Goal: Task Accomplishment & Management: Manage account settings

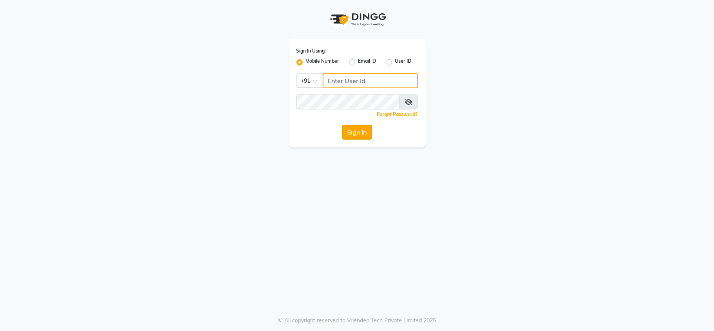
type input "9372641206"
click at [365, 134] on button "Sign In" at bounding box center [357, 132] width 30 height 15
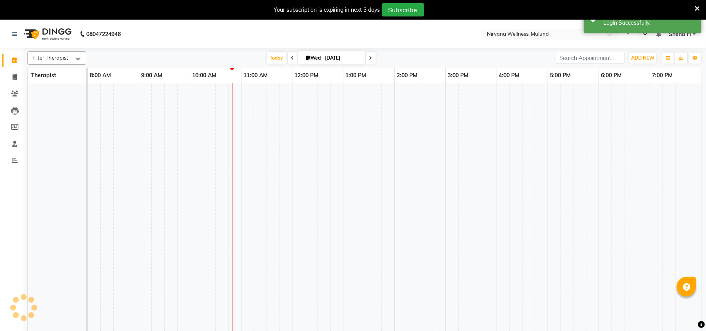
select select "en"
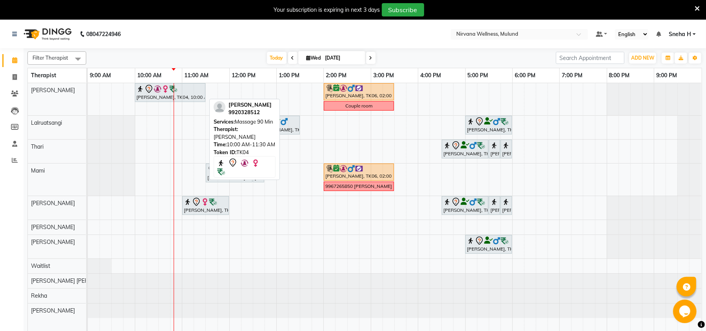
click at [155, 89] on img at bounding box center [158, 89] width 8 height 8
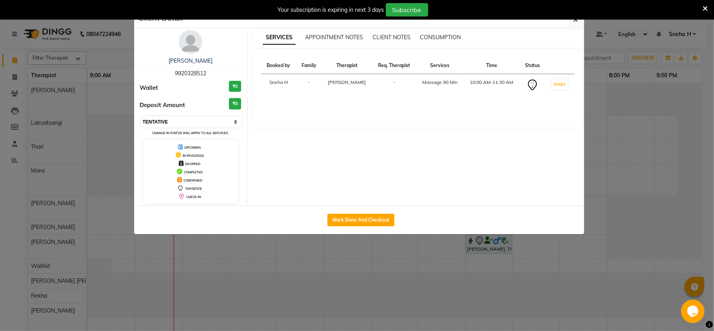
click at [181, 120] on select "Select IN SERVICE CONFIRMED TENTATIVE CHECK IN MARK DONE DROPPED UPCOMING" at bounding box center [192, 121] width 102 height 11
select select "6"
click at [141, 117] on select "Select IN SERVICE CONFIRMED TENTATIVE CHECK IN MARK DONE DROPPED UPCOMING" at bounding box center [192, 121] width 102 height 11
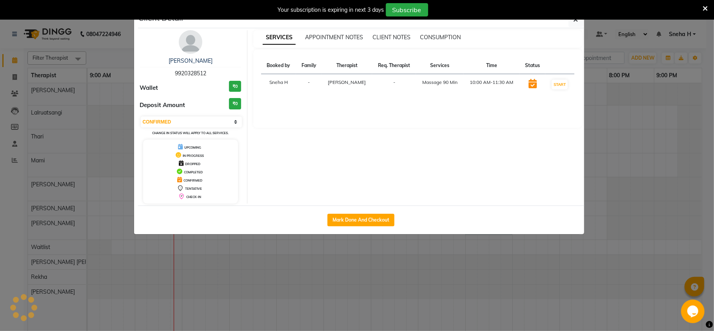
click at [116, 54] on ngb-modal-window "Client Detail [PERSON_NAME] 9920328512 Wallet ₹0 Deposit Amount ₹0 Select IN SE…" at bounding box center [357, 165] width 714 height 331
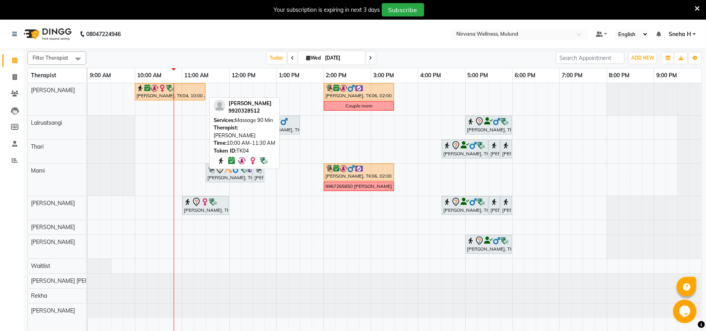
click at [173, 92] on img at bounding box center [170, 88] width 8 height 8
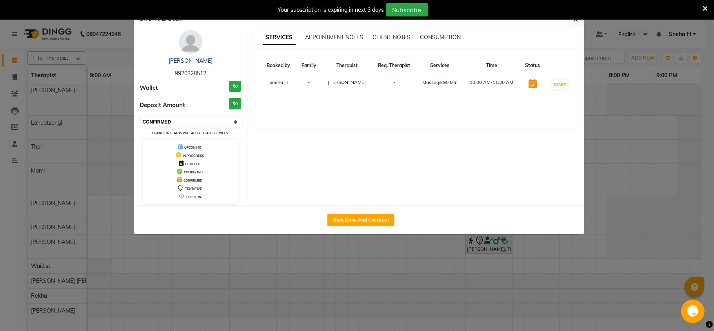
click at [211, 120] on select "Select IN SERVICE CONFIRMED TENTATIVE CHECK IN MARK DONE DROPPED UPCOMING" at bounding box center [192, 121] width 102 height 11
select select "8"
click at [141, 117] on select "Select IN SERVICE CONFIRMED TENTATIVE CHECK IN MARK DONE DROPPED UPCOMING" at bounding box center [192, 121] width 102 height 11
drag, startPoint x: 93, startPoint y: 45, endPoint x: 116, endPoint y: 45, distance: 22.7
click at [93, 45] on ngb-modal-window "Client Detail [PERSON_NAME] 9920328512 Wallet ₹0 Deposit Amount ₹0 Select IN SE…" at bounding box center [357, 165] width 714 height 331
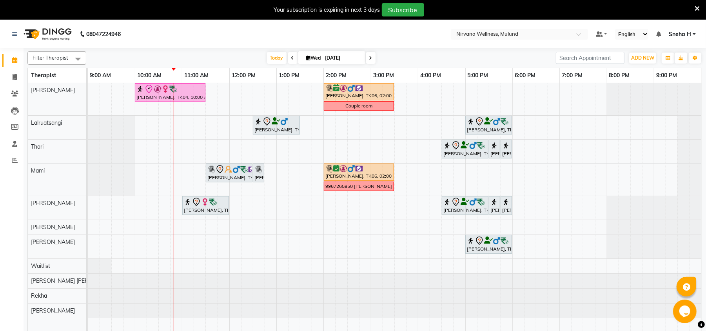
click at [697, 5] on icon at bounding box center [697, 8] width 5 height 7
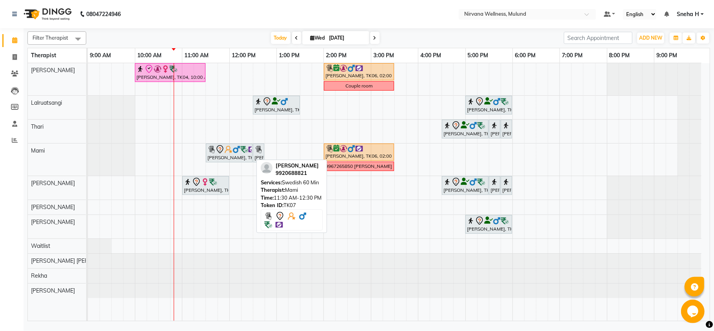
click at [232, 148] on img at bounding box center [229, 149] width 8 height 8
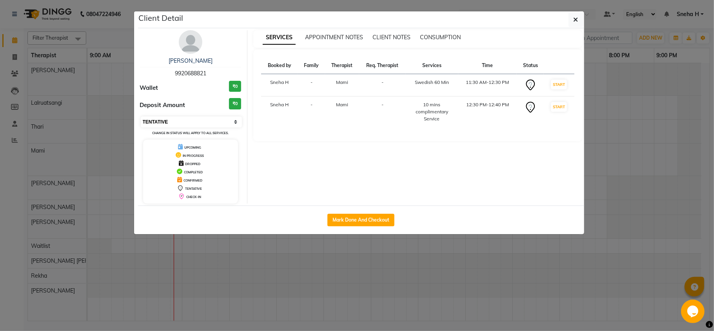
click at [223, 118] on select "Select IN SERVICE CONFIRMED TENTATIVE CHECK IN MARK DONE DROPPED UPCOMING" at bounding box center [192, 121] width 102 height 11
select select "8"
click at [141, 117] on select "Select IN SERVICE CONFIRMED TENTATIVE CHECK IN MARK DONE DROPPED UPCOMING" at bounding box center [192, 121] width 102 height 11
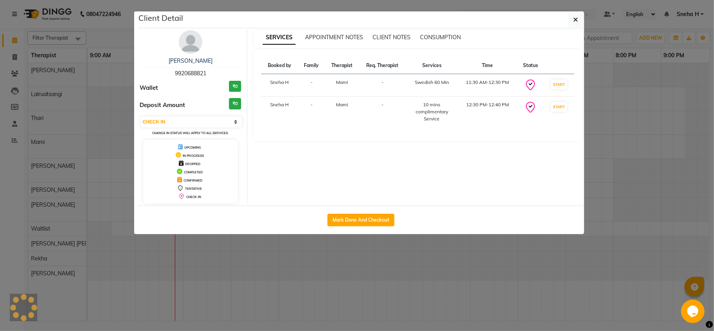
click at [111, 33] on ngb-modal-window "Client Detail [PERSON_NAME] 9920688821 Wallet ₹0 Deposit Amount ₹0 Select IN SE…" at bounding box center [357, 165] width 714 height 331
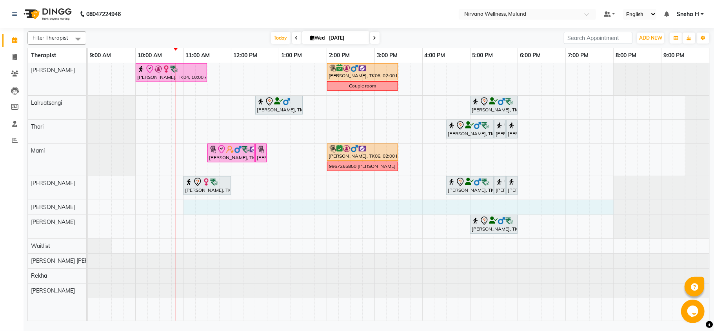
drag, startPoint x: 191, startPoint y: 207, endPoint x: 606, endPoint y: 210, distance: 415.6
click at [606, 210] on div "[PERSON_NAME], TK04, 10:00 AM-11:30 AM, Massage 90 Min [PERSON_NAME], TK06, 02:…" at bounding box center [399, 192] width 622 height 258
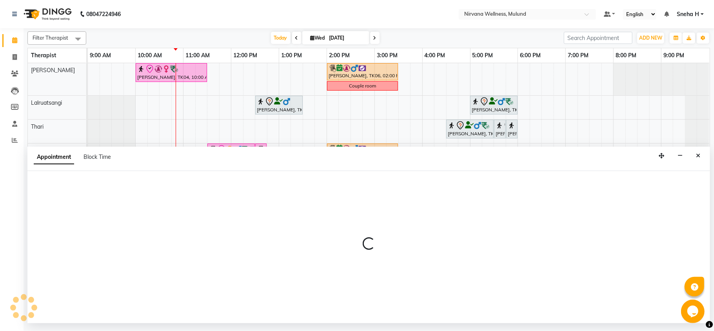
select select "29684"
select select "tentative"
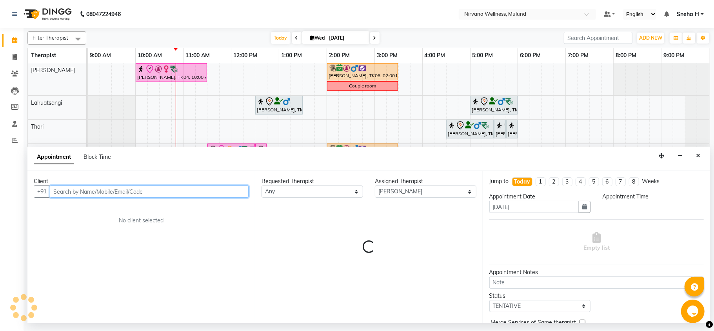
select select "660"
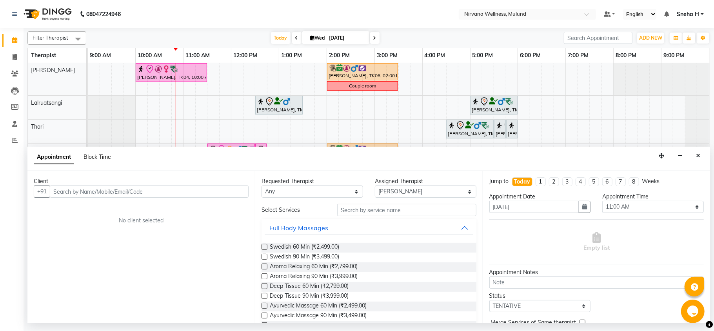
click at [97, 158] on span "Block Time" at bounding box center [97, 156] width 27 height 7
select select "29684"
select select "660"
select select "1200"
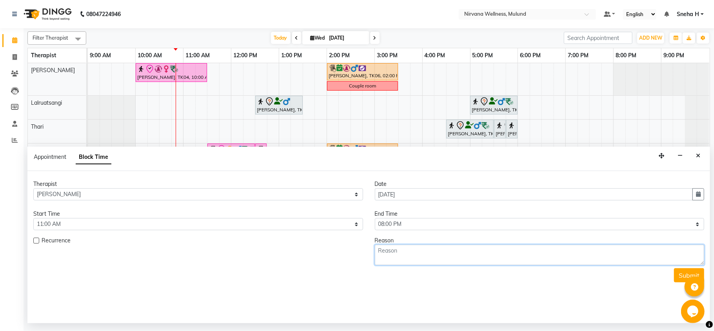
click at [462, 259] on textarea at bounding box center [540, 255] width 330 height 20
type textarea "unapprove leave"
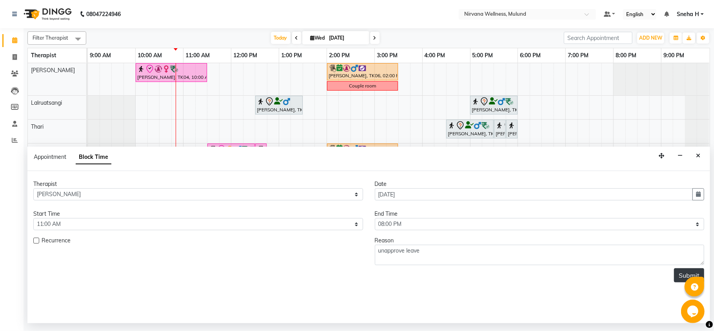
click at [683, 275] on button "Submit" at bounding box center [689, 275] width 30 height 14
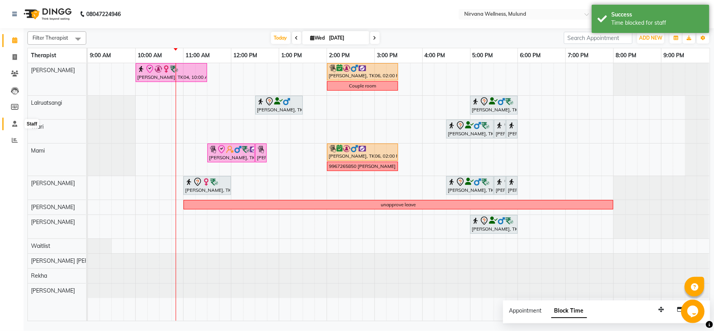
click at [9, 124] on span at bounding box center [15, 124] width 14 height 9
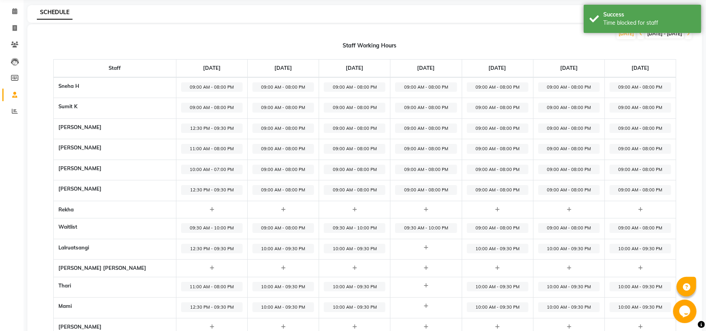
scroll to position [52, 0]
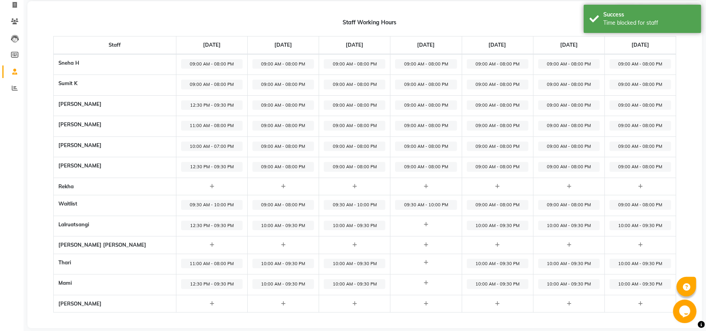
click at [324, 107] on span "09:00 AM - 08:00 PM" at bounding box center [355, 105] width 62 height 10
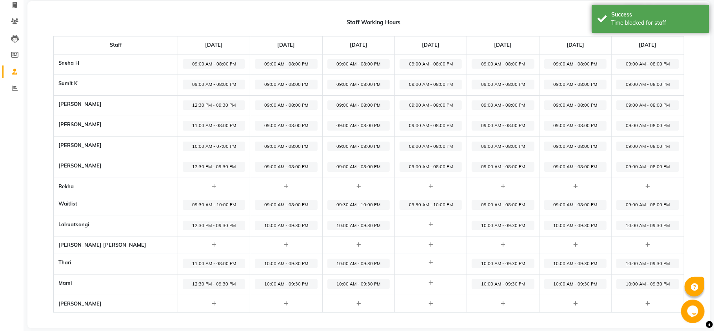
select select "09:00 AM"
select select "08:00 PM"
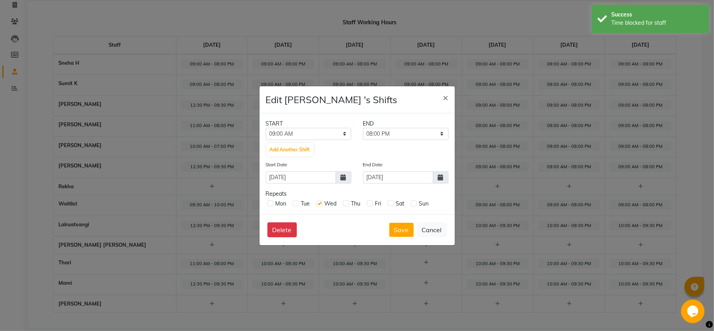
click at [323, 125] on div "START" at bounding box center [308, 124] width 97 height 8
click at [325, 138] on select "12:00 AM 12:15 AM 12:30 AM 12:45 AM 01:00 AM 01:15 AM 01:30 AM 01:45 AM 02:00 A…" at bounding box center [308, 134] width 85 height 12
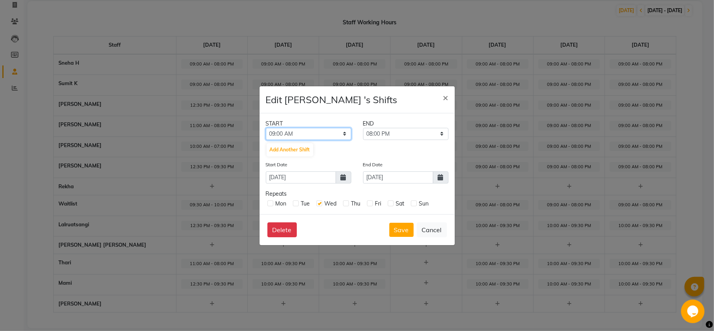
select select "12:30 PM"
click at [266, 128] on select "12:00 AM 12:15 AM 12:30 AM 12:45 AM 01:00 AM 01:15 AM 01:30 AM 01:45 AM 02:00 A…" at bounding box center [308, 134] width 85 height 12
click at [381, 137] on select "12:45 PM 01:00 PM 01:15 PM 01:30 PM 01:45 PM 02:00 PM 02:15 PM 02:30 PM 02:45 P…" at bounding box center [405, 134] width 85 height 12
select select "09:30 PM"
click at [363, 128] on select "12:45 PM 01:00 PM 01:15 PM 01:30 PM 01:45 PM 02:00 PM 02:15 PM 02:30 PM 02:45 P…" at bounding box center [405, 134] width 85 height 12
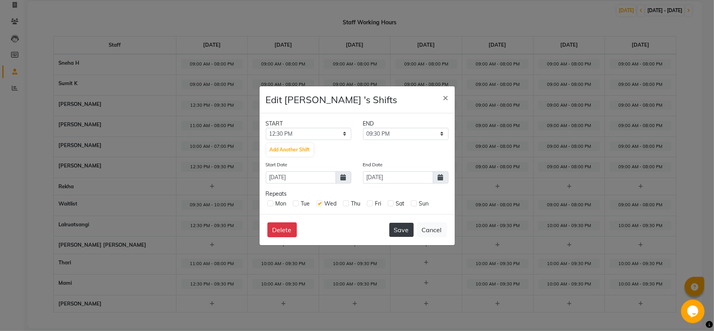
click at [396, 225] on button "Save" at bounding box center [401, 230] width 24 height 14
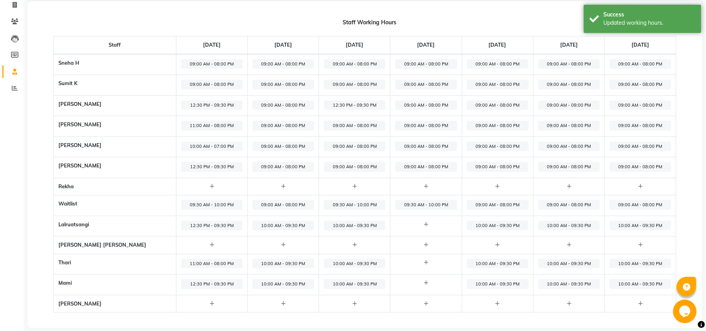
click at [327, 122] on span "09:00 AM - 08:00 PM" at bounding box center [355, 126] width 62 height 10
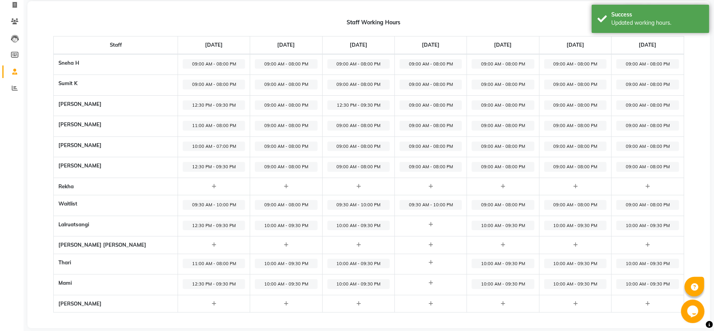
select select "09:00 AM"
select select "08:00 PM"
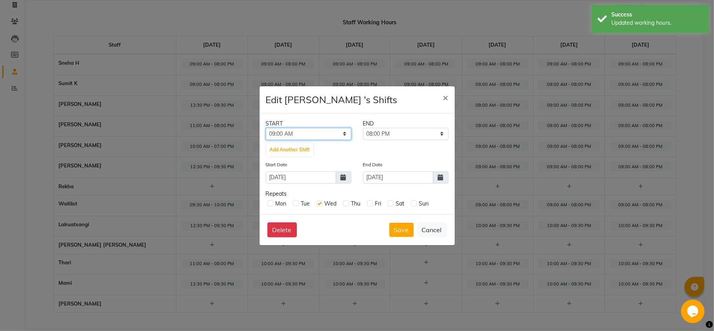
click at [347, 135] on select "12:00 AM 12:15 AM 12:30 AM 12:45 AM 01:00 AM 01:15 AM 01:30 AM 01:45 AM 02:00 A…" at bounding box center [308, 134] width 85 height 12
select select "11:00 AM"
click at [266, 128] on select "12:00 AM 12:15 AM 12:30 AM 12:45 AM 01:00 AM 01:15 AM 01:30 AM 01:45 AM 02:00 A…" at bounding box center [308, 134] width 85 height 12
click at [402, 233] on button "Save" at bounding box center [401, 230] width 24 height 14
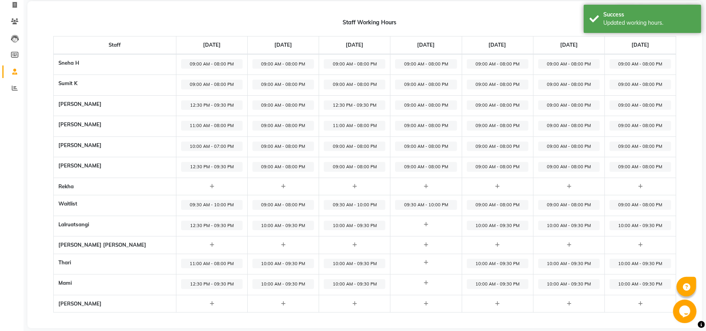
click at [330, 145] on span "09:00 AM - 08:00 PM" at bounding box center [355, 147] width 62 height 10
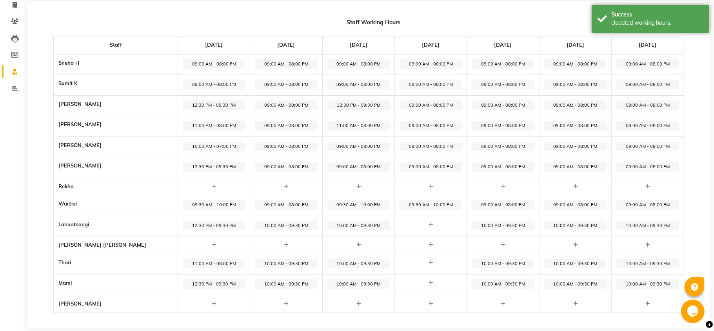
select select "09:00 AM"
select select "08:00 PM"
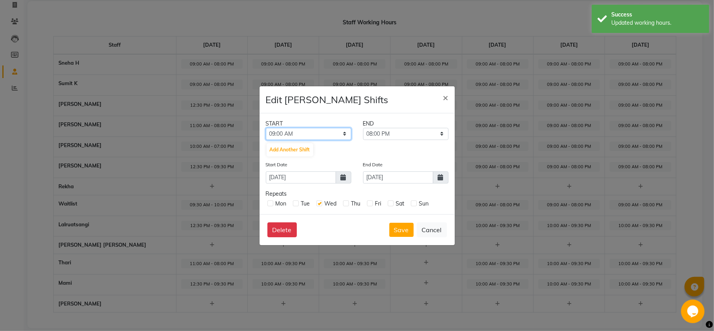
click at [336, 131] on select "12:00 AM 12:15 AM 12:30 AM 12:45 AM 01:00 AM 01:15 AM 01:30 AM 01:45 AM 02:00 A…" at bounding box center [308, 134] width 85 height 12
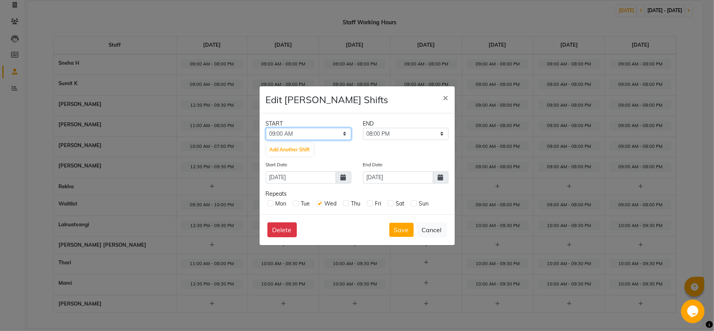
select select "10:00 AM"
click at [266, 128] on select "12:00 AM 12:15 AM 12:30 AM 12:45 AM 01:00 AM 01:15 AM 01:30 AM 01:45 AM 02:00 A…" at bounding box center [308, 134] width 85 height 12
click at [391, 134] on select "10:15 AM 10:30 AM 10:45 AM 11:00 AM 11:15 AM 11:30 AM 11:45 AM 12:00 PM 12:15 P…" at bounding box center [405, 134] width 85 height 12
select select "07:00 PM"
click at [363, 128] on select "10:15 AM 10:30 AM 10:45 AM 11:00 AM 11:15 AM 11:30 AM 11:45 AM 12:00 PM 12:15 P…" at bounding box center [405, 134] width 85 height 12
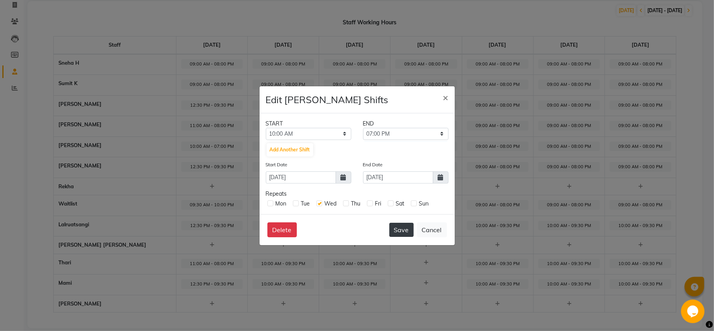
click at [402, 223] on button "Save" at bounding box center [401, 230] width 24 height 14
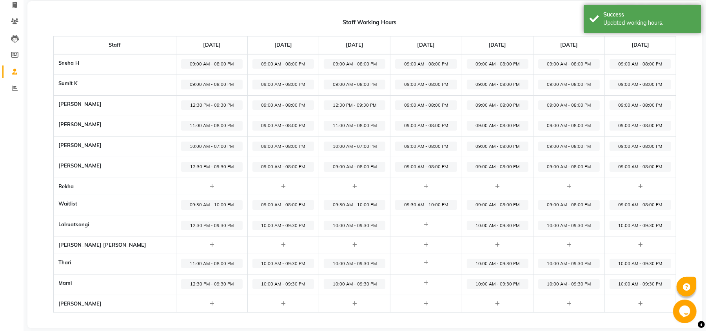
click at [324, 169] on span "09:00 AM - 08:00 PM" at bounding box center [355, 167] width 62 height 10
select select "09:00 AM"
select select "08:00 PM"
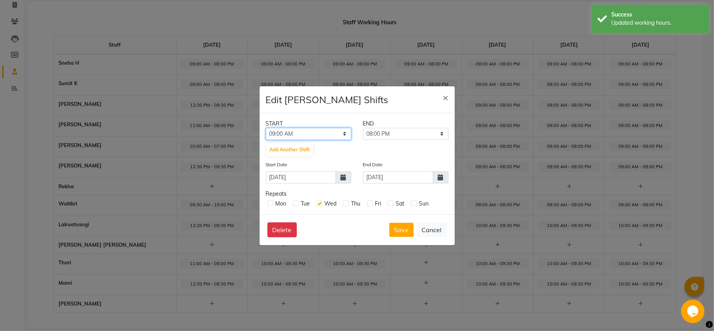
click at [324, 132] on select "12:00 AM 12:15 AM 12:30 AM 12:45 AM 01:00 AM 01:15 AM 01:30 AM 01:45 AM 02:00 A…" at bounding box center [308, 134] width 85 height 12
select select "12:30 PM"
click at [266, 128] on select "12:00 AM 12:15 AM 12:30 AM 12:45 AM 01:00 AM 01:15 AM 01:30 AM 01:45 AM 02:00 A…" at bounding box center [308, 134] width 85 height 12
click at [407, 137] on select "12:45 PM 01:00 PM 01:15 PM 01:30 PM 01:45 PM 02:00 PM 02:15 PM 02:30 PM 02:45 P…" at bounding box center [405, 134] width 85 height 12
select select "09:30 PM"
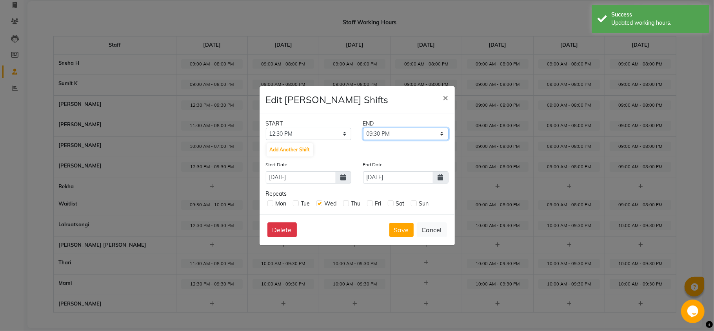
click at [363, 128] on select "12:45 PM 01:00 PM 01:15 PM 01:30 PM 01:45 PM 02:00 PM 02:15 PM 02:30 PM 02:45 P…" at bounding box center [405, 134] width 85 height 12
click at [397, 226] on button "Save" at bounding box center [401, 230] width 24 height 14
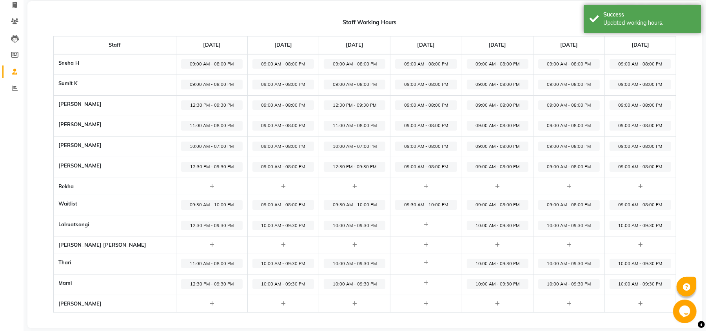
click at [330, 223] on span "10:00 AM - 09:30 PM" at bounding box center [355, 226] width 62 height 10
select select "10:00 AM"
select select "09:30 PM"
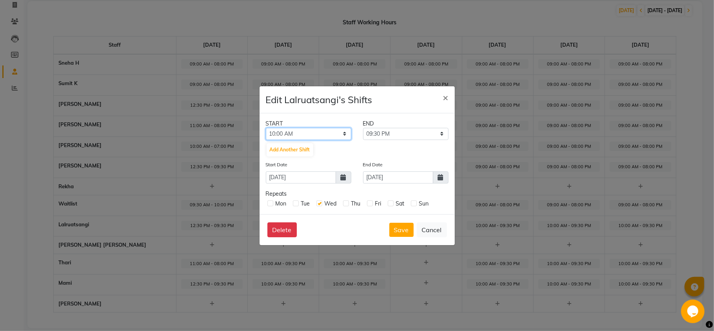
click at [303, 132] on select "12:00 AM 12:15 AM 12:30 AM 12:45 AM 01:00 AM 01:15 AM 01:30 AM 01:45 AM 02:00 A…" at bounding box center [308, 134] width 85 height 12
select select "12:30 PM"
click at [266, 128] on select "12:00 AM 12:15 AM 12:30 AM 12:45 AM 01:00 AM 01:15 AM 01:30 AM 01:45 AM 02:00 A…" at bounding box center [308, 134] width 85 height 12
click at [400, 233] on button "Save" at bounding box center [401, 230] width 24 height 14
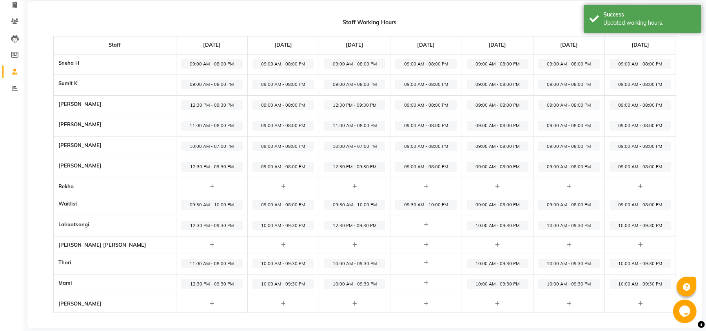
click at [324, 266] on span "10:00 AM - 09:30 PM" at bounding box center [355, 264] width 62 height 10
select select "10:00 AM"
select select "09:30 PM"
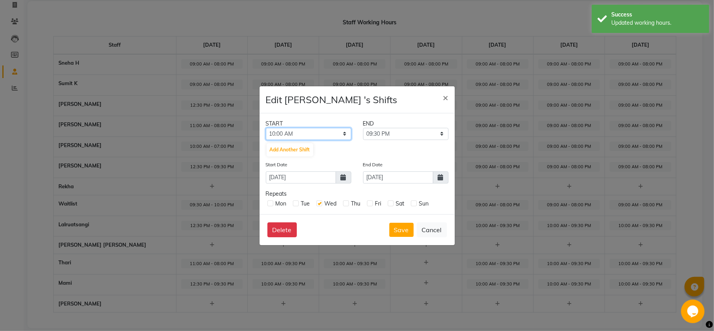
click at [331, 138] on select "12:00 AM 12:15 AM 12:30 AM 12:45 AM 01:00 AM 01:15 AM 01:30 AM 01:45 AM 02:00 A…" at bounding box center [308, 134] width 85 height 12
select select "12:30 PM"
click at [266, 128] on select "12:00 AM 12:15 AM 12:30 AM 12:45 AM 01:00 AM 01:15 AM 01:30 AM 01:45 AM 02:00 A…" at bounding box center [308, 134] width 85 height 12
click at [391, 135] on select "12:45 PM 01:00 PM 01:15 PM 01:30 PM 01:45 PM 02:00 PM 02:15 PM 02:30 PM 02:45 P…" at bounding box center [405, 134] width 85 height 12
click at [389, 112] on div "Edit Thari 's Shifts ×" at bounding box center [357, 99] width 195 height 27
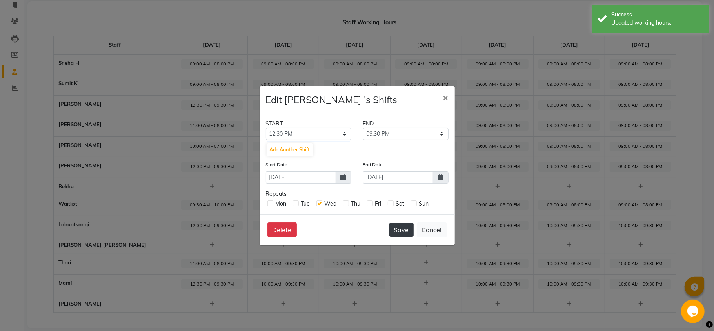
click at [395, 233] on button "Save" at bounding box center [401, 230] width 24 height 14
click at [403, 226] on button "Save" at bounding box center [401, 230] width 24 height 14
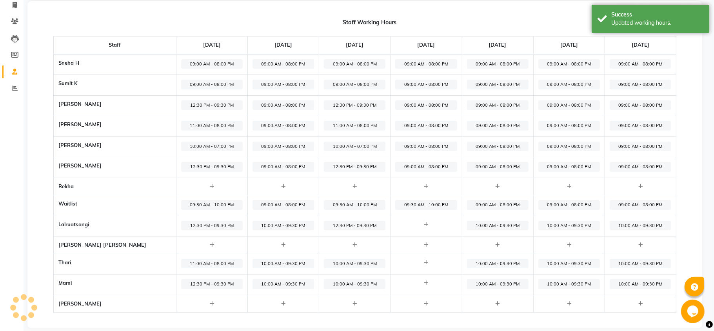
click at [409, 225] on div "Delete Save Cancel" at bounding box center [357, 209] width 195 height 31
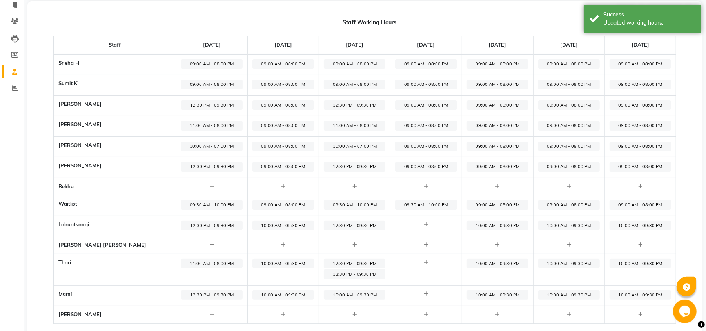
click at [336, 273] on span "12:30 PM - 09:30 PM" at bounding box center [355, 274] width 62 height 10
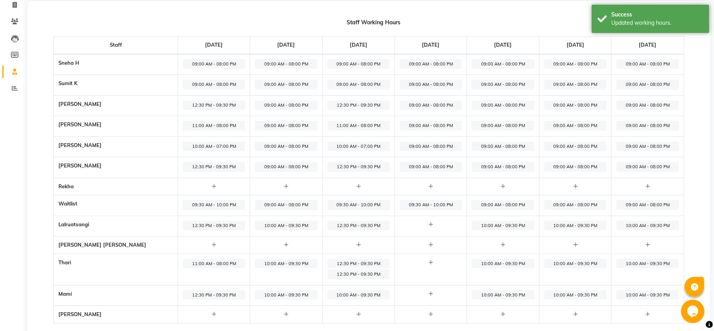
select select "12:30 PM"
select select "09:30 PM"
select select
select select "09:30 PM"
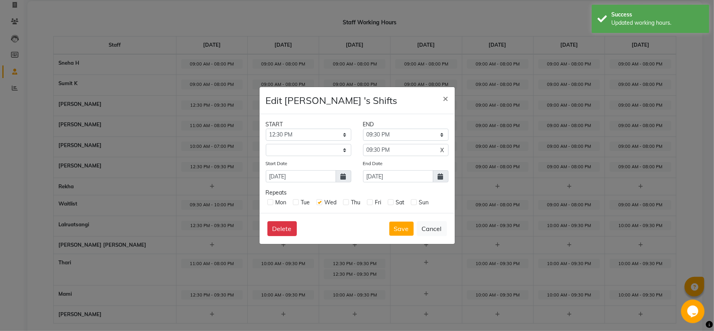
click at [443, 147] on span "X" at bounding box center [443, 150] width 4 height 8
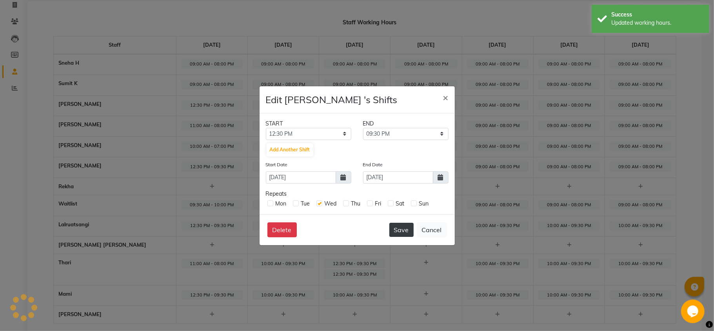
click at [400, 229] on button "Save" at bounding box center [401, 230] width 24 height 14
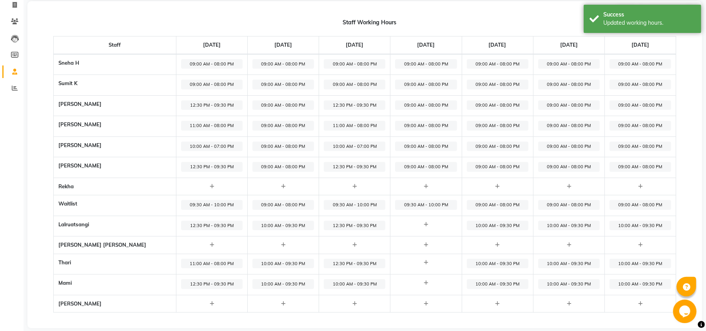
click at [324, 283] on span "10:00 AM - 09:30 PM" at bounding box center [355, 284] width 62 height 10
select select "10:00 AM"
select select "09:30 PM"
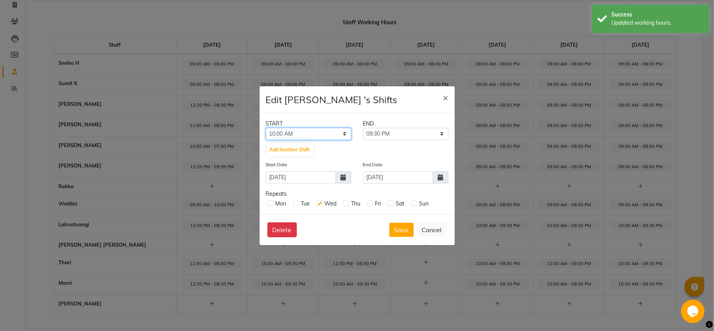
click at [320, 133] on select "12:00 AM 12:15 AM 12:30 AM 12:45 AM 01:00 AM 01:15 AM 01:30 AM 01:45 AM 02:00 A…" at bounding box center [308, 134] width 85 height 12
select select "11:00 AM"
click at [266, 128] on select "12:00 AM 12:15 AM 12:30 AM 12:45 AM 01:00 AM 01:15 AM 01:30 AM 01:45 AM 02:00 A…" at bounding box center [308, 134] width 85 height 12
click at [383, 132] on select "11:15 AM 11:30 AM 11:45 AM 12:00 PM 12:15 PM 12:30 PM 12:45 PM 01:00 PM 01:15 P…" at bounding box center [405, 134] width 85 height 12
select select "08:00 PM"
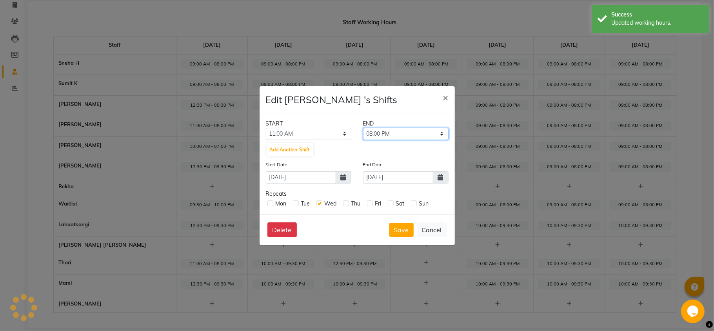
click at [363, 128] on select "11:15 AM 11:30 AM 11:45 AM 12:00 PM 12:15 PM 12:30 PM 12:45 PM 01:00 PM 01:15 P…" at bounding box center [405, 134] width 85 height 12
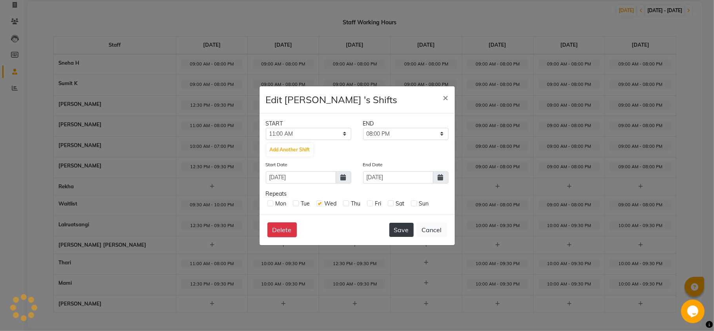
click at [405, 228] on button "Save" at bounding box center [401, 230] width 24 height 14
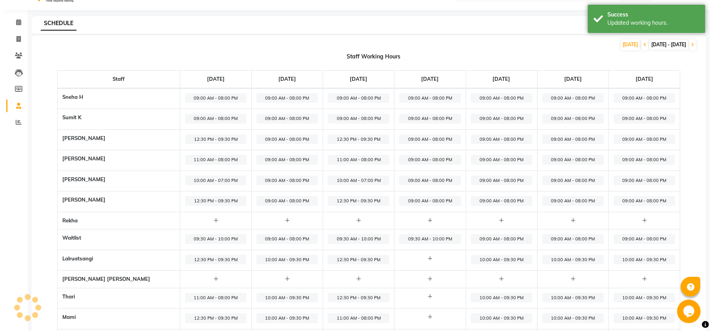
scroll to position [0, 0]
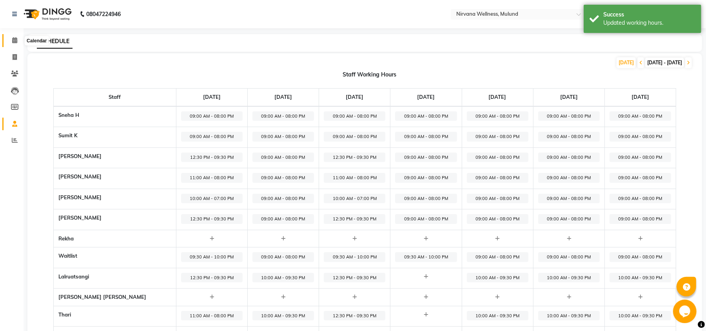
click at [13, 40] on icon at bounding box center [14, 40] width 5 height 6
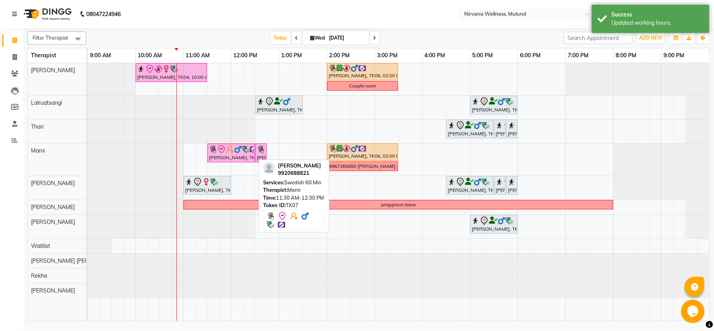
click at [236, 151] on img at bounding box center [238, 149] width 8 height 8
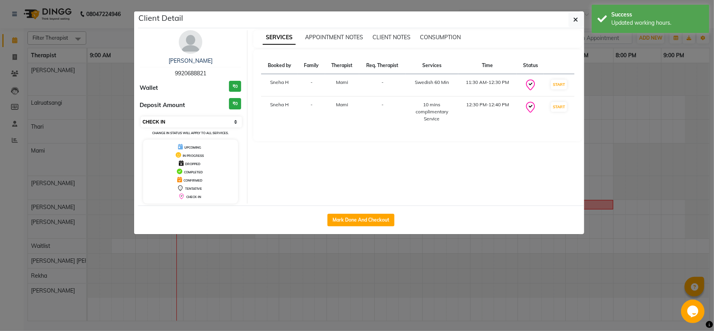
click at [217, 125] on select "Select IN SERVICE CONFIRMED TENTATIVE CHECK IN MARK DONE DROPPED UPCOMING" at bounding box center [192, 121] width 102 height 11
select select "6"
click at [141, 117] on select "Select IN SERVICE CONFIRMED TENTATIVE CHECK IN MARK DONE DROPPED UPCOMING" at bounding box center [192, 121] width 102 height 11
click at [129, 41] on ngb-modal-window "Client Detail Pradeep Talpade 9920688821 Wallet ₹0 Deposit Amount ₹0 Select IN …" at bounding box center [357, 165] width 714 height 331
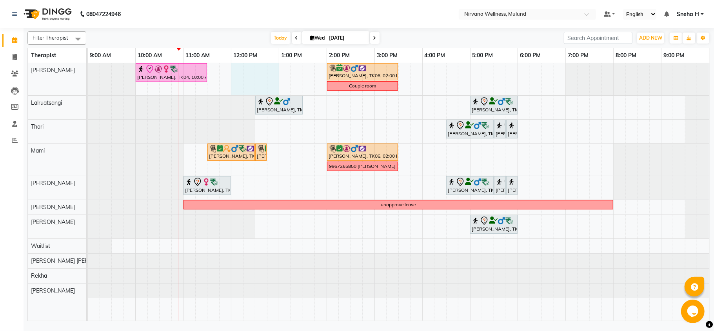
drag, startPoint x: 236, startPoint y: 73, endPoint x: 268, endPoint y: 74, distance: 32.6
click at [274, 74] on div "Geeta Naidu, TK04, 10:00 AM-11:30 AM, Massage 90 Min Vinod Lahoti, TK06, 02:00 …" at bounding box center [399, 192] width 622 height 258
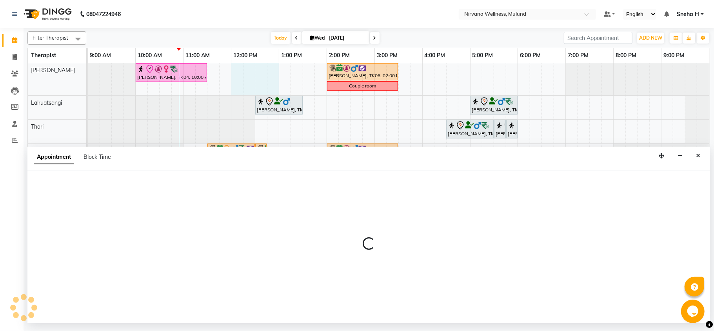
select select "29686"
select select "720"
select select "tentative"
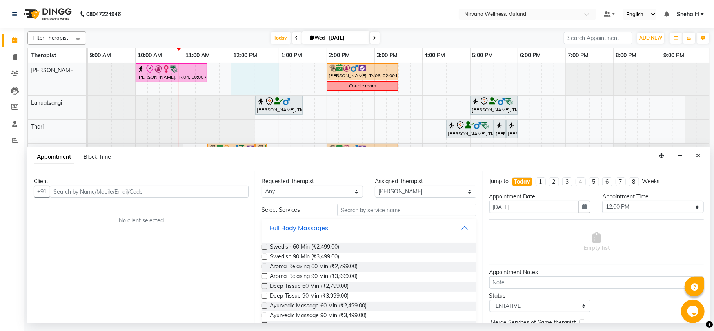
click at [107, 190] on input "text" at bounding box center [149, 191] width 199 height 12
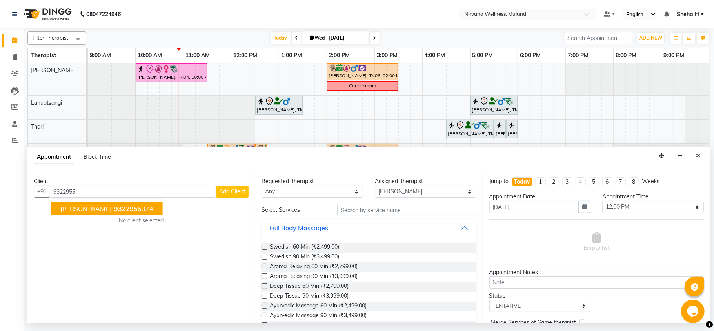
click at [101, 209] on span "Dr. Sonali tawde" at bounding box center [85, 209] width 51 height 8
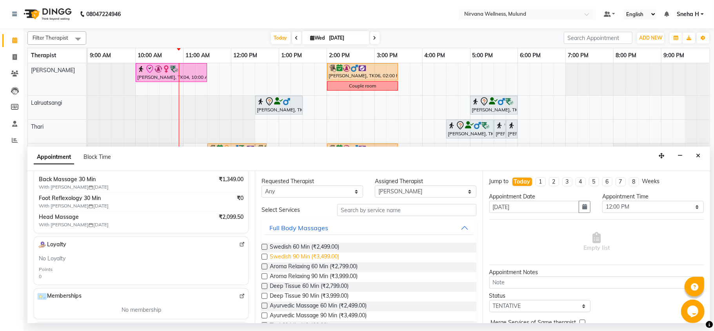
scroll to position [160, 0]
type input "9322955374"
click at [324, 249] on span "Swedish 60 Min (₹2,499.00)" at bounding box center [304, 248] width 69 height 10
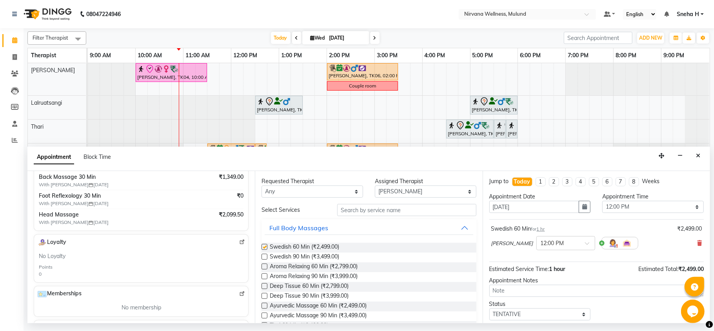
checkbox input "false"
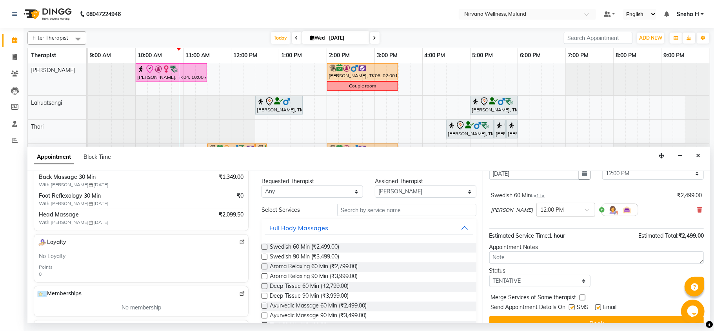
scroll to position [47, 0]
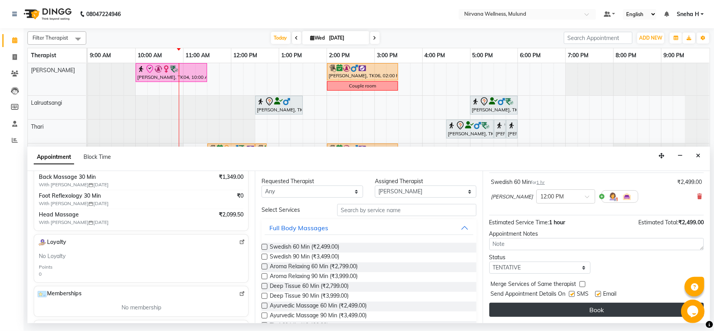
click at [536, 308] on button "Book" at bounding box center [596, 310] width 214 height 14
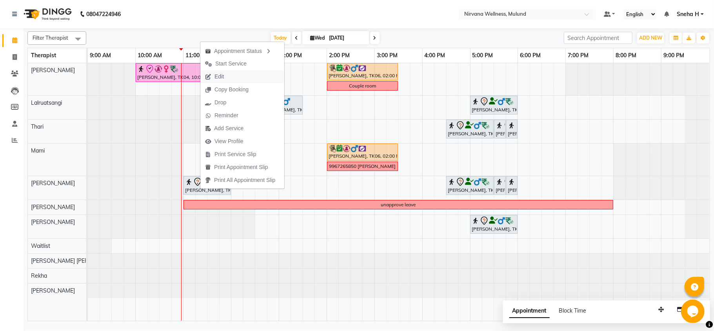
click at [219, 76] on span "Edit" at bounding box center [218, 77] width 9 height 8
select select "tentative"
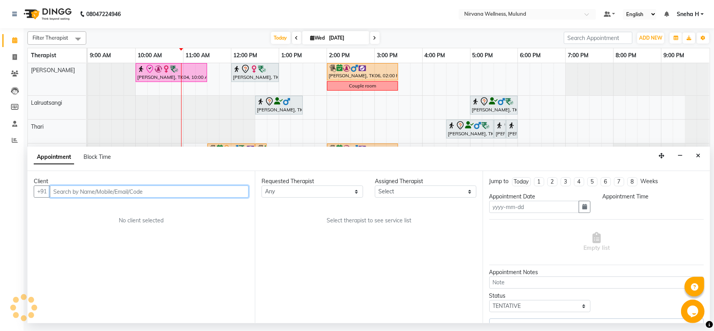
type input "[DATE]"
select select "29685"
select select "660"
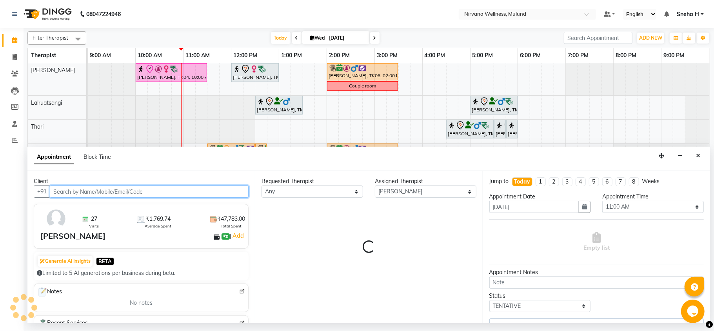
select select "2150"
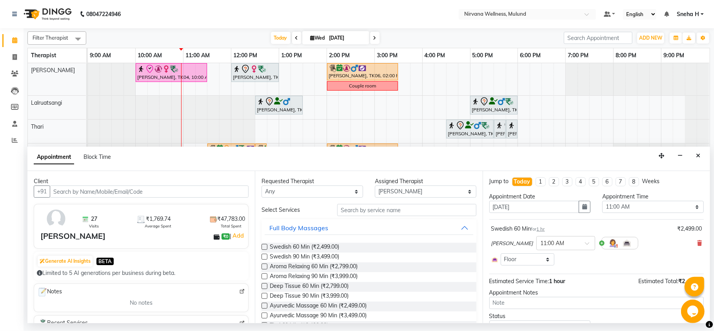
click at [694, 245] on div "Swedish 60 Min for 1 hr ₹2,499.00 Rohan Kumar Nayak × 11:00 AM Select Room Floor" at bounding box center [596, 245] width 214 height 45
click at [697, 244] on icon at bounding box center [699, 242] width 5 height 5
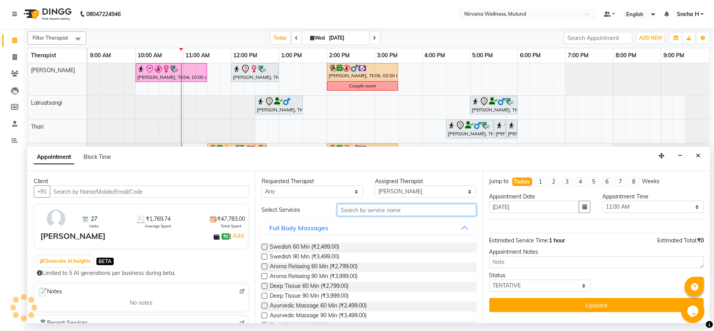
click at [412, 215] on input "text" at bounding box center [406, 210] width 139 height 12
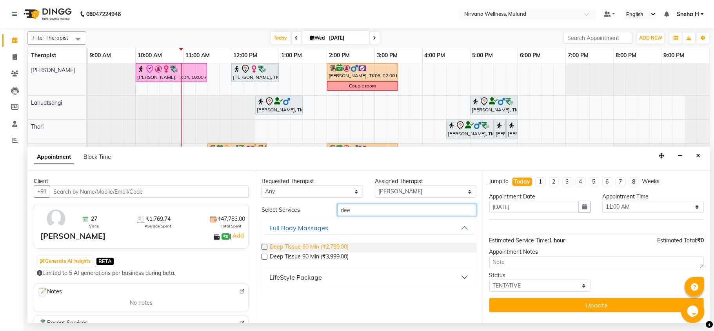
type input "dee"
click at [330, 244] on span "Deep Tissue 60 Min (₹2,799.00)" at bounding box center [309, 248] width 79 height 10
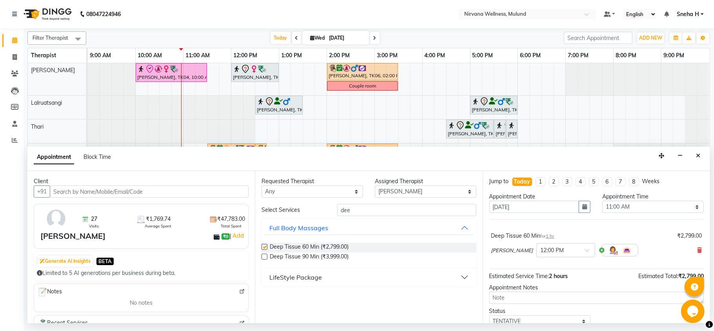
checkbox input "false"
click at [593, 253] on span at bounding box center [590, 253] width 10 height 8
click at [556, 289] on div "11:00 AM" at bounding box center [566, 289] width 58 height 15
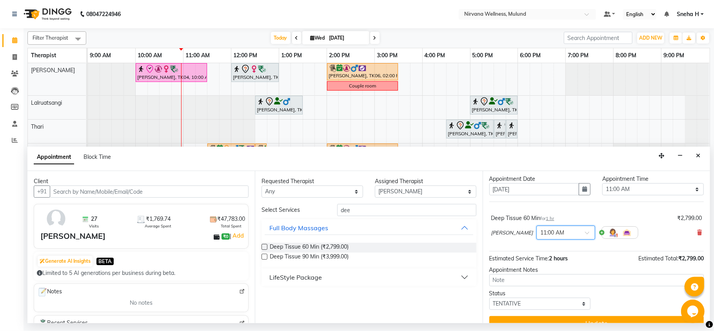
scroll to position [32, 0]
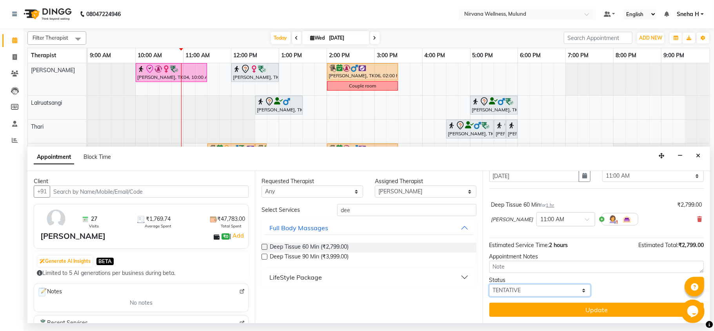
click at [514, 291] on select "Select TENTATIVE CONFIRM CHECK-IN UPCOMING" at bounding box center [540, 290] width 102 height 12
select select "check-in"
click at [489, 285] on select "Select TENTATIVE CONFIRM CHECK-IN UPCOMING" at bounding box center [540, 290] width 102 height 12
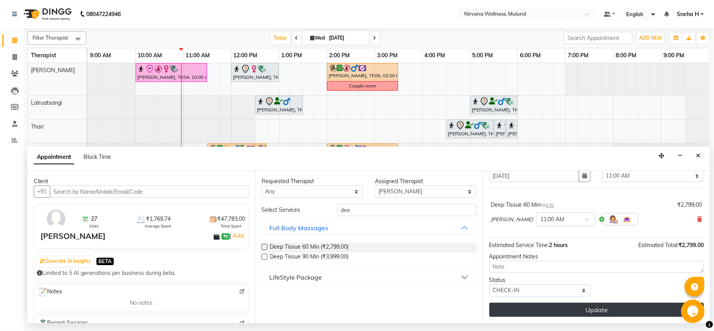
click at [509, 307] on button "Update" at bounding box center [596, 310] width 214 height 14
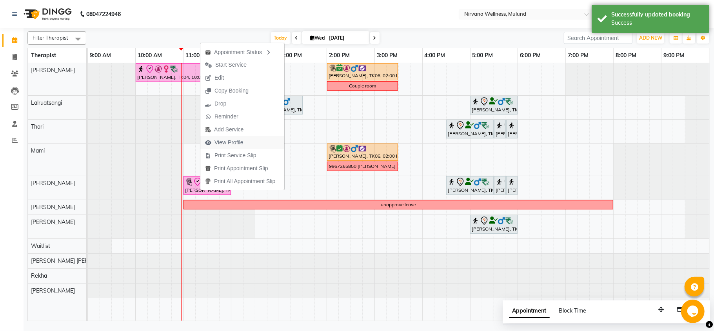
click at [226, 140] on span "View Profile" at bounding box center [228, 142] width 29 height 8
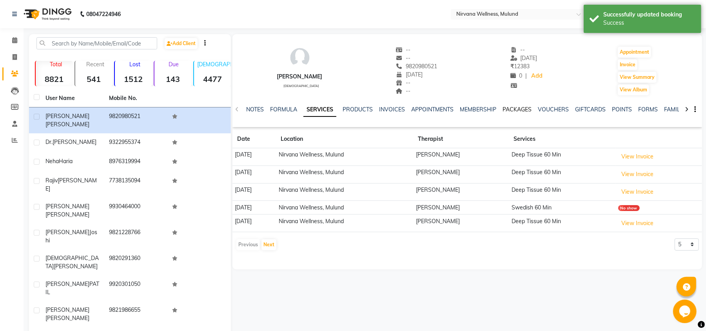
click at [526, 111] on link "PACKAGES" at bounding box center [517, 109] width 29 height 7
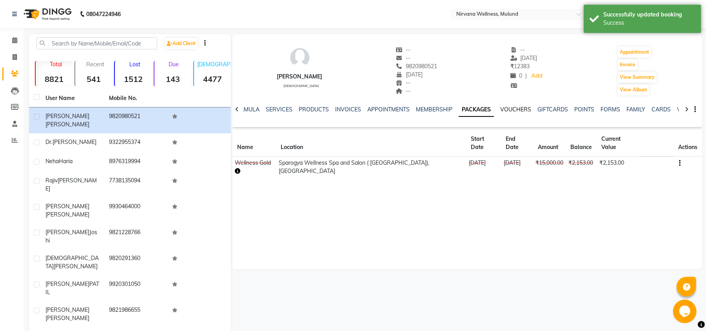
click at [516, 109] on link "VOUCHERS" at bounding box center [515, 109] width 31 height 7
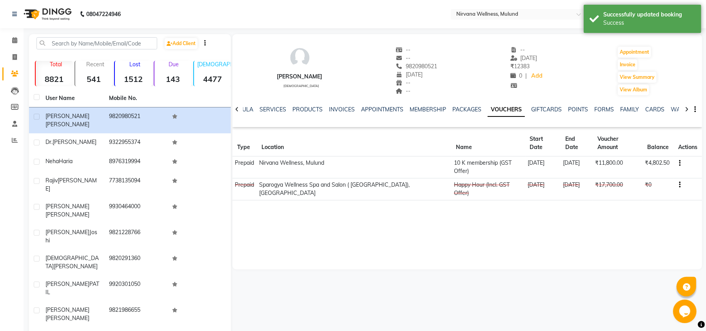
click at [461, 238] on div "Vivek Vijaykar female -- -- 9820980521 01-11-2015 -- -- -- 28-07-2025 ₹ 12383 0…" at bounding box center [468, 151] width 470 height 235
click at [18, 39] on span at bounding box center [15, 40] width 14 height 9
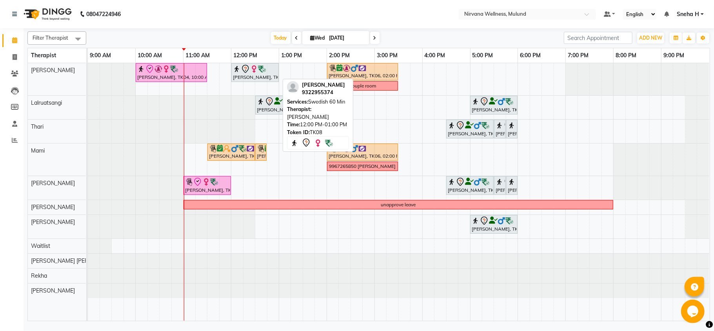
click at [259, 71] on img at bounding box center [262, 69] width 8 height 8
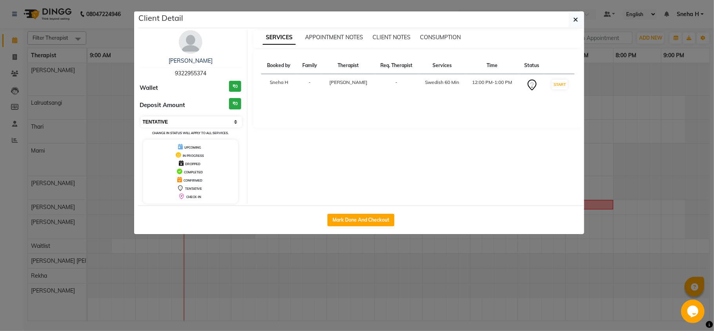
click at [180, 124] on select "Select IN SERVICE CONFIRMED TENTATIVE CHECK IN MARK DONE DROPPED UPCOMING" at bounding box center [192, 121] width 102 height 11
select select "6"
click at [141, 117] on select "Select IN SERVICE CONFIRMED TENTATIVE CHECK IN MARK DONE DROPPED UPCOMING" at bounding box center [192, 121] width 102 height 11
click at [94, 27] on ngb-modal-window "Client Detail Dr. Sonali tawde 9322955374 Wallet ₹0 Deposit Amount ₹0 Select IN…" at bounding box center [357, 165] width 714 height 331
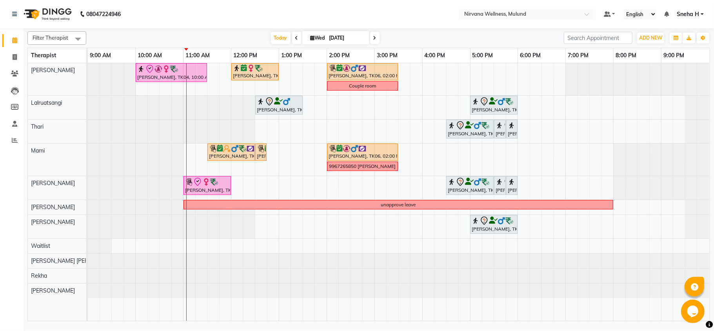
click at [327, 32] on input "[DATE]" at bounding box center [346, 38] width 39 height 12
select select "9"
select select "2025"
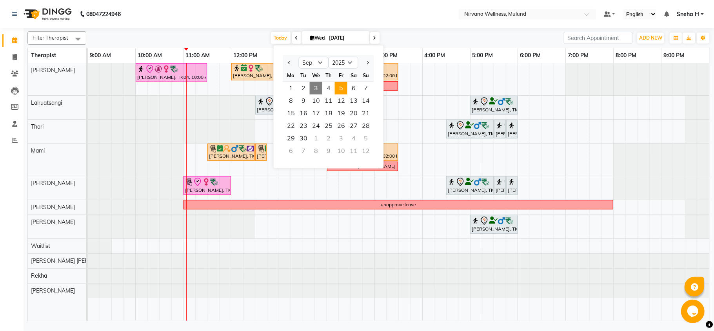
click at [339, 88] on span "5" at bounding box center [341, 88] width 13 height 13
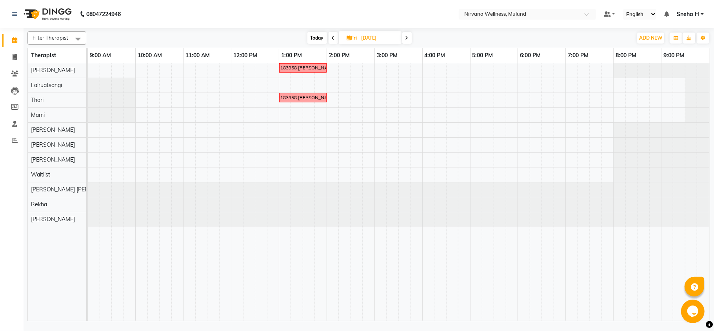
click at [319, 38] on span "Today" at bounding box center [317, 38] width 20 height 12
type input "[DATE]"
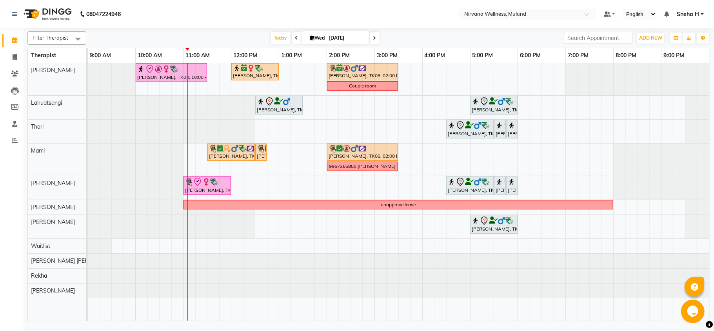
click at [336, 40] on input "[DATE]" at bounding box center [346, 38] width 39 height 12
select select "9"
select select "2025"
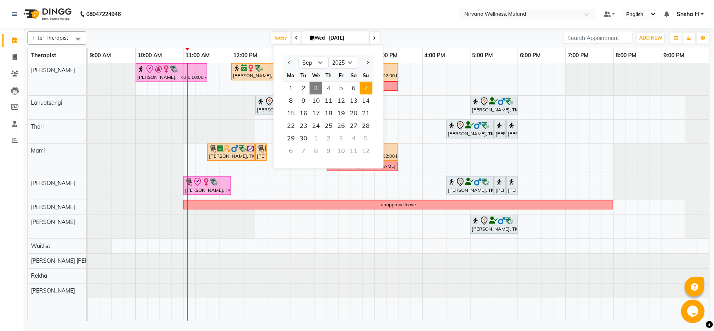
click at [363, 89] on span "7" at bounding box center [366, 88] width 13 height 13
type input "07-09-2025"
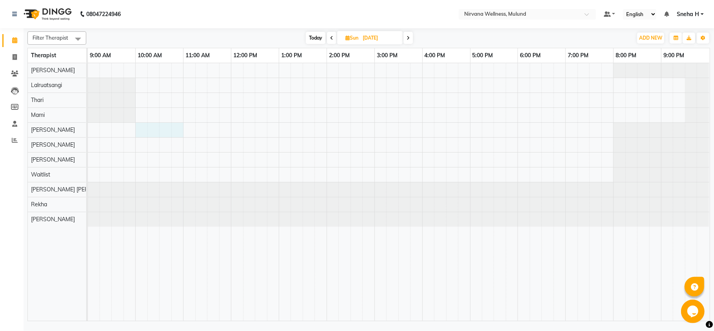
drag, startPoint x: 140, startPoint y: 134, endPoint x: 181, endPoint y: 127, distance: 41.3
click at [181, 125] on div at bounding box center [399, 192] width 622 height 258
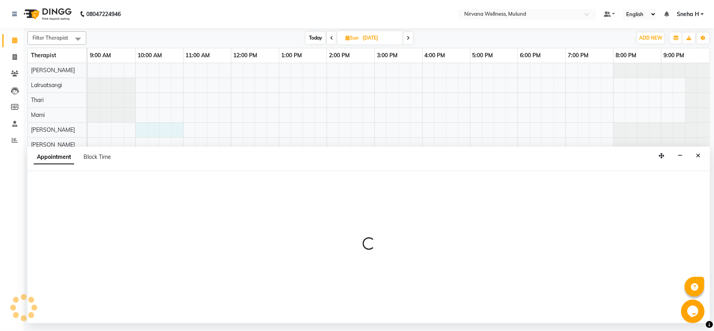
select select "29685"
select select "600"
select select "tentative"
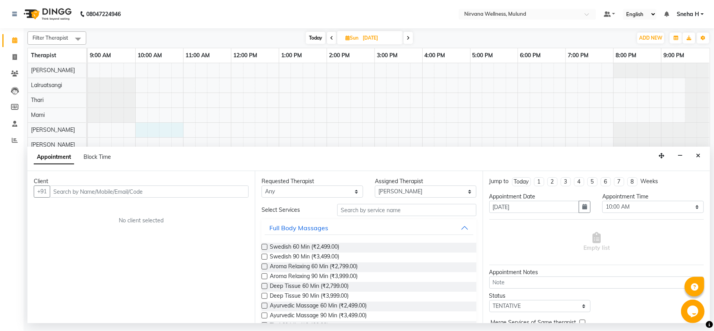
click at [145, 185] on input "text" at bounding box center [149, 191] width 199 height 12
click at [100, 155] on span "Block Time" at bounding box center [97, 156] width 27 height 7
select select "29685"
select select "600"
select select "660"
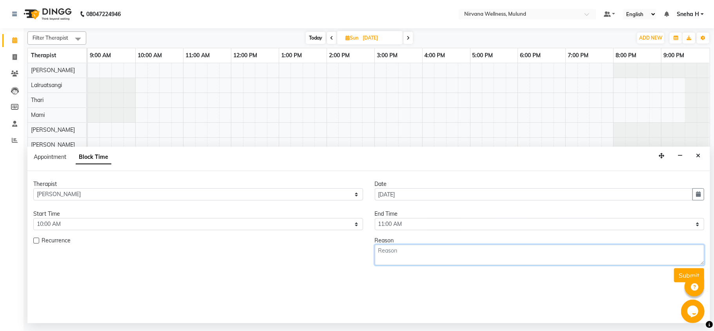
click at [432, 256] on textarea at bounding box center [540, 255] width 330 height 20
type textarea "7506669191 Rahul 60min"
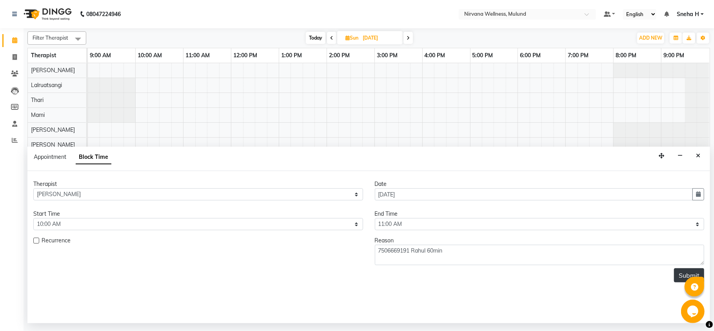
drag, startPoint x: 674, startPoint y: 268, endPoint x: 681, endPoint y: 274, distance: 9.4
click at [677, 270] on form "Therapist Select Hemant Misale Kim Lalruatsangi Mami Miranda LT Tlau Rekha Roha…" at bounding box center [368, 231] width 671 height 102
click at [681, 274] on button "Submit" at bounding box center [689, 275] width 30 height 14
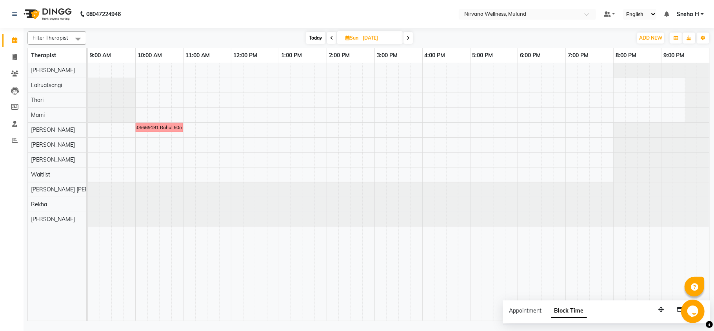
click at [318, 32] on span "Today" at bounding box center [316, 38] width 20 height 12
type input "[DATE]"
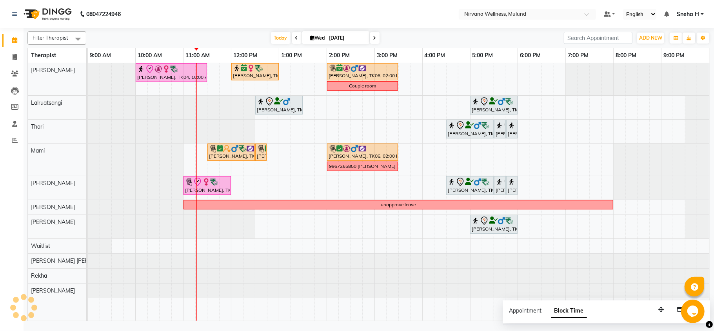
click at [477, 74] on div "Geeta Naidu, TK04, 10:00 AM-11:30 AM, Massage 90 Min Dr. Sonali tawde, TK08, 12…" at bounding box center [399, 192] width 622 height 258
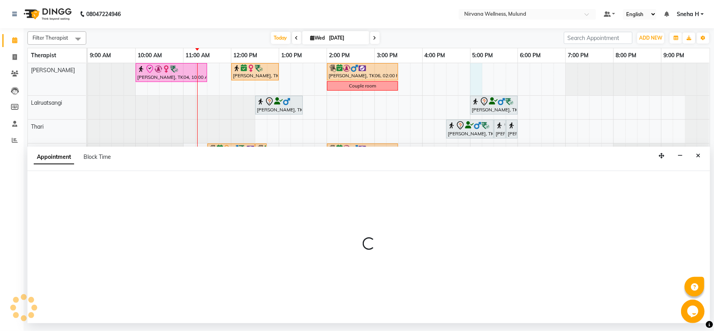
select select "29686"
select select "1020"
select select "tentative"
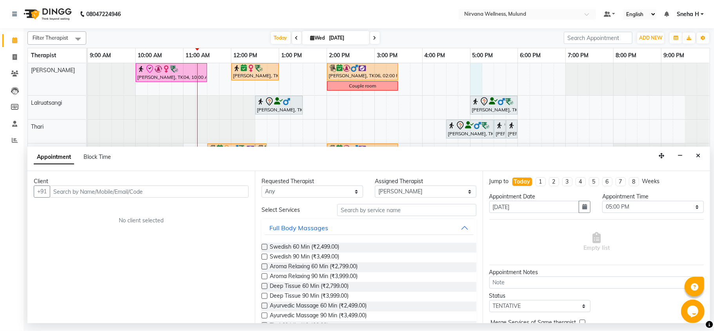
click at [131, 196] on input "text" at bounding box center [149, 191] width 199 height 12
click at [76, 191] on input "99209 79798" at bounding box center [133, 191] width 166 height 12
click at [73, 191] on input "99209 79798" at bounding box center [133, 191] width 166 height 12
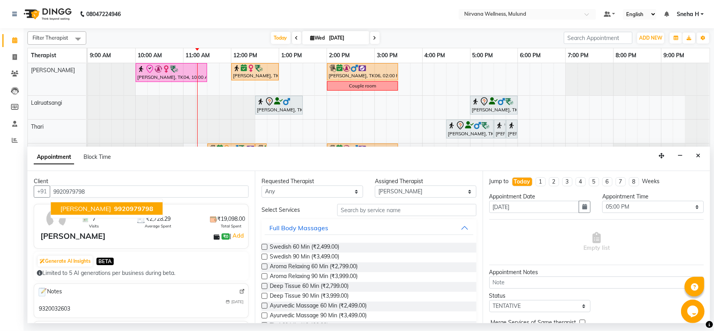
click at [80, 212] on span "[PERSON_NAME]" at bounding box center [85, 209] width 51 height 8
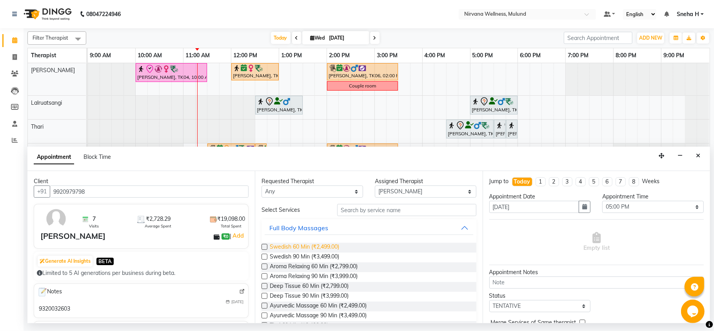
type input "9920979798"
click at [312, 245] on span "Swedish 60 Min (₹2,499.00)" at bounding box center [304, 248] width 69 height 10
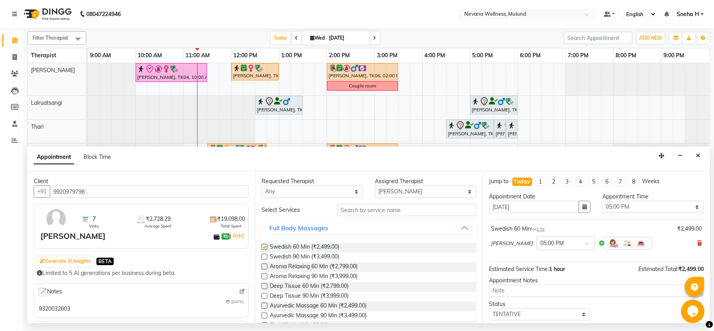
checkbox input "false"
click at [400, 189] on select "Select Hemant Misale Kim Lalruatsangi Mami Miranda LT Tlau Rekha Rohan Kumar Na…" at bounding box center [426, 191] width 102 height 12
select select "69865"
click at [375, 186] on select "Select Hemant Misale Kim Lalruatsangi Mami Miranda LT Tlau Rekha Rohan Kumar Na…" at bounding box center [426, 191] width 102 height 12
click at [322, 248] on span "Swedish 60 Min (₹2,499.00)" at bounding box center [304, 248] width 69 height 10
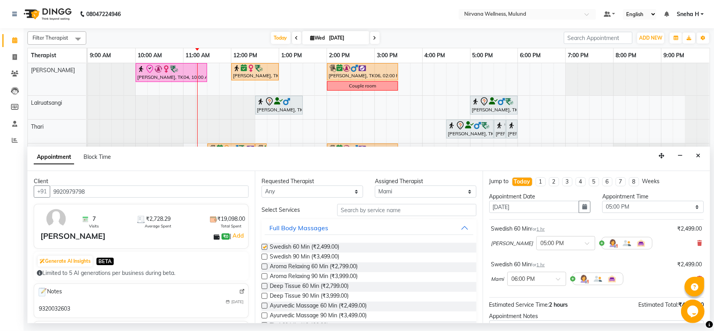
checkbox input "false"
click at [559, 275] on div at bounding box center [537, 278] width 58 height 8
click at [527, 296] on div "05:00 PM" at bounding box center [537, 294] width 58 height 15
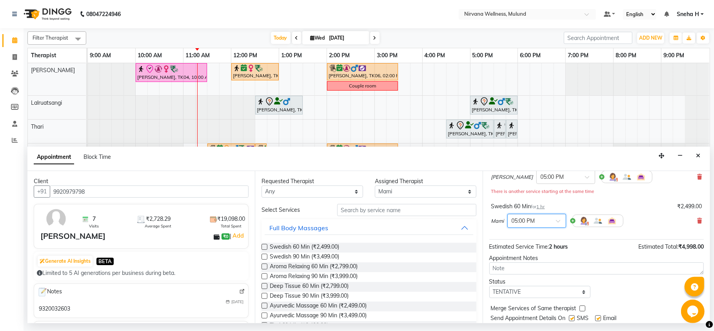
scroll to position [91, 0]
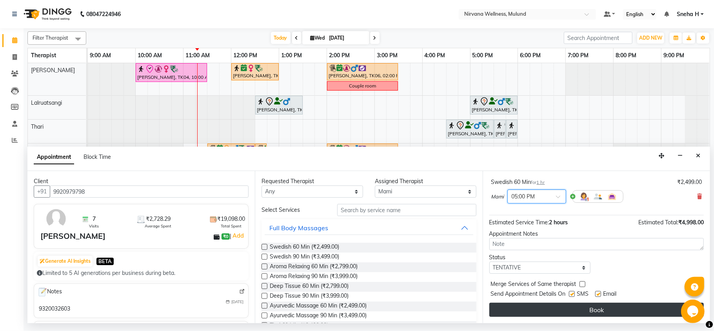
click at [524, 312] on button "Book" at bounding box center [596, 310] width 214 height 14
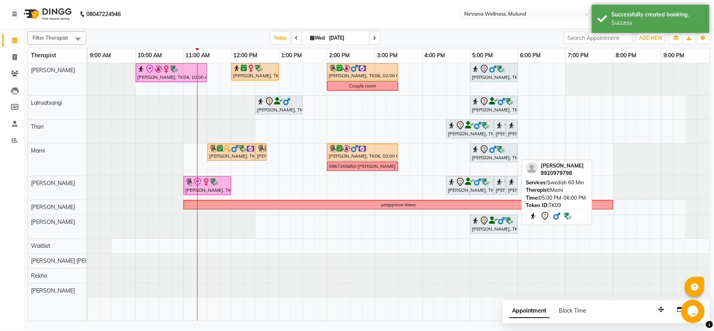
click at [483, 153] on icon at bounding box center [484, 149] width 9 height 9
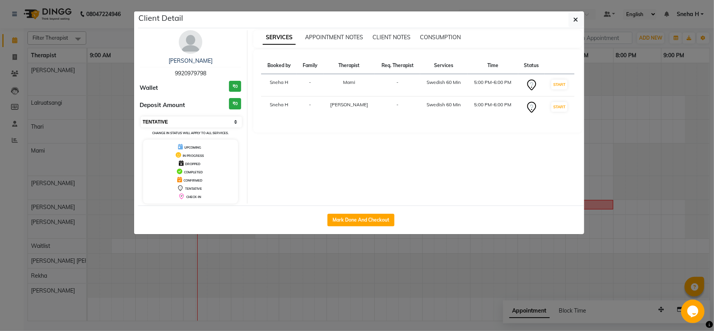
click at [217, 123] on select "Select IN SERVICE CONFIRMED TENTATIVE CHECK IN MARK DONE DROPPED UPCOMING" at bounding box center [192, 121] width 102 height 11
select select "6"
click at [141, 117] on select "Select IN SERVICE CONFIRMED TENTATIVE CHECK IN MARK DONE DROPPED UPCOMING" at bounding box center [192, 121] width 102 height 11
click at [114, 36] on ngb-modal-window "Client Detail Anita Nagda 9920979798 Wallet ₹0 Deposit Amount ₹0 Select IN SERV…" at bounding box center [357, 165] width 714 height 331
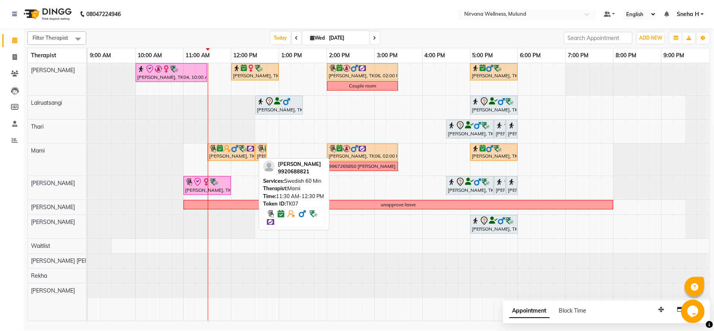
click at [228, 151] on img at bounding box center [227, 149] width 8 height 8
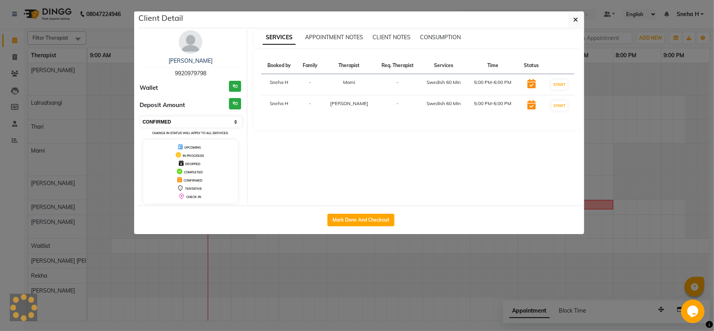
click at [199, 121] on select "Select IN SERVICE CONFIRMED TENTATIVE CHECK IN MARK DONE DROPPED UPCOMING" at bounding box center [192, 121] width 102 height 11
select select "8"
click at [141, 117] on select "Select IN SERVICE CONFIRMED TENTATIVE CHECK IN MARK DONE DROPPED UPCOMING" at bounding box center [192, 121] width 102 height 11
click at [113, 39] on ngb-modal-window "Client Detail Anita Nagda 9920979798 Wallet ₹0 Deposit Amount ₹0 Select IN SERV…" at bounding box center [357, 165] width 714 height 331
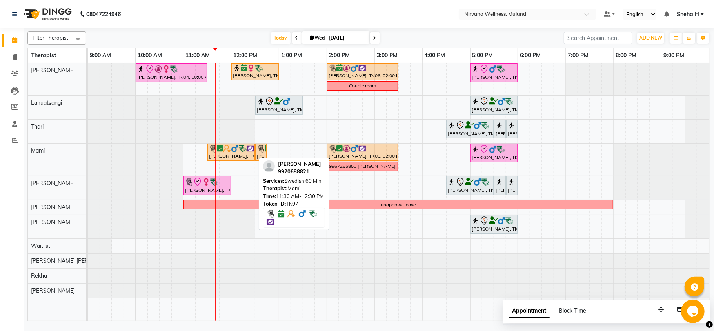
click at [226, 153] on div "[PERSON_NAME], TK07, 11:30 AM-12:30 PM, Swedish 60 Min" at bounding box center [231, 152] width 46 height 15
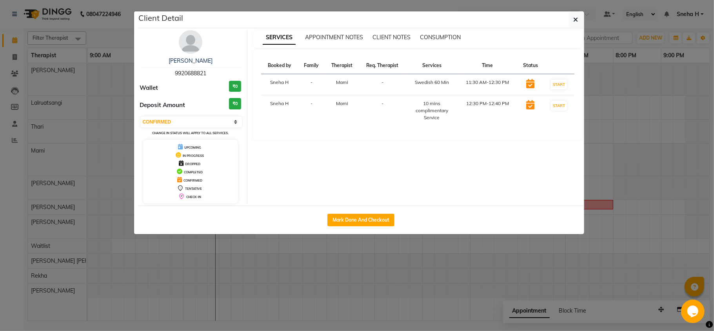
click at [223, 114] on div "Pradeep Talpade 9920688821 Wallet ₹0 Deposit Amount ₹0 Select IN SERVICE CONFIR…" at bounding box center [191, 116] width 114 height 173
click at [221, 121] on select "Select IN SERVICE CONFIRMED TENTATIVE CHECK IN MARK DONE DROPPED UPCOMING" at bounding box center [192, 121] width 102 height 11
select select "8"
click at [141, 117] on select "Select IN SERVICE CONFIRMED TENTATIVE CHECK IN MARK DONE DROPPED UPCOMING" at bounding box center [192, 121] width 102 height 11
click at [111, 34] on ngb-modal-window "Client Detail Pradeep Talpade 9920688821 Wallet ₹0 Deposit Amount ₹0 Select IN …" at bounding box center [357, 165] width 714 height 331
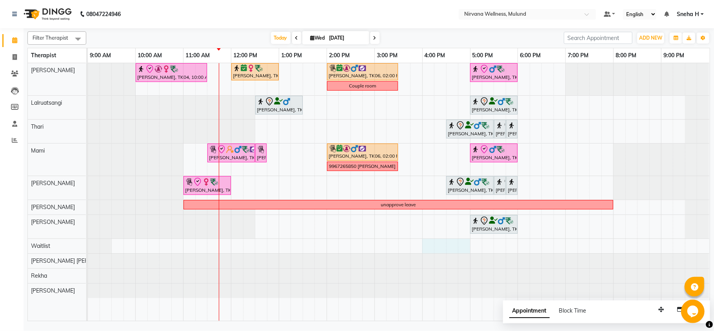
drag, startPoint x: 427, startPoint y: 245, endPoint x: 465, endPoint y: 245, distance: 37.6
click at [465, 245] on div "Geeta Naidu, TK04, 10:00 AM-11:30 AM, Massage 90 Min Dr. Sonali tawde, TK08, 12…" at bounding box center [399, 192] width 622 height 258
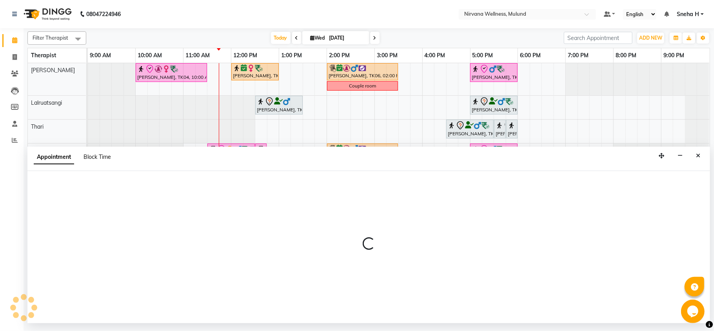
click at [100, 160] on span "Block Time" at bounding box center [97, 156] width 27 height 7
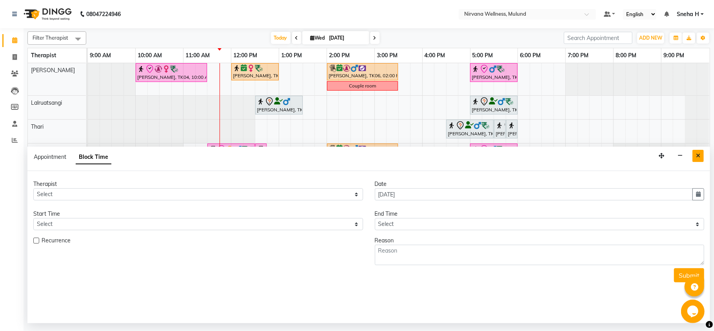
click at [693, 157] on button "Close" at bounding box center [697, 156] width 11 height 12
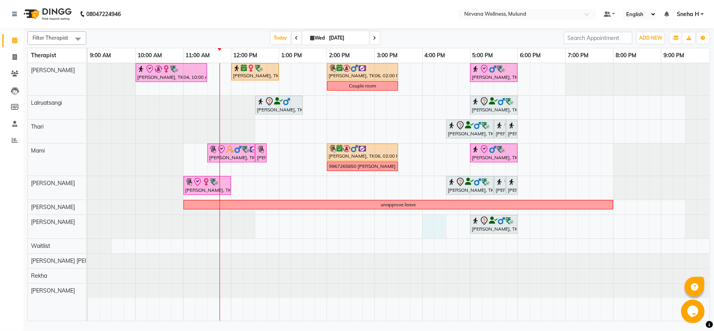
drag, startPoint x: 425, startPoint y: 223, endPoint x: 444, endPoint y: 222, distance: 19.3
click at [444, 222] on div "Geeta Naidu, TK04, 10:00 AM-11:30 AM, Massage 90 Min Dr. Sonali tawde, TK08, 12…" at bounding box center [399, 192] width 622 height 258
select select "35614"
select select "tentative"
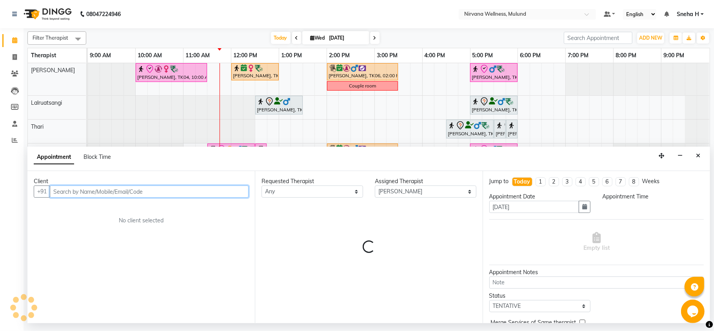
select select "960"
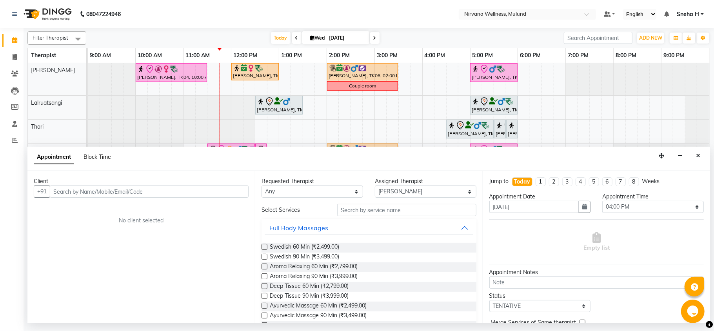
click at [96, 155] on span "Block Time" at bounding box center [97, 156] width 27 height 7
select select "35614"
select select "960"
select select "990"
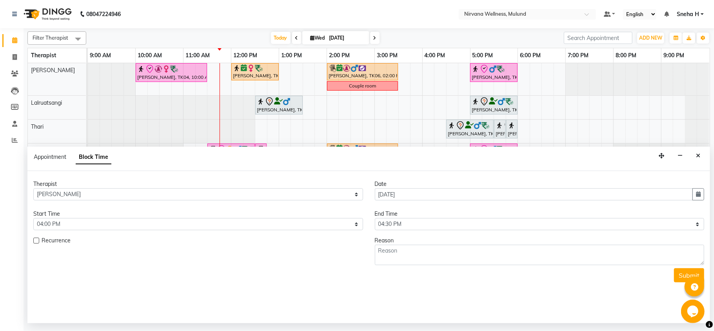
click at [387, 238] on div "Reason" at bounding box center [540, 240] width 330 height 8
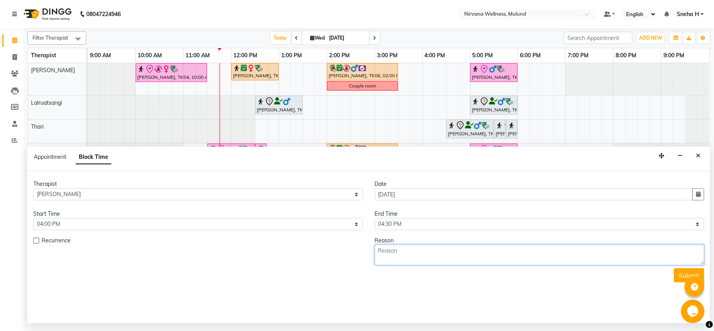
click at [386, 262] on textarea at bounding box center [540, 255] width 330 height 20
type textarea "8080423456 [PERSON_NAME]"
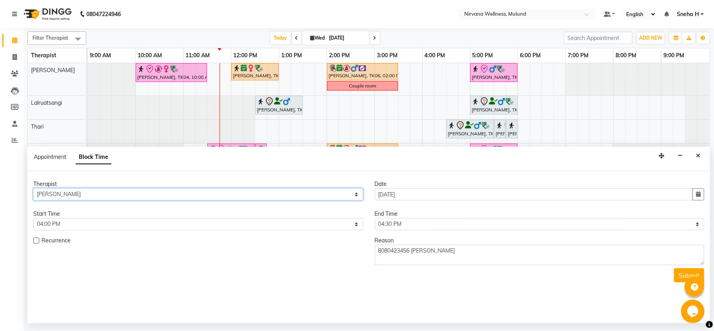
click at [250, 192] on select "Select Hemant Misale Kim Lalruatsangi Mami Miranda LT Tlau Rekha Rohan Kumar Na…" at bounding box center [198, 194] width 330 height 12
select select "45457"
click at [33, 189] on select "Select Hemant Misale Kim Lalruatsangi Mami Miranda LT Tlau Rekha Rohan Kumar Na…" at bounding box center [198, 194] width 330 height 12
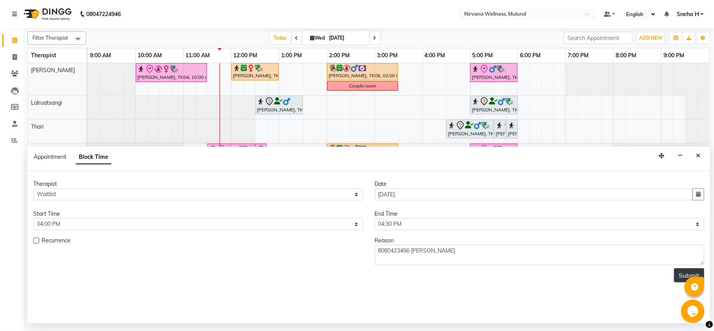
click at [681, 275] on button "Submit" at bounding box center [689, 275] width 30 height 14
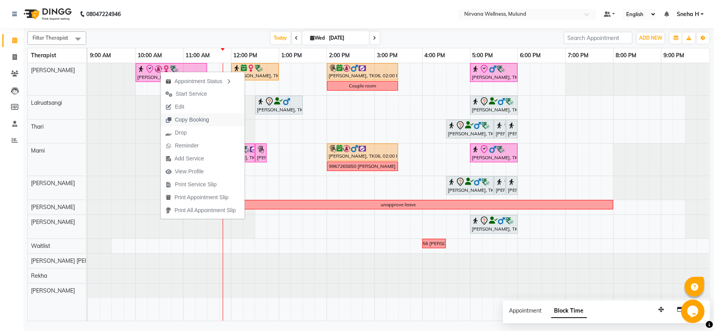
click at [197, 121] on span "Copy Booking" at bounding box center [192, 120] width 34 height 8
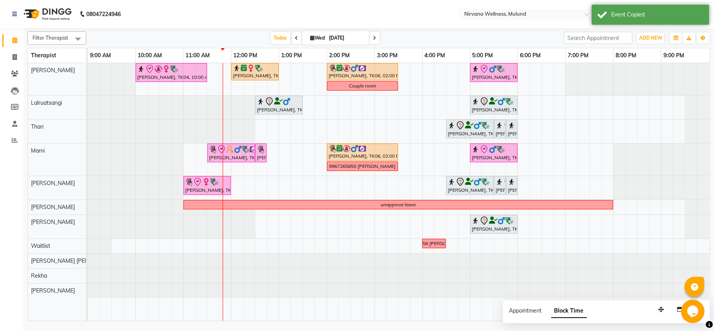
click at [370, 38] on span at bounding box center [374, 38] width 9 height 12
type input "[DATE]"
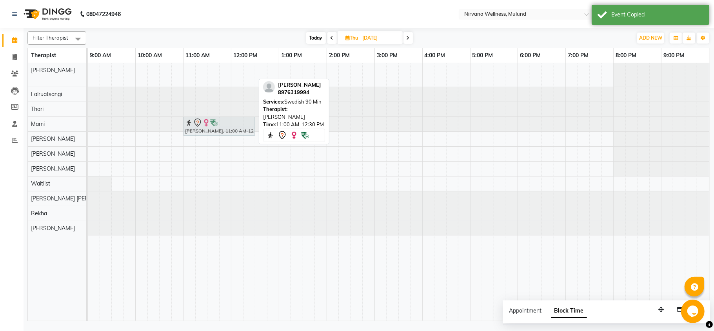
drag, startPoint x: 205, startPoint y: 70, endPoint x: 204, endPoint y: 116, distance: 46.3
click at [203, 120] on tbody "Neha Haria, 11:00 AM-12:30 PM, Swedish 90 Min Neha Haria, 11:00 AM-12:30 PM, Sw…" at bounding box center [398, 149] width 621 height 173
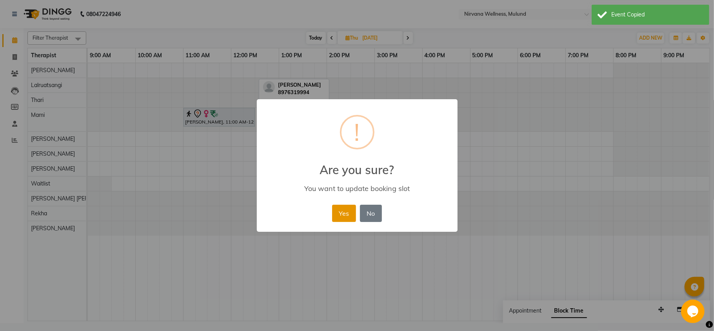
click at [345, 213] on button "Yes" at bounding box center [344, 213] width 24 height 17
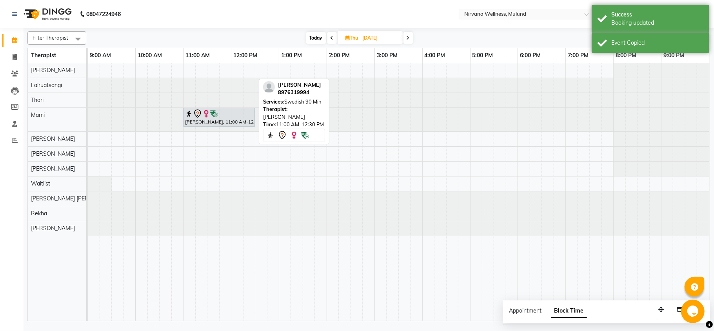
click at [140, 67] on div "Neha Haria, 11:00 AM-12:30 PM, Swedish 90 Min" at bounding box center [399, 192] width 622 height 258
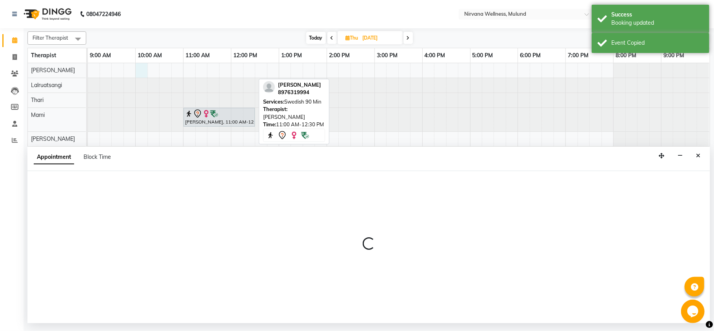
select select "29686"
select select "600"
select select "tentative"
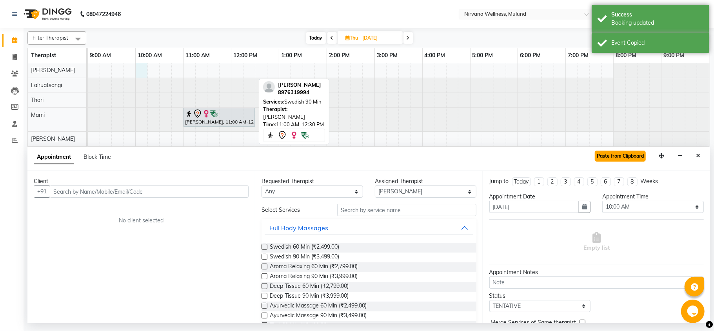
click at [612, 156] on button "Paste from Clipboard" at bounding box center [620, 156] width 51 height 11
select select
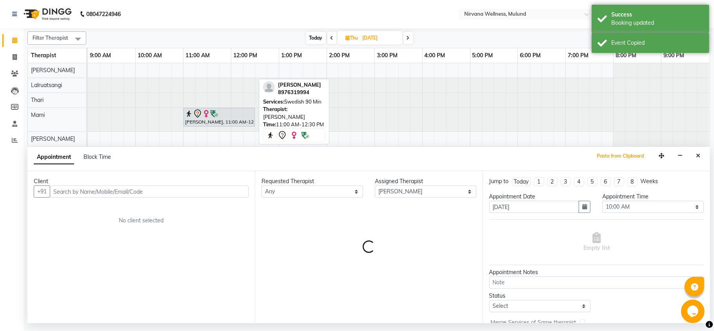
select select "2150"
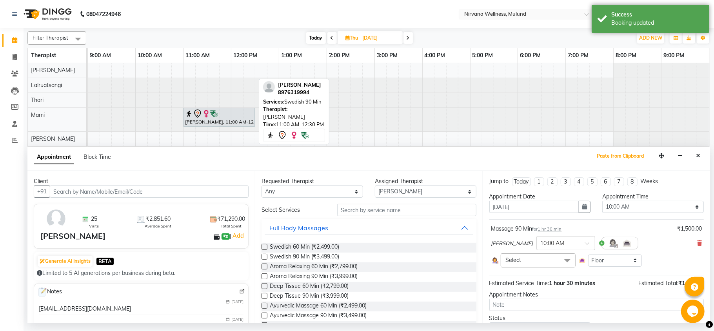
scroll to position [62, 0]
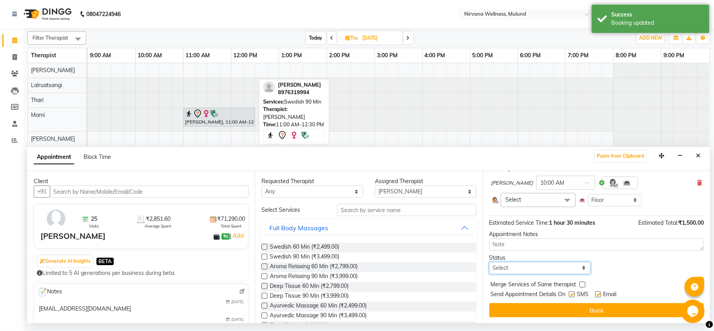
click at [545, 269] on select "Select TENTATIVE CONFIRM UPCOMING" at bounding box center [540, 268] width 102 height 12
select select "tentative"
click at [489, 262] on select "Select TENTATIVE CONFIRM UPCOMING" at bounding box center [540, 268] width 102 height 12
click at [528, 314] on button "Book" at bounding box center [596, 310] width 214 height 14
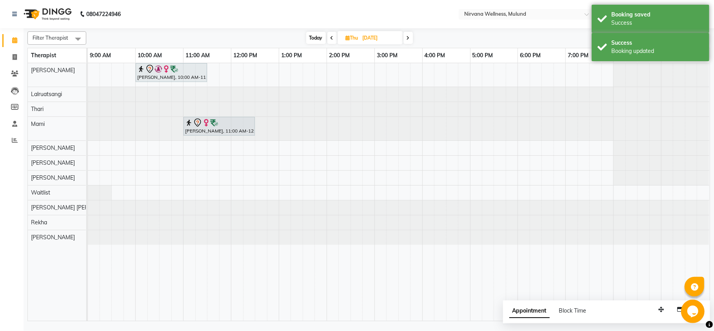
click at [311, 36] on span "Today" at bounding box center [316, 38] width 20 height 12
type input "[DATE]"
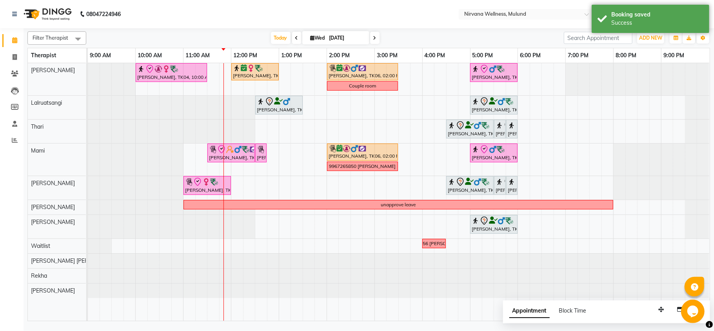
click at [322, 42] on span "Wed 03-09-2025" at bounding box center [335, 37] width 67 height 13
click at [334, 37] on input "[DATE]" at bounding box center [346, 38] width 39 height 12
select select "9"
select select "2025"
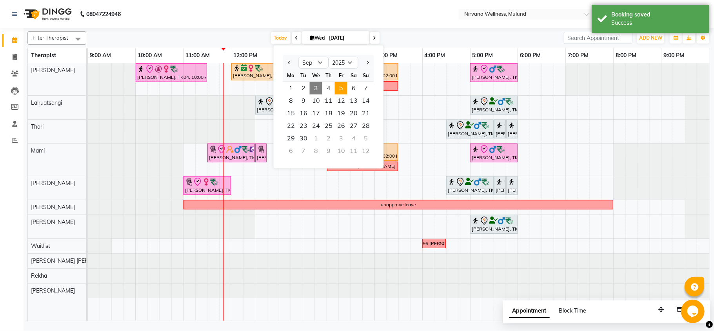
click at [339, 87] on span "5" at bounding box center [341, 88] width 13 height 13
type input "05-09-2025"
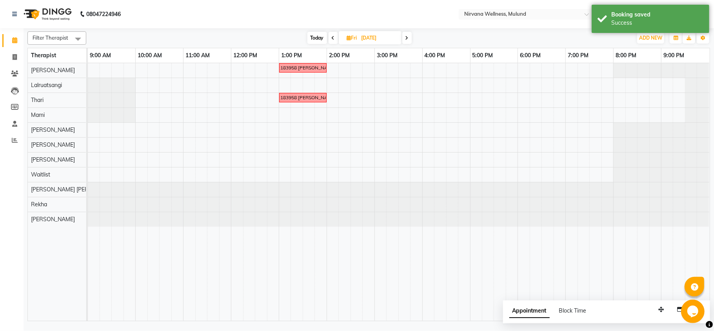
click at [138, 66] on div "9322183958 Deepika RUPAY VOUCHER 9322183958 Deepika RUPAY VOUCHER" at bounding box center [399, 192] width 622 height 258
select select "29686"
select select "tentative"
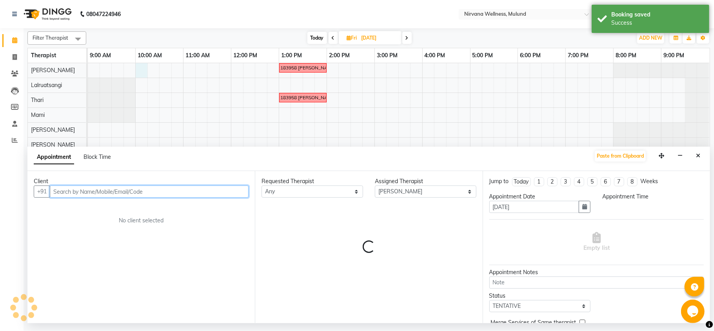
select select "600"
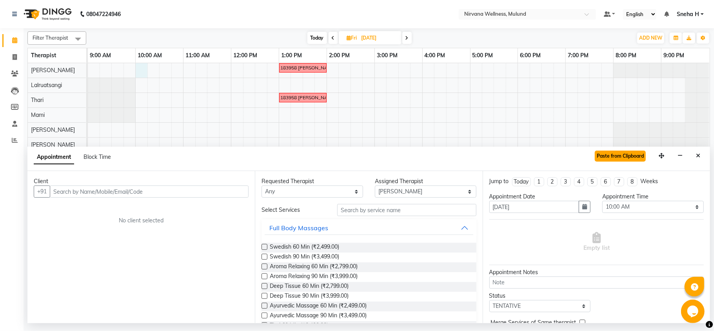
click at [612, 158] on button "Paste from Clipboard" at bounding box center [620, 156] width 51 height 11
select select
select select "2150"
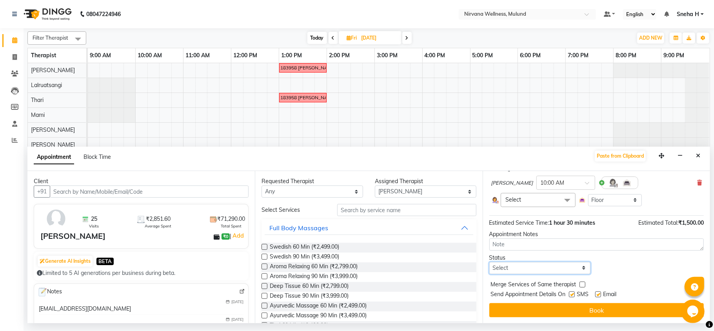
click at [550, 269] on select "Select TENTATIVE CONFIRM UPCOMING" at bounding box center [540, 268] width 102 height 12
select select "tentative"
click at [489, 262] on select "Select TENTATIVE CONFIRM UPCOMING" at bounding box center [540, 268] width 102 height 12
click at [530, 311] on button "Book" at bounding box center [596, 310] width 214 height 14
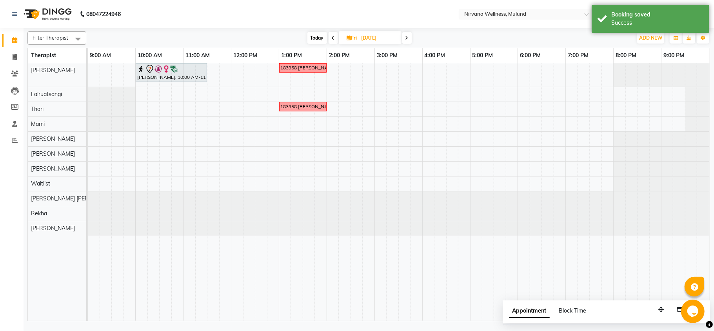
click at [404, 35] on span at bounding box center [406, 38] width 9 height 12
type input "06-09-2025"
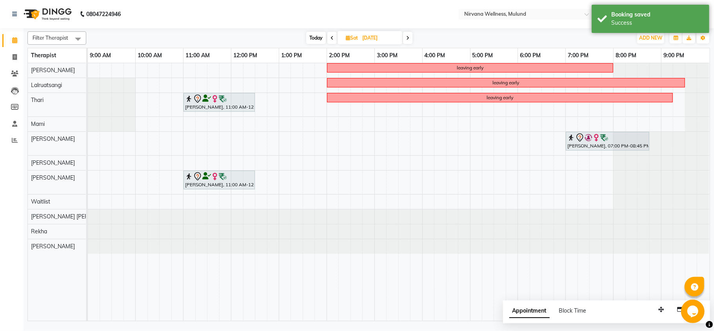
click at [140, 67] on div "leaving early leaving early Shweta Patil, 11:00 AM-12:30 PM, Swedish 90 Min lea…" at bounding box center [399, 192] width 622 height 258
select select "29686"
select select "tentative"
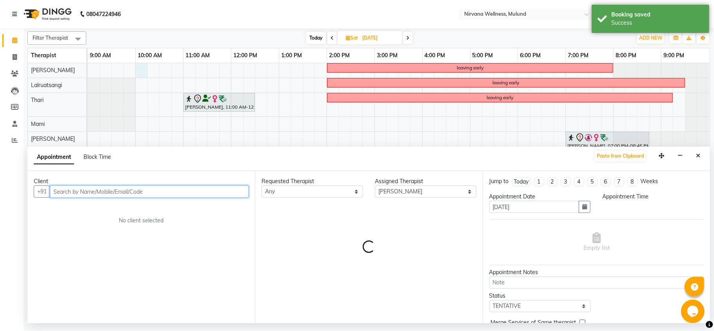
select select "600"
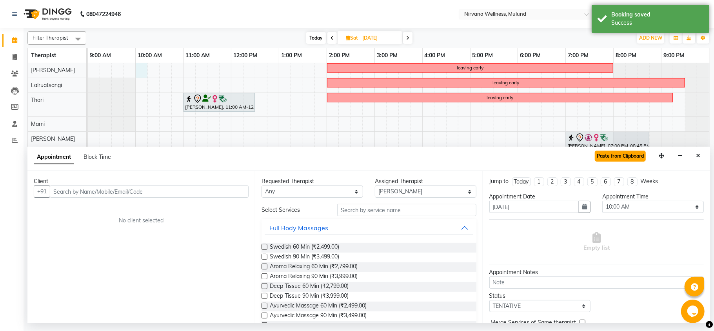
click at [628, 156] on button "Paste from Clipboard" at bounding box center [620, 156] width 51 height 11
select select
select select "2150"
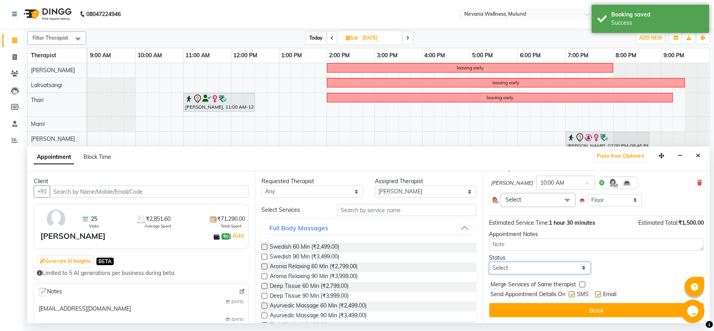
click at [529, 273] on select "Select TENTATIVE CONFIRM UPCOMING" at bounding box center [540, 268] width 102 height 12
select select "tentative"
click at [489, 262] on select "Select TENTATIVE CONFIRM UPCOMING" at bounding box center [540, 268] width 102 height 12
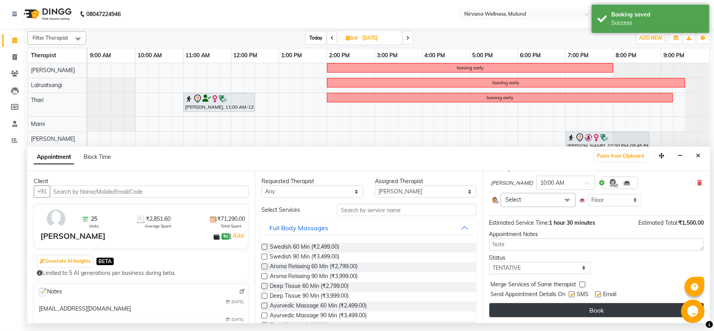
click at [514, 314] on button "Book" at bounding box center [596, 310] width 214 height 14
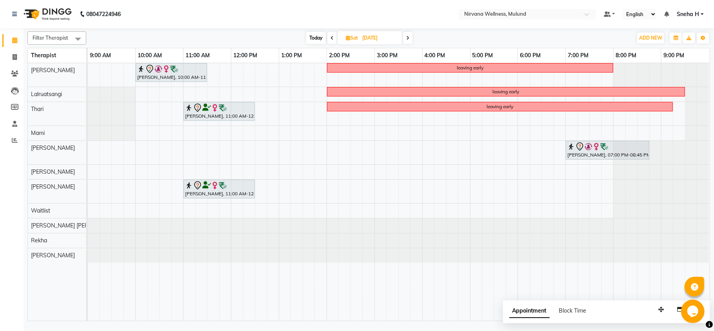
click at [138, 171] on div "Geeta Naidu, 10:00 AM-11:30 AM, Massage 90 Min leaving early leaving early Shwe…" at bounding box center [399, 192] width 622 height 258
select select "29684"
select select "tentative"
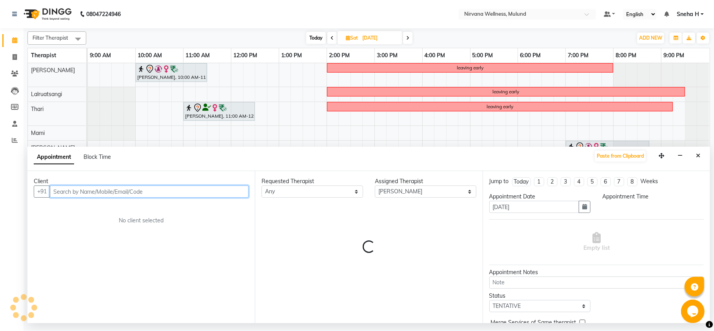
select select "600"
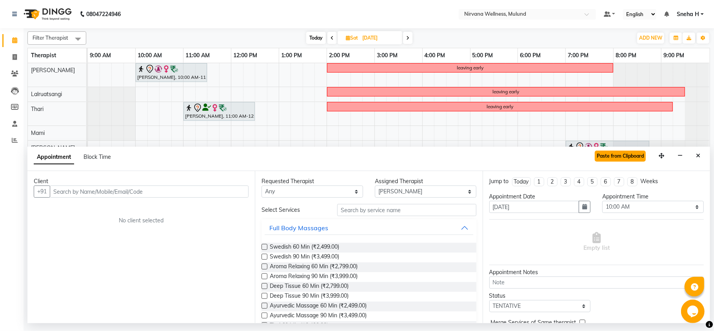
click at [611, 156] on button "Paste from Clipboard" at bounding box center [620, 156] width 51 height 11
select select
select select "2150"
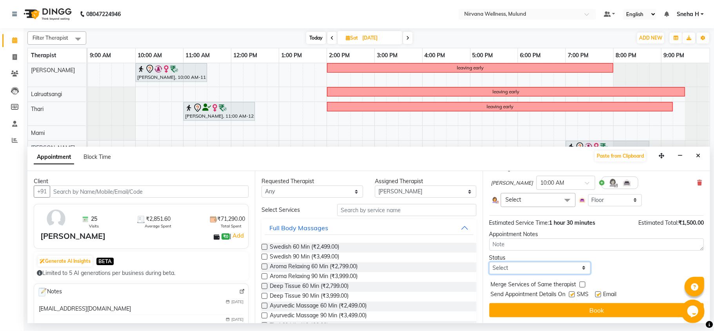
click at [554, 265] on select "Select TENTATIVE CONFIRM UPCOMING" at bounding box center [540, 268] width 102 height 12
select select "tentative"
click at [489, 262] on select "Select TENTATIVE CONFIRM UPCOMING" at bounding box center [540, 268] width 102 height 12
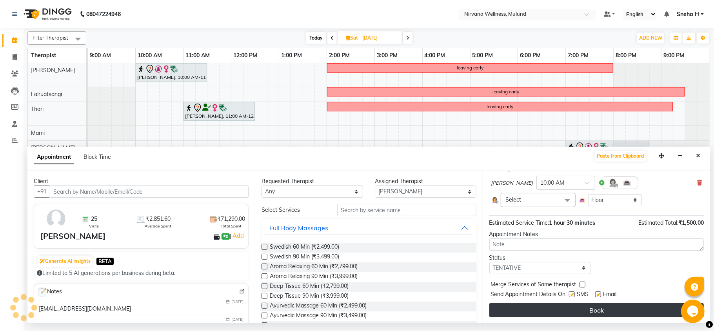
click at [540, 309] on button "Book" at bounding box center [596, 310] width 214 height 14
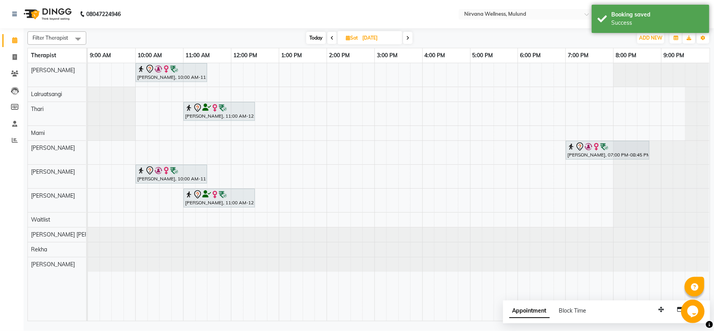
click at [410, 36] on span at bounding box center [407, 38] width 9 height 12
type input "07-09-2025"
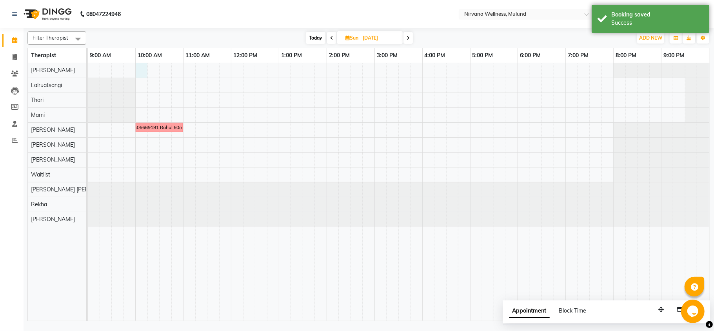
click at [140, 69] on div "7506669191 Rahul 60min" at bounding box center [399, 192] width 622 height 258
select select "29686"
select select "600"
select select "tentative"
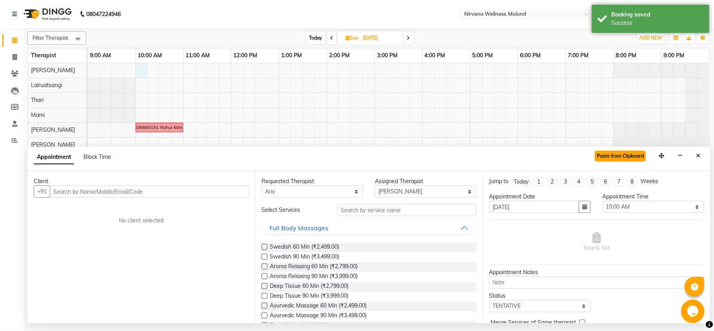
click at [634, 154] on button "Paste from Clipboard" at bounding box center [620, 156] width 51 height 11
select select
select select "2150"
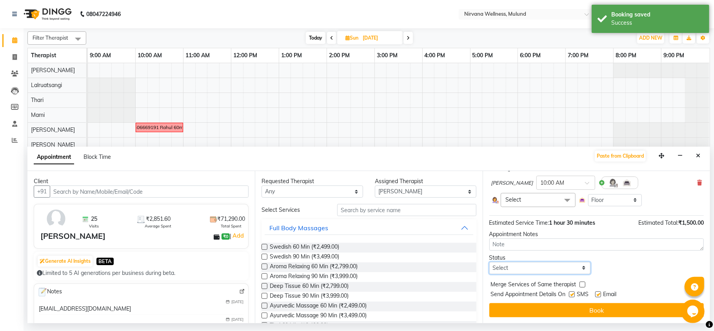
click at [565, 264] on select "Select TENTATIVE CONFIRM UPCOMING" at bounding box center [540, 268] width 102 height 12
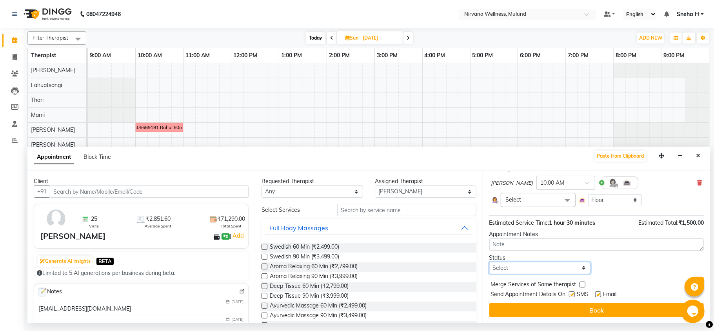
select select "tentative"
click at [489, 262] on select "Select TENTATIVE CONFIRM UPCOMING" at bounding box center [540, 268] width 102 height 12
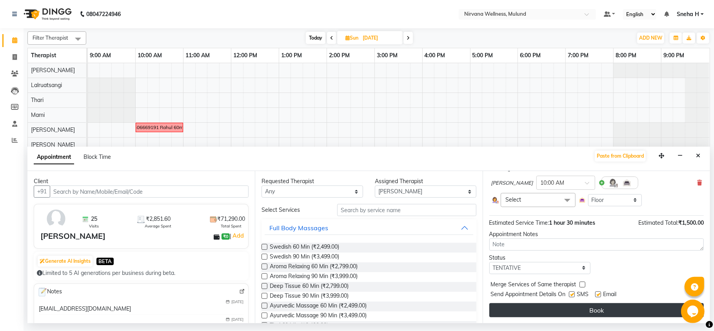
click at [568, 311] on button "Book" at bounding box center [596, 310] width 214 height 14
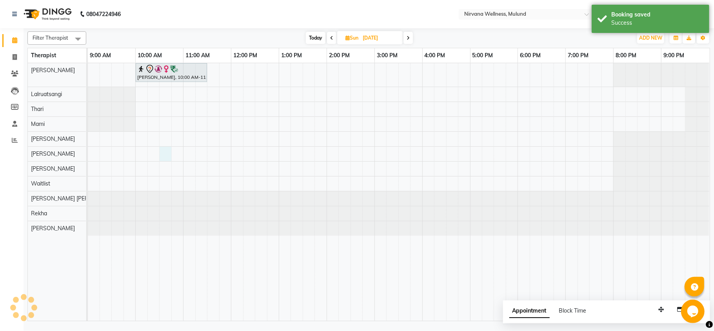
click at [165, 154] on div "Geeta Naidu, 10:00 AM-11:30 AM, Massage 90 Min" at bounding box center [399, 192] width 622 height 258
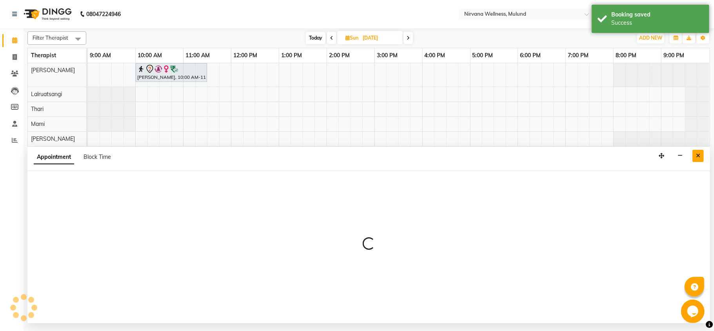
click at [695, 156] on button "Close" at bounding box center [697, 156] width 11 height 12
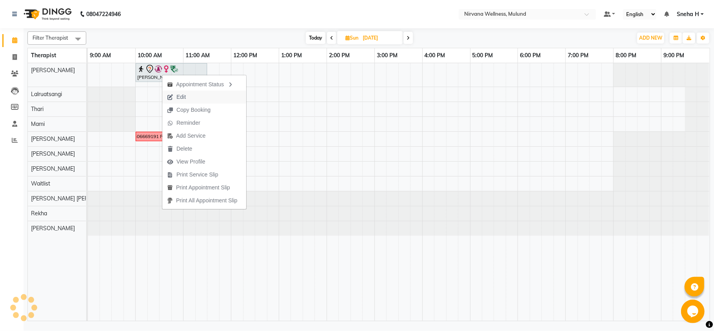
click at [187, 94] on span "Edit" at bounding box center [176, 97] width 28 height 13
select select "29686"
select select "600"
select select "tentative"
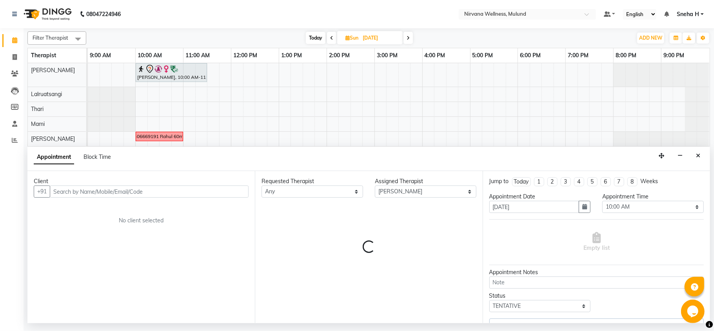
select select "2150"
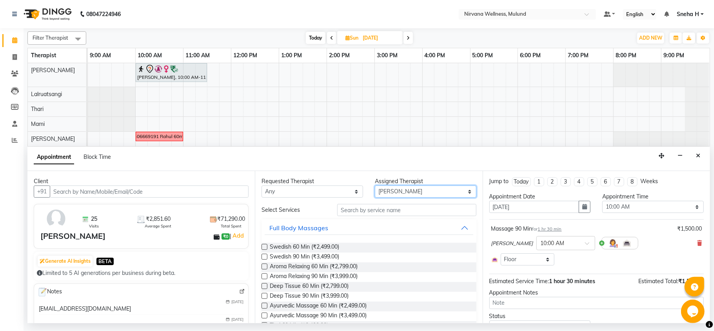
click at [385, 191] on select "Select Hemant Misale Kim Lalruatsangi Mami Miranda LT Tlau Rekha Rohan Kumar Na…" at bounding box center [426, 191] width 102 height 12
select select "29684"
click at [375, 186] on select "Select Hemant Misale Kim Lalruatsangi Mami Miranda LT Tlau Rekha Rohan Kumar Na…" at bounding box center [426, 191] width 102 height 12
click at [376, 205] on input "text" at bounding box center [406, 210] width 139 height 12
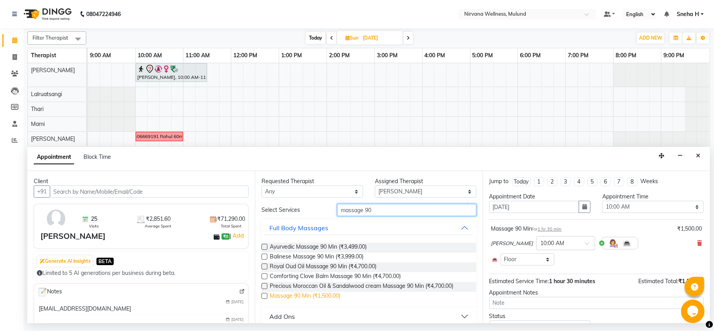
type input "massage 90"
click at [333, 294] on span "Massage 90 Min (₹1,500.00)" at bounding box center [305, 297] width 71 height 10
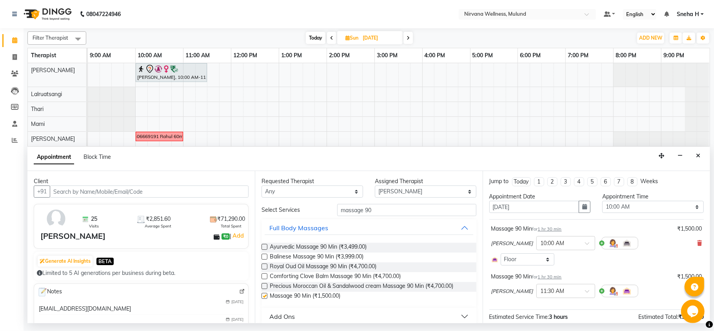
checkbox input "false"
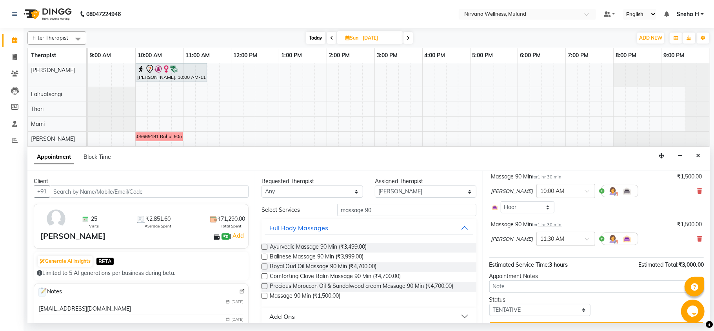
click at [576, 238] on div at bounding box center [566, 238] width 58 height 8
click at [553, 251] on div "10:00 AM" at bounding box center [566, 249] width 58 height 15
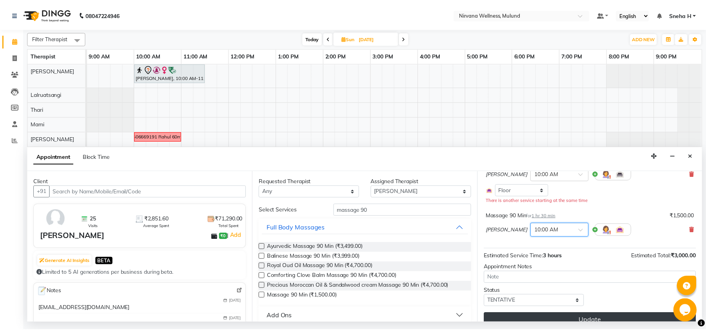
scroll to position [81, 0]
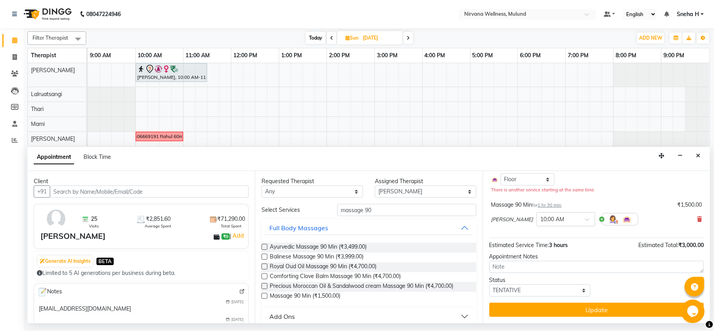
click at [512, 309] on button "Update" at bounding box center [596, 310] width 214 height 14
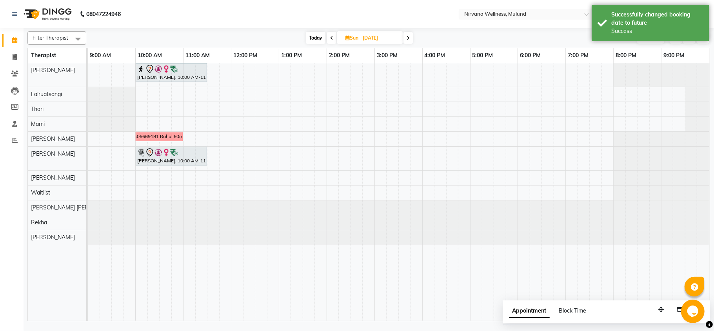
click at [331, 38] on icon at bounding box center [331, 38] width 3 height 5
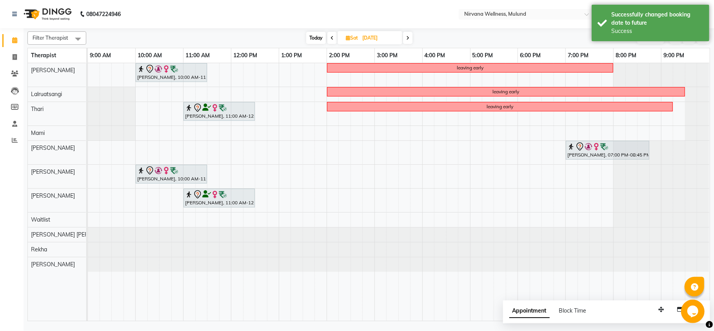
click at [331, 38] on icon at bounding box center [332, 38] width 3 height 5
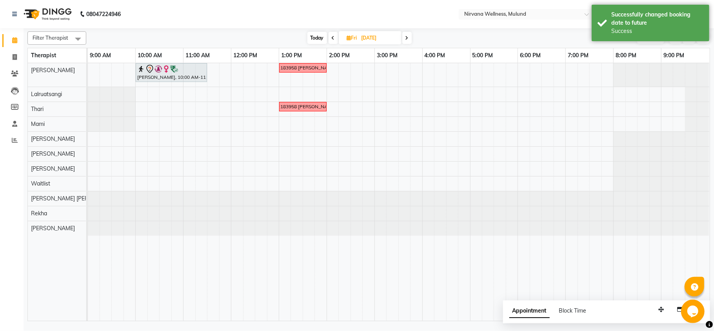
click at [332, 38] on icon at bounding box center [333, 38] width 3 height 5
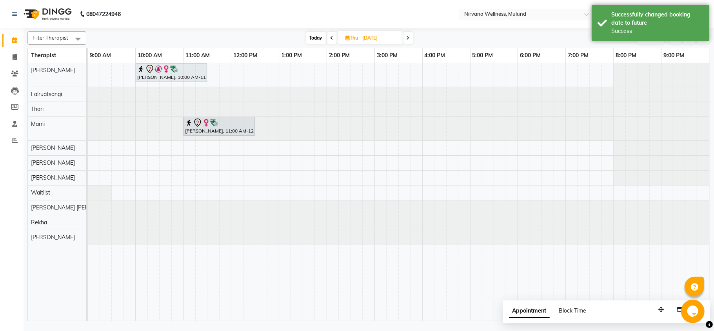
click at [331, 38] on icon at bounding box center [332, 38] width 3 height 5
type input "[DATE]"
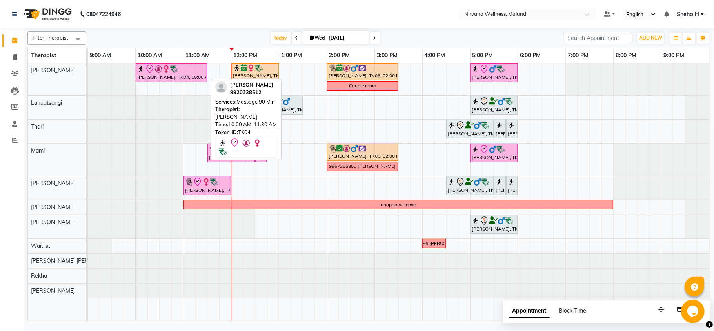
click at [173, 66] on img at bounding box center [174, 69] width 8 height 8
click at [184, 74] on div at bounding box center [171, 68] width 68 height 9
select select "7"
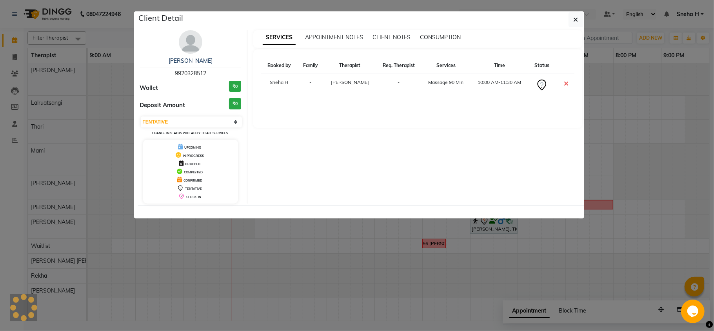
click at [123, 35] on ngb-modal-window "Client Detail Geeta Naidu 9920328512 Wallet ₹0 Deposit Amount ₹0 Select CONFIRM…" at bounding box center [357, 165] width 714 height 331
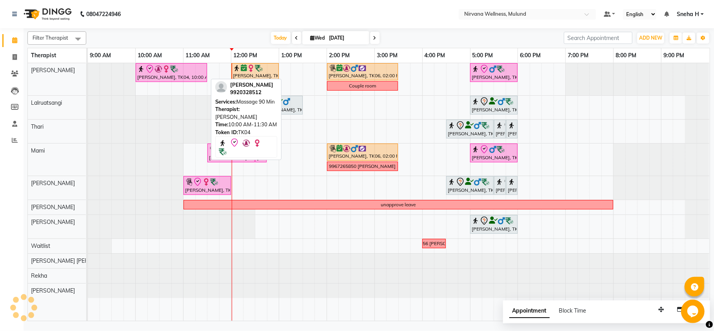
click at [187, 71] on div at bounding box center [171, 68] width 68 height 9
select select "7"
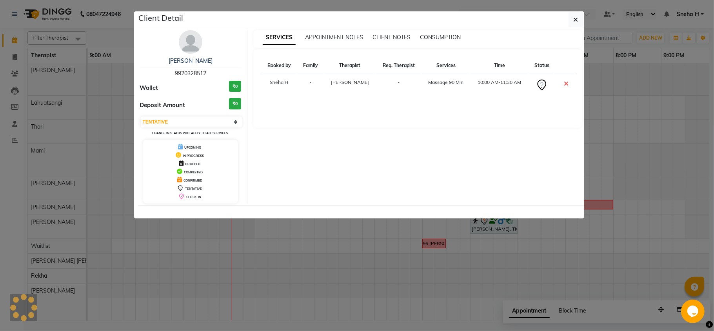
click at [123, 36] on ngb-modal-window "Client Detail Geeta Naidu 9920328512 Wallet ₹0 Deposit Amount ₹0 Select CONFIRM…" at bounding box center [357, 165] width 714 height 331
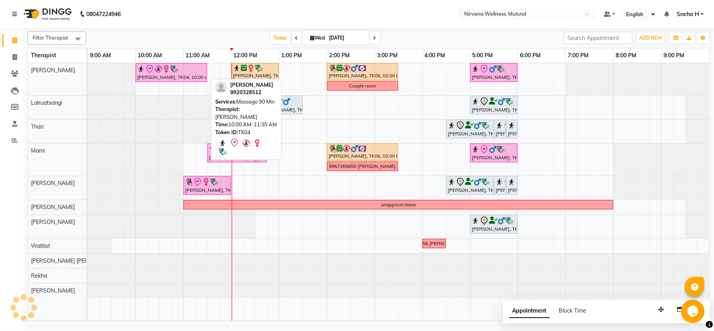
click at [196, 74] on div "[PERSON_NAME], TK04, 10:00 AM-11:30 AM, Massage 90 Min" at bounding box center [171, 72] width 70 height 16
select select "7"
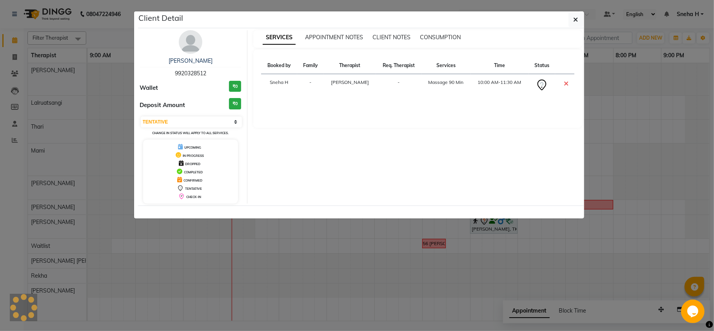
click at [105, 43] on ngb-modal-window "Client Detail Geeta Naidu 9920328512 Wallet ₹0 Deposit Amount ₹0 Select CONFIRM…" at bounding box center [357, 165] width 714 height 331
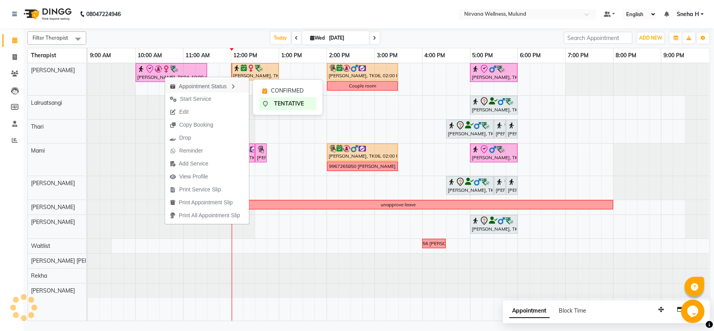
click at [207, 83] on div "Appointment Status" at bounding box center [207, 85] width 84 height 13
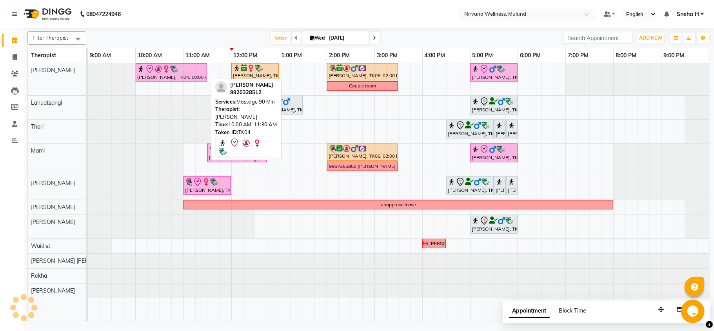
click at [185, 68] on div at bounding box center [171, 68] width 68 height 9
select select "7"
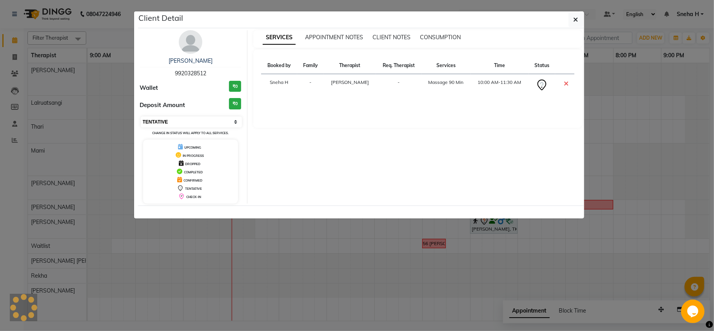
click at [214, 120] on select "Select CONFIRMED TENTATIVE" at bounding box center [192, 121] width 102 height 11
click at [124, 27] on ngb-modal-window "Client Detail Geeta Naidu 9920328512 Wallet ₹0 Deposit Amount ₹0 Select CONFIRM…" at bounding box center [357, 165] width 714 height 331
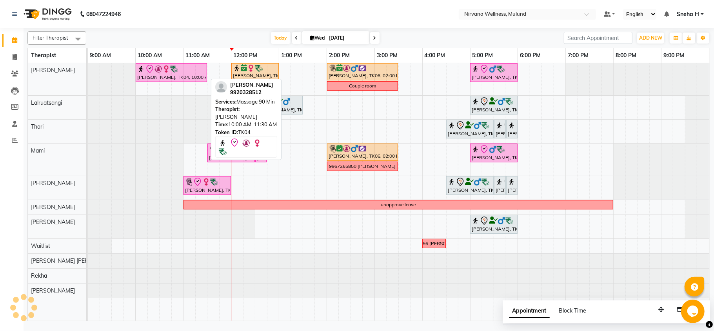
click at [167, 72] on img at bounding box center [166, 69] width 8 height 8
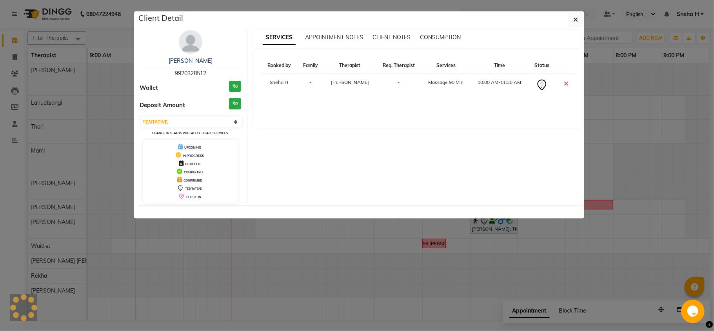
select select "8"
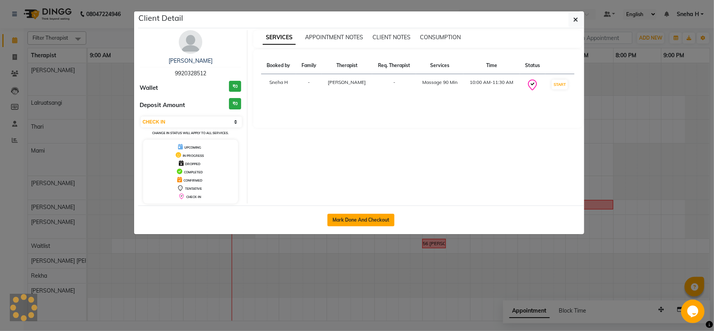
click at [359, 222] on button "Mark Done And Checkout" at bounding box center [360, 220] width 67 height 13
select select "4890"
select select "service"
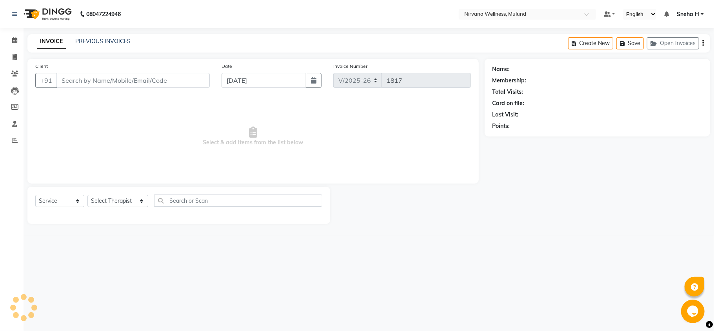
type input "9920328512"
select select "29686"
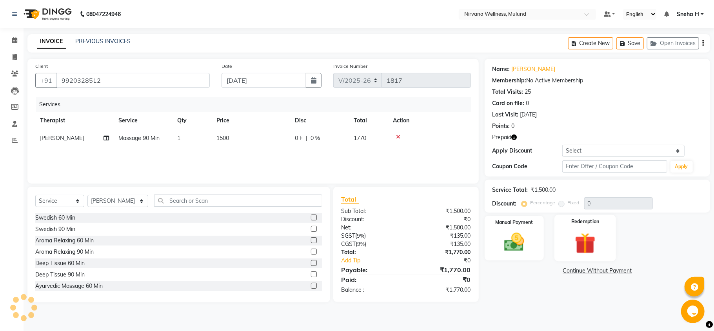
click at [576, 226] on div "Redemption" at bounding box center [585, 238] width 62 height 46
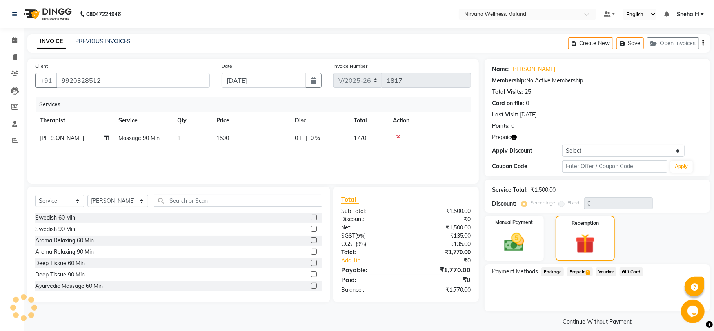
click at [581, 267] on span "Prepaid 1" at bounding box center [579, 271] width 25 height 9
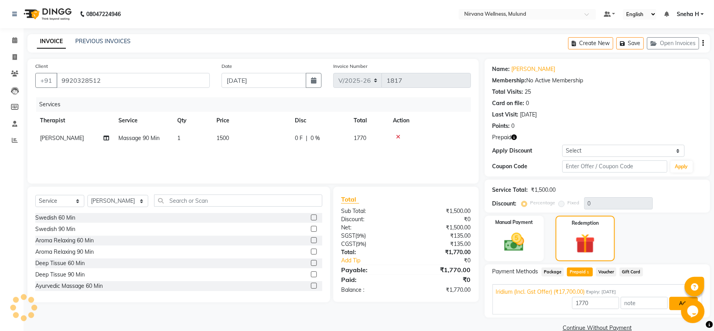
click at [676, 297] on button "Add" at bounding box center [683, 303] width 29 height 13
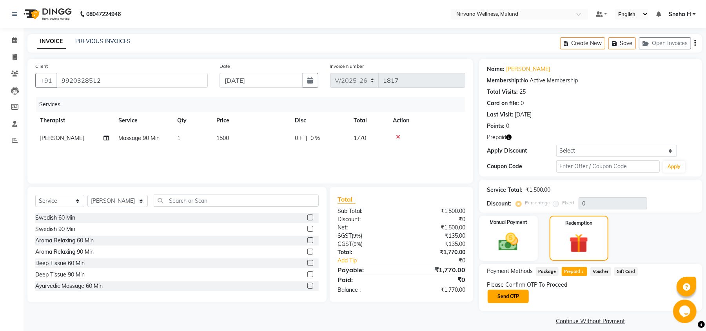
click at [508, 297] on button "Send OTP" at bounding box center [508, 296] width 41 height 13
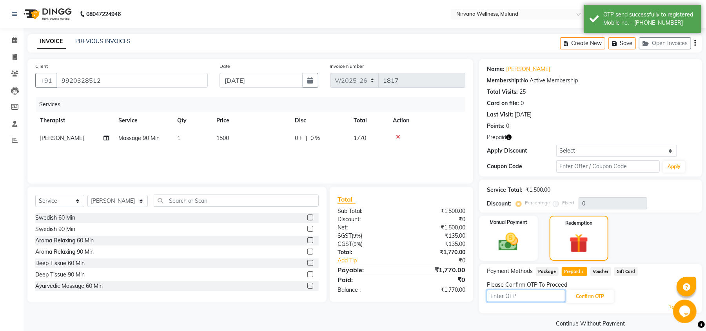
click at [543, 292] on input "text" at bounding box center [526, 296] width 78 height 12
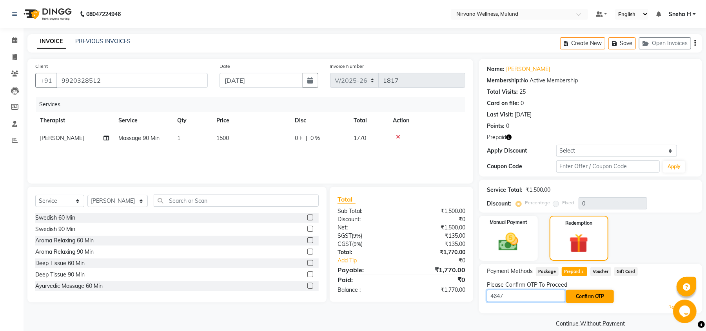
type input "4647"
click at [585, 298] on button "Confirm OTP" at bounding box center [590, 296] width 48 height 13
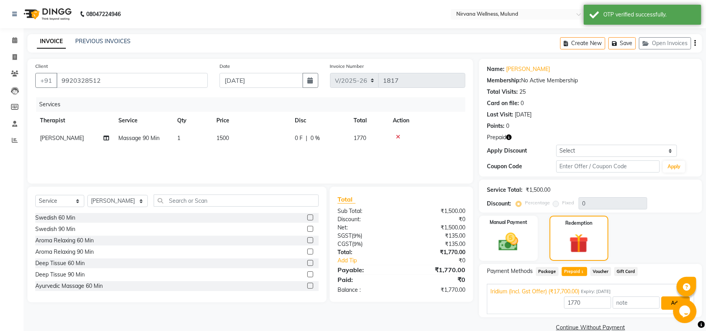
click at [667, 301] on button "Add" at bounding box center [675, 302] width 29 height 13
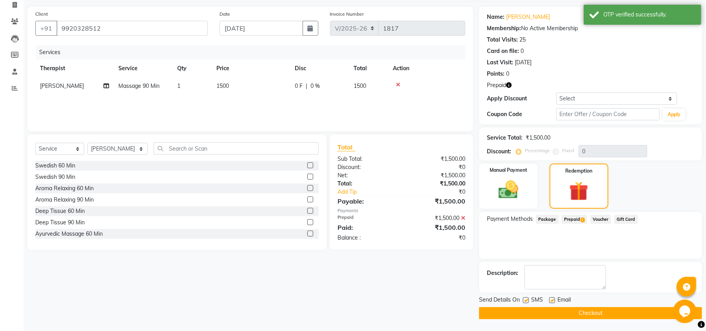
scroll to position [53, 0]
click at [513, 317] on button "Checkout" at bounding box center [590, 313] width 223 height 12
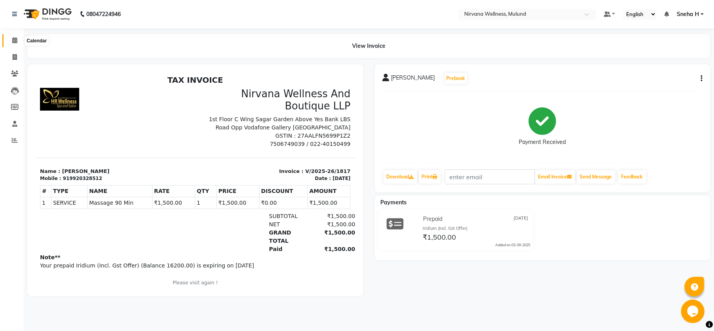
click at [14, 41] on icon at bounding box center [14, 40] width 5 height 6
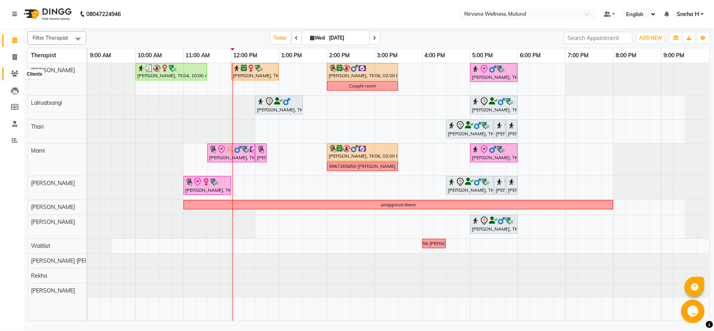
click at [10, 76] on span at bounding box center [15, 73] width 14 height 9
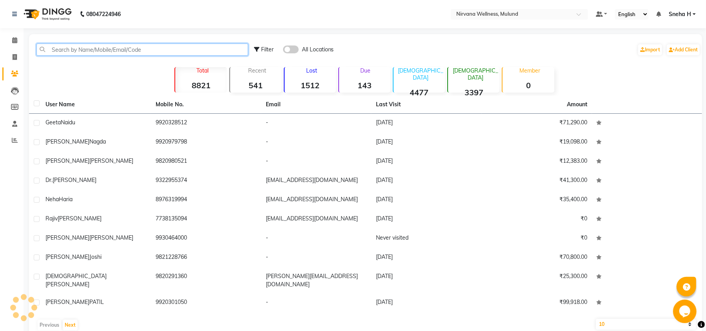
click at [57, 48] on input "text" at bounding box center [142, 50] width 212 height 12
paste input "721 941 1290"
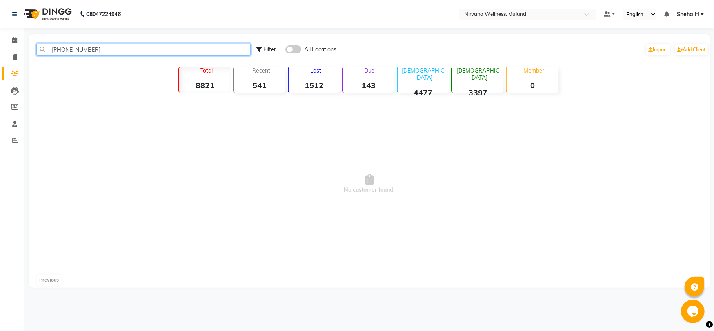
click at [77, 47] on input "721 941 1290" at bounding box center [143, 50] width 214 height 12
click at [75, 47] on input "721 941 1290" at bounding box center [143, 50] width 214 height 12
click at [64, 46] on input "721 9411290" at bounding box center [143, 50] width 214 height 12
type input "7219411290"
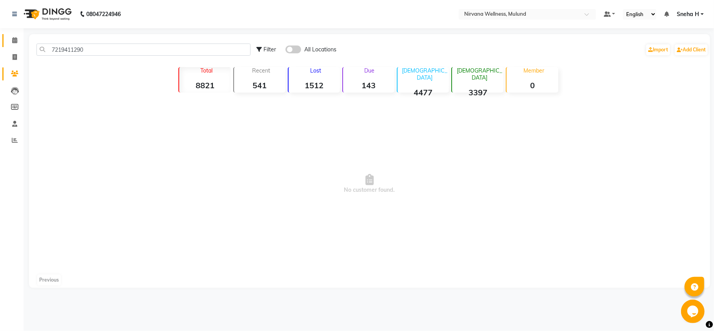
click at [4, 38] on link "Calendar" at bounding box center [11, 40] width 19 height 13
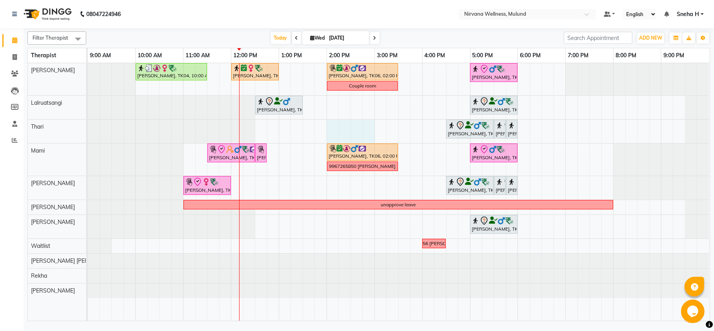
drag, startPoint x: 333, startPoint y: 126, endPoint x: 370, endPoint y: 129, distance: 37.7
click at [370, 129] on div "Geeta Naidu, TK04, 10:00 AM-11:30 AM, Massage 90 Min Dr. Sonali tawde, TK08, 12…" at bounding box center [399, 192] width 622 height 258
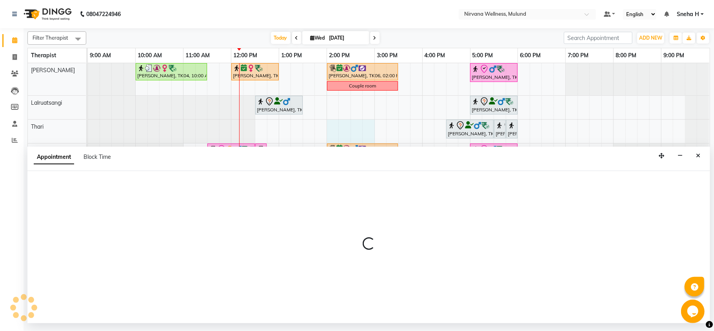
select select "69864"
select select "tentative"
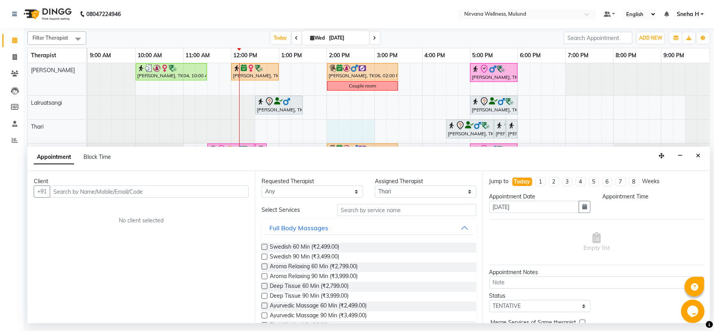
select select "840"
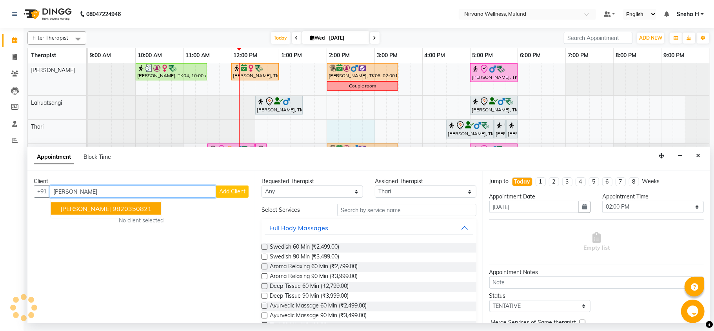
click at [80, 210] on span "Nishant Vaish" at bounding box center [85, 209] width 51 height 8
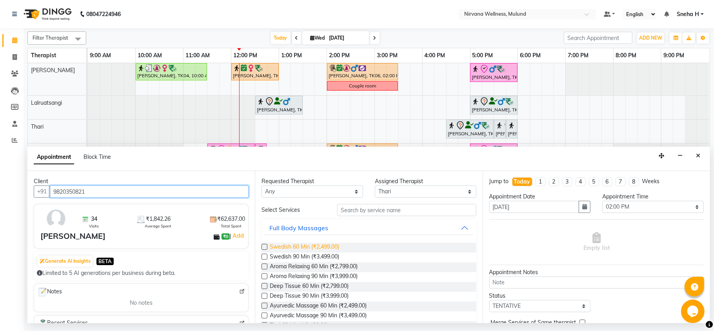
type input "9820350821"
click at [314, 245] on span "Swedish 60 Min (₹2,499.00)" at bounding box center [304, 248] width 69 height 10
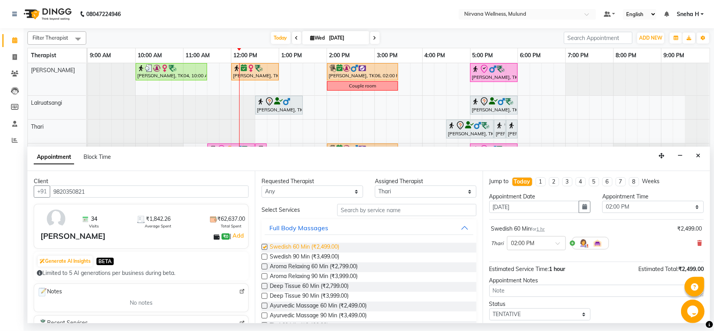
checkbox input "false"
click at [697, 245] on icon at bounding box center [699, 242] width 5 height 5
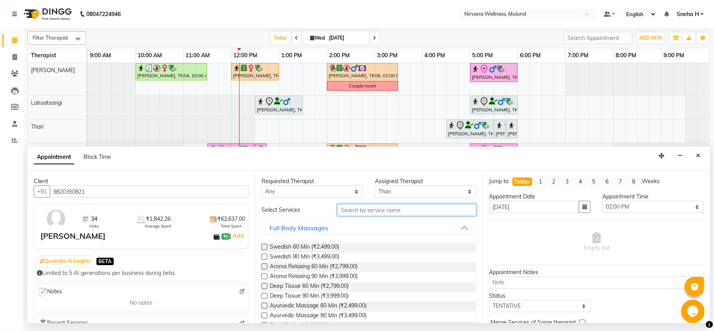
click at [426, 211] on input "text" at bounding box center [406, 210] width 139 height 12
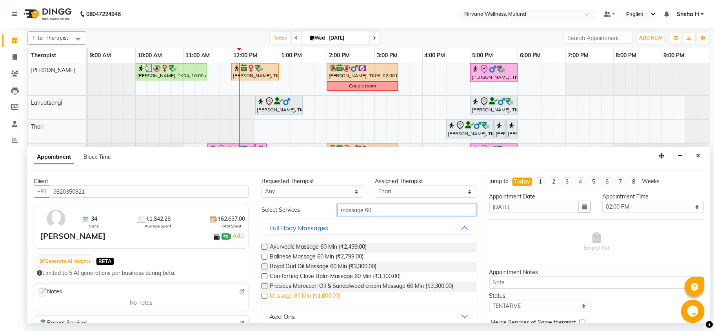
type input "massage 60"
click at [311, 298] on span "Massage 60 Min (₹1,000.00)" at bounding box center [305, 297] width 71 height 10
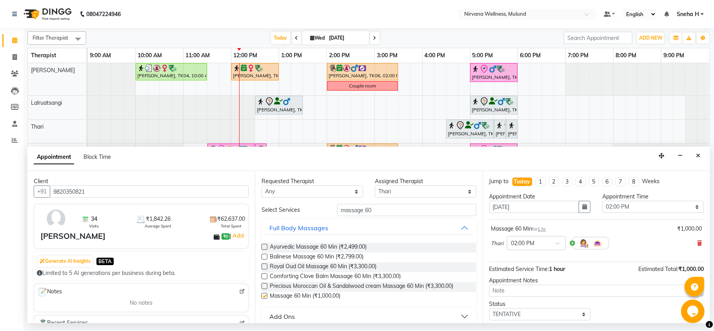
checkbox input "false"
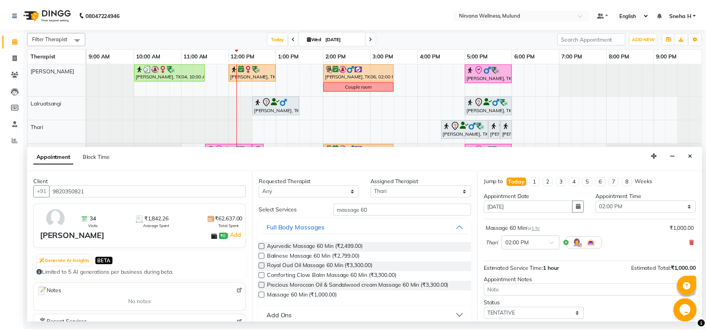
scroll to position [47, 0]
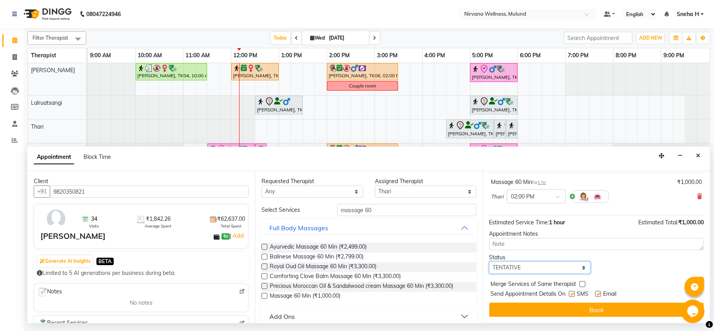
click at [515, 268] on select "Select TENTATIVE CONFIRM CHECK-IN UPCOMING" at bounding box center [540, 268] width 102 height 12
select select "confirm booking"
click at [489, 262] on select "Select TENTATIVE CONFIRM CHECK-IN UPCOMING" at bounding box center [540, 268] width 102 height 12
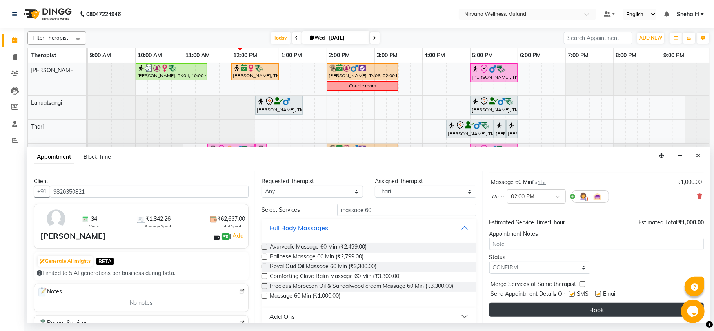
click at [514, 314] on button "Book" at bounding box center [596, 310] width 214 height 14
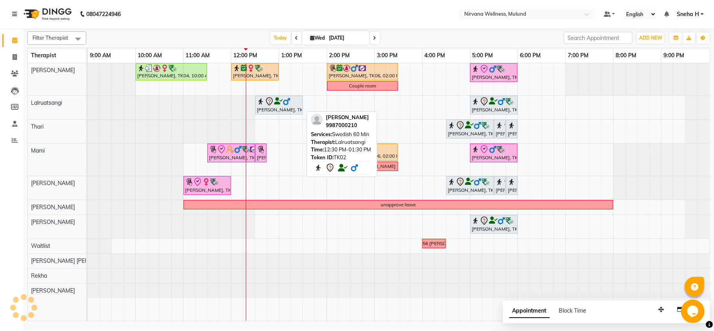
click at [259, 104] on img at bounding box center [261, 102] width 8 height 8
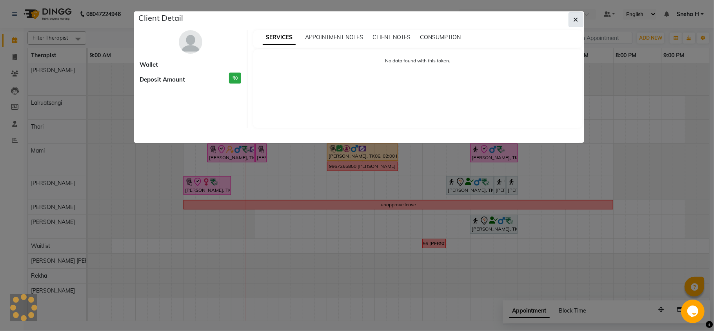
click at [574, 18] on icon "button" at bounding box center [576, 19] width 5 height 6
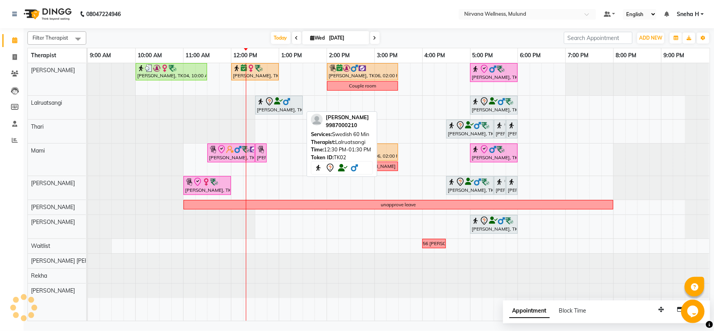
click at [278, 101] on icon at bounding box center [278, 101] width 9 height 0
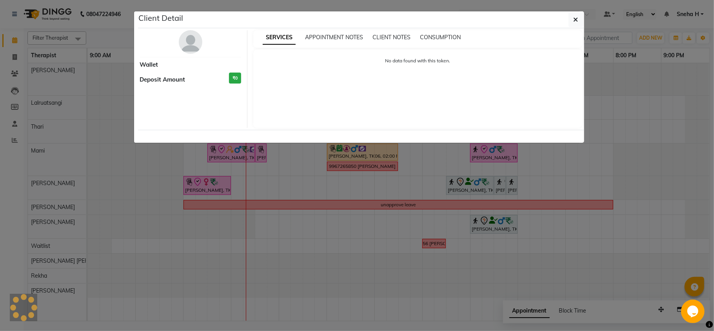
click at [113, 40] on ngb-modal-window "Client Detail Wallet Deposit Amount ₹0 SERVICES APPOINTMENT NOTES CLIENT NOTES …" at bounding box center [357, 165] width 714 height 331
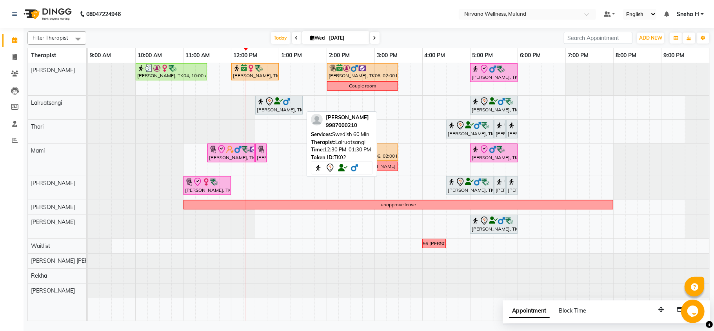
click at [280, 102] on icon at bounding box center [278, 101] width 9 height 0
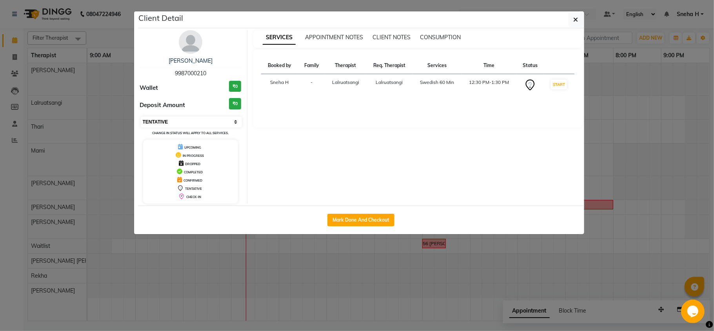
click at [196, 124] on select "Select IN SERVICE CONFIRMED TENTATIVE CHECK IN MARK DONE DROPPED UPCOMING" at bounding box center [192, 121] width 102 height 11
select select "8"
click at [141, 117] on select "Select IN SERVICE CONFIRMED TENTATIVE CHECK IN MARK DONE DROPPED UPCOMING" at bounding box center [192, 121] width 102 height 11
click at [352, 295] on ngb-modal-window "Client Detail Sunil Lilani 9987000210 Wallet ₹0 Deposit Amount ₹0 Select IN SER…" at bounding box center [357, 165] width 714 height 331
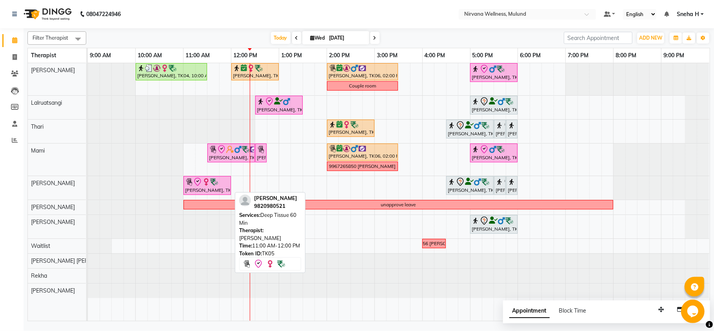
click at [205, 181] on img at bounding box center [206, 182] width 8 height 8
select select "8"
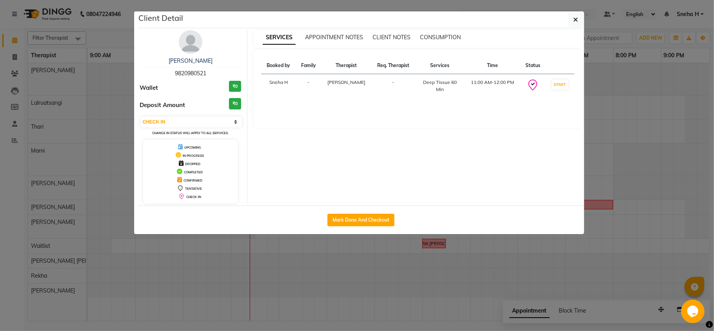
click at [363, 215] on button "Mark Done And Checkout" at bounding box center [360, 220] width 67 height 13
select select "service"
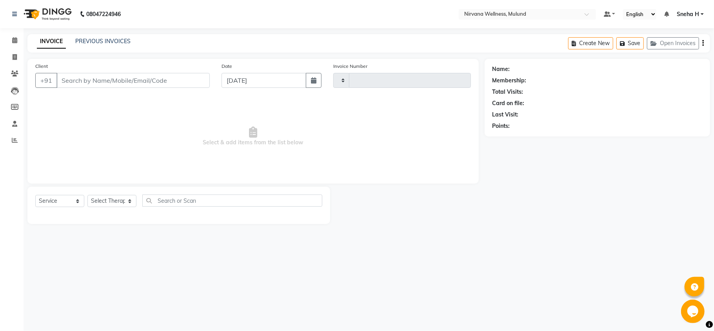
type input "1818"
select select "4890"
type input "9820980521"
select select "29685"
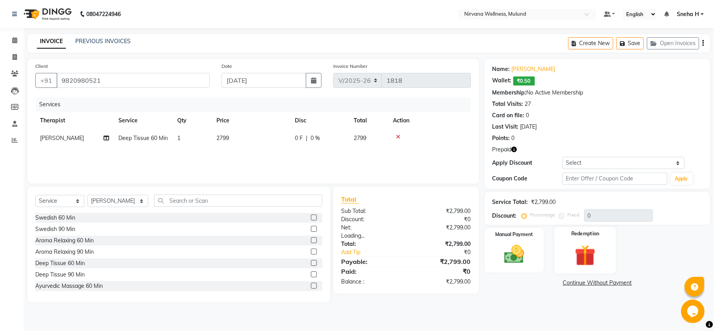
click at [590, 243] on img at bounding box center [585, 255] width 34 height 26
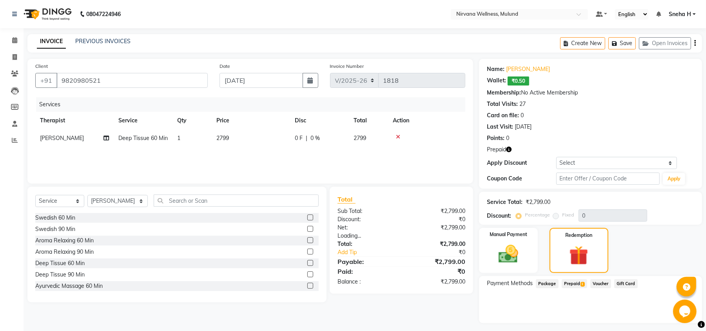
click at [574, 282] on span "Prepaid 1" at bounding box center [574, 283] width 25 height 9
click at [665, 313] on button "Add" at bounding box center [675, 315] width 29 height 13
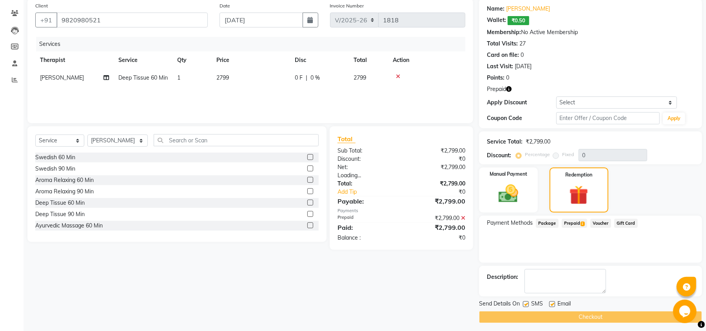
scroll to position [65, 0]
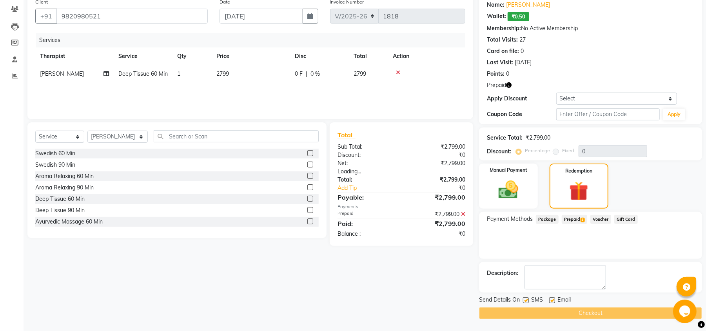
click at [461, 212] on icon at bounding box center [463, 213] width 4 height 5
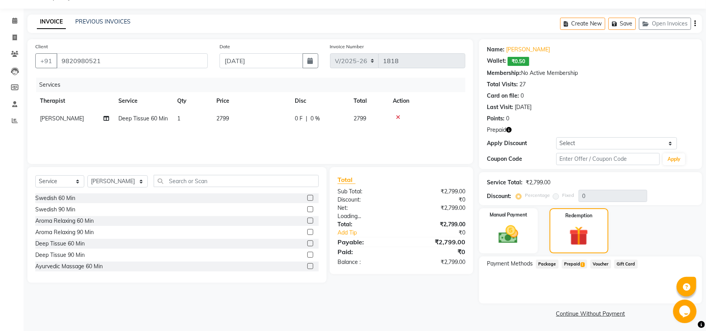
click at [572, 165] on div "Coupon Code Apply" at bounding box center [590, 159] width 207 height 13
click at [572, 162] on input "text" at bounding box center [608, 159] width 104 height 12
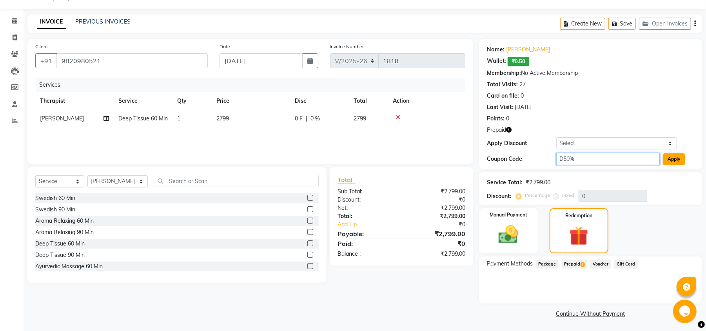
type input "D50%"
click at [675, 159] on button "Apply" at bounding box center [674, 159] width 22 height 12
type input "50"
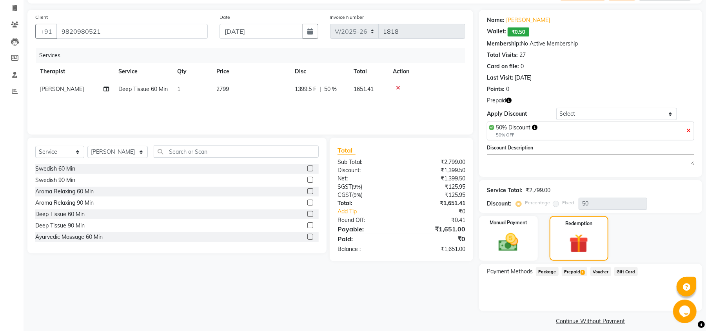
scroll to position [57, 0]
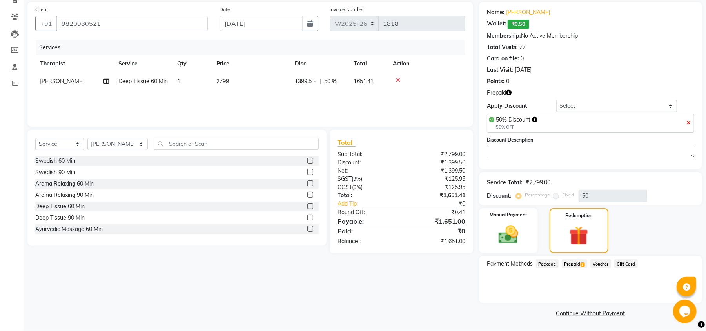
click at [572, 266] on span "Prepaid 1" at bounding box center [574, 263] width 25 height 9
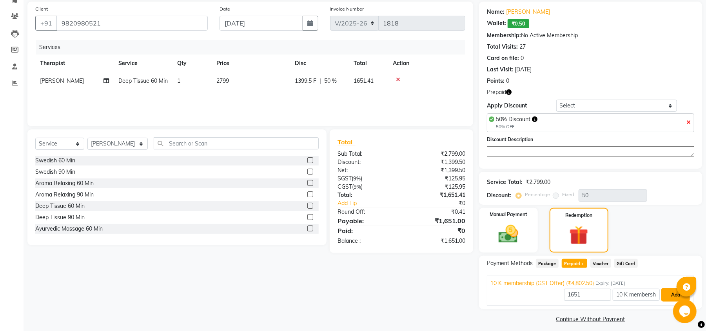
click at [670, 296] on button "Add" at bounding box center [675, 294] width 29 height 13
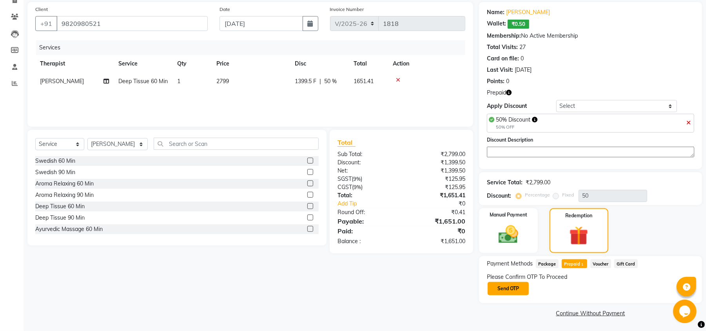
click at [509, 284] on button "Send OTP" at bounding box center [508, 288] width 41 height 13
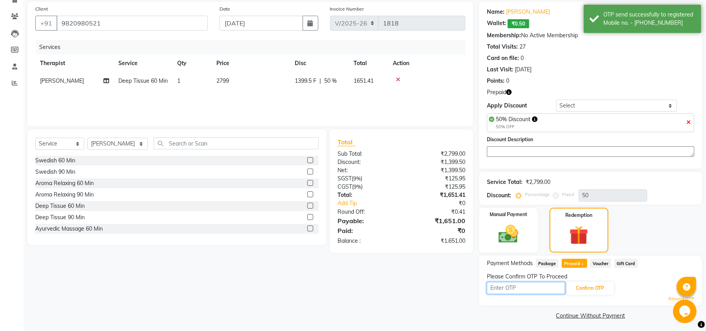
click at [502, 286] on input "text" at bounding box center [526, 288] width 78 height 12
click at [541, 286] on input "text" at bounding box center [526, 288] width 78 height 12
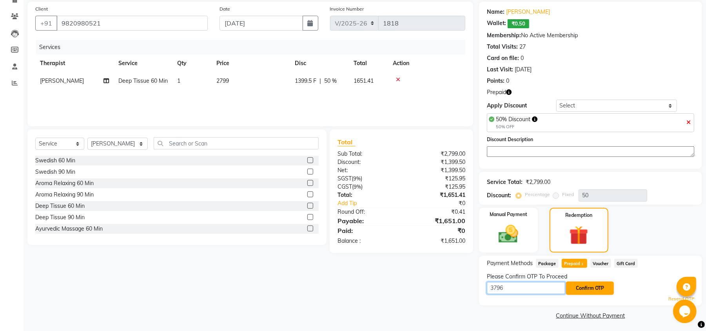
type input "3796"
click at [592, 291] on button "Confirm OTP" at bounding box center [590, 288] width 48 height 13
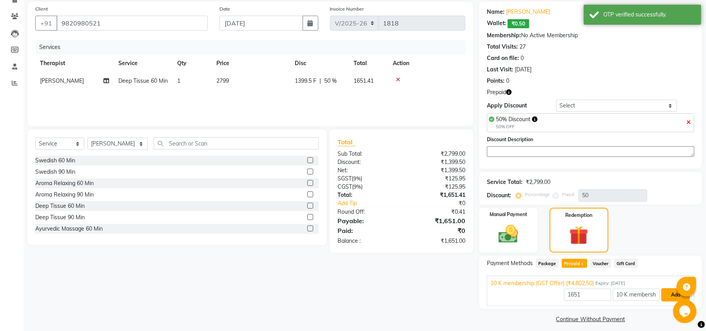
click at [668, 295] on button "Add" at bounding box center [675, 294] width 29 height 13
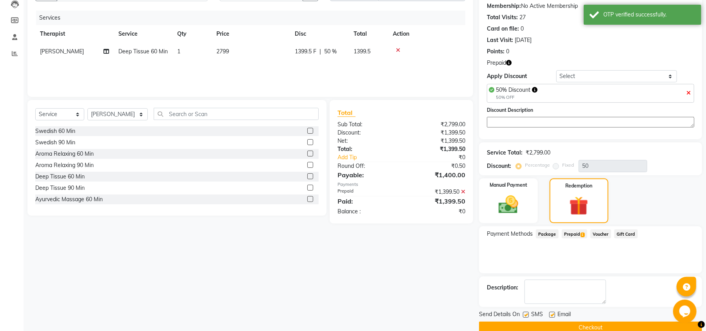
scroll to position [102, 0]
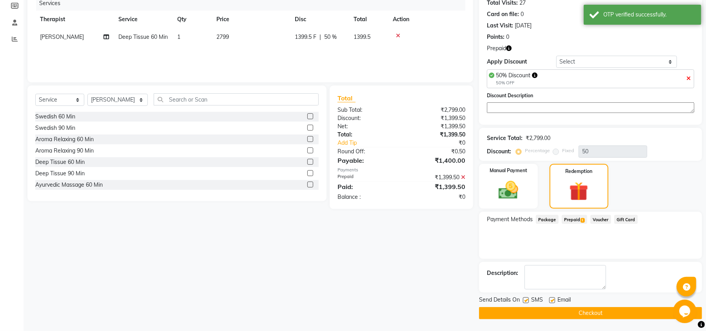
click at [524, 313] on button "Checkout" at bounding box center [590, 313] width 223 height 12
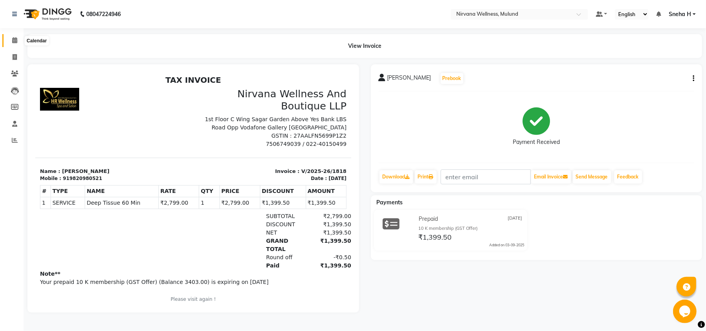
click at [15, 41] on icon at bounding box center [14, 40] width 5 height 6
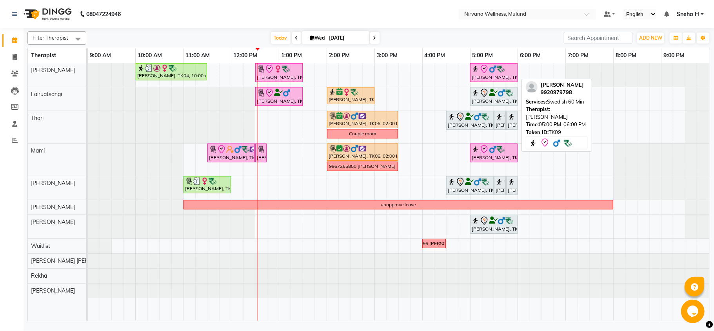
click at [480, 74] on icon at bounding box center [484, 68] width 9 height 9
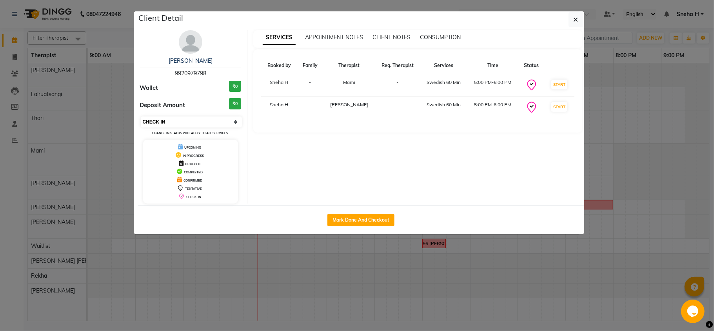
click at [198, 122] on select "Select IN SERVICE CONFIRMED TENTATIVE CHECK IN MARK DONE DROPPED UPCOMING" at bounding box center [192, 121] width 102 height 11
click at [141, 117] on select "Select IN SERVICE CONFIRMED TENTATIVE CHECK IN MARK DONE DROPPED UPCOMING" at bounding box center [192, 121] width 102 height 11
click at [170, 120] on select "Select IN SERVICE CONFIRMED TENTATIVE CHECK IN MARK DONE DROPPED UPCOMING" at bounding box center [192, 121] width 102 height 11
select select "6"
click at [141, 117] on select "Select IN SERVICE CONFIRMED TENTATIVE CHECK IN MARK DONE DROPPED UPCOMING" at bounding box center [192, 121] width 102 height 11
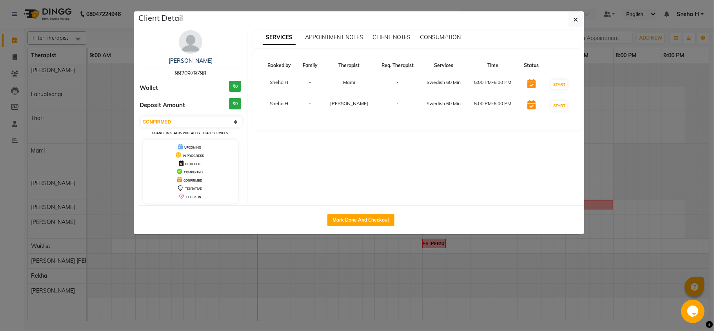
click at [96, 37] on ngb-modal-window "Client Detail Anita Nagda 9920979798 Wallet ₹0 Deposit Amount ₹0 Select IN SERV…" at bounding box center [357, 165] width 714 height 331
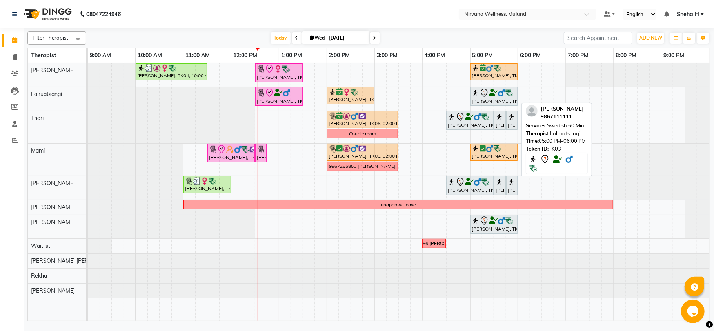
click at [483, 98] on div "Kamal Thacker, TK03, 05:00 PM-06:00 PM, Swedish 60 Min" at bounding box center [494, 96] width 46 height 16
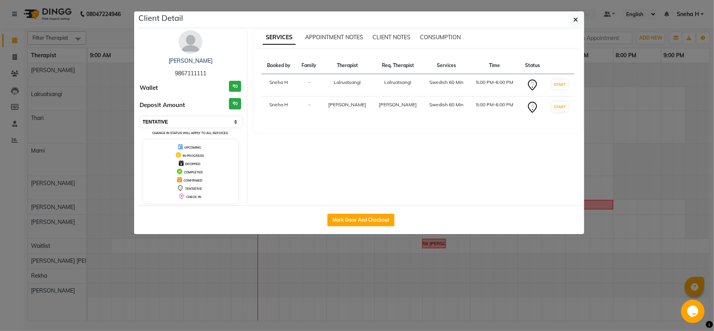
click at [219, 126] on select "Select IN SERVICE CONFIRMED TENTATIVE CHECK IN MARK DONE DROPPED UPCOMING" at bounding box center [192, 121] width 102 height 11
select select "6"
click at [141, 117] on select "Select IN SERVICE CONFIRMED TENTATIVE CHECK IN MARK DONE DROPPED UPCOMING" at bounding box center [192, 121] width 102 height 11
click at [120, 38] on ngb-modal-window "Client Detail Kamal Thacker 9867111111 Wallet ₹0 Deposit Amount ₹0 Select IN SE…" at bounding box center [357, 165] width 714 height 331
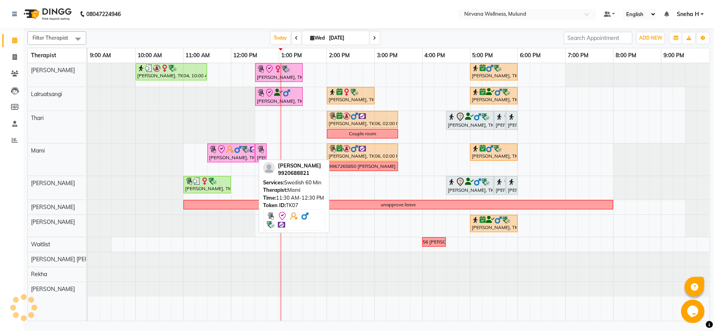
click at [222, 153] on icon at bounding box center [221, 149] width 7 height 8
select select "6"
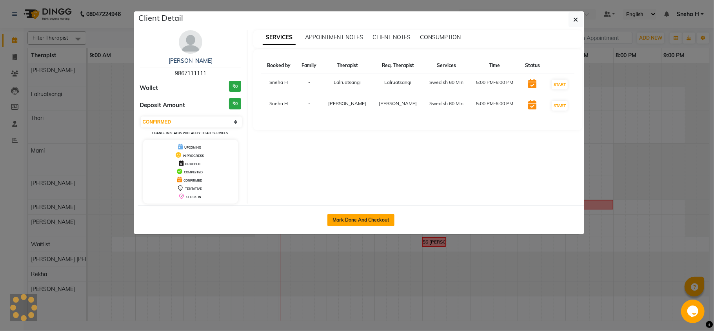
click at [374, 221] on button "Mark Done And Checkout" at bounding box center [360, 220] width 67 height 13
select select "service"
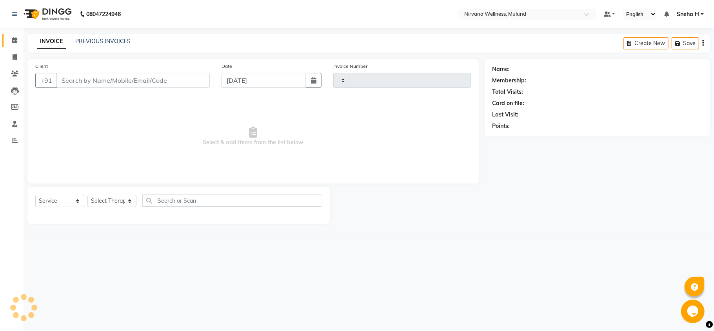
type input "1819"
select select "4890"
type input "9867111111"
select select "48510"
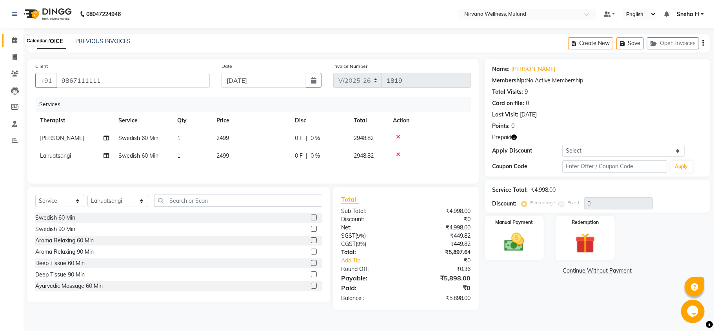
click at [13, 37] on icon at bounding box center [14, 40] width 5 height 6
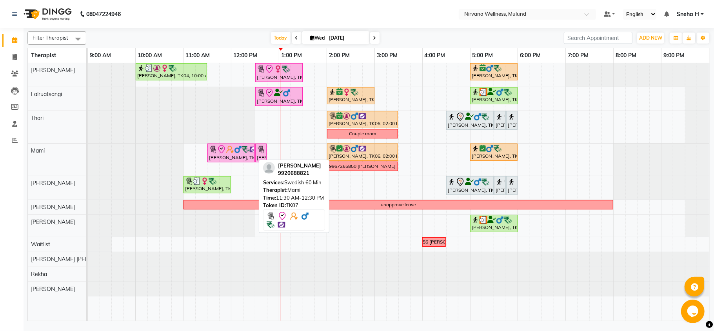
click at [241, 155] on div "[PERSON_NAME], TK07, 11:30 AM-12:30 PM, Swedish 60 Min" at bounding box center [231, 153] width 46 height 16
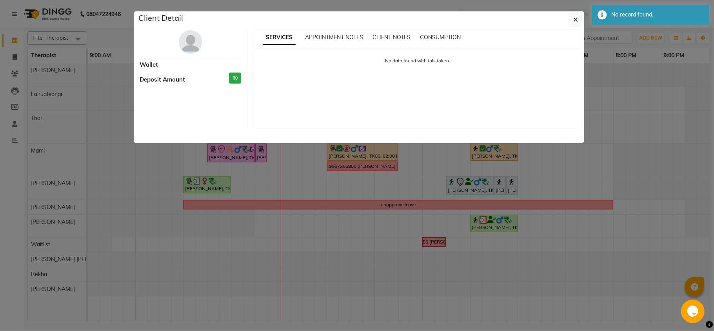
click at [97, 35] on ngb-modal-window "Client Detail Wallet Deposit Amount ₹0 SERVICES APPOINTMENT NOTES CLIENT NOTES …" at bounding box center [357, 165] width 714 height 331
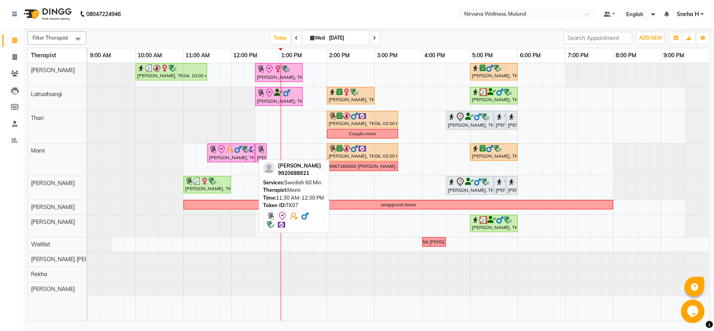
click at [237, 153] on img at bounding box center [238, 149] width 8 height 8
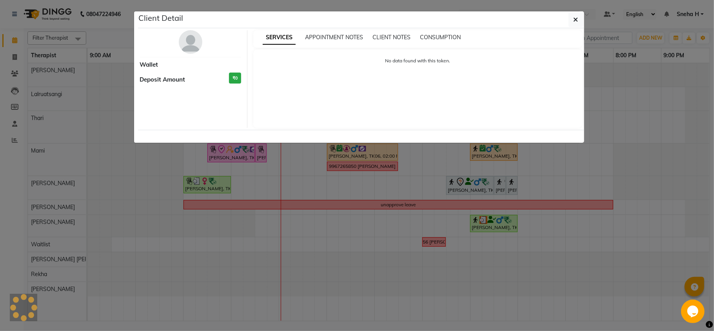
select select "8"
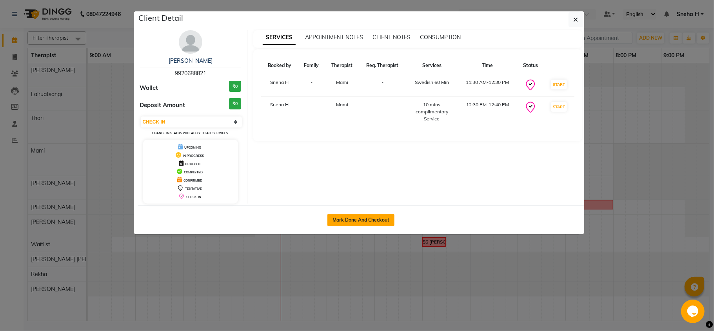
click at [348, 214] on button "Mark Done And Checkout" at bounding box center [360, 220] width 67 height 13
select select "4890"
select select "service"
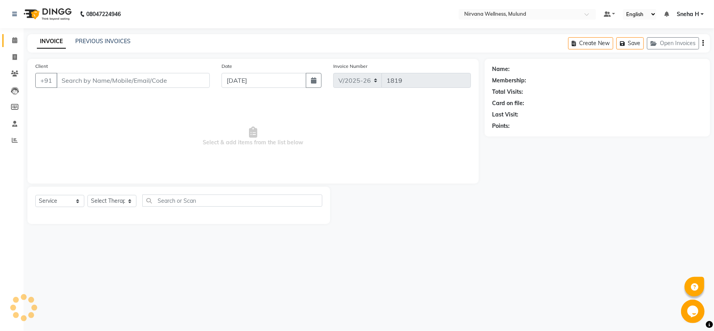
type input "9920688821"
select select "69865"
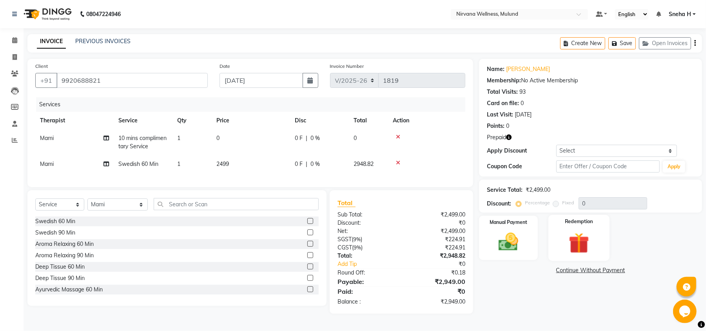
click at [595, 243] on img at bounding box center [579, 242] width 34 height 25
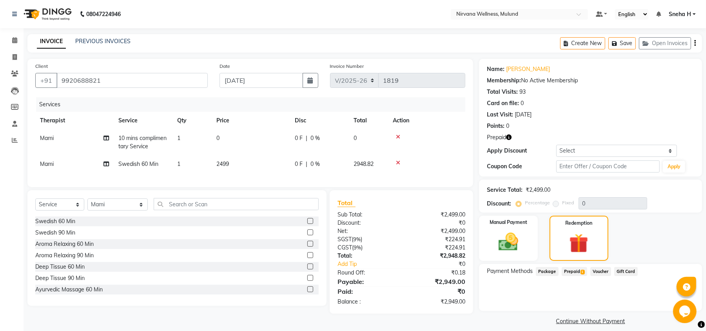
click at [574, 270] on span "Prepaid 1" at bounding box center [574, 271] width 25 height 9
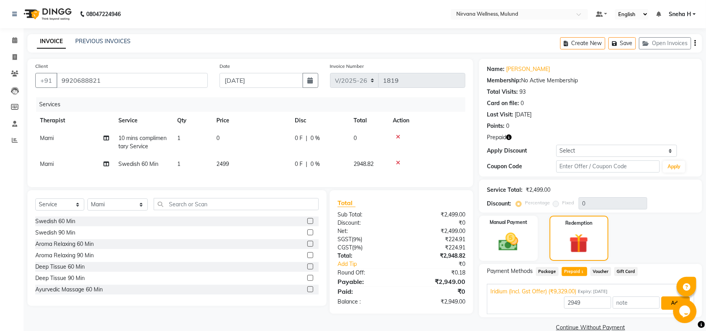
click at [667, 307] on button "Add" at bounding box center [675, 302] width 29 height 13
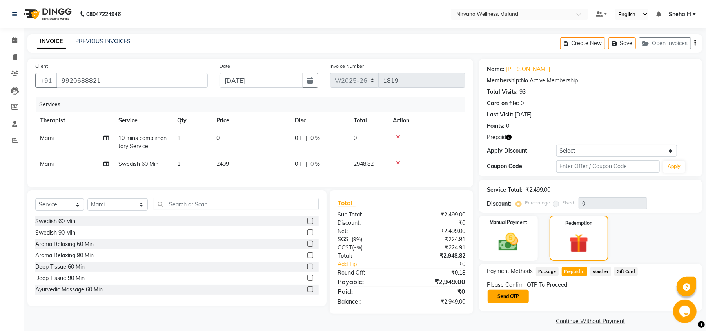
click at [524, 294] on button "Send OTP" at bounding box center [508, 296] width 41 height 13
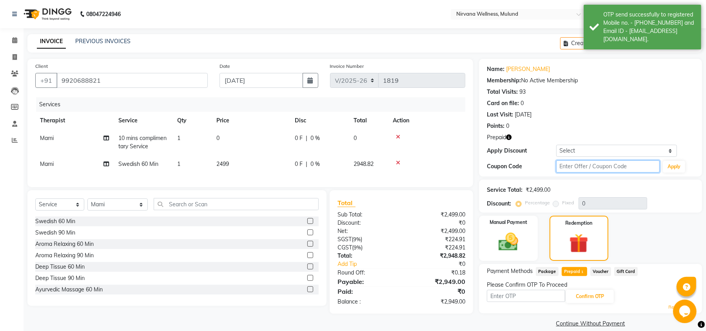
click at [587, 167] on input "text" at bounding box center [608, 166] width 104 height 12
type input "D50%"
click at [671, 167] on button "Apply" at bounding box center [674, 167] width 22 height 12
type input "50"
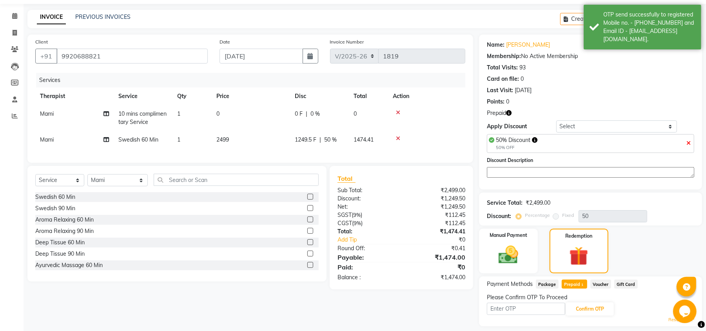
scroll to position [48, 0]
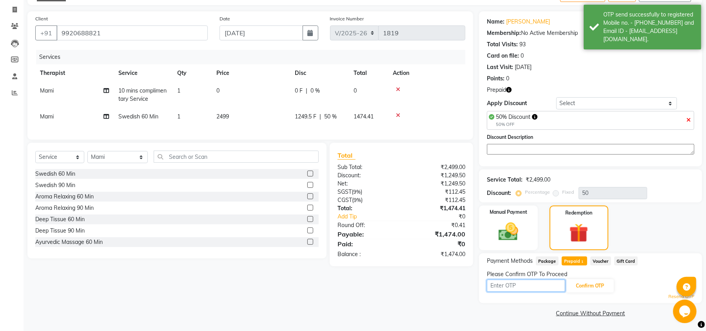
click at [534, 288] on input "text" at bounding box center [526, 286] width 78 height 12
type input "5744"
click at [582, 286] on button "Confirm OTP" at bounding box center [590, 285] width 48 height 13
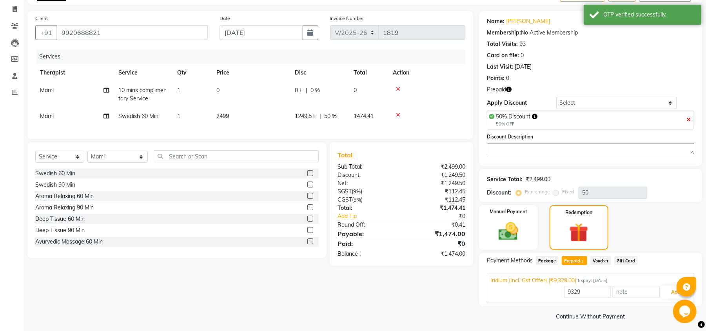
scroll to position [52, 0]
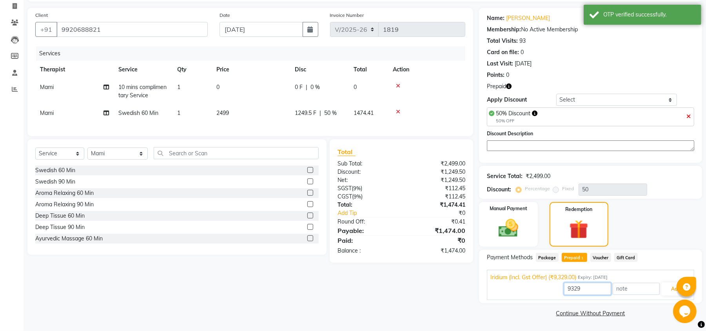
drag, startPoint x: 608, startPoint y: 287, endPoint x: 526, endPoint y: 287, distance: 81.9
click at [526, 287] on div "9329 Add" at bounding box center [591, 289] width 200 height 15
type input "1474"
click at [667, 289] on button "Add" at bounding box center [675, 288] width 29 height 13
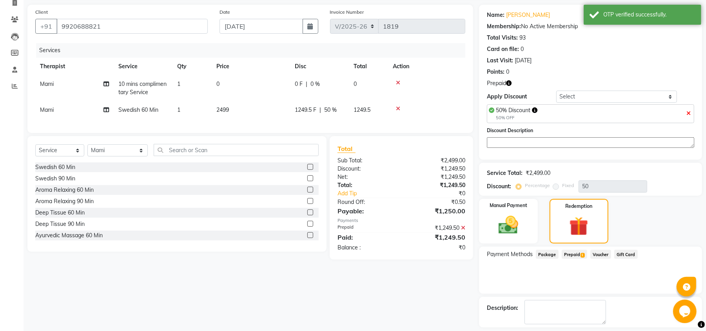
scroll to position [90, 0]
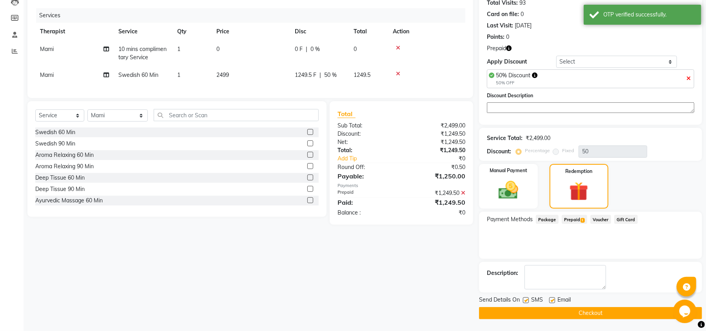
click at [581, 306] on div "Send Details On SMS Email Checkout" at bounding box center [590, 308] width 223 height 24
click at [574, 316] on button "Checkout" at bounding box center [590, 313] width 223 height 12
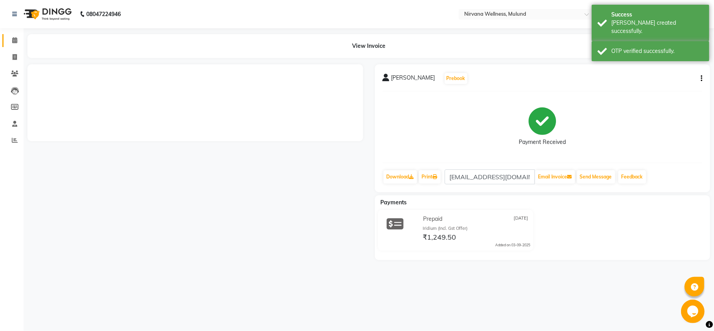
click at [14, 46] on link "Calendar" at bounding box center [11, 40] width 19 height 13
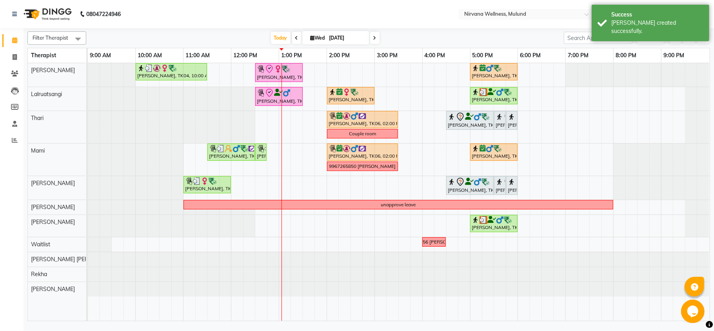
click at [311, 40] on icon at bounding box center [313, 37] width 4 height 5
select select "9"
select select "2025"
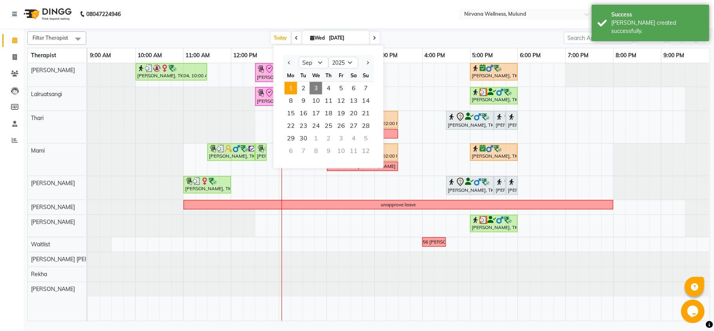
click at [289, 83] on span "1" at bounding box center [291, 88] width 13 height 13
type input "01-09-2025"
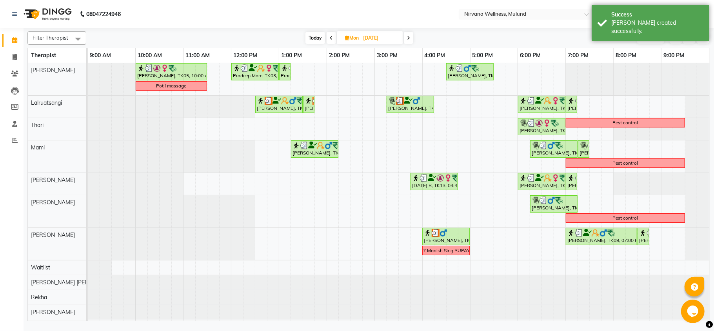
click at [376, 38] on input "01-09-2025" at bounding box center [380, 38] width 39 height 12
select select "9"
select select "2025"
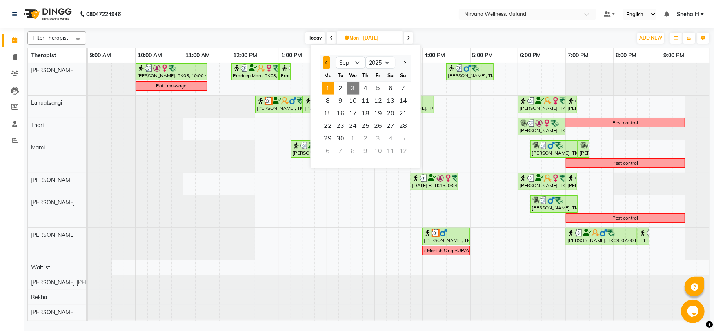
click at [327, 63] on span "Previous month" at bounding box center [326, 62] width 3 height 3
select select "8"
click at [400, 134] on span "31" at bounding box center [403, 138] width 13 height 13
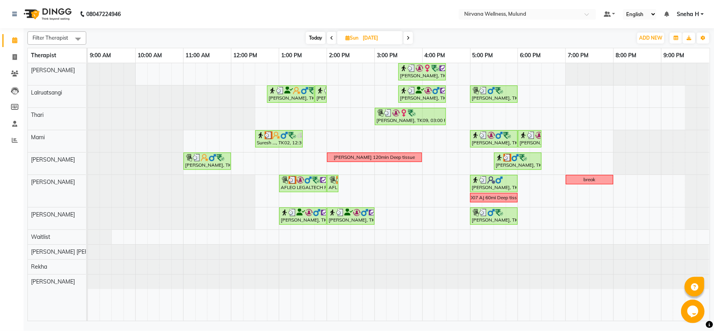
click at [331, 38] on icon at bounding box center [331, 38] width 3 height 5
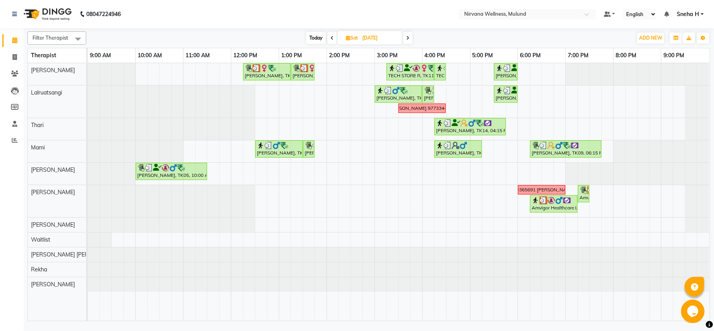
click at [331, 38] on icon at bounding box center [332, 38] width 3 height 5
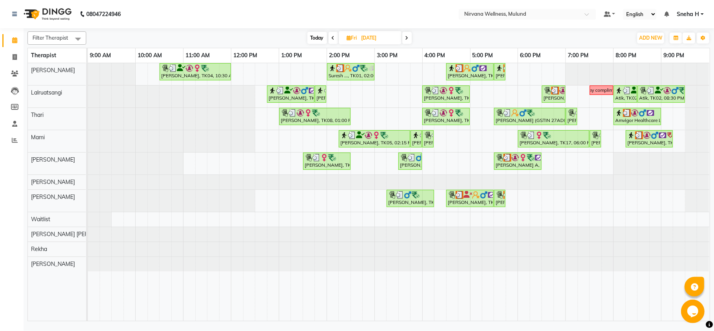
click at [332, 38] on icon at bounding box center [333, 38] width 3 height 5
type input "28-08-2025"
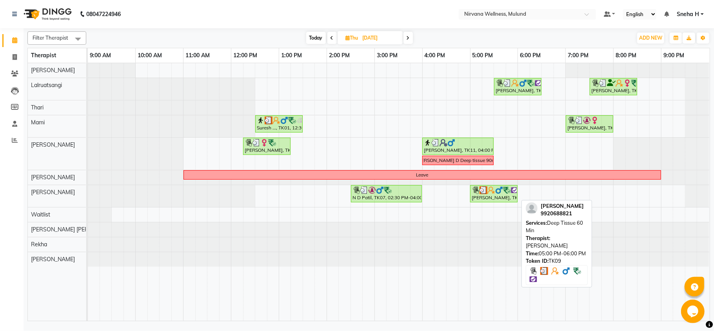
click at [492, 195] on div "Pradeep Talpade, TK09, 05:00 PM-06:00 PM, Deep Tissue 60 Min" at bounding box center [494, 193] width 46 height 15
select select "3"
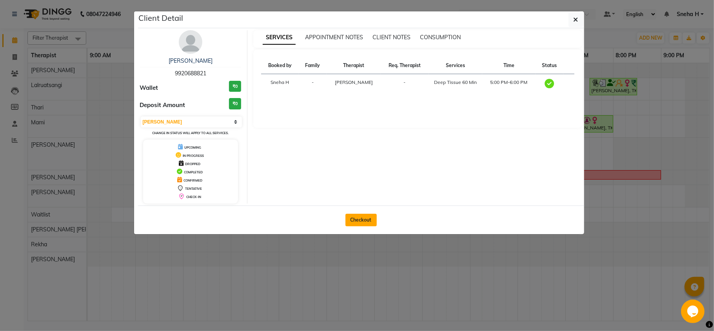
click at [375, 222] on button "Checkout" at bounding box center [360, 220] width 31 height 13
select select "4890"
select select "service"
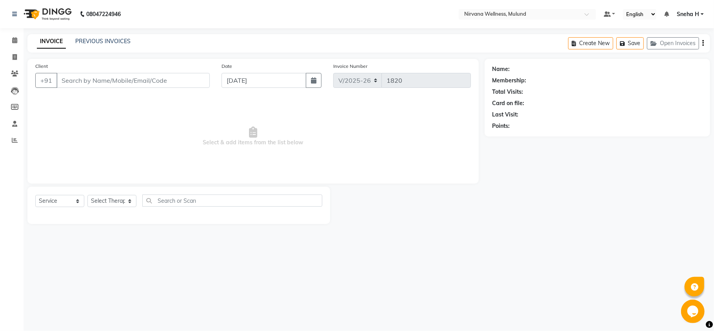
type input "9920688821"
type input "28-08-2025"
select select "35614"
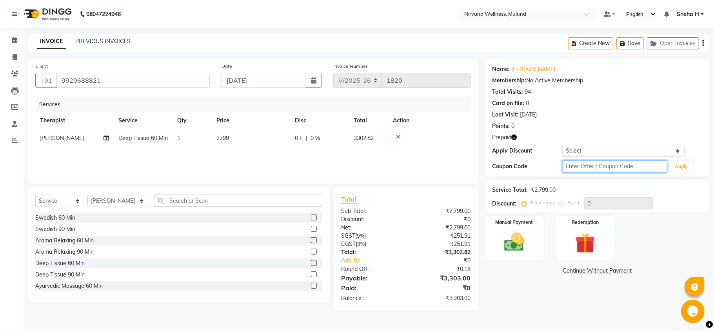
click at [605, 165] on input "text" at bounding box center [614, 166] width 105 height 12
type input "D50%"
click at [679, 165] on button "Apply" at bounding box center [681, 167] width 22 height 12
type input "50"
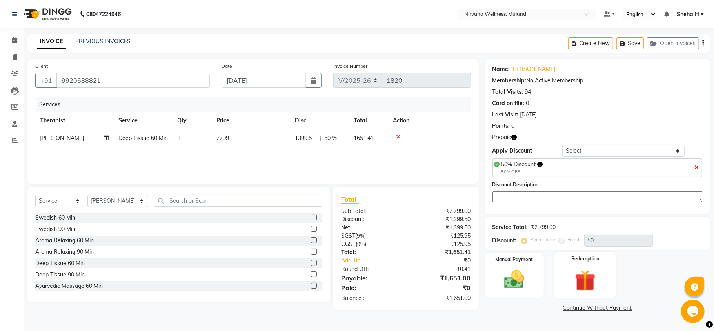
click at [580, 285] on img at bounding box center [585, 280] width 34 height 26
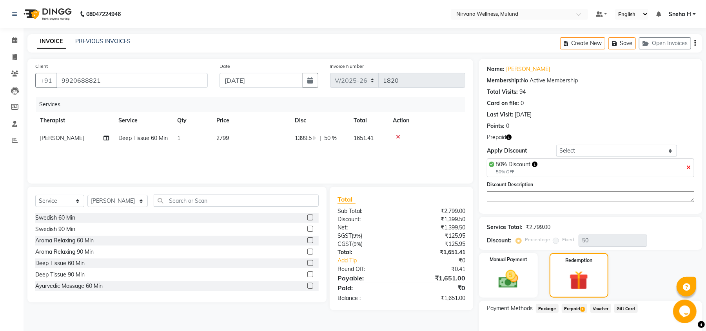
click at [570, 310] on span "Prepaid 1" at bounding box center [574, 308] width 25 height 9
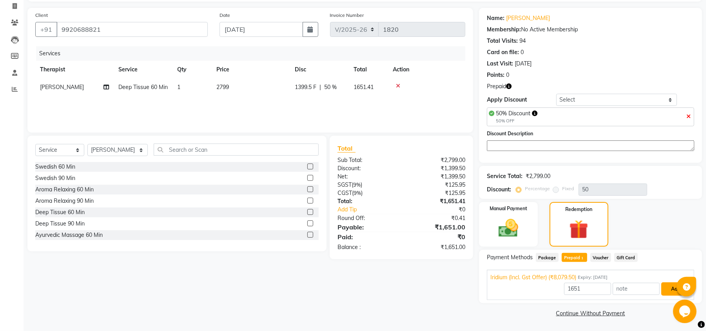
click at [662, 286] on button "Add" at bounding box center [675, 288] width 29 height 13
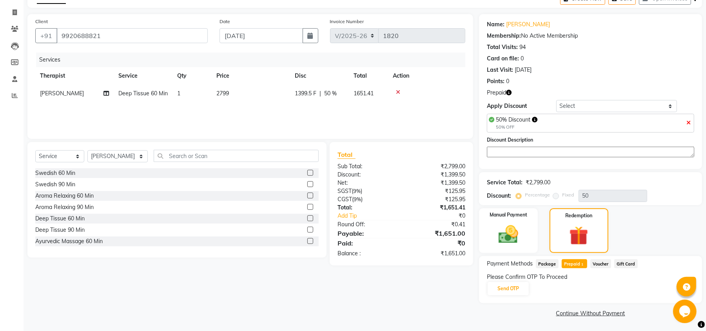
scroll to position [45, 0]
click at [511, 288] on button "Send OTP" at bounding box center [508, 288] width 41 height 13
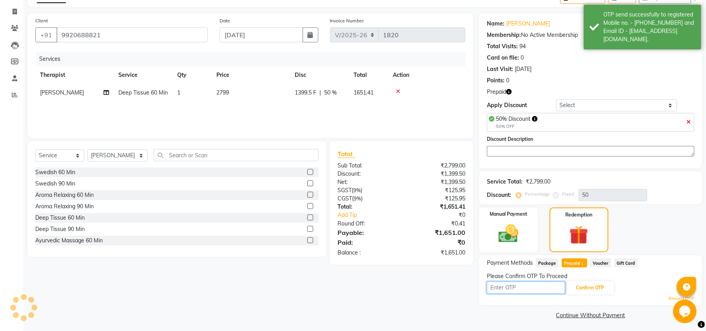
click at [499, 293] on input "text" at bounding box center [526, 288] width 78 height 12
type input "5744"
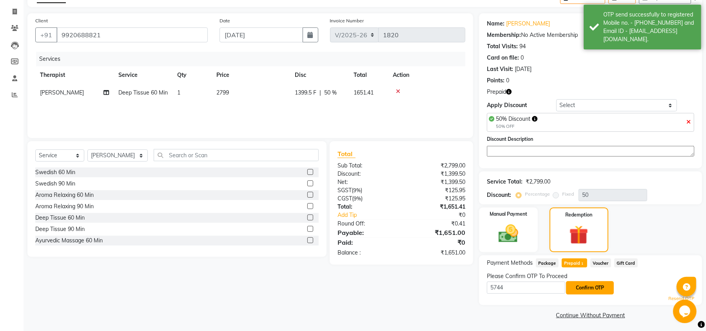
click at [593, 291] on button "Confirm OTP" at bounding box center [590, 287] width 48 height 13
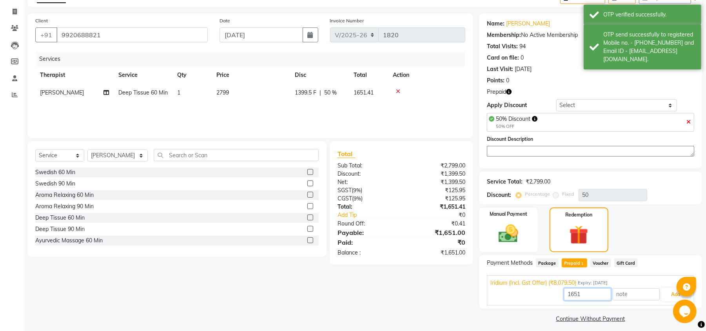
drag, startPoint x: 591, startPoint y: 296, endPoint x: 575, endPoint y: 297, distance: 15.7
click at [575, 297] on input "1651" at bounding box center [587, 294] width 47 height 12
click at [663, 296] on button "Add" at bounding box center [675, 294] width 29 height 13
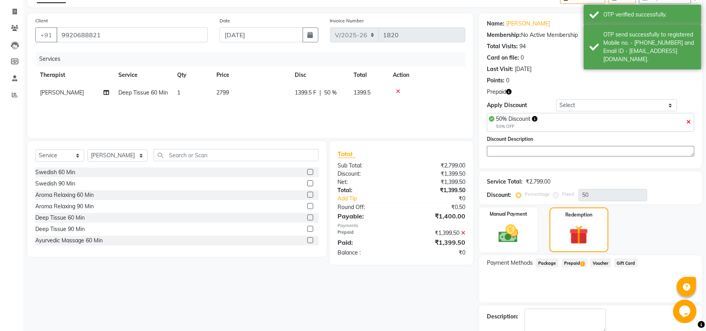
scroll to position [90, 0]
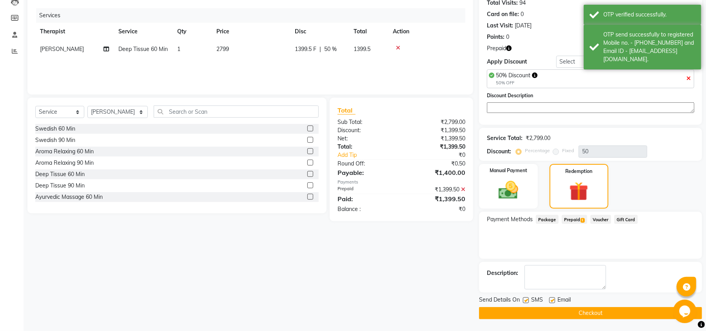
click at [521, 311] on button "Checkout" at bounding box center [590, 313] width 223 height 12
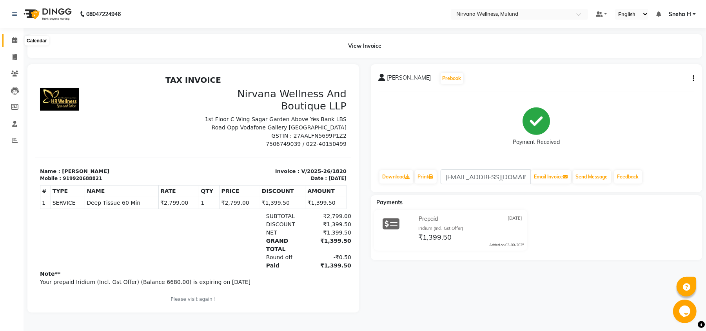
click at [16, 40] on icon at bounding box center [14, 40] width 5 height 6
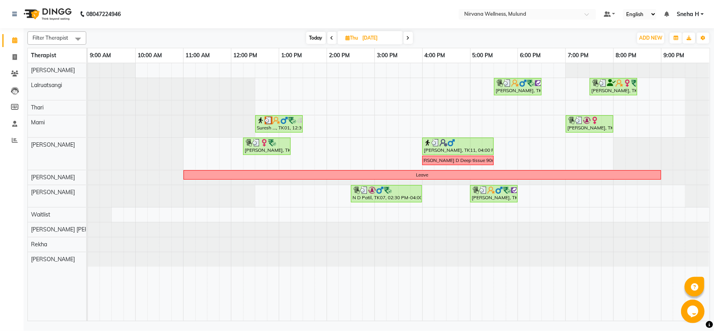
click at [319, 38] on span "Today" at bounding box center [316, 38] width 20 height 12
type input "[DATE]"
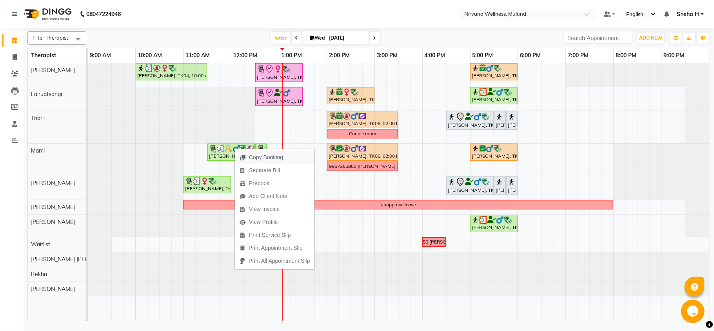
click at [273, 154] on span "Copy Booking" at bounding box center [266, 157] width 34 height 8
type textarea "JTdCJTIydXNlciUyMiUzQSU3QiUyMmlkJTIyJTNBMzQzMTAlMkMlMjJmbmFtZSUyMiUzQSUyMlByYWR…"
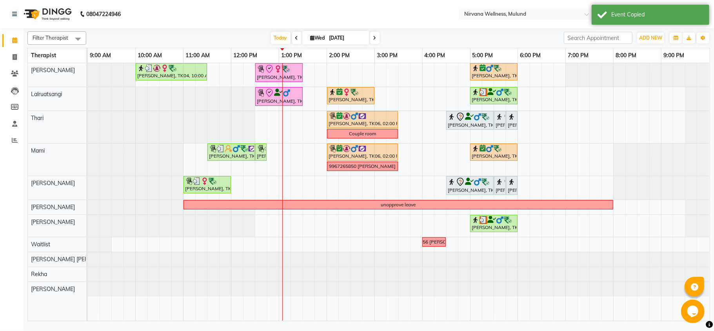
click at [321, 37] on span "Wed" at bounding box center [318, 38] width 18 height 6
select select "9"
select select "2025"
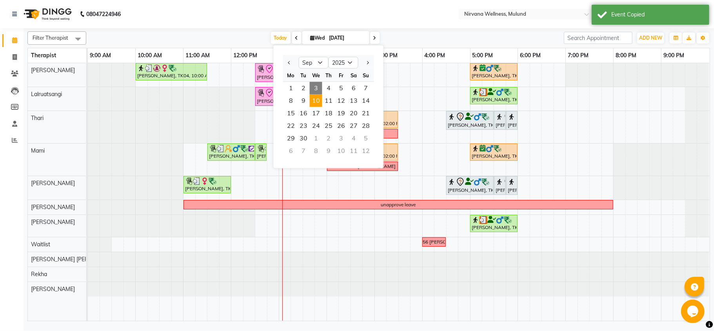
click at [313, 100] on span "10" at bounding box center [316, 100] width 13 height 13
type input "10-09-2025"
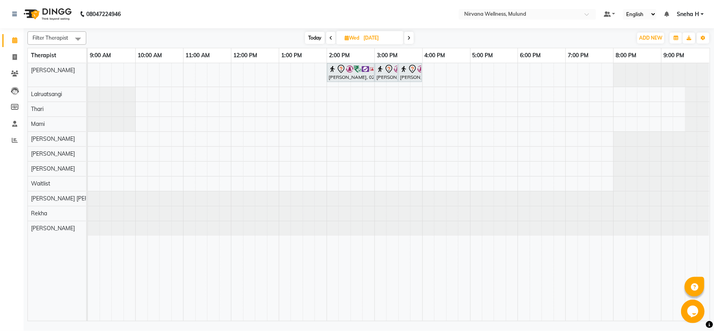
click at [212, 93] on div "SONA KAWLE, 02:00 PM-03:00 PM, Swedish 60 Min SONA KAWLE, 03:00 PM-03:30 PM, Ba…" at bounding box center [399, 192] width 622 height 258
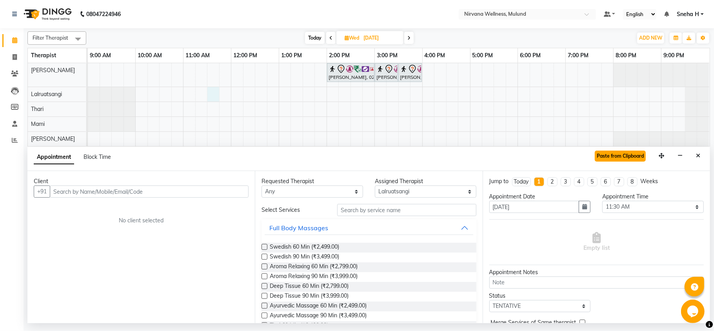
click at [614, 154] on button "Paste from Clipboard" at bounding box center [620, 156] width 51 height 11
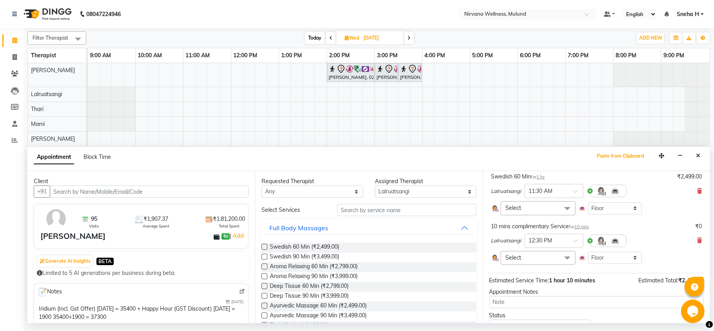
scroll to position [112, 0]
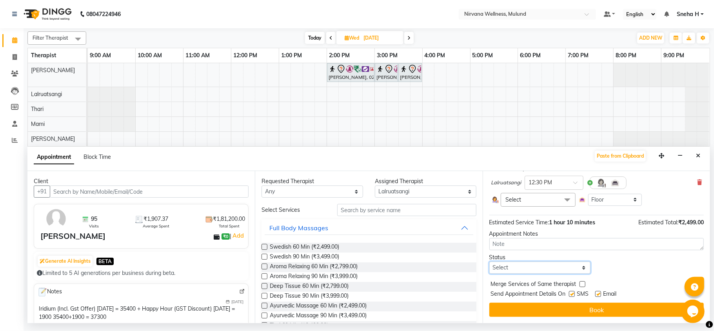
click at [526, 273] on select "Select TENTATIVE CONFIRM UPCOMING" at bounding box center [540, 268] width 102 height 12
click at [489, 262] on select "Select TENTATIVE CONFIRM UPCOMING" at bounding box center [540, 268] width 102 height 12
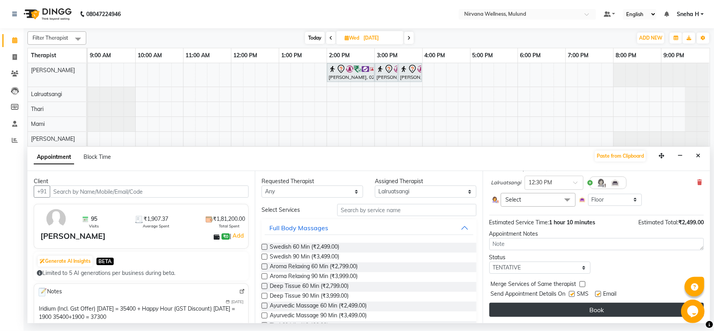
click at [512, 305] on button "Book" at bounding box center [596, 310] width 214 height 14
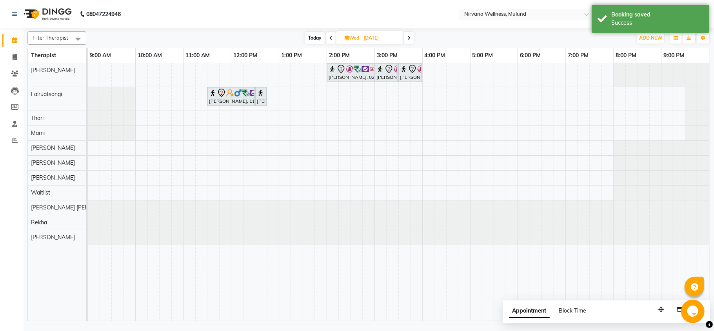
click at [316, 34] on span "Today" at bounding box center [315, 38] width 20 height 12
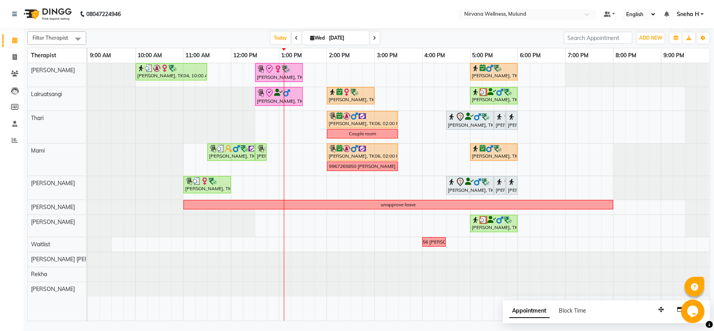
click at [327, 35] on input "[DATE]" at bounding box center [346, 38] width 39 height 12
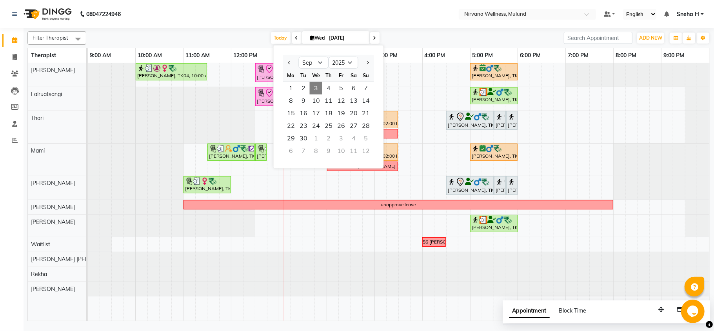
click at [294, 5] on nav "08047224946 Select Location × Nirvana Wellness, Mulund Default Panel My Panel E…" at bounding box center [357, 14] width 714 height 28
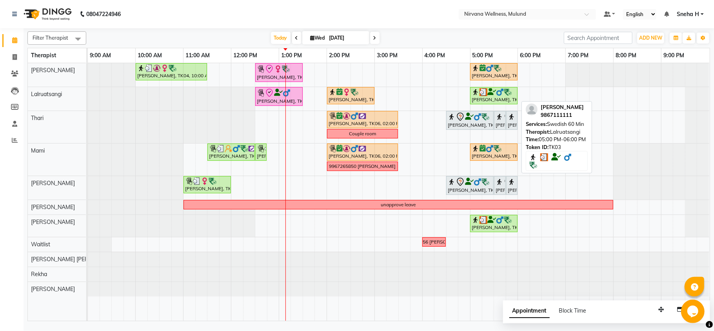
click at [504, 91] on img at bounding box center [508, 92] width 8 height 8
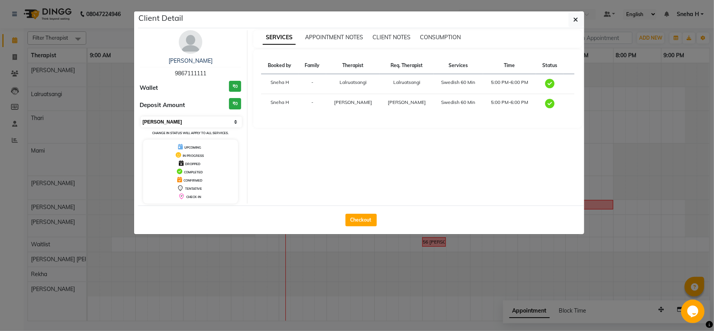
click at [194, 117] on select "Select MARK DONE UPCOMING" at bounding box center [192, 121] width 102 height 11
click at [141, 117] on select "Select MARK DONE UPCOMING" at bounding box center [192, 121] width 102 height 11
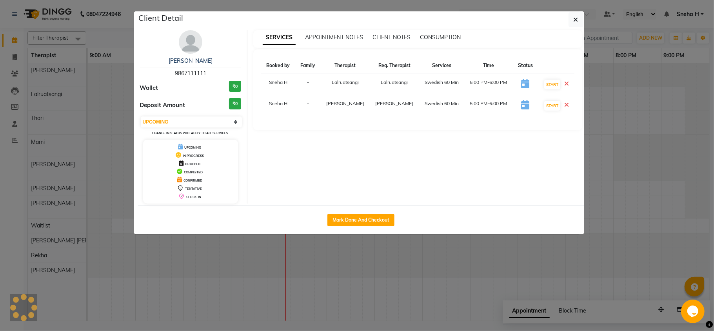
click at [109, 28] on ngb-modal-window "Client Detail Kamal Thacker 9867111111 Wallet ₹0 Deposit Amount ₹0 Select IN SE…" at bounding box center [357, 165] width 714 height 331
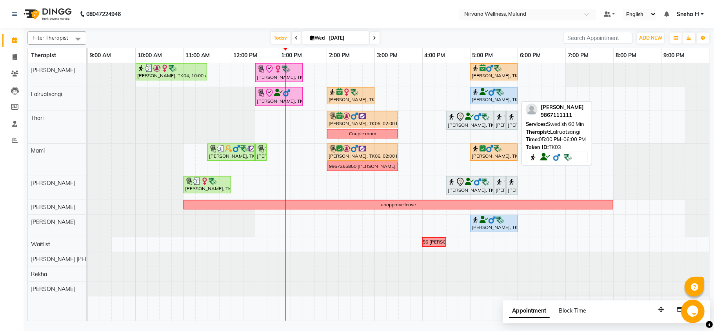
click at [482, 92] on icon at bounding box center [484, 92] width 9 height 0
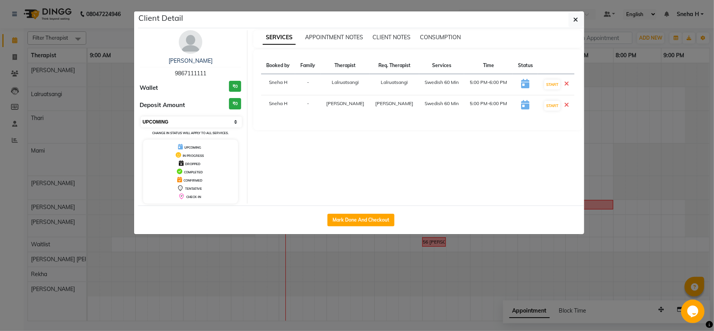
click at [190, 125] on select "Select IN SERVICE CONFIRMED TENTATIVE CHECK IN MARK DONE DROPPED UPCOMING" at bounding box center [192, 121] width 102 height 11
click at [141, 117] on select "Select IN SERVICE CONFIRMED TENTATIVE CHECK IN MARK DONE DROPPED UPCOMING" at bounding box center [192, 121] width 102 height 11
click at [125, 27] on ngb-modal-window "Client Detail Kamal Thacker 9867111111 Wallet ₹0 Deposit Amount ₹0 Select IN SE…" at bounding box center [357, 165] width 714 height 331
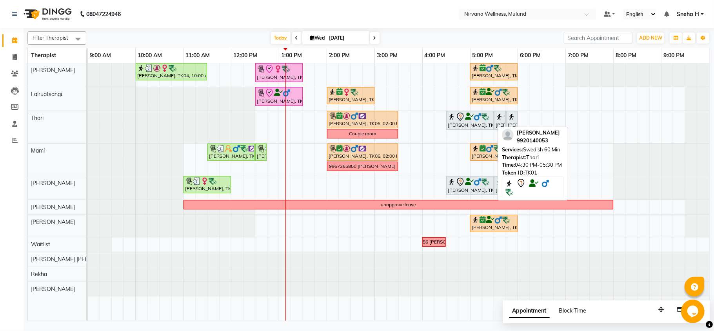
click at [474, 117] on img at bounding box center [478, 117] width 8 height 8
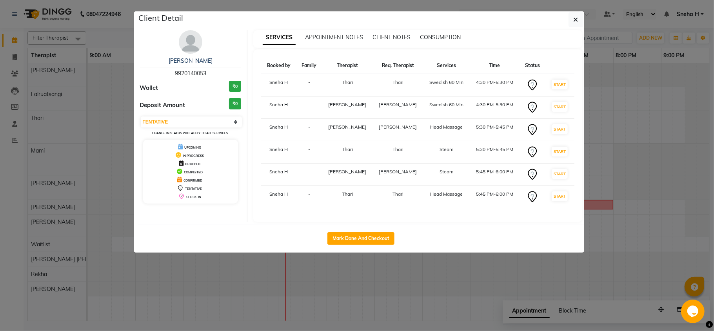
click at [184, 114] on div "Arun Vishwanath 9920140053 Wallet ₹0 Deposit Amount ₹0 Select IN SERVICE CONFIR…" at bounding box center [191, 126] width 114 height 192
drag, startPoint x: 180, startPoint y: 121, endPoint x: 178, endPoint y: 127, distance: 6.8
click at [180, 121] on select "Select IN SERVICE CONFIRMED TENTATIVE CHECK IN MARK DONE DROPPED UPCOMING" at bounding box center [192, 121] width 102 height 11
click at [141, 117] on select "Select IN SERVICE CONFIRMED TENTATIVE CHECK IN MARK DONE DROPPED UPCOMING" at bounding box center [192, 121] width 102 height 11
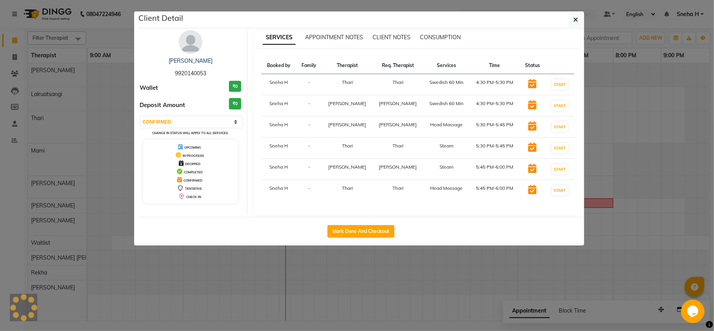
click at [123, 32] on ngb-modal-window "Client Detail Arun Vishwanath 9920140053 Wallet ₹0 Deposit Amount ₹0 Select IN …" at bounding box center [357, 165] width 714 height 331
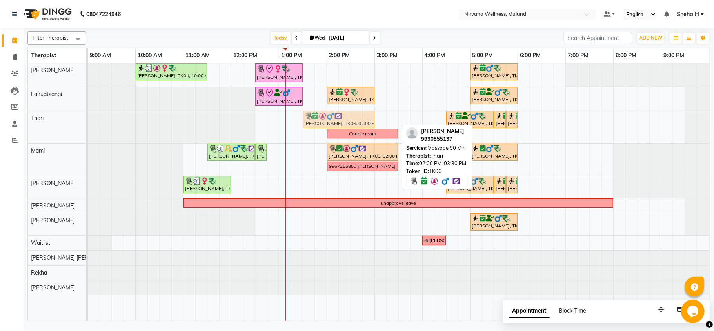
drag, startPoint x: 358, startPoint y: 118, endPoint x: 331, endPoint y: 119, distance: 27.5
click at [88, 119] on div "Vinod Lahoti, TK06, 02:00 PM-03:30 PM, Massage 90 Min Arun Vishwanath, TK01, 04…" at bounding box center [88, 127] width 0 height 32
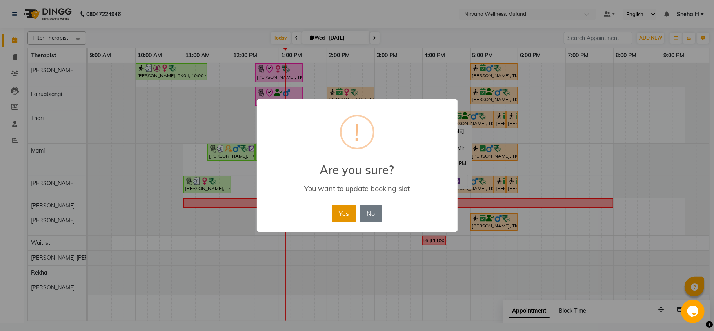
click at [340, 213] on button "Yes" at bounding box center [344, 213] width 24 height 17
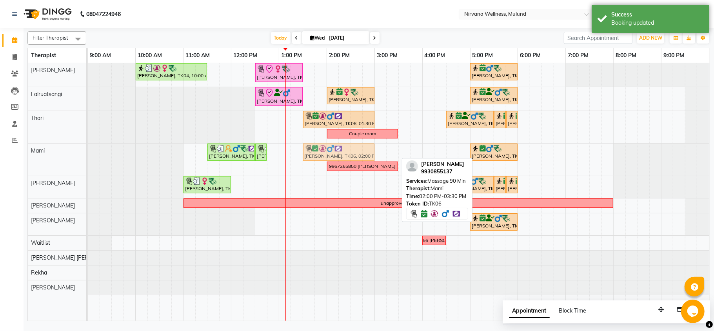
drag, startPoint x: 347, startPoint y: 153, endPoint x: 324, endPoint y: 154, distance: 23.2
click at [88, 154] on div "Pradeep Talpade, TK07, 11:30 AM-12:30 PM, Swedish 60 Min Pradeep Talpade, TK07,…" at bounding box center [88, 160] width 0 height 32
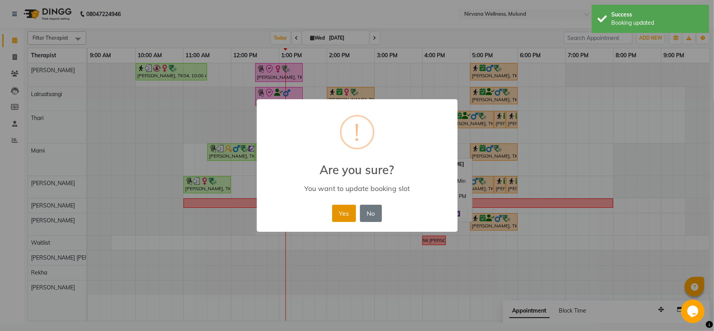
click at [349, 212] on button "Yes" at bounding box center [344, 213] width 24 height 17
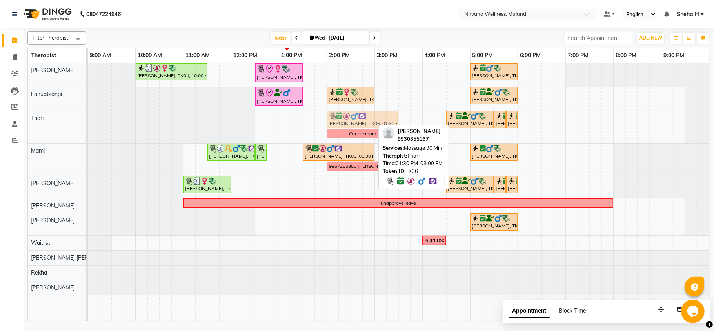
click at [88, 122] on div "Vinod Lahoti, TK06, 01:30 PM-03:00 PM, Massage 90 Min Arun Vishwanath, TK01, 04…" at bounding box center [88, 127] width 0 height 32
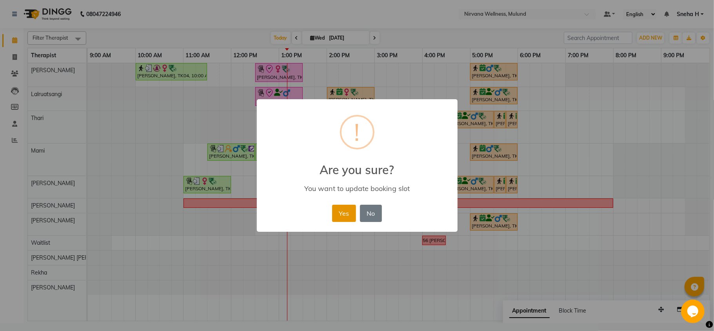
click at [346, 214] on button "Yes" at bounding box center [344, 213] width 24 height 17
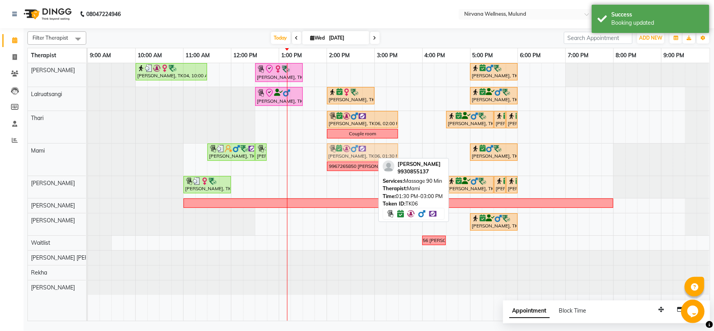
drag, startPoint x: 320, startPoint y: 155, endPoint x: 342, endPoint y: 156, distance: 22.4
click at [88, 156] on div "Pradeep Talpade, TK07, 11:30 AM-12:30 PM, Swedish 60 Min Pradeep Talpade, TK07,…" at bounding box center [88, 160] width 0 height 32
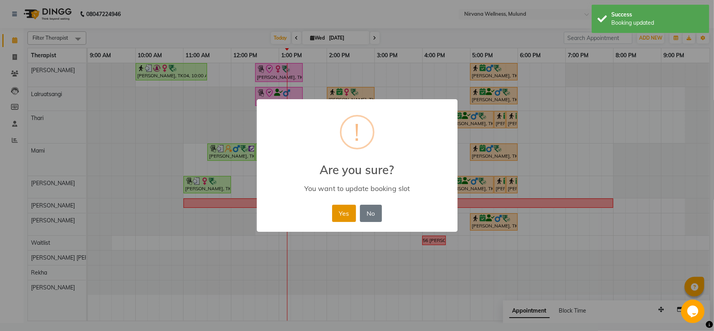
click at [343, 209] on button "Yes" at bounding box center [344, 213] width 24 height 17
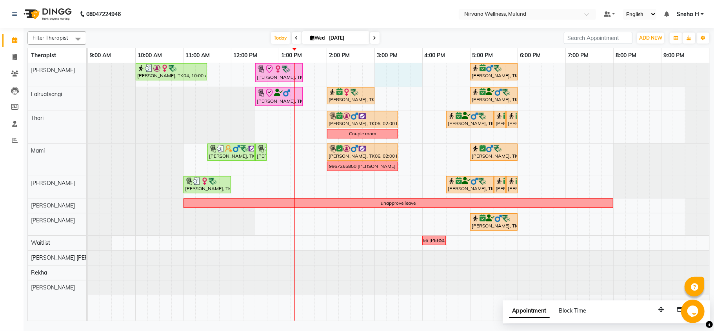
drag, startPoint x: 378, startPoint y: 66, endPoint x: 412, endPoint y: 68, distance: 34.5
click at [420, 68] on div "Geeta Naidu, TK04, 10:00 AM-11:30 AM, Massage 90 Min Dr. Sonali tawde, TK08, 12…" at bounding box center [399, 192] width 622 height 258
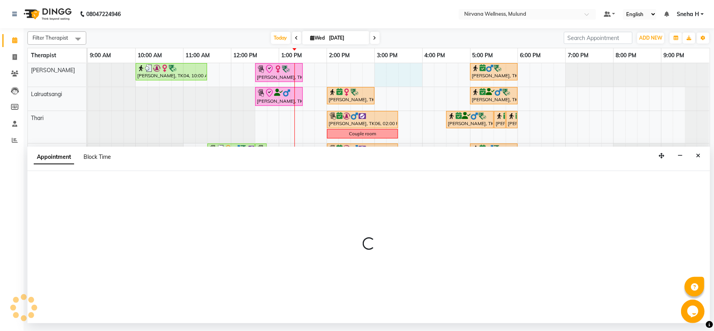
click at [101, 157] on span "Block Time" at bounding box center [97, 156] width 27 height 7
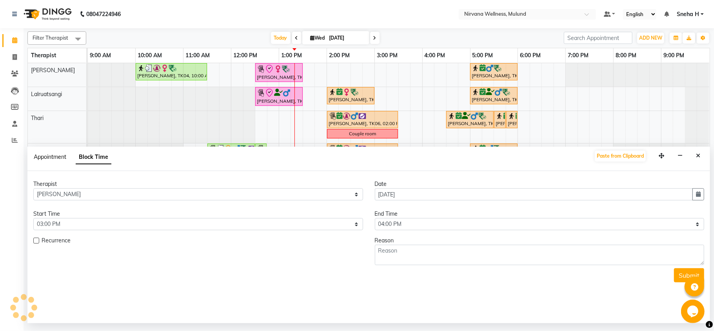
click at [55, 157] on span "Appointment" at bounding box center [50, 156] width 33 height 7
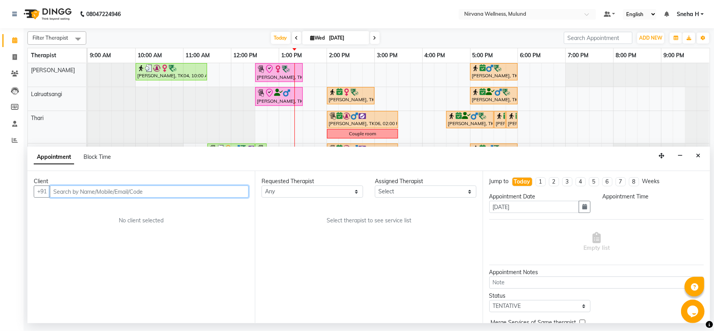
click at [122, 187] on input "text" at bounding box center [149, 191] width 199 height 12
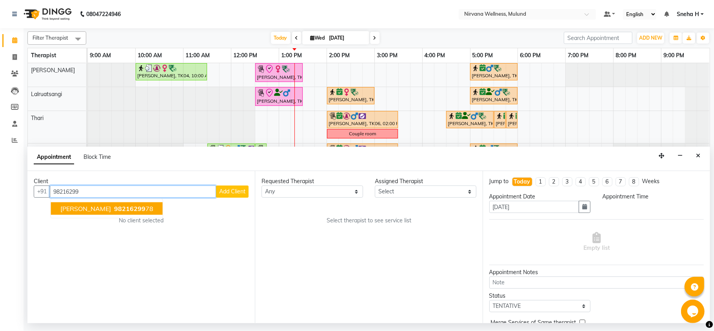
click at [114, 211] on span "98216299" at bounding box center [129, 209] width 31 height 8
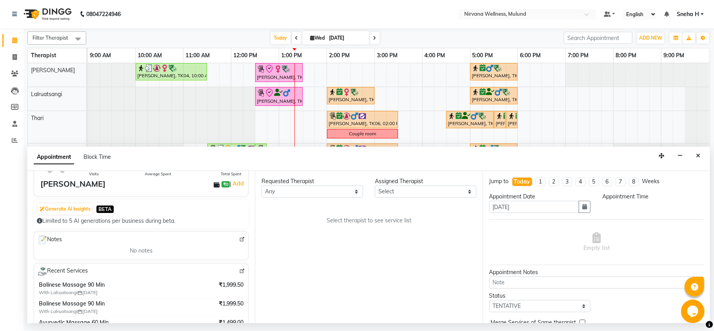
scroll to position [104, 0]
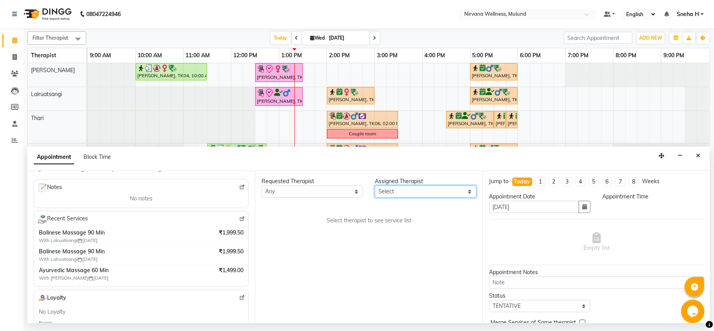
click at [406, 191] on select "Select Hemant Misale Kim Lalruatsangi Mami Miranda LT Tlau Rekha Rohan Kumar Na…" at bounding box center [426, 191] width 102 height 12
click at [375, 186] on select "Select Hemant Misale Kim Lalruatsangi Mami Miranda LT Tlau Rekha Rohan Kumar Na…" at bounding box center [426, 191] width 102 height 12
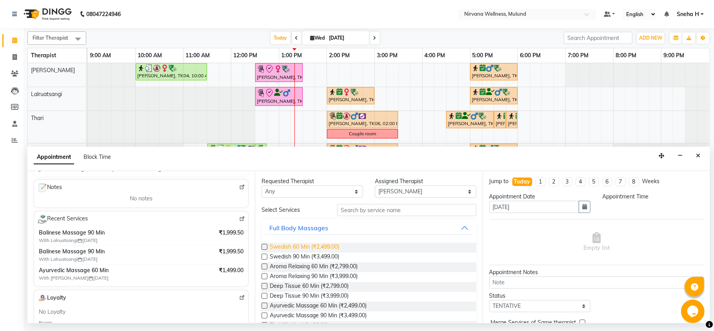
click at [311, 245] on span "Swedish 60 Min (₹2,499.00)" at bounding box center [304, 248] width 69 height 10
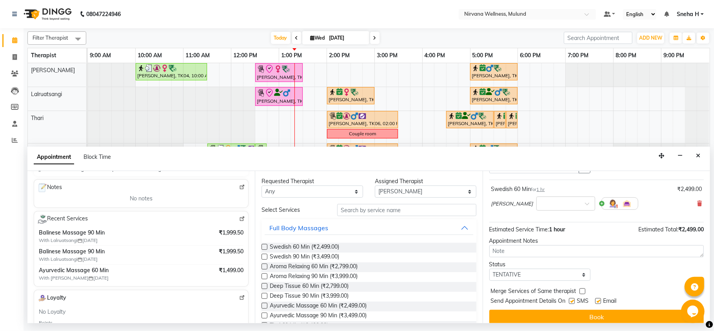
scroll to position [47, 0]
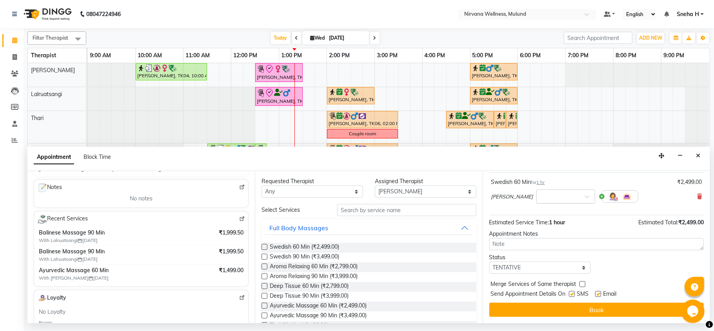
click at [585, 198] on span at bounding box center [590, 199] width 10 height 8
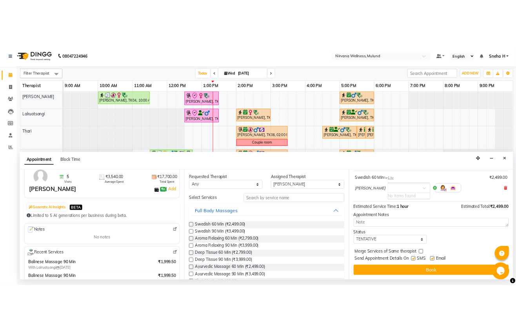
scroll to position [0, 0]
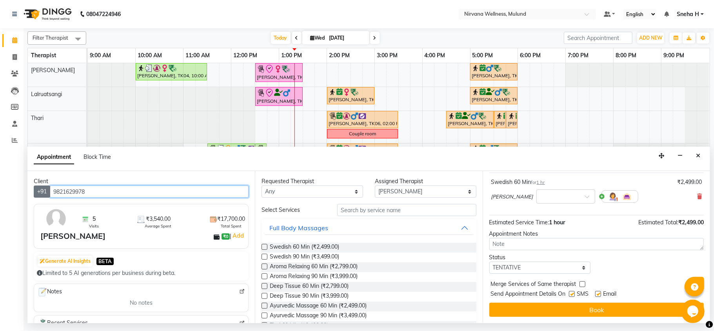
drag, startPoint x: 93, startPoint y: 191, endPoint x: 35, endPoint y: 193, distance: 58.1
click at [35, 193] on div "+91 9821629978" at bounding box center [141, 191] width 215 height 12
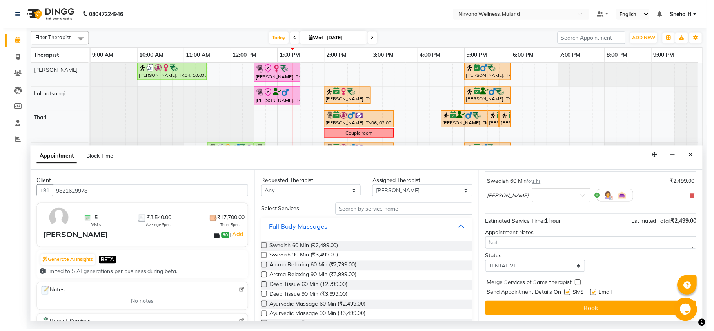
scroll to position [47, 0]
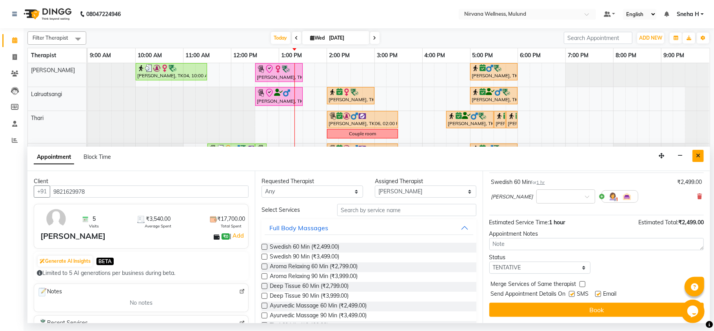
click at [697, 156] on icon "Close" at bounding box center [698, 155] width 4 height 5
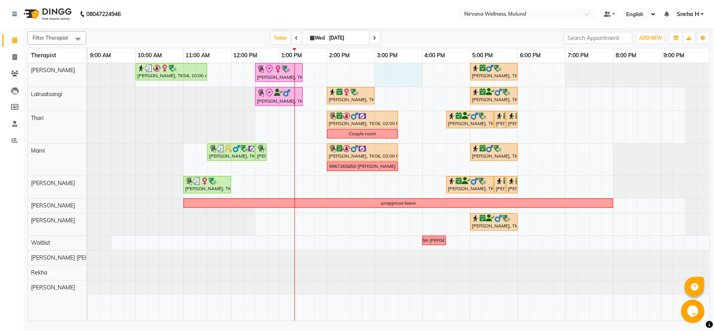
drag, startPoint x: 380, startPoint y: 71, endPoint x: 419, endPoint y: 71, distance: 38.8
click at [419, 71] on div "Geeta Naidu, TK04, 10:00 AM-11:30 AM, Massage 90 Min Dr. Sonali tawde, TK08, 12…" at bounding box center [399, 192] width 622 height 258
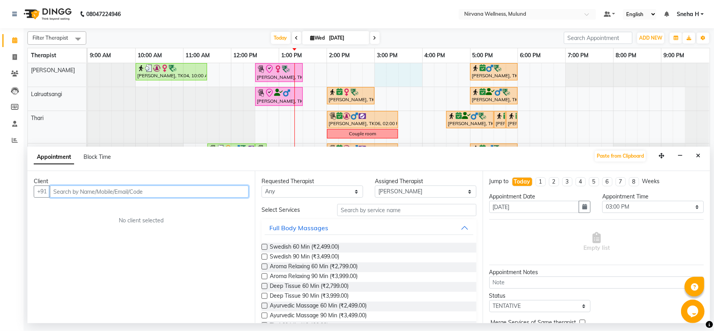
paste input "9821629978"
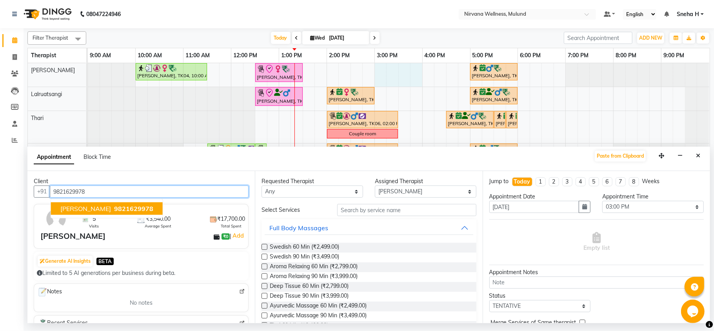
click at [114, 209] on span "9821629978" at bounding box center [133, 209] width 39 height 8
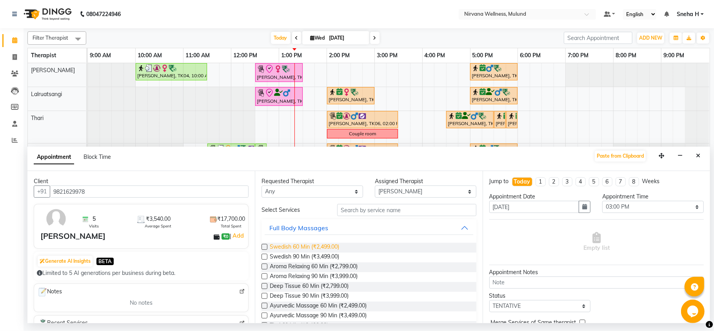
click at [314, 245] on span "Swedish 60 Min (₹2,499.00)" at bounding box center [304, 248] width 69 height 10
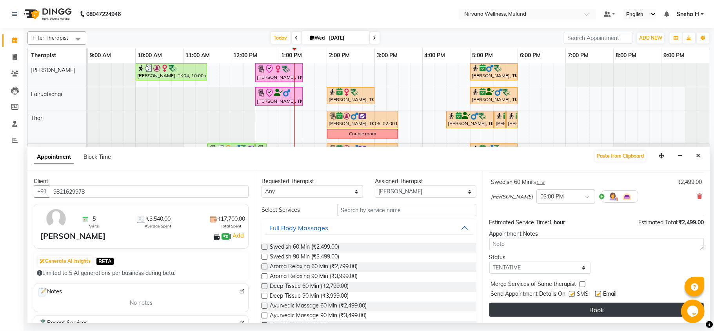
click at [539, 308] on button "Book" at bounding box center [596, 310] width 214 height 14
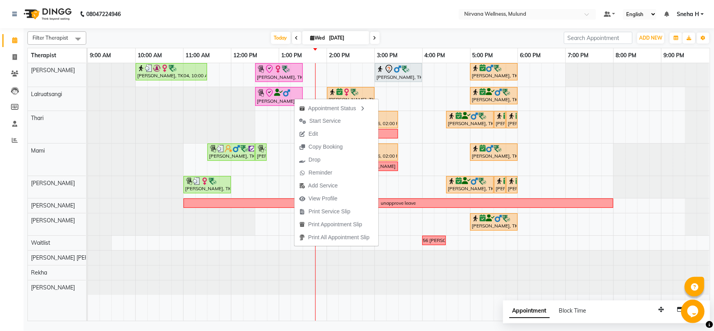
click at [206, 32] on div "Today Wed 03-09-2025" at bounding box center [325, 38] width 470 height 12
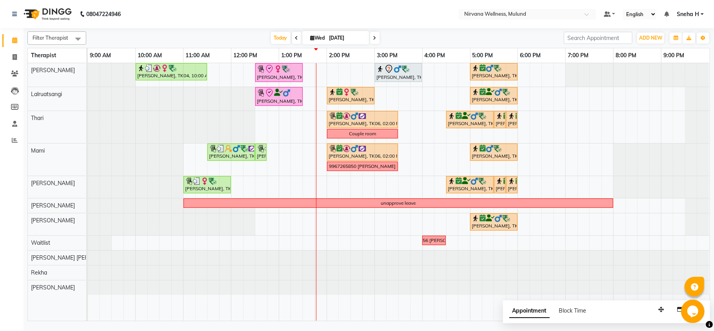
click at [331, 40] on input "[DATE]" at bounding box center [346, 38] width 39 height 12
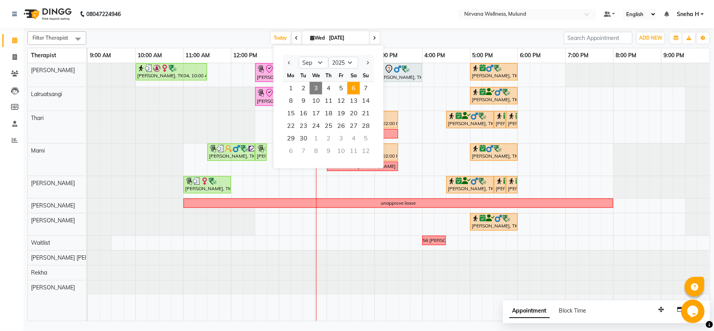
click at [353, 91] on span "6" at bounding box center [353, 88] width 13 height 13
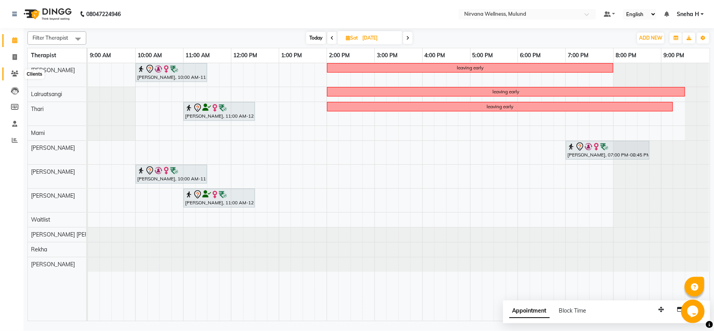
click at [13, 73] on icon at bounding box center [14, 74] width 7 height 6
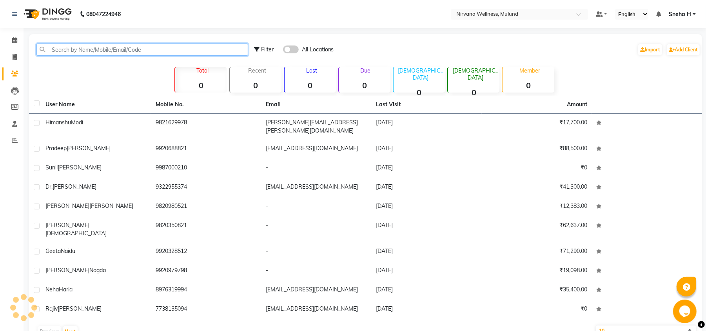
click at [129, 49] on input "text" at bounding box center [142, 50] width 212 height 12
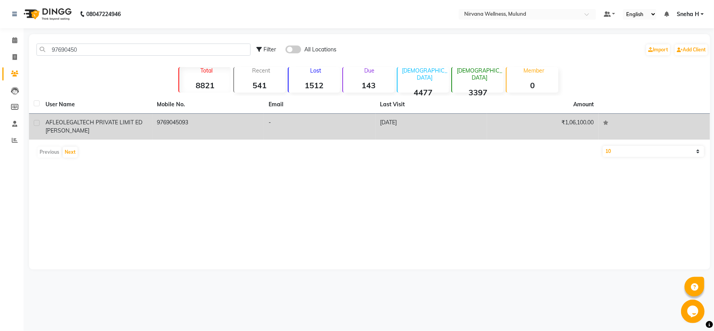
click at [127, 122] on span "LEGALTECH PRIVATE LIMIT ED Keval Shah" at bounding box center [93, 126] width 97 height 15
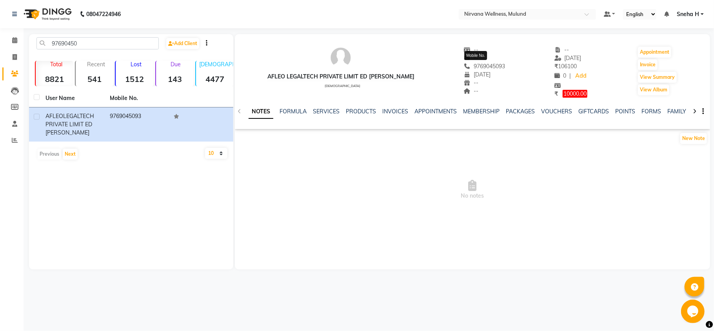
drag, startPoint x: 496, startPoint y: 66, endPoint x: 465, endPoint y: 64, distance: 31.5
click at [465, 64] on span "9769045093" at bounding box center [485, 66] width 42 height 7
copy span "9769045093"
click at [16, 41] on icon at bounding box center [14, 40] width 5 height 6
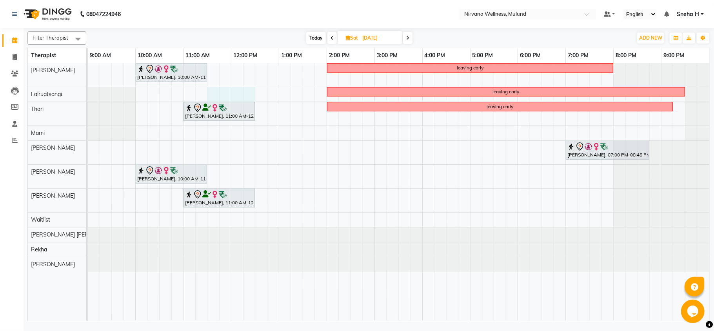
drag, startPoint x: 215, startPoint y: 93, endPoint x: 245, endPoint y: 91, distance: 29.8
click at [249, 90] on div "Geeta Naidu, 10:00 AM-11:30 AM, Massage 90 Min leaving early leaving early Shwe…" at bounding box center [399, 192] width 622 height 258
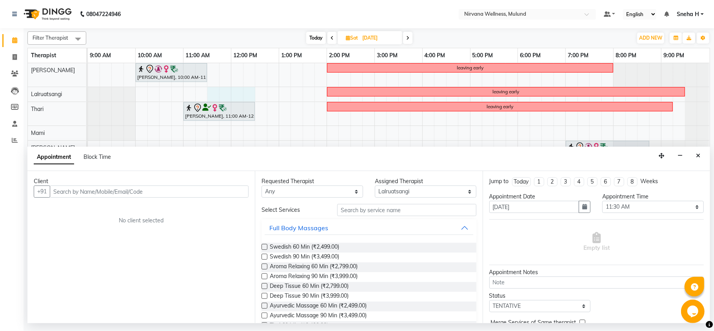
click at [130, 192] on input "text" at bounding box center [149, 191] width 199 height 12
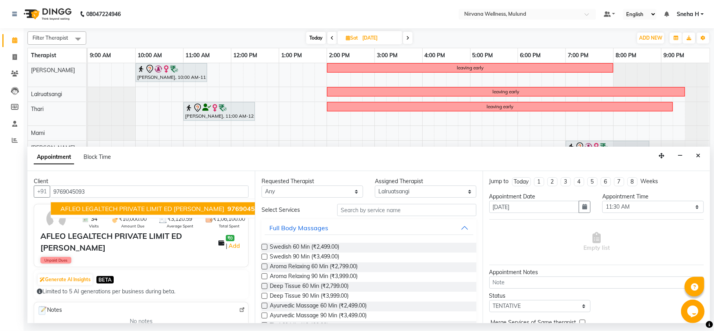
click at [118, 209] on span "AFLEO LEGALTECH PRIVATE LIMIT ED Keval Shah" at bounding box center [142, 209] width 164 height 8
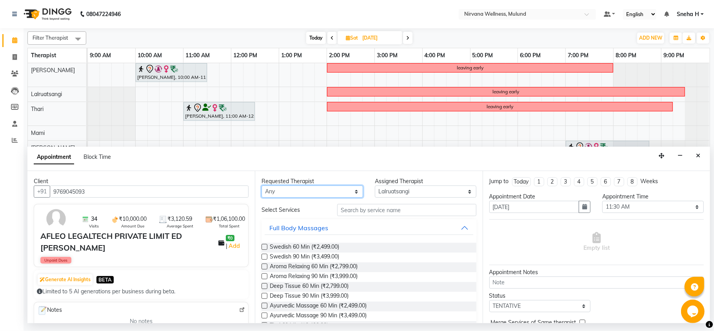
click at [323, 192] on select "Any Hemant Misale Kim Lalruatsangi Mami Miranda LT Tlau Rekha Rohan Kumar Nayak…" at bounding box center [313, 191] width 102 height 12
click at [262, 186] on select "Any Hemant Misale Kim Lalruatsangi Mami Miranda LT Tlau Rekha Rohan Kumar Nayak…" at bounding box center [313, 191] width 102 height 12
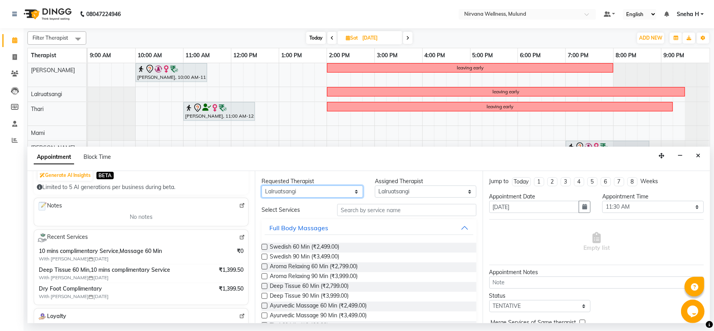
scroll to position [157, 0]
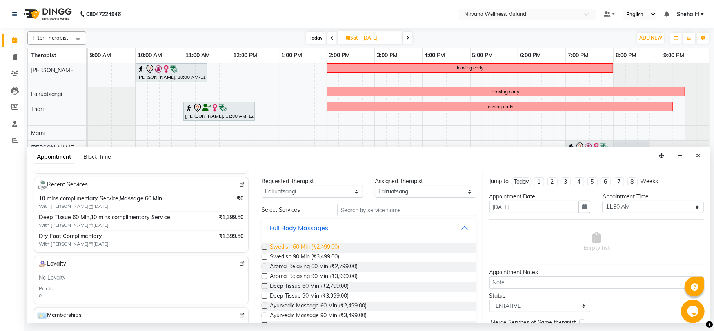
click at [322, 247] on span "Swedish 60 Min (₹2,499.00)" at bounding box center [304, 248] width 69 height 10
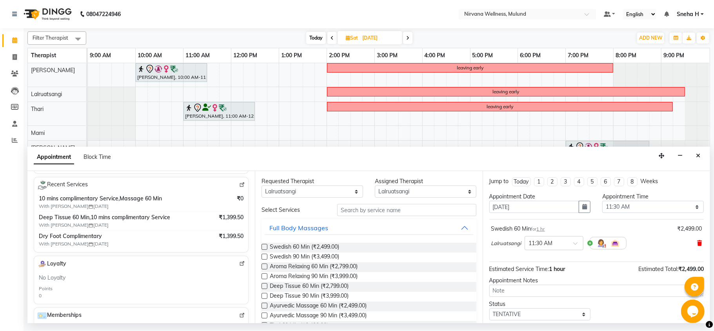
click at [697, 247] on span at bounding box center [699, 243] width 5 height 8
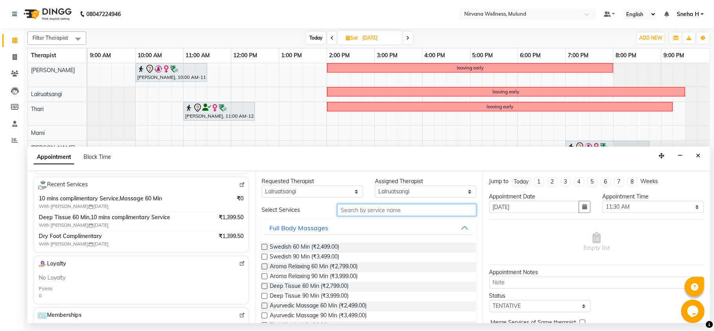
click at [413, 207] on input "text" at bounding box center [406, 210] width 139 height 12
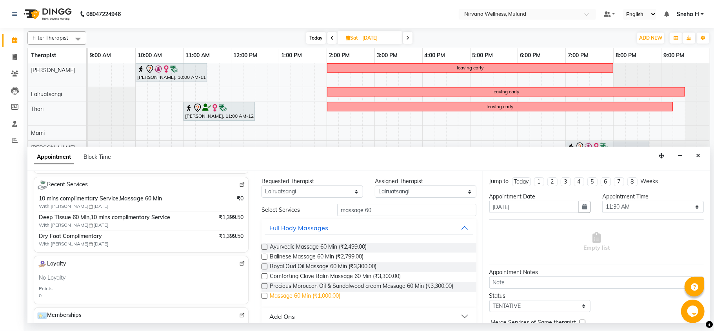
click at [323, 297] on span "Massage 60 Min (₹1,000.00)" at bounding box center [305, 297] width 71 height 10
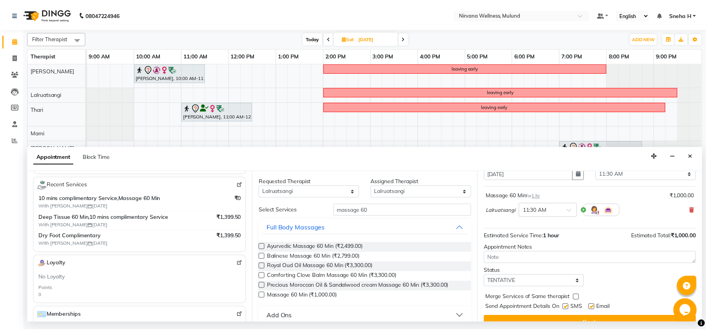
scroll to position [47, 0]
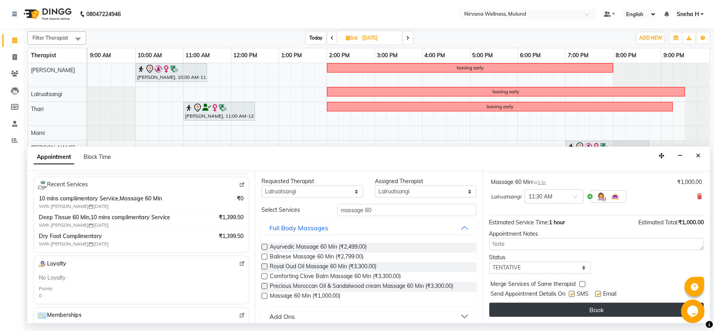
click at [521, 314] on button "Book" at bounding box center [596, 310] width 214 height 14
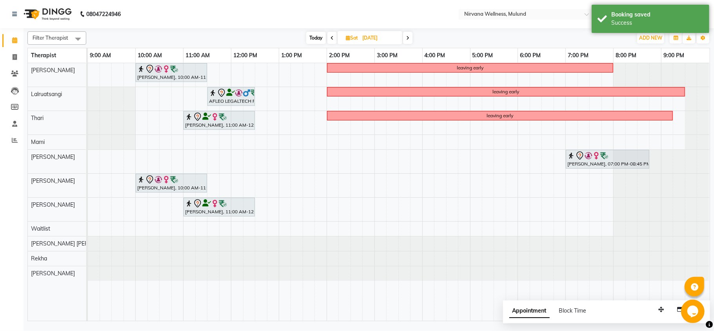
click at [314, 35] on span "Today" at bounding box center [316, 38] width 20 height 12
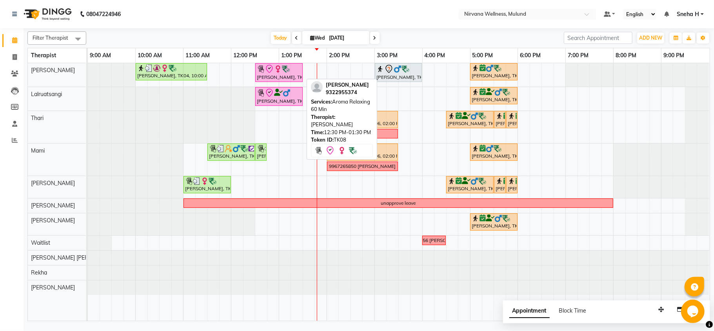
click at [274, 76] on div "[PERSON_NAME], TK08, 12:30 PM-01:30 PM, Aroma Relaxing 60 Min" at bounding box center [279, 72] width 46 height 16
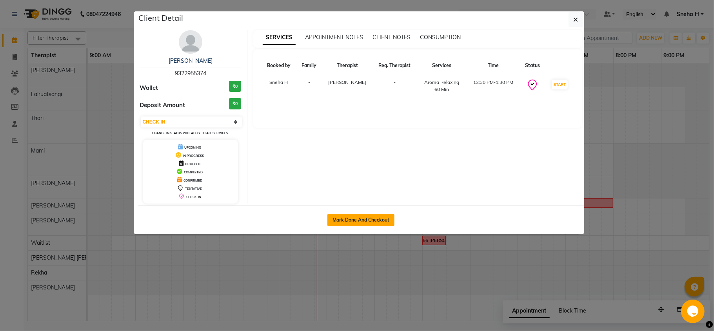
click at [353, 217] on button "Mark Done And Checkout" at bounding box center [360, 220] width 67 height 13
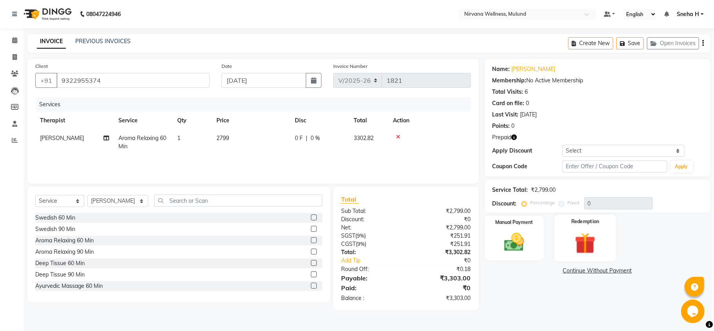
click at [594, 242] on img at bounding box center [585, 243] width 34 height 26
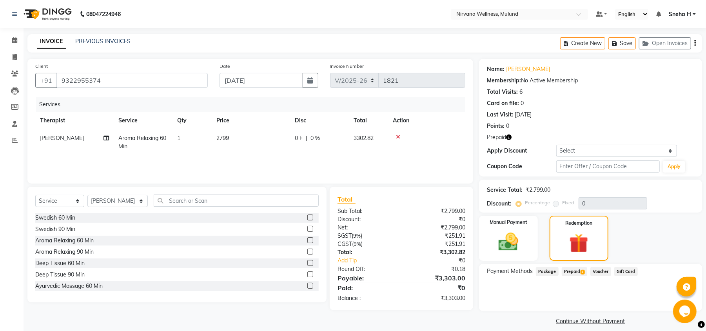
click at [575, 271] on span "Prepaid 1" at bounding box center [574, 271] width 25 height 9
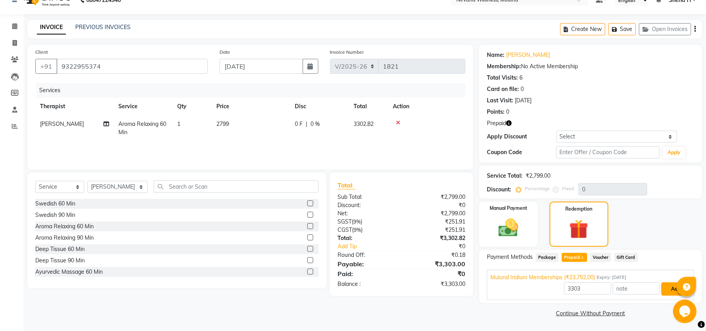
click at [663, 292] on button "Add" at bounding box center [675, 288] width 29 height 13
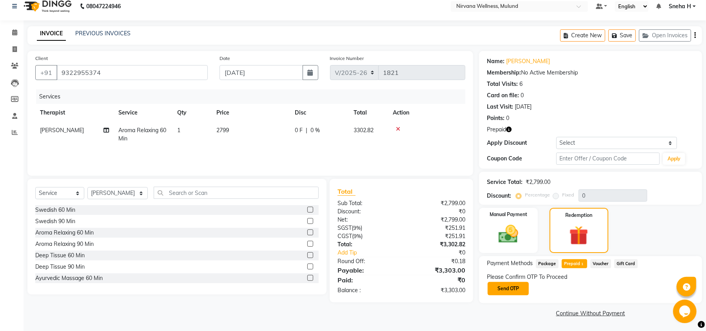
click at [517, 286] on button "Send OTP" at bounding box center [508, 288] width 41 height 13
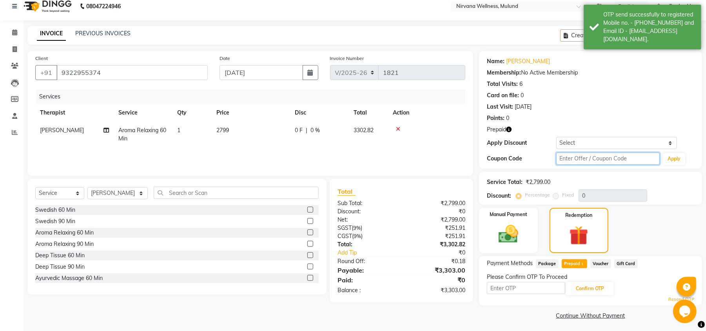
click at [575, 160] on input "text" at bounding box center [608, 159] width 104 height 12
click at [677, 159] on button "Apply" at bounding box center [674, 159] width 22 height 12
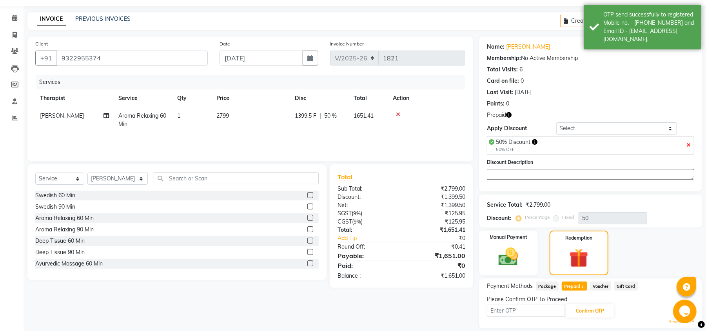
scroll to position [48, 0]
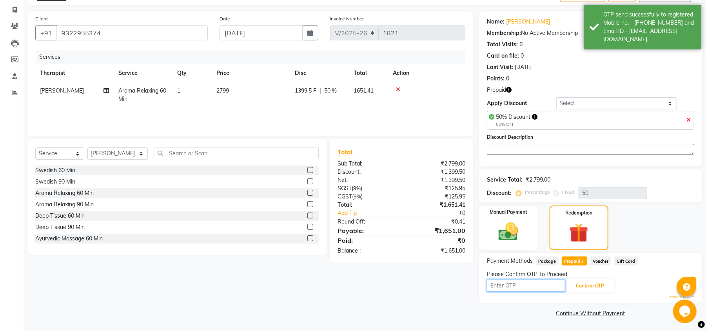
click at [540, 284] on input "text" at bounding box center [526, 286] width 78 height 12
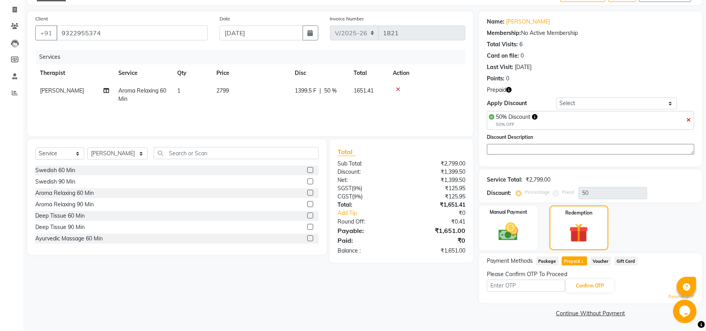
click at [672, 297] on link "Resend OTP" at bounding box center [682, 296] width 26 height 7
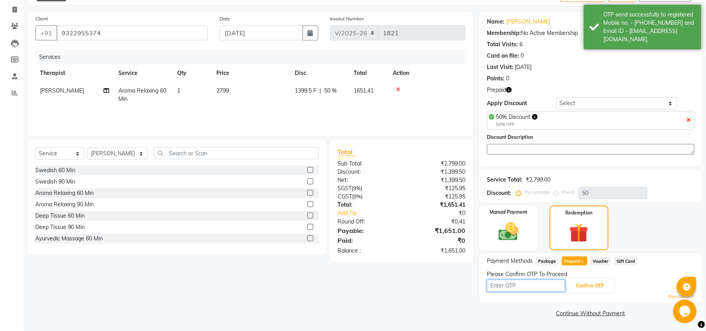
click at [504, 288] on input "text" at bounding box center [526, 286] width 78 height 12
click at [594, 286] on button "Confirm OTP" at bounding box center [590, 285] width 48 height 13
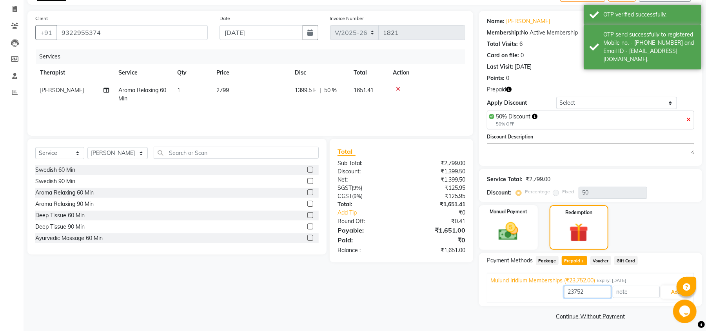
drag, startPoint x: 594, startPoint y: 290, endPoint x: 545, endPoint y: 292, distance: 49.1
click at [545, 292] on div "23752 Add" at bounding box center [591, 292] width 200 height 15
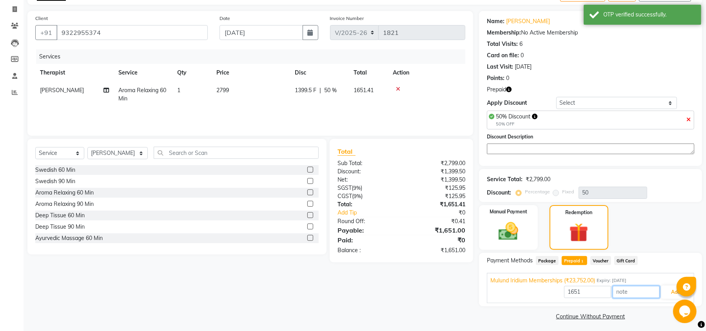
click at [659, 294] on input "text" at bounding box center [636, 292] width 47 height 12
click at [661, 293] on button "Add" at bounding box center [675, 291] width 29 height 13
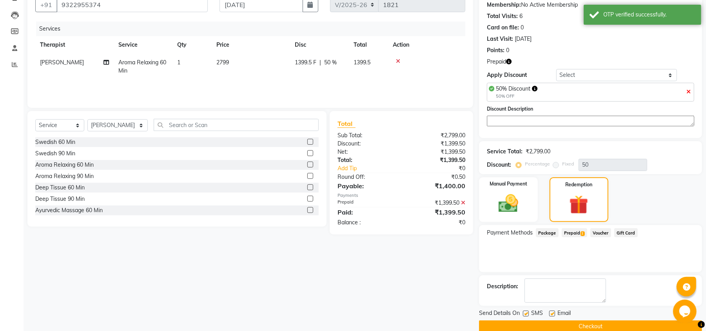
scroll to position [90, 0]
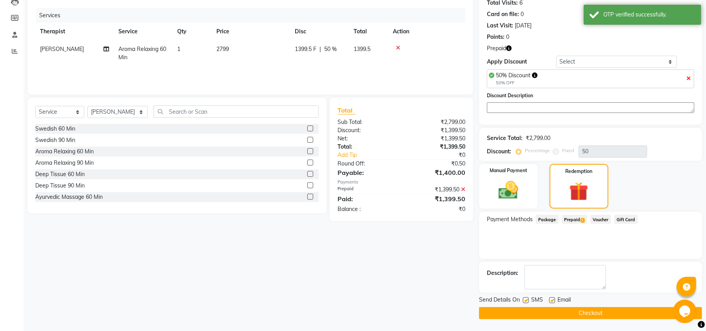
click at [521, 313] on button "Checkout" at bounding box center [590, 313] width 223 height 12
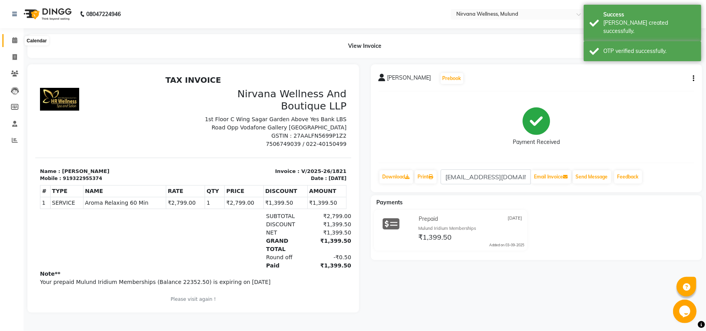
click at [16, 38] on icon at bounding box center [14, 40] width 5 height 6
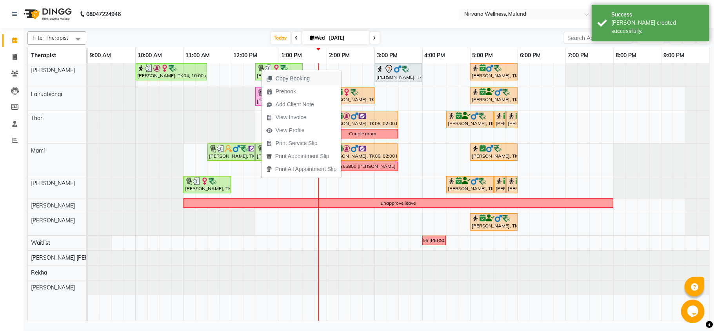
click at [296, 77] on span "Copy Booking" at bounding box center [293, 78] width 34 height 8
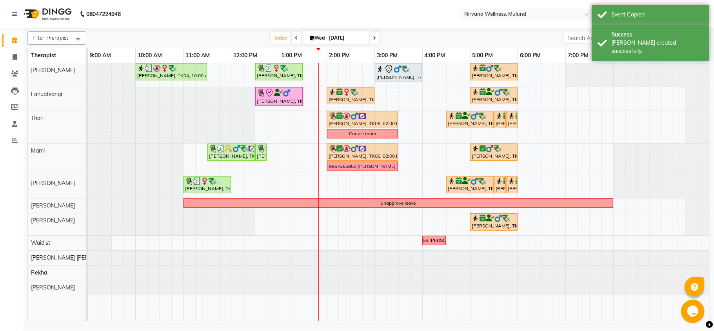
click at [311, 35] on span "Wed" at bounding box center [318, 38] width 18 height 6
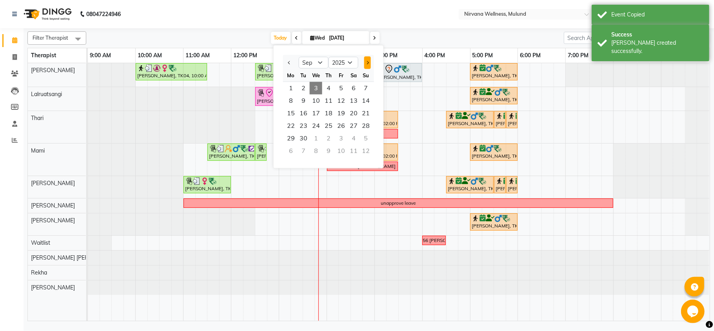
click at [366, 63] on span "Next month" at bounding box center [366, 62] width 3 height 3
click at [291, 60] on button "Previous month" at bounding box center [289, 62] width 7 height 13
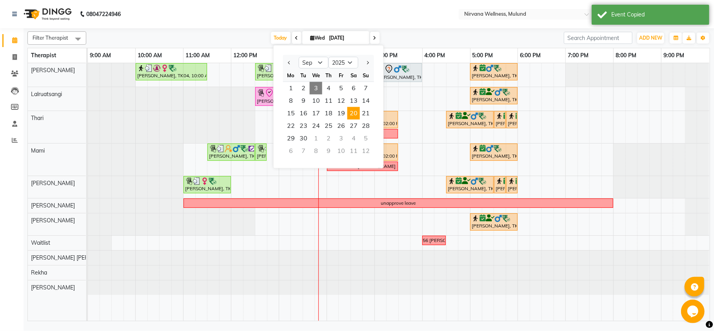
click at [358, 111] on span "20" at bounding box center [353, 113] width 13 height 13
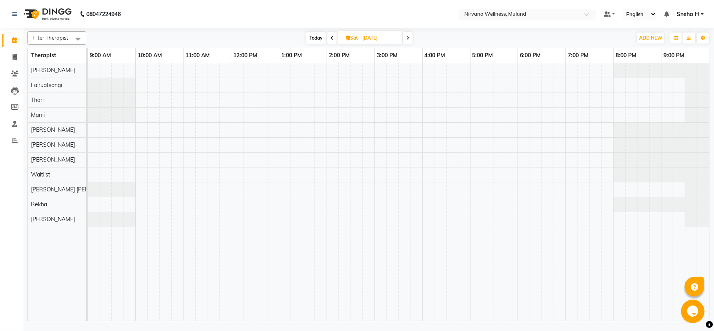
click at [142, 176] on div at bounding box center [399, 192] width 622 height 258
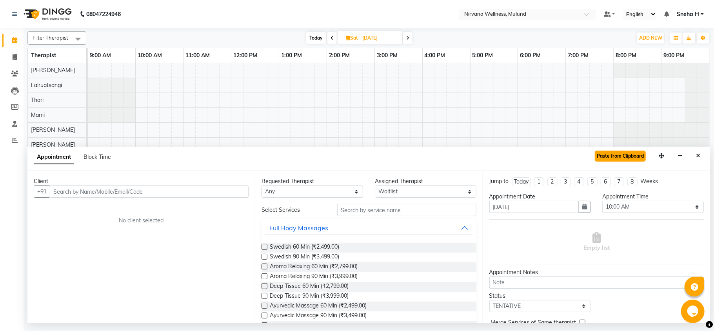
click at [620, 154] on button "Paste from Clipboard" at bounding box center [620, 156] width 51 height 11
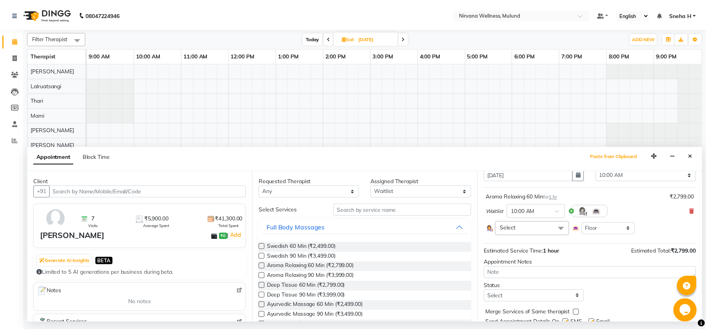
scroll to position [62, 0]
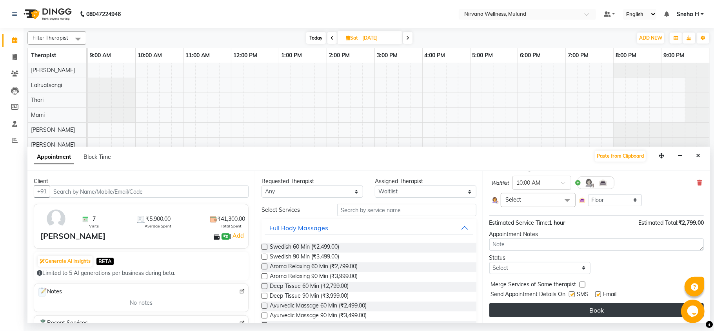
click at [535, 307] on button "Book" at bounding box center [596, 310] width 214 height 14
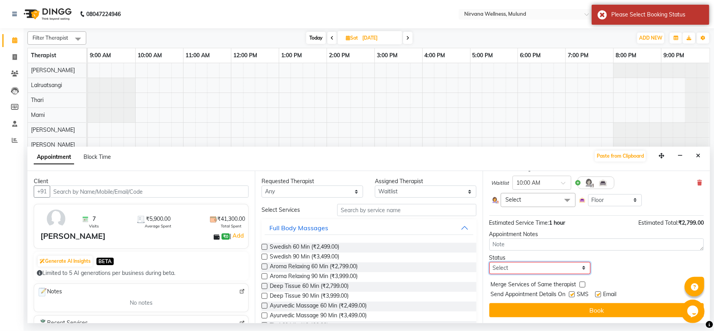
click at [524, 267] on select "Select TENTATIVE CONFIRM UPCOMING" at bounding box center [540, 268] width 102 height 12
click at [489, 262] on select "Select TENTATIVE CONFIRM UPCOMING" at bounding box center [540, 268] width 102 height 12
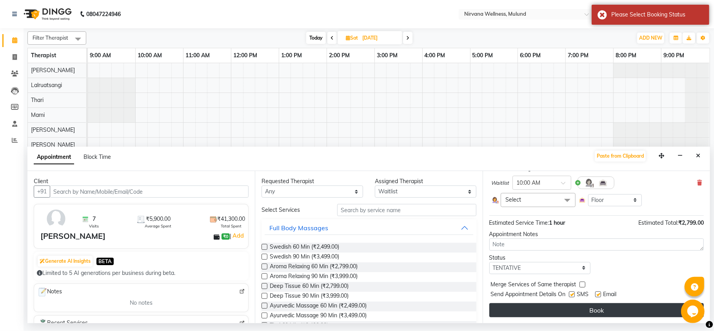
click at [519, 309] on button "Book" at bounding box center [596, 310] width 214 height 14
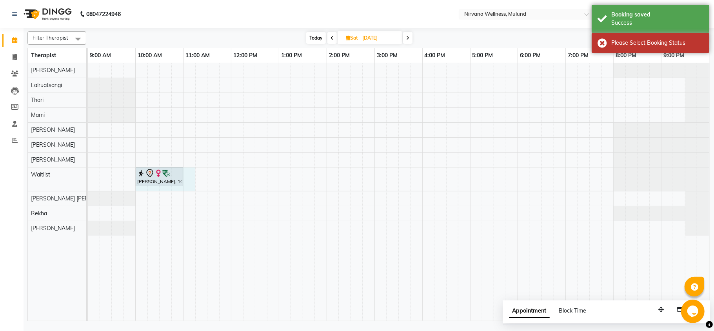
drag, startPoint x: 141, startPoint y: 191, endPoint x: 185, endPoint y: 190, distance: 43.9
click at [187, 190] on div "Dr. Sonali tawde, 10:00 AM-11:00 AM, Aroma Relaxing 60 Min" at bounding box center [399, 192] width 622 height 258
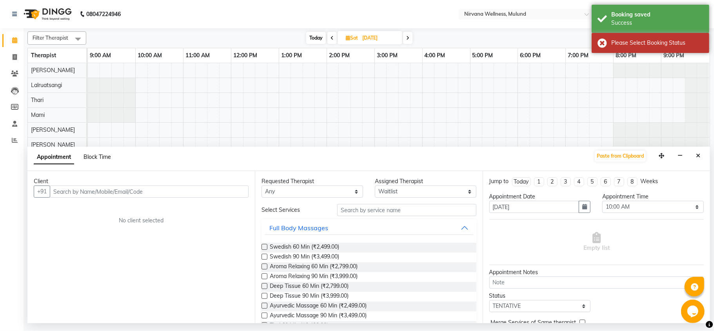
click at [96, 155] on span "Block Time" at bounding box center [97, 156] width 27 height 7
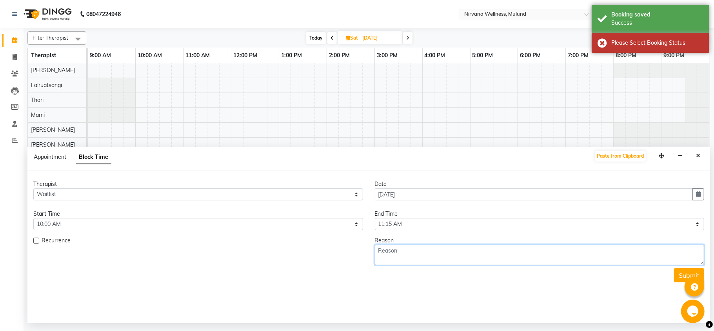
click at [479, 251] on textarea at bounding box center [540, 255] width 330 height 20
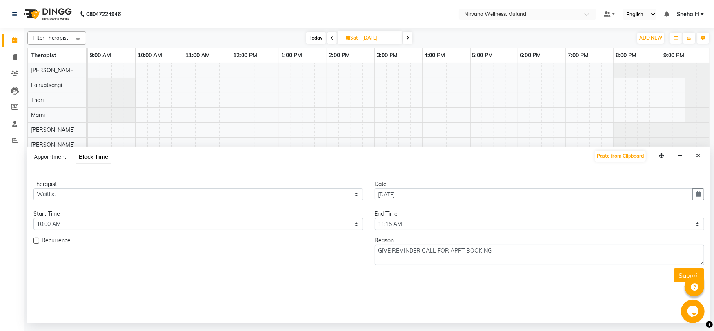
click at [681, 271] on button "Submit" at bounding box center [689, 275] width 30 height 14
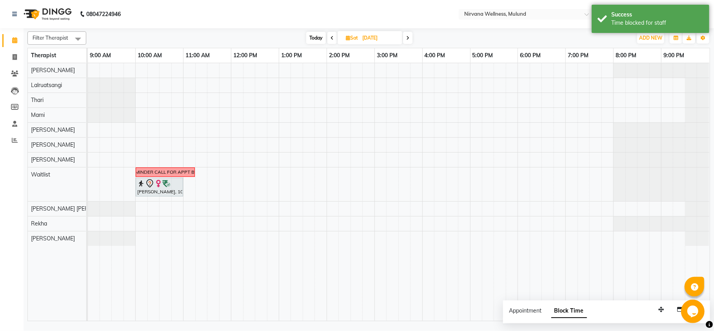
click at [311, 40] on span "Today" at bounding box center [316, 38] width 20 height 12
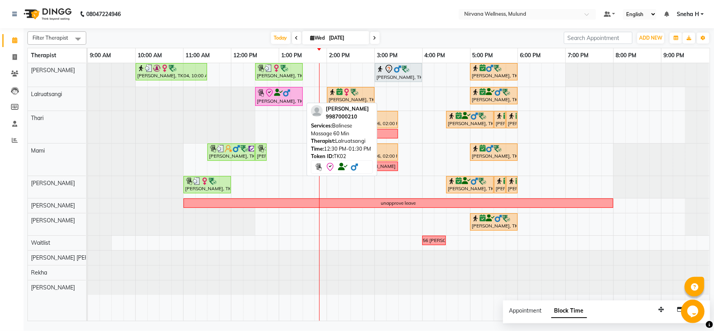
click at [265, 93] on icon at bounding box center [269, 92] width 9 height 9
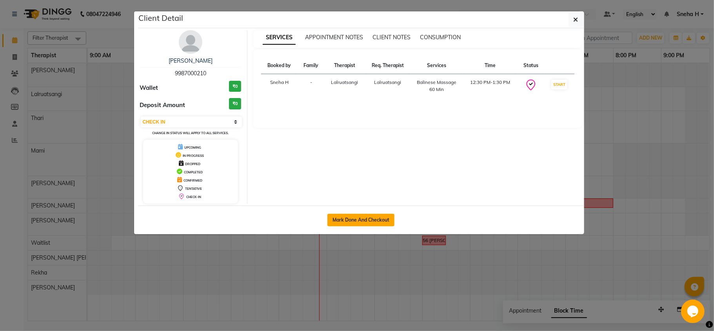
click at [355, 222] on button "Mark Done And Checkout" at bounding box center [360, 220] width 67 height 13
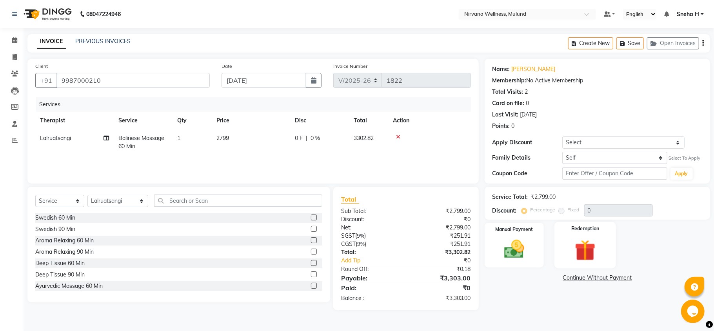
click at [568, 240] on img at bounding box center [585, 250] width 34 height 26
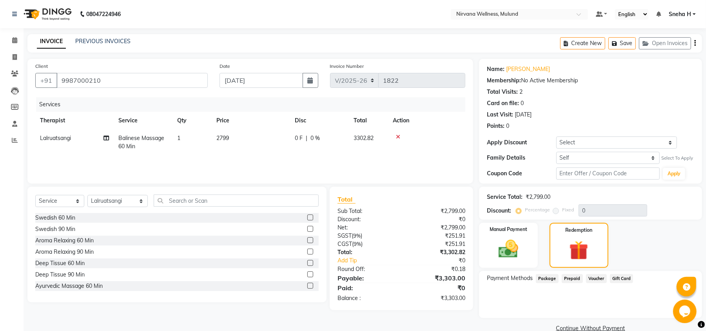
click at [568, 278] on span "Prepaid" at bounding box center [572, 278] width 21 height 9
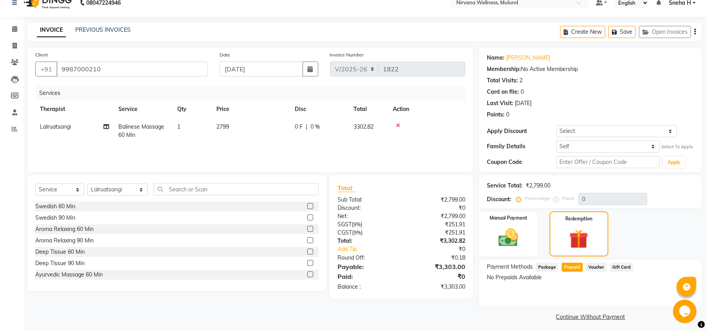
scroll to position [15, 0]
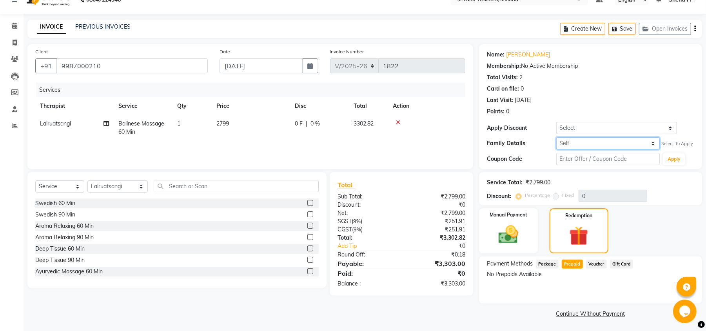
click at [600, 145] on select "Self Karan Lilani" at bounding box center [608, 143] width 104 height 12
click at [556, 137] on select "Self Karan Lilani" at bounding box center [608, 143] width 104 height 12
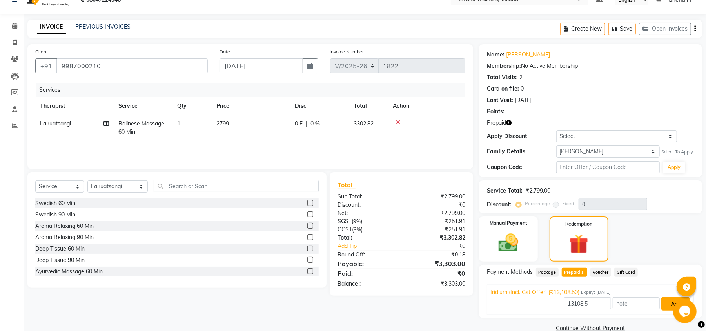
click at [670, 303] on button "Add" at bounding box center [675, 303] width 29 height 13
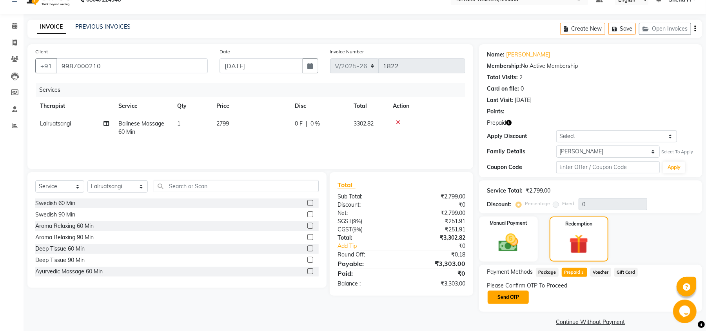
click at [509, 300] on button "Send OTP" at bounding box center [508, 297] width 41 height 13
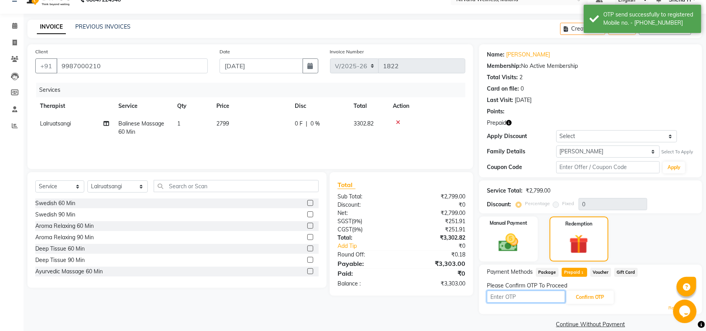
click at [518, 300] on input "text" at bounding box center [526, 297] width 78 height 12
click at [628, 165] on input "text" at bounding box center [608, 167] width 104 height 12
click at [563, 168] on input "d50%" at bounding box center [608, 167] width 104 height 12
click at [674, 170] on button "Apply" at bounding box center [674, 168] width 22 height 12
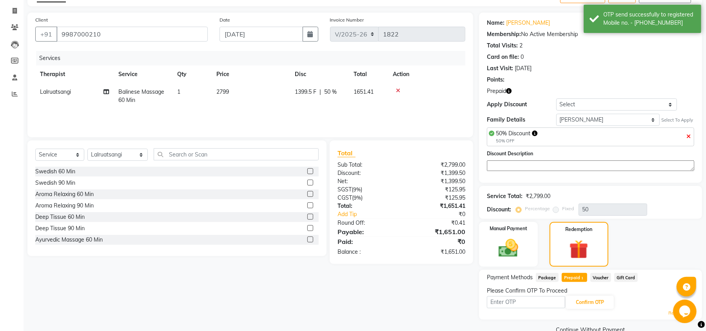
scroll to position [63, 0]
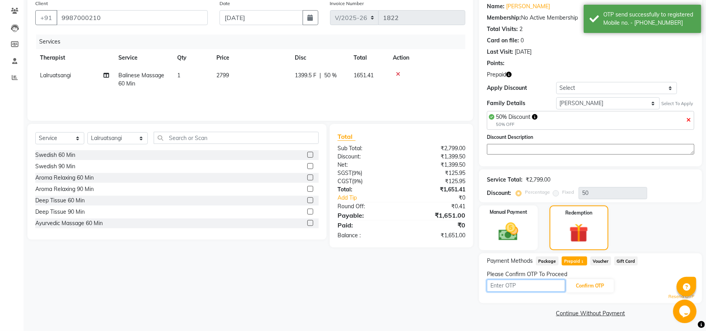
click at [512, 290] on input "text" at bounding box center [526, 286] width 78 height 12
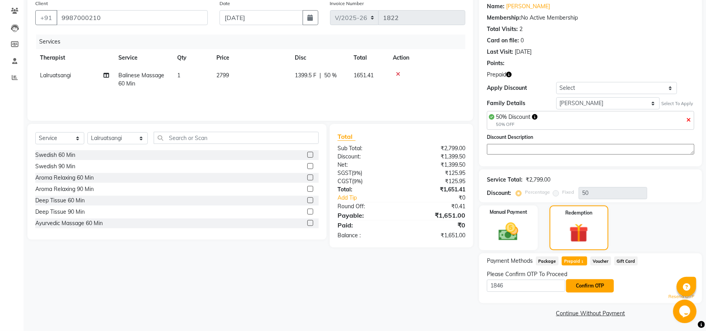
click at [594, 292] on button "Confirm OTP" at bounding box center [590, 285] width 48 height 13
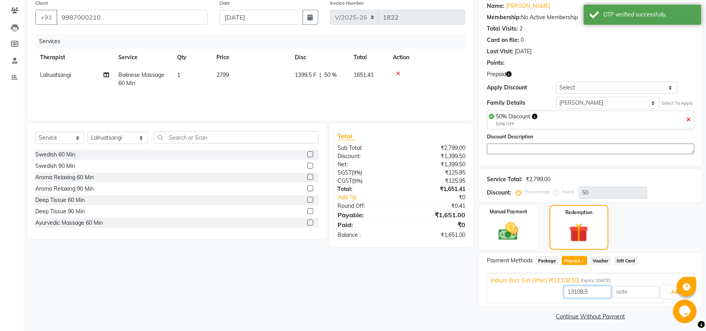
drag, startPoint x: 594, startPoint y: 292, endPoint x: 530, endPoint y: 293, distance: 63.5
click at [530, 293] on div "13108.5 Add" at bounding box center [591, 292] width 200 height 15
click at [665, 298] on button "Add" at bounding box center [675, 291] width 29 height 13
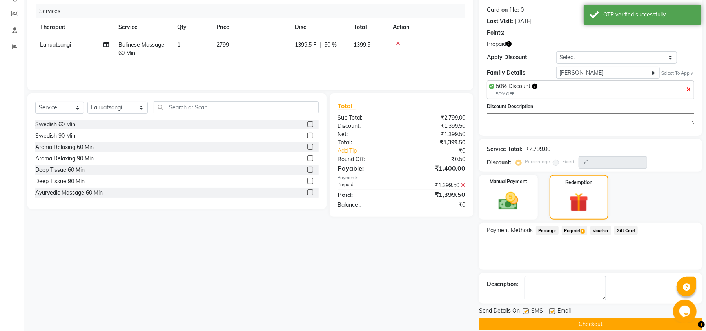
scroll to position [105, 0]
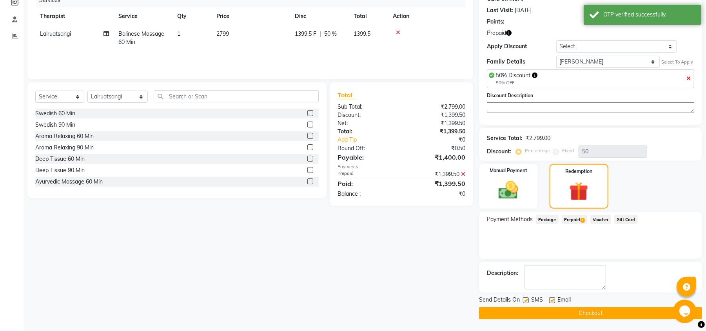
click at [514, 311] on button "Checkout" at bounding box center [590, 313] width 223 height 12
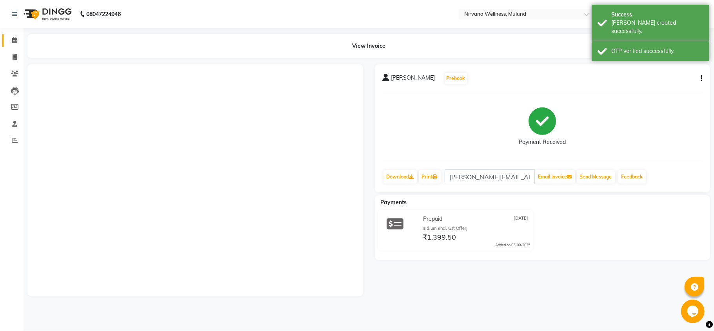
click at [21, 41] on span at bounding box center [15, 40] width 14 height 9
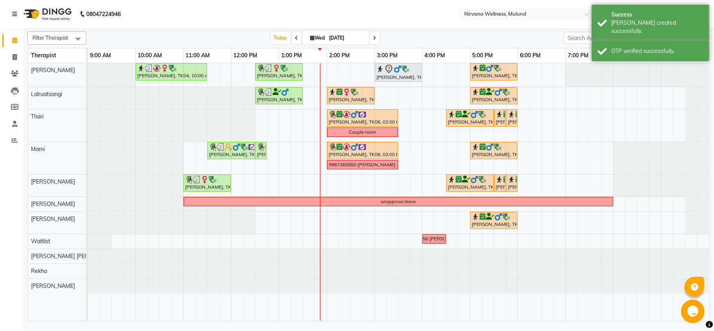
click at [322, 33] on span "Wed 03-09-2025" at bounding box center [335, 37] width 67 height 13
click at [327, 37] on input "[DATE]" at bounding box center [346, 38] width 39 height 12
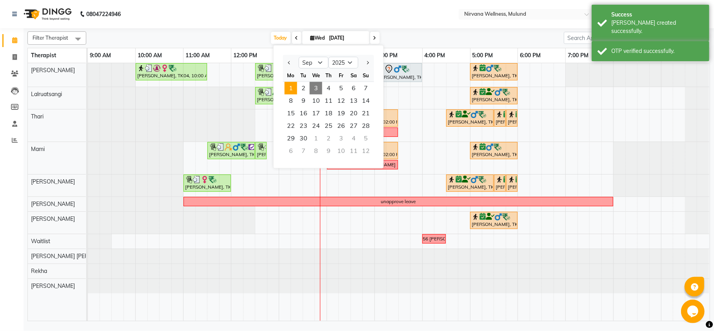
click at [293, 89] on span "1" at bounding box center [291, 88] width 13 height 13
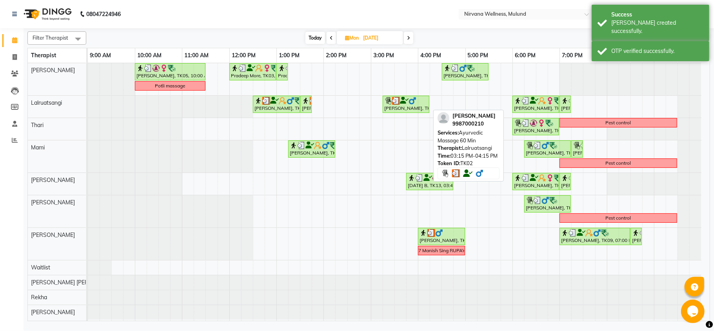
click at [407, 101] on icon at bounding box center [404, 100] width 9 height 0
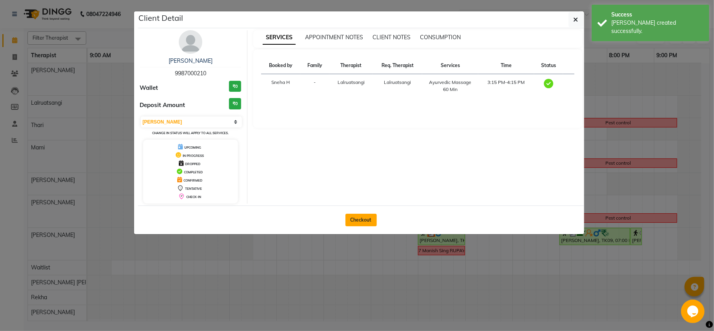
click at [371, 222] on button "Checkout" at bounding box center [360, 220] width 31 height 13
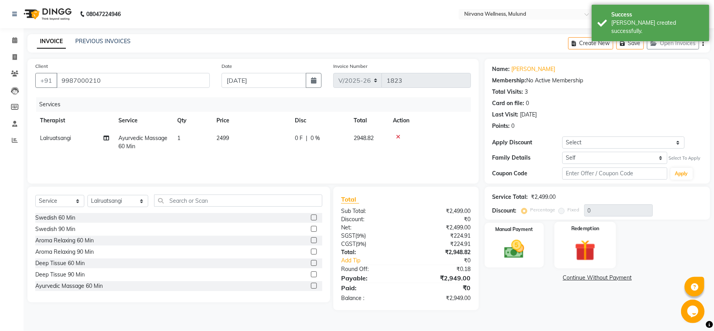
click at [600, 239] on img at bounding box center [585, 250] width 34 height 26
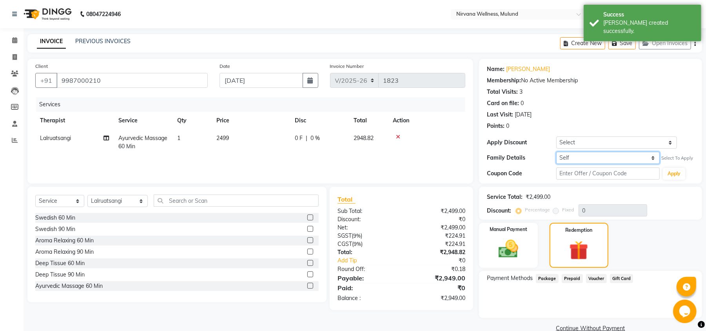
click at [584, 159] on select "Self Karan Lilani" at bounding box center [608, 158] width 104 height 12
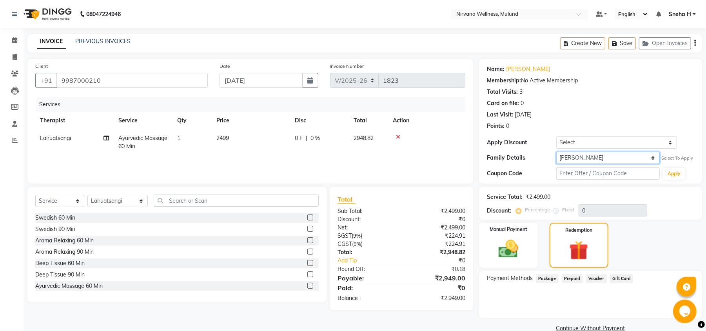
click at [556, 152] on select "Self Karan Lilani" at bounding box center [608, 158] width 104 height 12
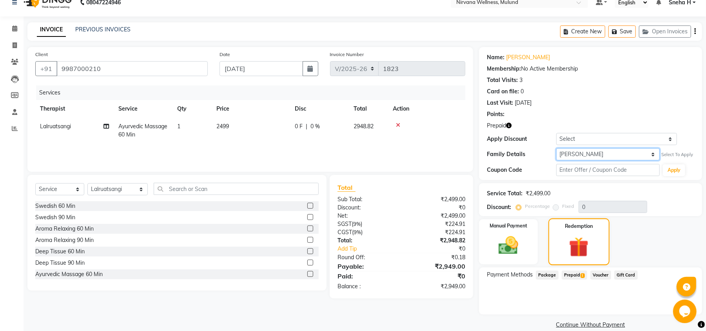
scroll to position [23, 0]
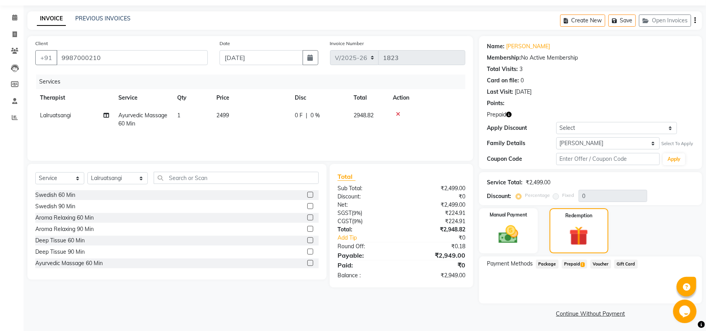
click at [574, 265] on span "Prepaid 1" at bounding box center [574, 264] width 25 height 9
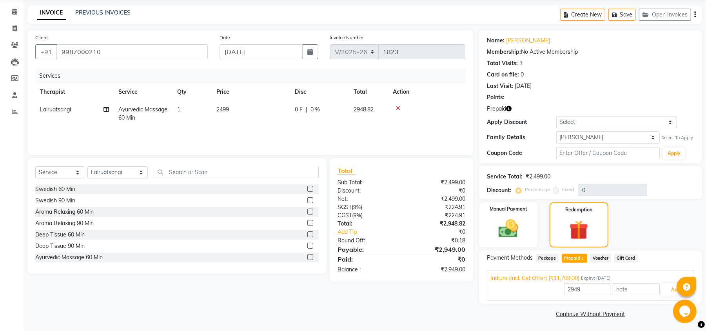
scroll to position [30, 0]
click at [666, 292] on button "Add" at bounding box center [675, 288] width 29 height 13
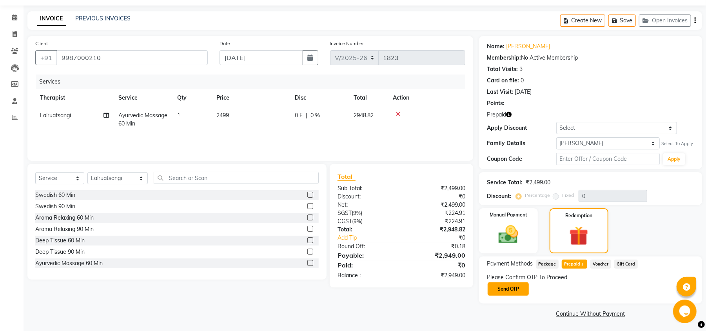
click at [517, 292] on button "Send OTP" at bounding box center [508, 288] width 41 height 13
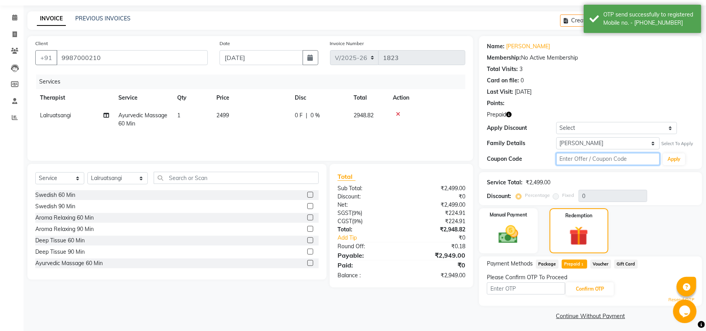
click at [582, 159] on input "text" at bounding box center [608, 159] width 104 height 12
click at [565, 157] on input "d50%" at bounding box center [608, 159] width 104 height 12
click at [669, 159] on button "Apply" at bounding box center [674, 159] width 22 height 12
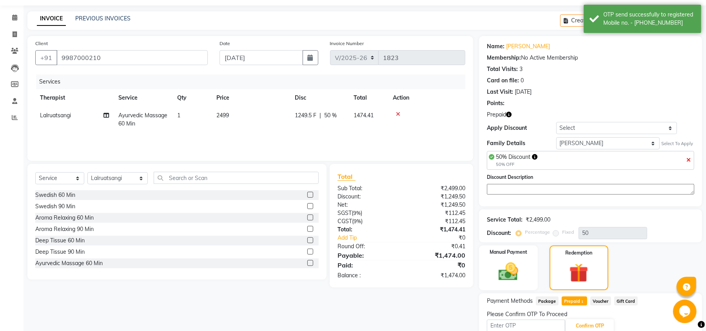
scroll to position [63, 0]
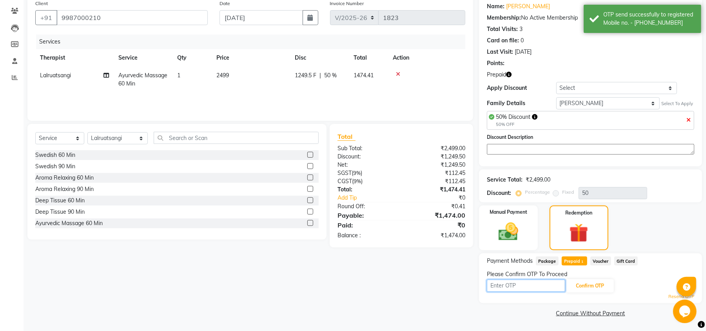
click at [543, 283] on input "text" at bounding box center [526, 286] width 78 height 12
click at [621, 285] on div "7350 Confirm OTP" at bounding box center [590, 285] width 207 height 15
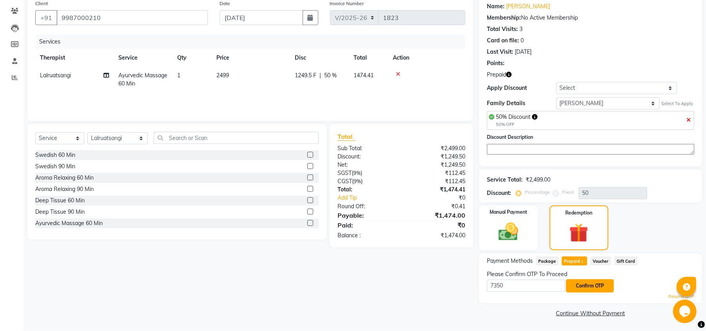
click at [601, 289] on button "Confirm OTP" at bounding box center [590, 285] width 48 height 13
click at [588, 285] on button "Confirm OTP" at bounding box center [590, 285] width 48 height 13
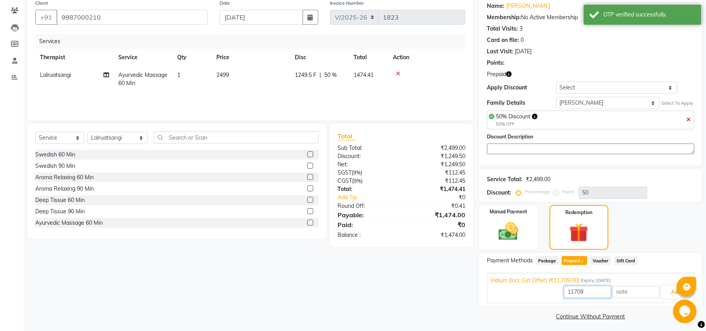
drag, startPoint x: 589, startPoint y: 289, endPoint x: 505, endPoint y: 289, distance: 83.5
click at [505, 289] on div "11709 Add" at bounding box center [591, 292] width 200 height 15
click at [664, 293] on button "Add" at bounding box center [675, 291] width 29 height 13
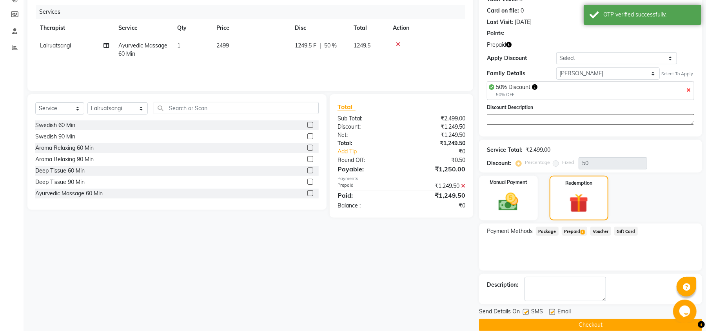
scroll to position [105, 0]
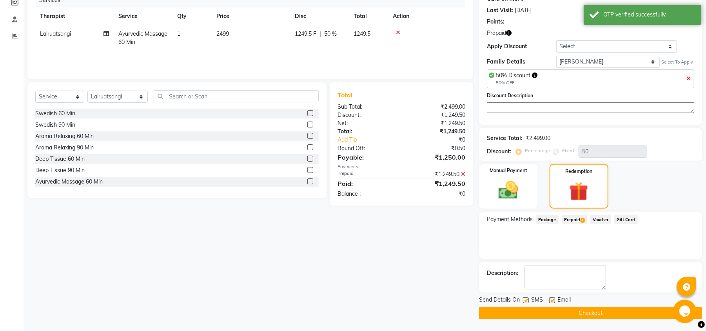
click at [514, 316] on button "Checkout" at bounding box center [590, 313] width 223 height 12
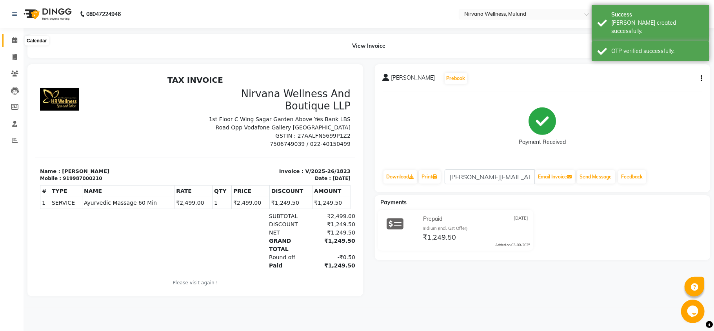
click at [13, 36] on span at bounding box center [15, 40] width 14 height 9
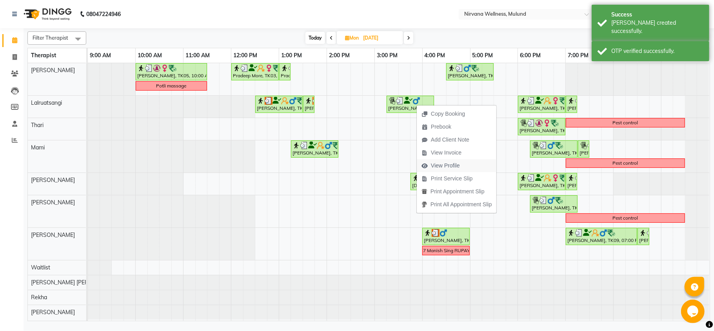
click at [438, 168] on span "View Profile" at bounding box center [445, 166] width 29 height 8
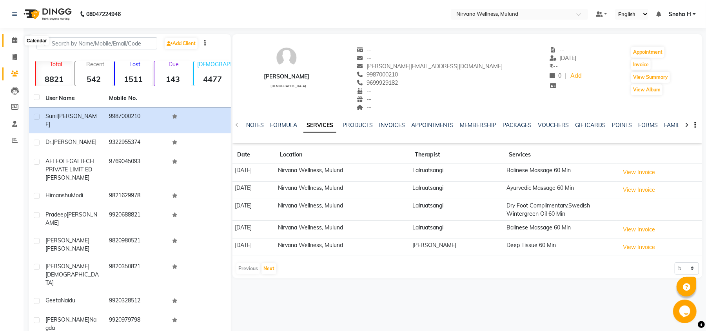
drag, startPoint x: 13, startPoint y: 40, endPoint x: 33, endPoint y: 41, distance: 19.7
click at [13, 40] on icon at bounding box center [14, 40] width 5 height 6
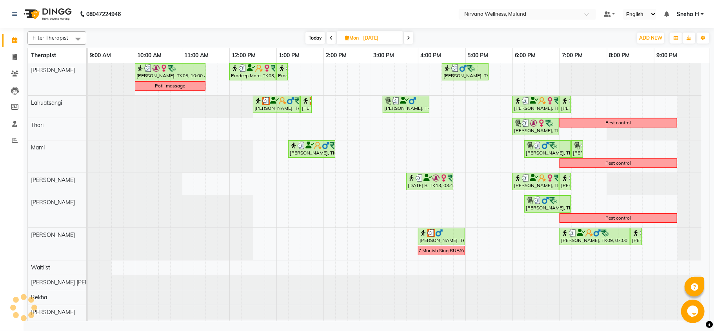
click at [369, 40] on input "01-09-2025" at bounding box center [380, 38] width 39 height 12
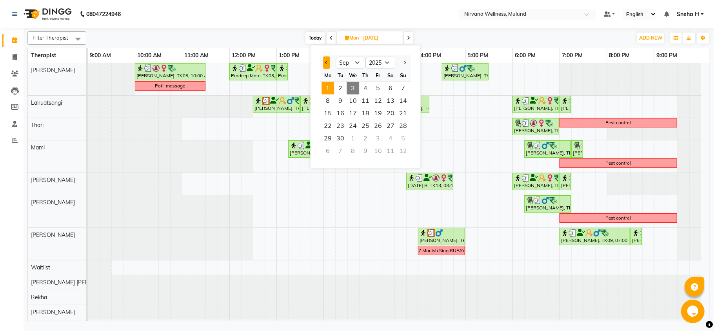
click at [325, 60] on button "Previous month" at bounding box center [326, 62] width 7 height 13
click at [325, 62] on span "Previous month" at bounding box center [326, 62] width 3 height 3
click at [378, 100] on span "6" at bounding box center [378, 100] width 13 height 13
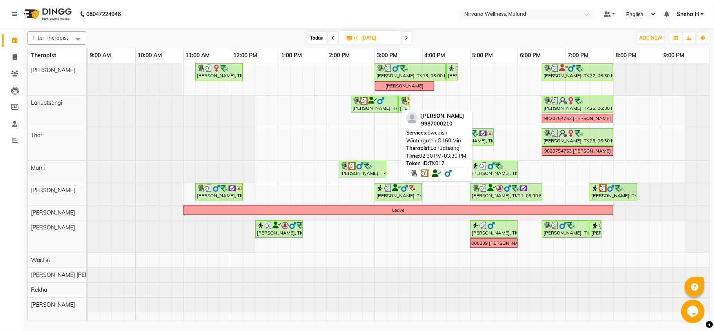
click at [375, 105] on div "Sunil Lilani, TK17, 02:30 PM-03:30 PM, Swedish Wintergreen Oil 60 Min" at bounding box center [374, 104] width 45 height 15
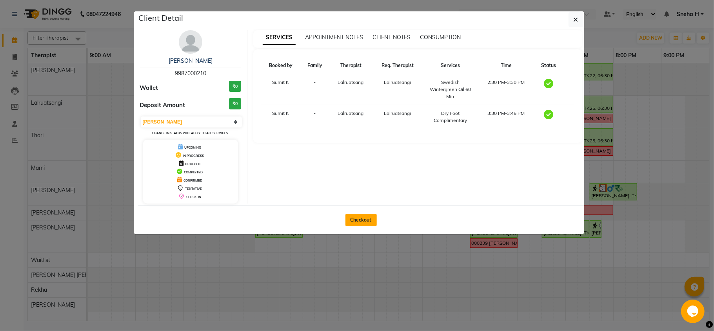
click at [372, 223] on button "Checkout" at bounding box center [360, 220] width 31 height 13
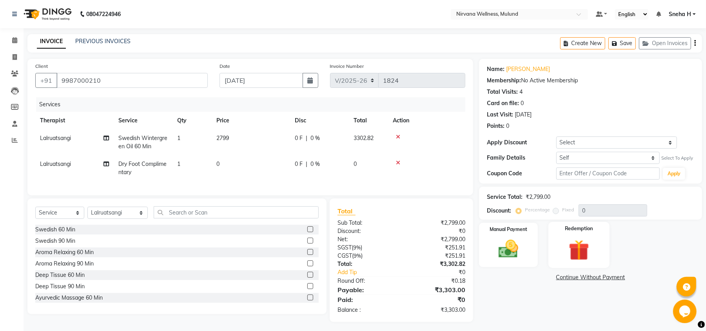
click at [576, 254] on img at bounding box center [579, 249] width 34 height 25
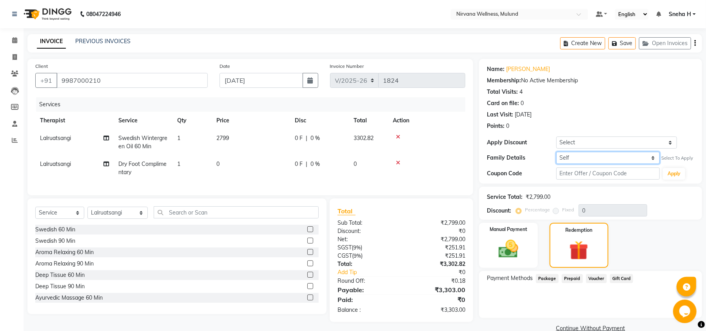
drag, startPoint x: 608, startPoint y: 160, endPoint x: 603, endPoint y: 164, distance: 5.7
click at [608, 160] on select "Self Karan Lilani" at bounding box center [608, 158] width 104 height 12
click at [556, 152] on select "Self Karan Lilani" at bounding box center [608, 158] width 104 height 12
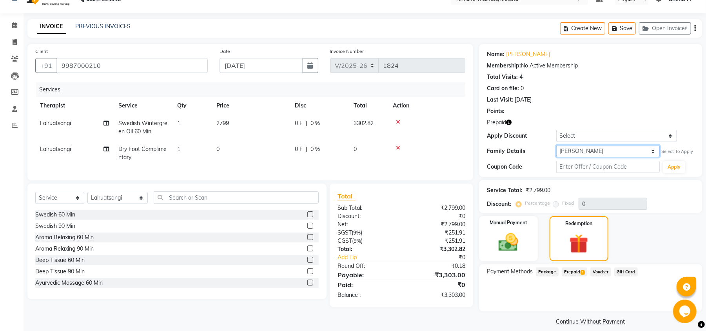
scroll to position [23, 0]
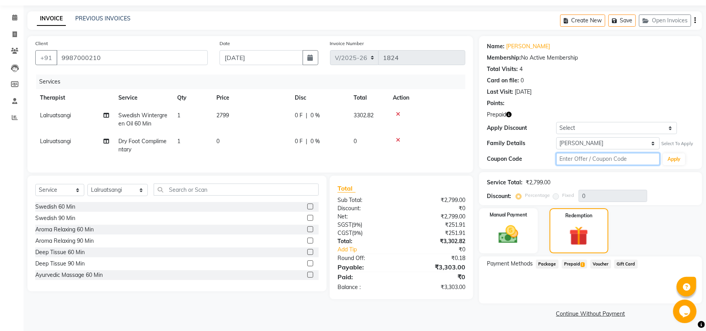
click at [635, 158] on input "text" at bounding box center [608, 159] width 104 height 12
click at [678, 160] on button "Apply" at bounding box center [674, 159] width 22 height 12
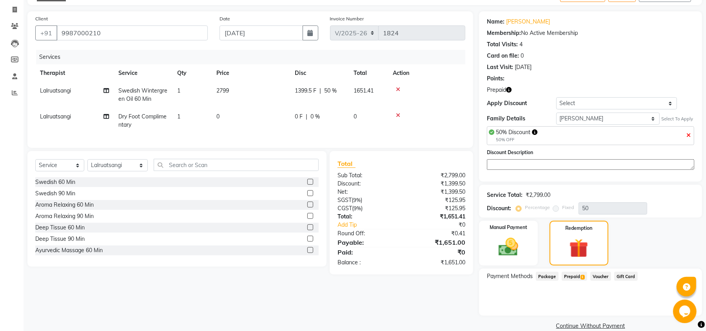
scroll to position [60, 0]
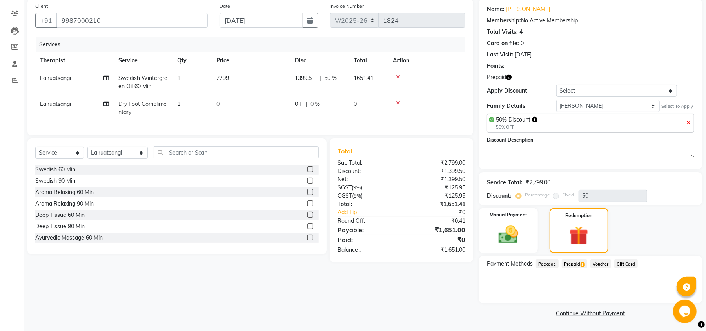
click at [572, 264] on span "Prepaid 1" at bounding box center [574, 263] width 25 height 9
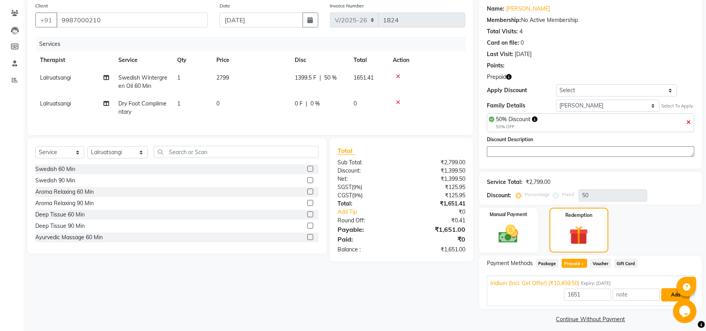
click at [670, 297] on button "Add" at bounding box center [675, 294] width 29 height 13
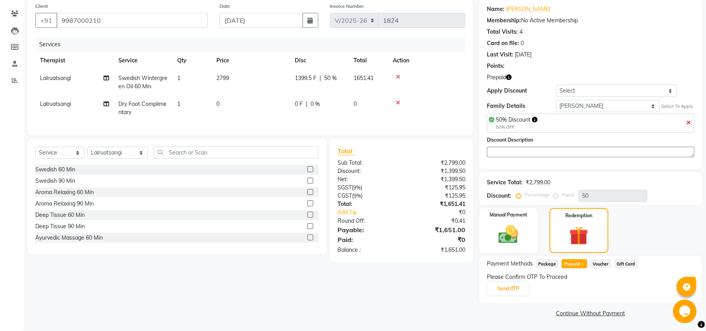
click at [505, 296] on div "Please Confirm OTP To Proceed Send OTP" at bounding box center [590, 284] width 207 height 23
click at [507, 286] on button "Send OTP" at bounding box center [508, 288] width 41 height 13
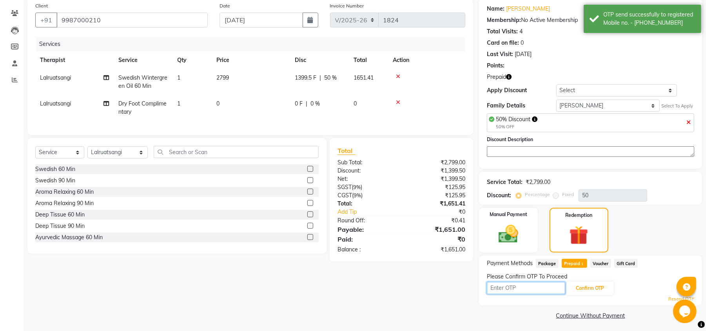
click at [507, 287] on input "text" at bounding box center [526, 288] width 78 height 12
click at [573, 287] on button "Confirm OTP" at bounding box center [590, 288] width 48 height 13
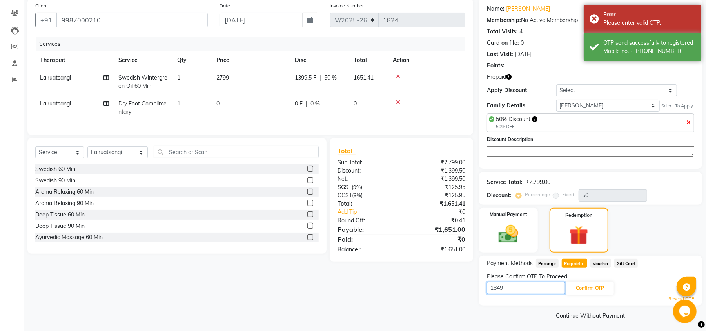
drag, startPoint x: 535, startPoint y: 289, endPoint x: 460, endPoint y: 289, distance: 75.3
click at [460, 289] on div "Client +91 9987000210 Date 06-06-2025 Invoice Number V/2025 V/2025-26 1824 Serv…" at bounding box center [365, 159] width 687 height 323
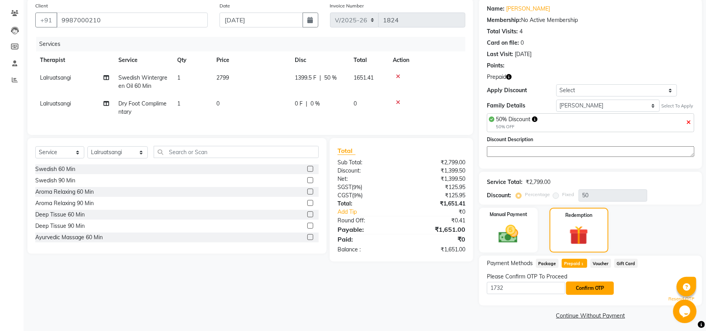
click at [600, 285] on button "Confirm OTP" at bounding box center [590, 288] width 48 height 13
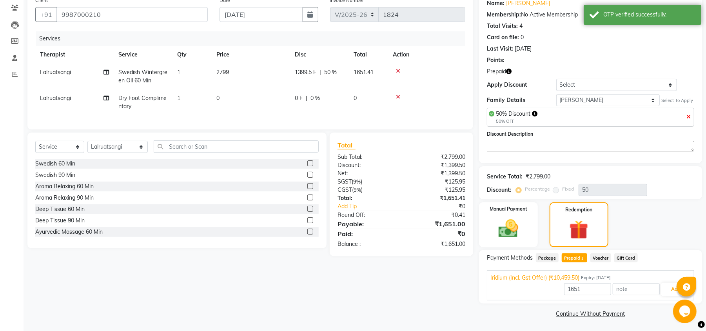
scroll to position [67, 0]
click at [664, 286] on button "Add" at bounding box center [675, 288] width 29 height 13
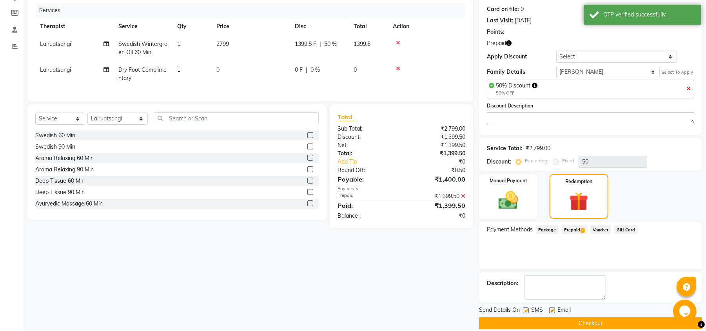
scroll to position [105, 0]
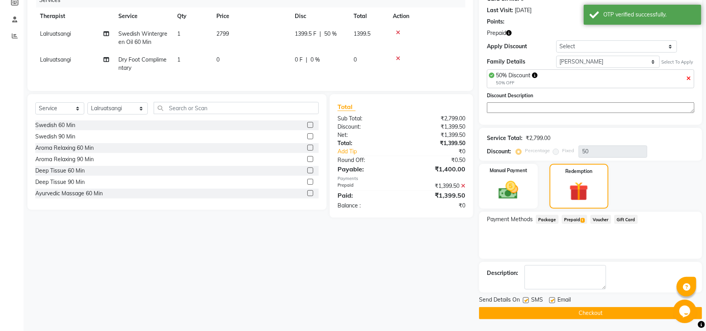
click at [540, 312] on button "Checkout" at bounding box center [590, 313] width 223 height 12
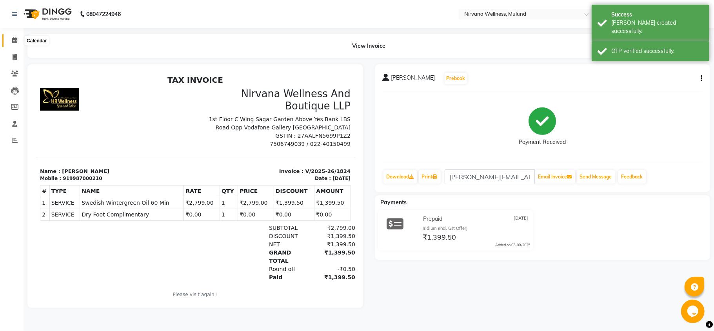
click at [15, 38] on icon at bounding box center [14, 40] width 5 height 6
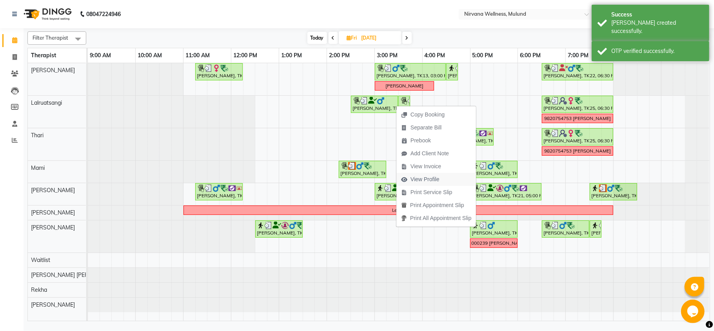
click at [424, 180] on span "View Profile" at bounding box center [425, 179] width 29 height 8
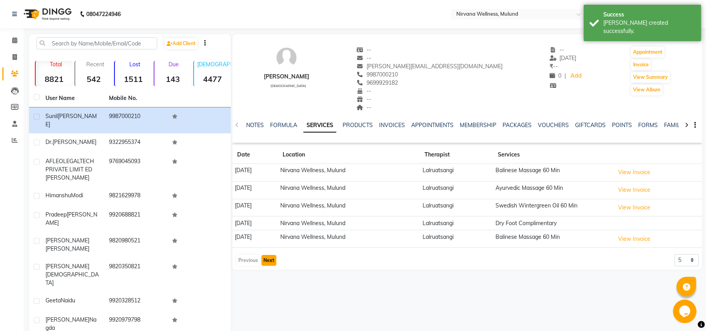
click at [270, 263] on button "Next" at bounding box center [269, 260] width 15 height 11
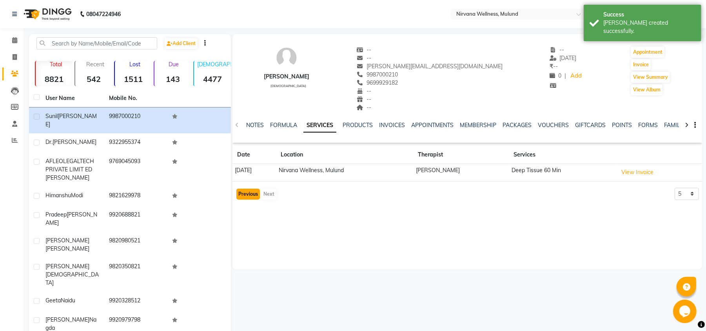
click at [242, 195] on button "Previous" at bounding box center [248, 194] width 24 height 11
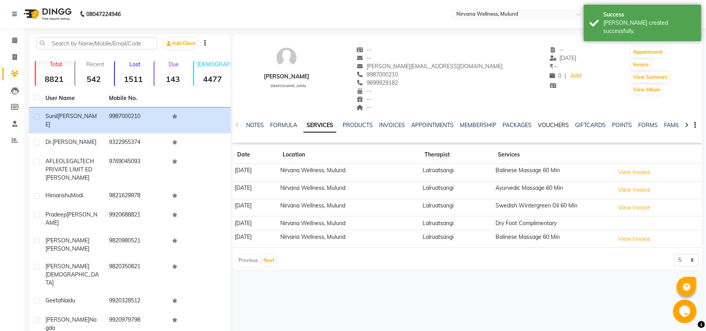
click at [552, 126] on link "VOUCHERS" at bounding box center [553, 125] width 31 height 7
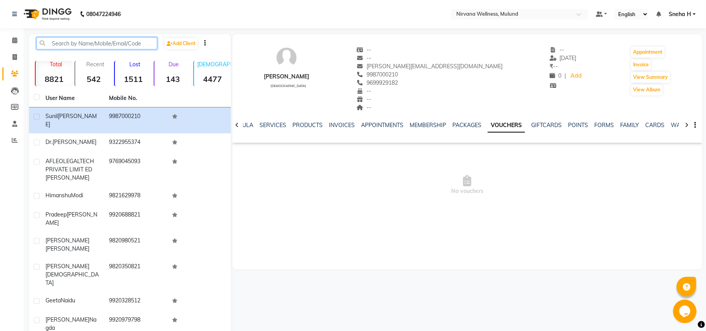
click at [140, 39] on input "text" at bounding box center [96, 43] width 121 height 12
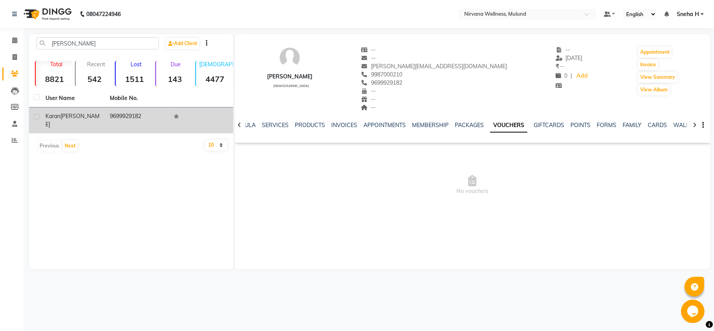
click at [100, 112] on div "Karan Lilani" at bounding box center [72, 120] width 55 height 16
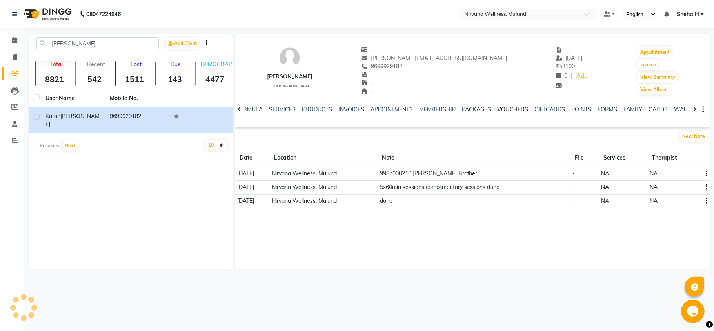
click at [514, 112] on link "VOUCHERS" at bounding box center [512, 109] width 31 height 7
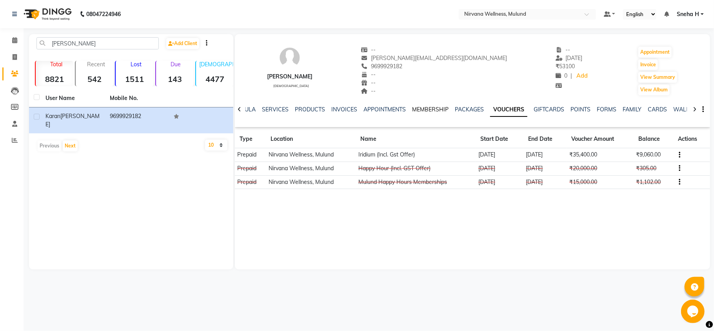
click at [429, 110] on link "MEMBERSHIP" at bounding box center [430, 109] width 36 height 7
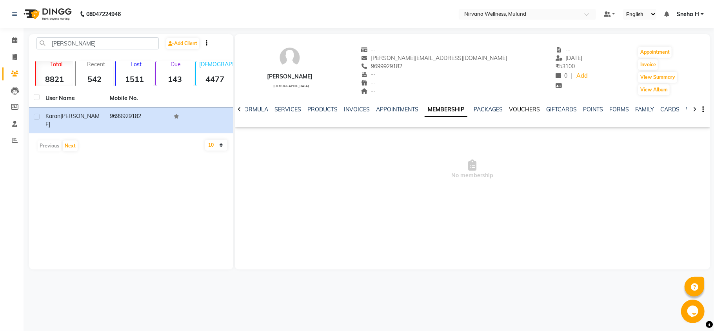
click at [520, 111] on link "VOUCHERS" at bounding box center [524, 109] width 31 height 7
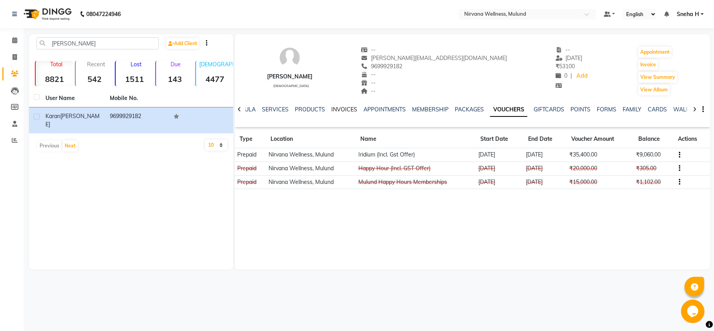
click at [333, 107] on link "INVOICES" at bounding box center [344, 109] width 26 height 7
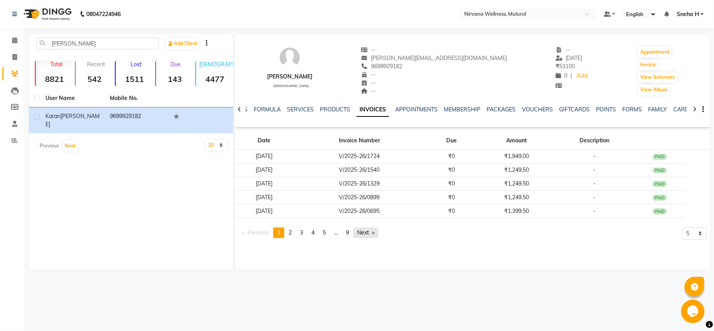
click at [371, 234] on link "Next page" at bounding box center [365, 232] width 25 height 11
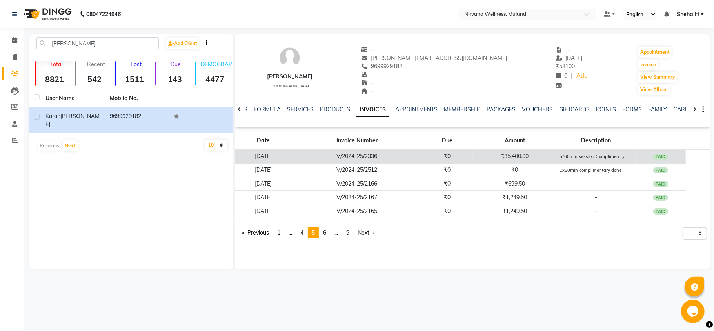
click at [401, 160] on td "V/2024-25/2336" at bounding box center [356, 157] width 129 height 14
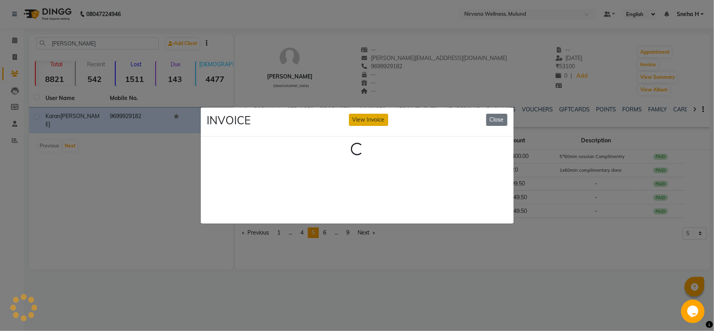
click at [380, 115] on button "View Invoice" at bounding box center [368, 120] width 39 height 12
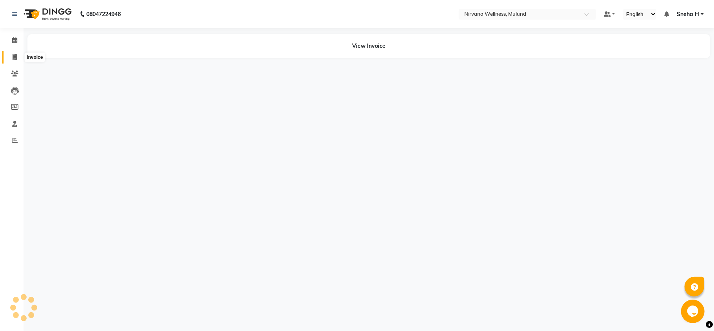
click at [13, 59] on icon at bounding box center [15, 57] width 4 height 6
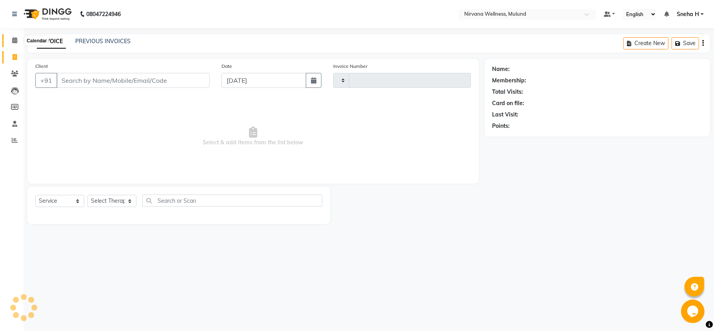
click at [13, 41] on icon at bounding box center [14, 40] width 5 height 6
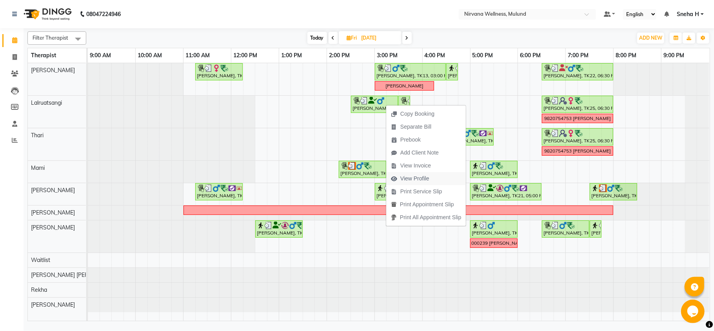
click at [409, 177] on span "View Profile" at bounding box center [414, 178] width 29 height 8
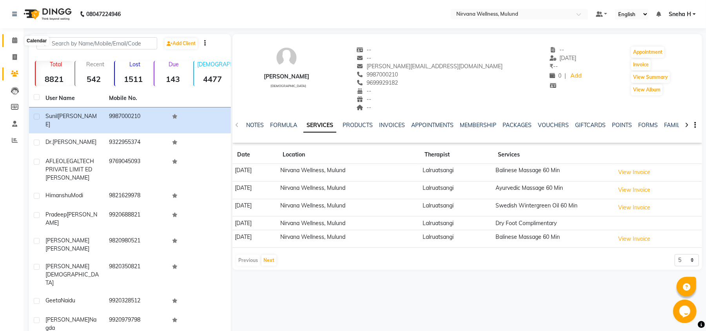
click at [16, 38] on icon at bounding box center [14, 40] width 5 height 6
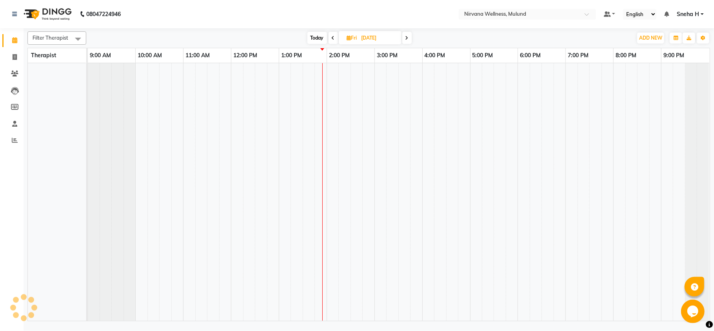
click at [316, 43] on span "Today" at bounding box center [317, 38] width 20 height 12
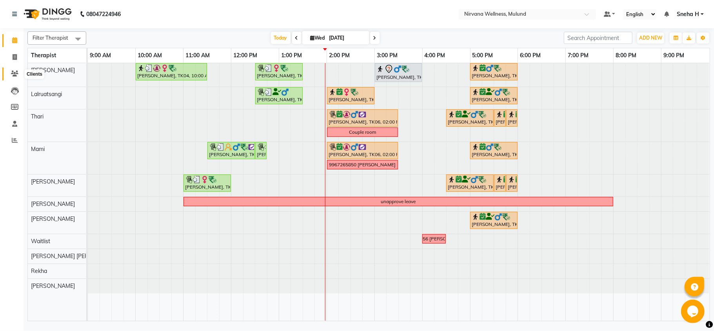
click at [15, 71] on icon at bounding box center [14, 74] width 7 height 6
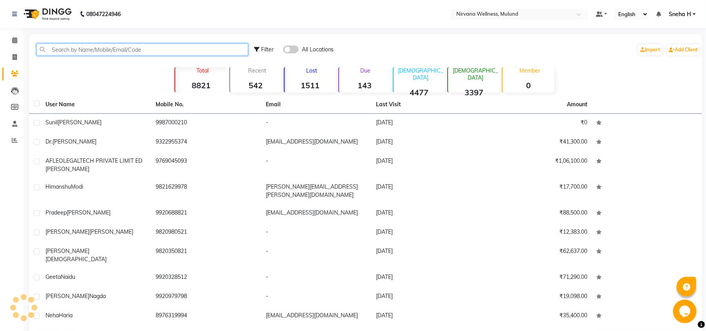
click at [116, 52] on input "text" at bounding box center [142, 50] width 212 height 12
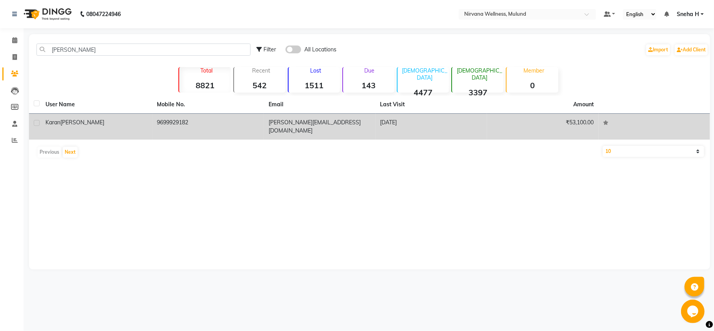
click at [71, 127] on td "Karan Lilani" at bounding box center [97, 127] width 112 height 26
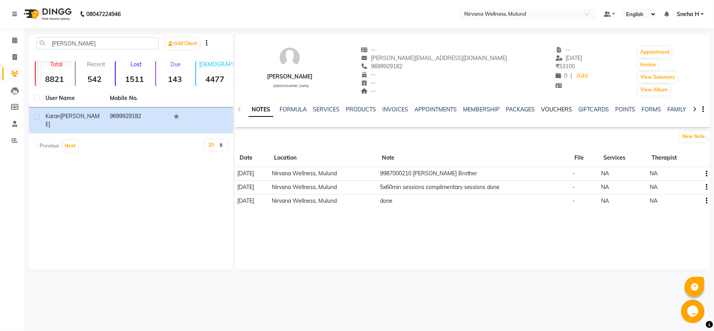
click at [549, 110] on link "VOUCHERS" at bounding box center [556, 109] width 31 height 7
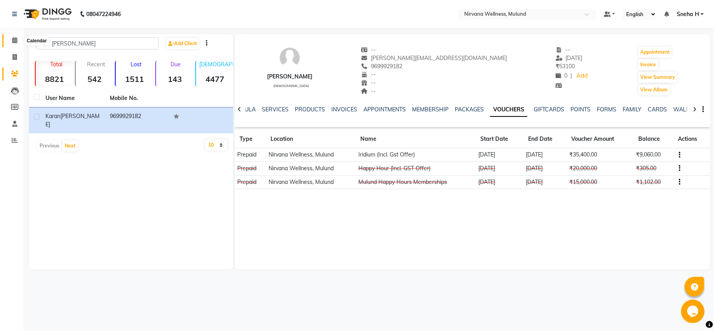
click at [9, 44] on span at bounding box center [15, 40] width 14 height 9
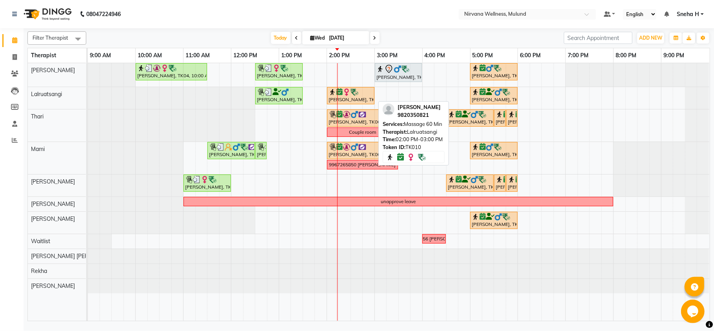
click at [356, 101] on div "[PERSON_NAME], TK10, 02:00 PM-03:00 PM, Massage 60 Min" at bounding box center [351, 95] width 46 height 15
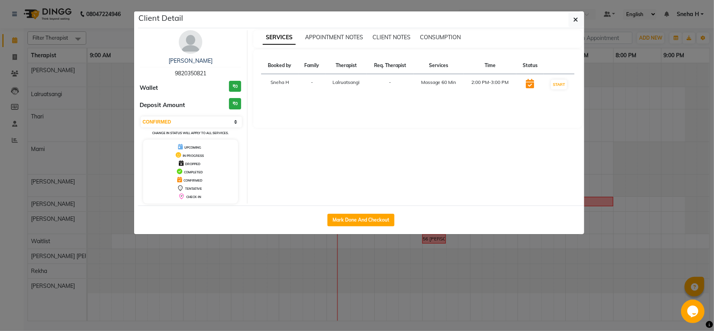
click at [608, 121] on ngb-modal-window "Client Detail Nishant Vaish 9820350821 Wallet ₹0 Deposit Amount ₹0 Select IN SE…" at bounding box center [357, 165] width 714 height 331
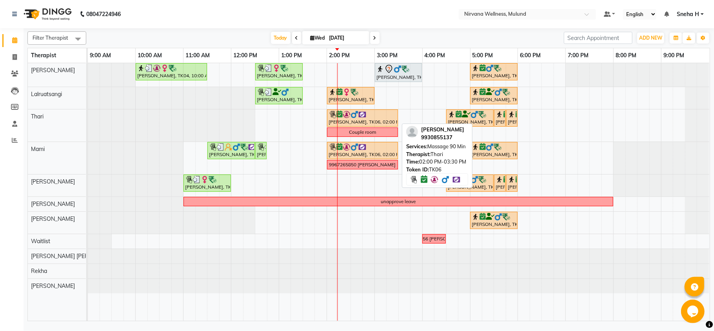
click at [333, 120] on div "Vinod Lahoti, TK06, 02:00 PM-03:30 PM, Massage 90 Min" at bounding box center [362, 118] width 69 height 15
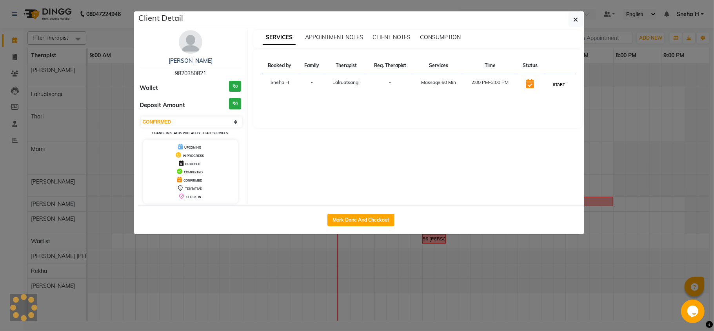
click at [559, 84] on button "START" at bounding box center [559, 85] width 16 height 10
click at [619, 82] on ngb-modal-window "Client Detail Nishant Vaish 9820350821 Wallet ₹0 Deposit Amount ₹0 Select IN SE…" at bounding box center [357, 165] width 714 height 331
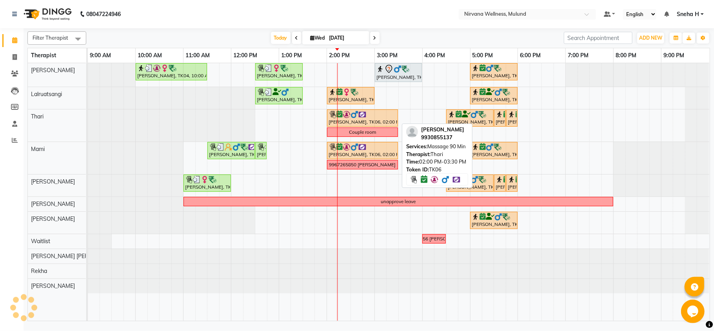
click at [363, 112] on img at bounding box center [362, 115] width 8 height 8
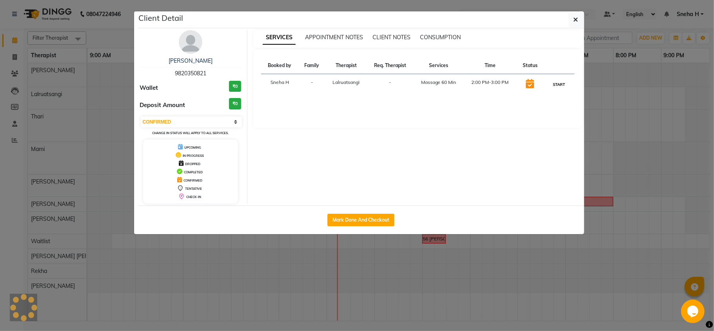
click at [552, 83] on button "START" at bounding box center [559, 85] width 16 height 10
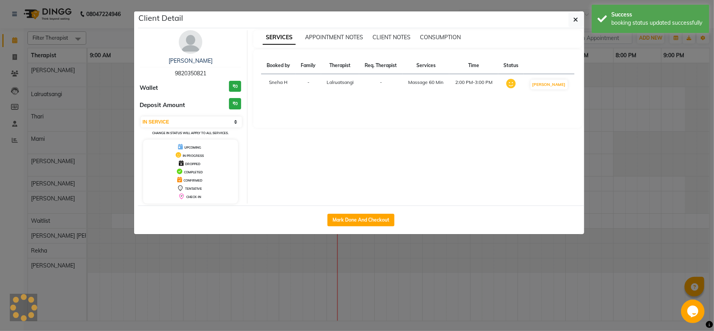
click at [601, 90] on ngb-modal-window "Client Detail Nishant Vaish 9820350821 Wallet ₹0 Deposit Amount ₹0 Select IN SE…" at bounding box center [357, 165] width 714 height 331
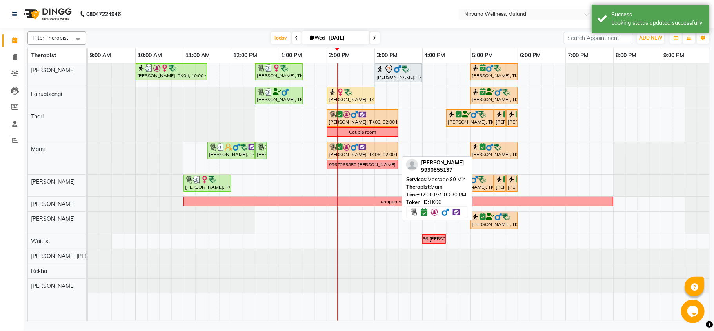
click at [351, 151] on img at bounding box center [355, 147] width 8 height 8
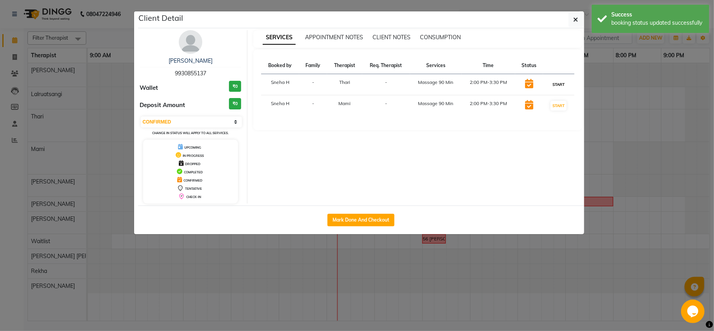
click at [554, 86] on button "START" at bounding box center [559, 85] width 16 height 10
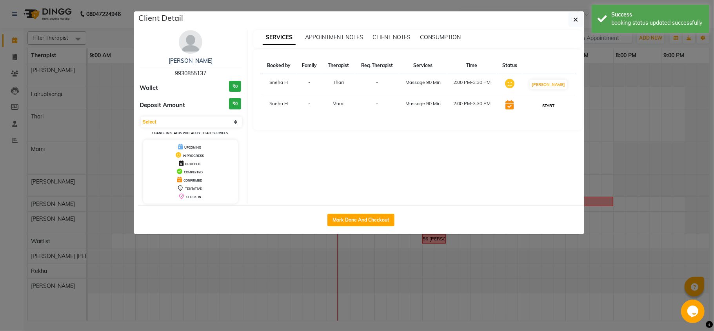
click at [552, 105] on button "START" at bounding box center [548, 106] width 16 height 10
click at [609, 105] on ngb-modal-window "Client Detail Vinod Lahoti 9930855137 Wallet ₹0 Deposit Amount ₹0 Select IN SER…" at bounding box center [357, 165] width 714 height 331
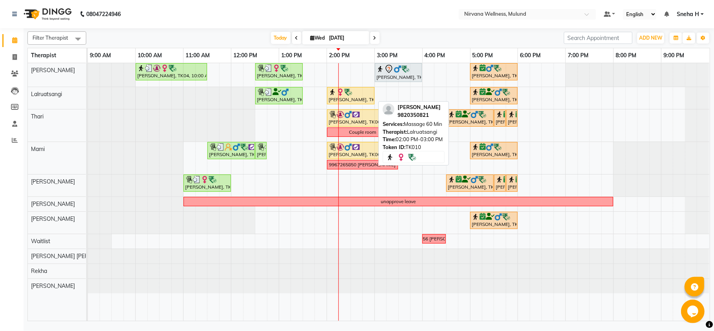
click at [345, 90] on img at bounding box center [348, 92] width 8 height 8
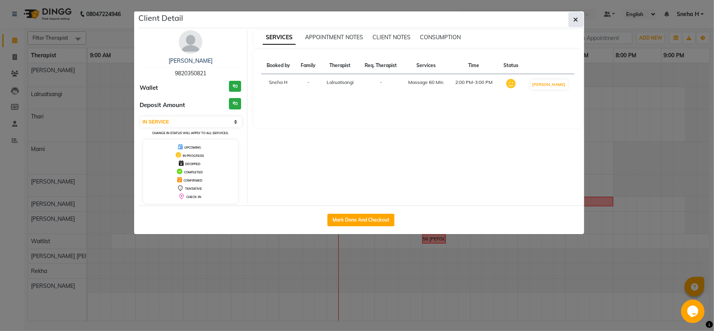
click at [572, 22] on button "button" at bounding box center [576, 19] width 15 height 15
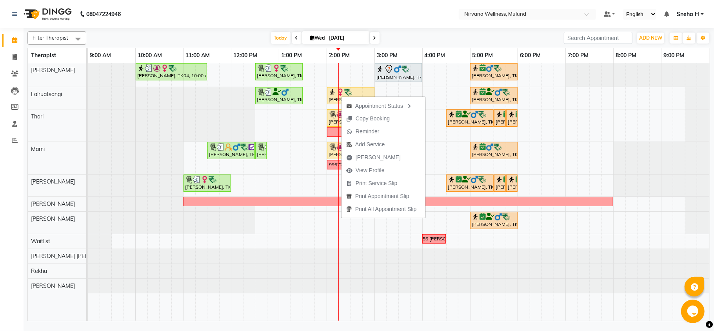
click at [343, 96] on ul "Appointment Status Copy Booking Reminder Add Service Mark Done View Profile Pri…" at bounding box center [383, 157] width 85 height 122
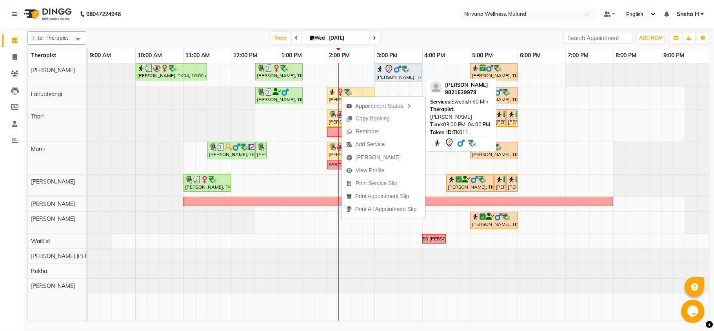
click at [377, 81] on div "Himanshu Modi, TK11, 03:00 PM-04:00 PM, Swedish 60 Min" at bounding box center [398, 72] width 45 height 16
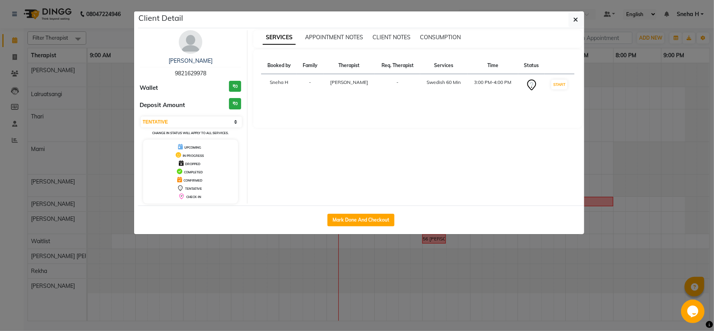
click at [560, 20] on div "Client Detail" at bounding box center [361, 19] width 446 height 17
click at [580, 24] on button "button" at bounding box center [576, 19] width 15 height 15
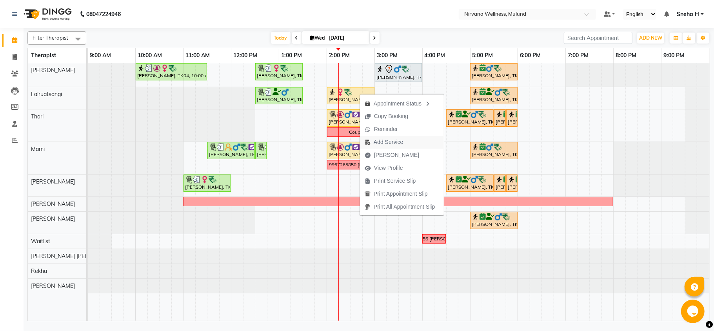
click at [395, 141] on span "Add Service" at bounding box center [388, 142] width 29 height 8
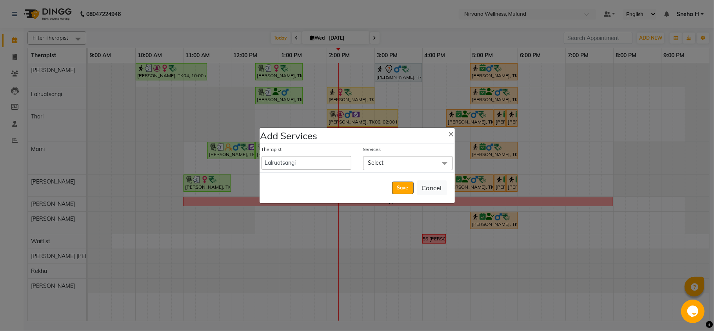
click at [383, 156] on span "Select" at bounding box center [408, 163] width 90 height 14
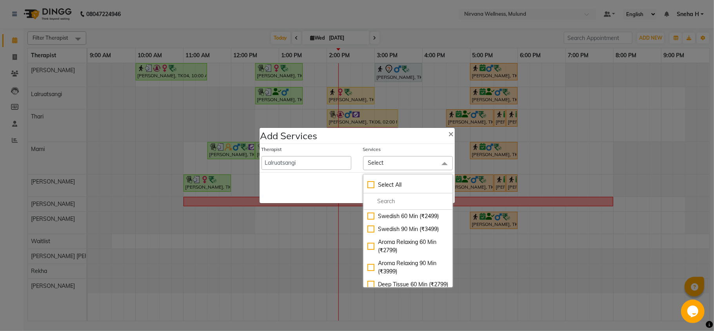
click at [381, 156] on span "Select" at bounding box center [408, 163] width 90 height 14
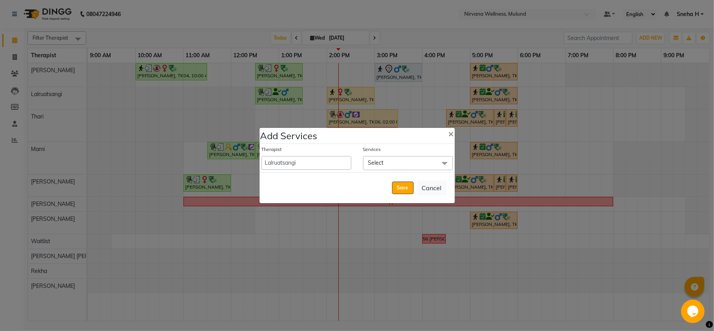
click at [414, 162] on span "Select" at bounding box center [408, 163] width 90 height 14
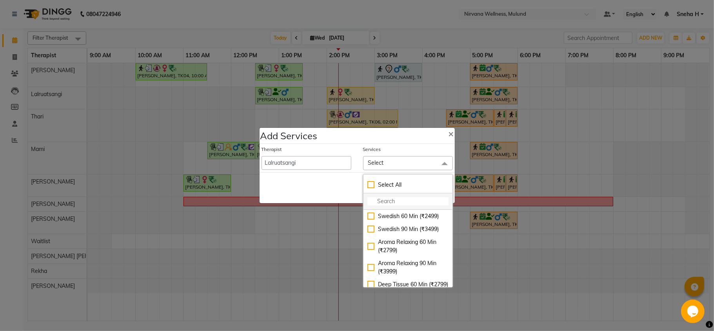
click at [391, 201] on input "multiselect-search" at bounding box center [407, 201] width 81 height 8
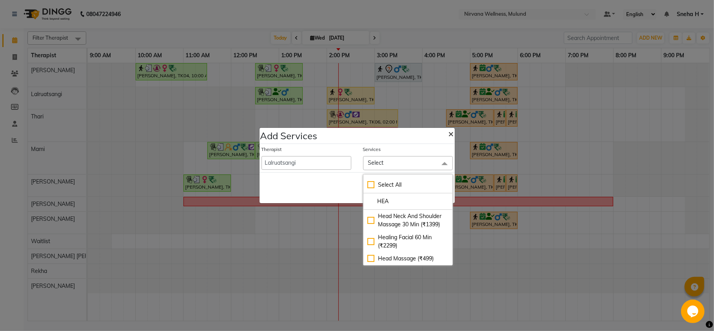
click at [451, 131] on span "×" at bounding box center [451, 133] width 5 height 12
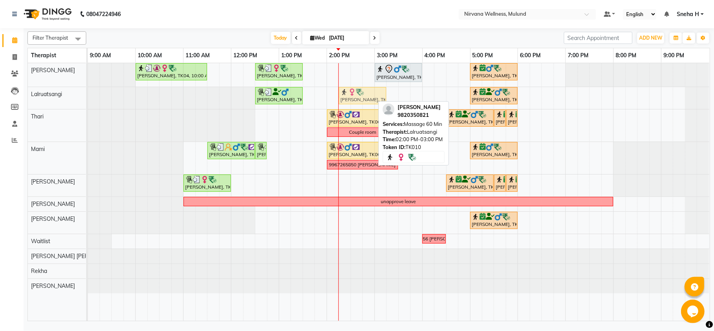
drag, startPoint x: 350, startPoint y: 94, endPoint x: 360, endPoint y: 94, distance: 9.4
click at [88, 94] on div "Sunil Lilani, TK02, 12:30 PM-01:30 PM, Balinese Massage 60 Min Nishant Vaish, T…" at bounding box center [88, 98] width 0 height 22
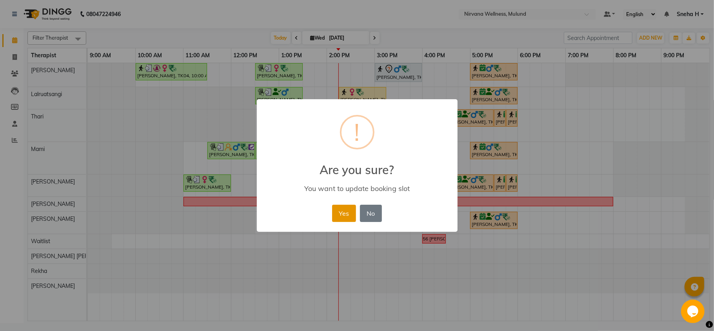
click at [340, 213] on button "Yes" at bounding box center [344, 213] width 24 height 17
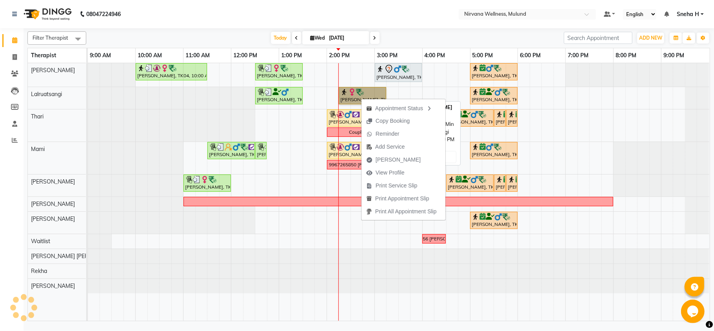
click at [357, 96] on link "[PERSON_NAME], TK10, 02:00 PM-03:00 PM, Massage 60 Min" at bounding box center [362, 95] width 47 height 17
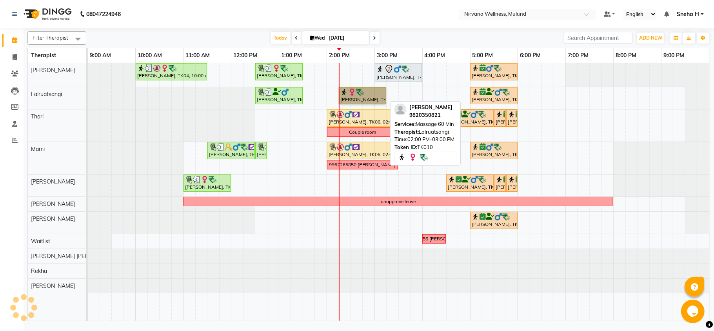
click at [374, 97] on link "[PERSON_NAME], TK10, 02:00 PM-03:00 PM, Massage 60 Min" at bounding box center [362, 95] width 47 height 17
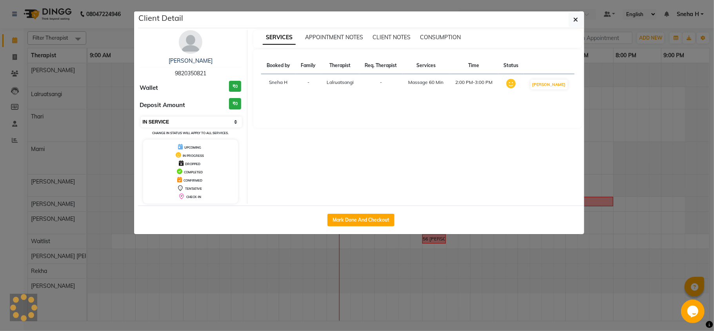
click at [215, 118] on select "Select IN SERVICE CONFIRMED TENTATIVE CHECK IN MARK DONE DROPPED UPCOMING" at bounding box center [192, 121] width 102 height 11
click at [141, 117] on select "Select IN SERVICE CONFIRMED TENTATIVE CHECK IN MARK DONE DROPPED UPCOMING" at bounding box center [192, 121] width 102 height 11
drag, startPoint x: 171, startPoint y: 122, endPoint x: 171, endPoint y: 127, distance: 4.7
click at [171, 122] on select "Select IN SERVICE CONFIRMED TENTATIVE CHECK IN MARK DONE DROPPED UPCOMING" at bounding box center [192, 121] width 102 height 11
click at [141, 117] on select "Select IN SERVICE CONFIRMED TENTATIVE CHECK IN MARK DONE DROPPED UPCOMING" at bounding box center [192, 121] width 102 height 11
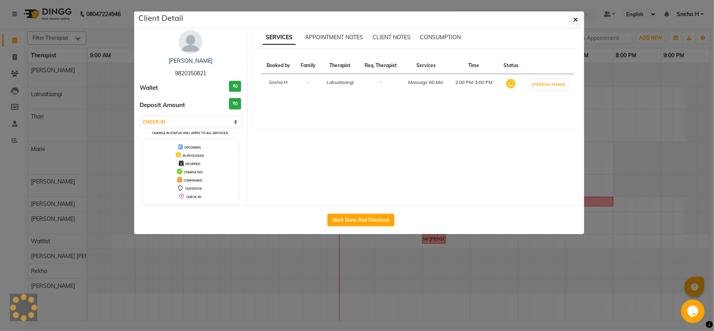
click at [109, 35] on ngb-modal-window "Client Detail Nishant Vaish 9820350821 Wallet ₹0 Deposit Amount ₹0 Select IN SE…" at bounding box center [357, 165] width 714 height 331
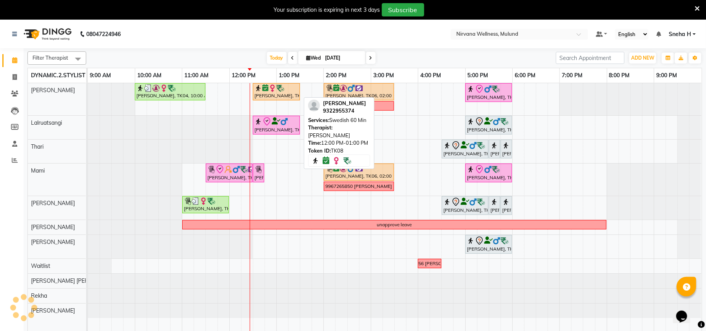
click at [280, 93] on div "Dr. Sonali tawde, TK08, 12:00 PM-01:00 PM, Swedish 60 Min" at bounding box center [276, 91] width 45 height 15
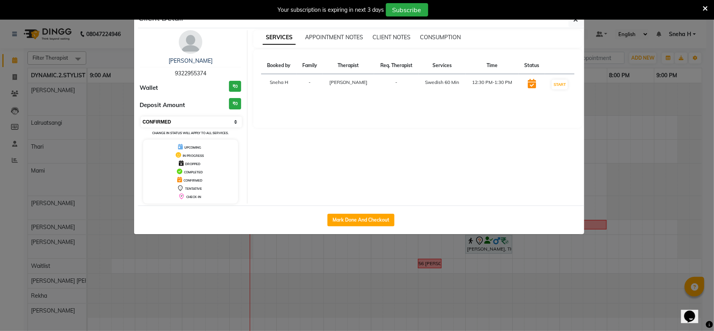
click at [203, 124] on select "Select IN SERVICE CONFIRMED TENTATIVE CHECK IN MARK DONE DROPPED UPCOMING" at bounding box center [192, 121] width 102 height 11
select select "8"
click at [141, 117] on select "Select IN SERVICE CONFIRMED TENTATIVE CHECK IN MARK DONE DROPPED UPCOMING" at bounding box center [192, 121] width 102 height 11
click at [109, 53] on ngb-modal-window "Client Detail Dr. Sonali tawde 9322955374 Wallet ₹0 Deposit Amount ₹0 Select IN…" at bounding box center [357, 165] width 714 height 331
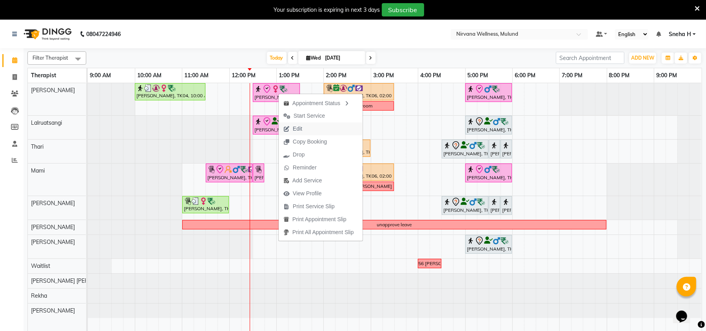
click at [300, 131] on span "Edit" at bounding box center [297, 129] width 9 height 8
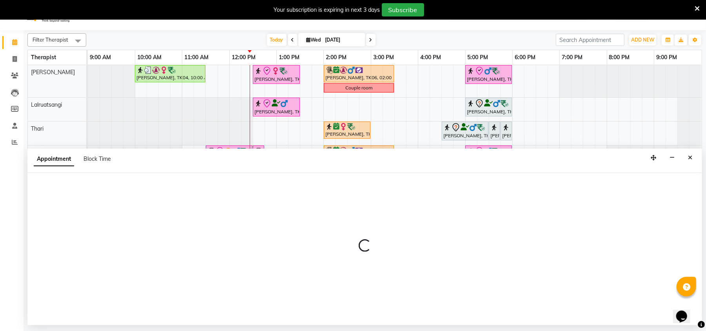
scroll to position [20, 0]
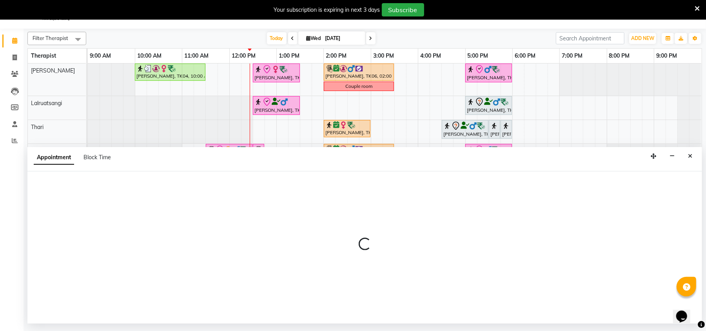
select select "tentative"
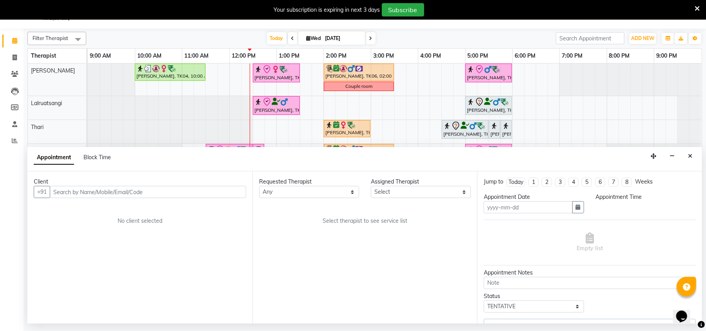
type input "[DATE]"
select select "check-in"
select select "750"
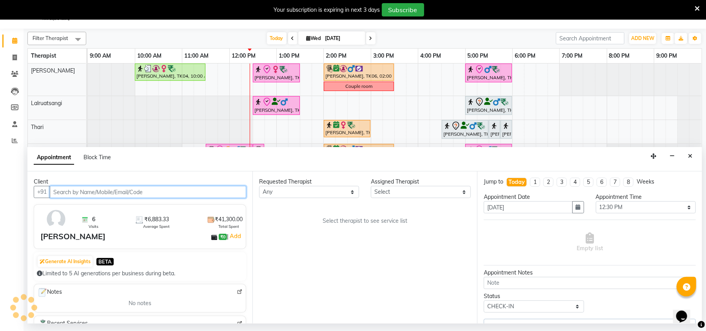
select select "29686"
select select "2150"
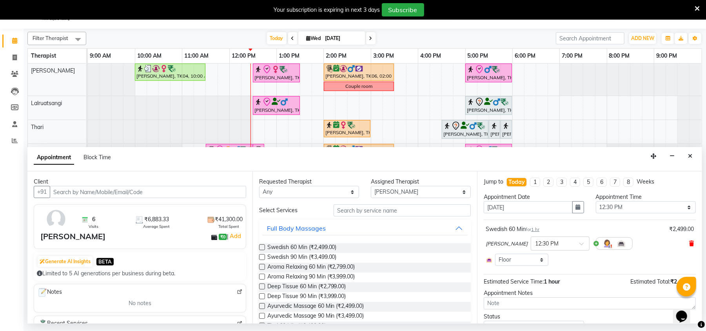
click at [689, 243] on icon at bounding box center [691, 243] width 5 height 5
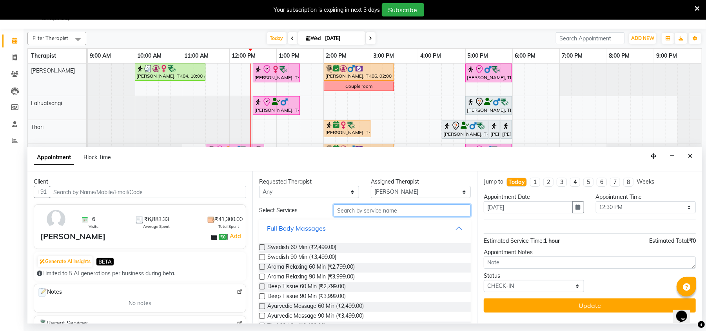
click at [372, 213] on input "text" at bounding box center [402, 210] width 137 height 12
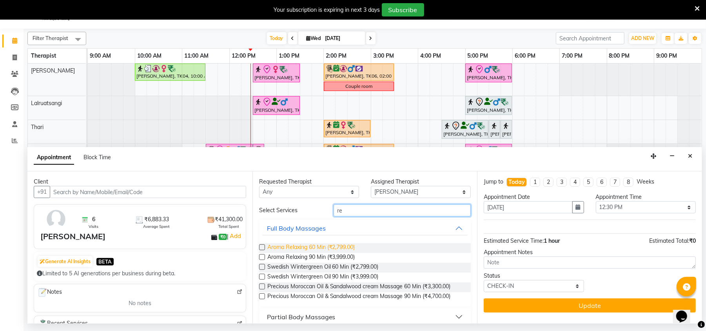
type input "re"
click at [345, 249] on span "Aroma Relaxing 60 Min (₹2,799.00)" at bounding box center [311, 248] width 88 height 10
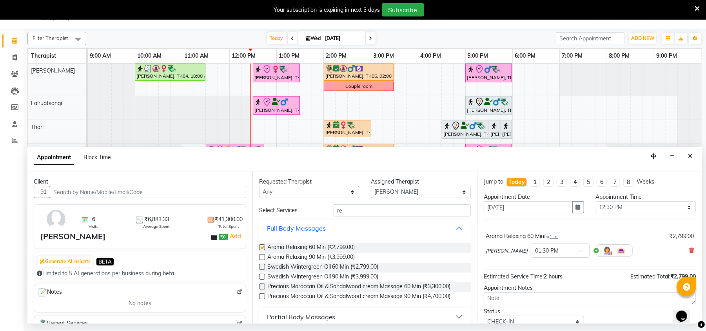
checkbox input "false"
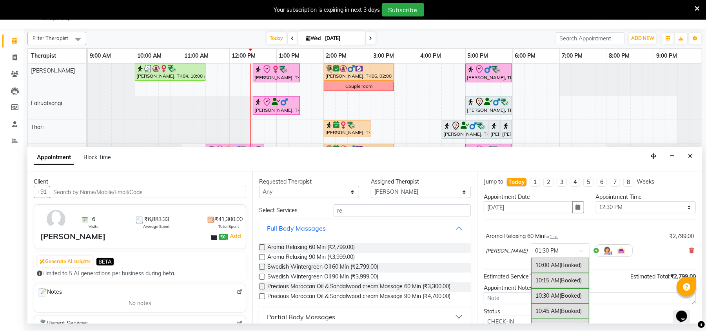
click at [558, 254] on input "text" at bounding box center [552, 250] width 35 height 8
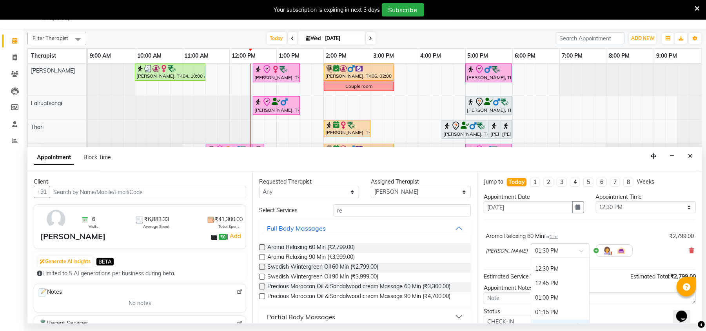
scroll to position [126, 0]
click at [541, 288] on div "12:30 PM" at bounding box center [560, 289] width 58 height 15
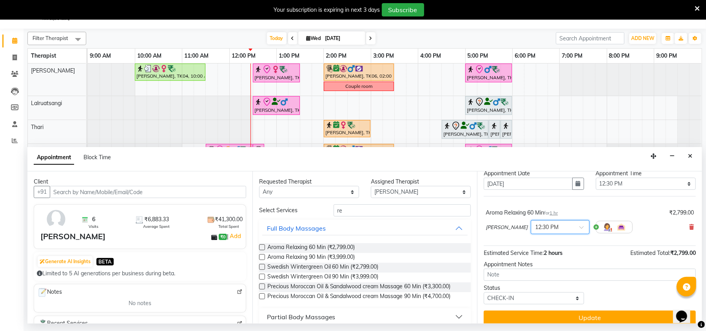
scroll to position [32, 0]
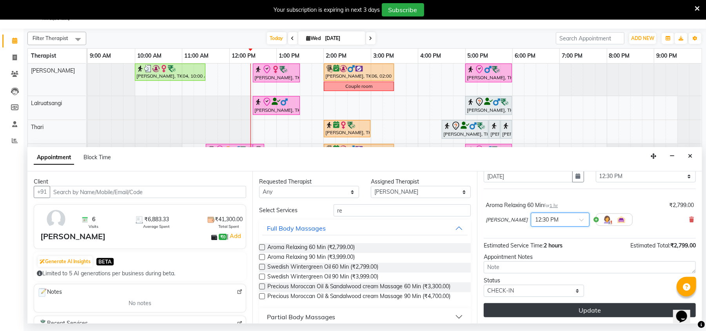
click at [521, 309] on button "Update" at bounding box center [590, 310] width 212 height 14
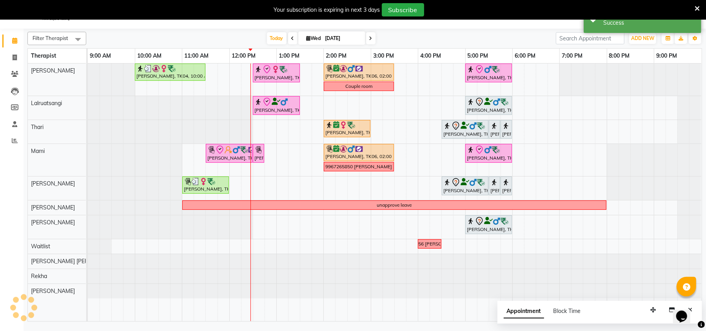
scroll to position [0, 0]
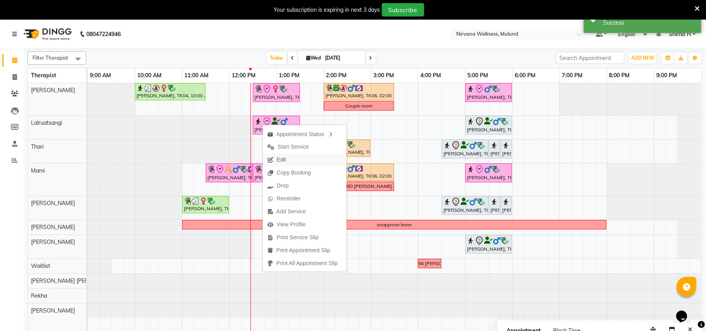
click at [296, 160] on button "Edit" at bounding box center [305, 159] width 84 height 13
select select "check-in"
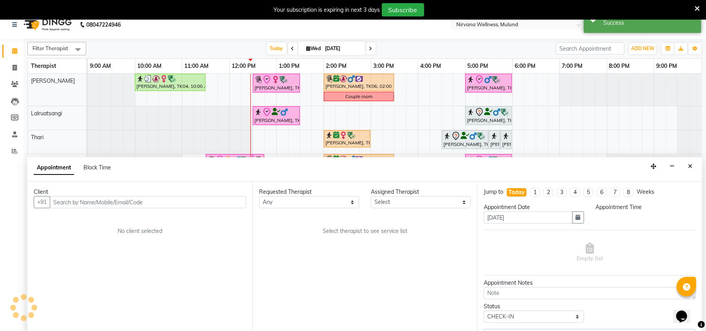
select select "48510"
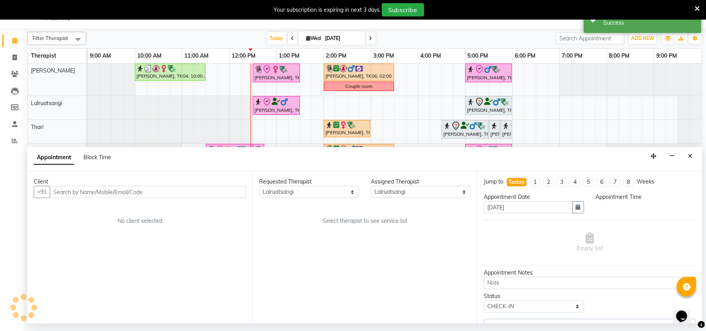
select select "750"
select select "2150"
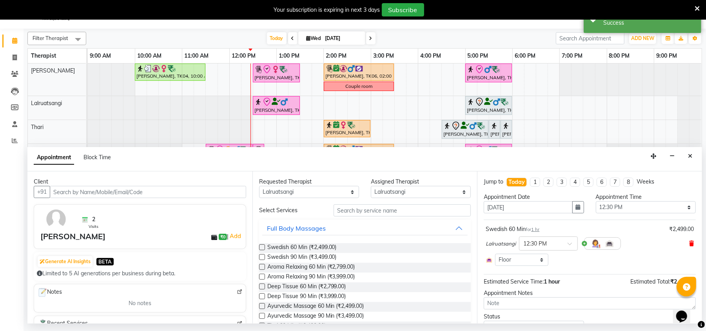
click at [689, 248] on span at bounding box center [691, 244] width 5 height 8
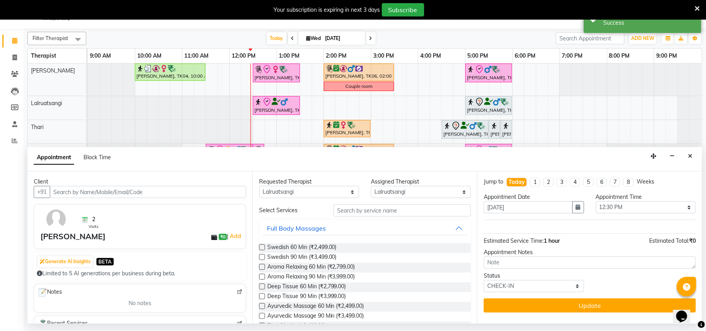
click at [412, 203] on div "Requested Therapist Any Hemant Misale Kim Lalruatsangi Mami Miranda LT Tlau Rek…" at bounding box center [365, 247] width 225 height 152
click at [411, 208] on input "text" at bounding box center [402, 210] width 137 height 12
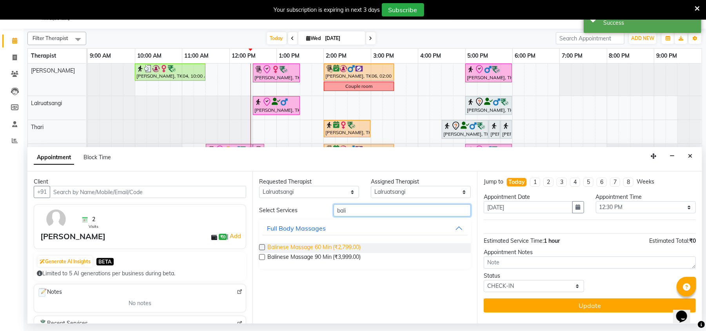
type input "bali"
click at [352, 247] on span "Balinese Massage 60 Min (₹2,799.00)" at bounding box center [314, 248] width 94 height 10
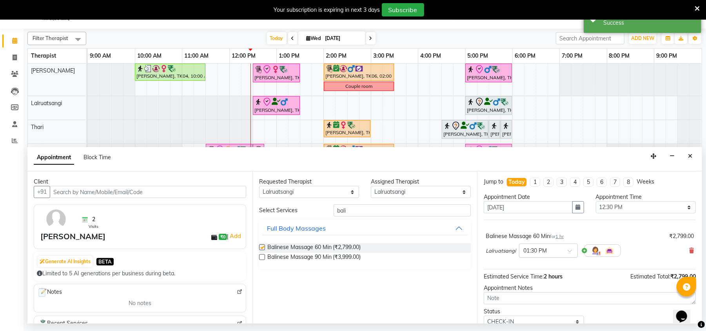
checkbox input "false"
click at [571, 245] on div "× 01:30 PM" at bounding box center [548, 250] width 59 height 14
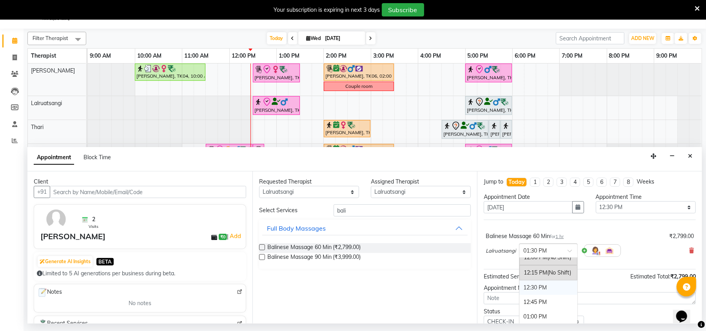
click at [531, 291] on div "12:30 PM" at bounding box center [549, 287] width 58 height 15
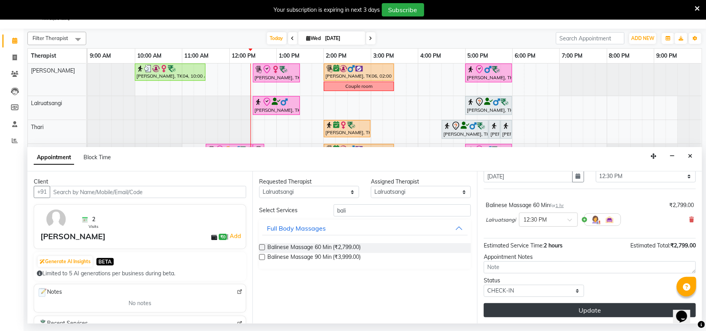
click at [510, 308] on button "Update" at bounding box center [590, 310] width 212 height 14
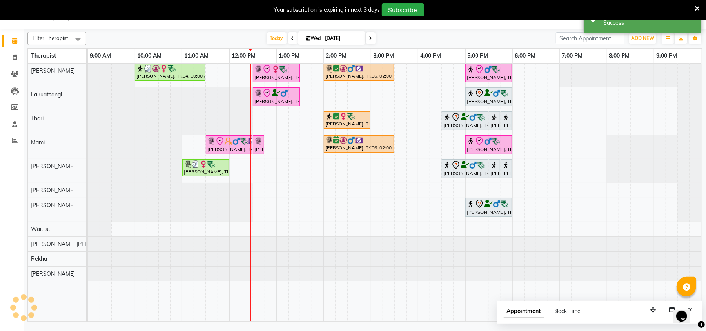
scroll to position [0, 0]
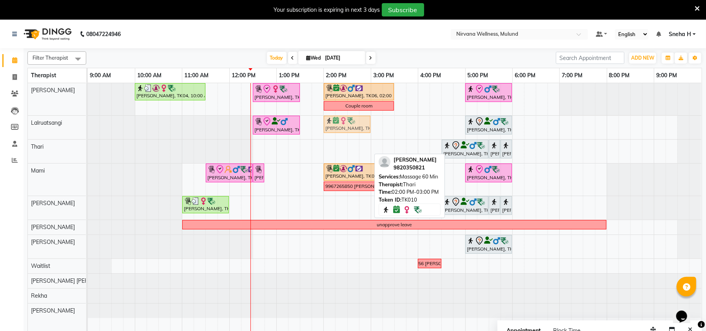
drag, startPoint x: 341, startPoint y: 150, endPoint x: 341, endPoint y: 124, distance: 25.5
click at [341, 124] on tbody "Geeta Naidu, TK04, 10:00 AM-11:30 AM, Massage 90 Min Dr. Sonali tawde, TK08, 12…" at bounding box center [395, 200] width 614 height 235
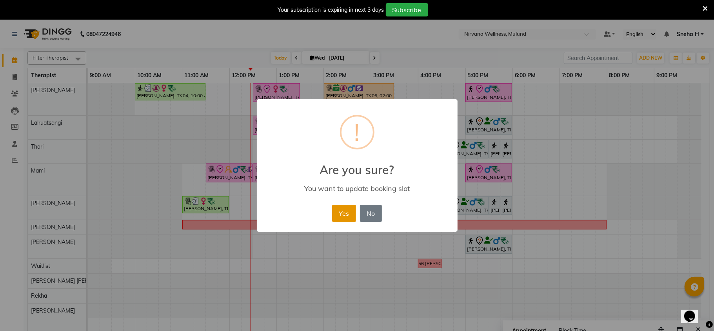
click at [345, 212] on button "Yes" at bounding box center [344, 213] width 24 height 17
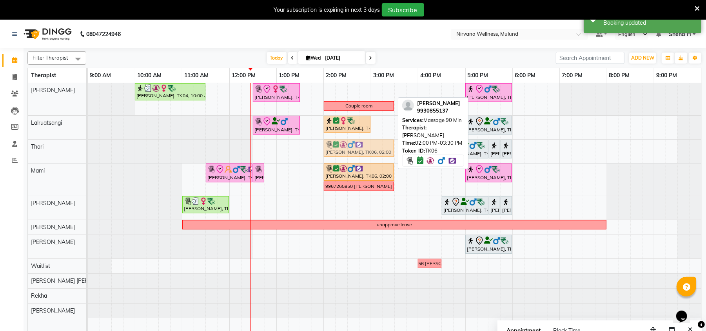
drag, startPoint x: 358, startPoint y: 93, endPoint x: 358, endPoint y: 154, distance: 60.4
click at [358, 154] on tbody "Geeta Naidu, TK04, 10:00 AM-11:30 AM, Massage 90 Min Dr. Sonali tawde, TK08, 12…" at bounding box center [395, 200] width 614 height 235
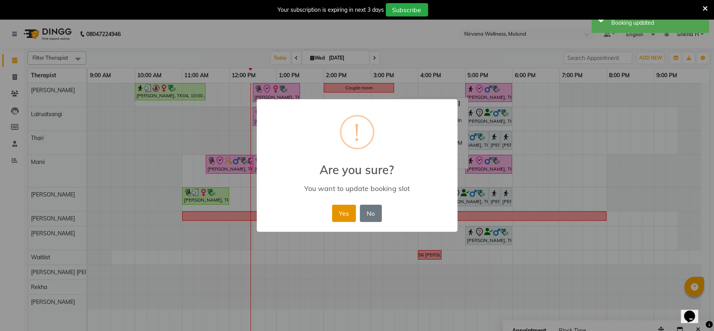
click at [350, 221] on button "Yes" at bounding box center [344, 213] width 24 height 17
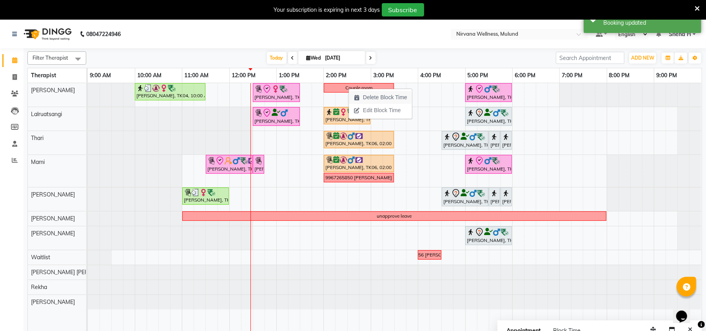
click at [367, 98] on span "Delete Block Time" at bounding box center [385, 97] width 44 height 8
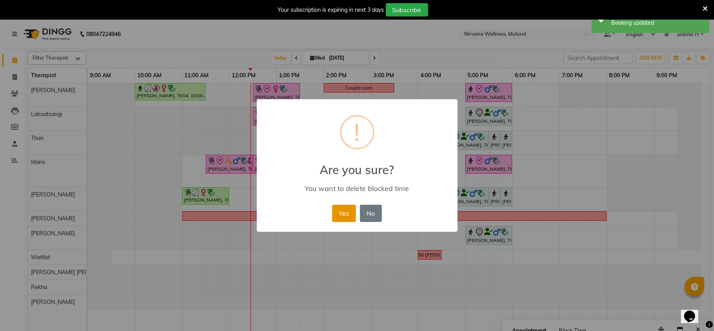
click at [344, 207] on button "Yes" at bounding box center [344, 213] width 24 height 17
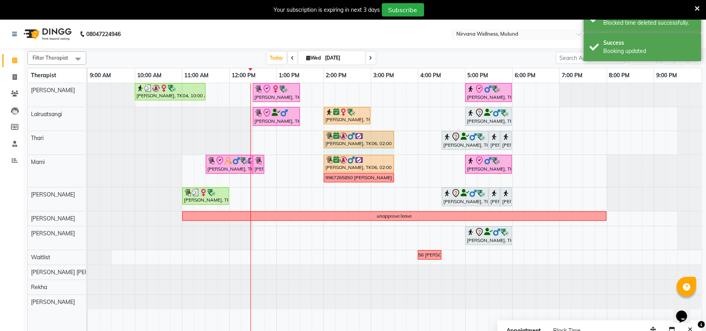
drag, startPoint x: 330, startPoint y: 151, endPoint x: 388, endPoint y: 150, distance: 58.0
click at [388, 150] on div "Geeta Naidu, TK04, 10:00 AM-11:30 AM, Massage 90 Min Dr. Sonali tawde, TK08, 12…" at bounding box center [395, 212] width 614 height 258
select select "69864"
select select "840"
select select "tentative"
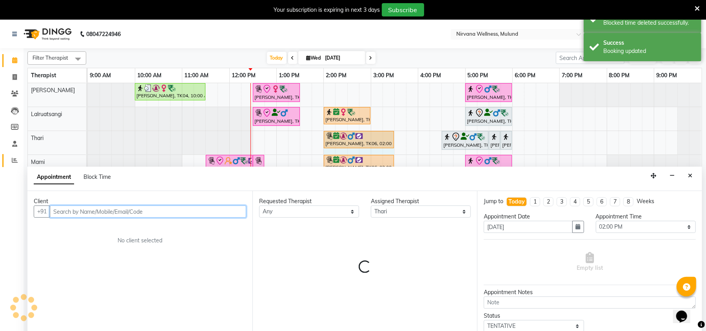
scroll to position [20, 0]
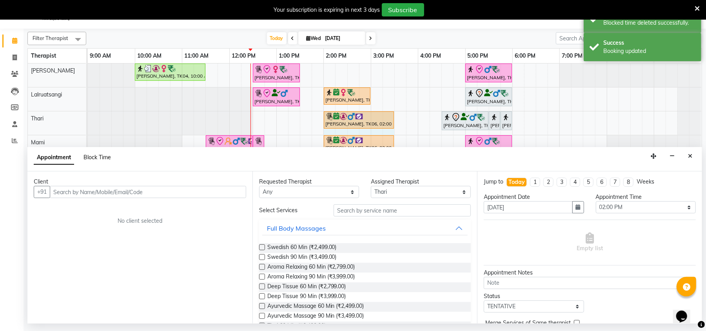
click at [85, 155] on span "Block Time" at bounding box center [97, 157] width 27 height 7
select select "69864"
select select "840"
select select "930"
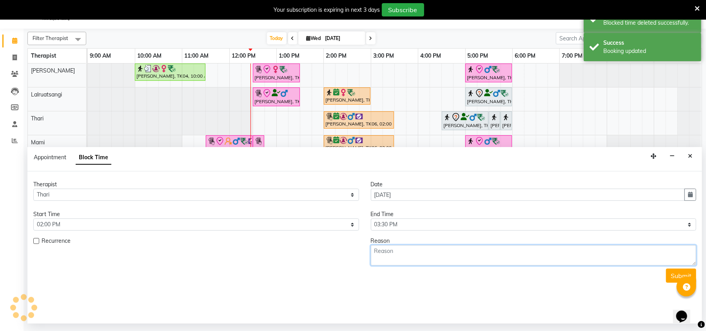
click at [411, 245] on textarea at bounding box center [534, 255] width 326 height 20
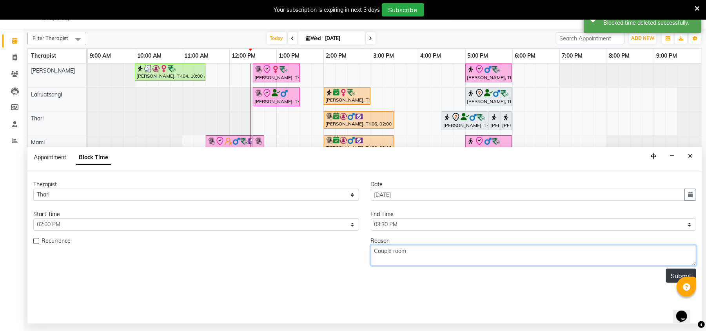
type textarea "Couple room"
click at [670, 274] on button "Submit" at bounding box center [681, 276] width 30 height 14
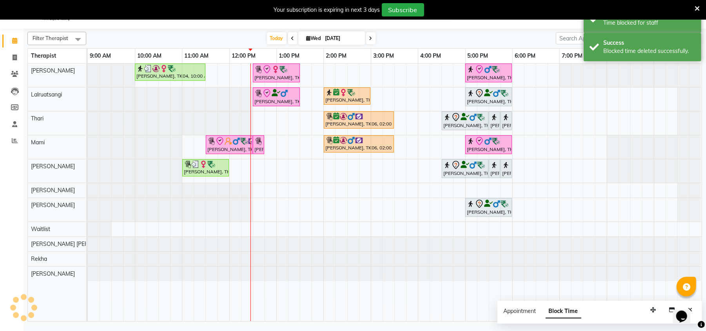
scroll to position [0, 0]
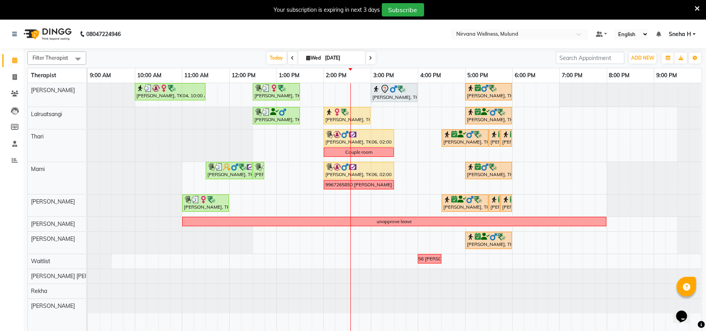
scroll to position [20, 0]
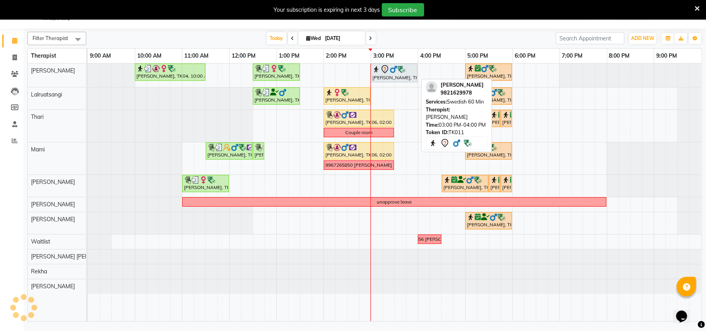
click at [405, 71] on img at bounding box center [402, 69] width 8 height 8
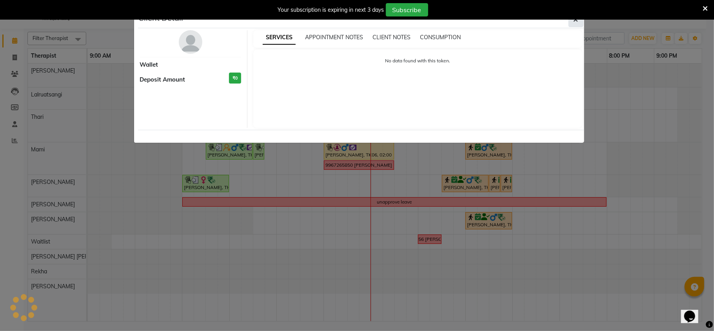
click at [579, 26] on button "button" at bounding box center [576, 19] width 15 height 15
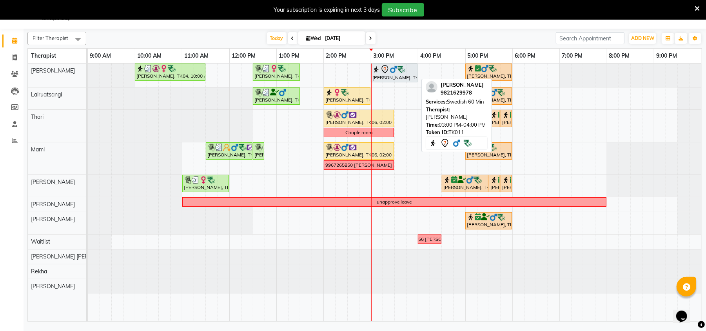
click at [376, 66] on img at bounding box center [376, 69] width 8 height 8
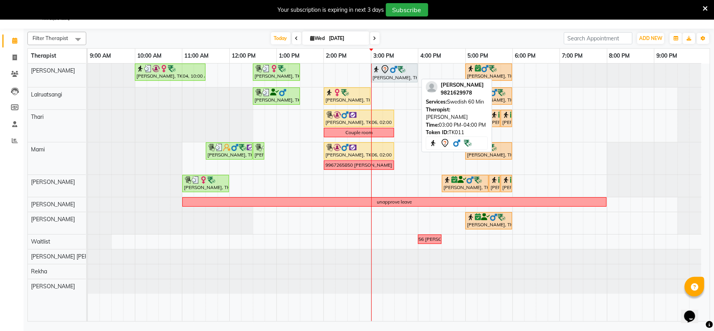
select select "7"
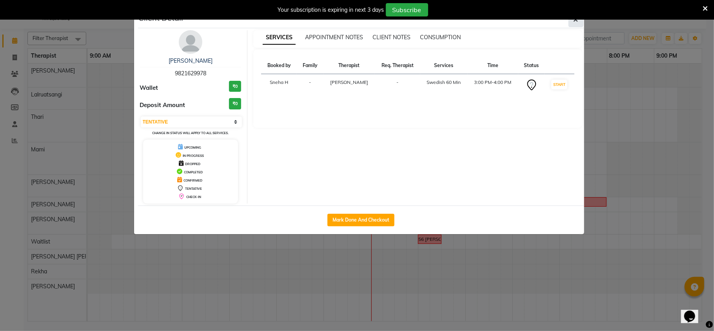
click at [573, 24] on button "button" at bounding box center [576, 19] width 15 height 15
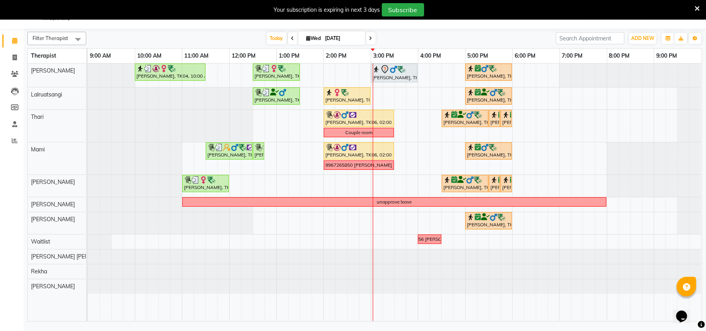
click at [700, 8] on div "Your subscription is expiring in next 3 days Subscribe" at bounding box center [353, 10] width 706 height 20
click at [694, 7] on div "Your subscription is expiring in next 3 days Subscribe" at bounding box center [349, 9] width 692 height 13
click at [697, 8] on icon at bounding box center [697, 8] width 5 height 7
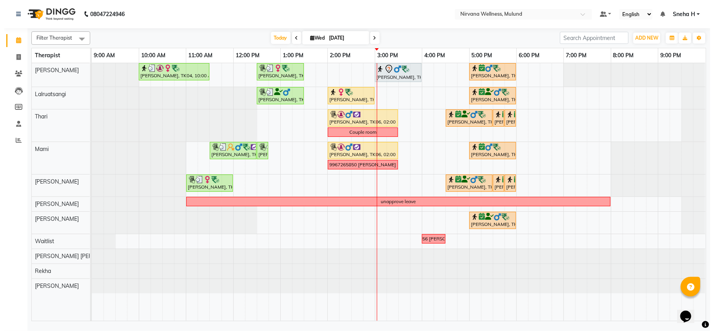
scroll to position [0, 0]
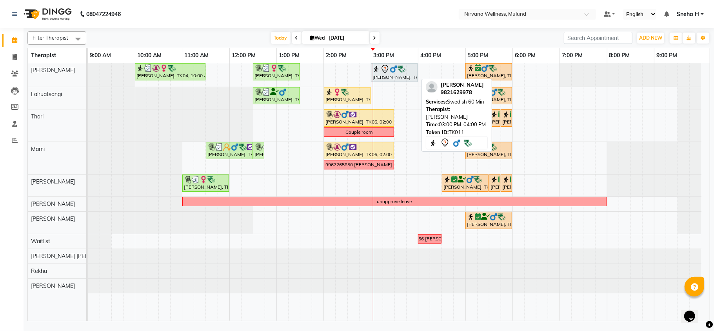
click at [387, 69] on icon at bounding box center [384, 68] width 9 height 9
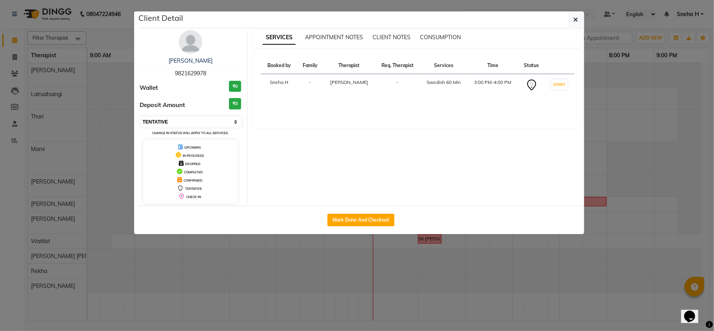
click at [194, 121] on select "Select IN SERVICE CONFIRMED TENTATIVE CHECK IN MARK DONE DROPPED UPCOMING" at bounding box center [192, 121] width 102 height 11
select select "6"
click at [141, 117] on select "Select IN SERVICE CONFIRMED TENTATIVE CHECK IN MARK DONE DROPPED UPCOMING" at bounding box center [192, 121] width 102 height 11
click at [119, 36] on ngb-modal-window "Client Detail [PERSON_NAME] 9821629978 Wallet ₹0 Deposit Amount ₹0 Select IN SE…" at bounding box center [357, 165] width 714 height 331
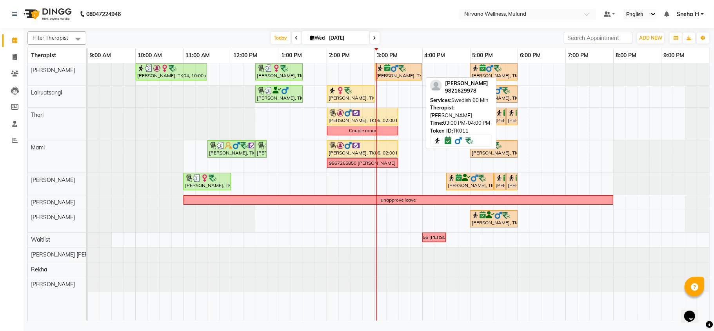
click at [403, 71] on img at bounding box center [402, 68] width 8 height 8
select select "6"
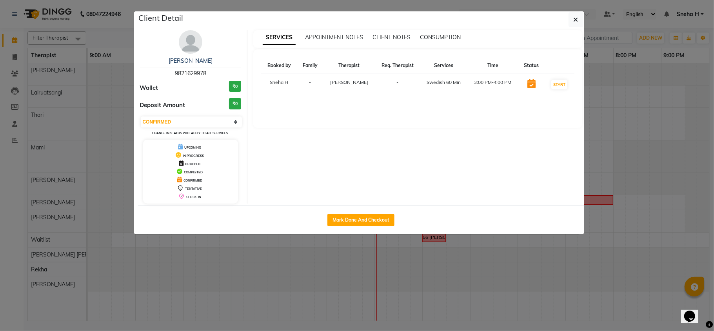
click at [108, 25] on ngb-modal-window "Client Detail [PERSON_NAME] 9821629978 Wallet ₹0 Deposit Amount ₹0 Select IN SE…" at bounding box center [357, 165] width 714 height 331
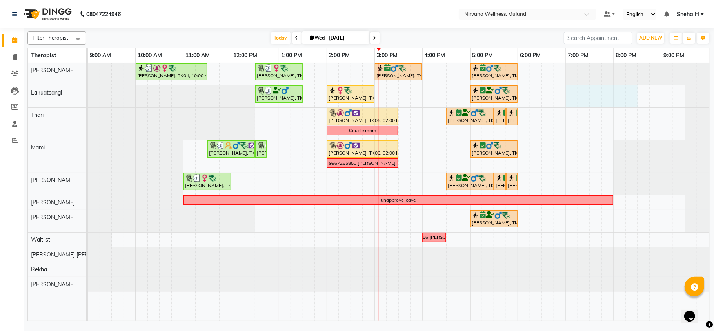
drag, startPoint x: 570, startPoint y: 93, endPoint x: 626, endPoint y: 100, distance: 57.0
click at [629, 101] on div "Geeta Naidu, TK04, 10:00 AM-11:30 AM, Massage 90 Min Dr. Sonali tawde, TK08, 12…" at bounding box center [399, 192] width 622 height 258
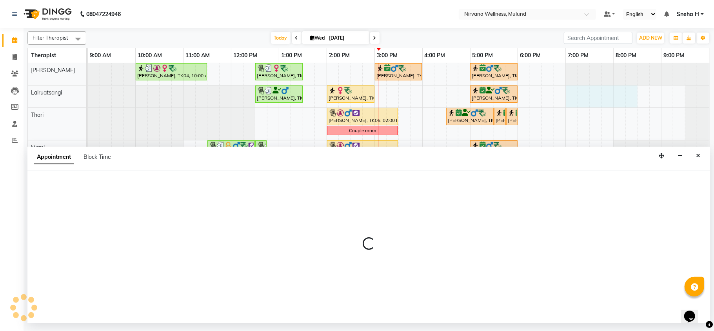
select select "48510"
select select "tentative"
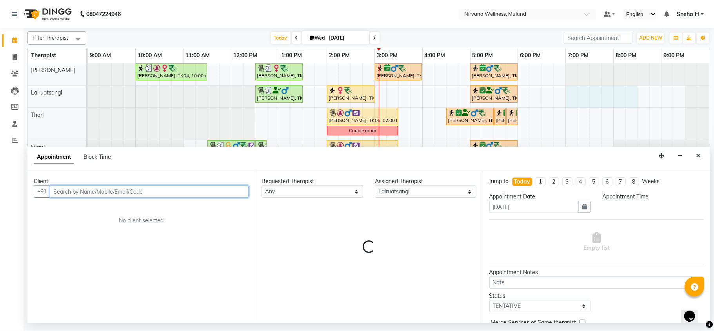
select select "1140"
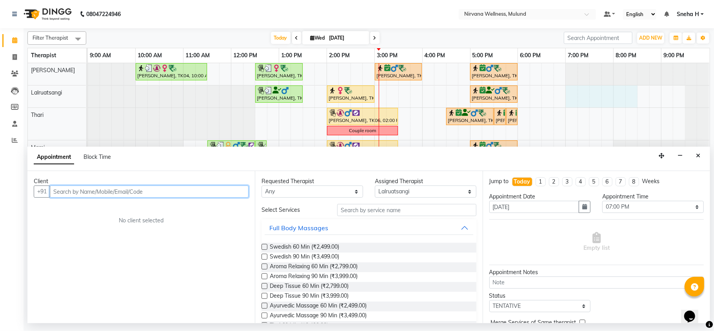
click at [76, 190] on input "text" at bounding box center [149, 191] width 199 height 12
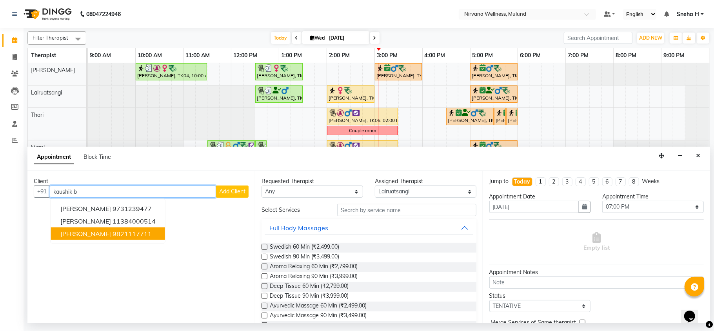
click at [89, 231] on span "Kaushik Bhanushali" at bounding box center [85, 234] width 51 height 8
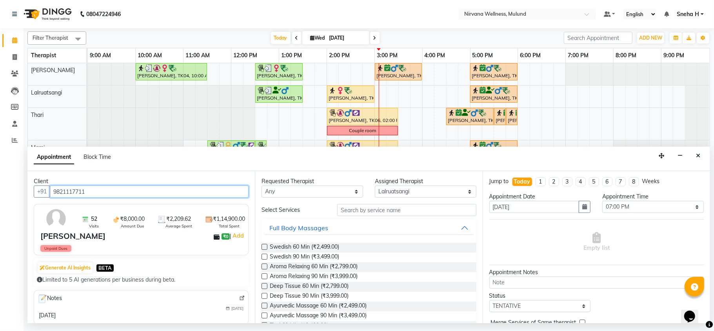
type input "9821117711"
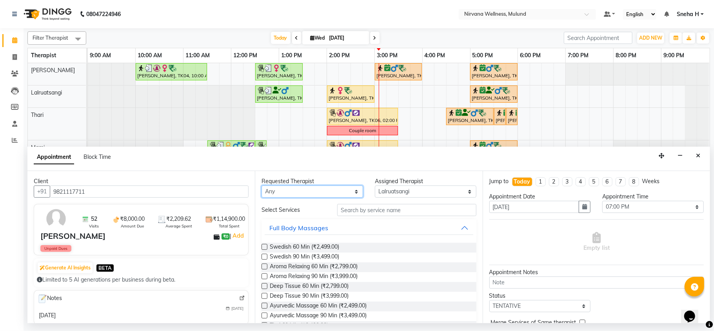
click at [345, 195] on select "Any [PERSON_NAME] [PERSON_NAME] [PERSON_NAME] Tlau [PERSON_NAME] Kumar [PERSON_…" at bounding box center [313, 191] width 102 height 12
select select "48510"
click at [262, 186] on select "Any [PERSON_NAME] [PERSON_NAME] [PERSON_NAME] Tlau [PERSON_NAME] Kumar [PERSON_…" at bounding box center [313, 191] width 102 height 12
click at [369, 210] on input "text" at bounding box center [406, 210] width 139 height 12
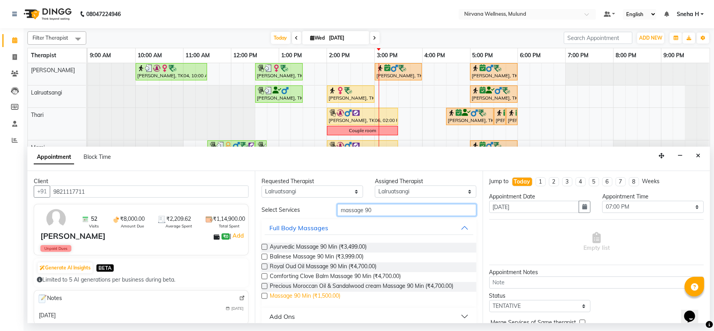
type input "massage 90"
click at [316, 296] on span "Massage 90 Min (₹1,500.00)" at bounding box center [305, 297] width 71 height 10
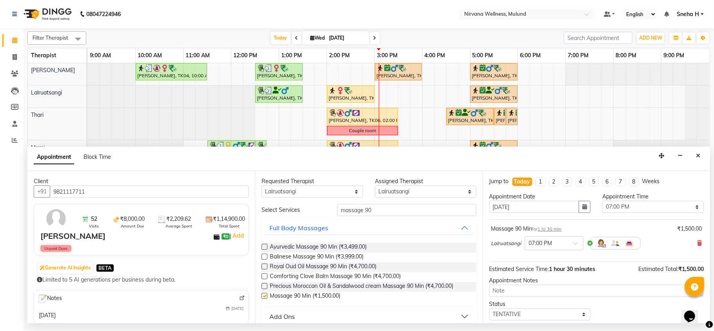
checkbox input "false"
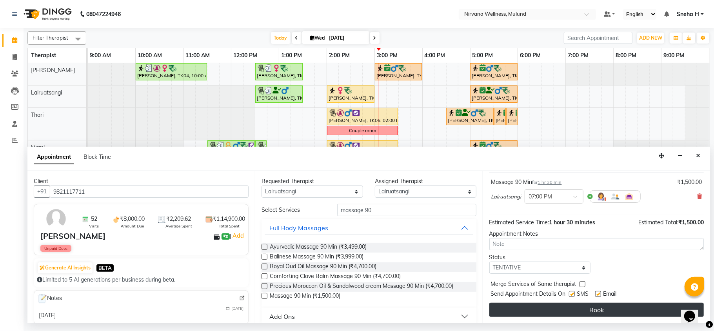
click at [555, 312] on button "Book" at bounding box center [596, 310] width 214 height 14
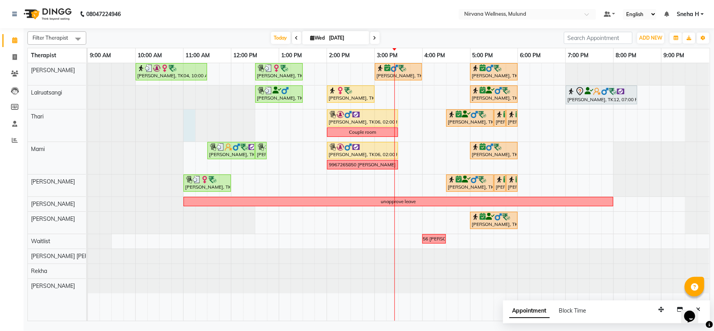
click at [88, 139] on div at bounding box center [88, 125] width 0 height 32
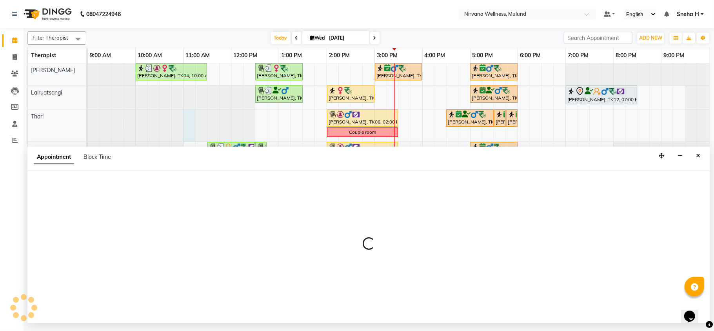
select select "69864"
select select "660"
select select "tentative"
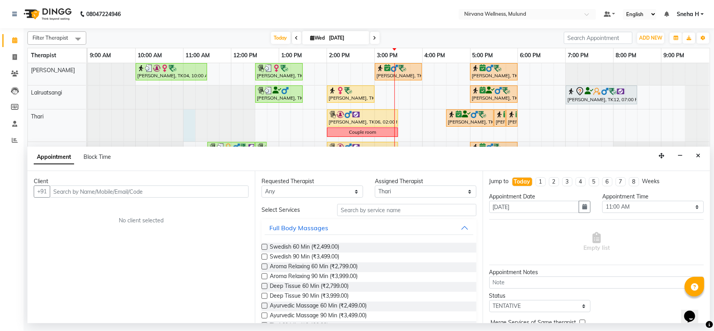
click at [696, 156] on icon "Close" at bounding box center [698, 155] width 4 height 5
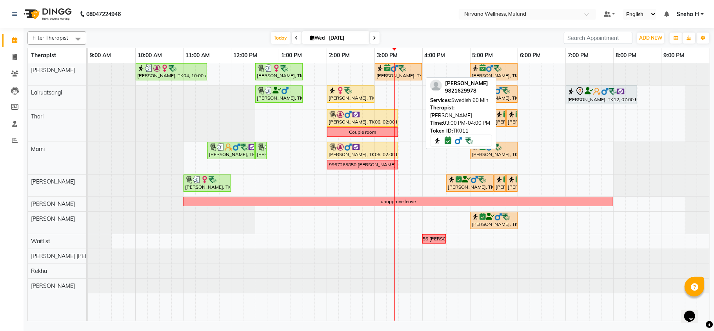
click at [397, 71] on img at bounding box center [395, 68] width 8 height 8
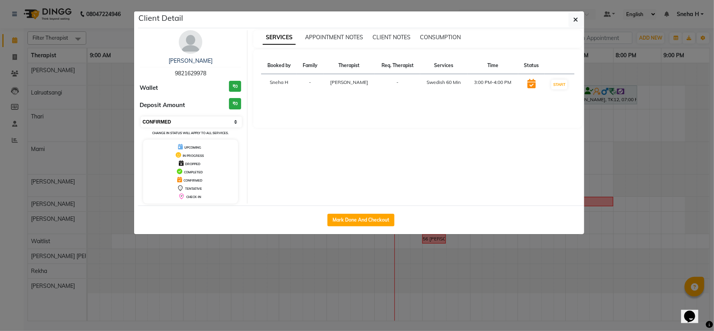
click at [209, 120] on select "Select IN SERVICE CONFIRMED TENTATIVE CHECK IN MARK DONE DROPPED UPCOMING" at bounding box center [192, 121] width 102 height 11
select select "8"
click at [141, 117] on select "Select IN SERVICE CONFIRMED TENTATIVE CHECK IN MARK DONE DROPPED UPCOMING" at bounding box center [192, 121] width 102 height 11
click at [113, 35] on ngb-modal-window "Client Detail Himanshu Modi 9821629978 Wallet ₹0 Deposit Amount ₹0 Select IN SE…" at bounding box center [357, 165] width 714 height 331
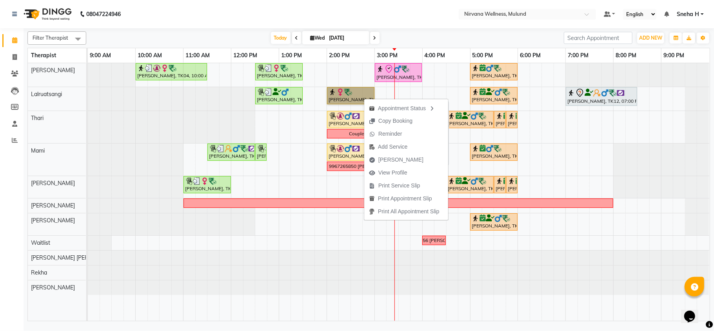
click at [337, 96] on link "[PERSON_NAME], TK10, 02:00 PM-03:00 PM, Massage 60 Min" at bounding box center [350, 95] width 47 height 17
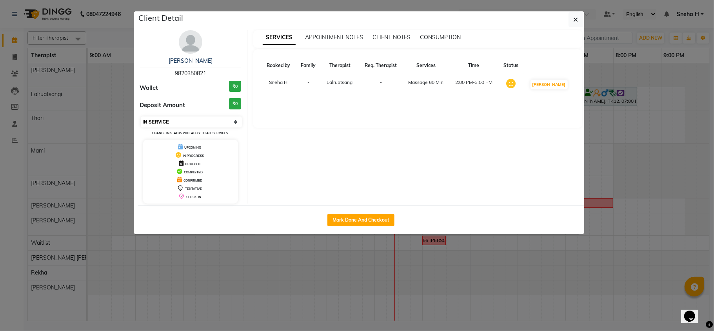
click at [150, 125] on select "Select IN SERVICE CONFIRMED TENTATIVE CHECK IN MARK DONE DROPPED UPCOMING" at bounding box center [192, 121] width 102 height 11
select select "8"
click at [141, 117] on select "Select IN SERVICE CONFIRMED TENTATIVE CHECK IN MARK DONE DROPPED UPCOMING" at bounding box center [192, 121] width 102 height 11
click at [119, 32] on ngb-modal-window "Client Detail Nishant Vaish 9820350821 Wallet ₹0 Deposit Amount ₹0 Select IN SE…" at bounding box center [357, 165] width 714 height 331
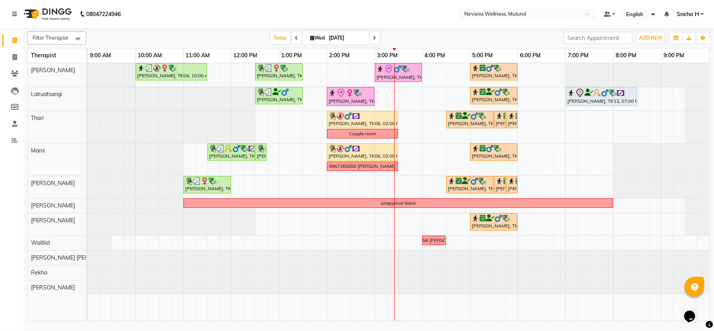
click at [393, 33] on div "Today Wed 03-09-2025" at bounding box center [325, 38] width 470 height 12
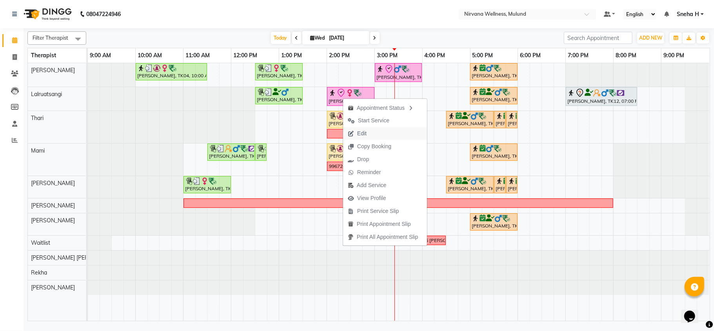
click at [369, 132] on span "Edit" at bounding box center [357, 133] width 28 height 13
select select "check-in"
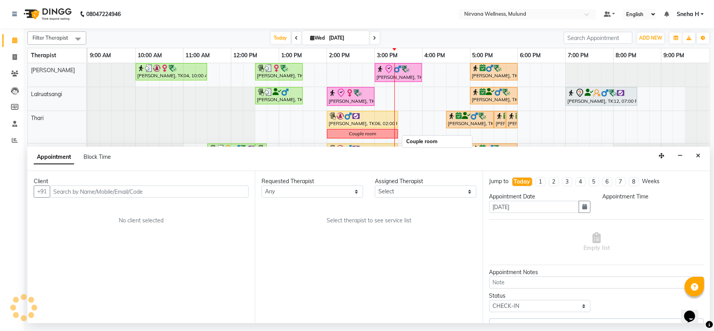
select select "48510"
select select "840"
select select "2150"
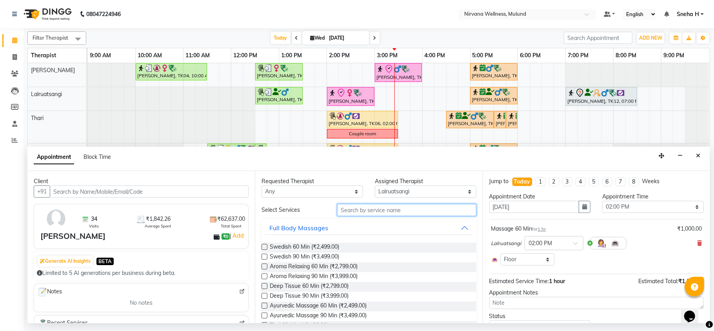
click at [424, 207] on input "text" at bounding box center [406, 210] width 139 height 12
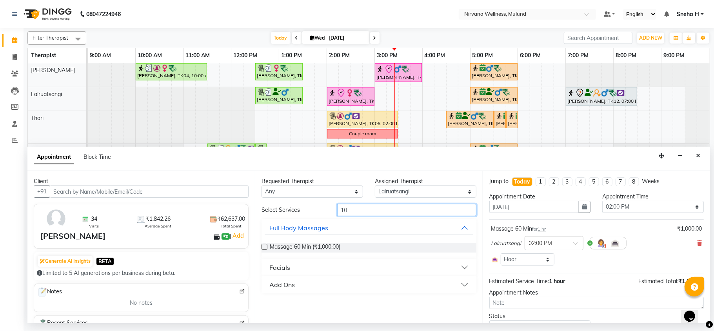
type input "10"
click at [285, 285] on div "Add Ons" at bounding box center [281, 284] width 25 height 9
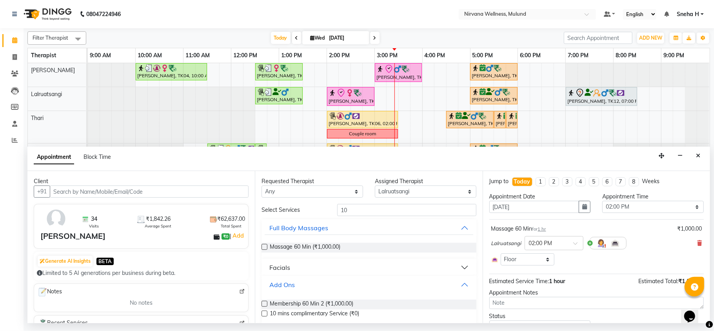
scroll to position [9, 0]
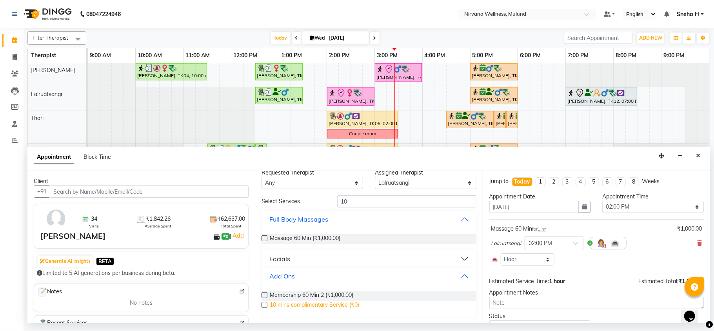
drag, startPoint x: 316, startPoint y: 305, endPoint x: 324, endPoint y: 303, distance: 8.1
click at [316, 306] on span "10 mins complimentary Service (₹0)" at bounding box center [314, 306] width 89 height 10
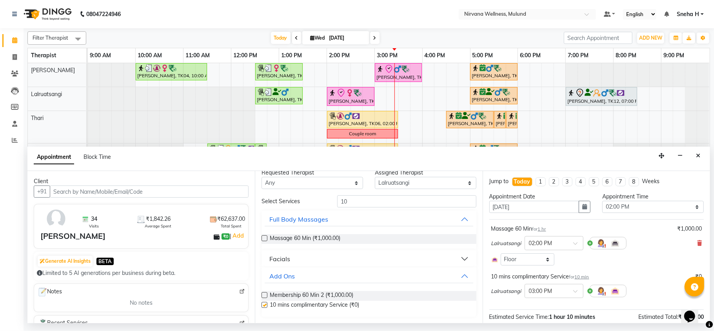
checkbox input "false"
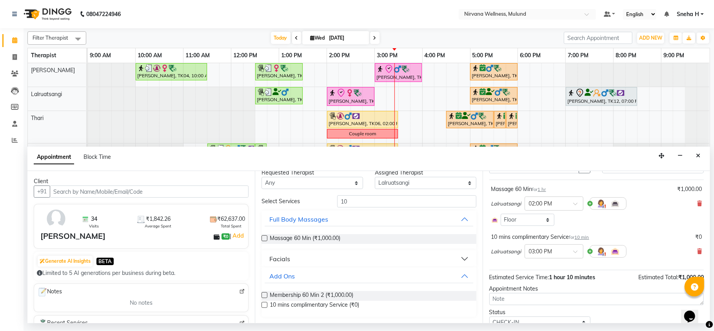
scroll to position [73, 0]
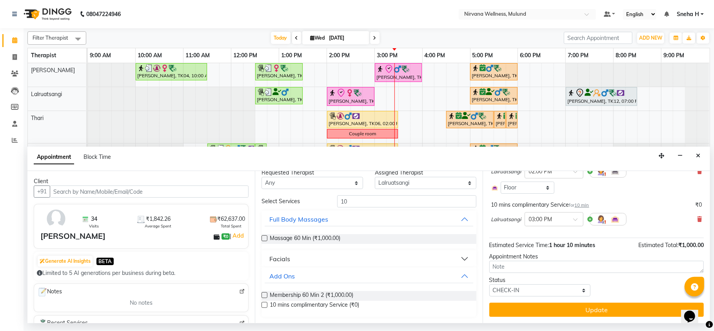
click at [567, 309] on button "Update" at bounding box center [596, 310] width 214 height 14
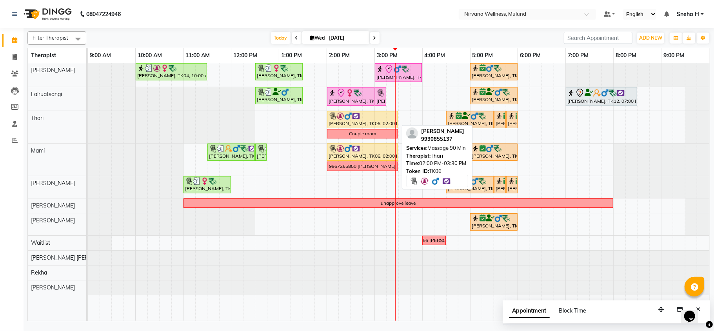
click at [352, 117] on img at bounding box center [356, 116] width 8 height 8
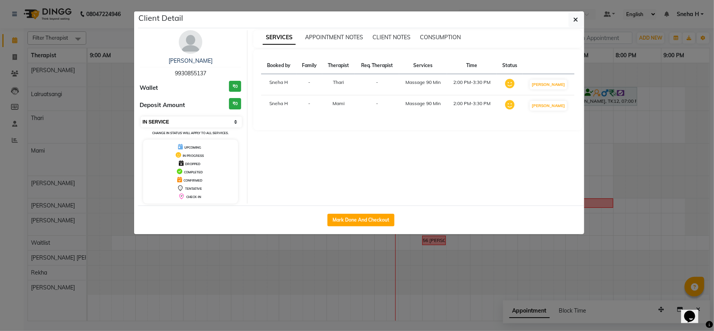
click at [190, 123] on select "Select IN SERVICE CONFIRMED TENTATIVE CHECK IN MARK DONE DROPPED UPCOMING" at bounding box center [192, 121] width 102 height 11
click at [141, 117] on select "Select IN SERVICE CONFIRMED TENTATIVE CHECK IN MARK DONE DROPPED UPCOMING" at bounding box center [192, 121] width 102 height 11
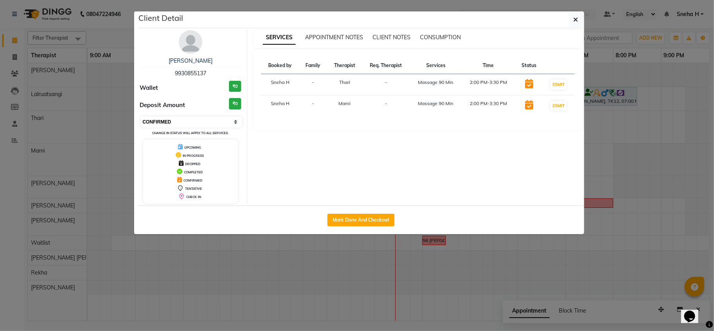
click at [186, 122] on select "Select IN SERVICE CONFIRMED TENTATIVE CHECK IN MARK DONE DROPPED UPCOMING" at bounding box center [192, 121] width 102 height 11
select select "8"
click at [141, 117] on select "Select IN SERVICE CONFIRMED TENTATIVE CHECK IN MARK DONE DROPPED UPCOMING" at bounding box center [192, 121] width 102 height 11
click at [119, 31] on ngb-modal-window "Client Detail Vinod Lahoti 9930855137 Wallet ₹0 Deposit Amount ₹0 Select IN SER…" at bounding box center [357, 165] width 714 height 331
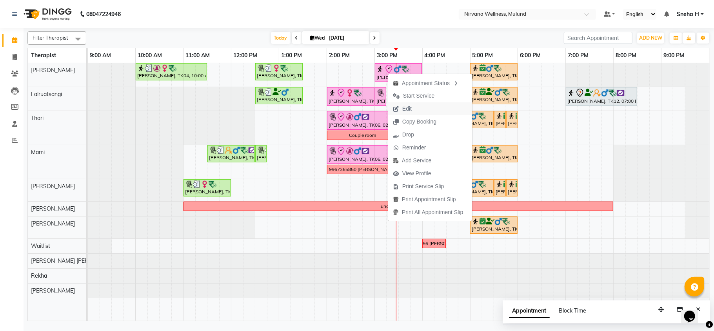
click at [412, 106] on span "Edit" at bounding box center [402, 108] width 28 height 13
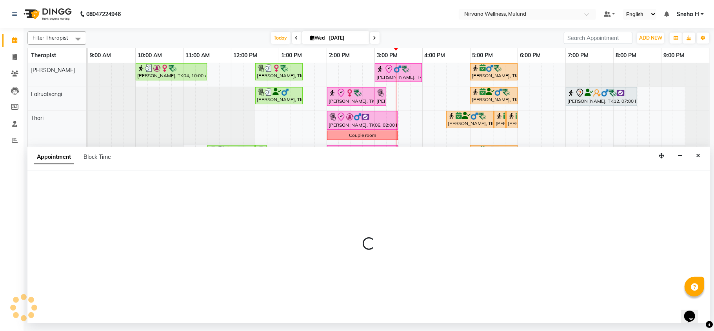
select select "check-in"
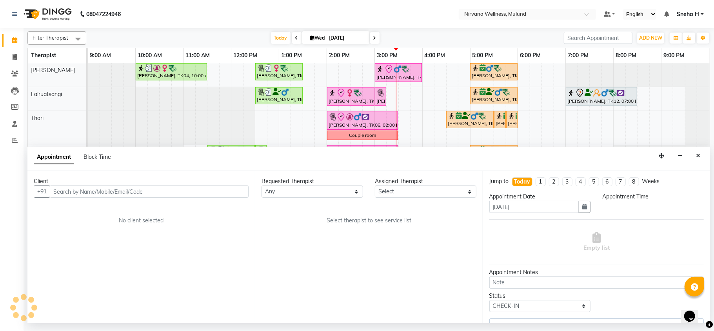
select select "29686"
select select "900"
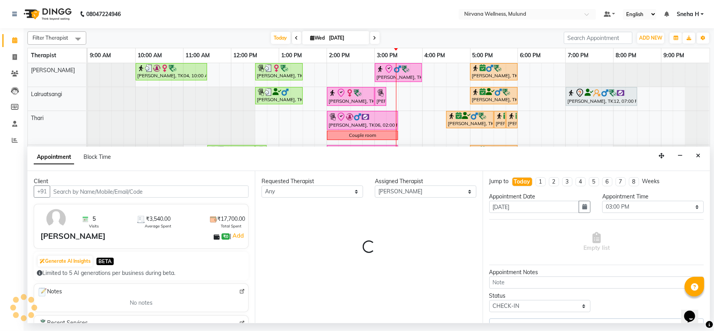
select select "2150"
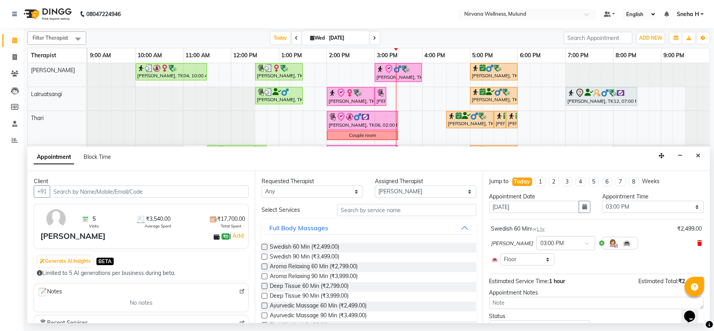
click at [697, 242] on icon at bounding box center [699, 242] width 5 height 5
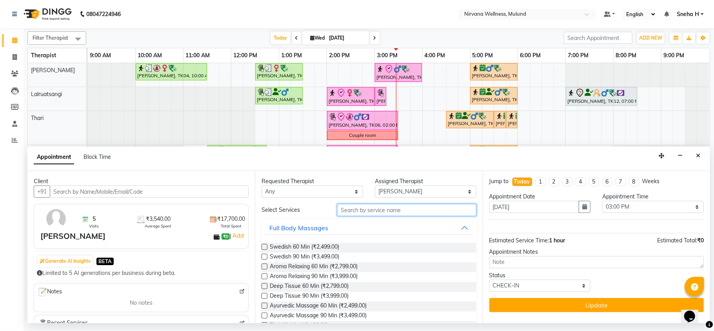
click at [398, 212] on input "text" at bounding box center [406, 210] width 139 height 12
click at [325, 265] on span "Aroma Relaxing 60 Min (₹2,799.00)" at bounding box center [314, 267] width 88 height 10
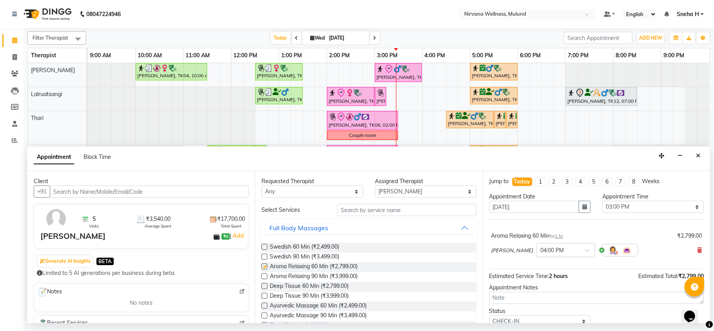
checkbox input "false"
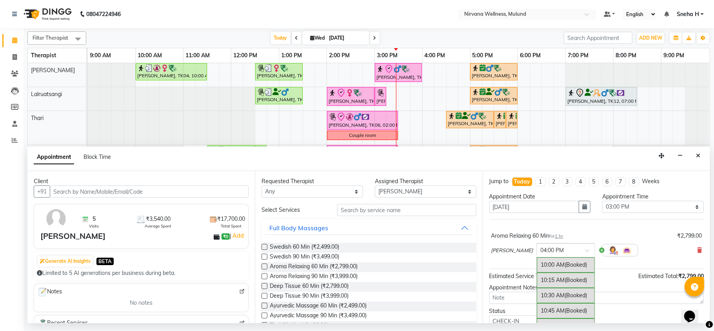
click at [585, 254] on span at bounding box center [590, 253] width 10 height 8
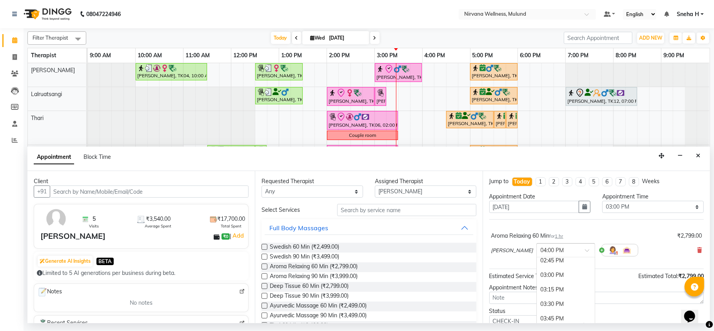
scroll to position [275, 0]
click at [549, 285] on div "03:00 PM" at bounding box center [566, 287] width 58 height 15
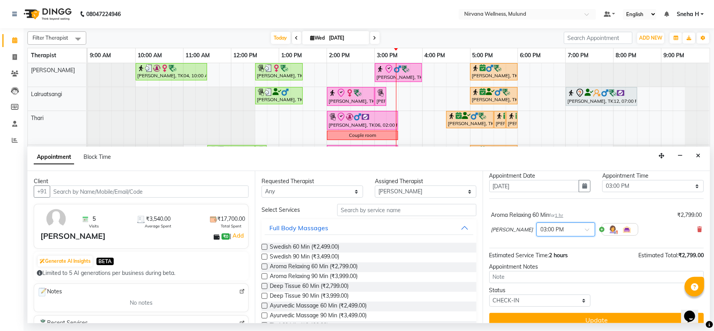
scroll to position [32, 0]
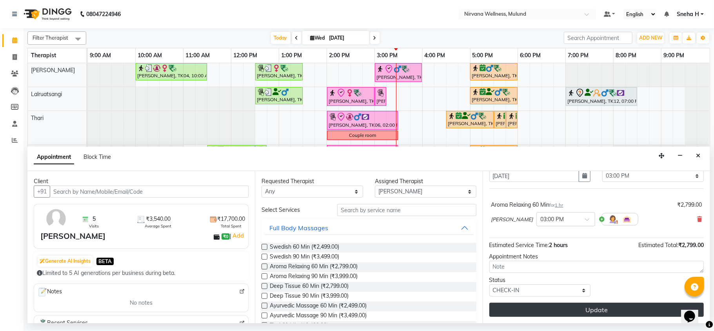
click at [543, 314] on button "Update" at bounding box center [596, 310] width 214 height 14
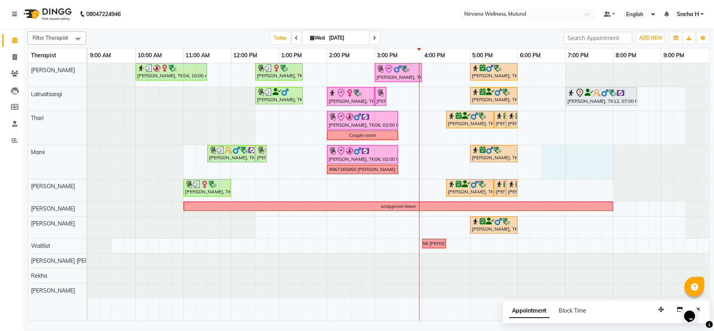
drag, startPoint x: 547, startPoint y: 156, endPoint x: 602, endPoint y: 165, distance: 56.3
click at [606, 165] on div "Geeta Naidu, TK04, 10:00 AM-11:30 AM, Massage 90 Min Dr. Sonali tawde, TK08, 12…" at bounding box center [399, 192] width 622 height 258
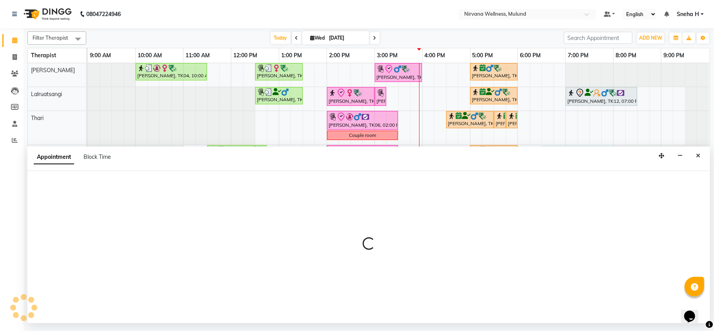
select select "69865"
select select "1110"
select select "tentative"
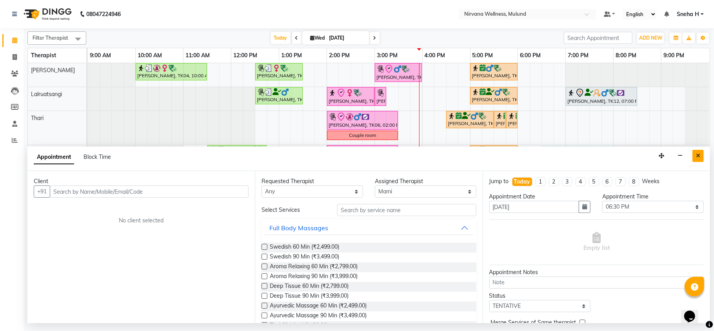
click at [698, 154] on icon "Close" at bounding box center [698, 155] width 4 height 5
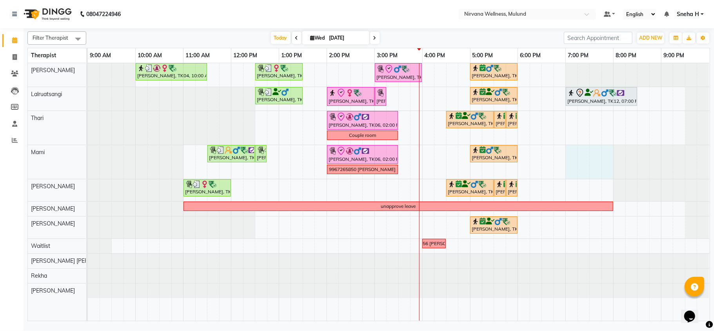
drag, startPoint x: 571, startPoint y: 155, endPoint x: 606, endPoint y: 164, distance: 35.9
click at [606, 164] on div "Geeta Naidu, TK04, 10:00 AM-11:30 AM, Massage 90 Min Dr. Sonali tawde, TK08, 12…" at bounding box center [399, 192] width 622 height 258
select select "69865"
select select "1140"
select select "tentative"
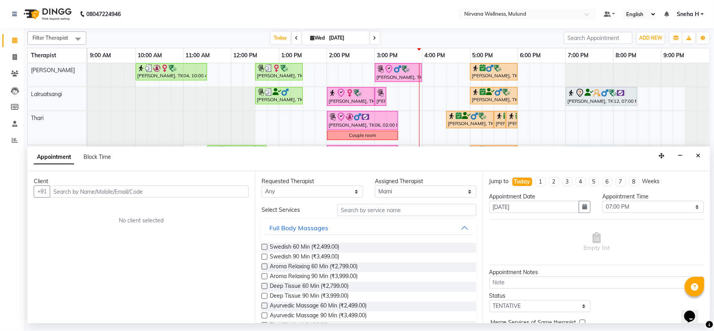
click at [130, 192] on input "text" at bounding box center [149, 191] width 199 height 12
type input "a"
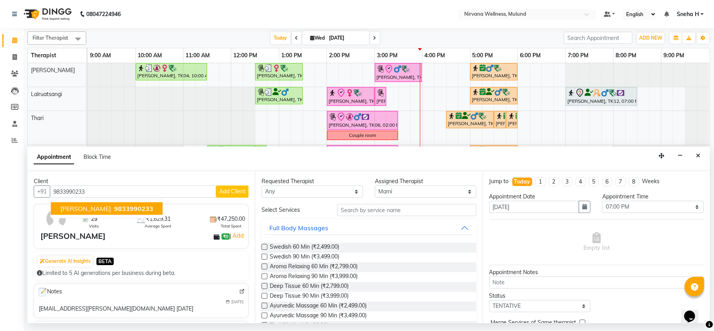
click at [74, 209] on span "[PERSON_NAME]" at bounding box center [85, 209] width 51 height 8
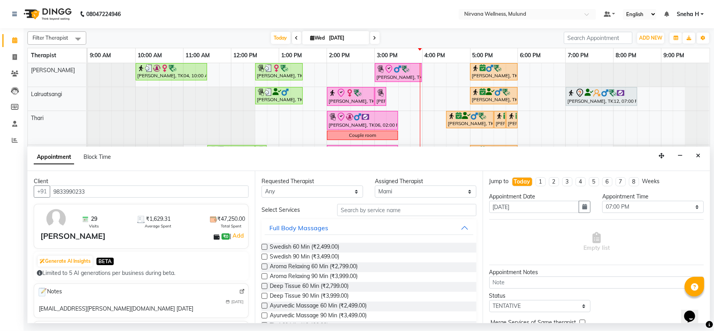
type input "9833990233"
click at [316, 189] on select "Any Hemant Misale Kim Lalruatsangi Mami Miranda LT Tlau Rekha Rohan Kumar Nayak…" at bounding box center [313, 191] width 102 height 12
select select "69865"
click at [262, 186] on select "Any Hemant Misale Kim Lalruatsangi Mami Miranda LT Tlau Rekha Rohan Kumar Nayak…" at bounding box center [313, 191] width 102 height 12
click at [302, 259] on span "Swedish 90 Min (₹3,499.00)" at bounding box center [304, 258] width 69 height 10
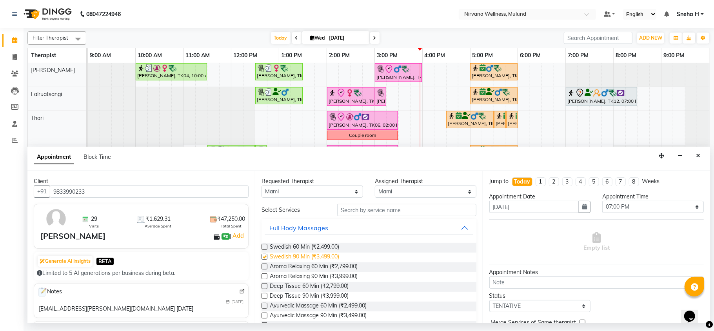
checkbox input "false"
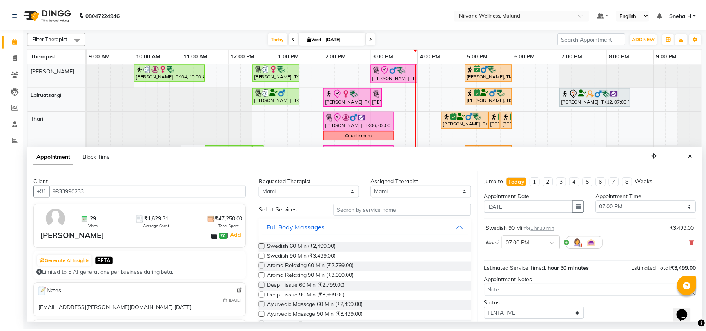
scroll to position [47, 0]
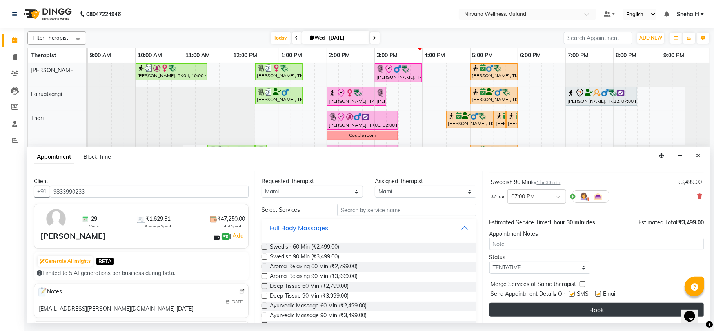
click at [562, 308] on button "Book" at bounding box center [596, 310] width 214 height 14
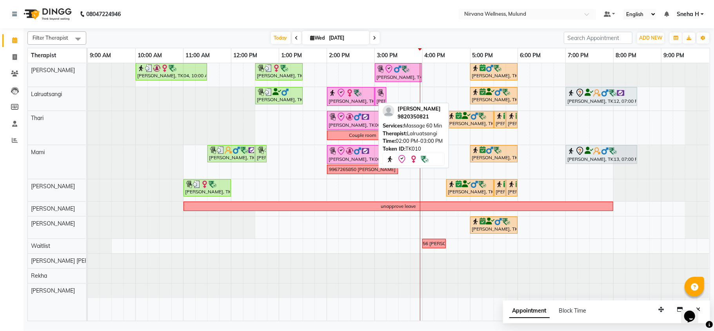
click at [353, 99] on div "[PERSON_NAME], TK10, 02:00 PM-03:00 PM, Massage 60 Min" at bounding box center [351, 96] width 46 height 16
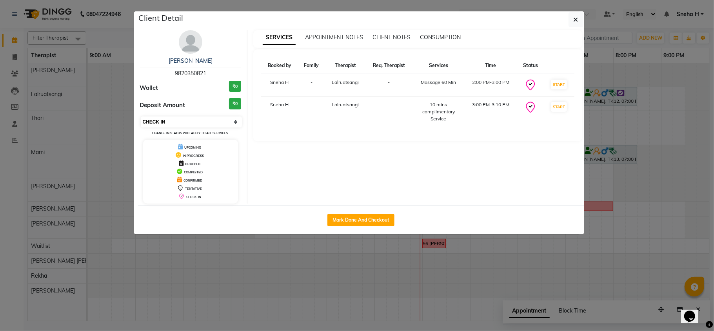
click at [223, 121] on select "Select IN SERVICE CONFIRMED TENTATIVE CHECK IN MARK DONE DROPPED UPCOMING" at bounding box center [192, 121] width 102 height 11
select select "3"
click at [141, 117] on select "Select IN SERVICE CONFIRMED TENTATIVE CHECK IN MARK DONE DROPPED UPCOMING" at bounding box center [192, 121] width 102 height 11
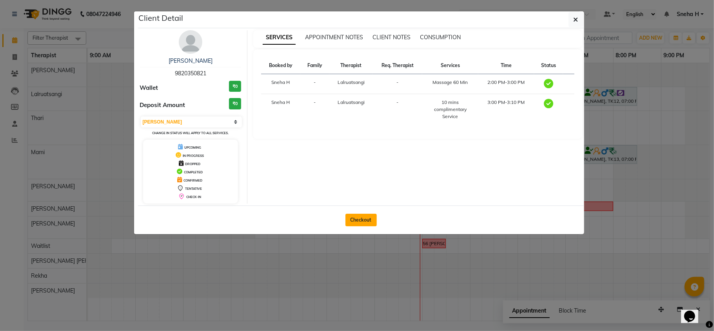
click at [367, 220] on button "Checkout" at bounding box center [360, 220] width 31 height 13
select select "4890"
select select "service"
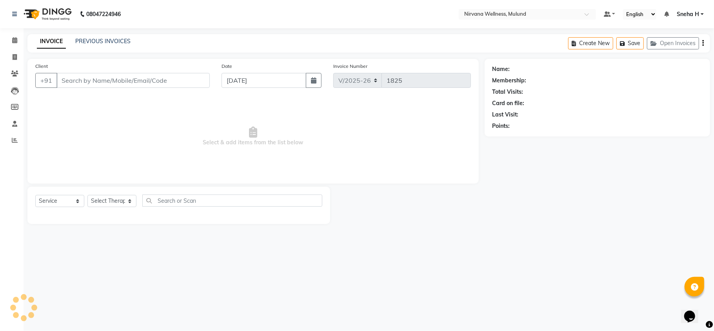
type input "9820350821"
select select "48510"
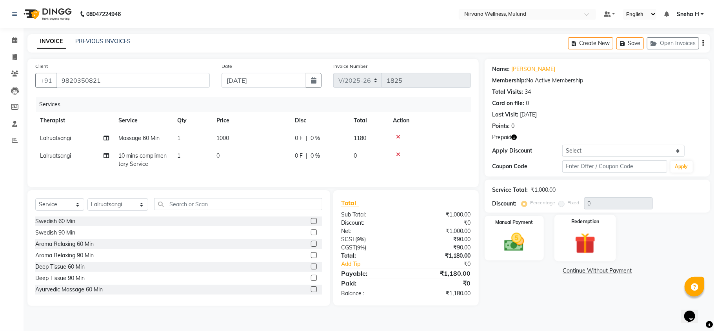
click at [590, 238] on img at bounding box center [585, 243] width 34 height 26
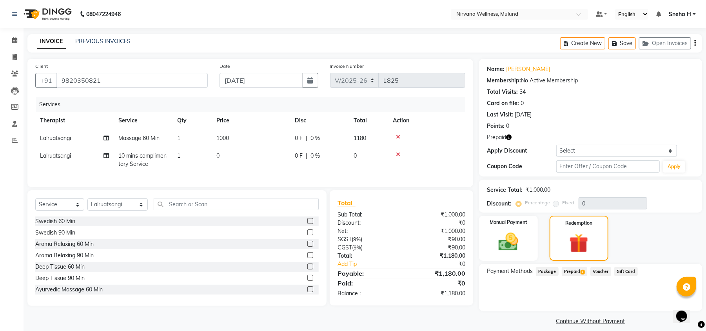
click at [568, 273] on span "Prepaid 1" at bounding box center [574, 271] width 25 height 9
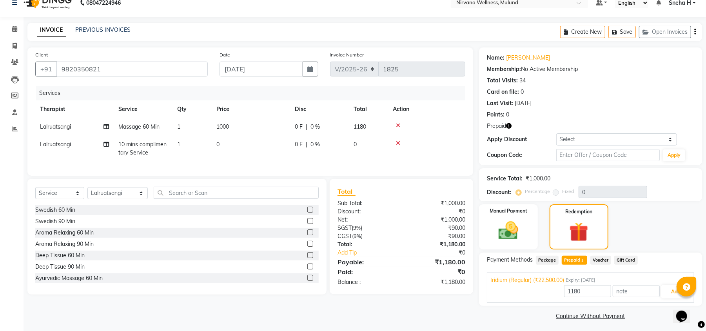
scroll to position [15, 0]
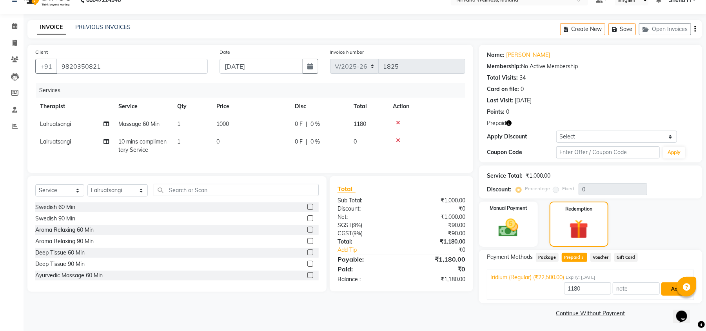
click at [667, 287] on button "Add" at bounding box center [675, 288] width 29 height 13
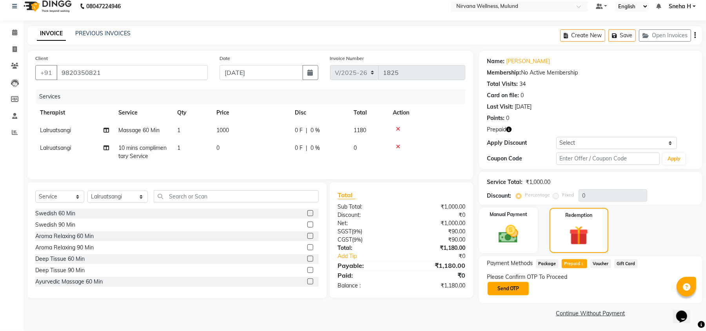
click at [512, 289] on button "Send OTP" at bounding box center [508, 288] width 41 height 13
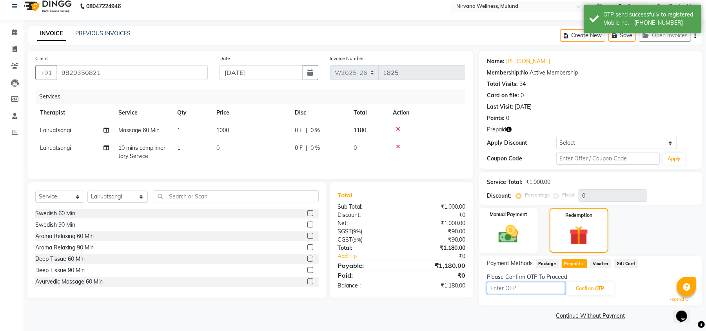
click at [522, 292] on input "text" at bounding box center [526, 288] width 78 height 12
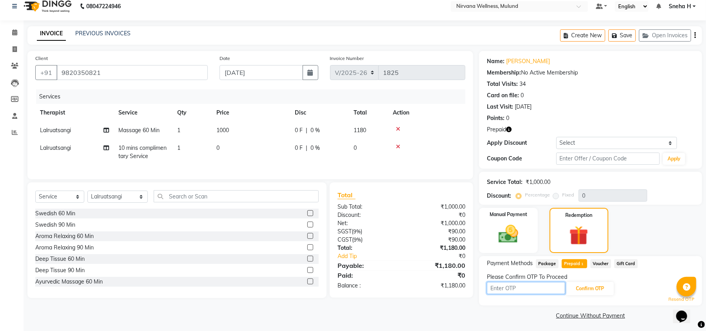
click at [523, 291] on input "text" at bounding box center [526, 288] width 78 height 12
type input "2735"
click at [609, 293] on button "Confirm OTP" at bounding box center [590, 288] width 48 height 13
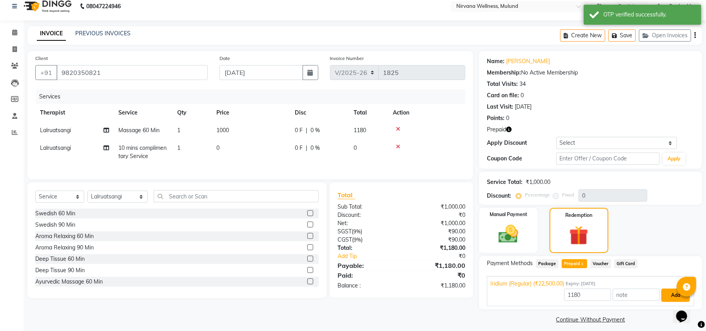
click at [667, 296] on button "Add" at bounding box center [675, 295] width 29 height 13
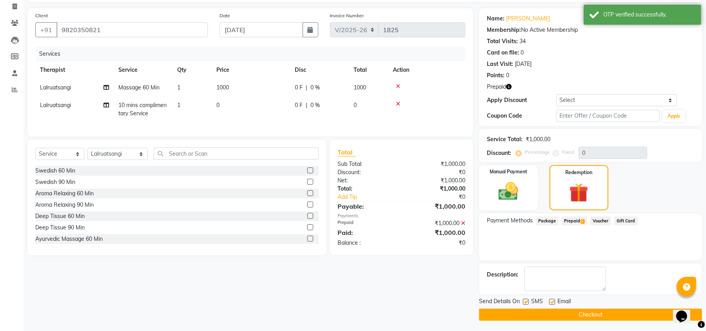
scroll to position [53, 0]
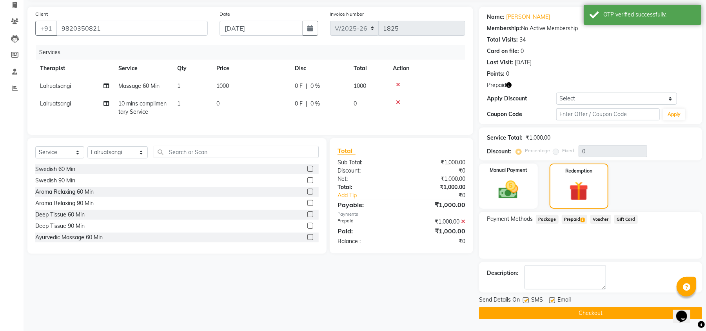
click at [545, 311] on button "Checkout" at bounding box center [590, 313] width 223 height 12
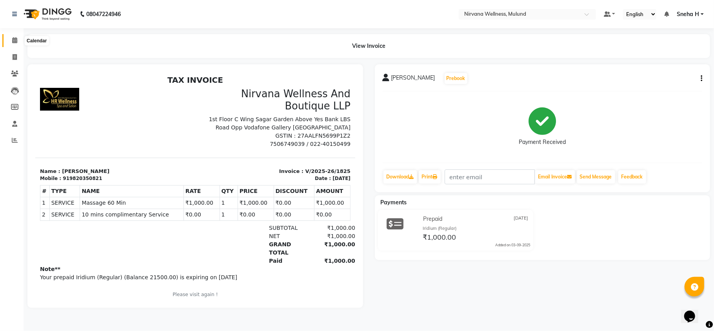
click at [16, 40] on icon at bounding box center [14, 40] width 5 height 6
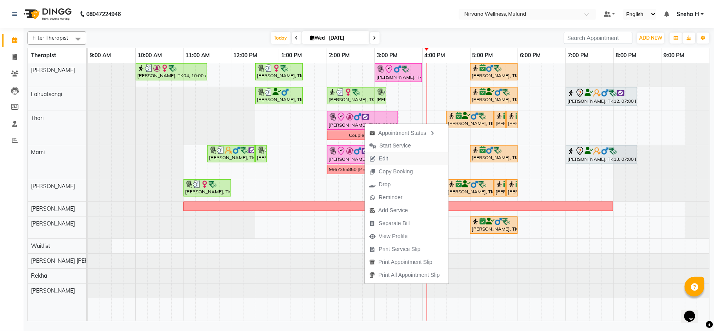
click at [376, 155] on span "Edit" at bounding box center [379, 158] width 28 height 13
select select "tentative"
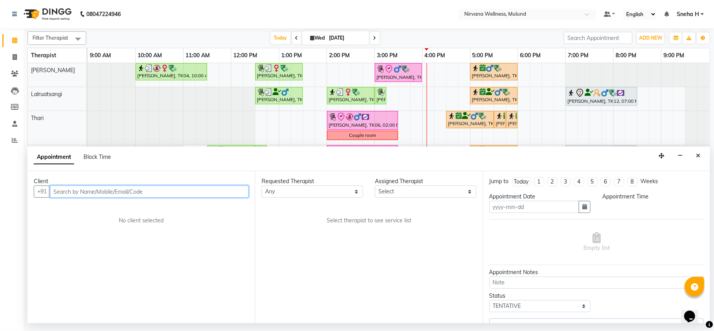
type input "[DATE]"
select select "check-in"
select select "840"
select select "69864"
select select "2150"
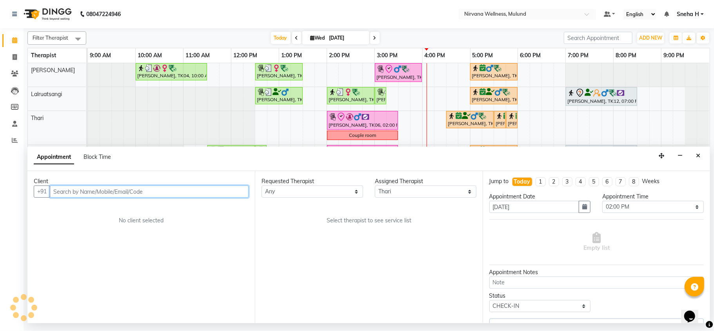
select select "2150"
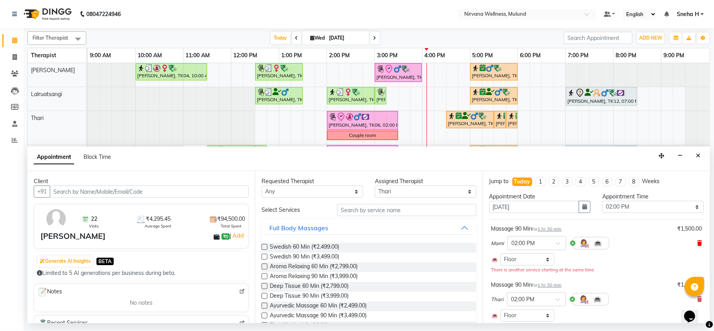
click at [697, 246] on icon at bounding box center [699, 242] width 5 height 5
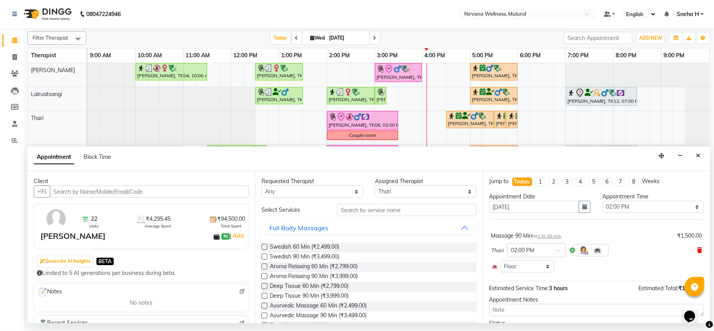
click at [697, 248] on icon at bounding box center [699, 249] width 5 height 5
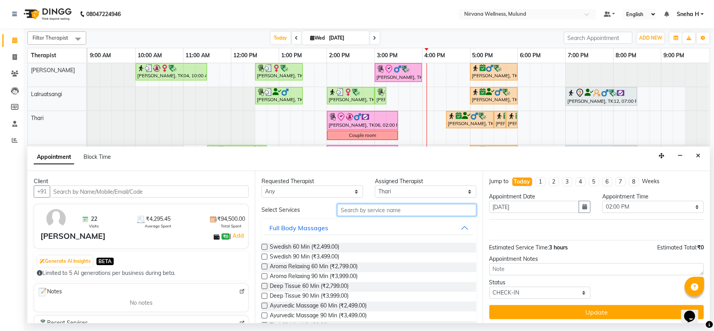
click at [403, 208] on input "text" at bounding box center [406, 210] width 139 height 12
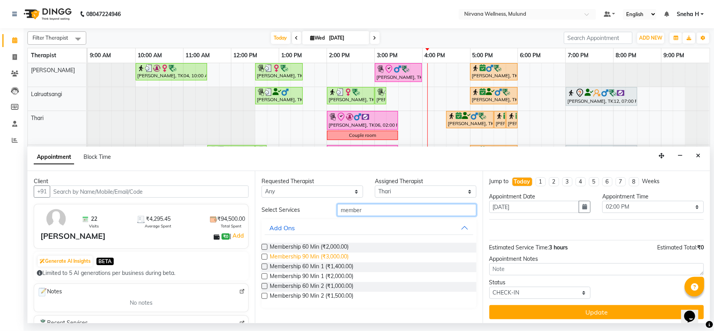
type input "member"
click at [338, 256] on span "Membership 90 Min (₹3,000.00)" at bounding box center [309, 258] width 79 height 10
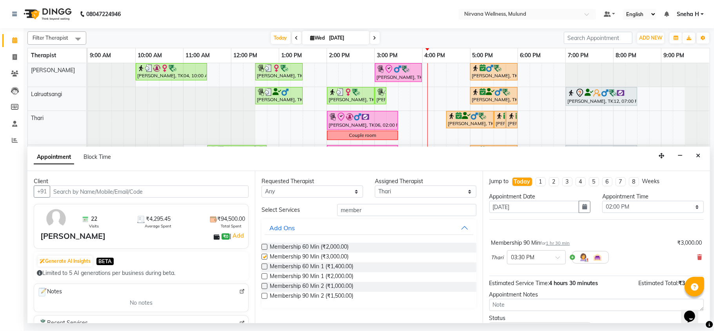
checkbox input "false"
click at [552, 256] on div at bounding box center [536, 257] width 58 height 8
click at [518, 287] on div "02:00 PM" at bounding box center [536, 286] width 58 height 15
click at [392, 191] on select "Select Hemant Misale Kim Lalruatsangi Mami Miranda LT Tlau Rekha Rohan Kumar Na…" at bounding box center [426, 191] width 102 height 12
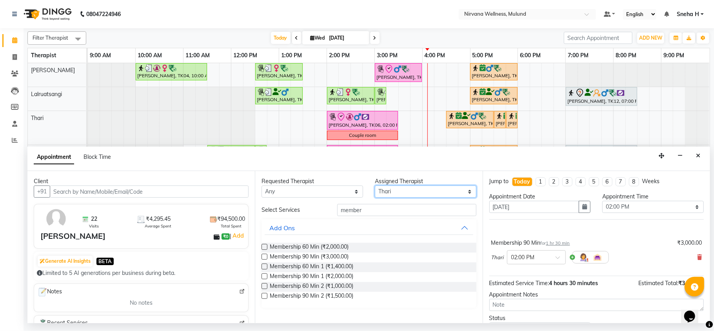
select select "69865"
click at [375, 186] on select "Select Hemant Misale Kim Lalruatsangi Mami Miranda LT Tlau Rekha Rohan Kumar Na…" at bounding box center [426, 191] width 102 height 12
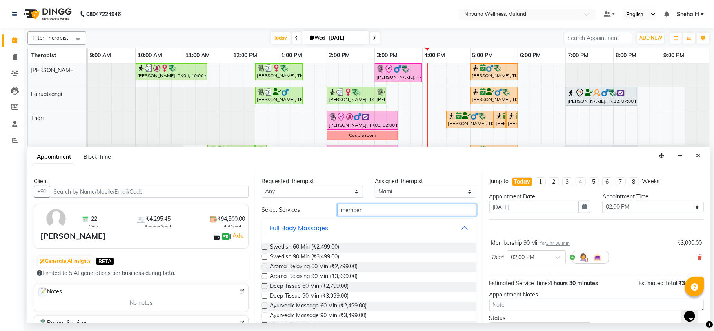
click at [383, 212] on input "member" at bounding box center [406, 210] width 139 height 12
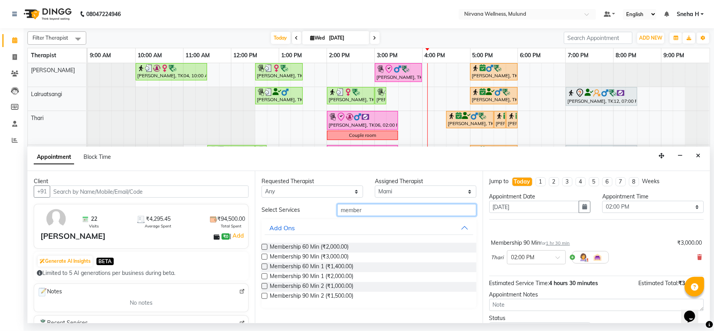
type input "member"
click at [327, 256] on span "Membership 90 Min (₹3,000.00)" at bounding box center [309, 258] width 79 height 10
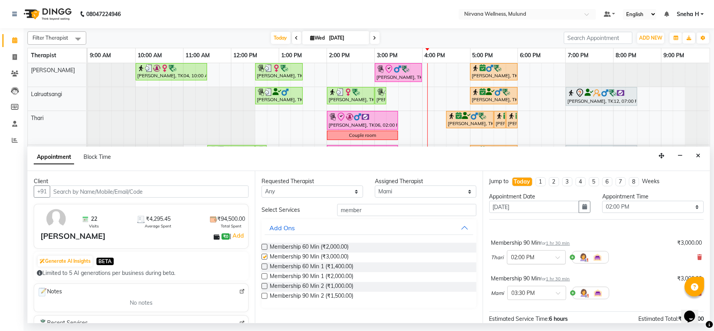
checkbox input "false"
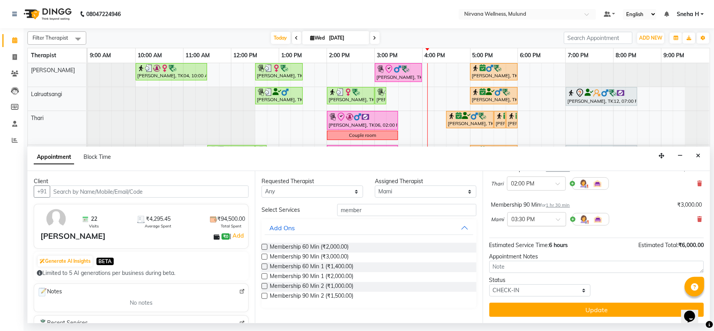
click at [557, 222] on span at bounding box center [561, 222] width 10 height 8
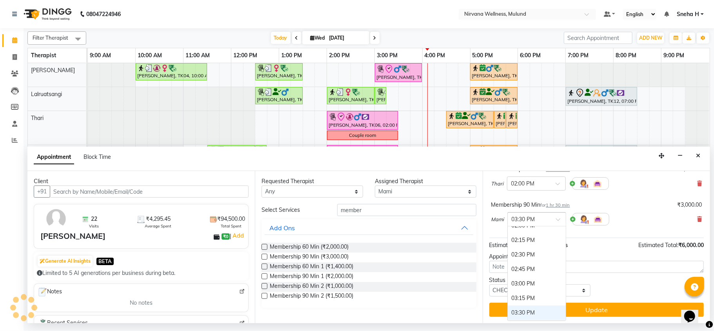
scroll to position [245, 0]
click at [532, 233] on div "02:00 PM" at bounding box center [537, 227] width 58 height 15
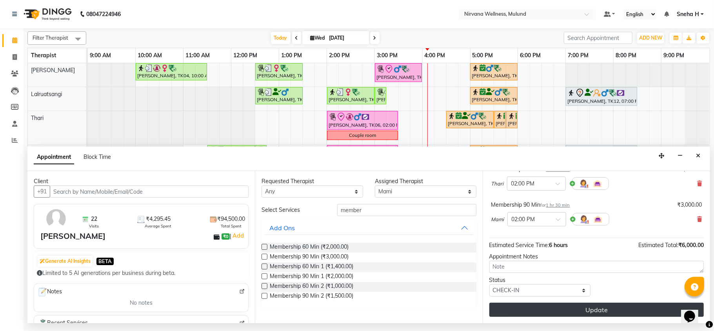
click at [511, 307] on button "Update" at bounding box center [596, 310] width 214 height 14
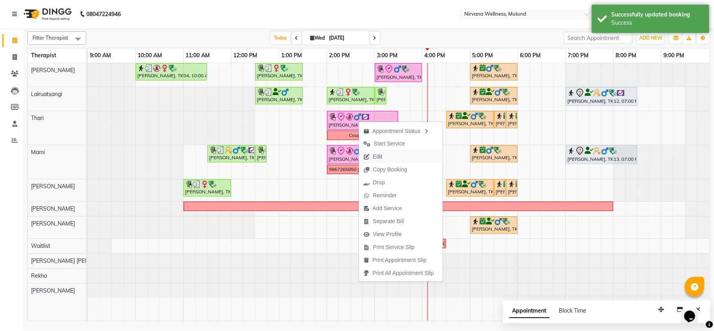
click at [380, 157] on span "Edit" at bounding box center [377, 157] width 9 height 8
select select "tentative"
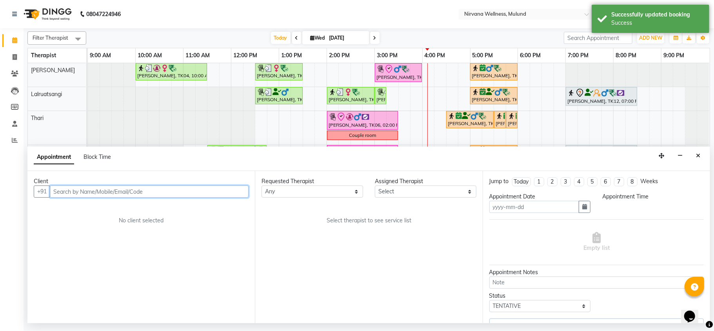
type input "[DATE]"
select select "69864"
select select "check-in"
select select "840"
select select "2150"
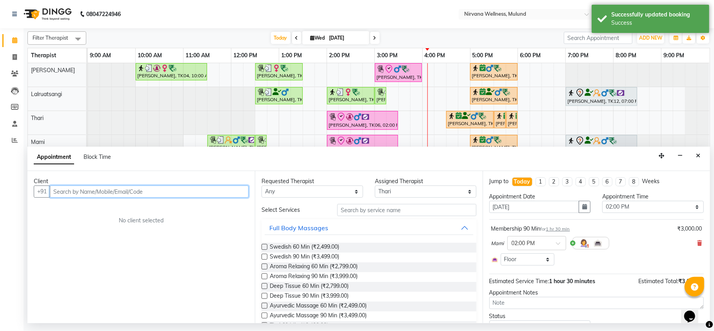
select select "2150"
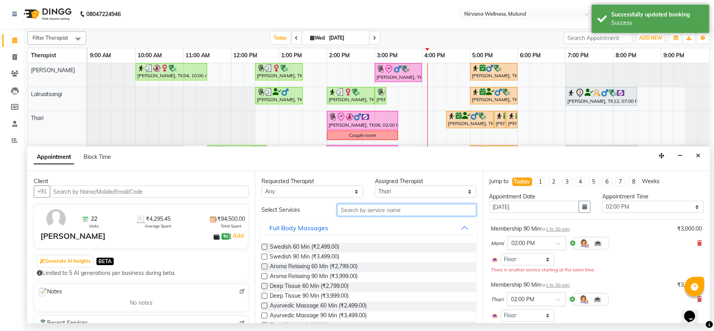
click at [378, 208] on input "text" at bounding box center [406, 210] width 139 height 12
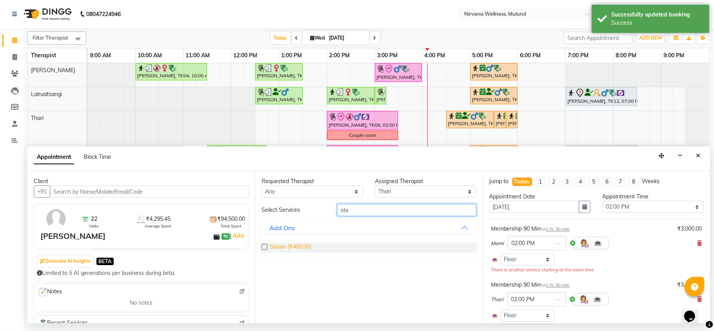
type input "ste"
click at [300, 245] on span "Steam (₹400.00)" at bounding box center [291, 248] width 42 height 10
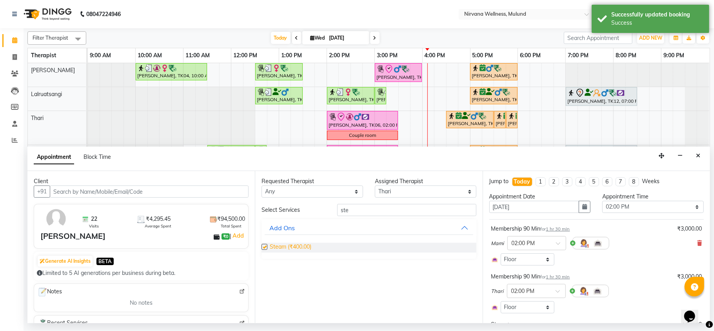
checkbox input "false"
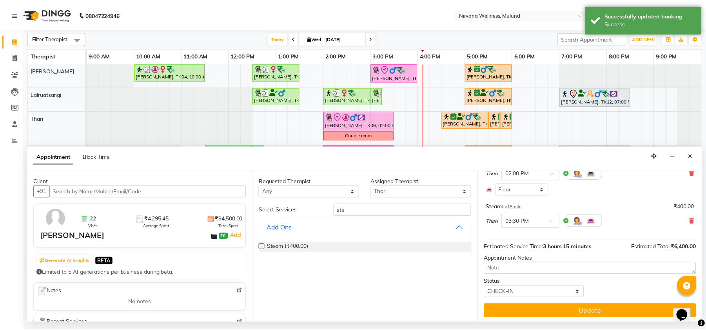
scroll to position [121, 0]
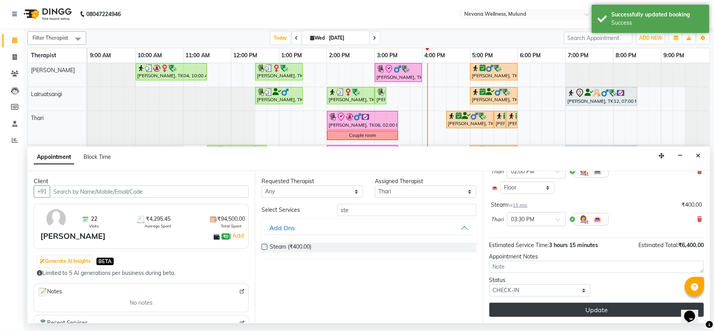
click at [533, 311] on button "Update" at bounding box center [596, 310] width 214 height 14
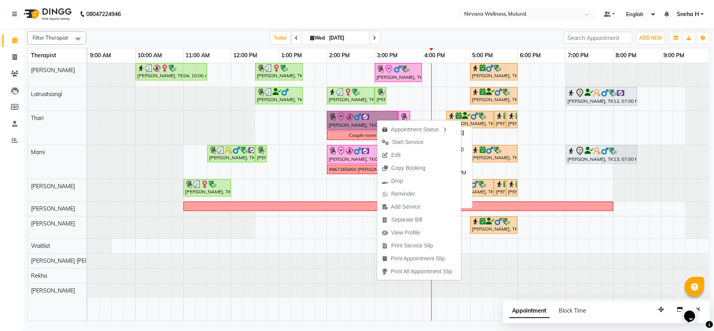
click at [364, 119] on link "[PERSON_NAME], TK06, 02:00 PM-03:30 PM, Membership 90 Min" at bounding box center [362, 120] width 71 height 19
select select "8"
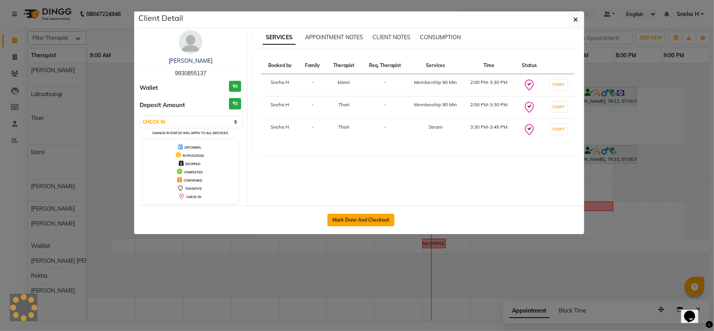
click at [350, 220] on button "Mark Done And Checkout" at bounding box center [360, 220] width 67 height 13
select select "service"
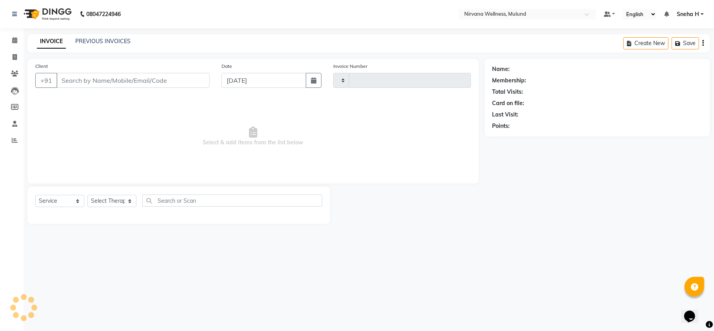
type input "1826"
select select "4890"
type input "9930855137"
select select "69864"
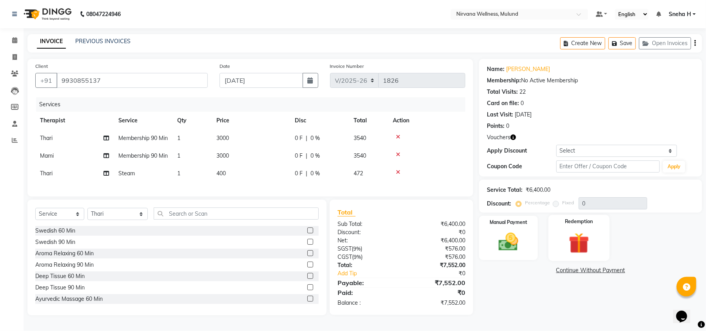
click at [580, 227] on div "Redemption" at bounding box center [579, 238] width 61 height 46
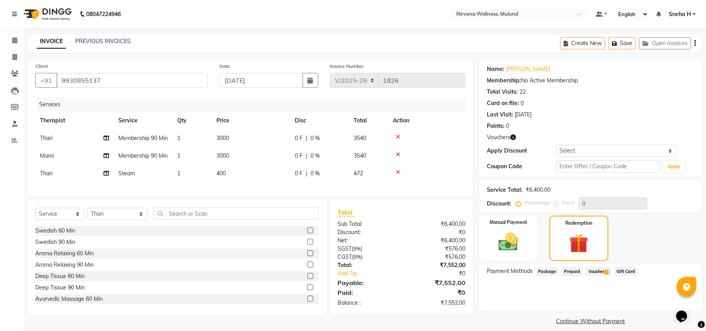
click at [607, 272] on span "1" at bounding box center [606, 272] width 4 height 5
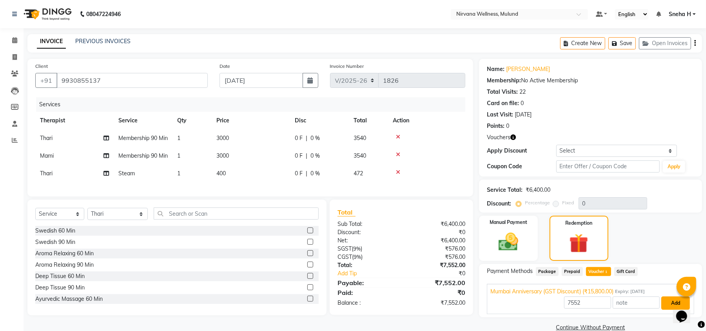
click at [666, 306] on button "Add" at bounding box center [675, 302] width 29 height 13
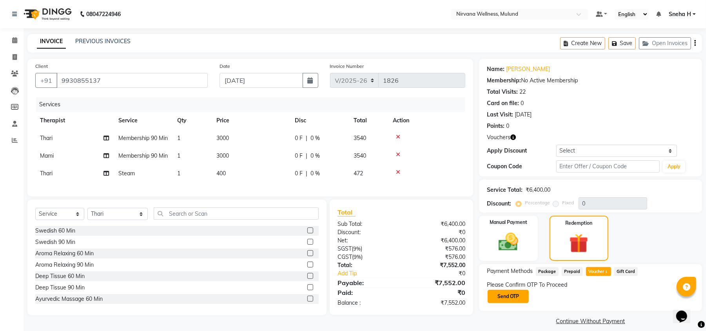
click at [506, 303] on button "Send OTP" at bounding box center [508, 296] width 41 height 13
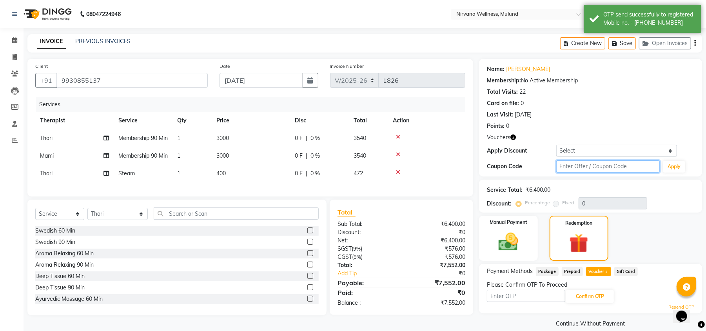
click at [571, 165] on input "text" at bounding box center [608, 166] width 104 height 12
type input "D50%"
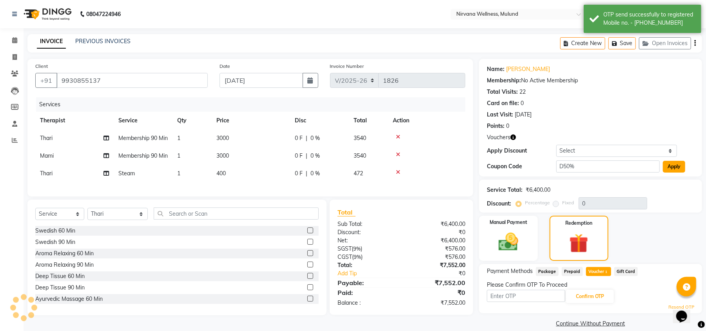
click at [674, 169] on button "Apply" at bounding box center [674, 167] width 22 height 12
type input "50"
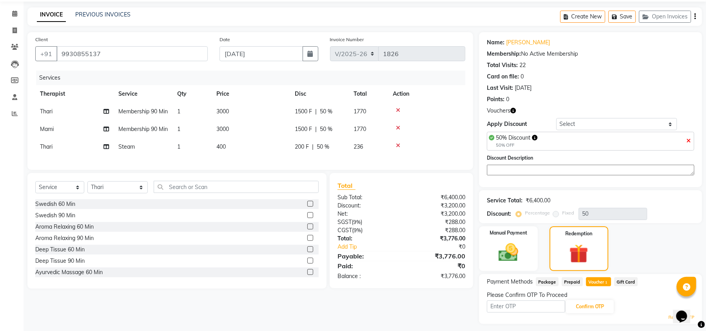
scroll to position [48, 0]
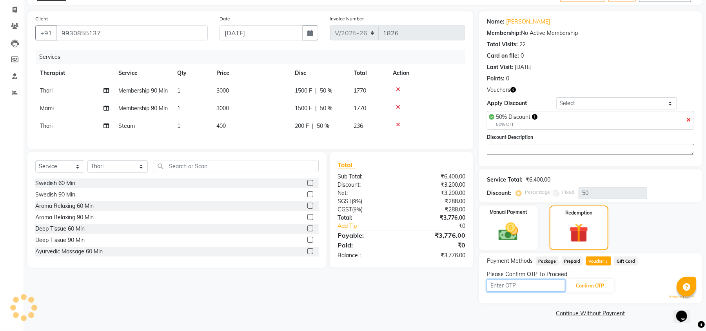
click at [529, 287] on input "text" at bounding box center [526, 286] width 78 height 12
type input "2683"
click at [607, 280] on button "Confirm OTP" at bounding box center [590, 285] width 48 height 13
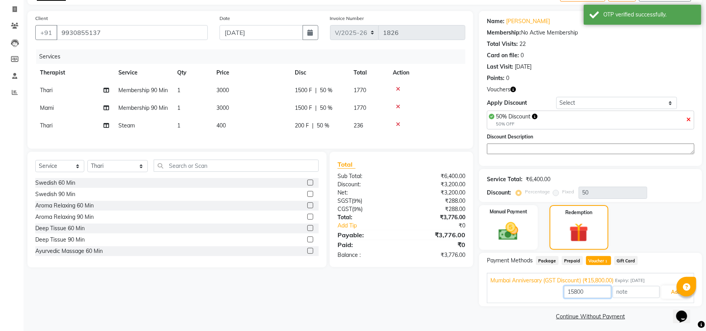
drag, startPoint x: 606, startPoint y: 295, endPoint x: 533, endPoint y: 295, distance: 72.5
click at [533, 295] on div "15800 Add" at bounding box center [591, 292] width 200 height 15
type input "3776"
click at [664, 294] on button "Add" at bounding box center [675, 291] width 29 height 13
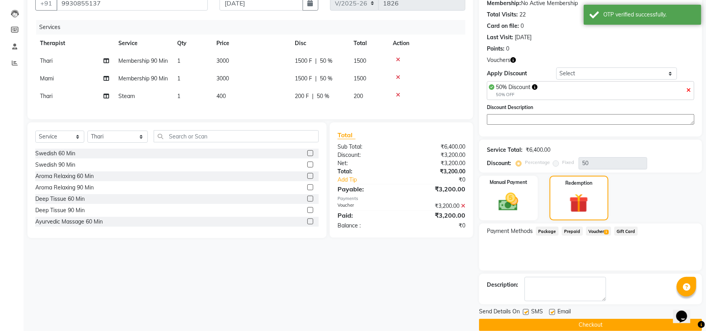
scroll to position [90, 0]
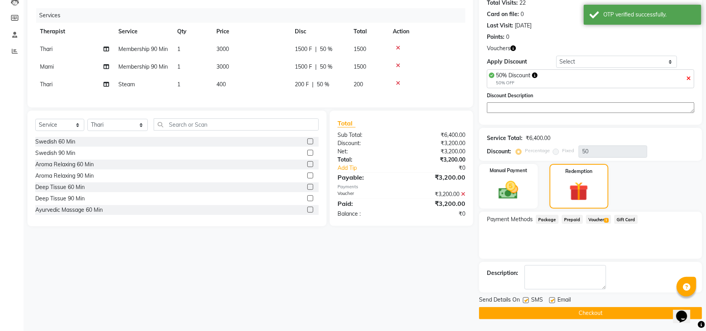
click at [540, 308] on button "Checkout" at bounding box center [590, 313] width 223 height 12
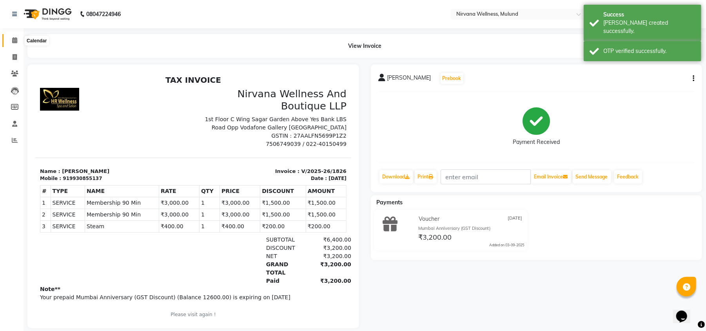
click at [14, 39] on icon at bounding box center [14, 40] width 5 height 6
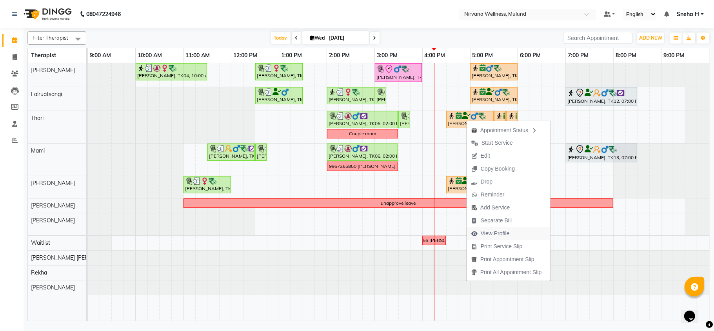
click at [494, 231] on span "View Profile" at bounding box center [495, 233] width 29 height 8
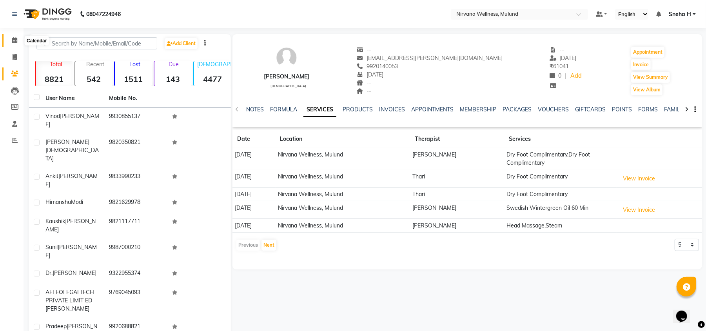
click at [16, 41] on icon at bounding box center [14, 40] width 5 height 6
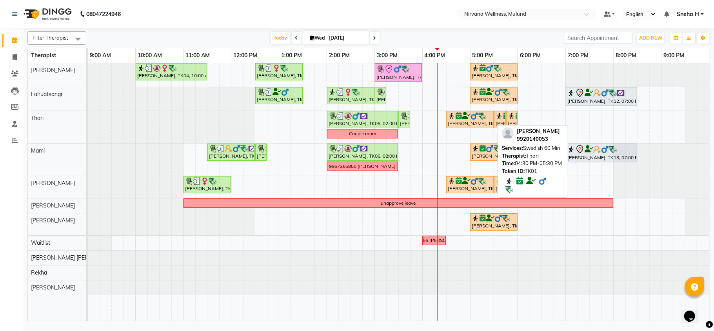
click at [479, 120] on img at bounding box center [482, 116] width 8 height 8
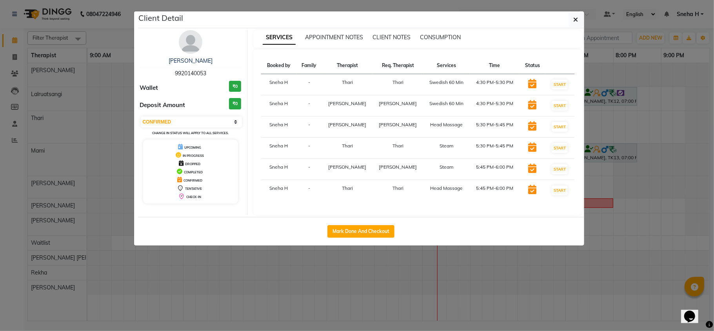
click at [220, 122] on select "Select IN SERVICE CONFIRMED TENTATIVE CHECK IN MARK DONE DROPPED UPCOMING" at bounding box center [192, 121] width 102 height 11
select select "8"
click at [141, 117] on select "Select IN SERVICE CONFIRMED TENTATIVE CHECK IN MARK DONE DROPPED UPCOMING" at bounding box center [192, 121] width 102 height 11
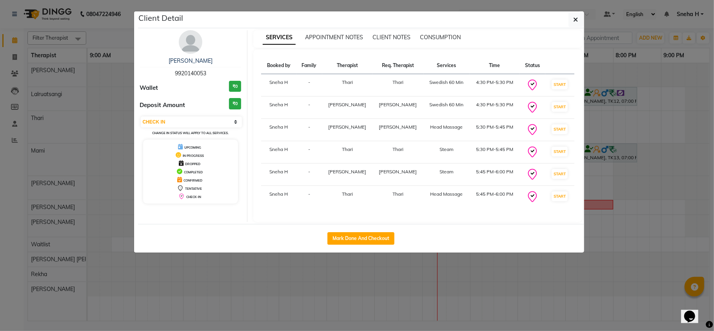
click at [110, 31] on ngb-modal-window "Client Detail Arun Vishwanath 9920140053 Wallet ₹0 Deposit Amount ₹0 Select IN …" at bounding box center [357, 165] width 714 height 331
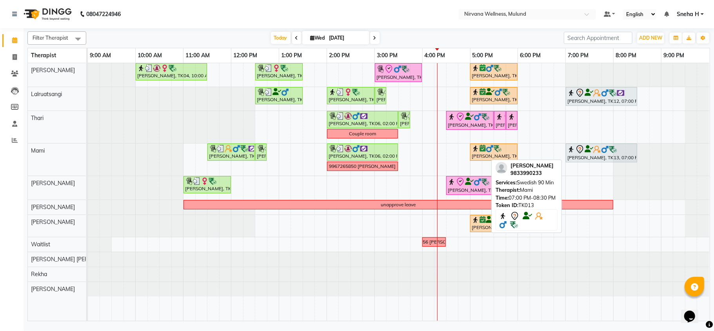
click at [590, 149] on icon at bounding box center [589, 149] width 9 height 0
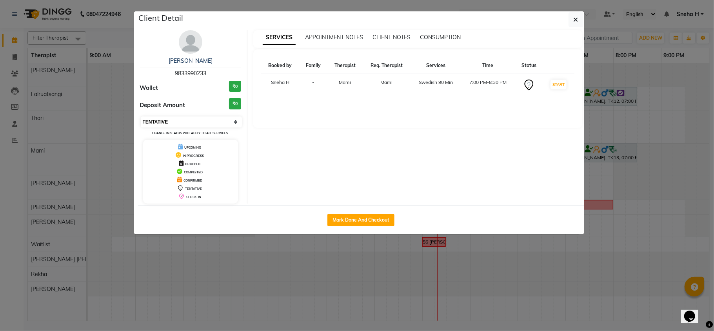
click at [214, 118] on select "Select IN SERVICE CONFIRMED TENTATIVE CHECK IN MARK DONE DROPPED UPCOMING" at bounding box center [192, 121] width 102 height 11
click at [141, 117] on select "Select IN SERVICE CONFIRMED TENTATIVE CHECK IN MARK DONE DROPPED UPCOMING" at bounding box center [192, 121] width 102 height 11
click at [191, 124] on select "Select IN SERVICE CONFIRMED TENTATIVE CHECK IN MARK DONE DROPPED UPCOMING" at bounding box center [192, 121] width 102 height 11
select select "6"
click at [141, 117] on select "Select IN SERVICE CONFIRMED TENTATIVE CHECK IN MARK DONE DROPPED UPCOMING" at bounding box center [192, 121] width 102 height 11
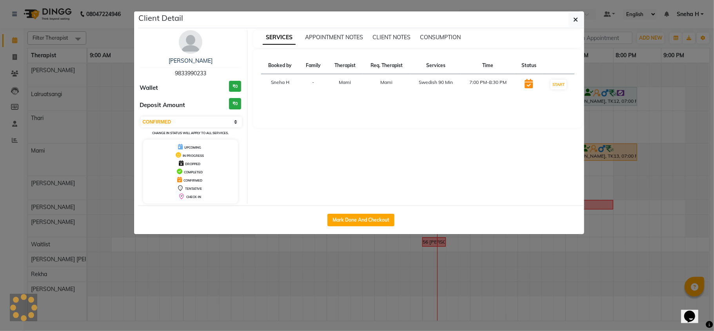
click at [102, 37] on ngb-modal-window "Client Detail Ankit Jobanputra 9833990233 Wallet ₹0 Deposit Amount ₹0 Select IN…" at bounding box center [357, 165] width 714 height 331
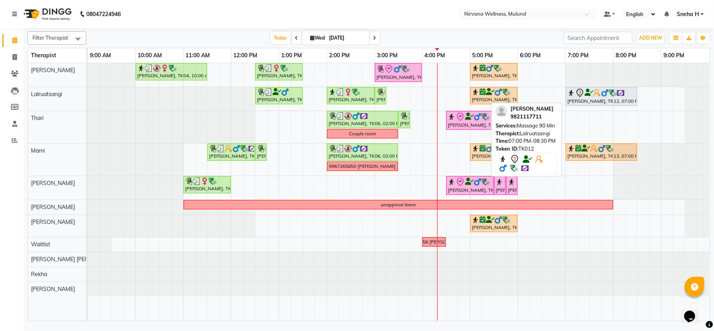
click at [601, 101] on div "[PERSON_NAME], TK12, 07:00 PM-08:30 PM, Massage 90 Min" at bounding box center [602, 96] width 70 height 16
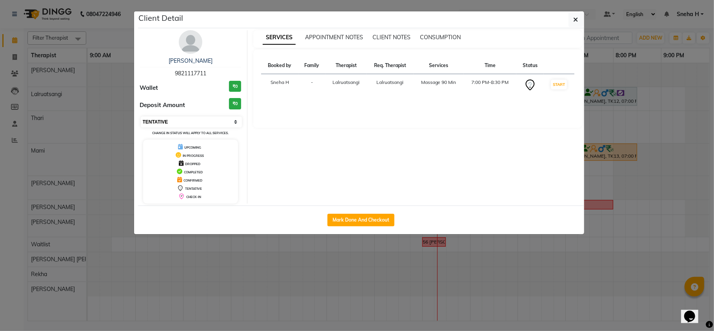
click at [192, 122] on select "Select IN SERVICE CONFIRMED TENTATIVE CHECK IN MARK DONE DROPPED UPCOMING" at bounding box center [192, 121] width 102 height 11
select select "6"
click at [141, 117] on select "Select IN SERVICE CONFIRMED TENTATIVE CHECK IN MARK DONE DROPPED UPCOMING" at bounding box center [192, 121] width 102 height 11
click at [126, 30] on ngb-modal-window "Client Detail [PERSON_NAME] 9821117711 Wallet ₹0 Deposit Amount ₹0 Select IN SE…" at bounding box center [357, 165] width 714 height 331
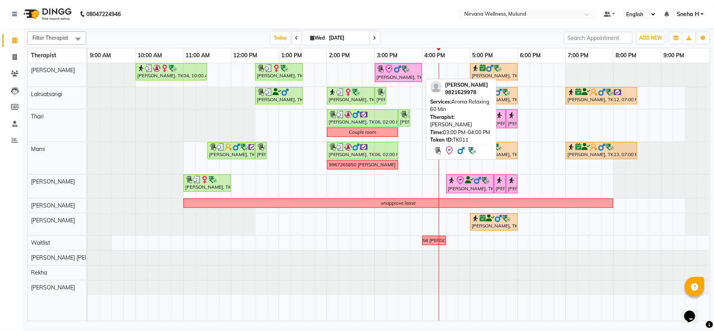
click at [382, 76] on div "[PERSON_NAME], TK11, 03:00 PM-04:00 PM, Aroma Relaxing 60 Min" at bounding box center [398, 72] width 45 height 16
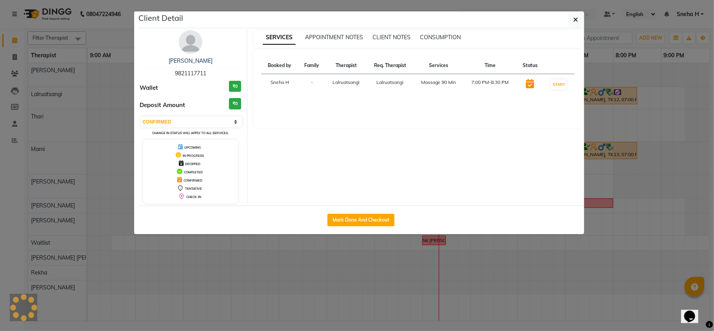
select select "8"
click at [96, 33] on ngb-modal-window "Client Detail Himanshu Modi 9821629978 Wallet ₹0 Deposit Amount ₹0 Select IN SE…" at bounding box center [357, 165] width 714 height 331
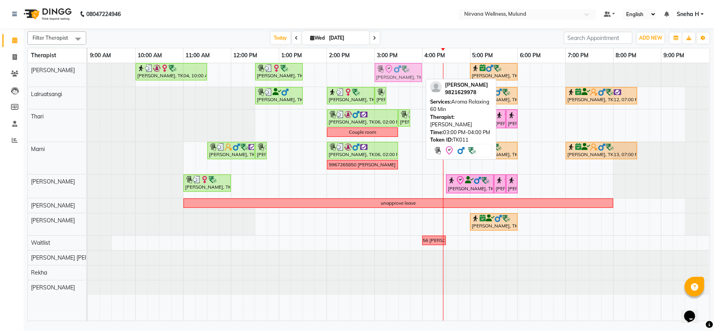
click at [88, 76] on div "Geeta Naidu, TK04, 10:00 AM-11:30 AM, Massage 90 Min Dr. Sonali tawde, TK08, 12…" at bounding box center [88, 75] width 0 height 24
click at [409, 73] on img at bounding box center [406, 69] width 8 height 8
select select "8"
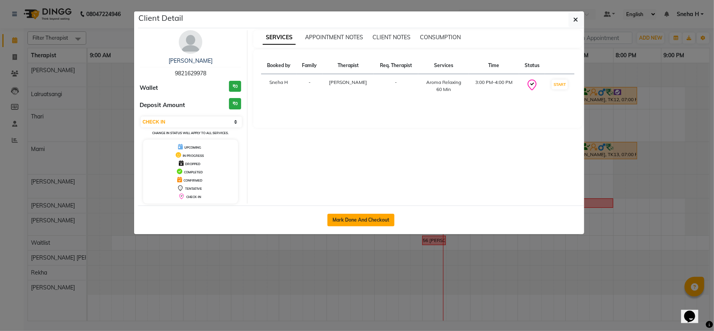
click at [359, 220] on button "Mark Done And Checkout" at bounding box center [360, 220] width 67 height 13
select select "service"
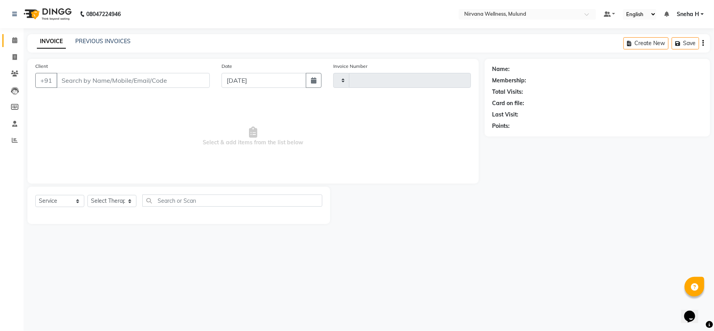
type input "1827"
select select "4890"
type input "9821629978"
select select "29686"
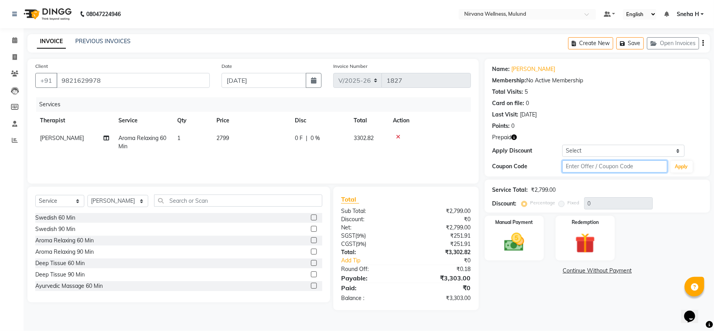
click at [618, 165] on input "text" at bounding box center [614, 166] width 105 height 12
type input "D50%"
click at [678, 166] on button "Apply" at bounding box center [681, 167] width 22 height 12
type input "50"
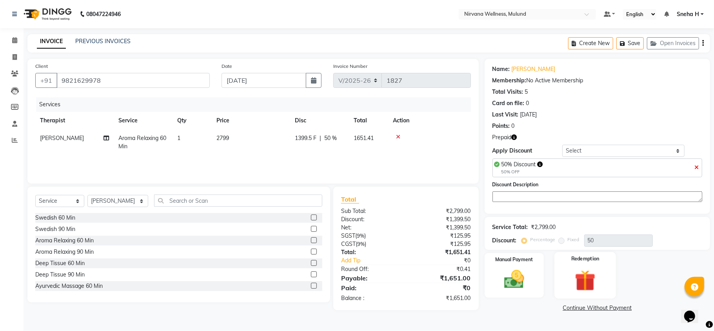
click at [576, 273] on img at bounding box center [585, 280] width 34 height 26
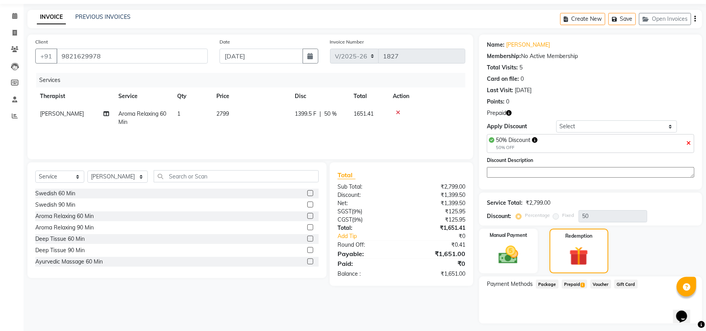
scroll to position [45, 0]
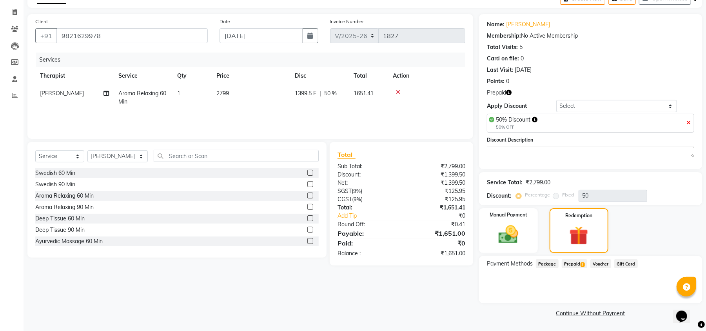
click at [574, 261] on span "Prepaid 1" at bounding box center [574, 263] width 25 height 9
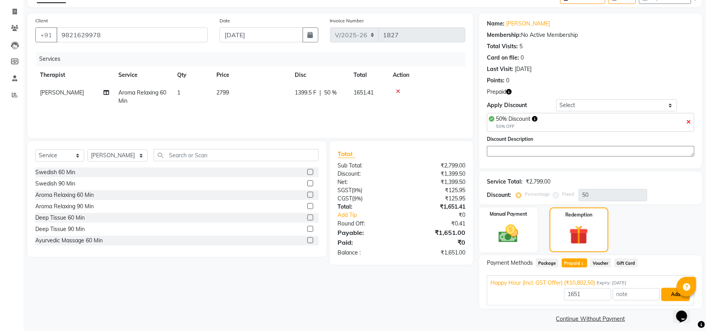
click at [667, 293] on button "Add" at bounding box center [675, 294] width 29 height 13
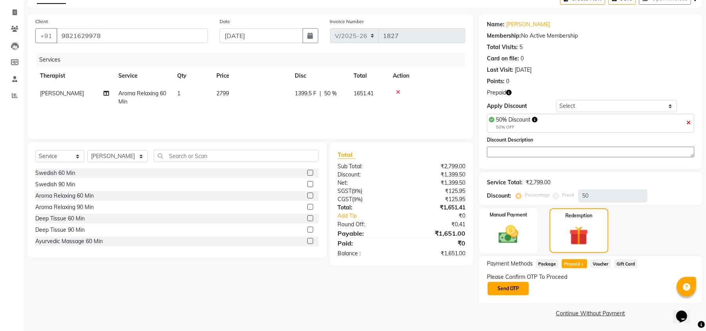
click at [488, 285] on button "Send OTP" at bounding box center [508, 288] width 41 height 13
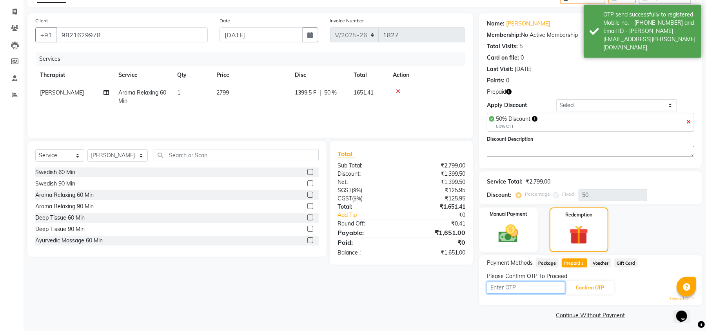
click at [507, 290] on input "text" at bounding box center [526, 288] width 78 height 12
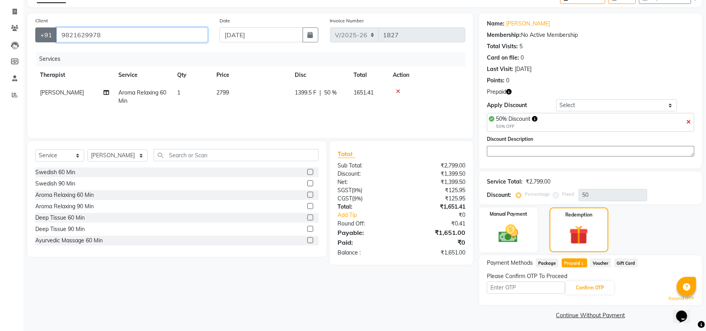
drag, startPoint x: 115, startPoint y: 32, endPoint x: 48, endPoint y: 33, distance: 67.1
click at [48, 33] on div "+91 9821629978" at bounding box center [121, 34] width 173 height 15
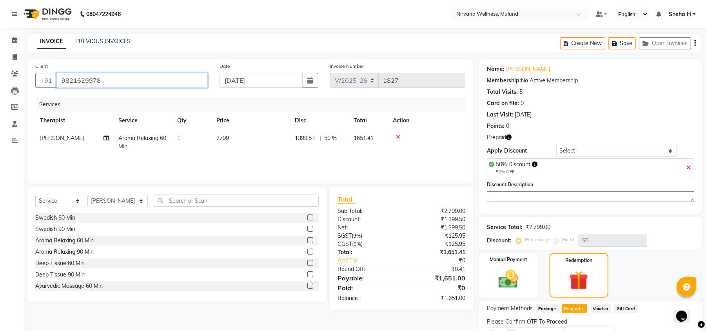
scroll to position [48, 0]
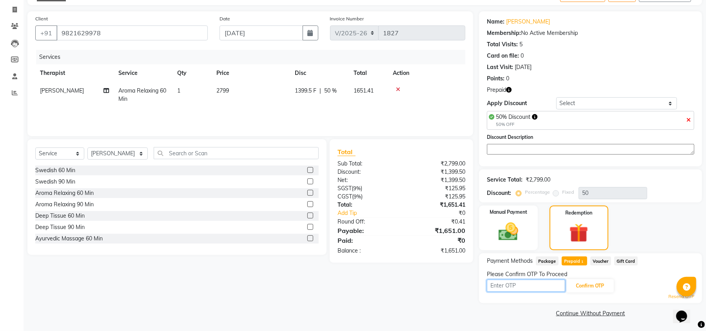
click at [541, 289] on input "text" at bounding box center [526, 286] width 78 height 12
click at [671, 297] on link "Resend OTP" at bounding box center [682, 296] width 26 height 7
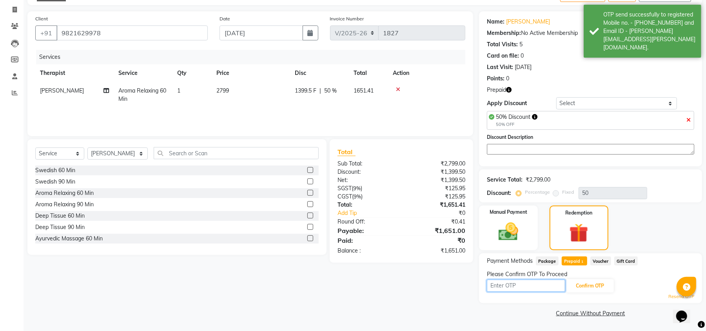
click at [538, 283] on input "text" at bounding box center [526, 286] width 78 height 12
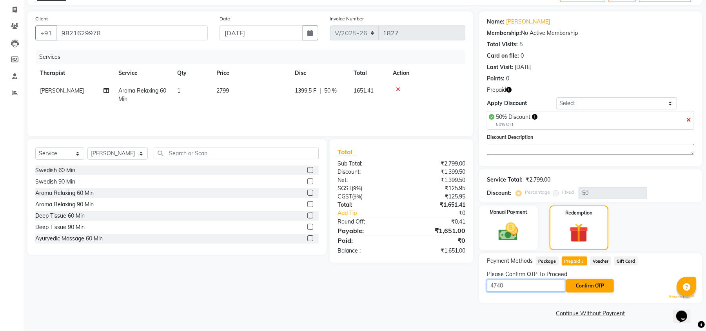
type input "4740"
click at [591, 280] on button "Confirm OTP" at bounding box center [590, 285] width 48 height 13
click at [593, 285] on button "Confirm OTP" at bounding box center [590, 285] width 48 height 13
click at [672, 296] on link "Resend OTP" at bounding box center [682, 296] width 26 height 7
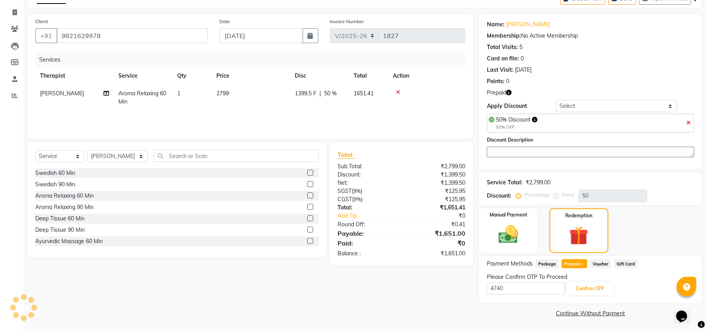
scroll to position [45, 0]
drag, startPoint x: 518, startPoint y: 286, endPoint x: 452, endPoint y: 287, distance: 66.3
click at [452, 287] on div "Client +91 9821629978 Date 03-09-2025 Invoice Number V/2025 V/2025-26 1827 Serv…" at bounding box center [365, 166] width 687 height 305
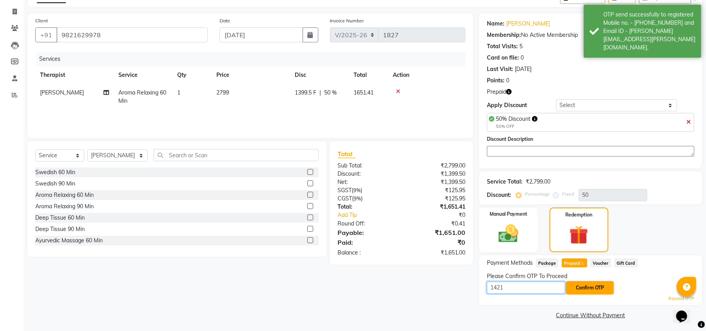
type input "1421"
click at [596, 286] on button "Confirm OTP" at bounding box center [590, 287] width 48 height 13
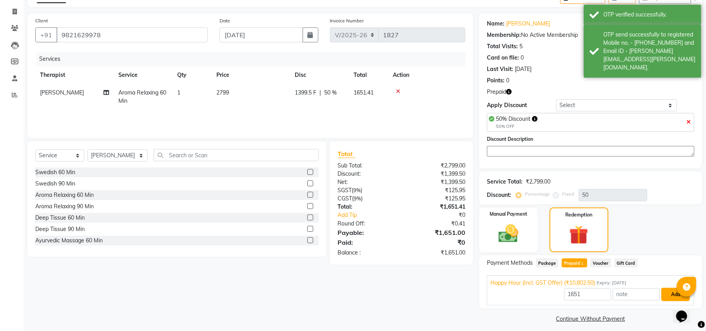
click at [675, 298] on button "Add" at bounding box center [675, 294] width 29 height 13
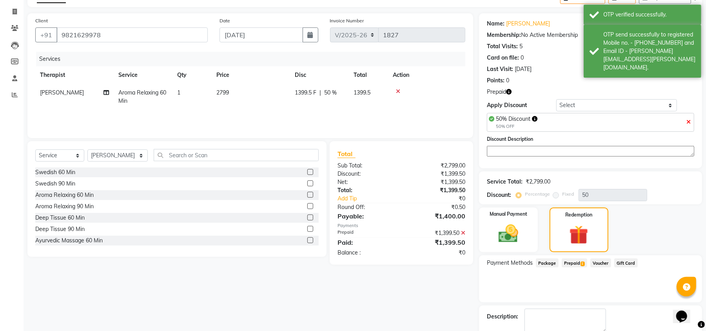
scroll to position [90, 0]
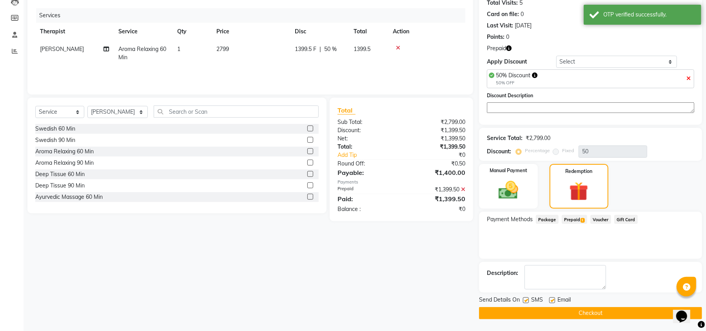
click at [523, 314] on button "Checkout" at bounding box center [590, 313] width 223 height 12
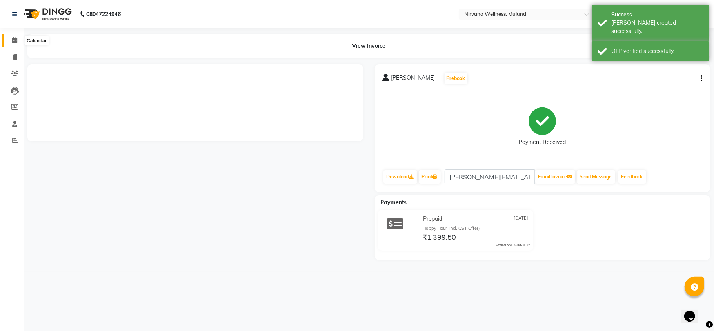
click at [16, 38] on icon at bounding box center [14, 40] width 5 height 6
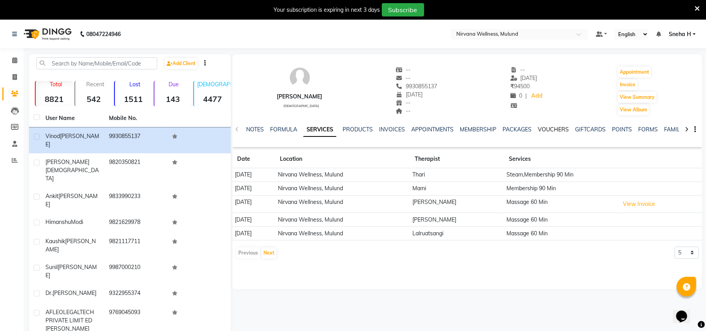
click at [563, 131] on link "VOUCHERS" at bounding box center [553, 129] width 31 height 7
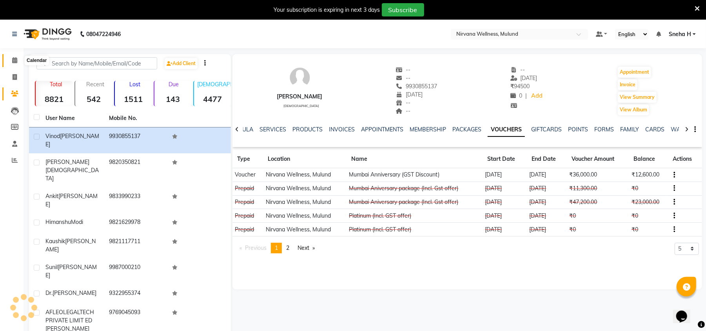
click at [16, 57] on icon at bounding box center [14, 60] width 5 height 6
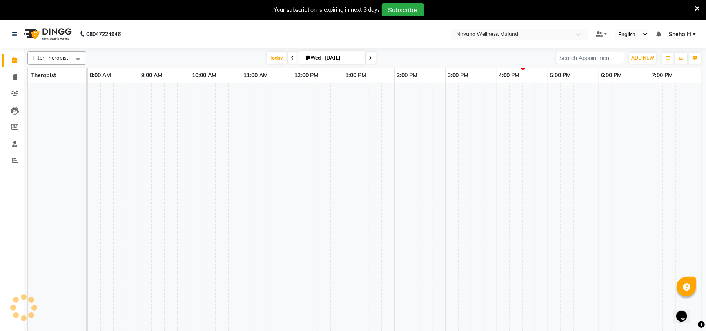
click at [369, 56] on icon at bounding box center [370, 58] width 3 height 5
type input "[DATE]"
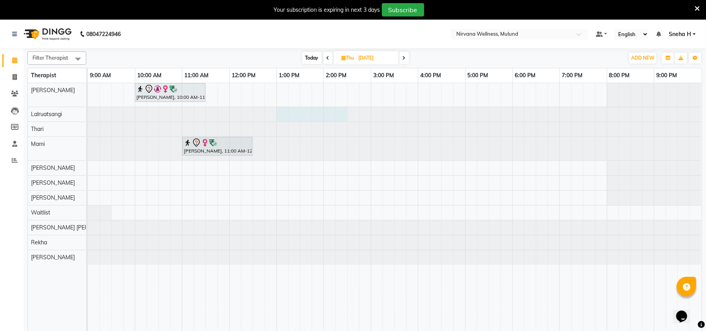
drag, startPoint x: 280, startPoint y: 113, endPoint x: 336, endPoint y: 118, distance: 57.1
click at [88, 119] on div at bounding box center [88, 114] width 0 height 15
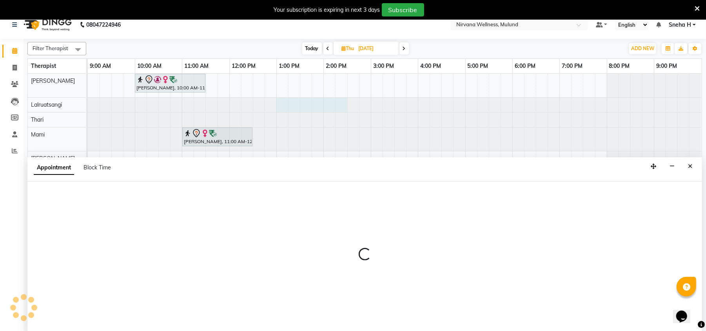
select select "48510"
select select "780"
select select "tentative"
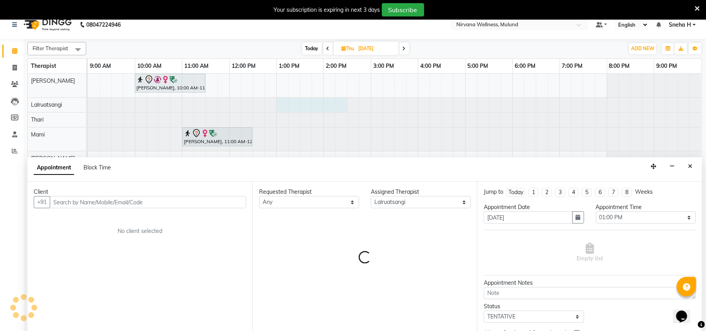
scroll to position [20, 0]
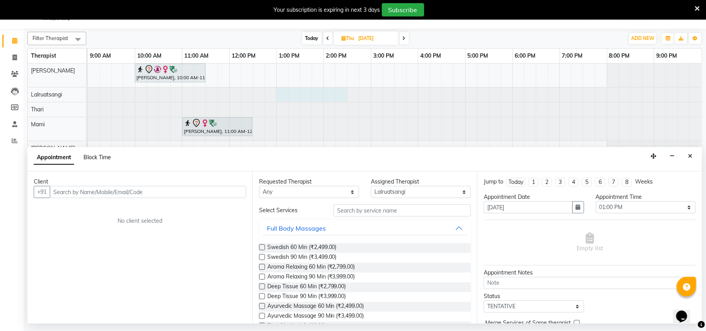
click at [88, 160] on span "Block Time" at bounding box center [97, 157] width 27 height 7
select select "48510"
select select "780"
select select "870"
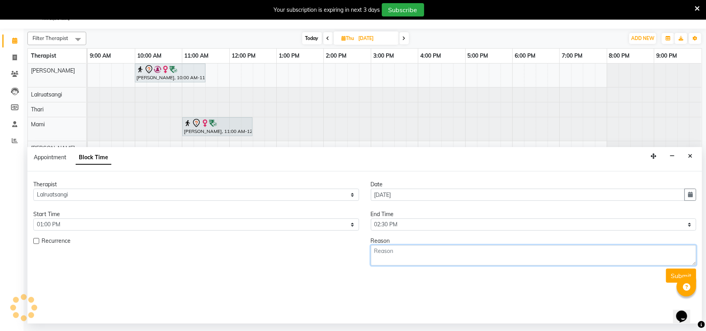
click at [491, 252] on textarea at bounding box center [534, 255] width 326 height 20
type textarea "RAJIV SIR 60MIN"
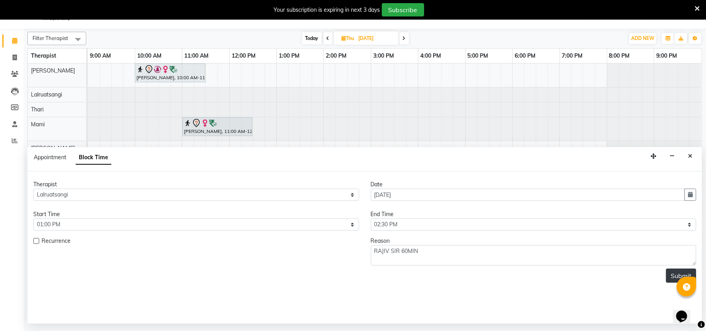
click at [670, 274] on button "Submit" at bounding box center [681, 276] width 30 height 14
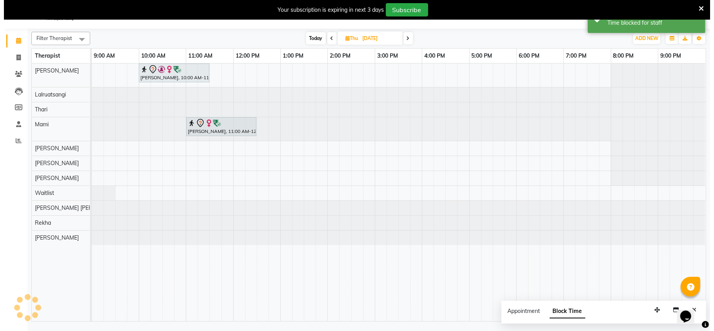
scroll to position [0, 0]
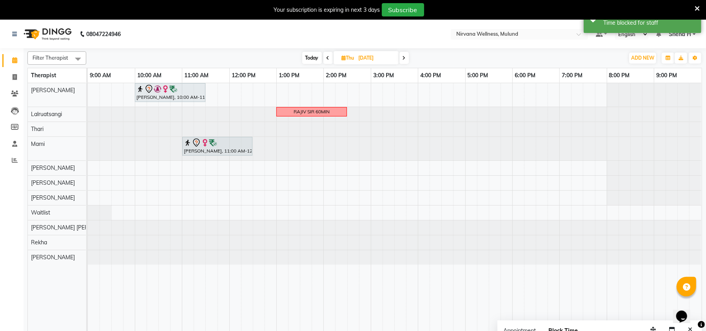
click at [696, 5] on icon at bounding box center [697, 8] width 5 height 7
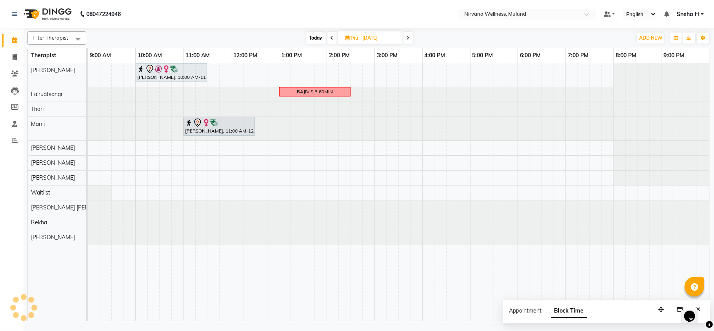
click at [315, 36] on span "Today" at bounding box center [316, 38] width 20 height 12
type input "[DATE]"
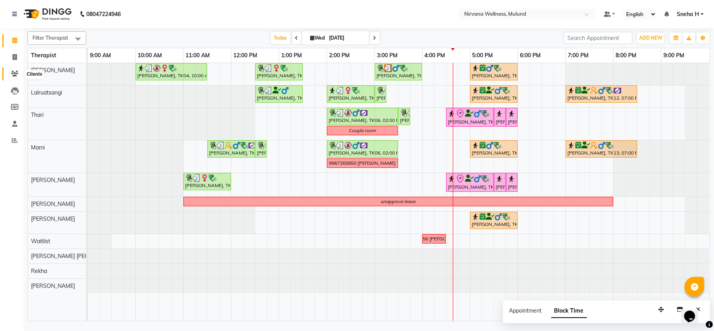
click at [13, 71] on icon at bounding box center [14, 74] width 7 height 6
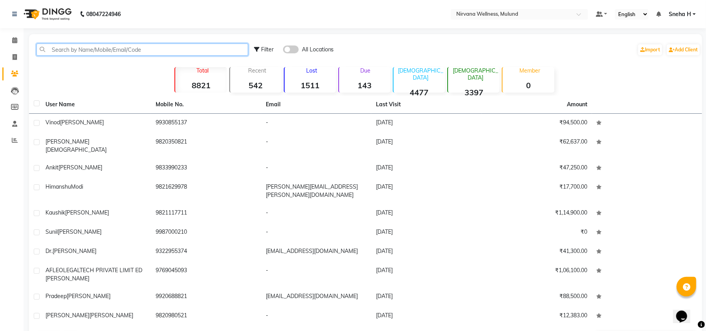
click at [135, 47] on input "text" at bounding box center [142, 50] width 212 height 12
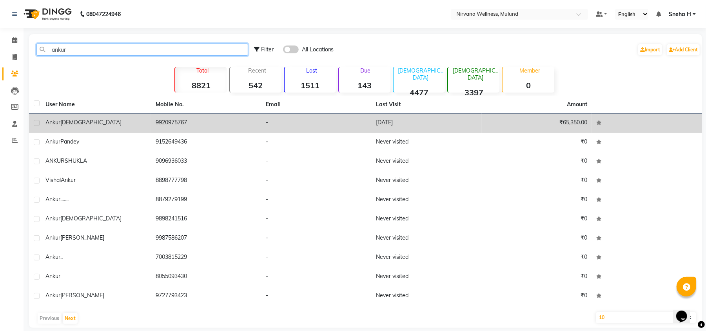
type input "ankur"
click at [114, 126] on div "Ankur Bhojani" at bounding box center [95, 122] width 101 height 8
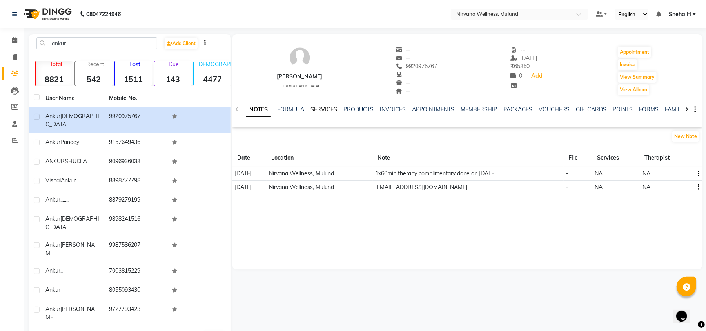
click at [311, 106] on link "SERVICES" at bounding box center [324, 109] width 27 height 7
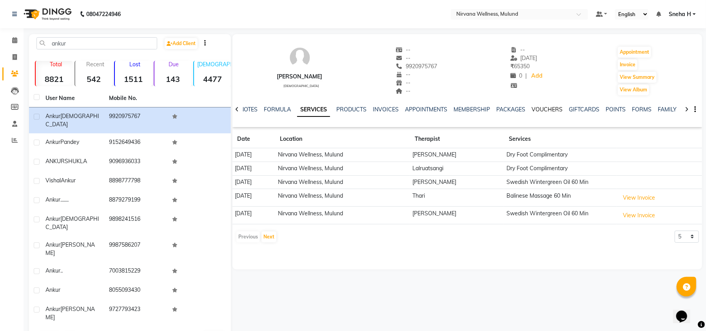
click at [541, 107] on link "VOUCHERS" at bounding box center [547, 109] width 31 height 7
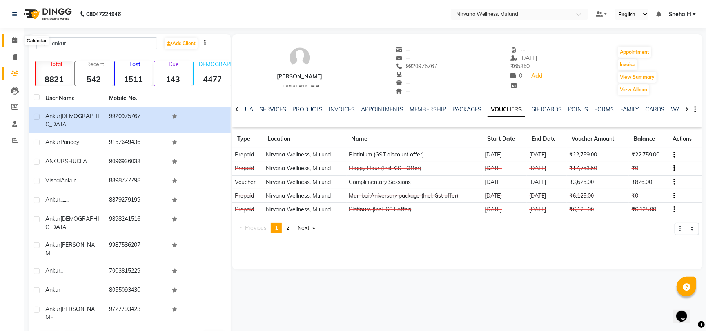
click at [12, 42] on icon at bounding box center [14, 40] width 5 height 6
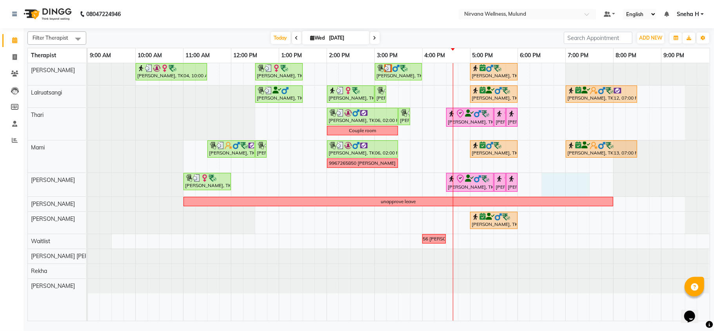
drag, startPoint x: 545, startPoint y: 181, endPoint x: 578, endPoint y: 180, distance: 32.9
click at [581, 180] on div "Geeta Naidu, TK04, 10:00 AM-11:30 AM, Massage 90 Min Dr. Sonali tawde, TK08, 12…" at bounding box center [399, 192] width 622 height 258
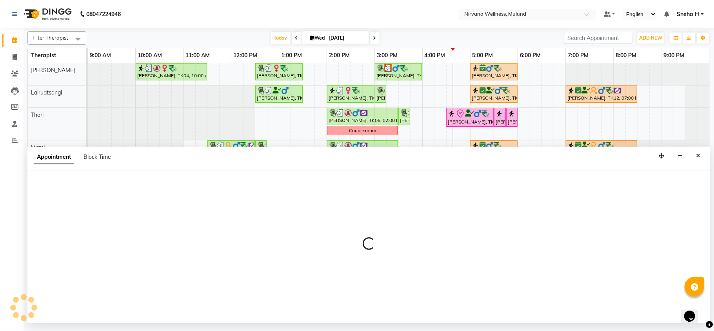
select select "29685"
select select "1110"
select select "tentative"
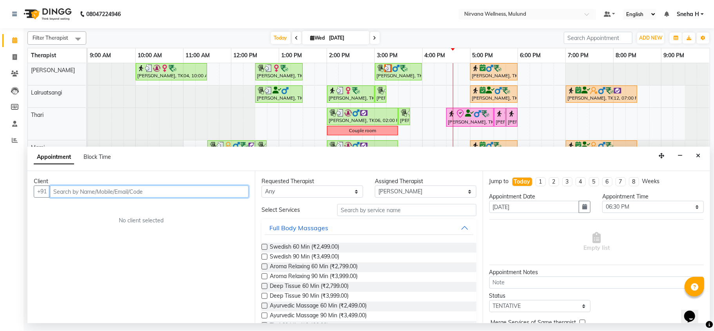
click at [157, 189] on input "text" at bounding box center [149, 191] width 199 height 12
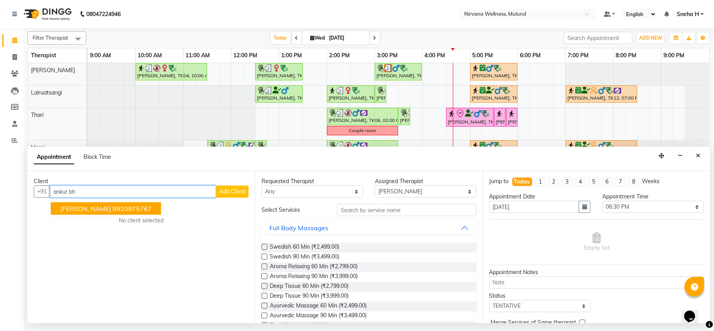
click at [136, 208] on ngb-highlight "9920975767" at bounding box center [132, 209] width 39 height 8
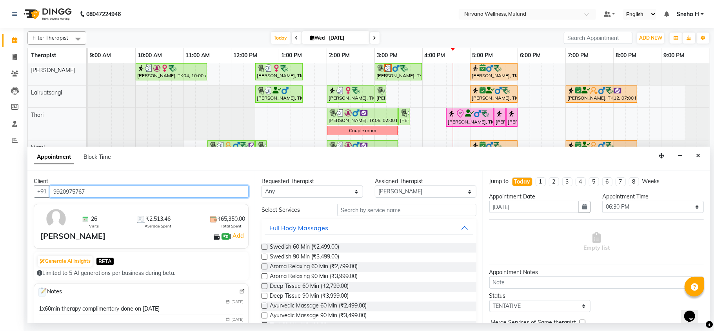
type input "9920975767"
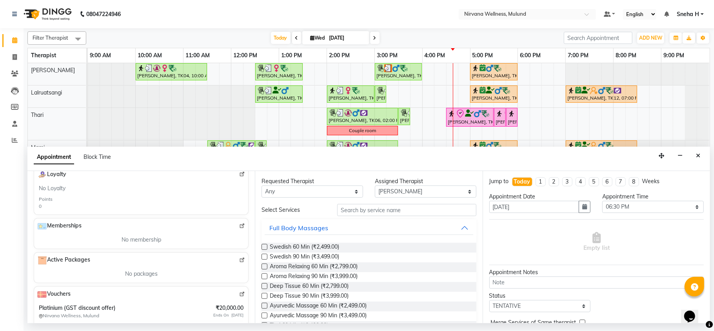
scroll to position [299, 0]
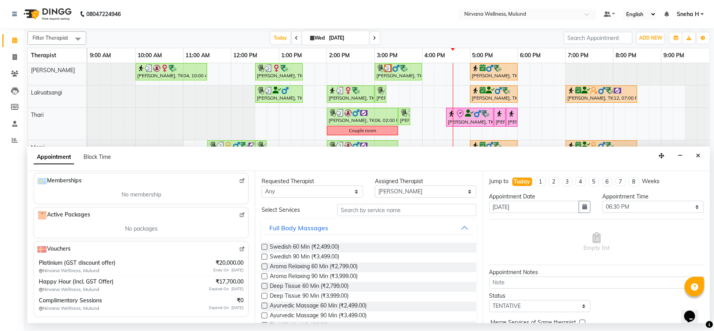
click at [239, 249] on img at bounding box center [242, 249] width 6 height 6
click at [355, 213] on input "text" at bounding box center [406, 210] width 139 height 12
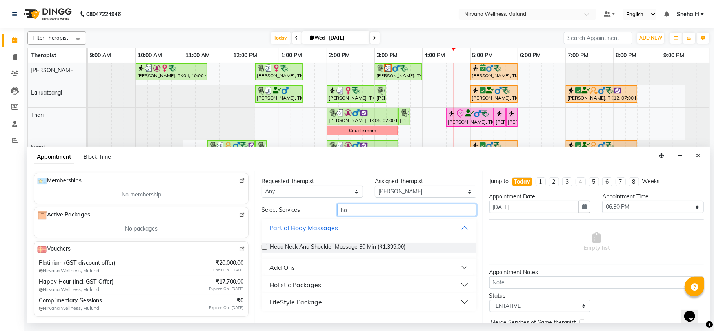
type input "h"
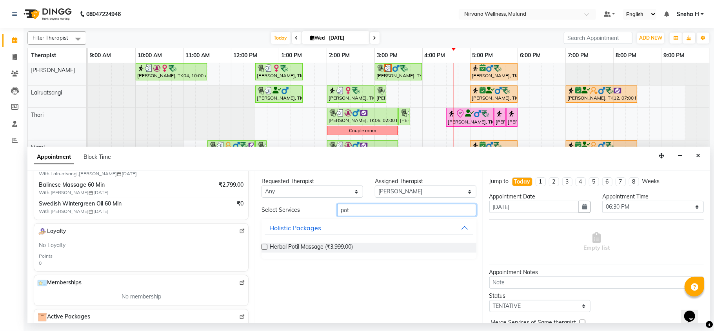
scroll to position [142, 0]
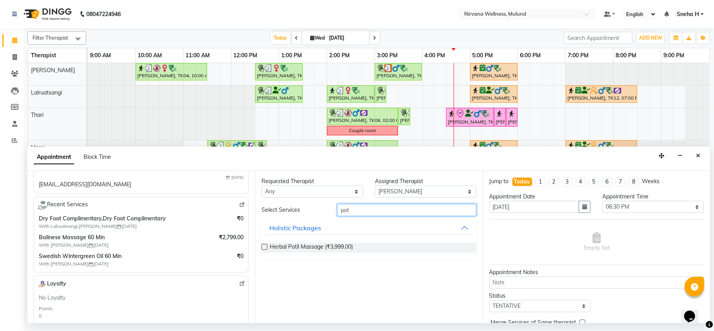
type input "pot"
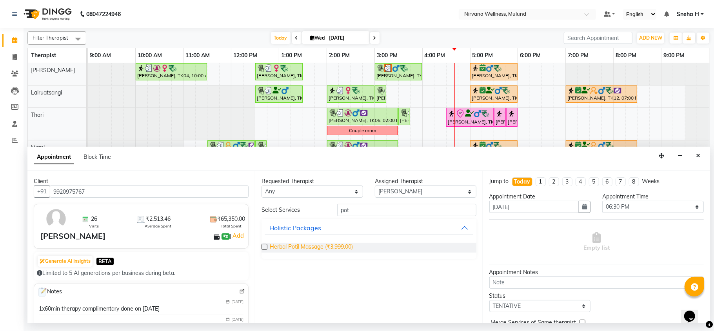
click at [283, 247] on span "Herbal Potil Massage (₹3,999.00)" at bounding box center [311, 248] width 83 height 10
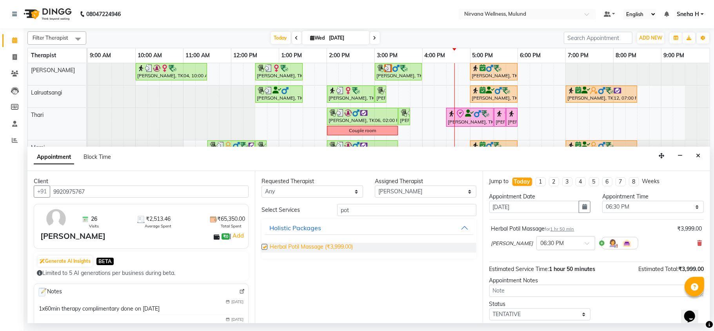
checkbox input "false"
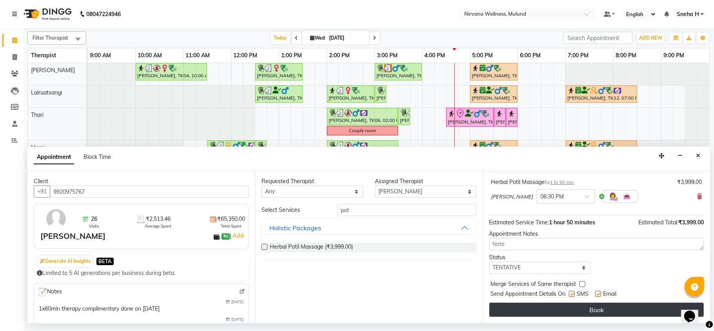
click at [554, 309] on button "Book" at bounding box center [596, 310] width 214 height 14
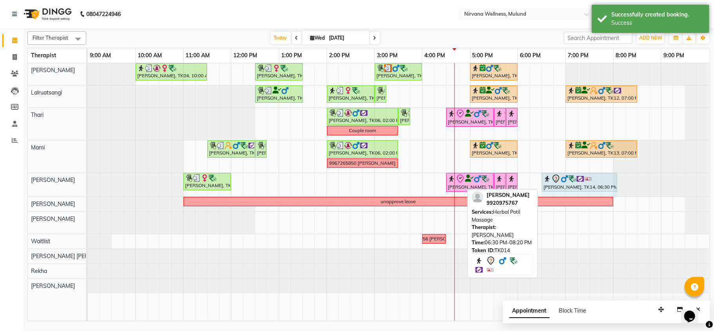
click at [625, 181] on div "Vivek Vijaykar, TK05, 11:00 AM-12:00 PM, Deep Tissue 60 Min Arun Vishwanath, TK…" at bounding box center [398, 185] width 621 height 24
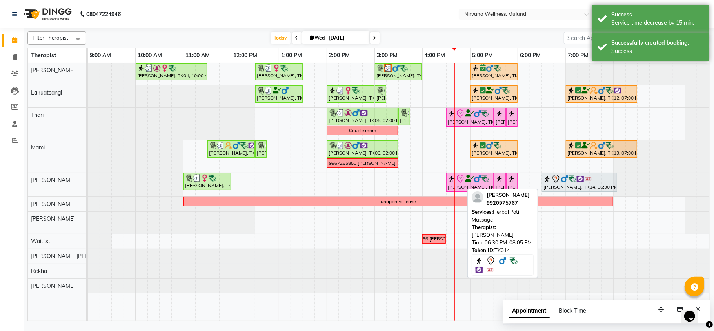
click at [577, 187] on div "Ankur Bhojani, TK14, 06:30 PM-08:05 PM, Herbal Potil Massage" at bounding box center [580, 182] width 74 height 16
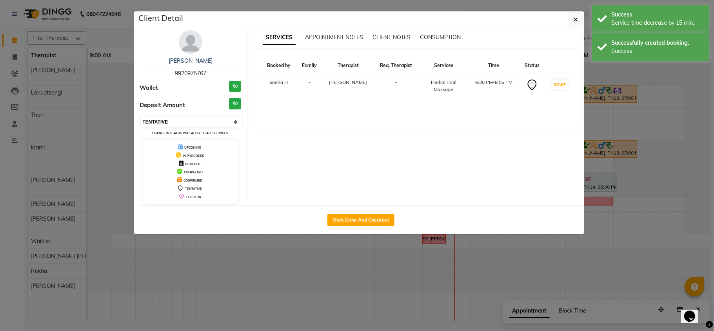
click at [163, 120] on select "Select IN SERVICE CONFIRMED TENTATIVE CHECK IN MARK DONE DROPPED UPCOMING" at bounding box center [192, 121] width 102 height 11
select select "8"
click at [141, 117] on select "Select IN SERVICE CONFIRMED TENTATIVE CHECK IN MARK DONE DROPPED UPCOMING" at bounding box center [192, 121] width 102 height 11
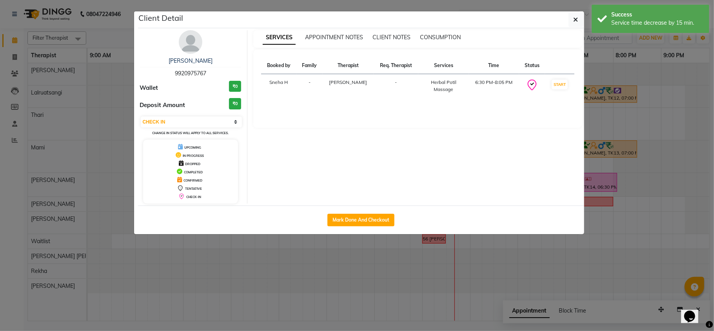
click at [98, 34] on ngb-modal-window "Client Detail Ankur Bhojani 9920975767 Wallet ₹0 Deposit Amount ₹0 Select IN SE…" at bounding box center [357, 165] width 714 height 331
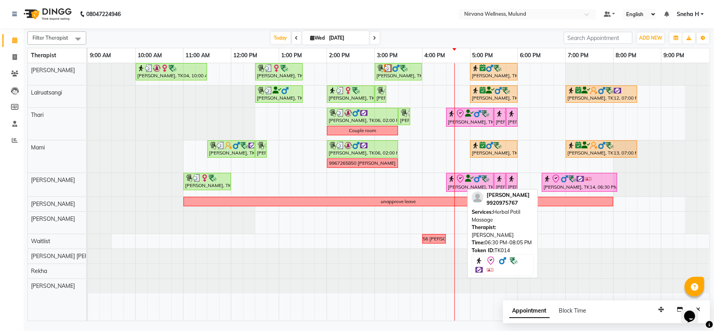
click at [551, 184] on icon at bounding box center [555, 178] width 9 height 9
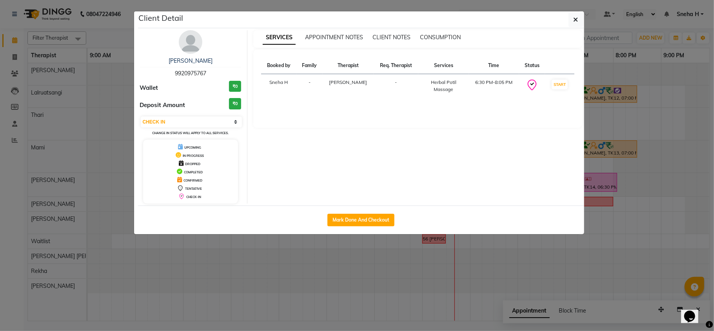
click at [190, 115] on div "Ankur Bhojani 9920975767 Wallet ₹0 Deposit Amount ₹0 Select IN SERVICE CONFIRME…" at bounding box center [191, 116] width 114 height 173
drag, startPoint x: 189, startPoint y: 121, endPoint x: 186, endPoint y: 127, distance: 6.8
click at [189, 121] on select "Select IN SERVICE CONFIRMED TENTATIVE CHECK IN MARK DONE DROPPED UPCOMING" at bounding box center [192, 121] width 102 height 11
select select "6"
click at [141, 117] on select "Select IN SERVICE CONFIRMED TENTATIVE CHECK IN MARK DONE DROPPED UPCOMING" at bounding box center [192, 121] width 102 height 11
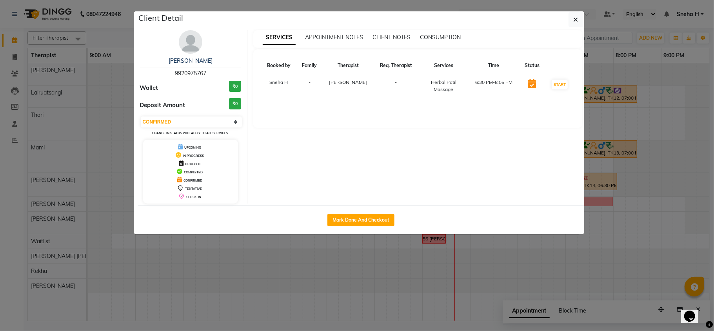
click at [118, 25] on ngb-modal-window "Client Detail Ankur Bhojani 9920975767 Wallet ₹0 Deposit Amount ₹0 Select IN SE…" at bounding box center [357, 165] width 714 height 331
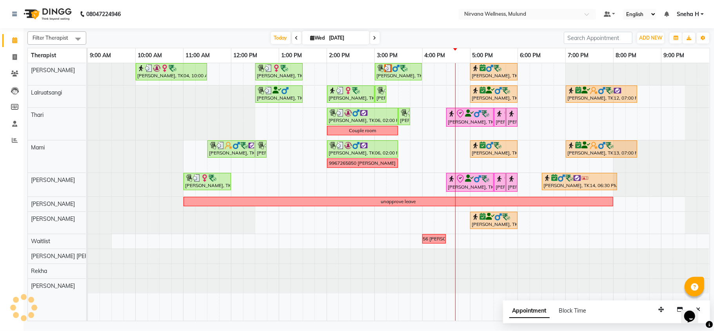
click at [375, 39] on span at bounding box center [374, 38] width 9 height 12
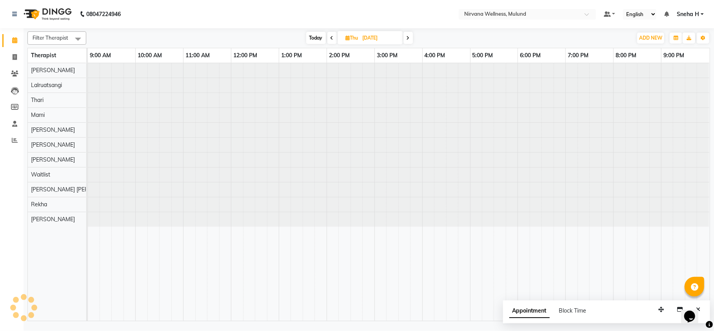
click at [410, 38] on icon at bounding box center [408, 38] width 3 height 5
type input "05-09-2025"
click at [365, 38] on input "05-09-2025" at bounding box center [378, 38] width 39 height 12
select select "9"
select select "2025"
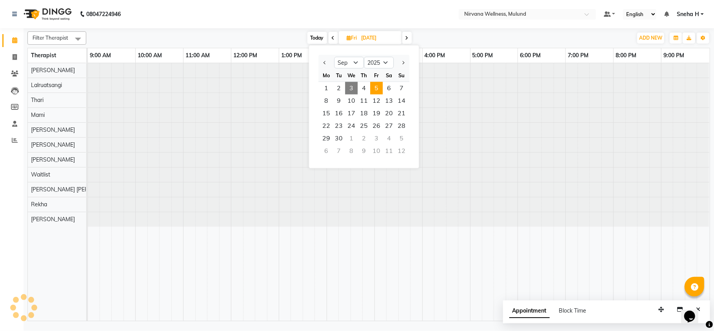
click at [380, 93] on span "5" at bounding box center [376, 88] width 13 height 13
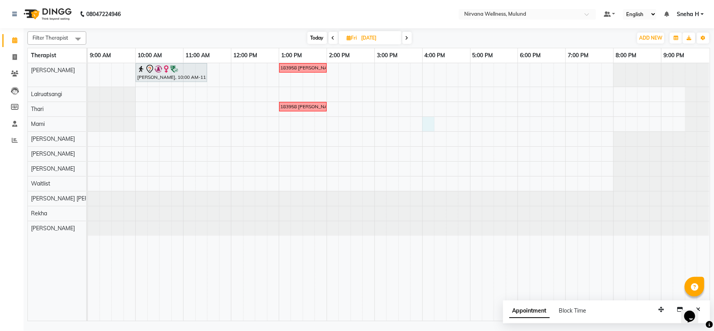
click at [425, 121] on div "Geeta Naidu, 10:00 AM-11:30 AM, Massage 90 Min 9322183958 Deepika RUPAY VOUCHER…" at bounding box center [399, 192] width 622 height 258
select select "69865"
select select "960"
select select "tentative"
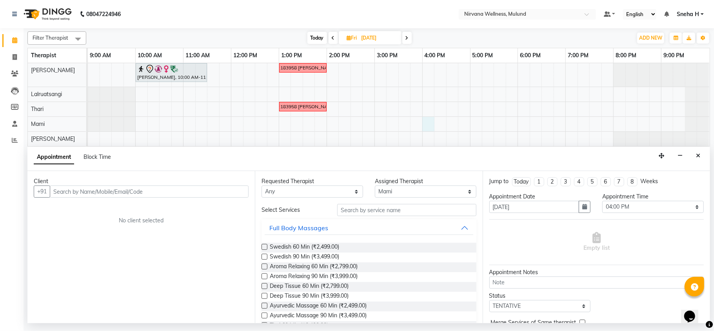
click at [132, 189] on input "text" at bounding box center [149, 191] width 199 height 12
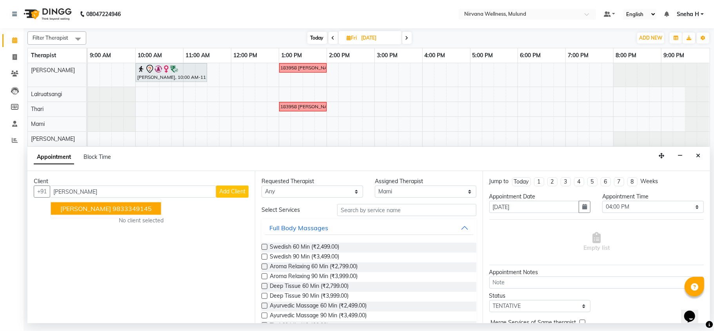
click at [113, 211] on ngb-highlight "9833349145" at bounding box center [132, 209] width 39 height 8
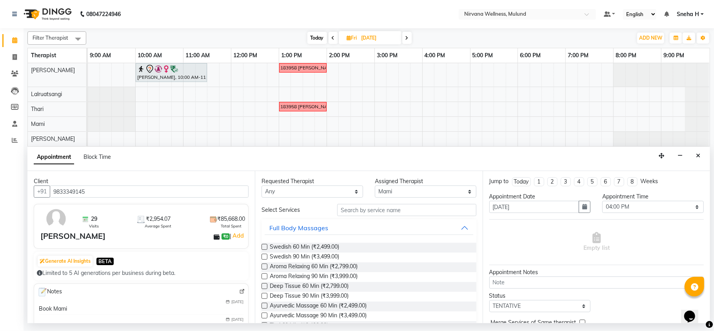
type input "9833349145"
click at [340, 191] on select "Any [PERSON_NAME] [PERSON_NAME] [PERSON_NAME] Tlau [PERSON_NAME] Kumar [PERSON_…" at bounding box center [313, 191] width 102 height 12
select select "69865"
click at [262, 186] on select "Any [PERSON_NAME] [PERSON_NAME] [PERSON_NAME] Tlau [PERSON_NAME] Kumar [PERSON_…" at bounding box center [313, 191] width 102 height 12
click at [367, 207] on input "text" at bounding box center [406, 210] width 139 height 12
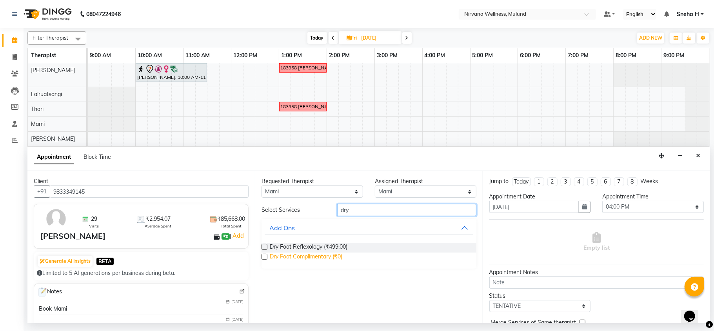
type input "dry"
click at [309, 258] on span "Dry Foot Complimentary (₹0)" at bounding box center [306, 258] width 73 height 10
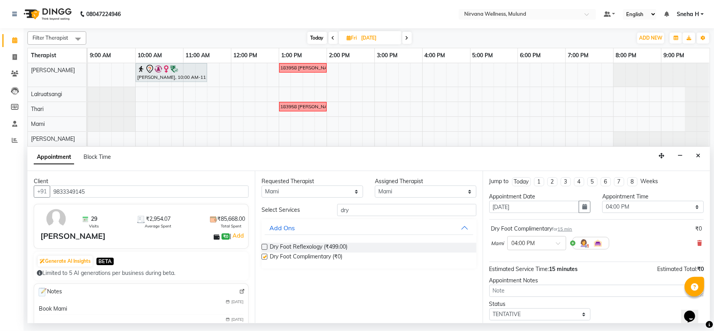
checkbox input "false"
click at [341, 193] on select "Any [PERSON_NAME] [PERSON_NAME] [PERSON_NAME] Tlau [PERSON_NAME] Kumar [PERSON_…" at bounding box center [313, 191] width 102 height 12
select select "29684"
click at [262, 186] on select "Any [PERSON_NAME] [PERSON_NAME] [PERSON_NAME] Tlau [PERSON_NAME] Kumar [PERSON_…" at bounding box center [313, 191] width 102 height 12
select select "29684"
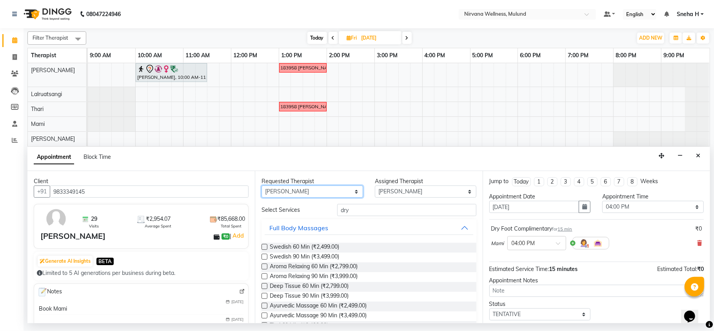
drag, startPoint x: 303, startPoint y: 192, endPoint x: 303, endPoint y: 186, distance: 5.9
click at [303, 192] on select "Any [PERSON_NAME] [PERSON_NAME] [PERSON_NAME] Tlau [PERSON_NAME] Kumar [PERSON_…" at bounding box center [313, 191] width 102 height 12
select select "35614"
click at [262, 186] on select "Any [PERSON_NAME] [PERSON_NAME] [PERSON_NAME] Tlau [PERSON_NAME] Kumar [PERSON_…" at bounding box center [313, 191] width 102 height 12
select select "35614"
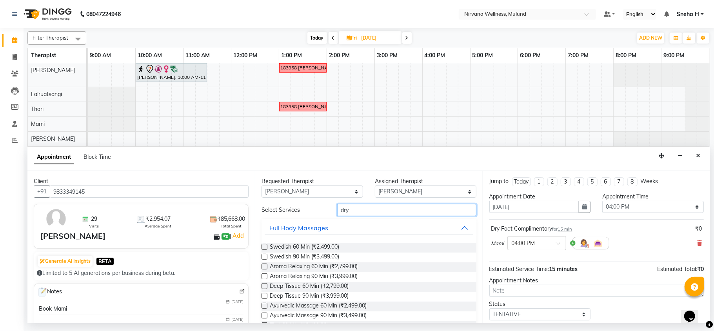
click at [360, 211] on input "dry" at bounding box center [406, 210] width 139 height 12
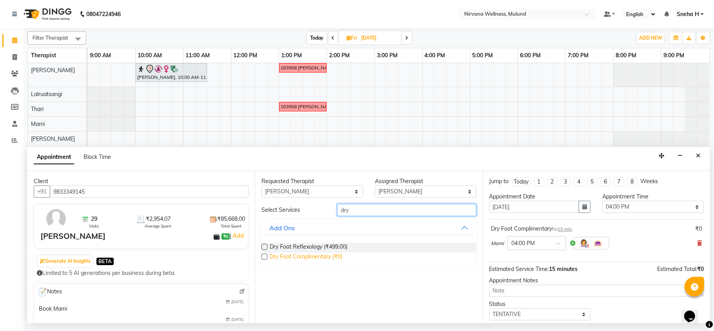
type input "dry"
click at [325, 261] on span "Dry Foot Complimentary (₹0)" at bounding box center [306, 258] width 73 height 10
checkbox input "false"
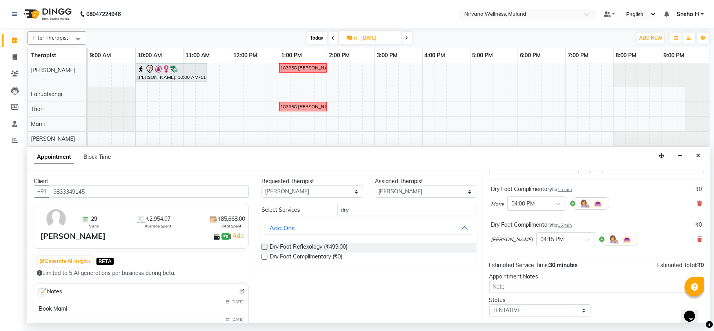
scroll to position [84, 0]
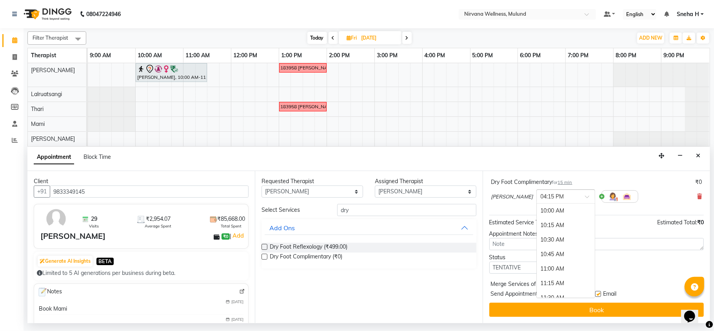
click at [585, 198] on span at bounding box center [590, 199] width 10 height 8
click at [537, 280] on div "04:00 PM" at bounding box center [566, 280] width 58 height 15
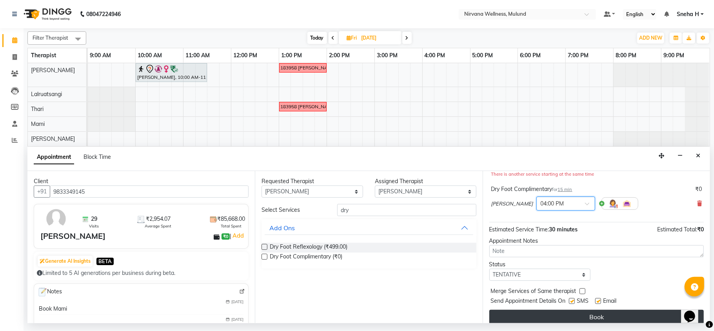
click at [514, 314] on button "Book" at bounding box center [596, 317] width 214 height 14
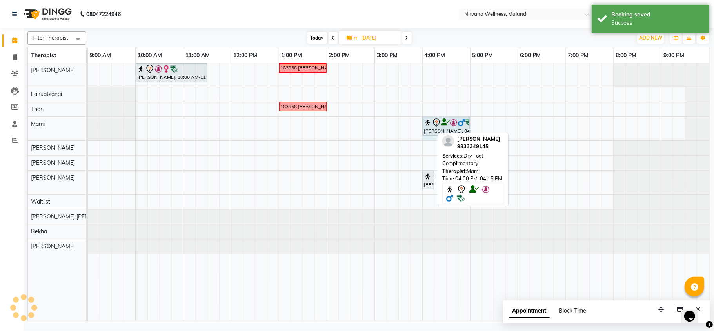
drag, startPoint x: 433, startPoint y: 125, endPoint x: 460, endPoint y: 125, distance: 27.4
click at [88, 125] on div "Jigar Jain, 04:00 PM-04:15 PM, Dry Foot Complimentary Jigar Jain, 04:00 PM-04:1…" at bounding box center [88, 129] width 0 height 24
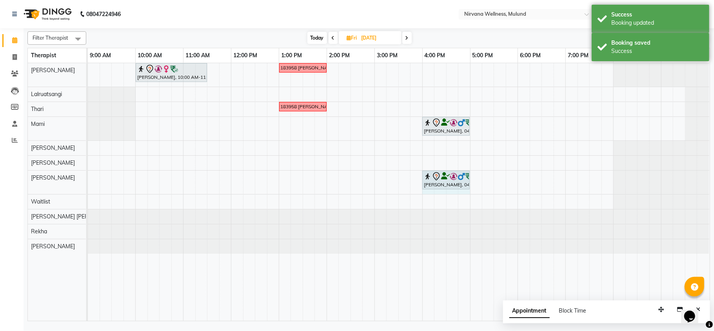
drag, startPoint x: 433, startPoint y: 182, endPoint x: 466, endPoint y: 180, distance: 33.0
click at [88, 180] on div "Jigar Jain, 04:00 PM-04:15 PM, Dry Foot Complimentary Jigar Jain, 04:00 PM-04:1…" at bounding box center [88, 183] width 0 height 24
click at [313, 42] on span "Today" at bounding box center [317, 38] width 20 height 12
type input "[DATE]"
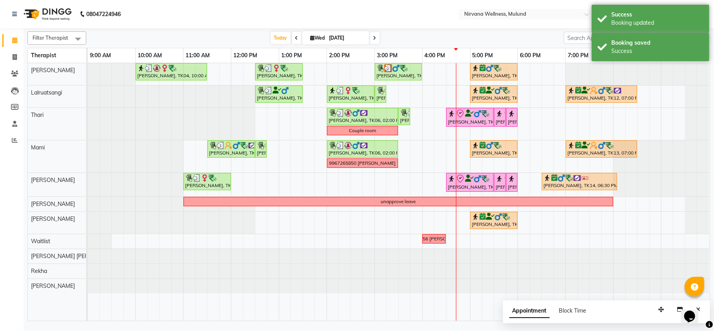
click at [345, 40] on input "[DATE]" at bounding box center [346, 38] width 39 height 12
select select "9"
select select "2025"
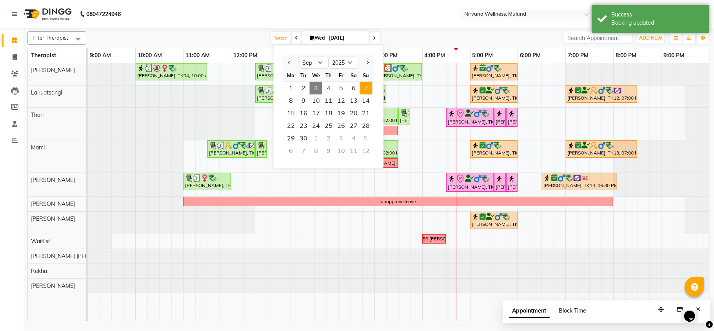
click at [367, 87] on span "7" at bounding box center [366, 88] width 13 height 13
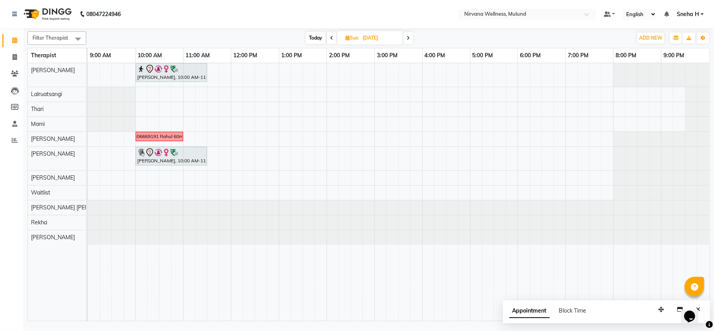
click at [305, 34] on div "Today Sun 07-09-2025" at bounding box center [359, 38] width 109 height 12
click at [313, 37] on span "Today" at bounding box center [316, 38] width 20 height 12
type input "[DATE]"
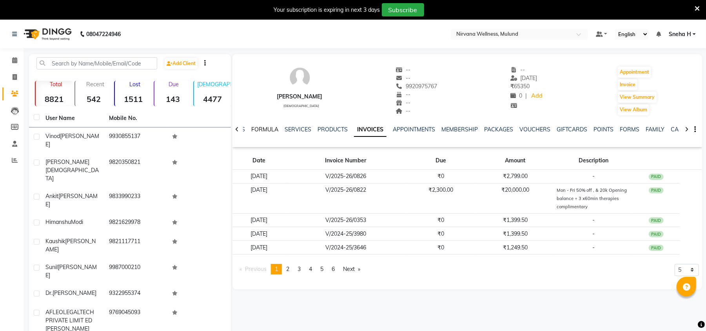
click at [268, 129] on link "FORMULA" at bounding box center [264, 129] width 27 height 7
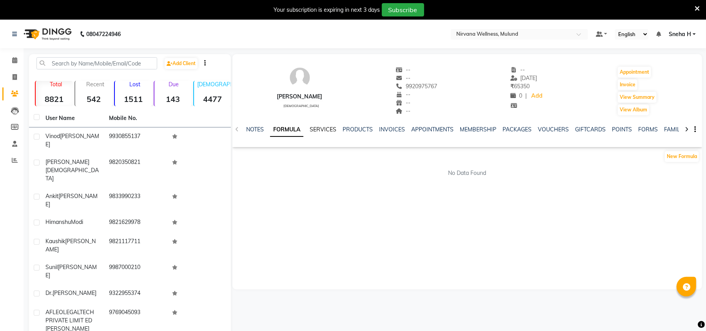
click at [313, 131] on link "SERVICES" at bounding box center [323, 129] width 27 height 7
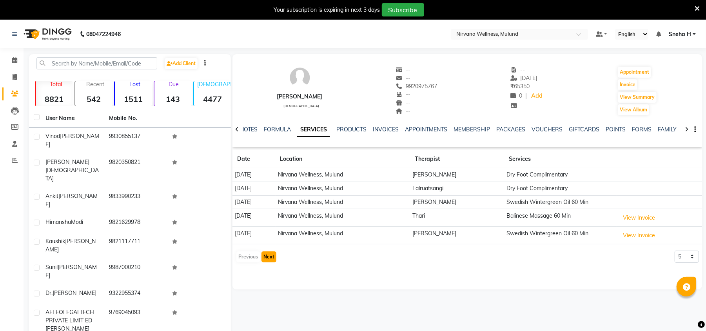
click at [271, 260] on button "Next" at bounding box center [269, 256] width 15 height 11
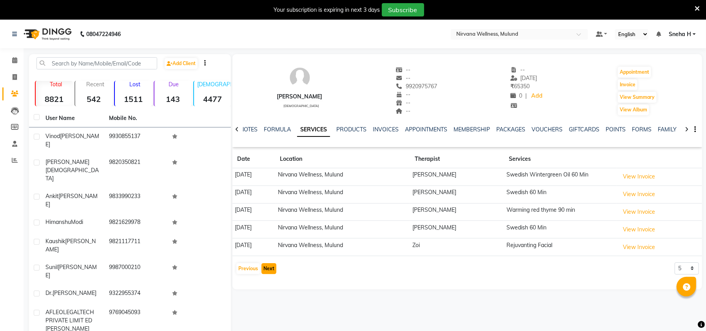
click at [270, 274] on button "Next" at bounding box center [269, 268] width 15 height 11
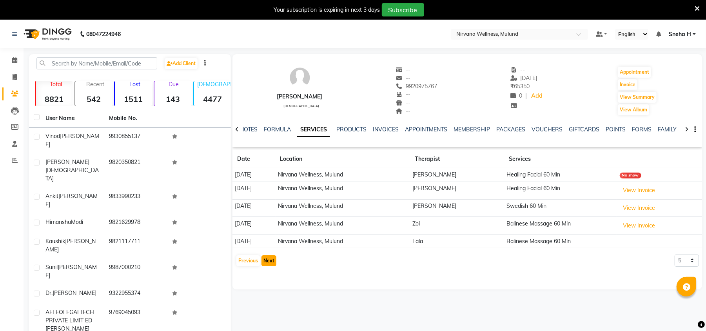
click at [269, 262] on button "Next" at bounding box center [269, 260] width 15 height 11
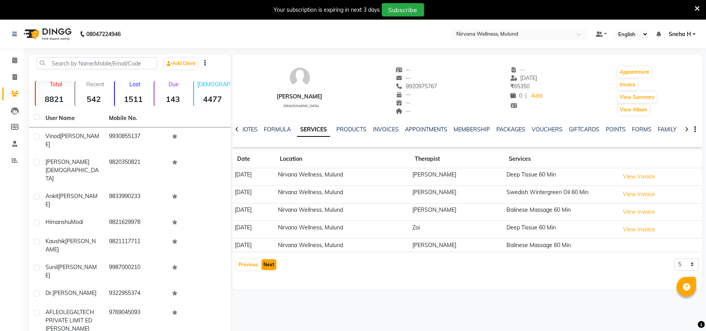
click at [270, 266] on button "Next" at bounding box center [269, 264] width 15 height 11
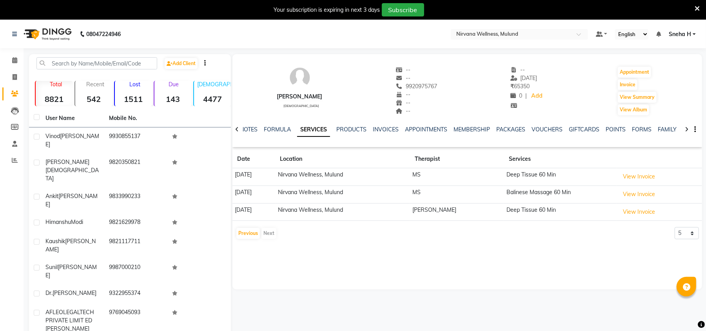
click at [698, 10] on icon at bounding box center [697, 8] width 5 height 7
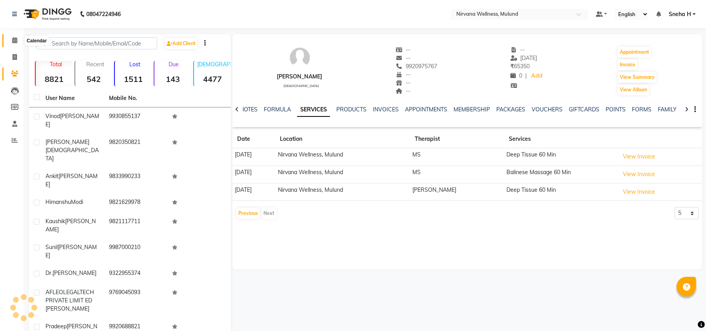
click at [13, 38] on icon at bounding box center [14, 40] width 5 height 6
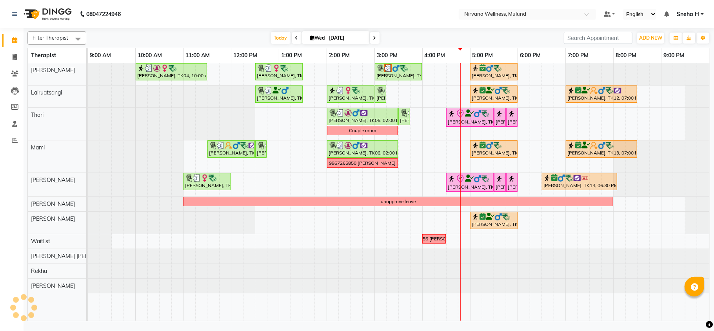
click at [345, 38] on input "[DATE]" at bounding box center [346, 38] width 39 height 12
select select "9"
select select "2025"
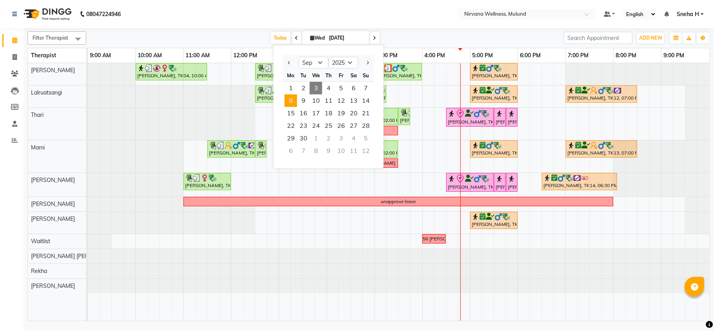
click at [289, 103] on span "8" at bounding box center [291, 100] width 13 height 13
type input "[DATE]"
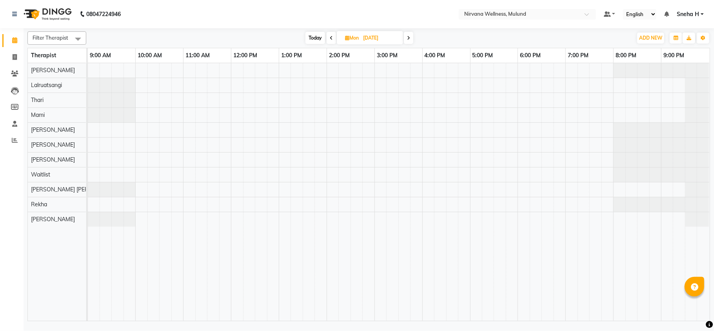
click at [447, 145] on div at bounding box center [399, 192] width 622 height 258
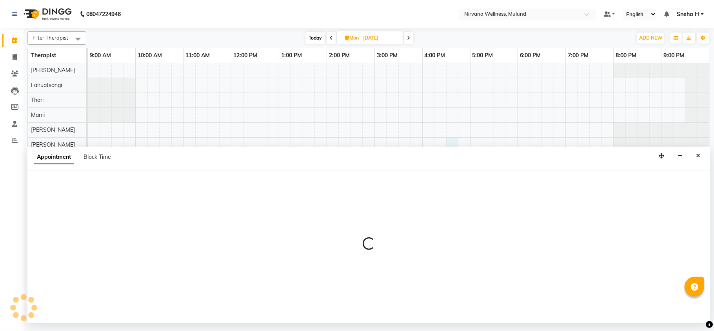
select select "29684"
select select "990"
select select "tentative"
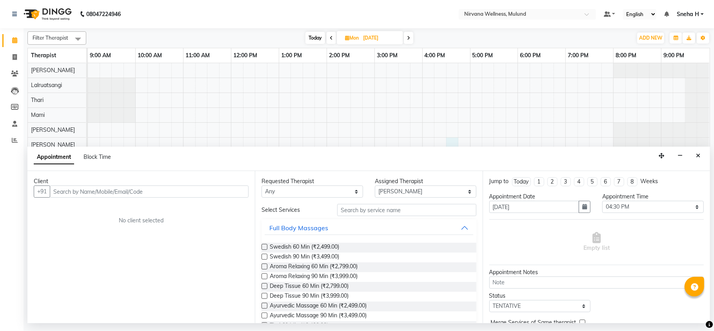
click at [158, 192] on input "text" at bounding box center [149, 191] width 199 height 12
click at [215, 197] on input "text" at bounding box center [149, 191] width 199 height 12
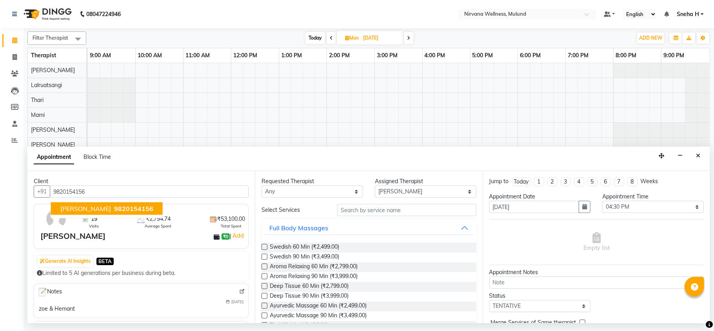
click at [114, 207] on span "9820154156" at bounding box center [133, 209] width 39 height 8
type input "9820154156"
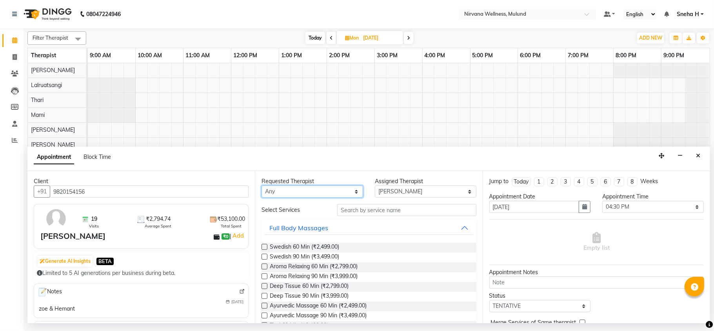
click at [340, 192] on select "Any [PERSON_NAME] [PERSON_NAME] [PERSON_NAME] Tlau [PERSON_NAME] Kumar [PERSON_…" at bounding box center [313, 191] width 102 height 12
select select "29684"
click at [262, 186] on select "Any [PERSON_NAME] [PERSON_NAME] [PERSON_NAME] Tlau [PERSON_NAME] Kumar [PERSON_…" at bounding box center [313, 191] width 102 height 12
click at [363, 215] on input "text" at bounding box center [406, 210] width 139 height 12
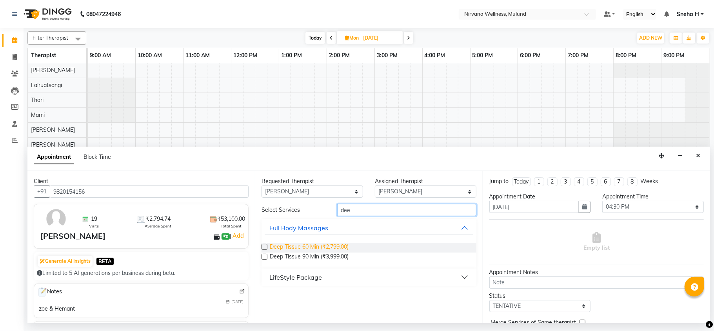
type input "dee"
click at [337, 248] on span "Deep Tissue 60 Min (₹2,799.00)" at bounding box center [309, 248] width 79 height 10
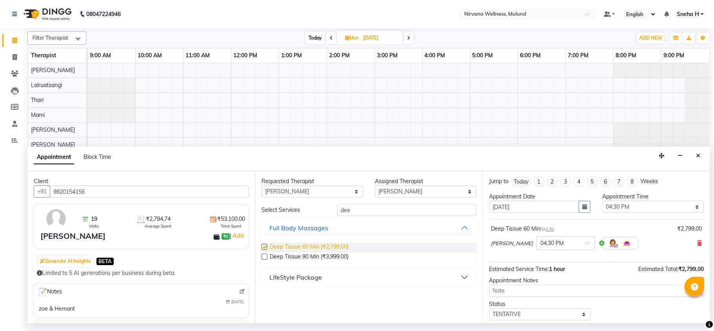
checkbox input "false"
click at [346, 191] on select "Any [PERSON_NAME] [PERSON_NAME] [PERSON_NAME] Tlau [PERSON_NAME] Kumar [PERSON_…" at bounding box center [313, 191] width 102 height 12
drag, startPoint x: 361, startPoint y: 204, endPoint x: 309, endPoint y: 206, distance: 51.8
click at [309, 206] on div "Select Services dee" at bounding box center [369, 210] width 226 height 12
type input "d"
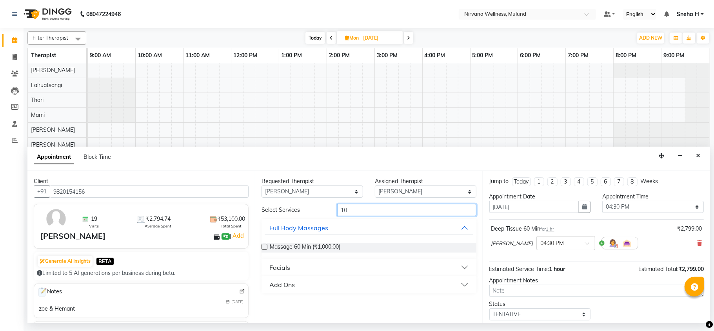
type input "10"
click at [277, 285] on div "Add Ons" at bounding box center [281, 284] width 25 height 9
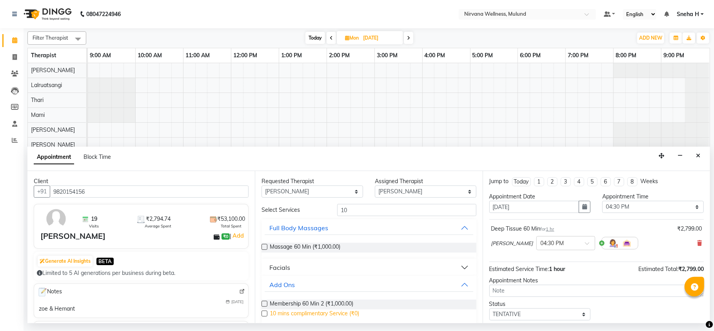
click at [283, 312] on span "10 mins complimentary Service (₹0)" at bounding box center [314, 314] width 89 height 10
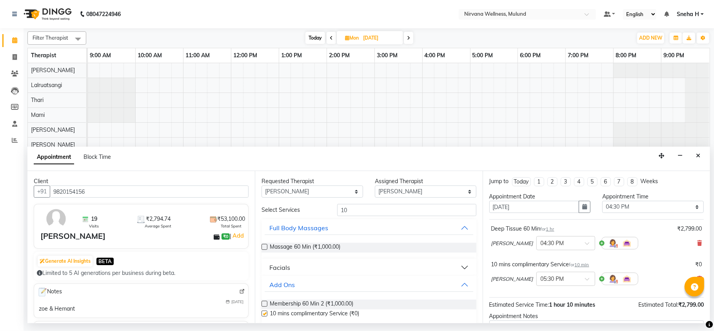
checkbox input "false"
click at [317, 193] on select "Any [PERSON_NAME] [PERSON_NAME] [PERSON_NAME] Tlau [PERSON_NAME] Kumar [PERSON_…" at bounding box center [313, 191] width 102 height 12
select select "48510"
click at [262, 186] on select "Any Hemant Misale Kim Lalruatsangi Mami Miranda LT Tlau Rekha Rohan Kumar Nayak…" at bounding box center [313, 191] width 102 height 12
select select "48510"
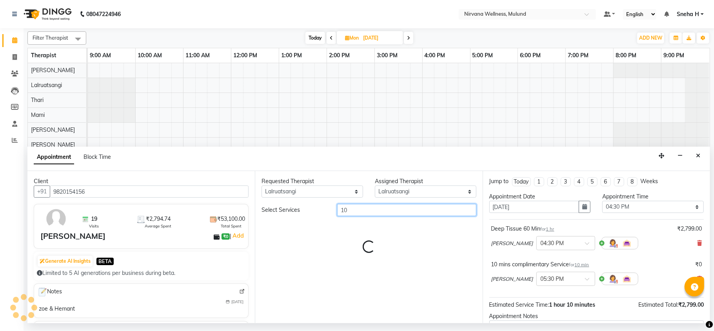
drag, startPoint x: 364, startPoint y: 209, endPoint x: 309, endPoint y: 211, distance: 55.3
click at [309, 211] on div "Select Services 10" at bounding box center [369, 210] width 226 height 12
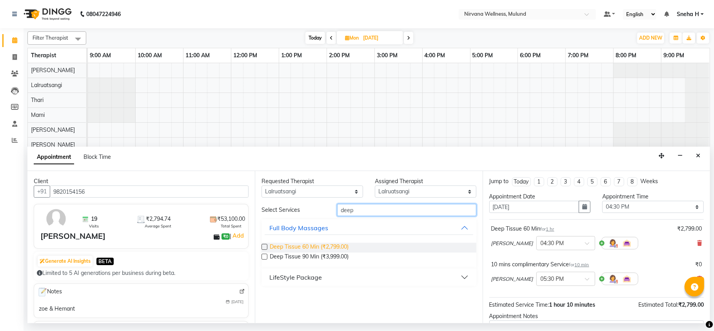
type input "deep"
click at [311, 249] on span "Deep Tissue 60 Min (₹2,799.00)" at bounding box center [309, 248] width 79 height 10
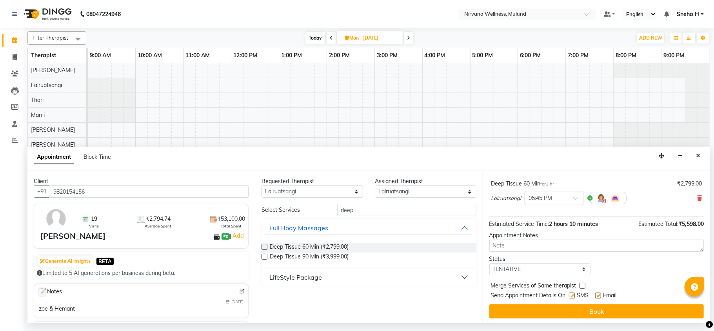
scroll to position [119, 0]
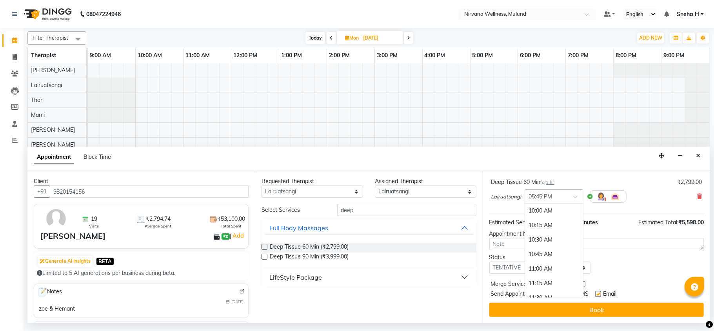
click at [578, 200] on span at bounding box center [578, 199] width 10 height 8
click at [536, 262] on div "04:30 PM" at bounding box center [554, 264] width 58 height 15
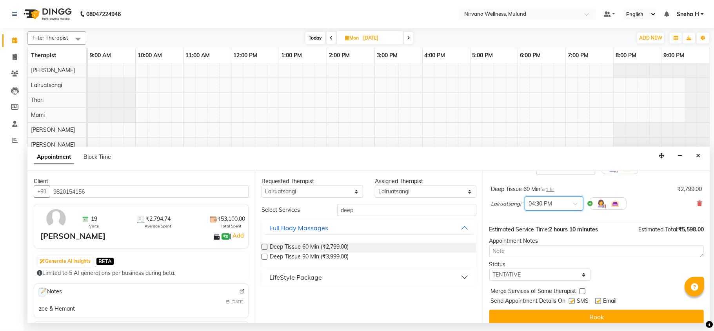
scroll to position [127, 0]
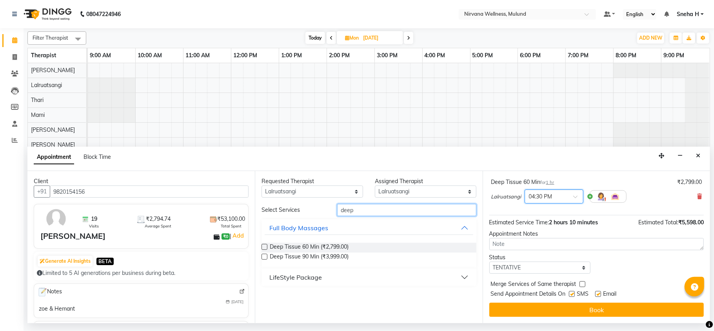
click at [360, 207] on input "deep" at bounding box center [406, 210] width 139 height 12
click at [322, 245] on span "Deep Tissue 60 Min (₹2,799.00)" at bounding box center [309, 248] width 79 height 10
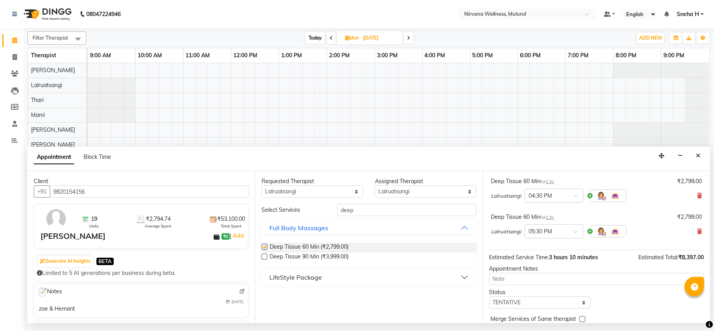
checkbox input "false"
click at [697, 231] on icon at bounding box center [699, 231] width 5 height 5
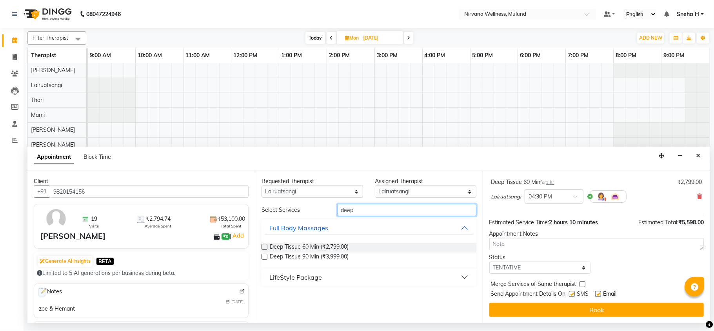
drag, startPoint x: 399, startPoint y: 205, endPoint x: 284, endPoint y: 210, distance: 115.0
click at [284, 210] on div "Select Services deep" at bounding box center [369, 210] width 226 height 12
type input "s"
type input "dry"
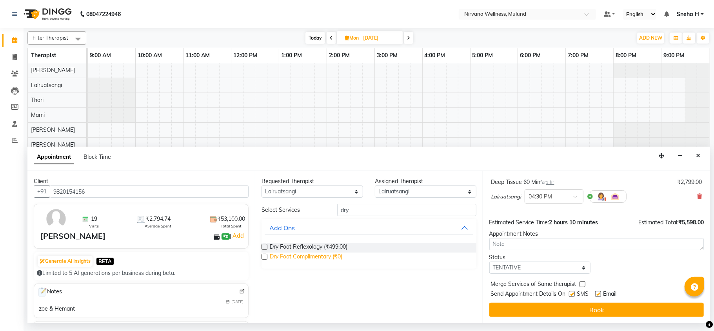
click at [297, 260] on span "Dry Foot Complimentary (₹0)" at bounding box center [306, 258] width 73 height 10
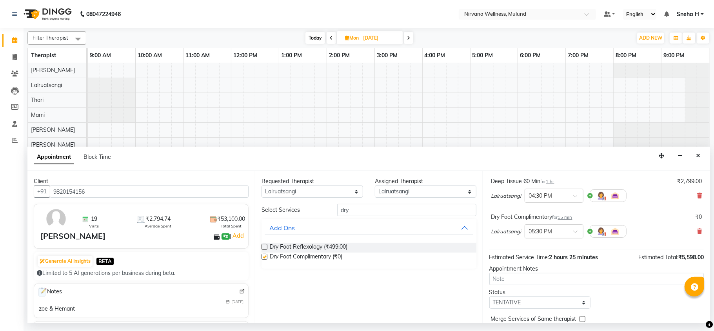
checkbox input "false"
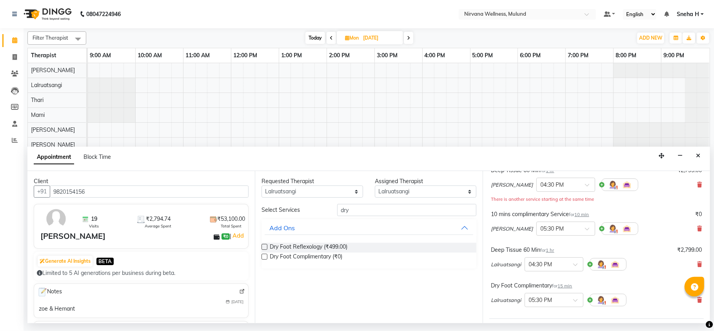
scroll to position [163, 0]
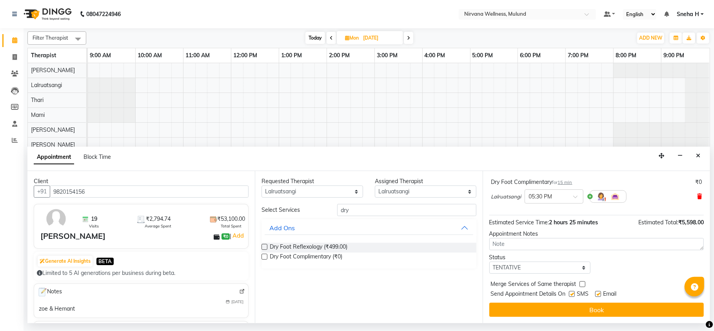
click at [697, 197] on icon at bounding box center [699, 196] width 5 height 5
drag, startPoint x: 438, startPoint y: 205, endPoint x: 324, endPoint y: 209, distance: 113.8
click at [324, 209] on div "Select Services dry" at bounding box center [369, 210] width 226 height 12
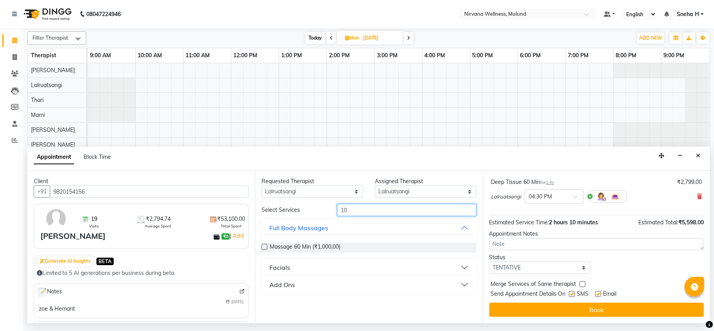
type input "10"
click at [295, 284] on button "Add Ons" at bounding box center [369, 285] width 208 height 14
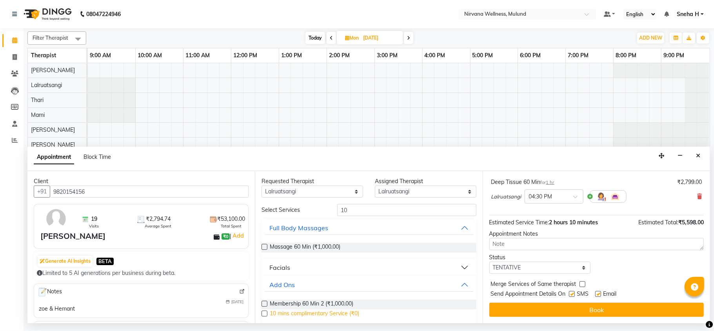
click at [285, 316] on span "10 mins complimentary Service (₹0)" at bounding box center [314, 314] width 89 height 10
checkbox input "false"
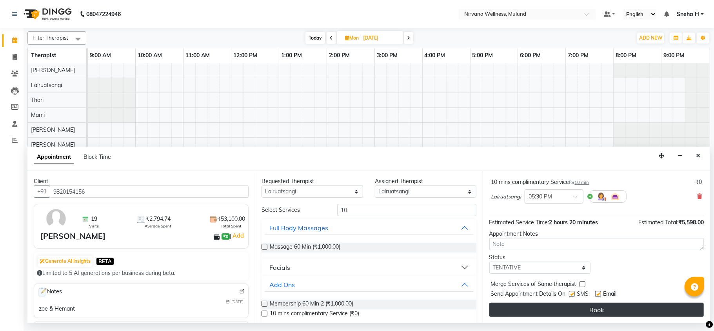
click at [578, 312] on button "Book" at bounding box center [596, 310] width 214 height 14
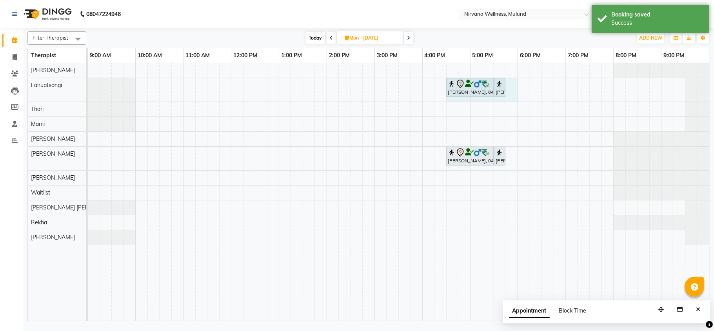
drag, startPoint x: 450, startPoint y: 101, endPoint x: 510, endPoint y: 98, distance: 60.1
click at [510, 98] on div "Suhas Bhole, 04:30 PM-05:30 PM, Deep Tissue 60 Min Suhas Bhole, 05:30 PM-05:40 …" at bounding box center [399, 192] width 622 height 258
select select "48510"
select select "990"
select select "tentative"
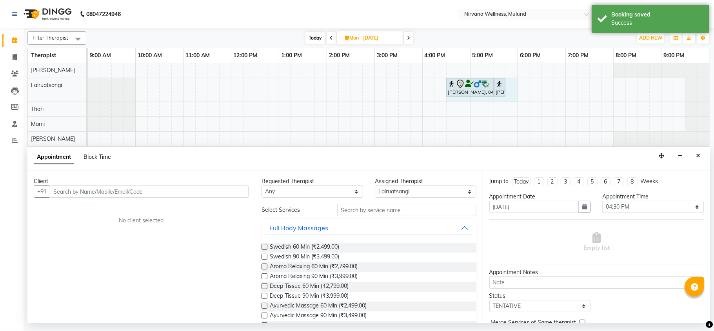
click at [109, 156] on span "Block Time" at bounding box center [97, 156] width 27 height 7
select select "48510"
select select "990"
select select "1080"
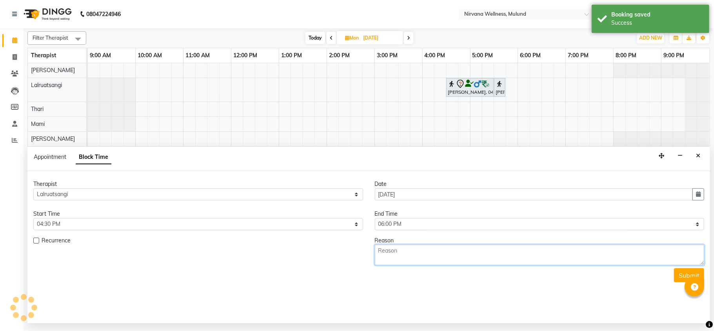
click at [489, 256] on textarea at bounding box center [540, 255] width 330 height 20
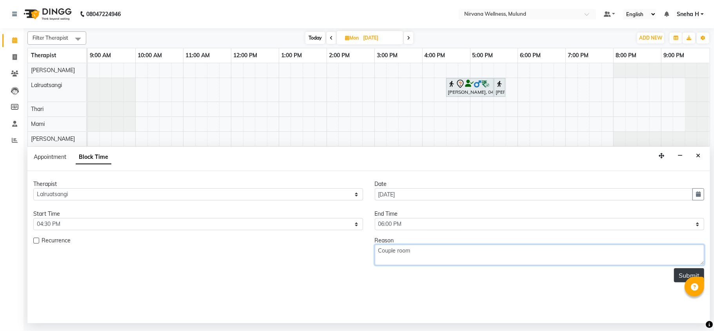
type textarea "Couple room"
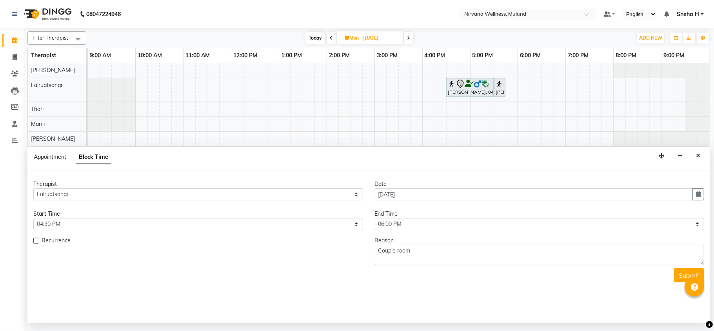
click at [680, 280] on button "Submit" at bounding box center [689, 275] width 30 height 14
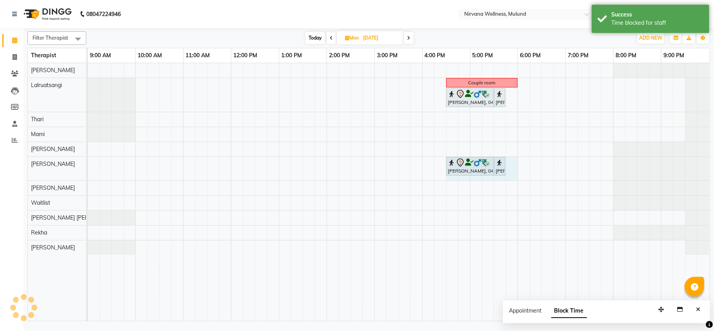
drag, startPoint x: 452, startPoint y: 179, endPoint x: 515, endPoint y: 177, distance: 63.1
click at [515, 177] on div "Couple room Suhas Bhole, 04:30 PM-05:30 PM, Deep Tissue 60 Min Suhas Bhole, 05:…" at bounding box center [399, 192] width 622 height 258
select select "29684"
select select "990"
select select "tentative"
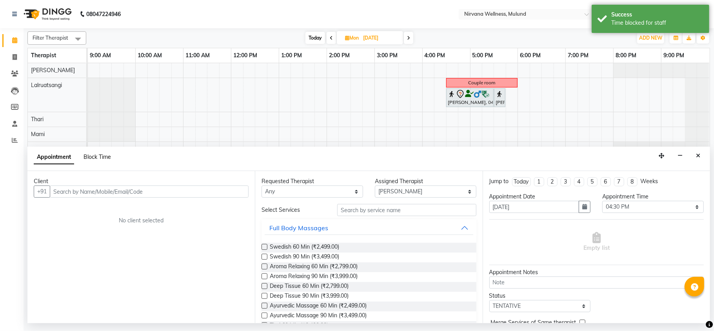
click at [105, 154] on span "Block Time" at bounding box center [97, 156] width 27 height 7
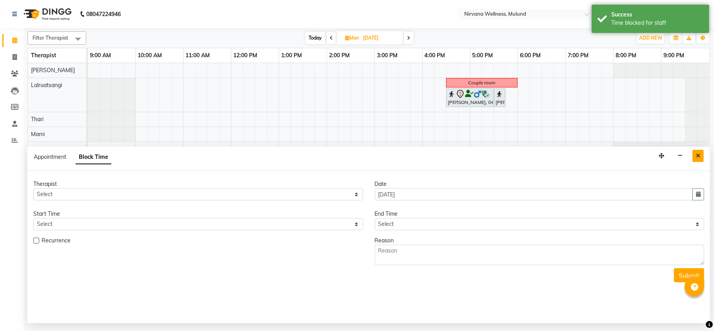
click at [695, 161] on button "Close" at bounding box center [697, 156] width 11 height 12
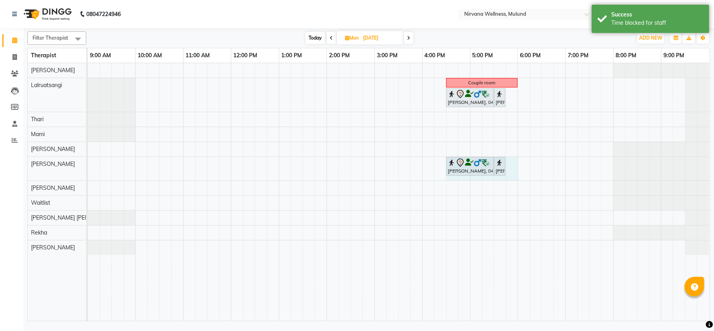
drag, startPoint x: 449, startPoint y: 179, endPoint x: 507, endPoint y: 175, distance: 57.4
click at [510, 174] on div "Couple room Suhas Bhole, 04:30 PM-05:30 PM, Deep Tissue 60 Min Suhas Bhole, 05:…" at bounding box center [399, 192] width 622 height 258
select select "29684"
select select "tentative"
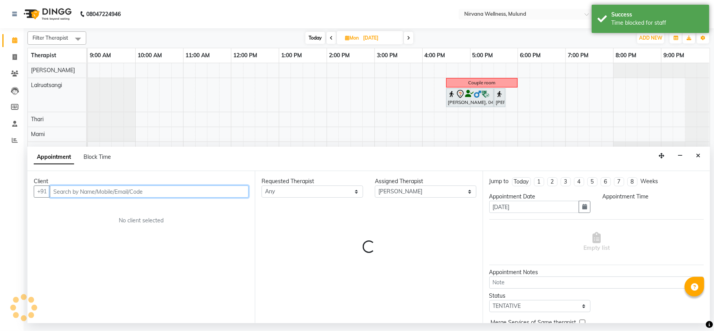
select select "990"
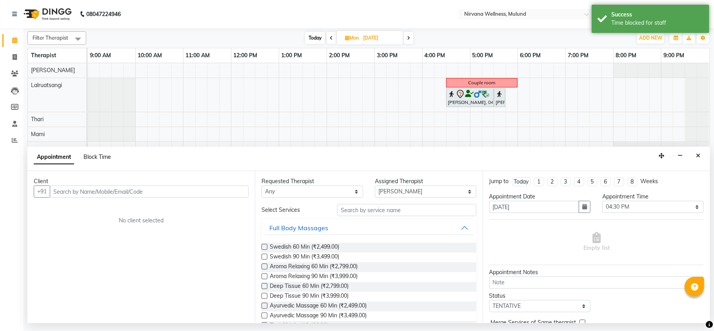
click at [88, 157] on span "Block Time" at bounding box center [97, 156] width 27 height 7
select select "29684"
select select "990"
select select "1080"
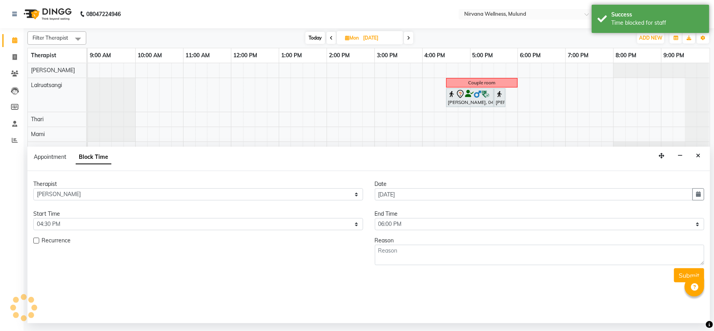
click at [457, 267] on form "Therapist Select Hemant Misale Kim Lalruatsangi Mami Miranda LT Tlau Rekha Roha…" at bounding box center [368, 231] width 671 height 102
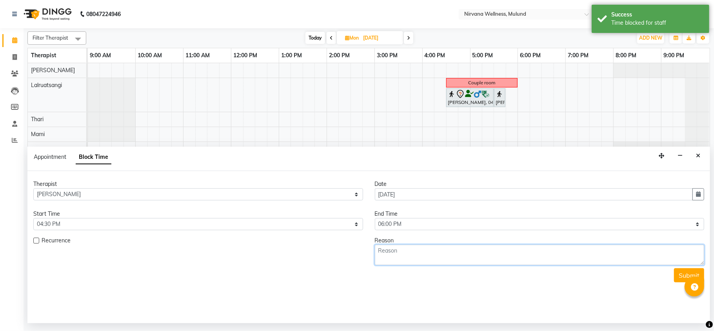
click at [461, 255] on textarea at bounding box center [540, 255] width 330 height 20
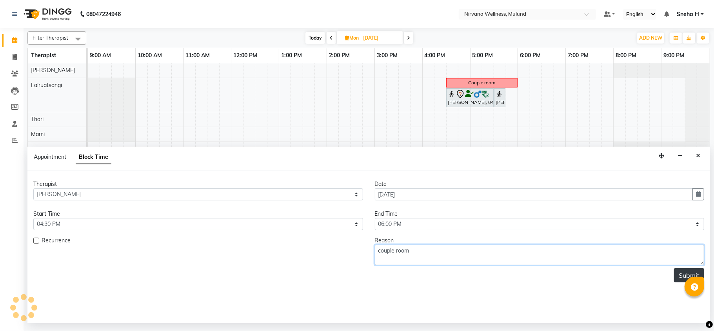
type textarea "couple room"
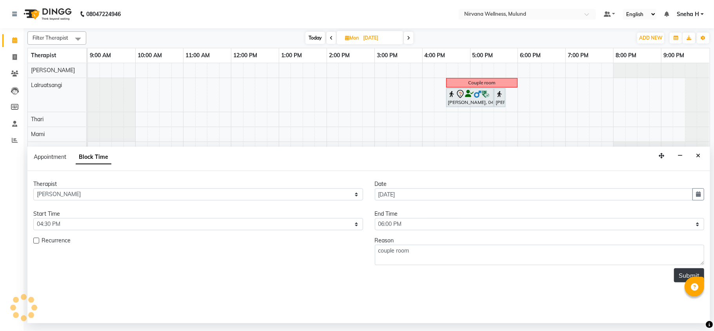
click at [683, 278] on button "Submit" at bounding box center [689, 275] width 30 height 14
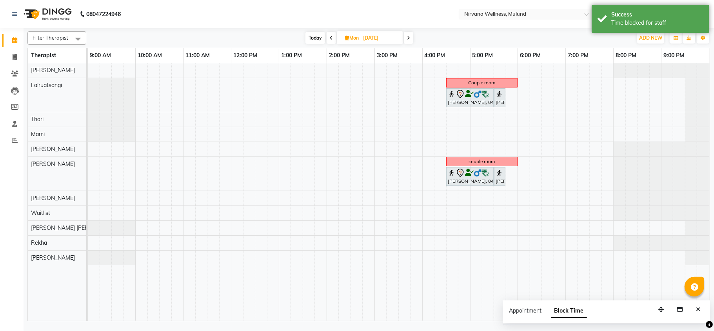
click at [313, 42] on span "Today" at bounding box center [315, 38] width 20 height 12
type input "[DATE]"
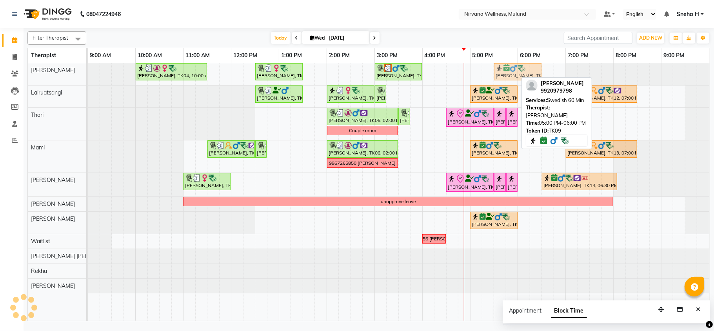
drag, startPoint x: 489, startPoint y: 68, endPoint x: 516, endPoint y: 67, distance: 26.7
click at [88, 67] on div "Geeta Naidu, TK04, 10:00 AM-11:30 AM, Massage 90 Min Dr. Sonali tawde, TK08, 12…" at bounding box center [88, 74] width 0 height 22
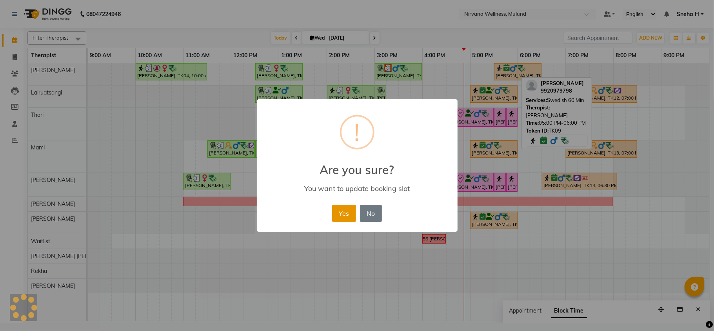
click at [342, 214] on button "Yes" at bounding box center [344, 213] width 24 height 17
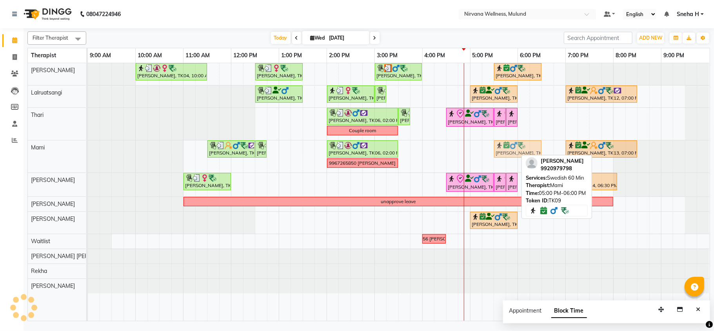
drag, startPoint x: 491, startPoint y: 149, endPoint x: 512, endPoint y: 147, distance: 21.0
click at [88, 147] on div "Pradeep Talpade, TK07, 11:30 AM-12:30 PM, Swedish 60 Min Pradeep Talpade, TK07,…" at bounding box center [88, 156] width 0 height 32
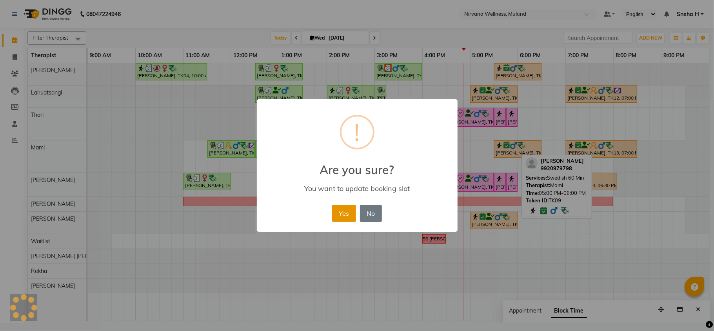
click at [350, 212] on button "Yes" at bounding box center [344, 213] width 24 height 17
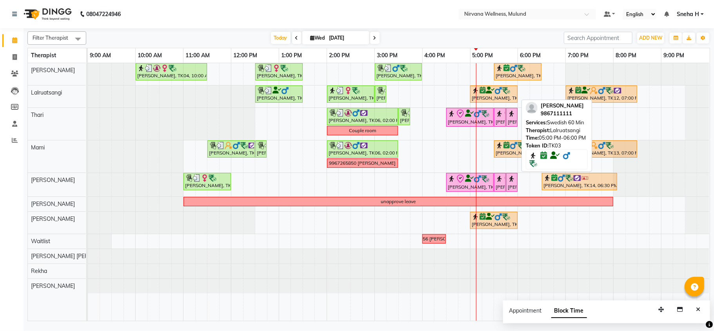
click at [496, 91] on img at bounding box center [498, 91] width 8 height 8
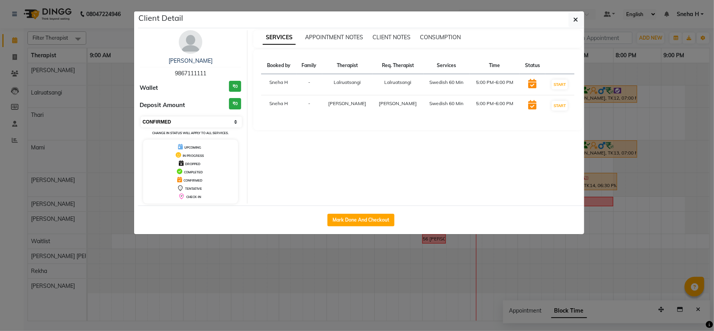
click at [184, 123] on select "Select IN SERVICE CONFIRMED TENTATIVE CHECK IN MARK DONE DROPPED UPCOMING" at bounding box center [192, 121] width 102 height 11
select select "8"
click at [141, 117] on select "Select IN SERVICE CONFIRMED TENTATIVE CHECK IN MARK DONE DROPPED UPCOMING" at bounding box center [192, 121] width 102 height 11
click at [108, 31] on ngb-modal-window "Client Detail Kamal Thacker 9867111111 Wallet ₹0 Deposit Amount ₹0 Select IN SE…" at bounding box center [357, 165] width 714 height 331
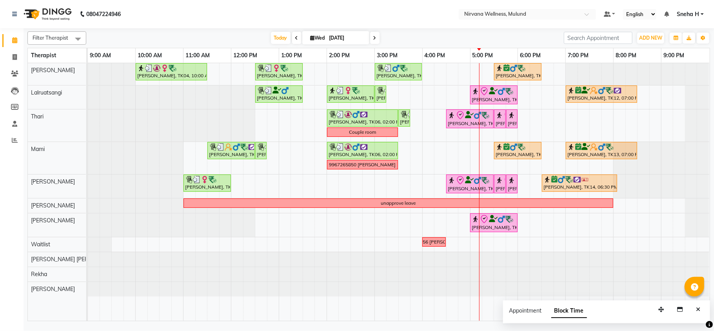
click at [335, 36] on input "[DATE]" at bounding box center [346, 38] width 39 height 12
select select "9"
select select "2025"
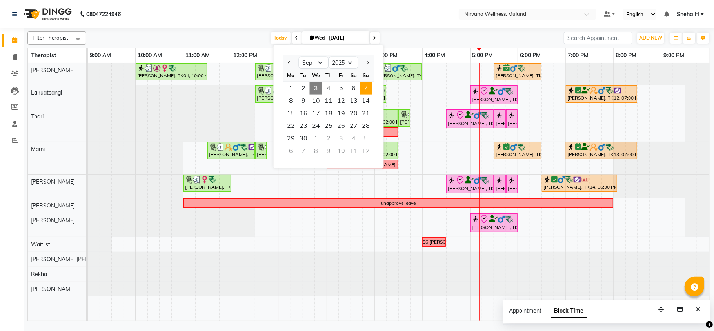
click at [364, 93] on span "7" at bounding box center [366, 88] width 13 height 13
type input "07-09-2025"
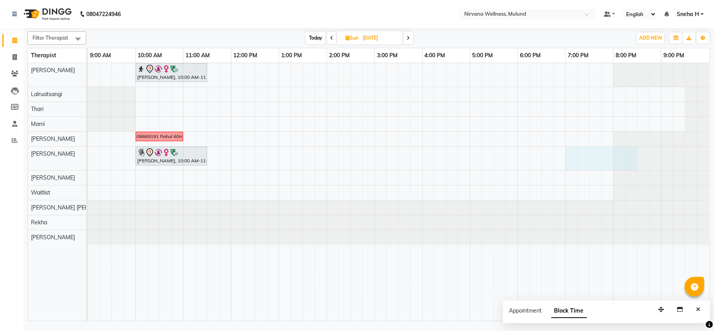
drag, startPoint x: 573, startPoint y: 153, endPoint x: 636, endPoint y: 151, distance: 62.8
click at [636, 151] on div "Geeta Naidu, 10:00 AM-11:30 AM, Massage 90 Min 7506669191 Rahul 60min Geeta Nai…" at bounding box center [399, 192] width 622 height 258
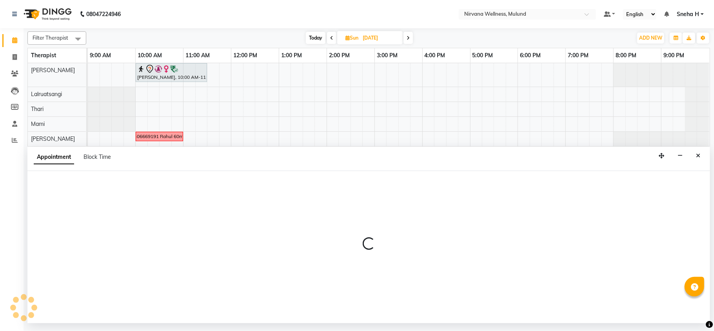
select select "29684"
select select "tentative"
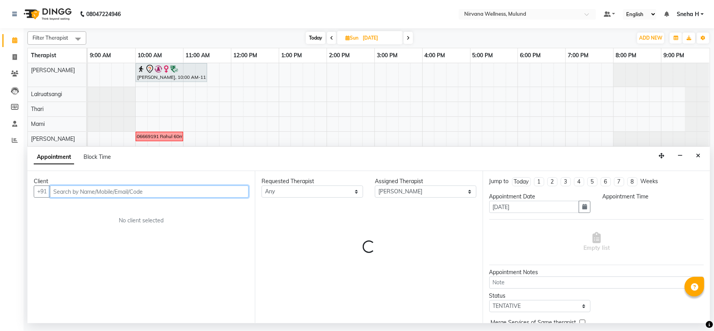
select select "1140"
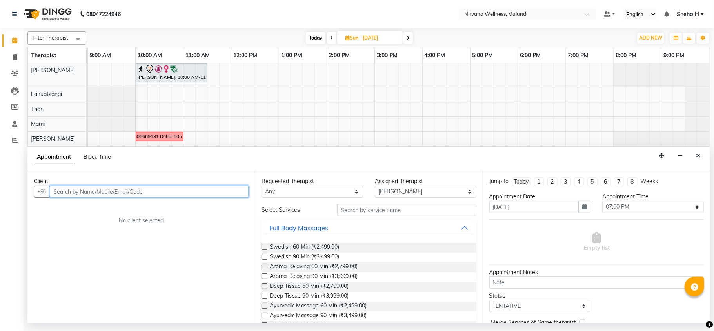
click at [129, 189] on input "text" at bounding box center [149, 191] width 199 height 12
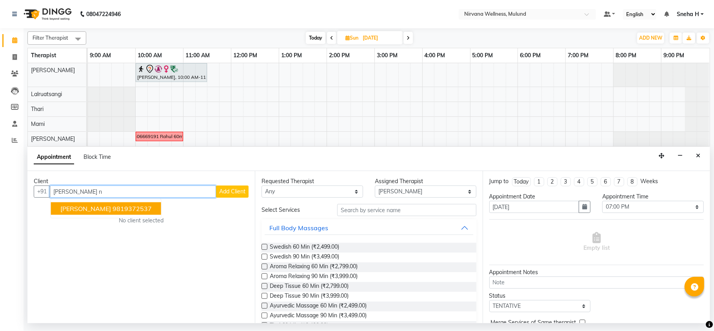
click at [105, 214] on button "Nishtha Narang 9819372537" at bounding box center [106, 208] width 110 height 13
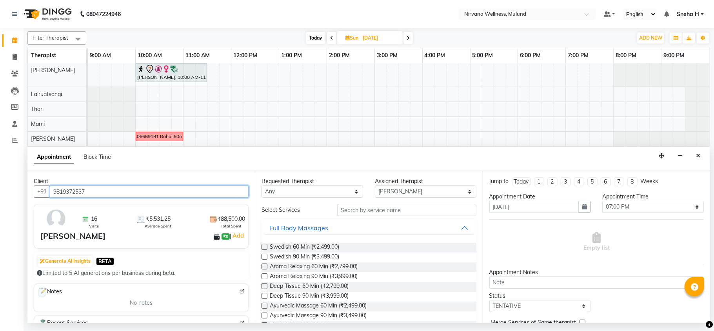
type input "9819372537"
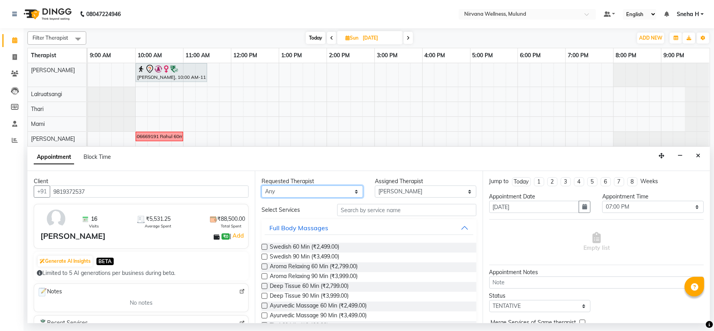
click at [354, 194] on select "Any Hemant Misale Kim Lalruatsangi Mami Miranda LT Tlau Rekha Rohan Kumar Nayak…" at bounding box center [313, 191] width 102 height 12
select select "29684"
click at [262, 186] on select "Any Hemant Misale Kim Lalruatsangi Mami Miranda LT Tlau Rekha Rohan Kumar Nayak…" at bounding box center [313, 191] width 102 height 12
click at [314, 258] on span "Swedish 90 Min (₹3,499.00)" at bounding box center [304, 258] width 69 height 10
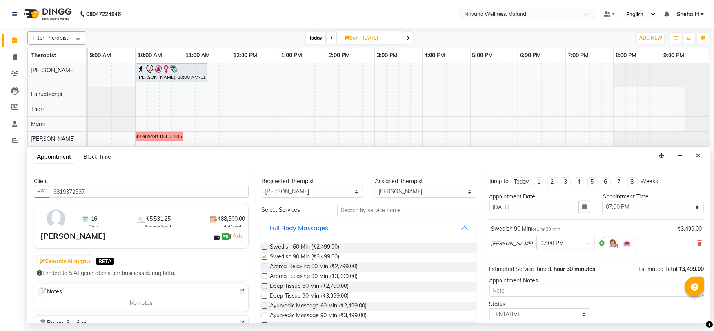
checkbox input "false"
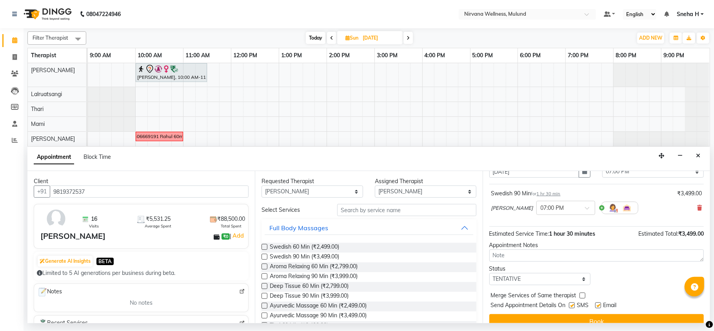
scroll to position [47, 0]
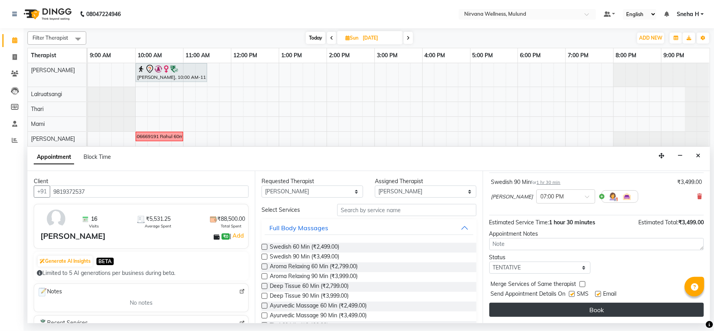
click at [556, 309] on button "Book" at bounding box center [596, 310] width 214 height 14
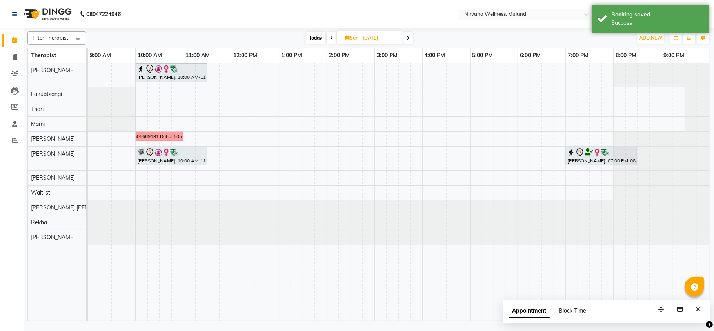
click at [314, 37] on span "Today" at bounding box center [316, 38] width 20 height 12
type input "[DATE]"
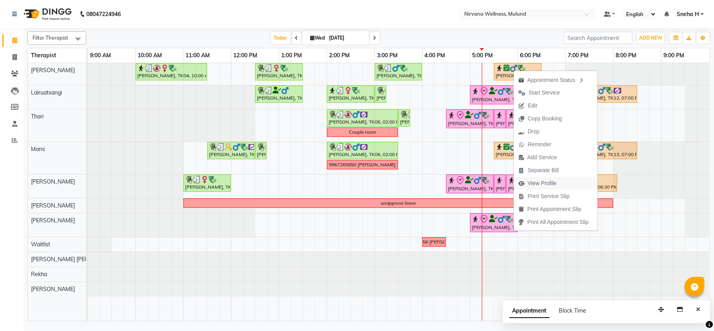
click at [534, 183] on span "View Profile" at bounding box center [542, 183] width 29 height 8
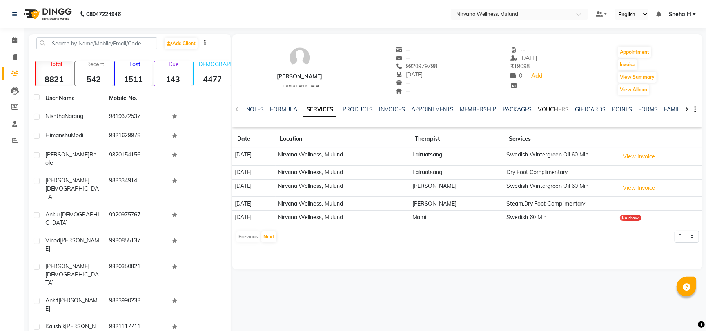
click at [546, 107] on link "VOUCHERS" at bounding box center [553, 109] width 31 height 7
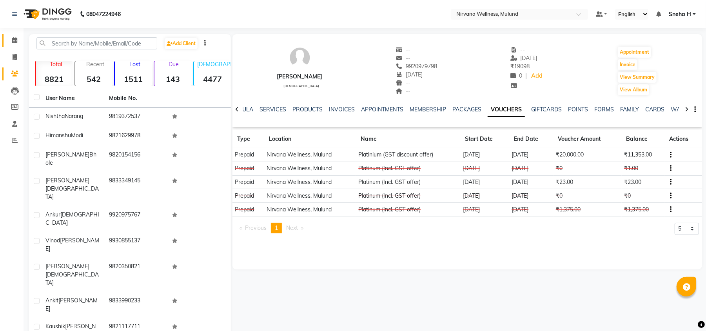
click at [5, 36] on link "Calendar" at bounding box center [11, 40] width 19 height 13
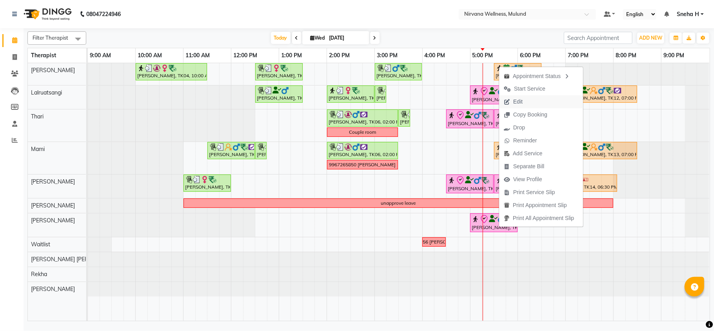
click at [527, 102] on span "Edit" at bounding box center [513, 101] width 28 height 13
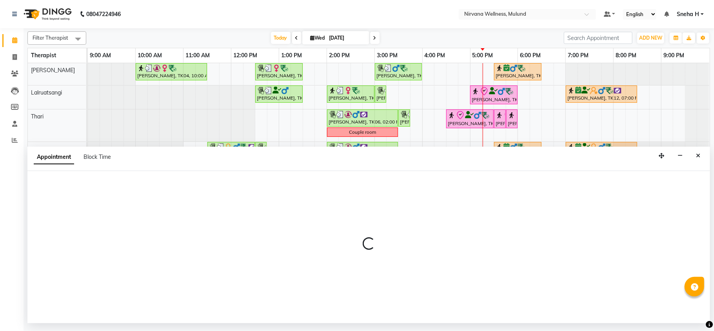
select select "confirm booking"
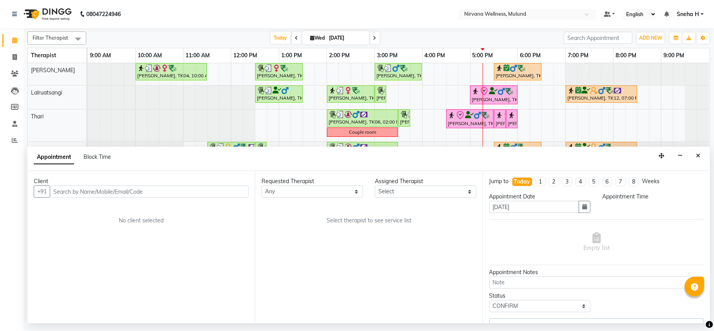
select select "1050"
select select "29686"
select select "2150"
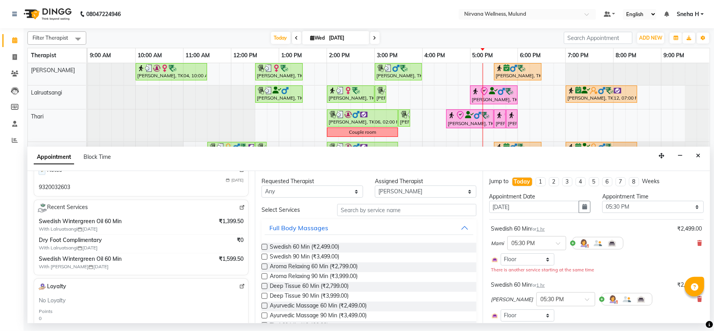
scroll to position [104, 0]
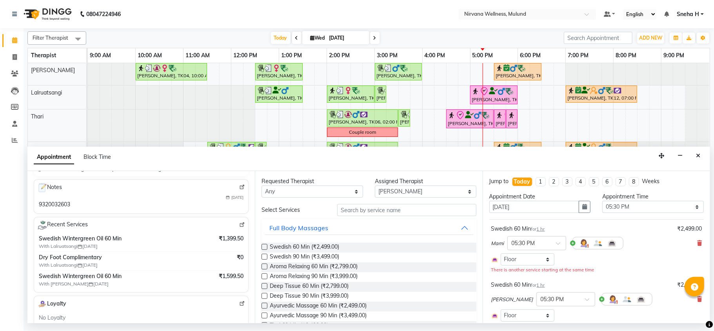
click at [239, 227] on img at bounding box center [242, 225] width 6 height 6
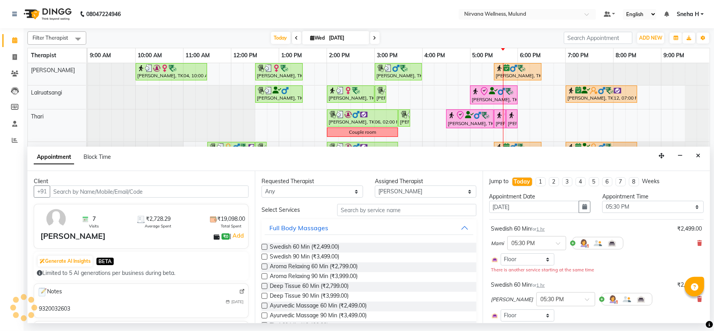
drag, startPoint x: 700, startPoint y: 156, endPoint x: 687, endPoint y: 209, distance: 54.5
click at [700, 156] on icon "Close" at bounding box center [698, 155] width 4 height 5
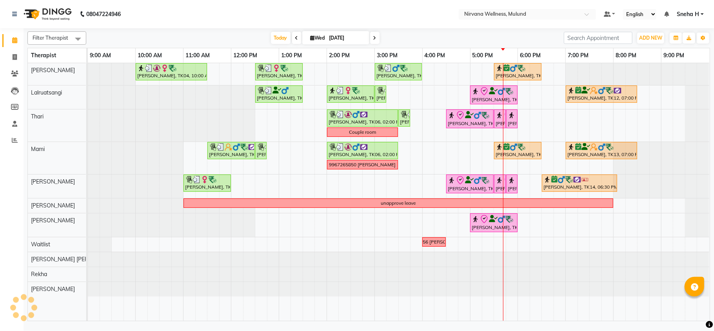
click at [325, 27] on nav "08047224946 Select Location × Nirvana Wellness, Mulund Default Panel My Panel E…" at bounding box center [357, 14] width 714 height 28
click at [327, 40] on input "[DATE]" at bounding box center [346, 38] width 39 height 12
select select "9"
select select "2025"
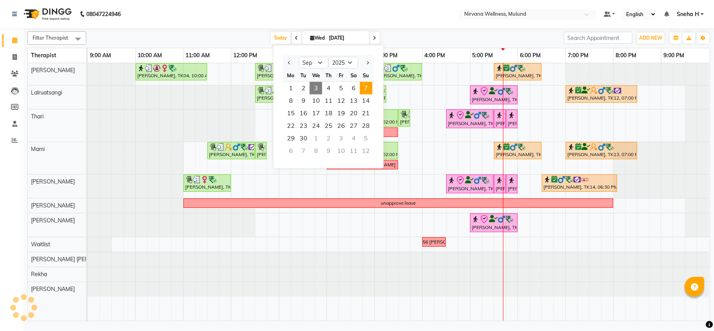
click at [364, 90] on span "7" at bounding box center [366, 88] width 13 height 13
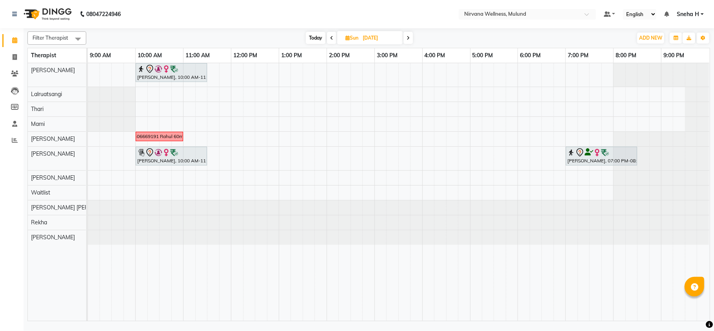
click at [316, 36] on span "Today" at bounding box center [316, 38] width 20 height 12
type input "[DATE]"
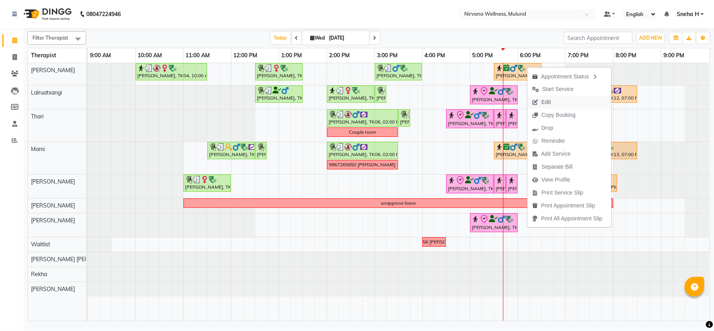
click at [546, 101] on span "Edit" at bounding box center [545, 102] width 9 height 8
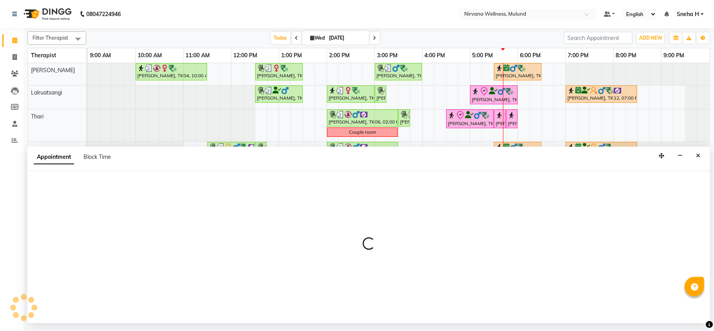
select select "tentative"
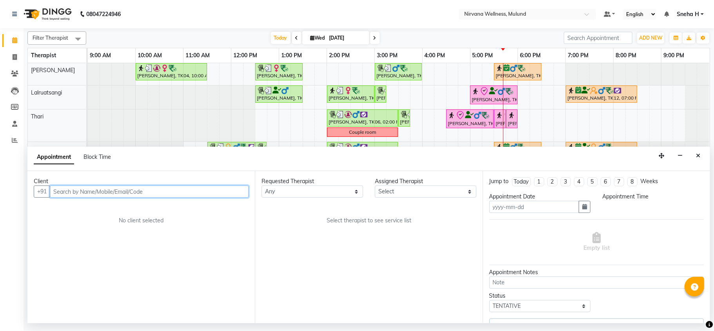
type input "[DATE]"
select select "confirm booking"
select select "29686"
select select "1050"
select select "2150"
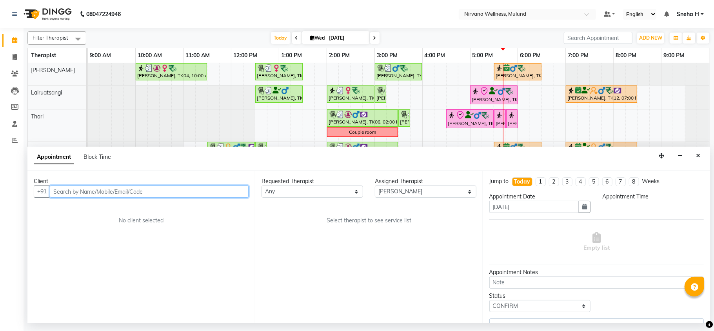
select select "2150"
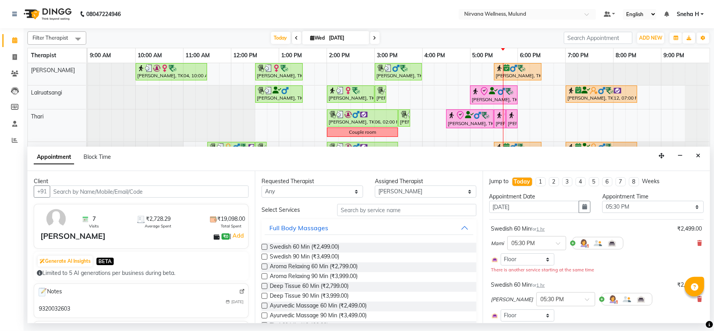
click at [697, 244] on div "Jump to Today 1 2 3 4 5 6 7 8 Weeks Appointment Date 03-09-2025 Appointment Tim…" at bounding box center [596, 247] width 227 height 152
click at [697, 244] on icon at bounding box center [699, 242] width 5 height 5
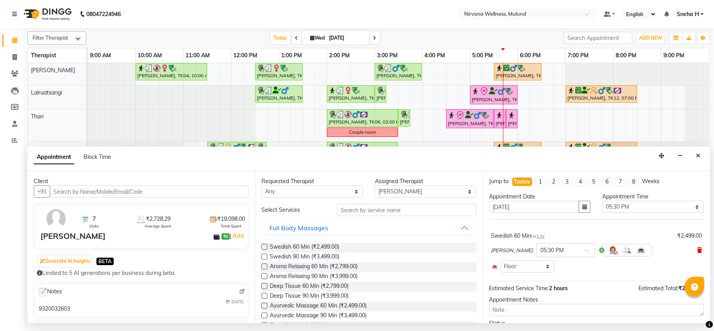
click at [697, 252] on icon at bounding box center [699, 249] width 5 height 5
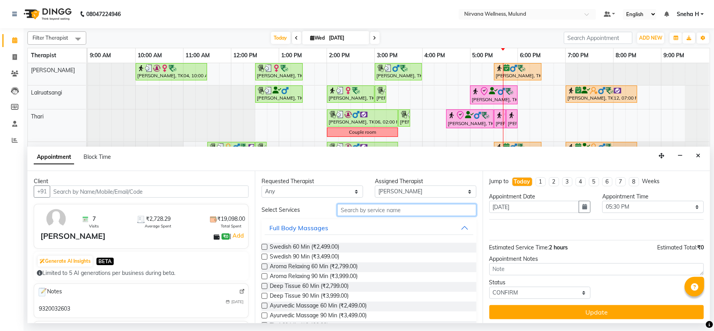
click at [380, 207] on input "text" at bounding box center [406, 210] width 139 height 12
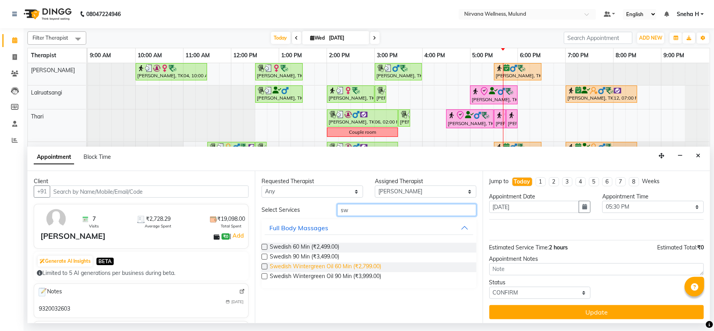
type input "sw"
click at [346, 267] on span "Swedish Wintergreen Oil 60 Min (₹2,799.00)" at bounding box center [325, 267] width 111 height 10
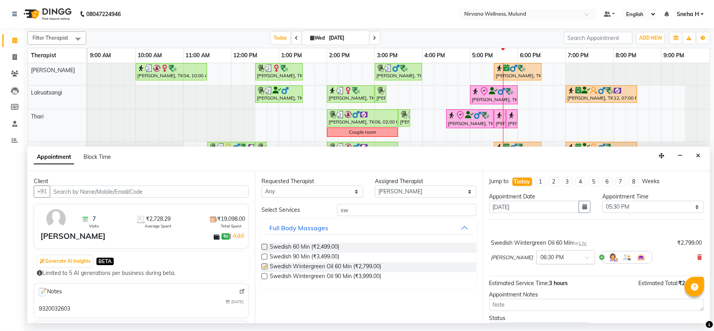
checkbox input "false"
click at [568, 258] on div at bounding box center [566, 257] width 58 height 8
click at [545, 275] on div "05:30 PM" at bounding box center [566, 273] width 58 height 15
click at [396, 194] on select "Select Hemant Misale Kim Lalruatsangi Mami Miranda LT Tlau Rekha Rohan Kumar Na…" at bounding box center [426, 191] width 102 height 12
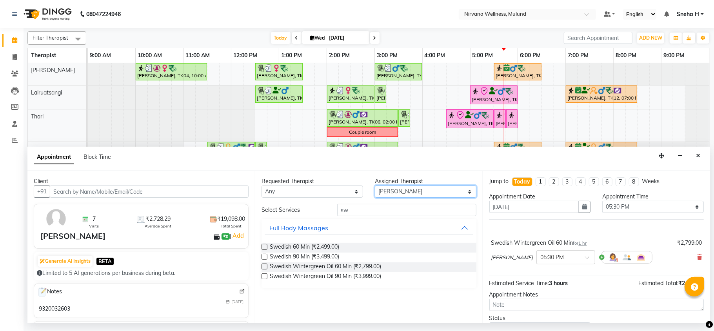
select select "69865"
click at [375, 186] on select "Select Hemant Misale Kim Lalruatsangi Mami Miranda LT Tlau Rekha Rohan Kumar Na…" at bounding box center [426, 191] width 102 height 12
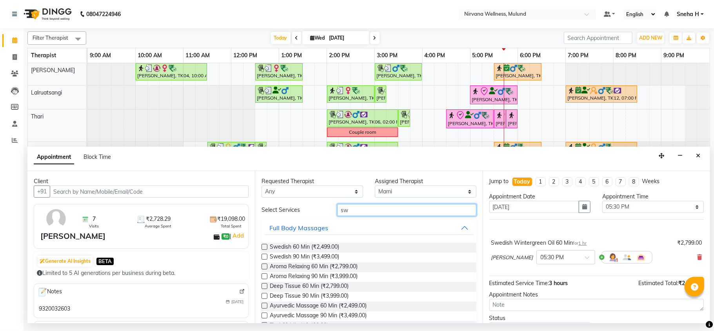
click at [400, 211] on input "sw" at bounding box center [406, 210] width 139 height 12
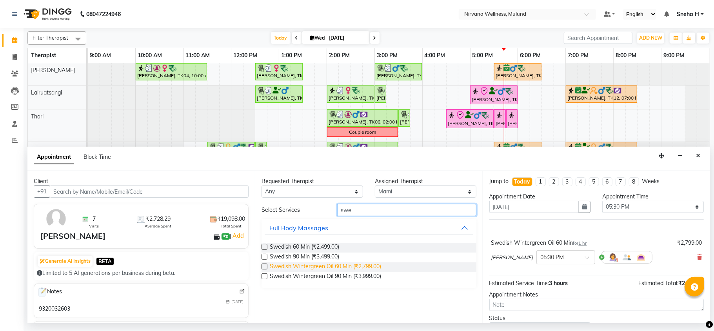
type input "swe"
click at [328, 265] on span "Swedish Wintergreen Oil 60 Min (₹2,799.00)" at bounding box center [325, 267] width 111 height 10
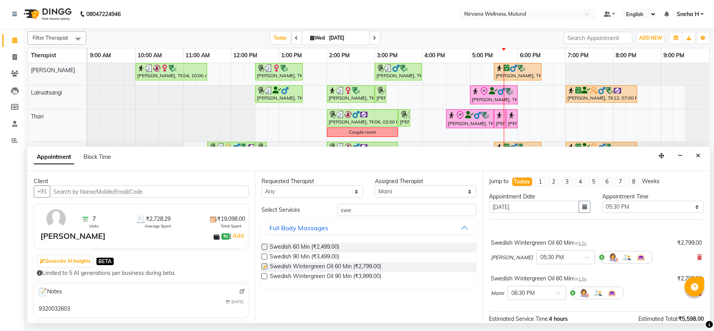
checkbox input "false"
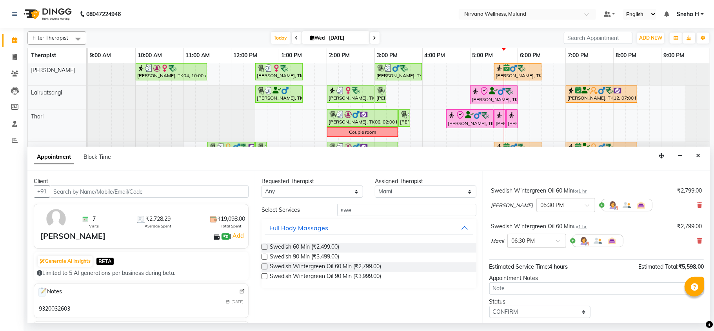
click at [540, 238] on input "text" at bounding box center [529, 240] width 35 height 8
click at [525, 302] on div "05:30 PM" at bounding box center [537, 297] width 58 height 15
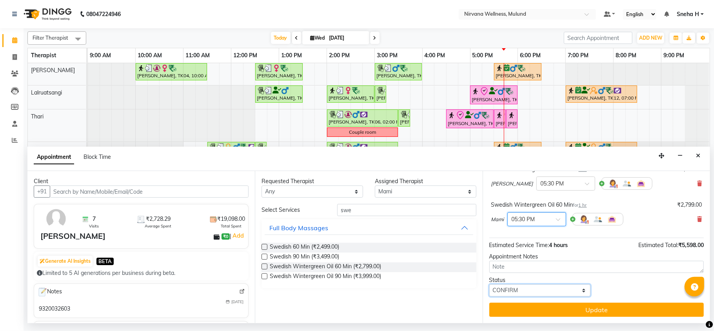
click at [527, 289] on select "Select TENTATIVE CONFIRM CHECK-IN UPCOMING" at bounding box center [540, 290] width 102 height 12
select select "check-in"
click at [489, 285] on select "Select TENTATIVE CONFIRM CHECK-IN UPCOMING" at bounding box center [540, 290] width 102 height 12
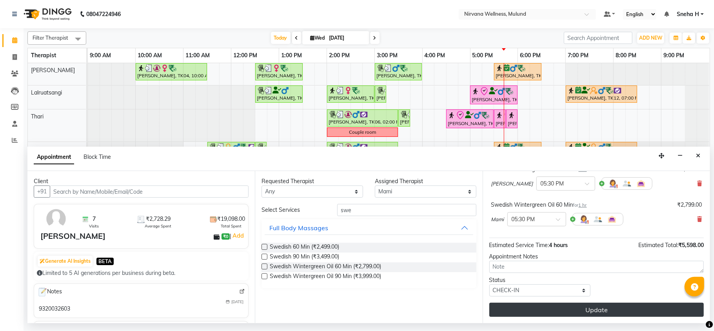
click at [518, 307] on button "Update" at bounding box center [596, 310] width 214 height 14
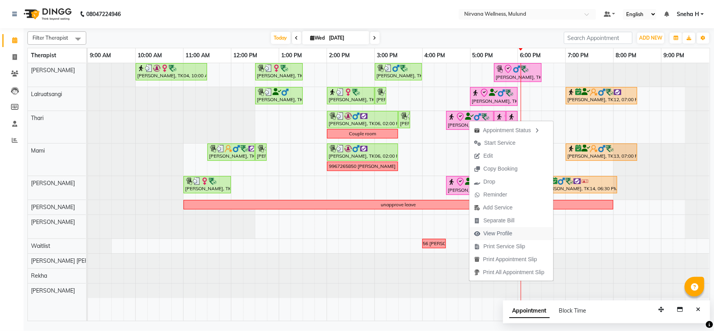
click at [494, 236] on span "View Profile" at bounding box center [497, 233] width 29 height 8
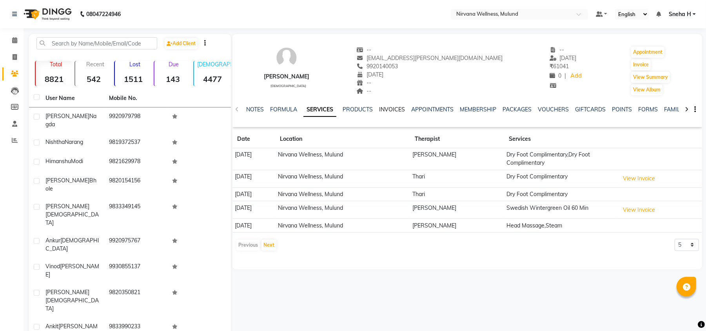
click at [391, 111] on link "INVOICES" at bounding box center [392, 109] width 26 height 7
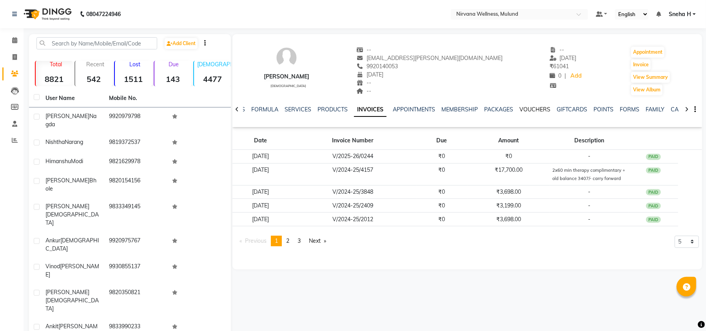
click at [547, 110] on link "VOUCHERS" at bounding box center [535, 109] width 31 height 7
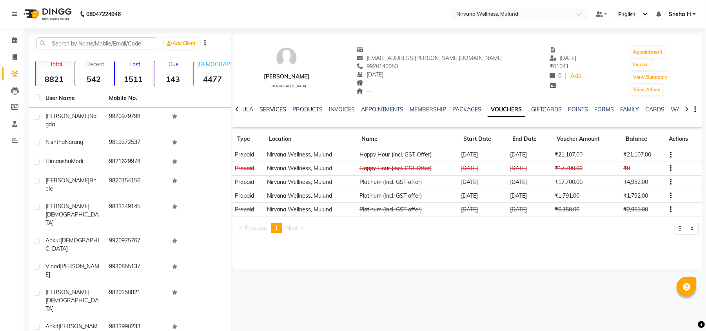
click at [277, 111] on link "SERVICES" at bounding box center [273, 109] width 27 height 7
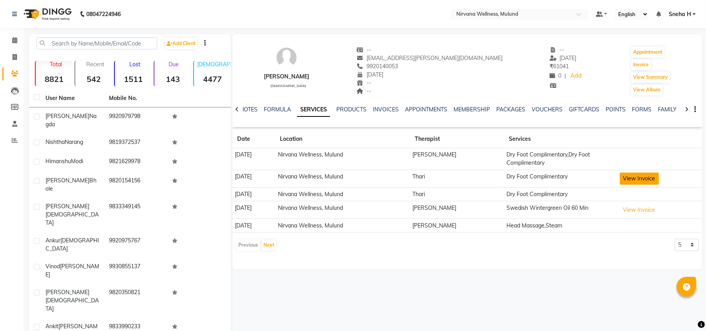
click at [642, 177] on button "View Invoice" at bounding box center [639, 179] width 39 height 12
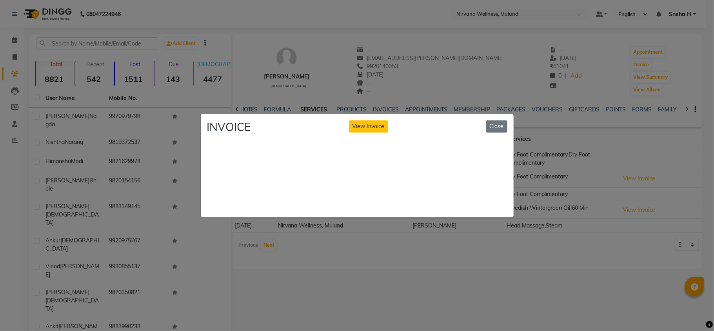
click at [385, 265] on ngb-modal-window "INVOICE View Invoice Close" at bounding box center [357, 165] width 714 height 331
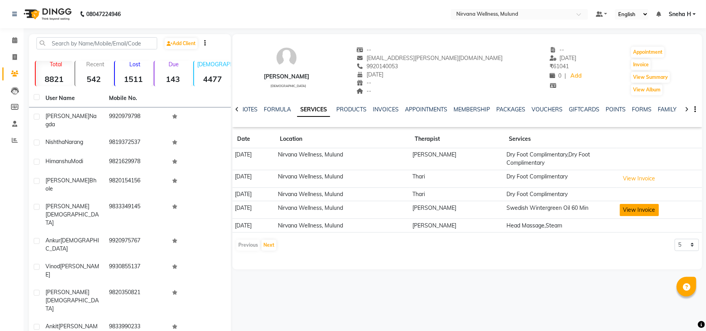
click at [639, 212] on button "View Invoice" at bounding box center [639, 210] width 39 height 12
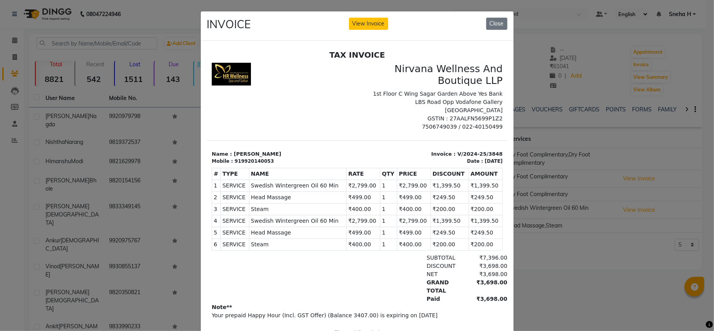
click at [598, 282] on ngb-modal-window "INVOICE View Invoice Close" at bounding box center [357, 165] width 714 height 331
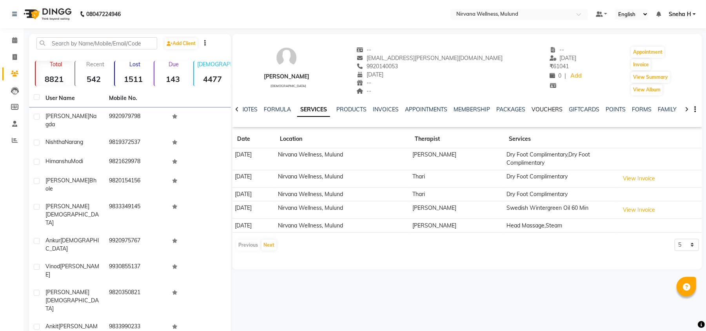
click at [532, 110] on link "VOUCHERS" at bounding box center [547, 109] width 31 height 7
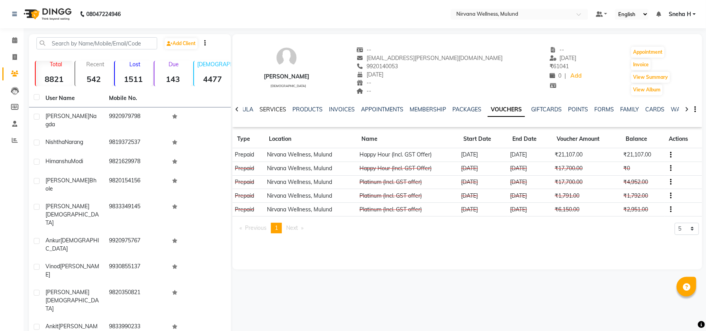
click at [267, 107] on link "SERVICES" at bounding box center [273, 109] width 27 height 7
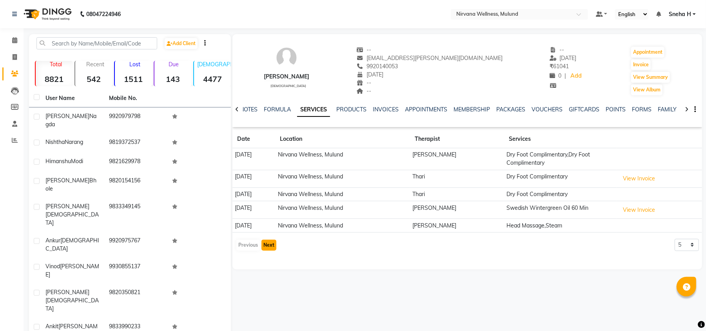
click at [263, 245] on button "Next" at bounding box center [269, 245] width 15 height 11
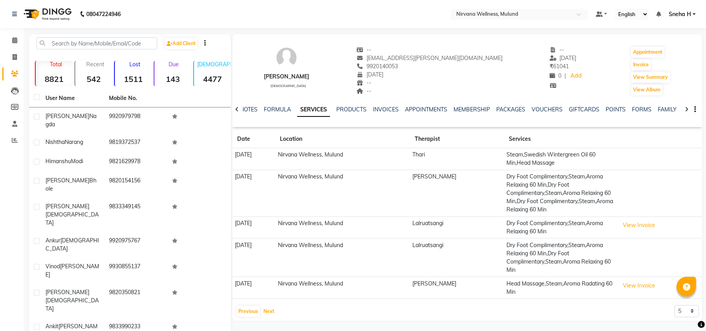
scroll to position [35, 0]
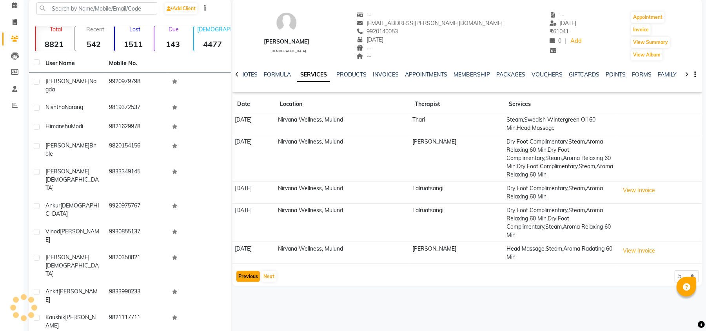
click at [246, 282] on button "Previous" at bounding box center [248, 276] width 24 height 11
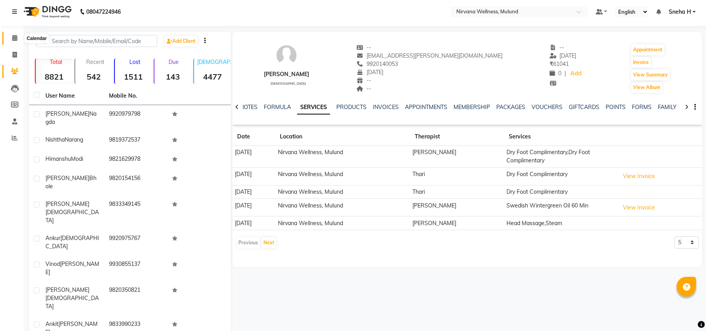
drag, startPoint x: 14, startPoint y: 41, endPoint x: 40, endPoint y: 47, distance: 26.2
click at [14, 41] on icon at bounding box center [14, 38] width 5 height 6
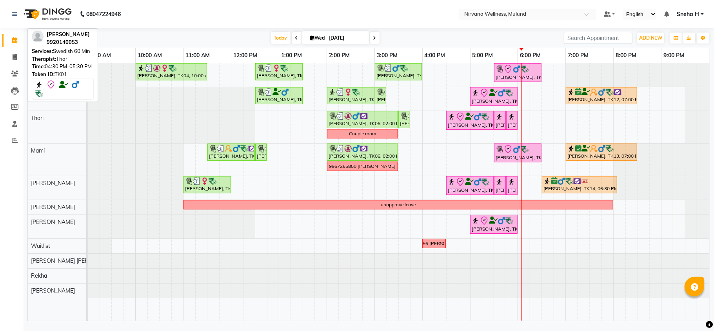
click at [474, 118] on img at bounding box center [478, 117] width 8 height 8
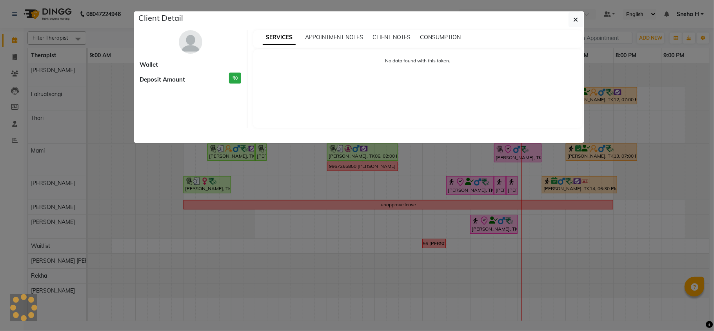
select select "8"
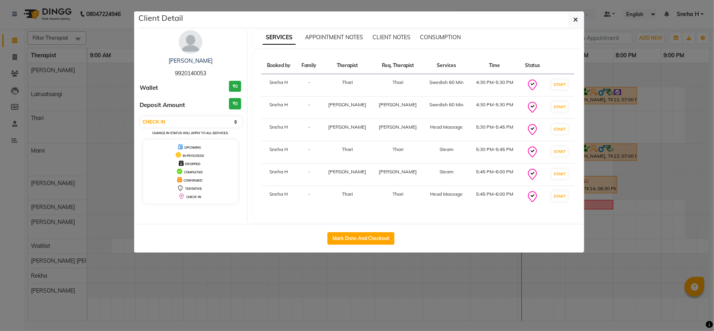
click at [457, 292] on ngb-modal-window "Client Detail Arun Vishwanath 9920140053 Wallet ₹0 Deposit Amount ₹0 Select IN …" at bounding box center [357, 165] width 714 height 331
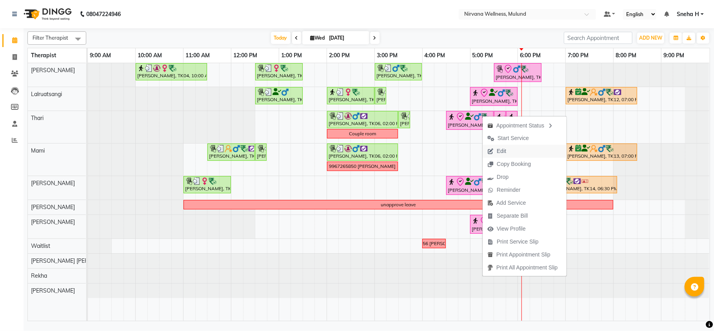
click at [495, 151] on span "Edit" at bounding box center [497, 151] width 28 height 13
select select "tentative"
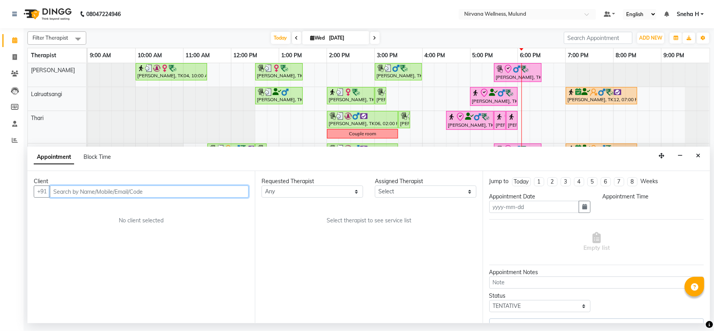
type input "[DATE]"
select select "check-in"
select select "990"
select select "69864"
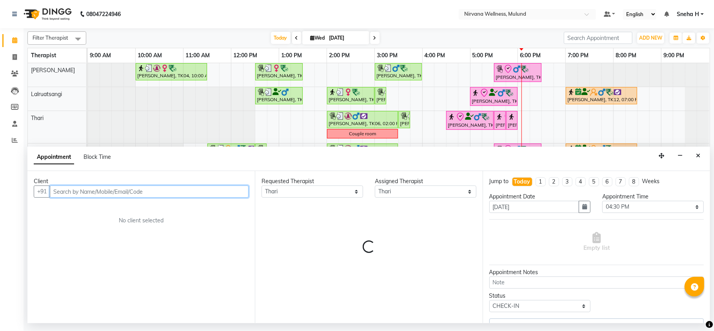
select select "2150"
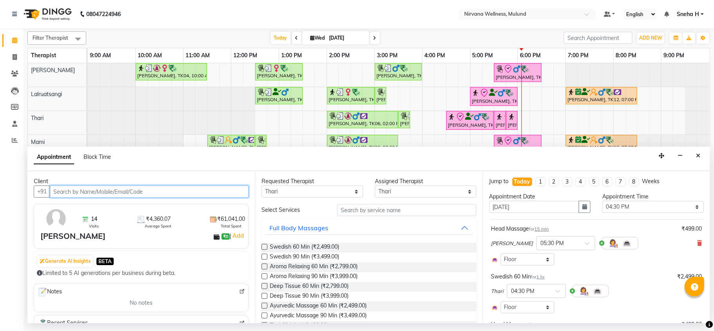
select select "2150"
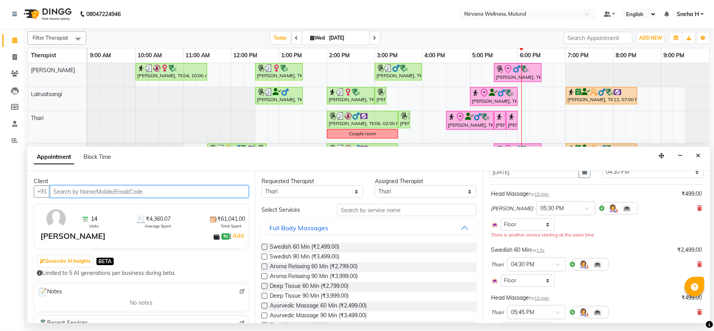
scroll to position [52, 0]
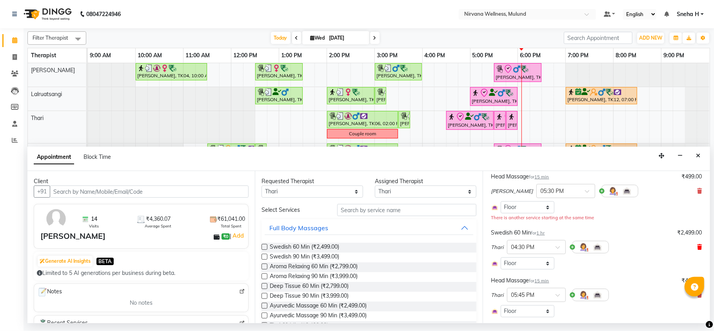
click at [697, 248] on icon at bounding box center [699, 246] width 5 height 5
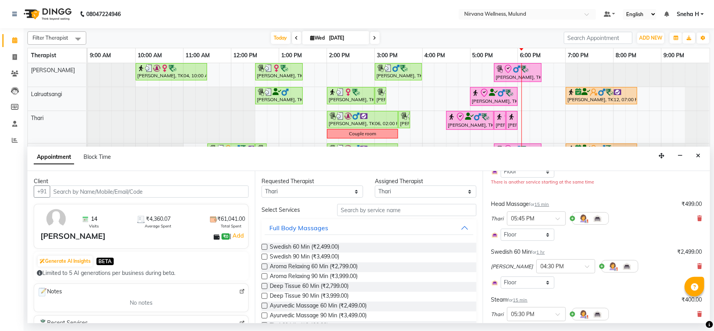
scroll to position [104, 0]
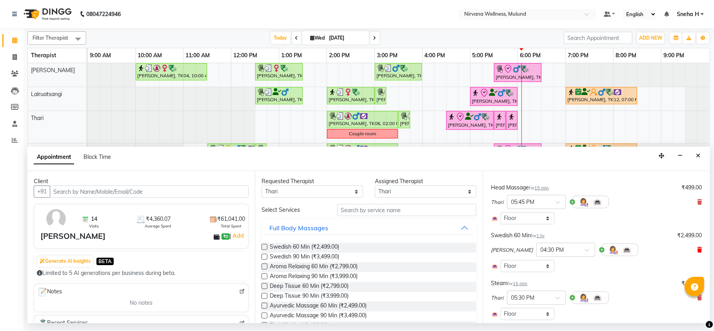
click at [697, 248] on icon at bounding box center [699, 249] width 5 height 5
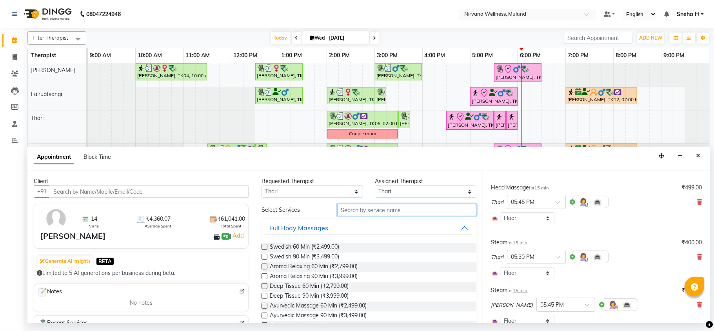
click at [384, 212] on input "text" at bounding box center [406, 210] width 139 height 12
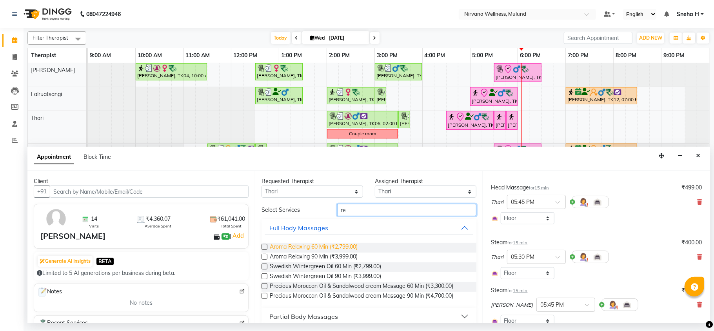
type input "re"
click at [314, 249] on span "Aroma Relaxing 60 Min (₹2,799.00)" at bounding box center [314, 248] width 88 height 10
checkbox input "false"
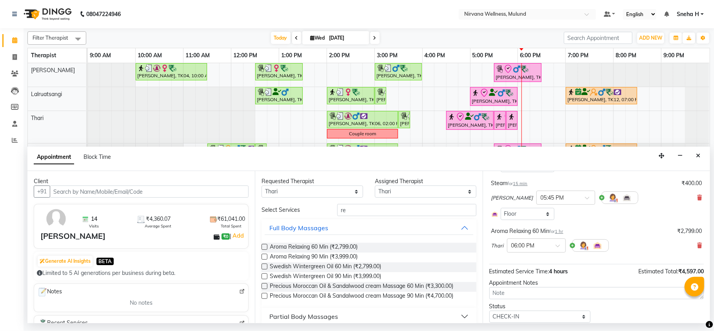
scroll to position [209, 0]
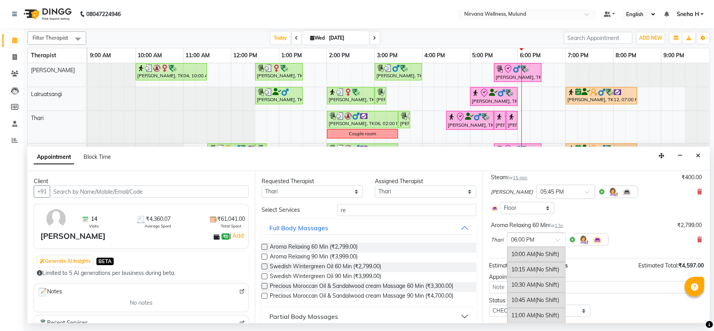
click at [552, 237] on div at bounding box center [536, 239] width 58 height 8
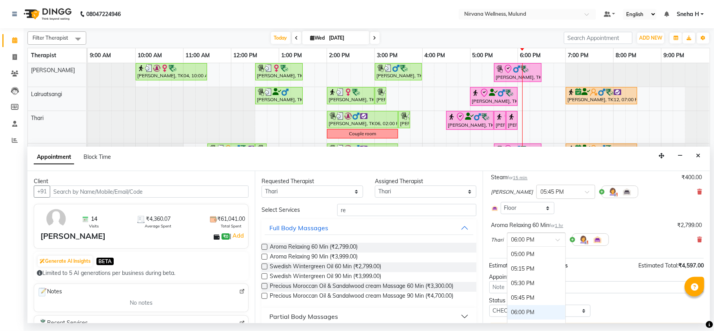
scroll to position [398, 0]
click at [531, 252] on div "04:30 PM" at bounding box center [536, 246] width 58 height 15
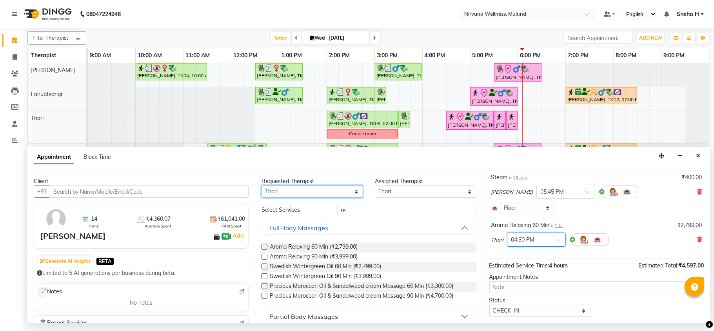
click at [343, 194] on select "Any Hemant Misale Kim Lalruatsangi Mami Miranda LT Tlau Rekha Rohan Kumar Nayak…" at bounding box center [313, 191] width 102 height 12
select select "29685"
click at [262, 186] on select "Any Hemant Misale Kim Lalruatsangi Mami Miranda LT Tlau Rekha Rohan Kumar Nayak…" at bounding box center [313, 191] width 102 height 12
select select "29685"
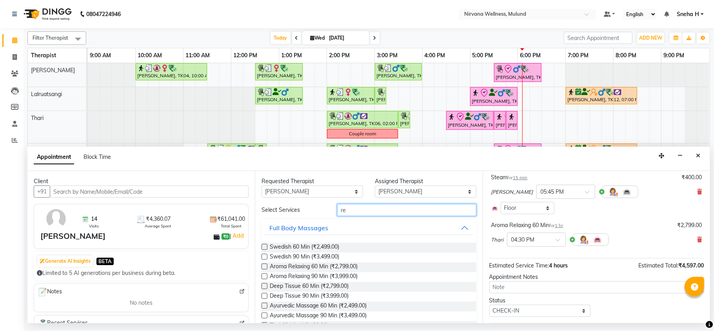
click at [355, 216] on input "re" at bounding box center [406, 210] width 139 height 12
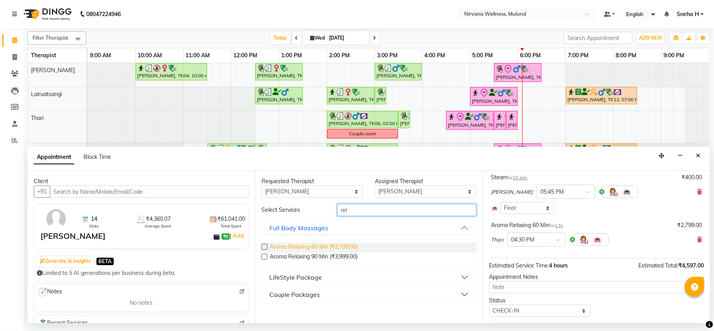
type input "rel"
click at [321, 245] on span "Aroma Relaxing 60 Min (₹2,799.00)" at bounding box center [314, 248] width 88 height 10
checkbox input "false"
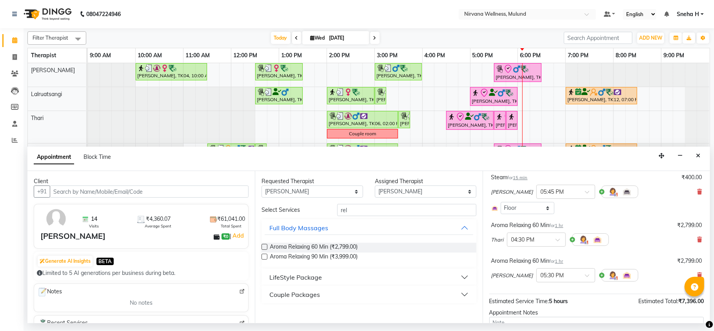
scroll to position [270, 0]
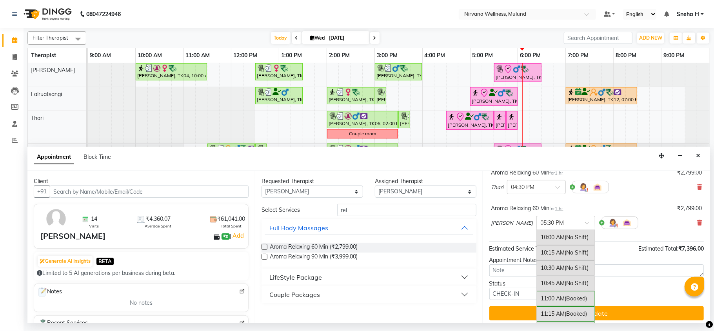
click at [592, 228] on span at bounding box center [590, 225] width 10 height 8
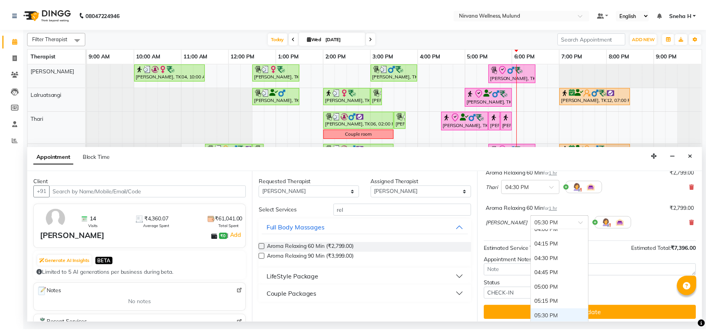
scroll to position [360, 0]
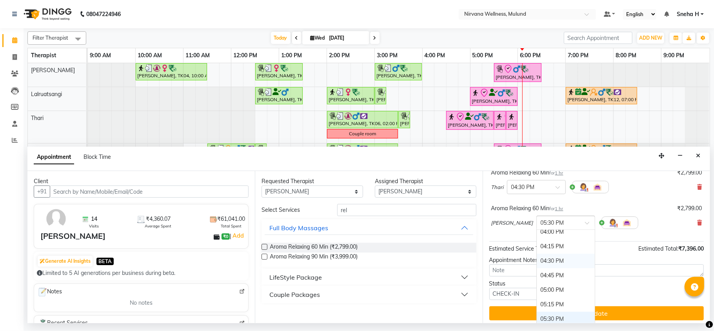
click at [559, 262] on div "04:30 PM" at bounding box center [566, 261] width 58 height 15
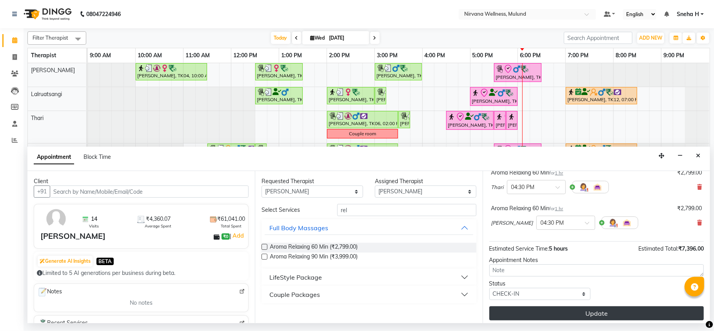
click at [520, 313] on button "Update" at bounding box center [596, 313] width 214 height 14
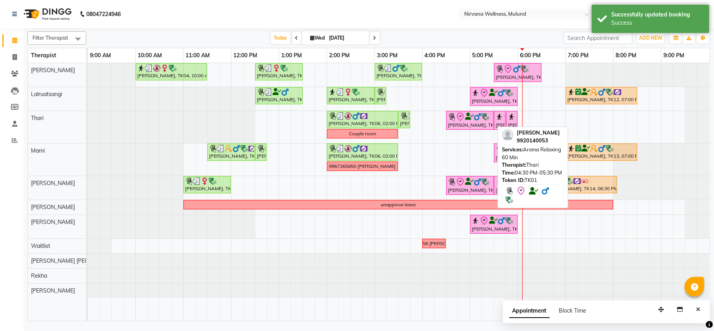
click at [460, 122] on icon at bounding box center [460, 116] width 9 height 9
select select "8"
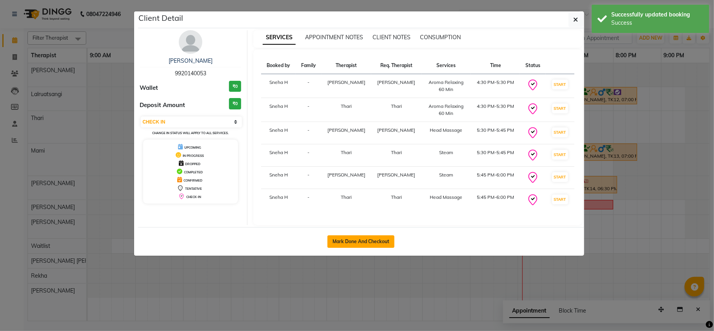
click at [375, 240] on button "Mark Done And Checkout" at bounding box center [360, 241] width 67 height 13
select select "4890"
select select "service"
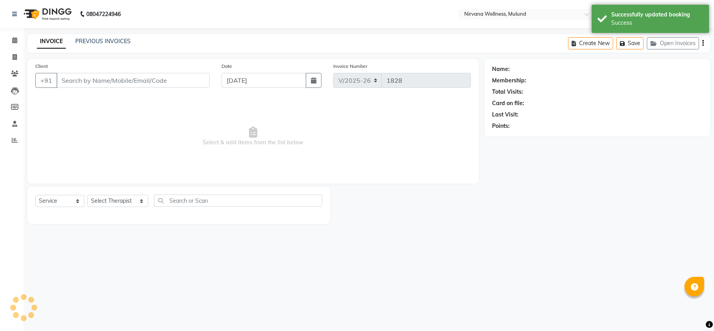
type input "9920140053"
select select "29685"
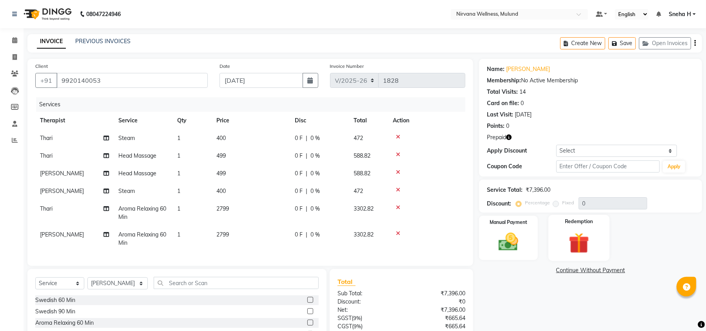
click at [570, 251] on img at bounding box center [579, 242] width 34 height 25
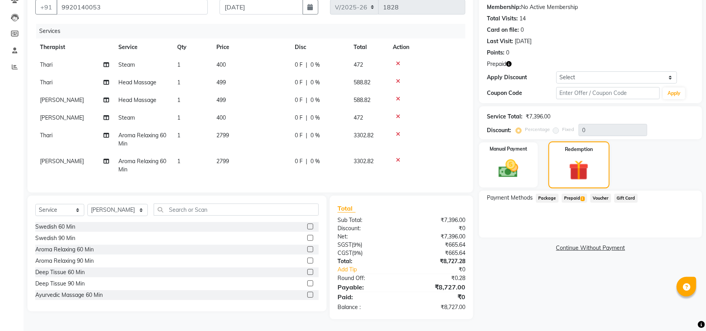
scroll to position [82, 0]
click at [577, 194] on span "Prepaid 1" at bounding box center [574, 198] width 25 height 9
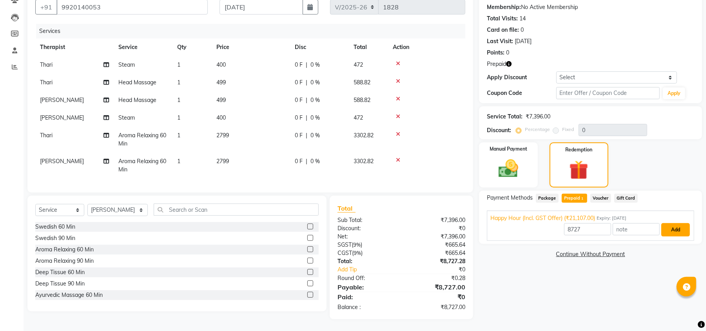
click at [674, 223] on button "Add" at bounding box center [675, 229] width 29 height 13
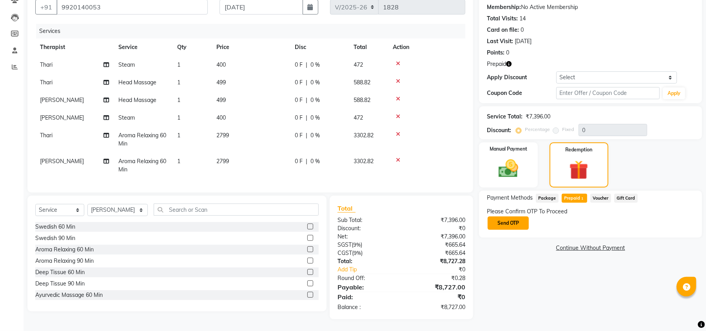
click at [507, 217] on button "Send OTP" at bounding box center [508, 222] width 41 height 13
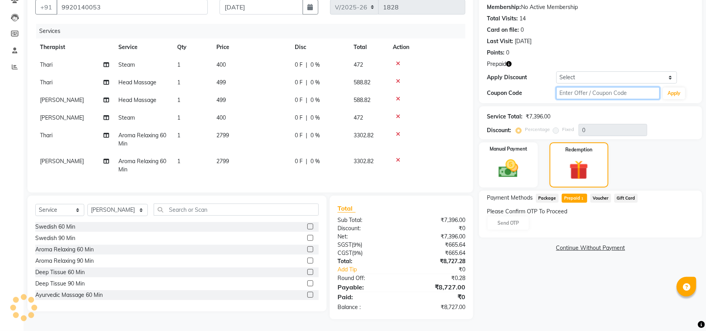
click at [598, 87] on input "text" at bounding box center [608, 93] width 104 height 12
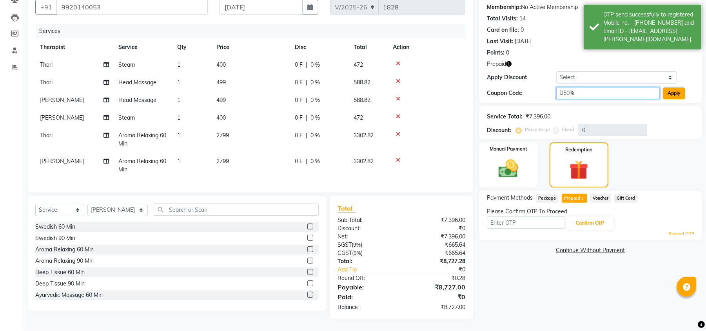
type input "D50%"
click at [667, 87] on button "Apply" at bounding box center [674, 93] width 22 height 12
type input "50"
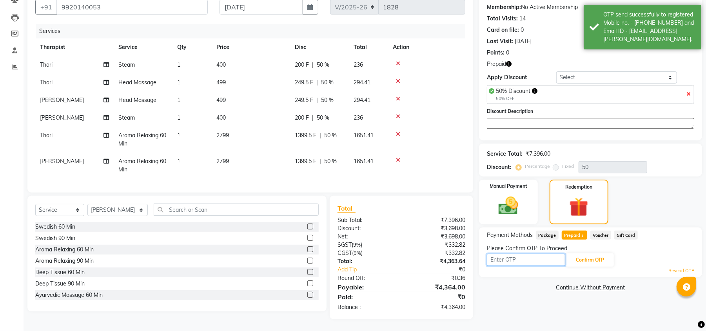
click at [522, 254] on input "text" at bounding box center [526, 260] width 78 height 12
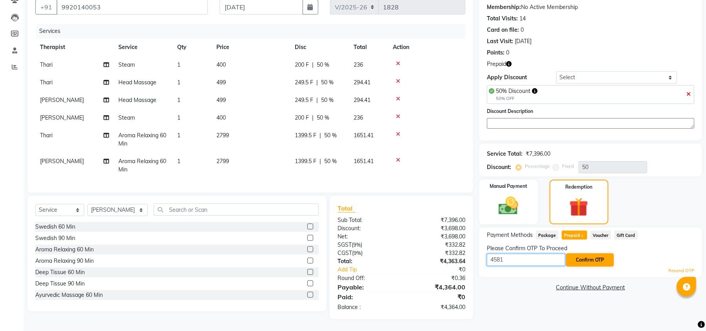
type input "4581"
click at [592, 253] on button "Confirm OTP" at bounding box center [590, 259] width 48 height 13
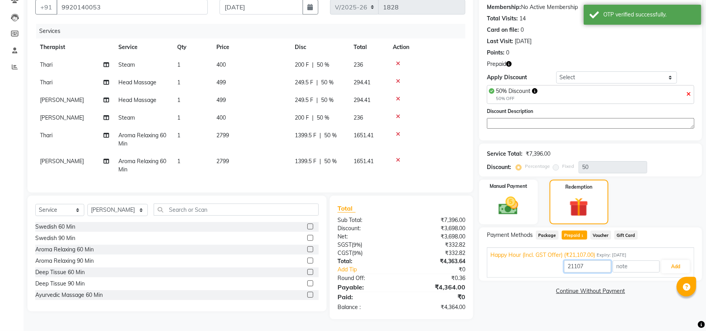
drag, startPoint x: 587, startPoint y: 256, endPoint x: 546, endPoint y: 259, distance: 41.3
click at [546, 259] on div "21107 Add" at bounding box center [591, 266] width 200 height 15
type input "4364"
click at [669, 260] on button "Add" at bounding box center [675, 266] width 29 height 13
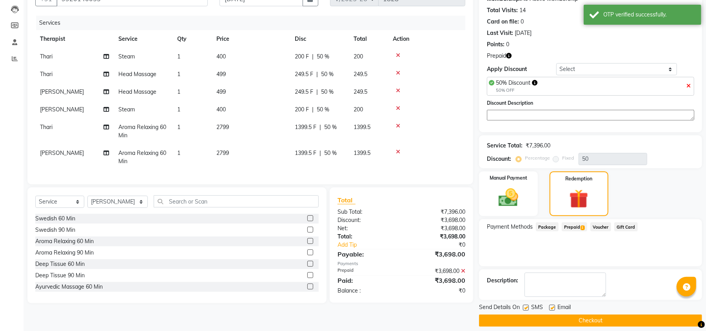
scroll to position [90, 0]
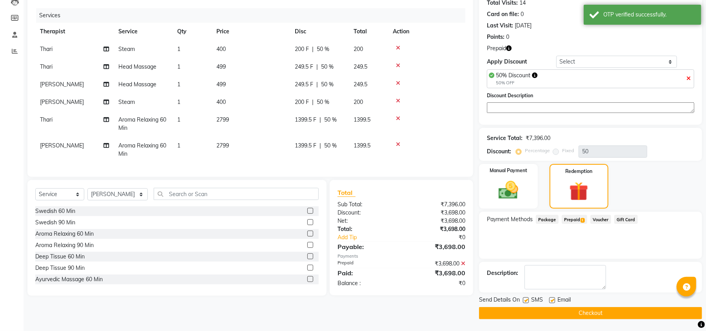
click at [534, 313] on button "Checkout" at bounding box center [590, 313] width 223 height 12
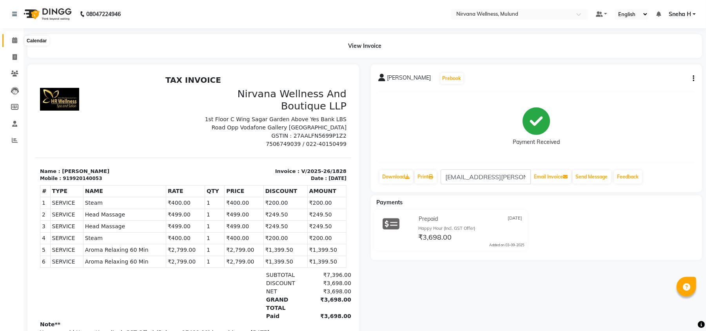
click at [13, 42] on icon at bounding box center [14, 40] width 5 height 6
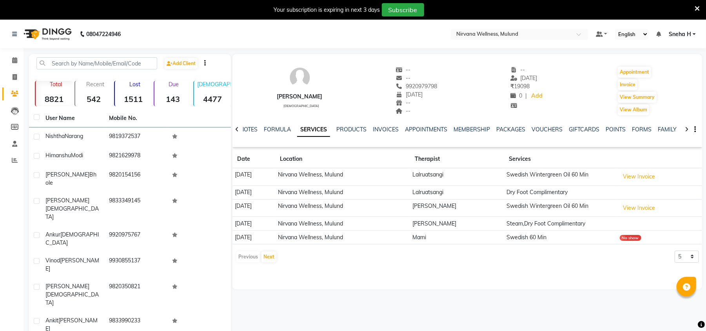
click at [695, 9] on icon at bounding box center [697, 8] width 5 height 7
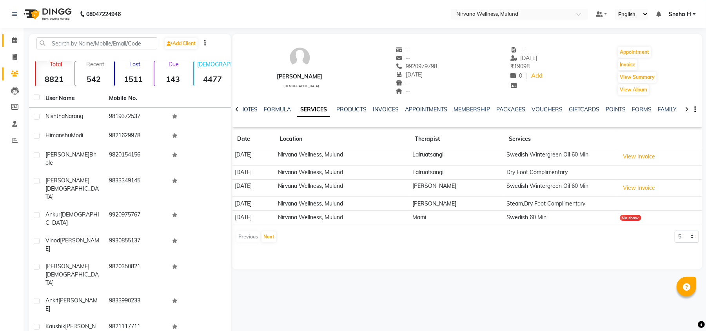
click at [11, 45] on link "Calendar" at bounding box center [11, 40] width 19 height 13
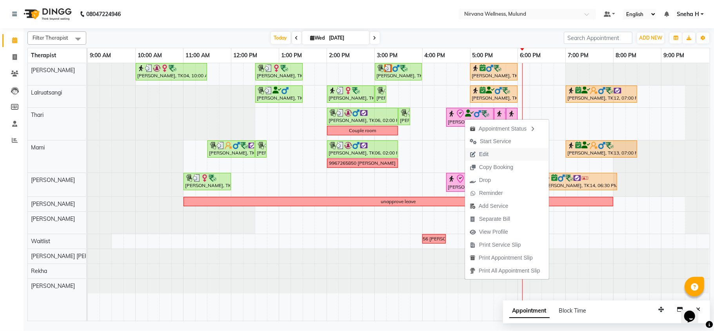
click at [483, 155] on span "Edit" at bounding box center [483, 154] width 9 height 8
select select "tentative"
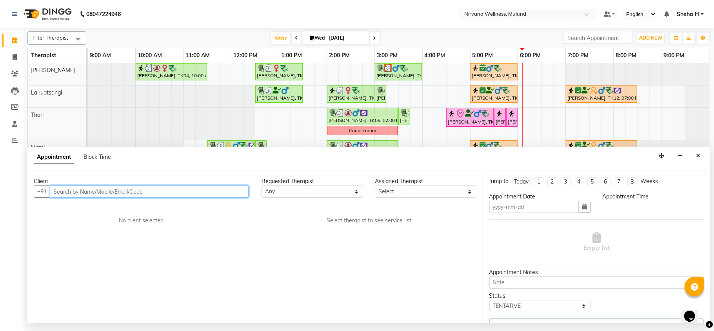
type input "[DATE]"
select select
select select "990"
select select "29685"
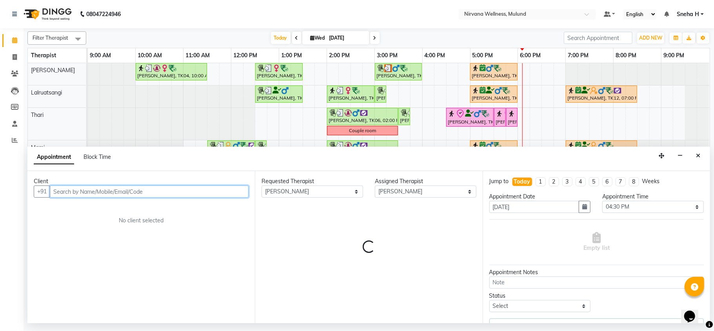
select select "2150"
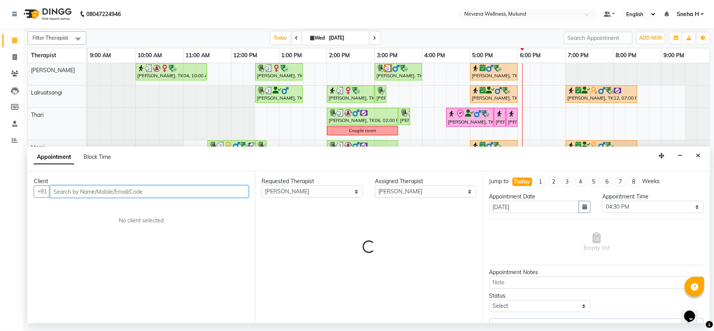
select select "2150"
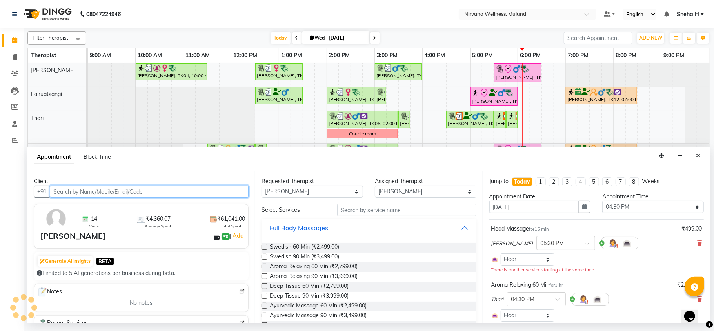
scroll to position [104, 0]
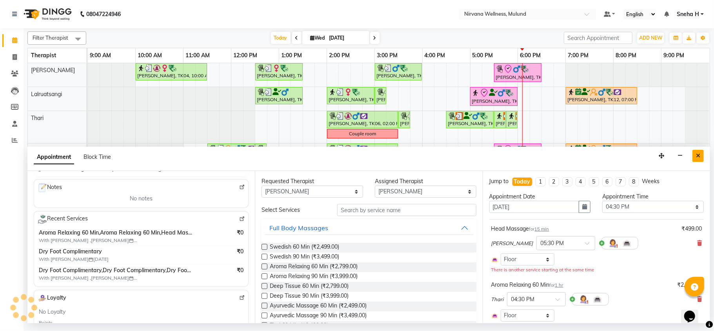
click at [697, 158] on icon "Close" at bounding box center [698, 155] width 4 height 5
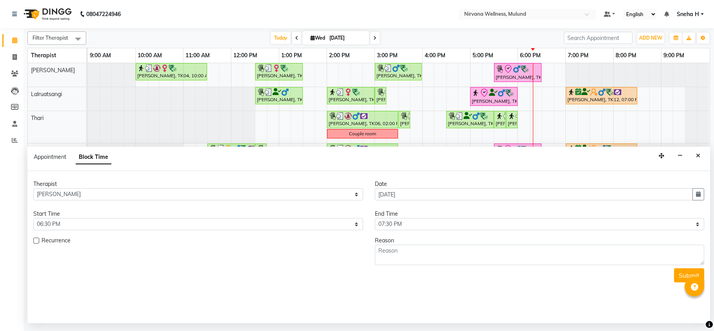
select select "35614"
select select "1110"
select select "1170"
drag, startPoint x: 547, startPoint y: 119, endPoint x: 590, endPoint y: 122, distance: 42.4
click at [588, 122] on div "[PERSON_NAME], TK04, 10:00 AM-11:30 AM, Massage 90 Min [PERSON_NAME], TK08, 12:…" at bounding box center [399, 192] width 622 height 258
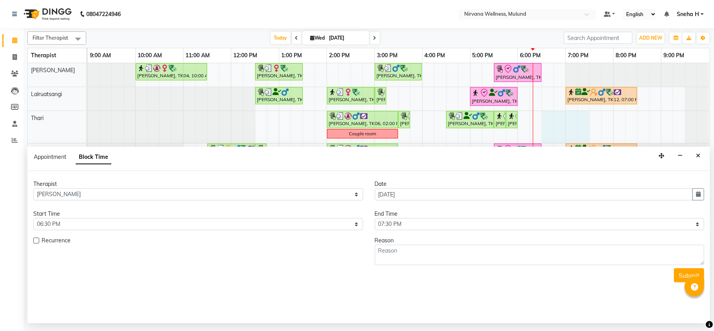
select select "69864"
select select "tentative"
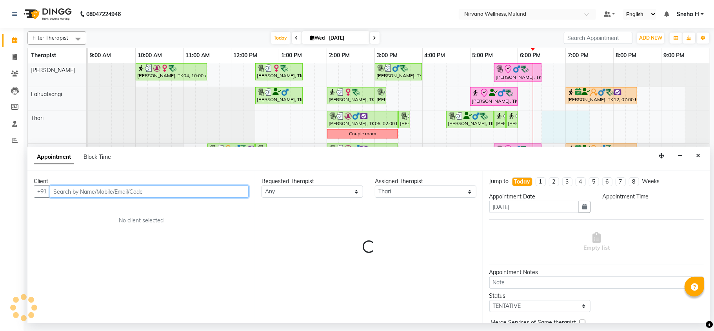
select select "1110"
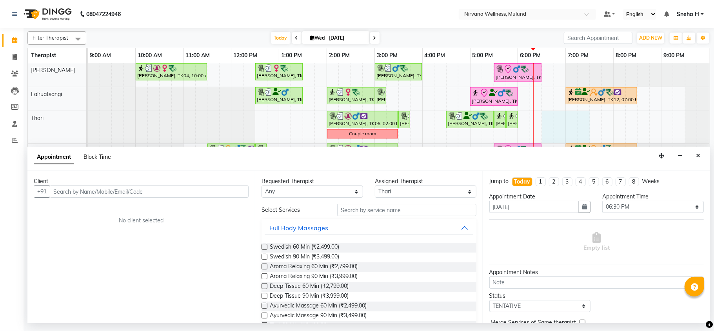
click at [96, 157] on span "Block Time" at bounding box center [97, 156] width 27 height 7
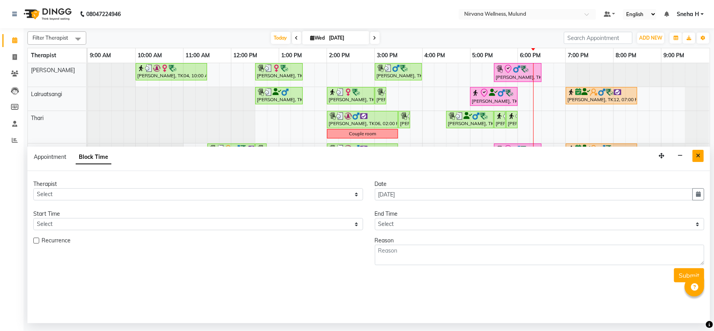
click at [697, 152] on button "Close" at bounding box center [697, 156] width 11 height 12
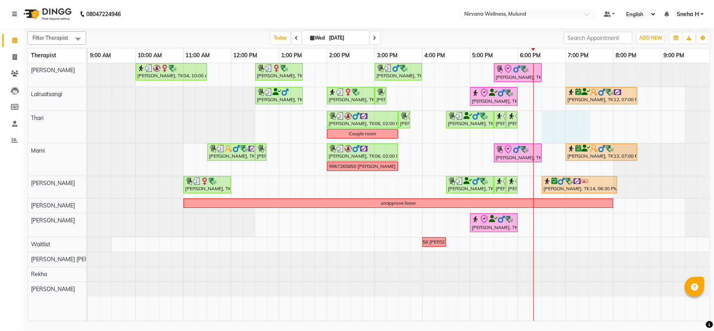
drag, startPoint x: 547, startPoint y: 118, endPoint x: 586, endPoint y: 122, distance: 38.6
click at [586, 122] on div "[PERSON_NAME], TK04, 10:00 AM-11:30 AM, Massage 90 Min [PERSON_NAME], TK08, 12:…" at bounding box center [399, 192] width 622 height 258
select select "69864"
select select "1110"
select select "tentative"
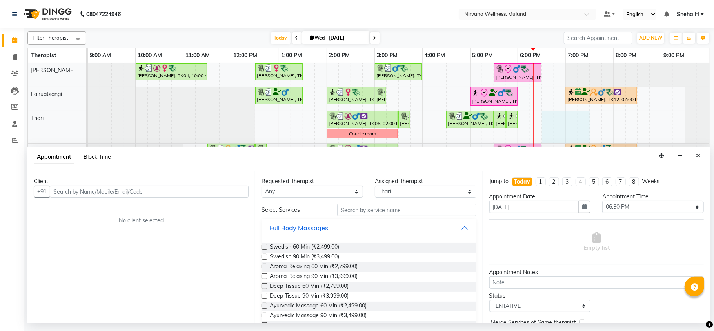
click at [100, 154] on span "Block Time" at bounding box center [97, 156] width 27 height 7
select select "69864"
select select "1110"
select select "1170"
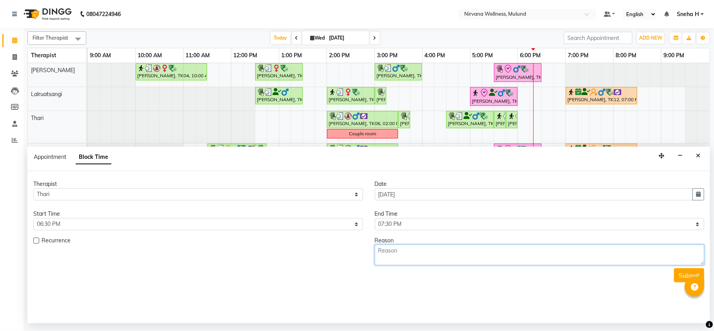
click at [433, 247] on textarea at bounding box center [540, 255] width 330 height 20
type textarea "[PERSON_NAME] 60min Deep tissue 1800/-"
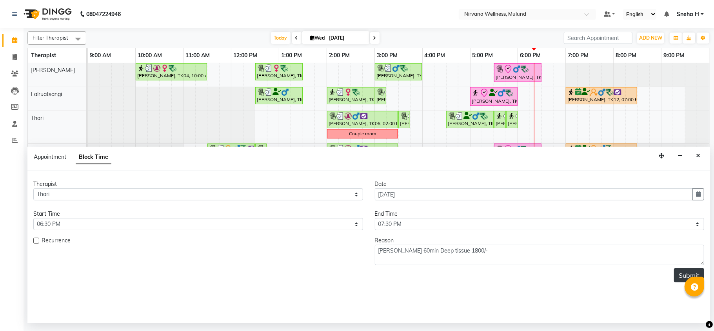
click at [680, 278] on button "Submit" at bounding box center [689, 275] width 30 height 14
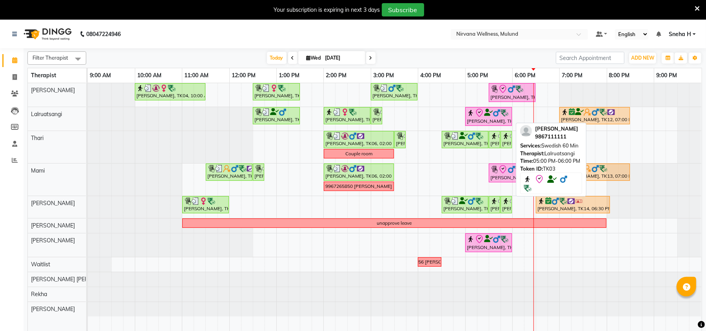
click at [468, 115] on img at bounding box center [471, 113] width 8 height 8
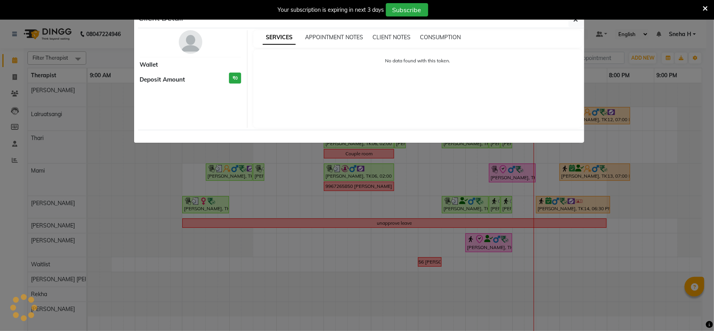
select select "8"
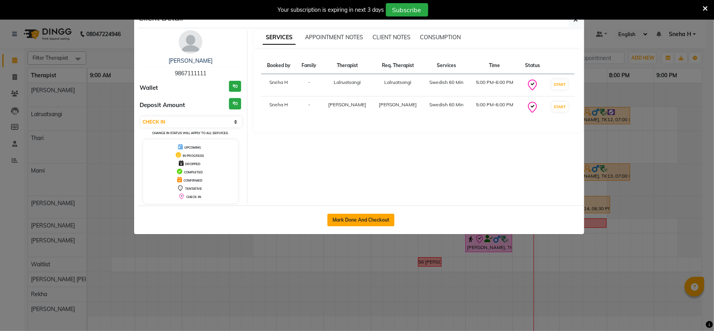
click at [359, 221] on button "Mark Done And Checkout" at bounding box center [360, 220] width 67 height 13
select select "service"
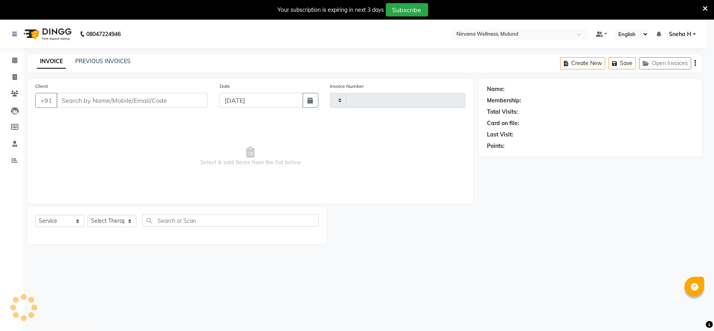
type input "1829"
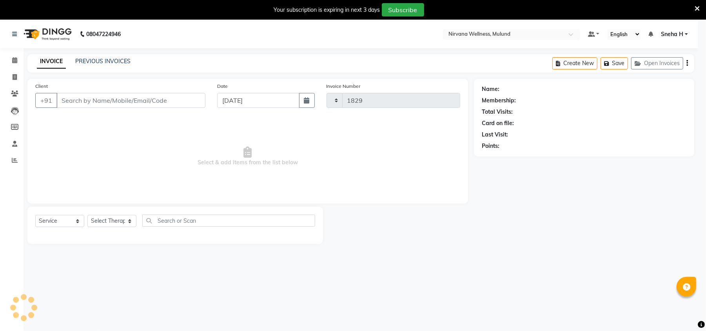
select select "4890"
type input "9867111111"
select select "48510"
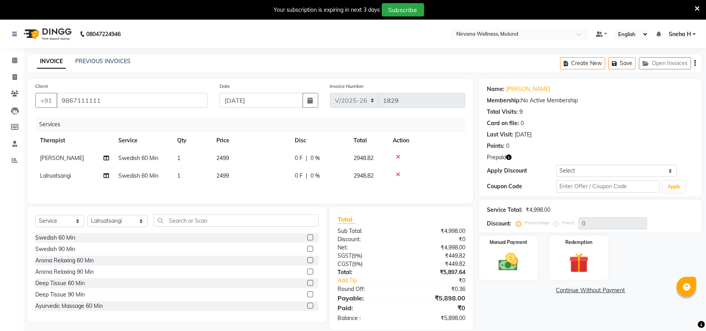
click at [146, 154] on span "Swedish 60 Min" at bounding box center [138, 157] width 40 height 7
select select "35614"
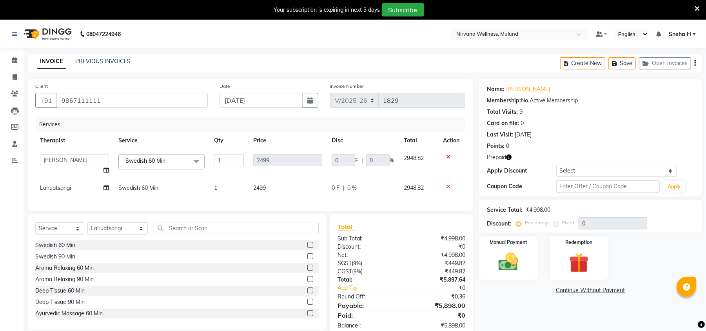
click at [150, 162] on span "Swedish 60 Min" at bounding box center [145, 160] width 40 height 7
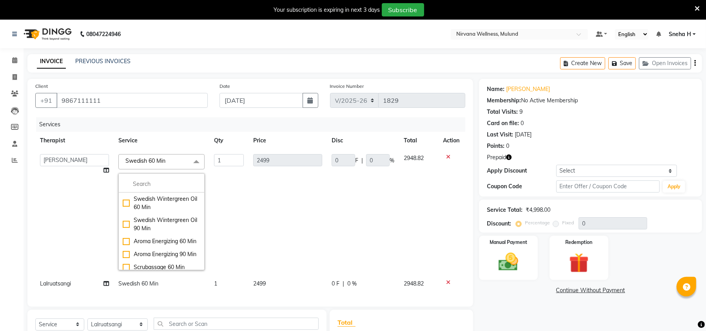
scroll to position [157, 0]
click at [160, 200] on div "Swedish Wintergreen Oil 60 Min" at bounding box center [162, 192] width 78 height 16
checkbox input "false"
checkbox input "true"
type input "2799"
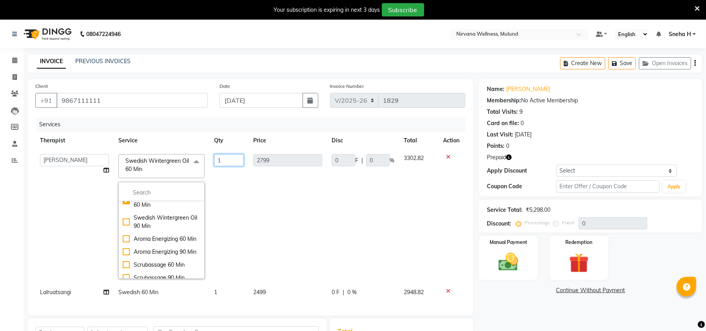
click at [227, 175] on td "1" at bounding box center [228, 216] width 39 height 134
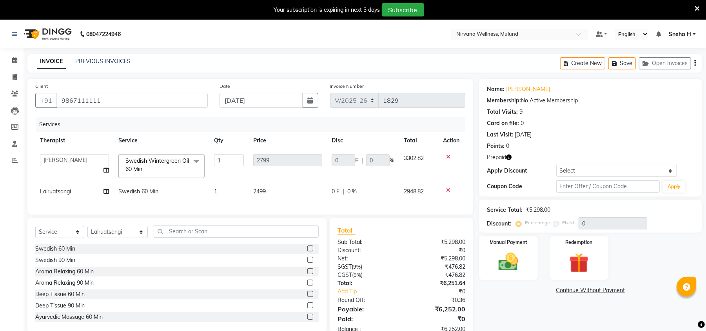
click at [146, 193] on div "Services Therapist Service Qty Price Disc Total Action [PERSON_NAME] [PERSON_NA…" at bounding box center [250, 161] width 430 height 89
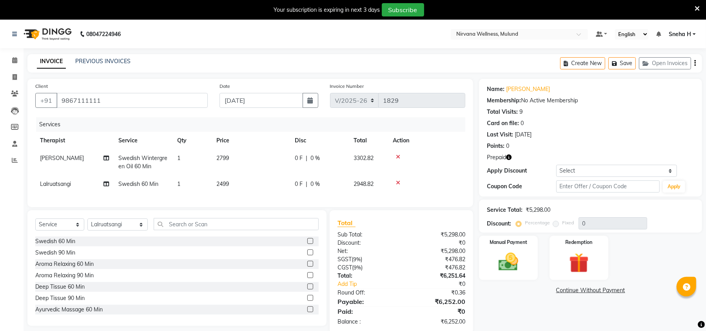
click at [155, 185] on span "Swedish 60 Min" at bounding box center [138, 183] width 40 height 7
select select "48510"
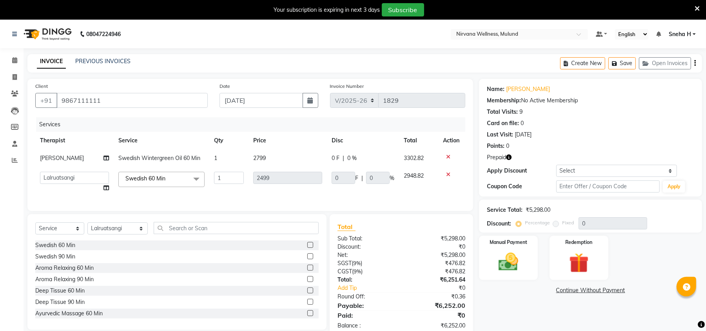
click at [157, 181] on span "Swedish 60 Min" at bounding box center [145, 178] width 40 height 7
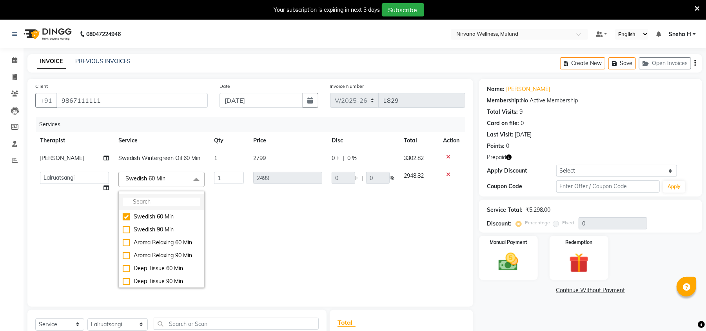
click at [153, 204] on input "multiselect-search" at bounding box center [162, 202] width 78 height 8
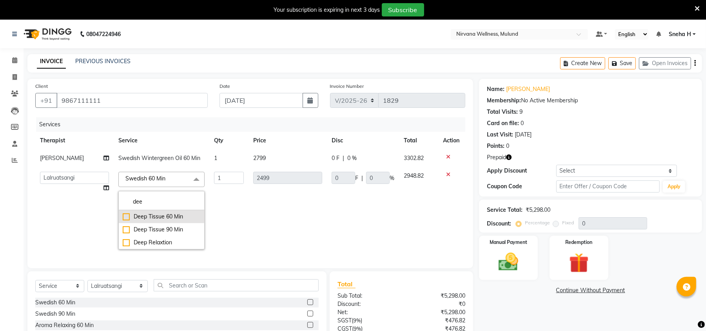
type input "dee"
click at [169, 215] on div "Deep Tissue 60 Min" at bounding box center [162, 217] width 78 height 8
checkbox input "true"
type input "2799"
click at [233, 178] on input "1" at bounding box center [229, 178] width 30 height 12
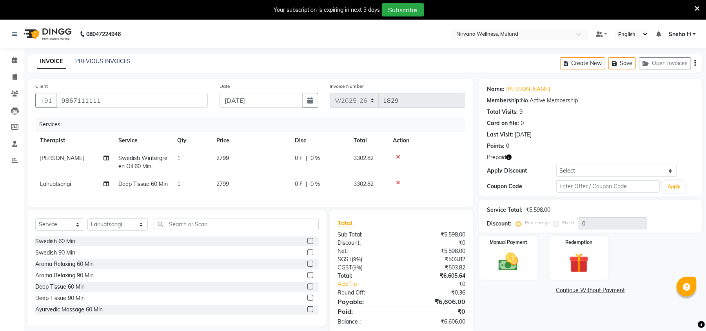
click at [228, 193] on tr "Lalruatsangi Deep Tissue 60 Min 1 2799 0 F | 0 % 3302.82" at bounding box center [250, 184] width 430 height 18
click at [573, 260] on img at bounding box center [579, 262] width 34 height 25
click at [567, 292] on span "Prepaid 1" at bounding box center [574, 291] width 25 height 9
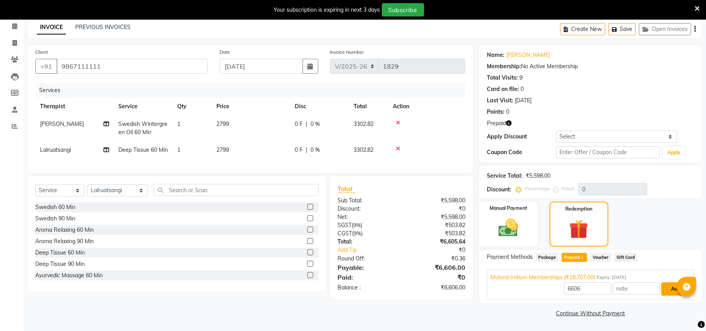
click at [672, 289] on button "Add" at bounding box center [675, 288] width 29 height 13
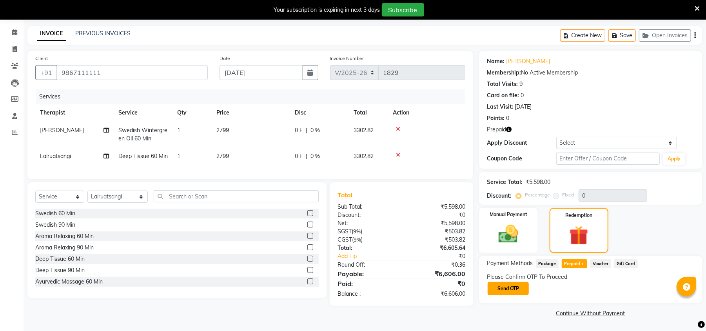
click at [490, 284] on button "Send OTP" at bounding box center [508, 288] width 41 height 13
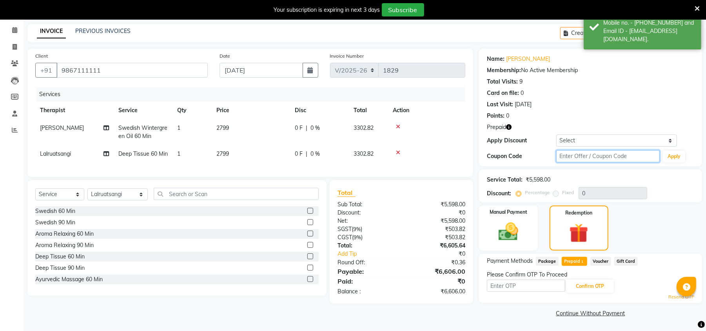
click at [589, 157] on input "text" at bounding box center [608, 156] width 104 height 12
type input "D50%"
click at [677, 158] on button "Apply" at bounding box center [674, 157] width 22 height 12
type input "50"
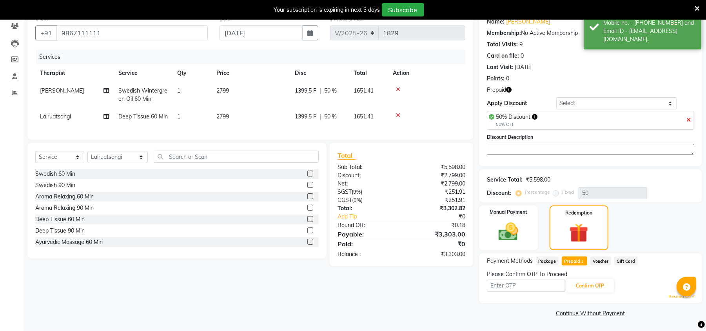
scroll to position [68, 0]
click at [533, 288] on input "text" at bounding box center [526, 286] width 78 height 12
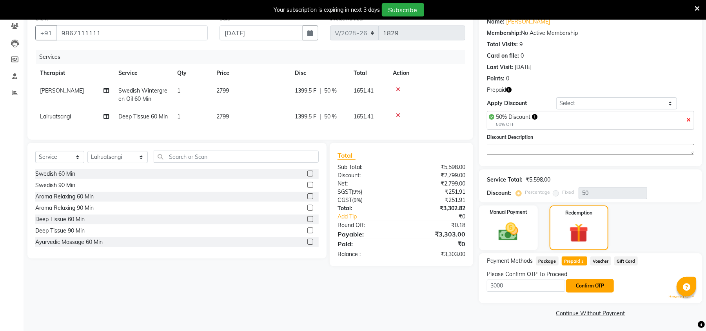
click at [590, 286] on button "Confirm OTP" at bounding box center [590, 285] width 48 height 13
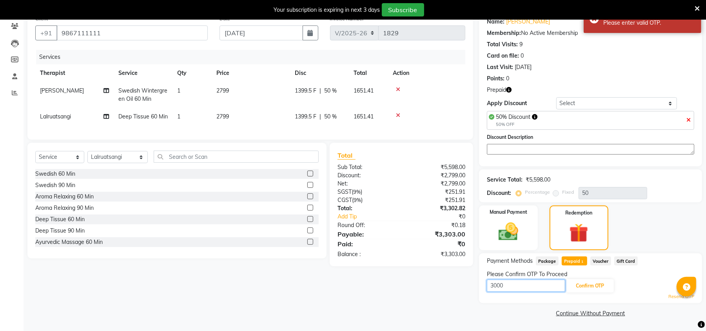
click at [521, 282] on input "3000" at bounding box center [526, 286] width 78 height 12
type input "3777"
click at [583, 283] on button "Confirm OTP" at bounding box center [590, 285] width 48 height 13
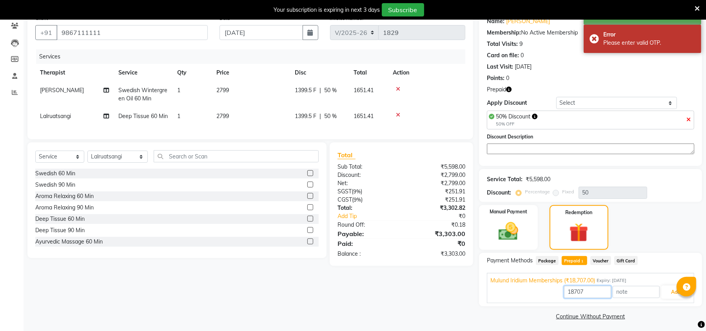
drag, startPoint x: 602, startPoint y: 292, endPoint x: 538, endPoint y: 294, distance: 64.3
click at [538, 294] on div "18707 Add" at bounding box center [591, 292] width 200 height 15
type input "3303"
click at [670, 291] on button "Add" at bounding box center [675, 291] width 29 height 13
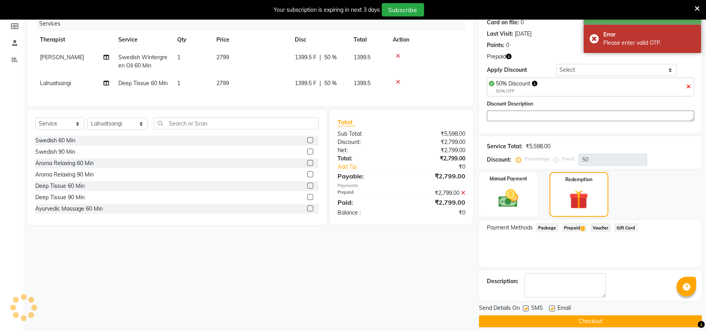
scroll to position [110, 0]
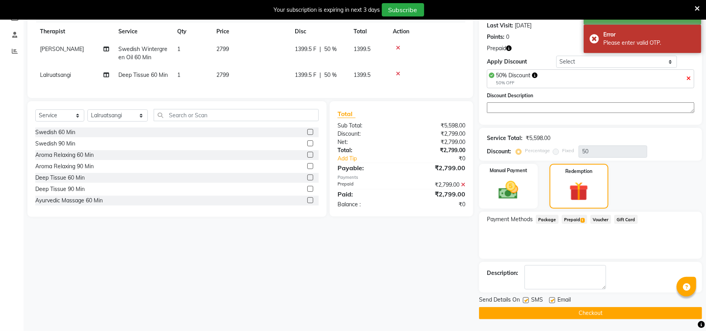
click at [547, 311] on button "Checkout" at bounding box center [590, 313] width 223 height 12
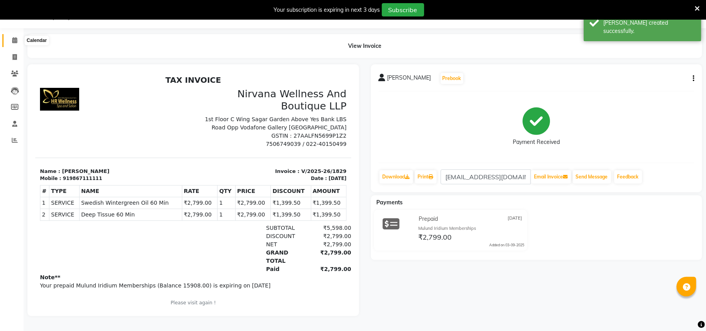
drag, startPoint x: 17, startPoint y: 35, endPoint x: 22, endPoint y: 61, distance: 26.3
click at [17, 36] on span at bounding box center [15, 40] width 14 height 9
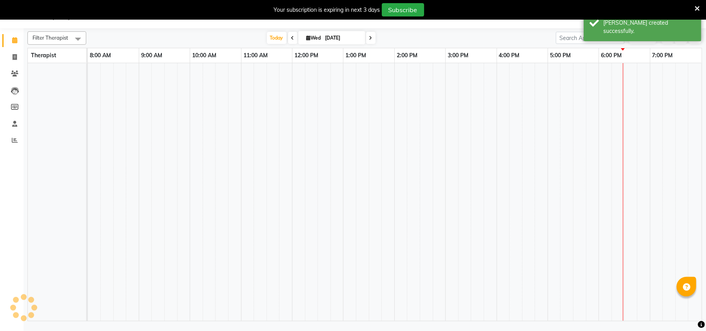
scroll to position [20, 0]
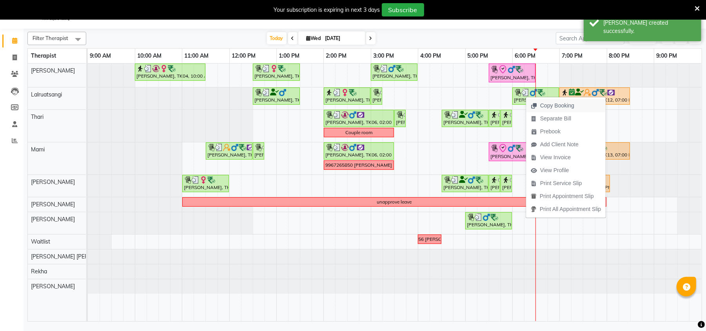
click at [541, 104] on span "Copy Booking" at bounding box center [557, 106] width 34 height 8
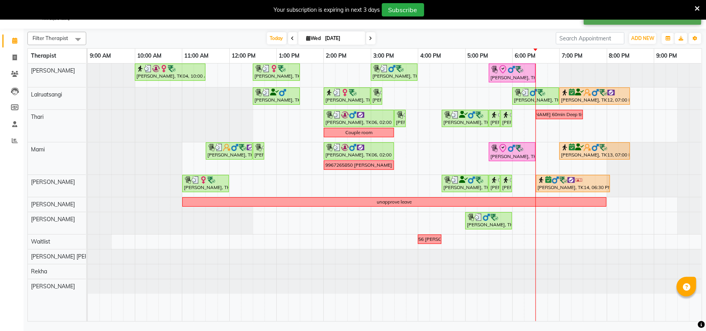
click at [698, 9] on icon at bounding box center [697, 8] width 5 height 7
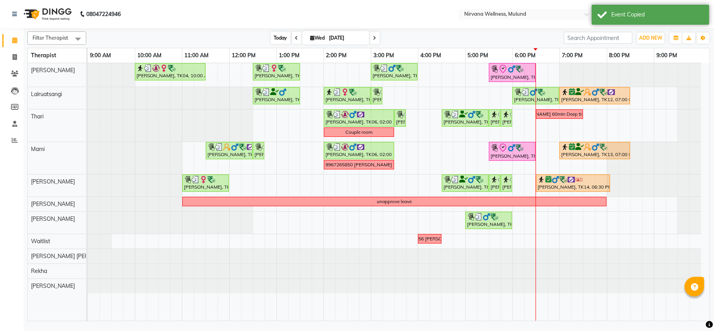
click at [283, 38] on span "Today" at bounding box center [281, 38] width 20 height 12
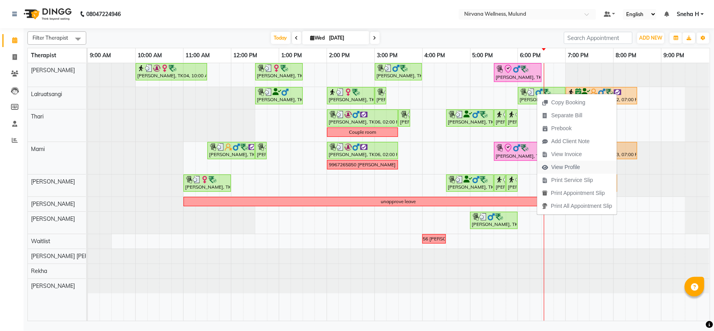
click at [567, 168] on span "View Profile" at bounding box center [565, 167] width 29 height 8
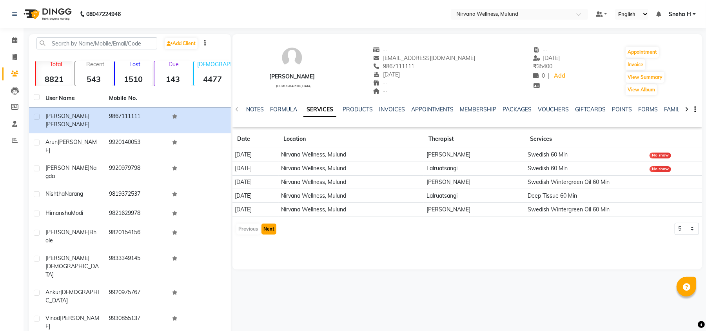
click at [274, 228] on button "Next" at bounding box center [269, 228] width 15 height 11
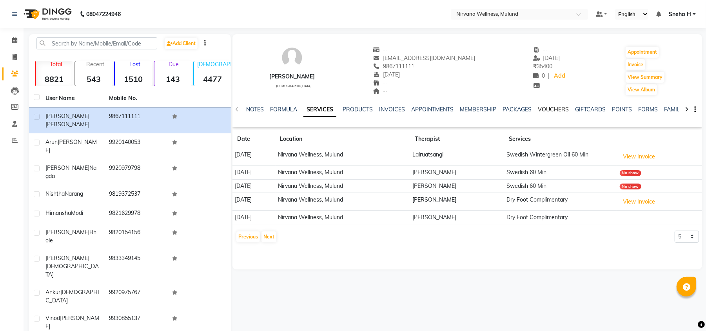
click at [551, 111] on link "VOUCHERS" at bounding box center [553, 109] width 31 height 7
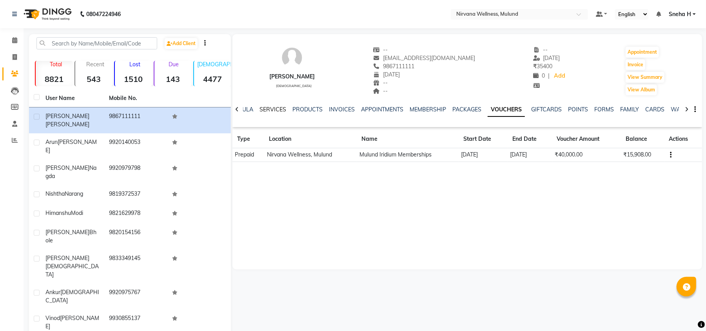
click at [266, 112] on link "SERVICES" at bounding box center [273, 109] width 27 height 7
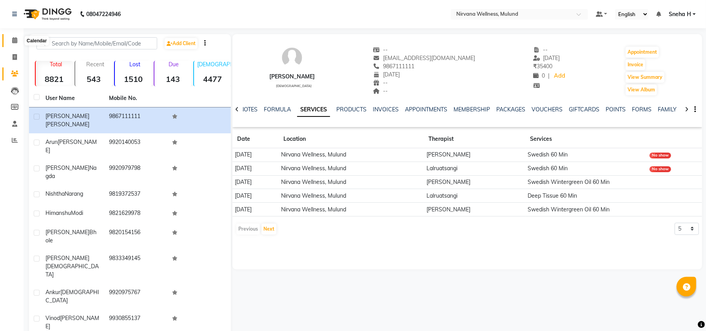
click at [16, 36] on span at bounding box center [15, 40] width 14 height 9
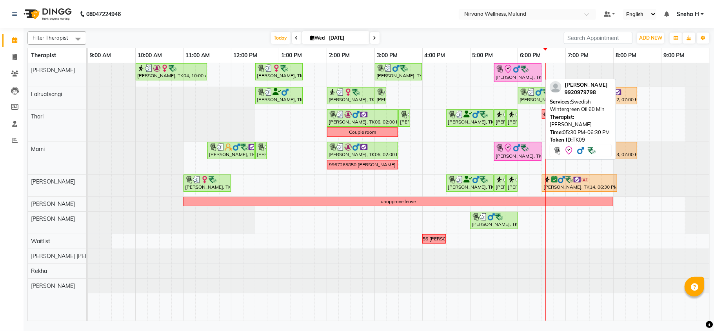
click at [520, 73] on img at bounding box center [517, 69] width 8 height 8
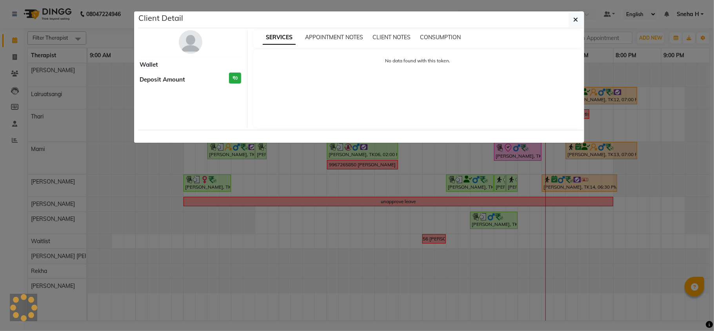
select select "3"
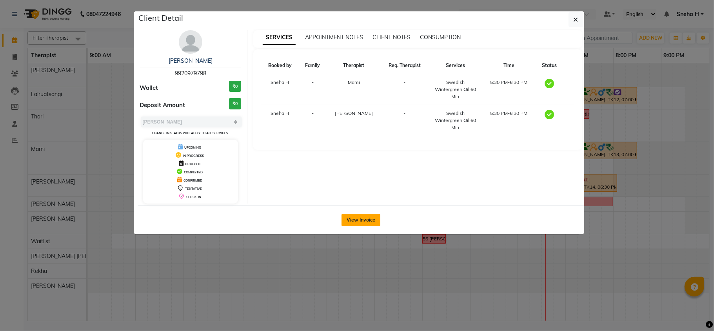
click at [365, 223] on button "View Invoice" at bounding box center [361, 220] width 39 height 13
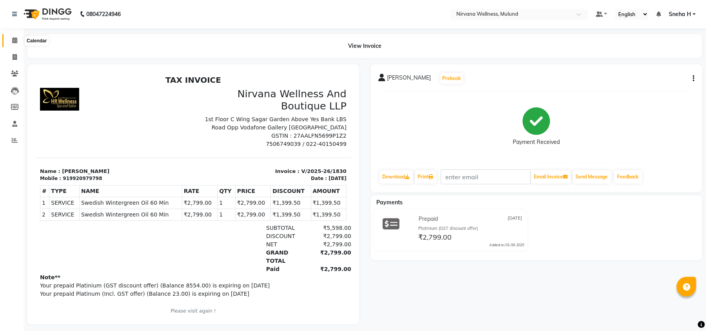
click at [14, 40] on icon at bounding box center [14, 40] width 5 height 6
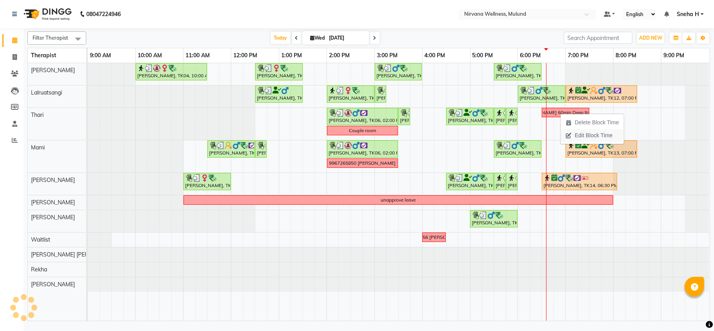
click at [578, 135] on span "Edit Block Time" at bounding box center [594, 135] width 38 height 8
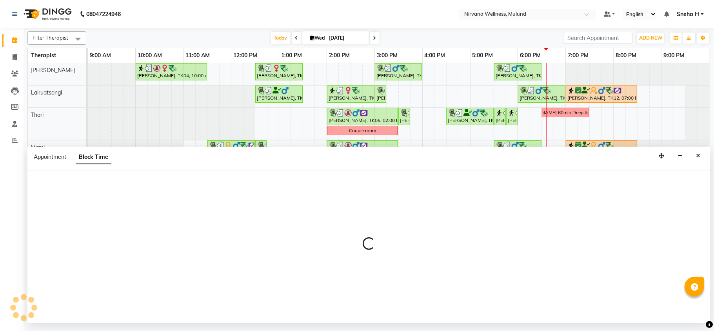
select select "69864"
select select "1110"
select select "1170"
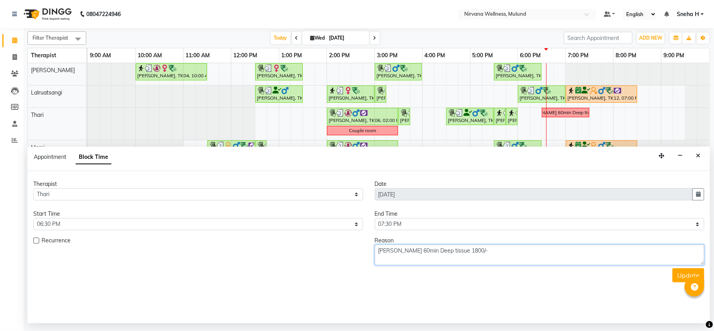
drag, startPoint x: 496, startPoint y: 247, endPoint x: 325, endPoint y: 253, distance: 171.1
click at [325, 253] on div "Recurrence Reason [PERSON_NAME] 60min Deep tissue 1800/-" at bounding box center [368, 250] width 683 height 29
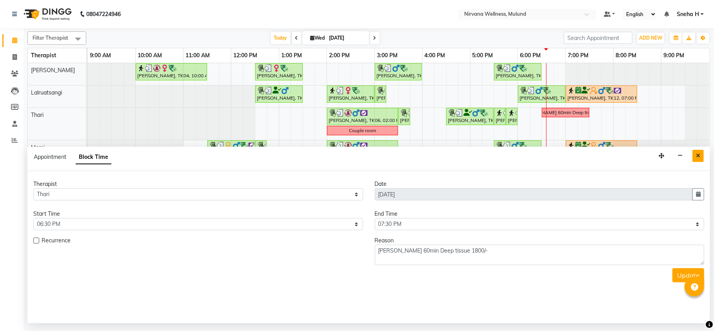
click at [700, 153] on button "Close" at bounding box center [697, 156] width 11 height 12
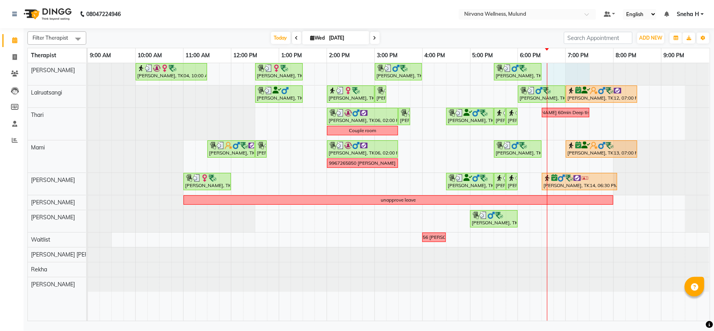
drag, startPoint x: 550, startPoint y: 66, endPoint x: 586, endPoint y: 72, distance: 36.5
click at [586, 72] on div "[PERSON_NAME], TK04, 10:00 AM-11:30 AM, Massage 90 Min [PERSON_NAME], TK08, 12:…" at bounding box center [399, 192] width 622 height 258
select select "29686"
select select "1110"
select select "tentative"
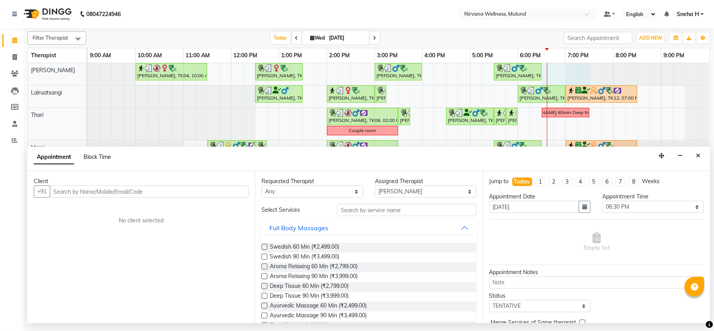
click at [94, 155] on span "Block Time" at bounding box center [97, 156] width 27 height 7
select select "29686"
select select "1110"
select select "1170"
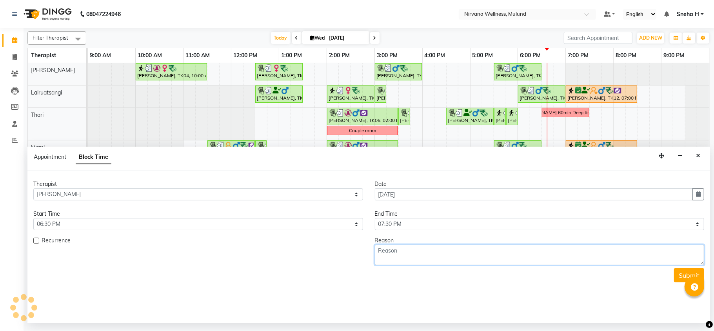
click at [427, 251] on textarea at bounding box center [540, 255] width 330 height 20
paste textarea "[PERSON_NAME] 60min Deep tissue 1800/-"
type textarea "[PERSON_NAME] 60min Deep tissue 1800/- 8169701587"
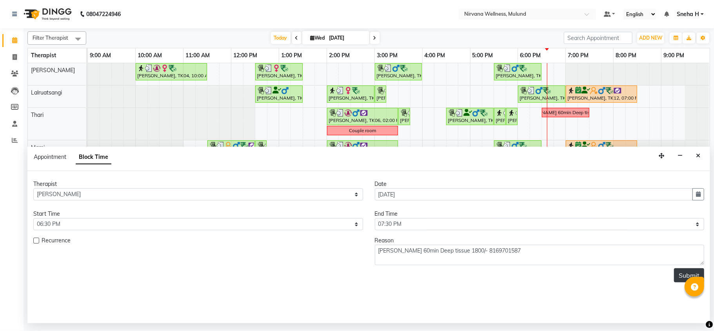
click at [680, 277] on button "Submit" at bounding box center [689, 275] width 30 height 14
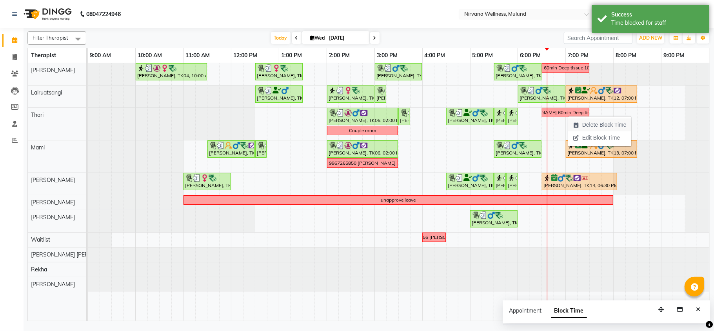
click at [583, 127] on span "Delete Block Time" at bounding box center [604, 125] width 44 height 8
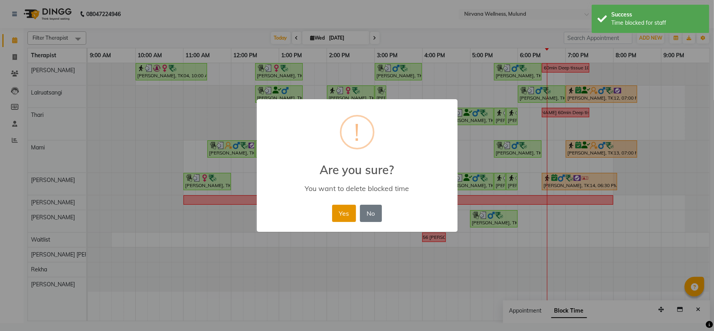
click at [344, 209] on button "Yes" at bounding box center [344, 213] width 24 height 17
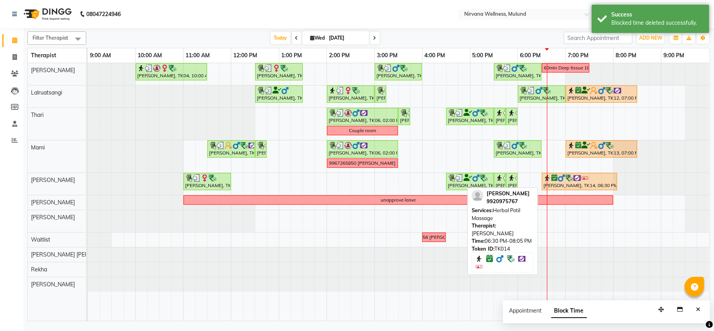
click at [582, 189] on div "[PERSON_NAME], TK14, 06:30 PM-08:05 PM, Herbal Potil Massage" at bounding box center [580, 181] width 74 height 15
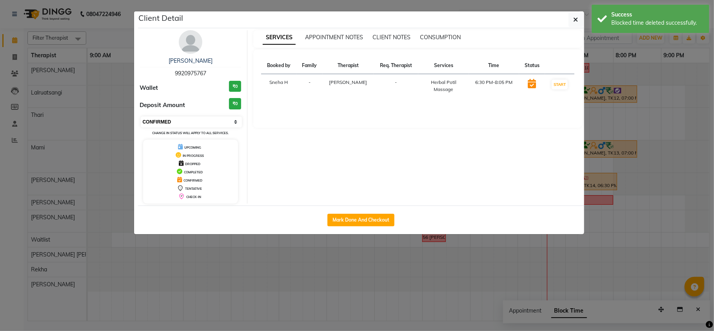
click at [173, 125] on select "Select IN SERVICE CONFIRMED TENTATIVE CHECK IN MARK DONE DROPPED UPCOMING" at bounding box center [192, 121] width 102 height 11
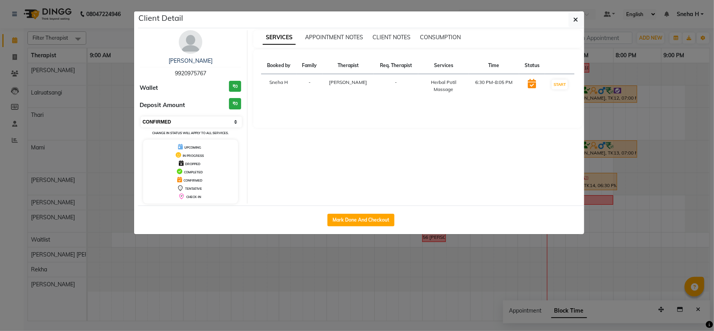
select select "8"
click at [141, 117] on select "Select IN SERVICE CONFIRMED TENTATIVE CHECK IN MARK DONE DROPPED UPCOMING" at bounding box center [192, 121] width 102 height 11
click at [107, 41] on ngb-modal-window "Client Detail [PERSON_NAME] 9920975767 Wallet ₹0 Deposit Amount ₹0 Select IN SE…" at bounding box center [357, 165] width 714 height 331
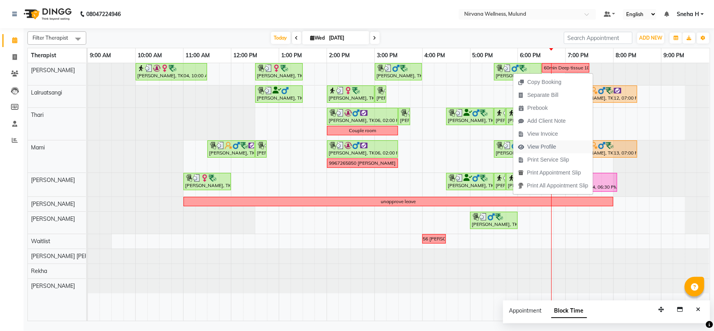
click at [552, 149] on span "View Profile" at bounding box center [541, 147] width 29 height 8
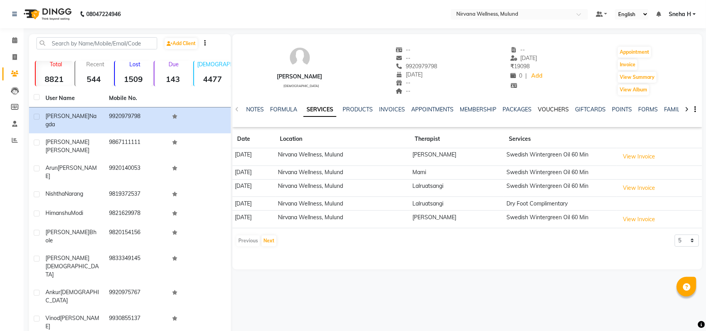
click at [547, 110] on link "VOUCHERS" at bounding box center [553, 109] width 31 height 7
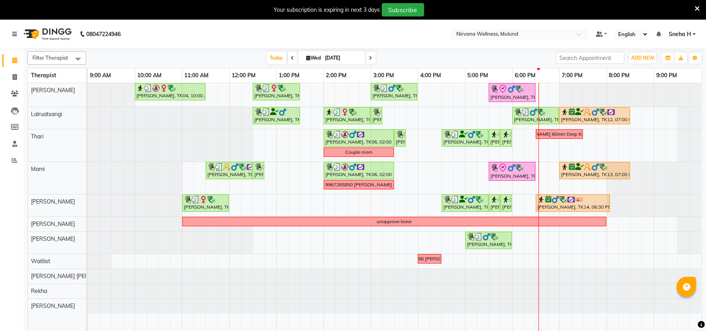
click at [695, 8] on icon at bounding box center [697, 8] width 5 height 7
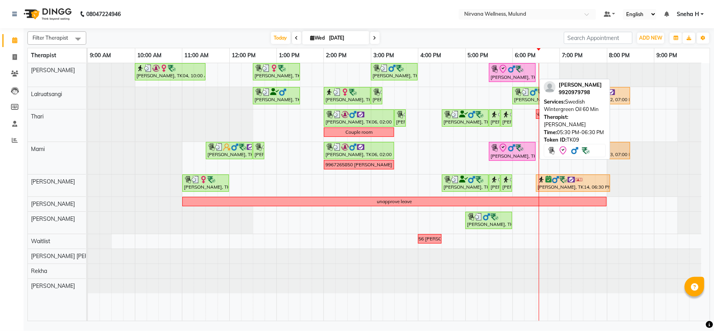
click at [505, 76] on div "[PERSON_NAME], TK09, 05:30 PM-06:30 PM, Swedish Wintergreen Oil 60 Min" at bounding box center [512, 72] width 45 height 16
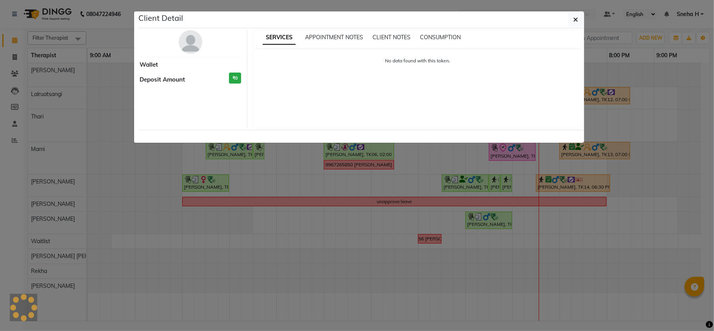
select select "8"
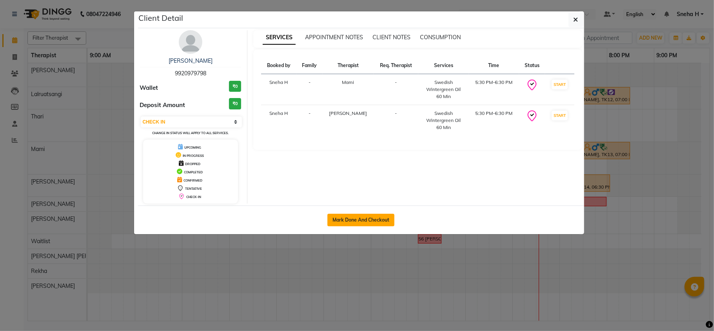
click at [378, 217] on button "Mark Done And Checkout" at bounding box center [360, 220] width 67 height 13
select select "4890"
select select "service"
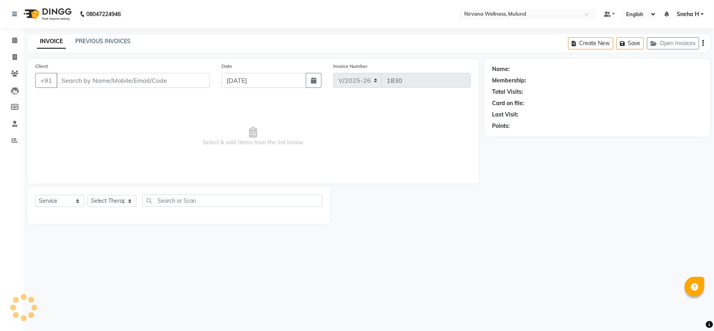
type input "9920979798"
select select "69865"
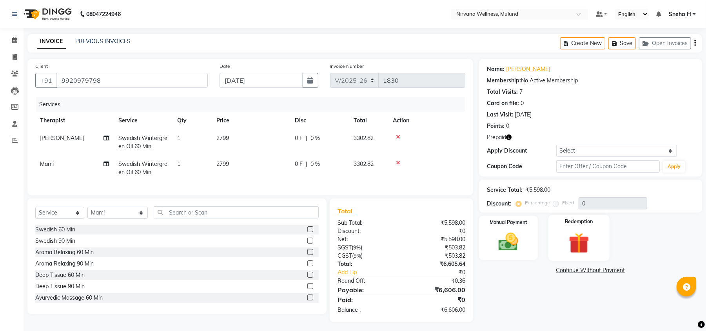
click at [583, 240] on img at bounding box center [579, 242] width 34 height 25
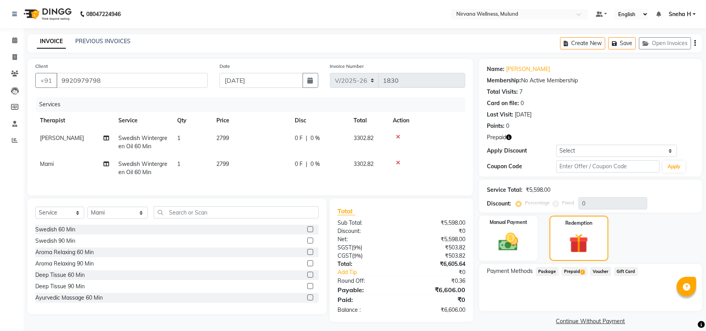
click at [568, 273] on span "Prepaid 2" at bounding box center [574, 271] width 25 height 9
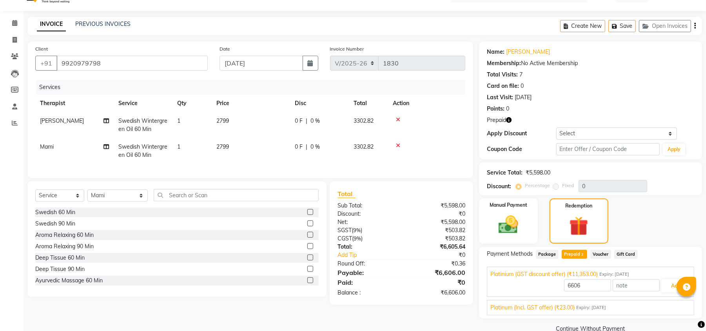
scroll to position [33, 0]
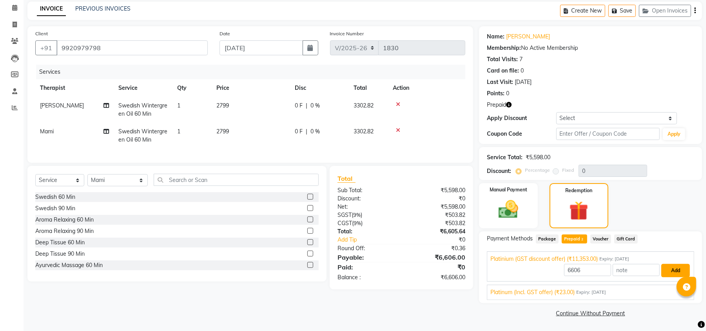
click at [674, 269] on button "Add" at bounding box center [675, 270] width 29 height 13
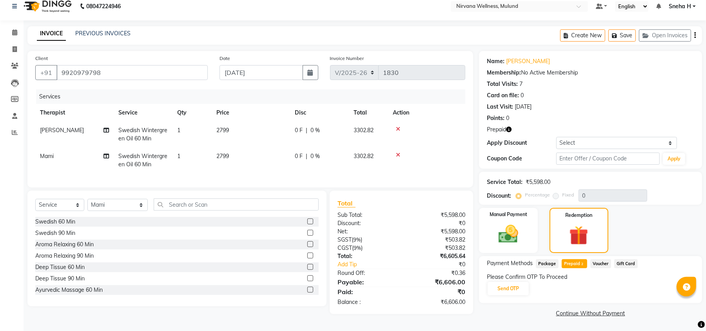
scroll to position [11, 0]
click at [513, 289] on button "Send OTP" at bounding box center [508, 288] width 41 height 13
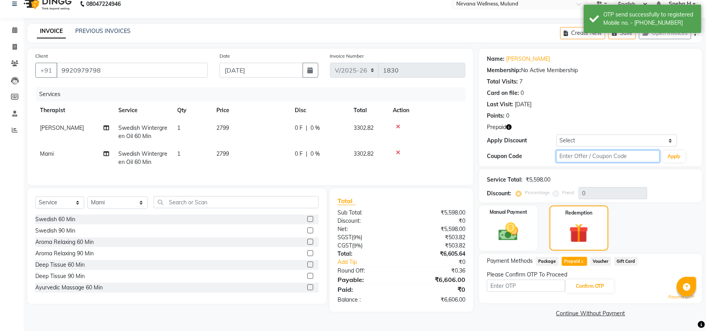
click at [576, 156] on input "text" at bounding box center [608, 156] width 104 height 12
type input "D50%"
click at [675, 159] on button "Apply" at bounding box center [674, 157] width 22 height 12
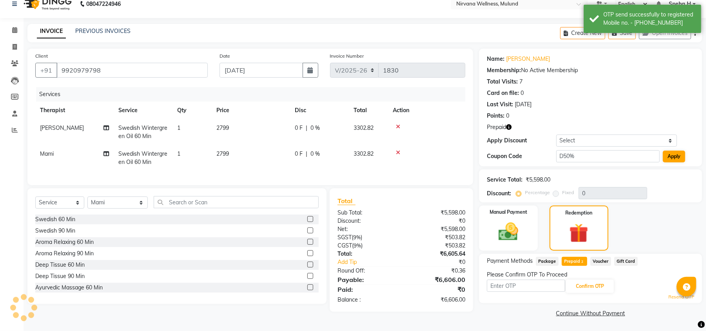
type input "50"
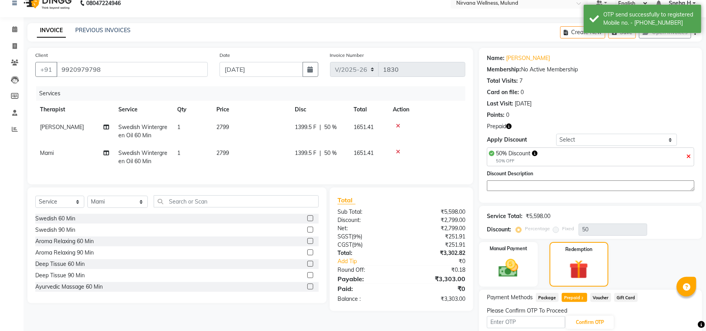
scroll to position [48, 0]
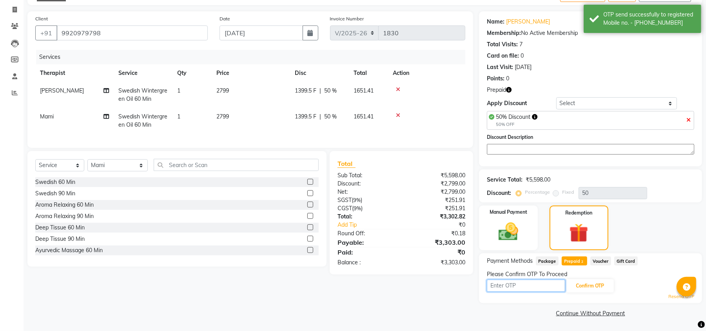
drag, startPoint x: 533, startPoint y: 286, endPoint x: 529, endPoint y: 280, distance: 7.9
click at [533, 286] on input "text" at bounding box center [526, 286] width 78 height 12
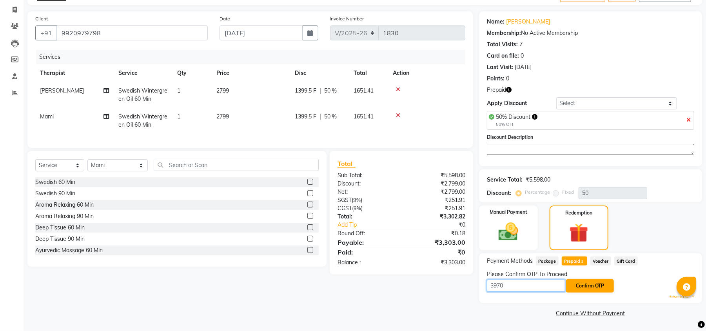
type input "3970"
click at [579, 282] on button "Confirm OTP" at bounding box center [590, 285] width 48 height 13
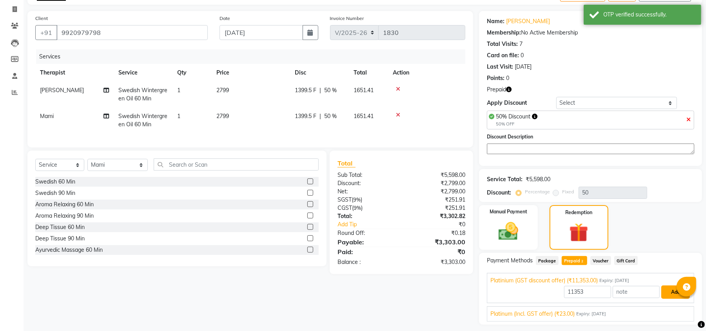
click at [663, 295] on button "Add" at bounding box center [675, 291] width 29 height 13
drag, startPoint x: 585, startPoint y: 292, endPoint x: 532, endPoint y: 293, distance: 52.9
click at [532, 293] on div "11353 Add" at bounding box center [591, 292] width 200 height 15
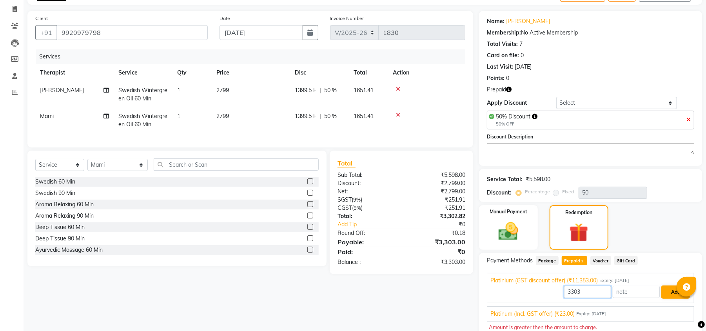
type input "3303"
click at [666, 291] on button "Add" at bounding box center [675, 291] width 29 height 13
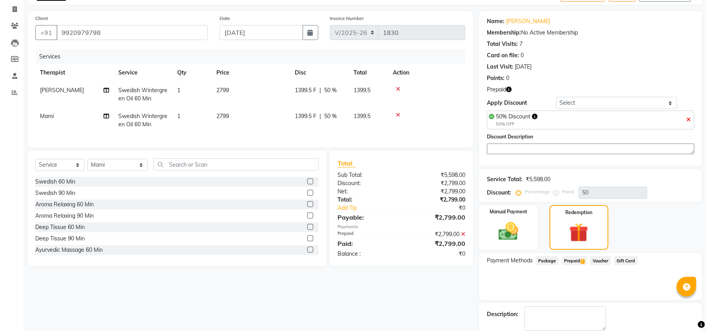
scroll to position [90, 0]
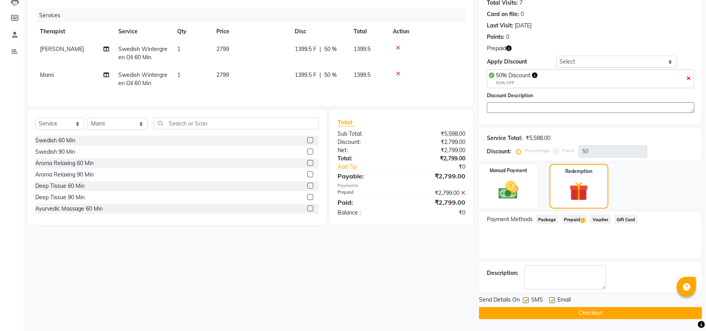
click at [513, 314] on button "Checkout" at bounding box center [590, 313] width 223 height 12
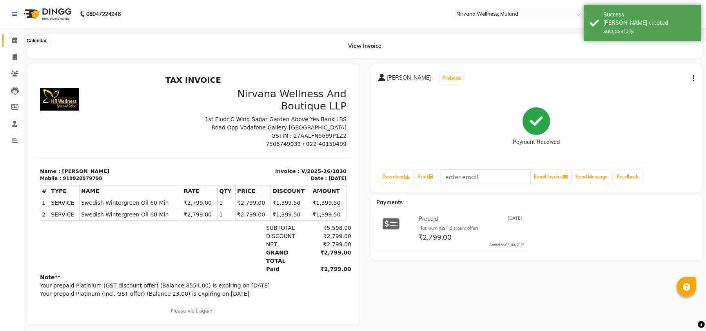
click at [18, 38] on span at bounding box center [15, 40] width 14 height 9
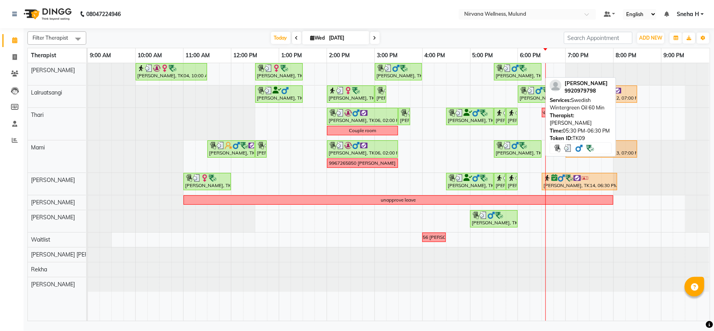
click at [511, 78] on div "[PERSON_NAME], TK09, 05:30 PM-06:30 PM, Swedish Wintergreen Oil 60 Min" at bounding box center [518, 71] width 46 height 15
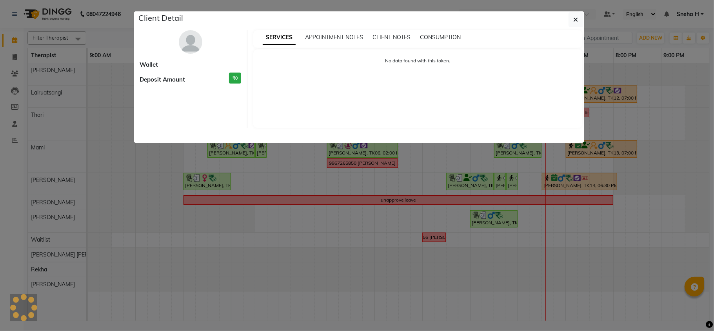
select select "3"
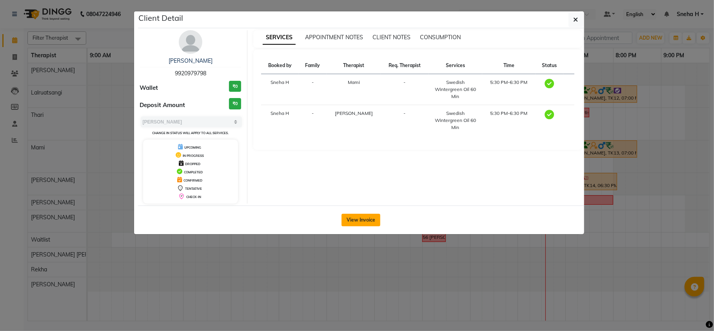
click at [372, 217] on button "View Invoice" at bounding box center [361, 220] width 39 height 13
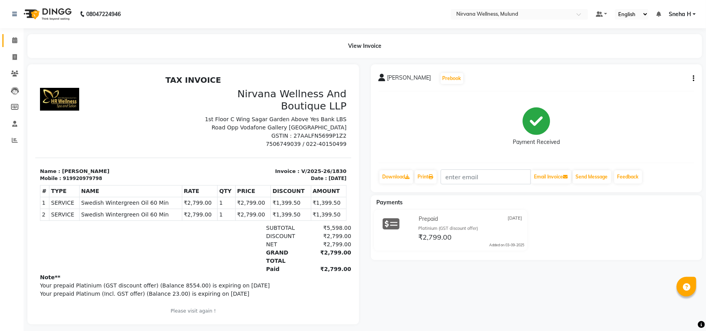
click at [9, 44] on span at bounding box center [15, 40] width 14 height 9
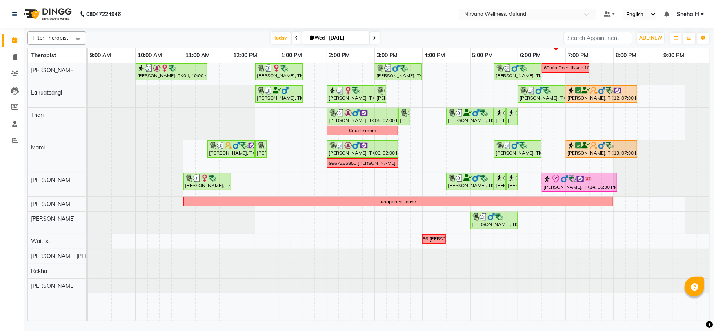
click at [327, 39] on input "[DATE]" at bounding box center [346, 38] width 39 height 12
select select "9"
select select "2025"
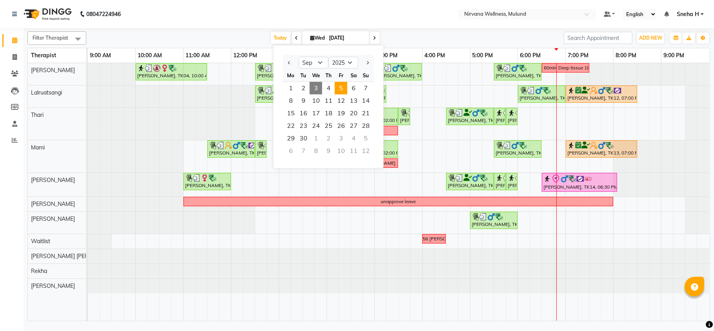
click at [341, 90] on span "5" at bounding box center [341, 88] width 13 height 13
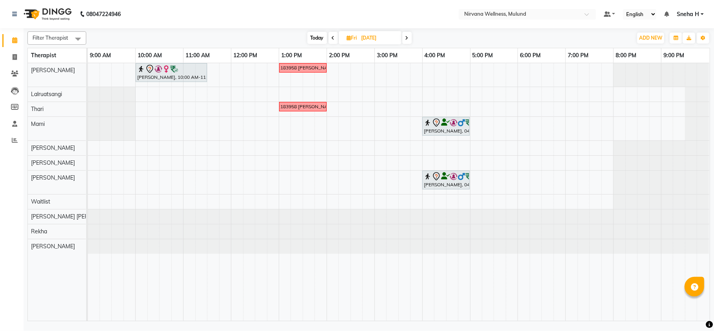
click at [409, 32] on span at bounding box center [406, 38] width 9 height 12
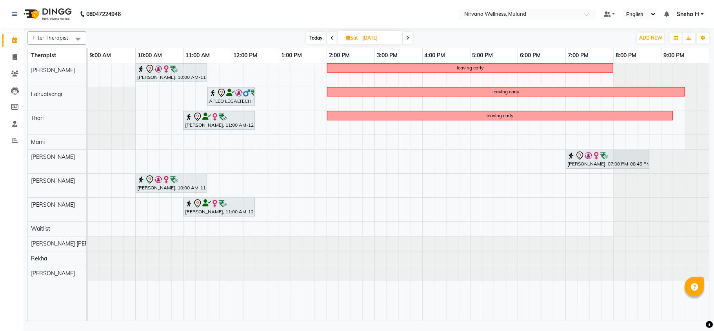
click at [333, 35] on span at bounding box center [331, 38] width 9 height 12
type input "[DATE]"
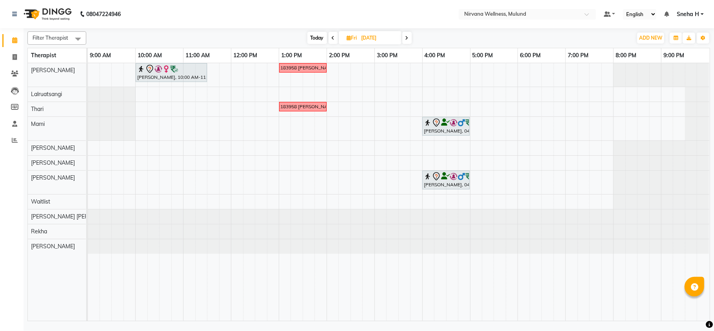
click at [141, 148] on div "[PERSON_NAME], 10:00 AM-11:30 AM, Massage 90 Min 9322183958 [PERSON_NAME] VOUCH…" at bounding box center [399, 192] width 622 height 258
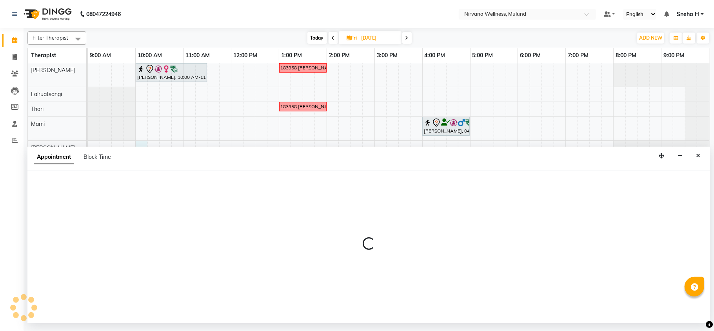
select select "29685"
select select "tentative"
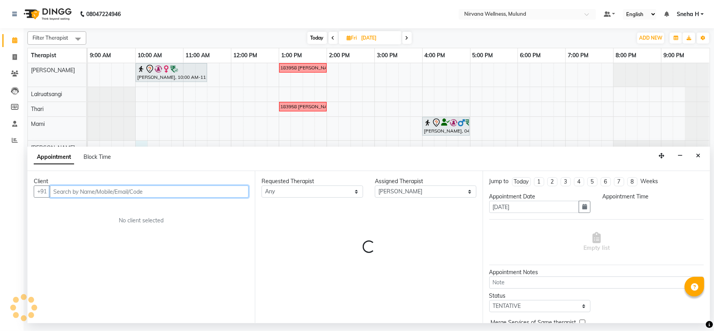
select select "600"
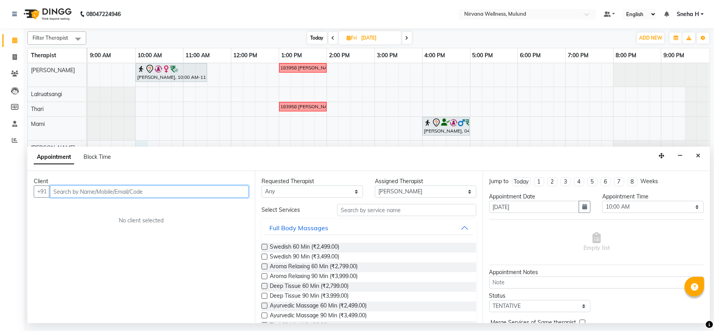
click at [100, 194] on input "text" at bounding box center [149, 191] width 199 height 12
drag, startPoint x: 100, startPoint y: 194, endPoint x: 68, endPoint y: 213, distance: 36.9
click at [66, 223] on div "No client selected" at bounding box center [141, 220] width 177 height 8
click at [75, 195] on input "text" at bounding box center [149, 191] width 199 height 12
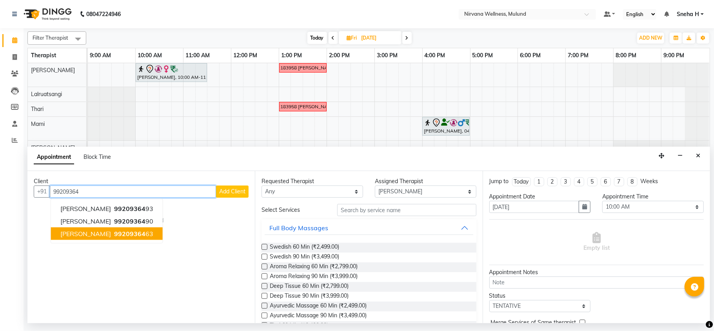
click at [114, 233] on span "99209364" at bounding box center [129, 234] width 31 height 8
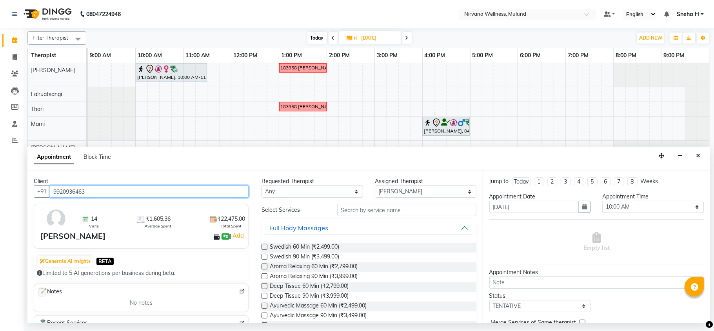
type input "9920936463"
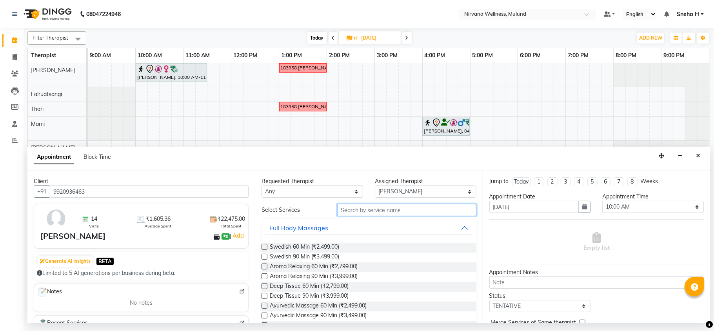
click at [369, 209] on input "text" at bounding box center [406, 210] width 139 height 12
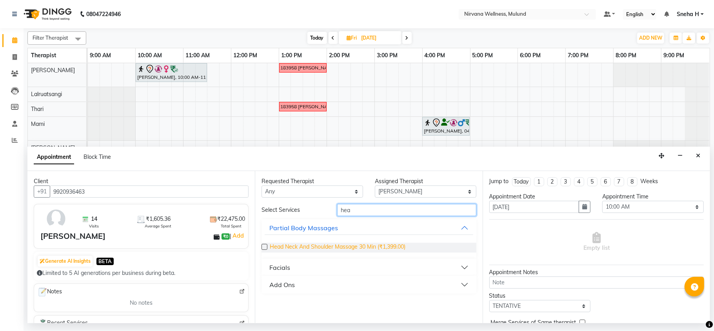
type input "hea"
click at [376, 245] on span "Head Neck And Shoulder Massage 30 Min (₹1,399.00)" at bounding box center [338, 248] width 136 height 10
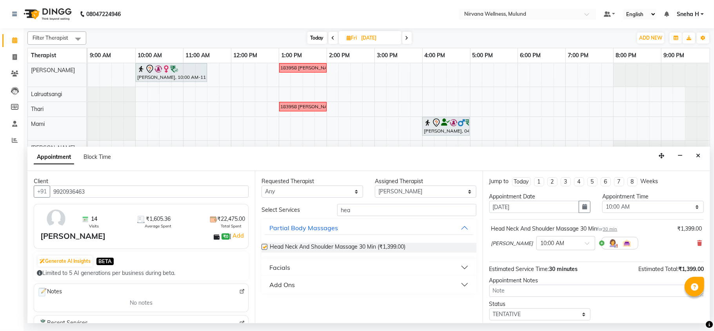
checkbox input "false"
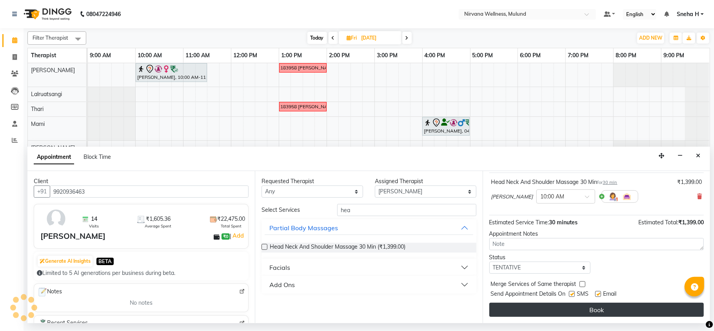
click at [540, 308] on button "Book" at bounding box center [596, 310] width 214 height 14
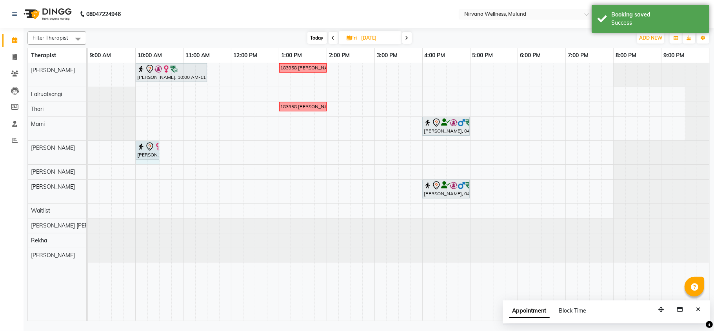
drag, startPoint x: 140, startPoint y: 163, endPoint x: 154, endPoint y: 163, distance: 14.5
click at [154, 163] on div "[PERSON_NAME], 10:00 AM-11:30 AM, Massage 90 Min 9322183958 [PERSON_NAME] VOUCH…" at bounding box center [399, 192] width 622 height 258
select select "29685"
select select "600"
select select "tentative"
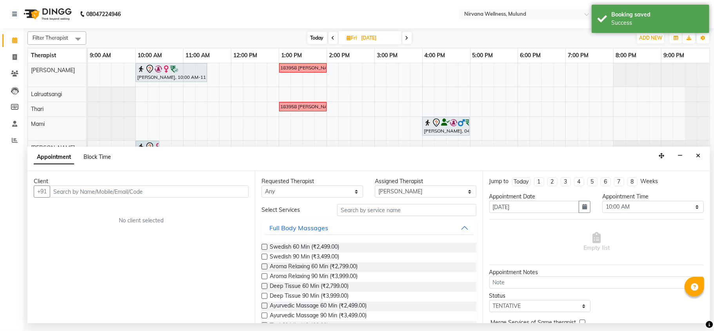
click at [85, 154] on span "Block Time" at bounding box center [97, 156] width 27 height 7
select select "29685"
select select "600"
select select "630"
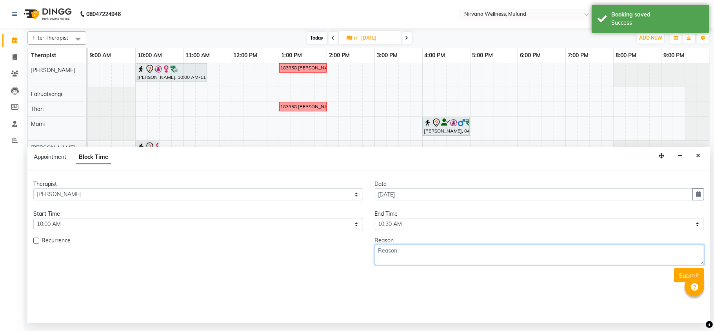
click at [412, 263] on textarea at bounding box center [540, 255] width 330 height 20
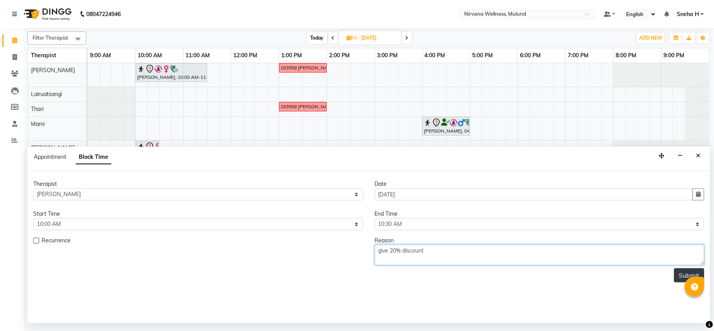
type textarea "give 20% discount"
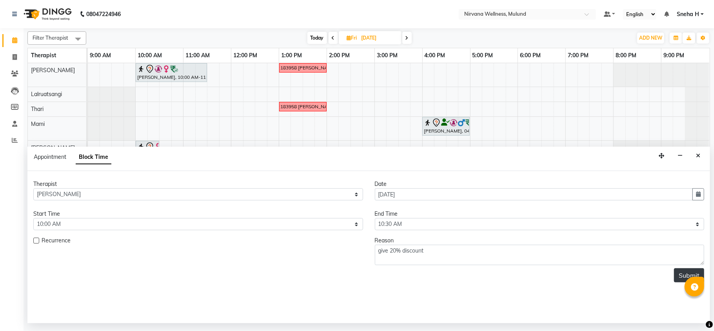
click at [682, 281] on button "Submit" at bounding box center [689, 275] width 30 height 14
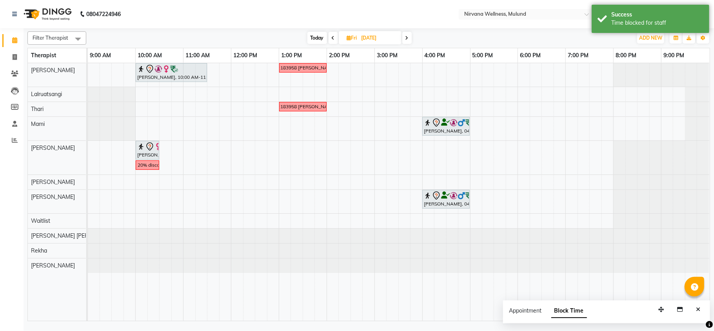
click at [311, 40] on span "Today" at bounding box center [317, 38] width 20 height 12
type input "[DATE]"
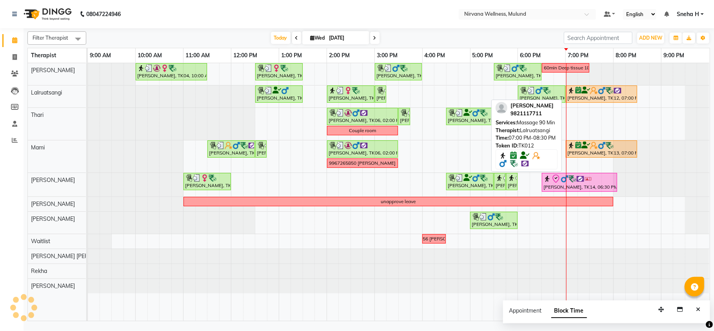
click at [598, 92] on div at bounding box center [601, 91] width 68 height 8
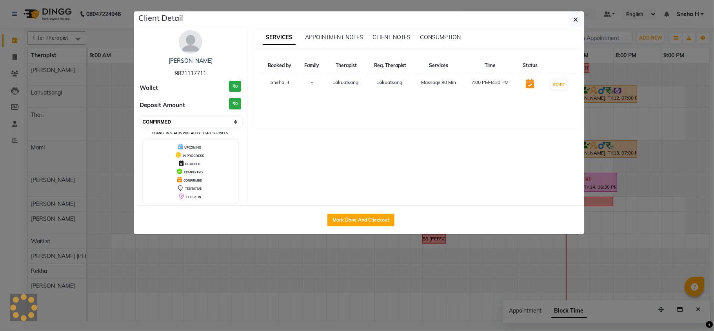
click at [207, 123] on select "Select IN SERVICE CONFIRMED TENTATIVE CHECK IN MARK DONE DROPPED UPCOMING" at bounding box center [192, 121] width 102 height 11
select select "8"
click at [141, 117] on select "Select IN SERVICE CONFIRMED TENTATIVE CHECK IN MARK DONE DROPPED UPCOMING" at bounding box center [192, 121] width 102 height 11
click at [101, 36] on ngb-modal-window "Client Detail Kaushik Bhanushali 9821117711 Wallet ₹0 Deposit Amount ₹0 Select …" at bounding box center [357, 165] width 714 height 331
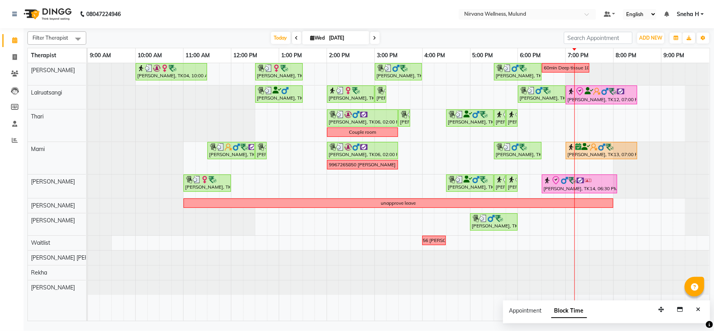
click at [373, 38] on icon at bounding box center [374, 38] width 3 height 5
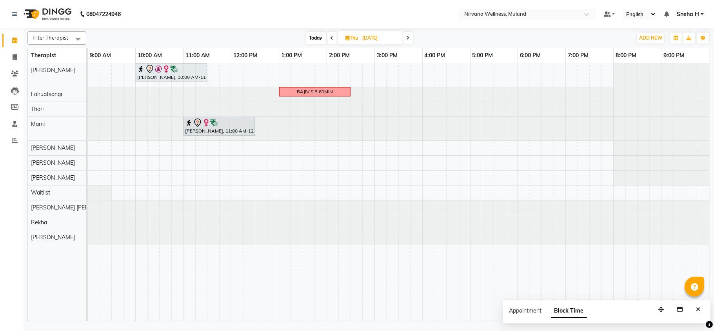
click at [333, 40] on span at bounding box center [331, 38] width 9 height 12
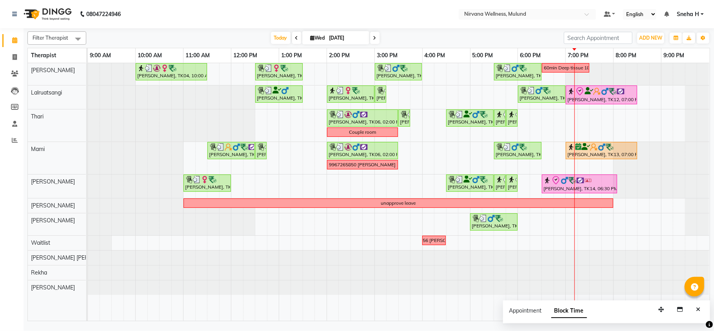
click at [373, 40] on icon at bounding box center [374, 38] width 3 height 5
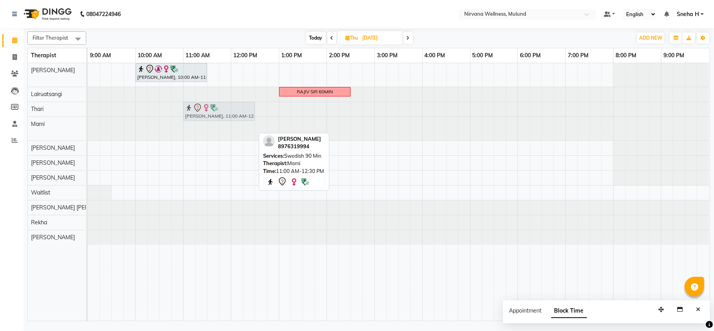
drag, startPoint x: 213, startPoint y: 126, endPoint x: 215, endPoint y: 116, distance: 10.0
click at [216, 115] on tbody "Geeta Naidu, 10:00 AM-11:30 AM, Massage 90 Min RAJIV SIR 60MIN Neha Haria, 11:0…" at bounding box center [398, 154] width 621 height 182
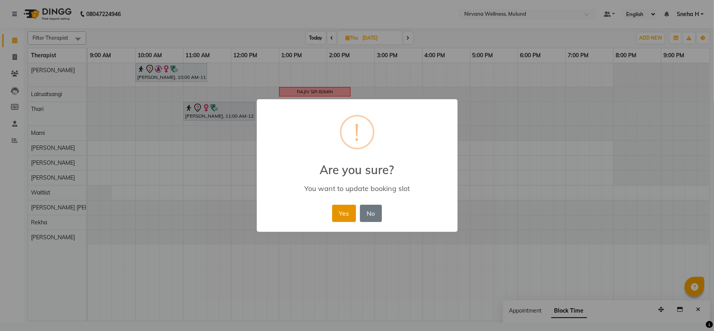
click at [342, 211] on button "Yes" at bounding box center [344, 213] width 24 height 17
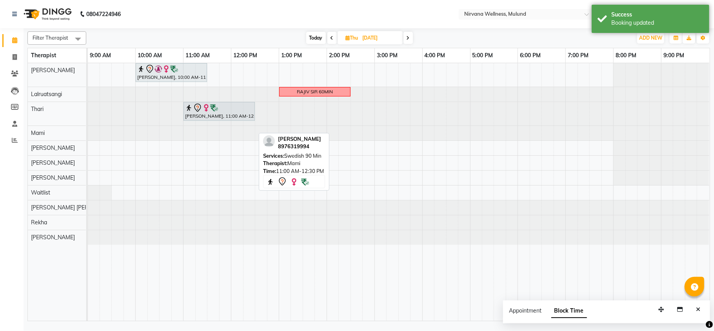
click at [307, 38] on span "Today" at bounding box center [316, 38] width 20 height 12
type input "[DATE]"
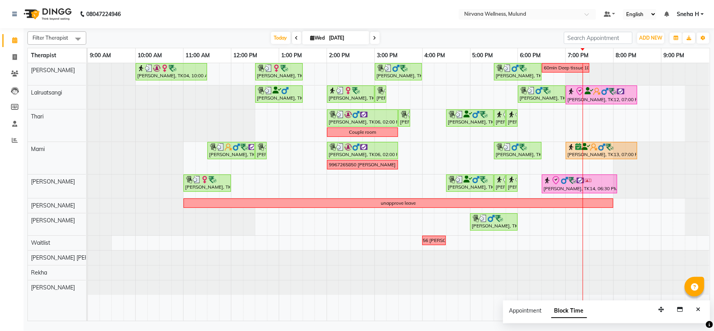
click at [315, 38] on span "Wed" at bounding box center [318, 38] width 18 height 6
select select "9"
select select "2025"
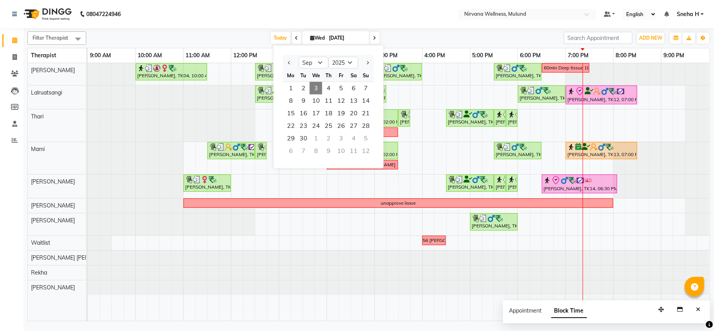
click at [254, 10] on nav "08047224946 Select Location × Nirvana Wellness, Mulund Default Panel My Panel E…" at bounding box center [357, 14] width 714 height 28
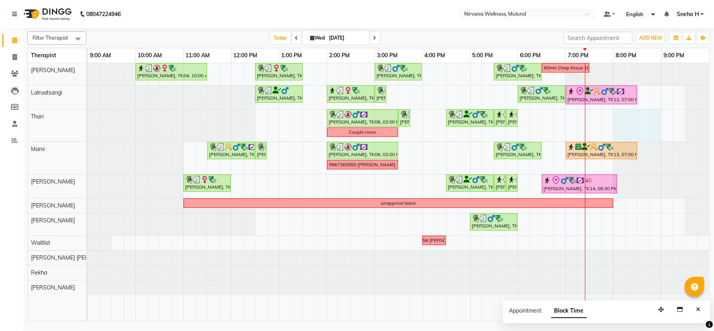
drag, startPoint x: 619, startPoint y: 119, endPoint x: 652, endPoint y: 121, distance: 33.0
click at [652, 121] on div "Geeta Naidu, TK04, 10:00 AM-11:30 AM, Massage 90 Min Dr. Sonali tawde, TK08, 12…" at bounding box center [399, 192] width 622 height 258
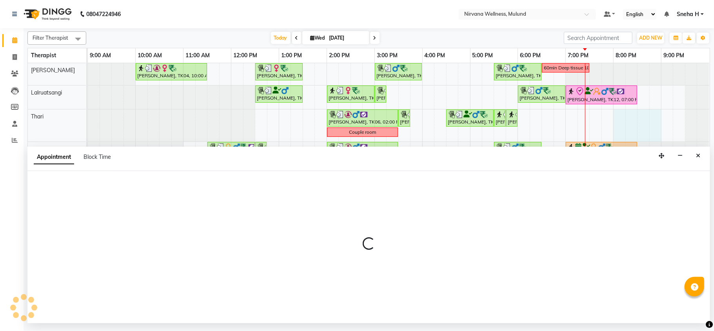
select select "69864"
select select "tentative"
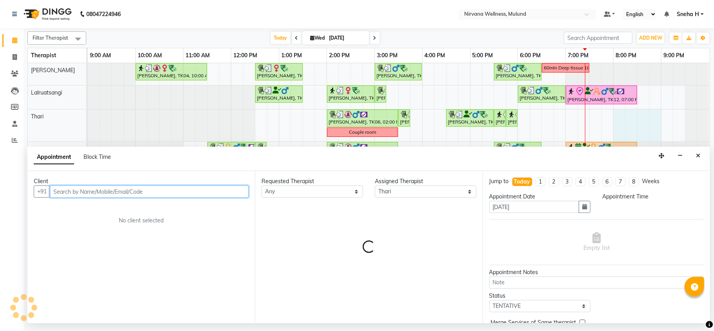
select select "1200"
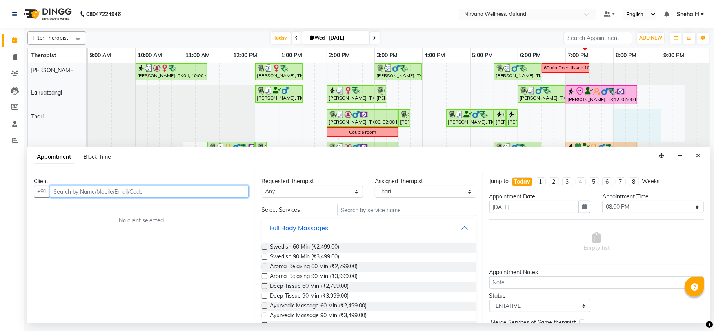
click at [129, 190] on input "text" at bounding box center [149, 191] width 199 height 12
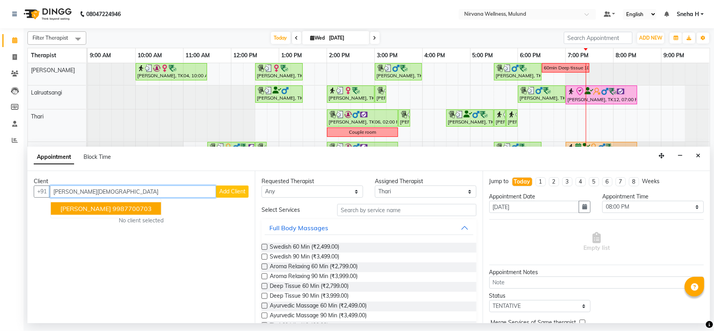
click at [113, 211] on ngb-highlight "9987700703" at bounding box center [132, 209] width 39 height 8
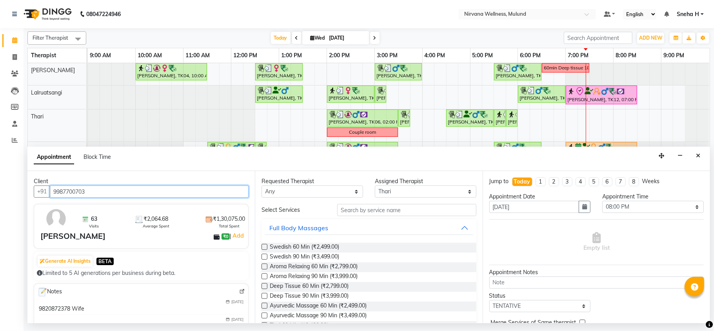
type input "9987700703"
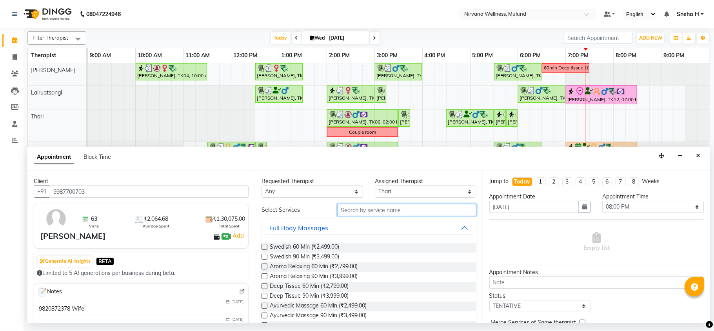
click at [380, 211] on input "text" at bounding box center [406, 210] width 139 height 12
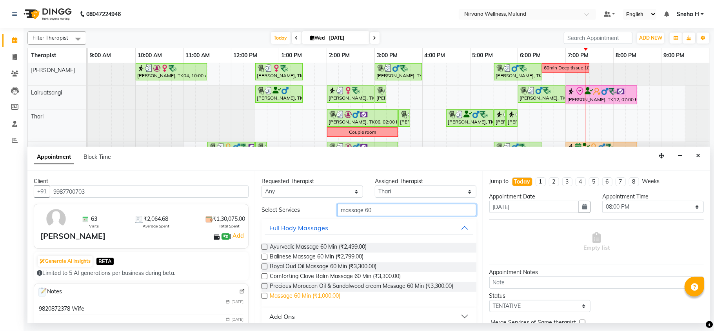
type input "massage 60"
click at [322, 296] on span "Massage 60 Min (₹1,000.00)" at bounding box center [305, 297] width 71 height 10
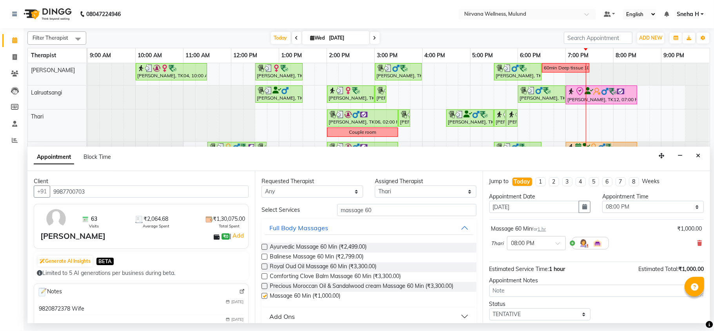
checkbox input "false"
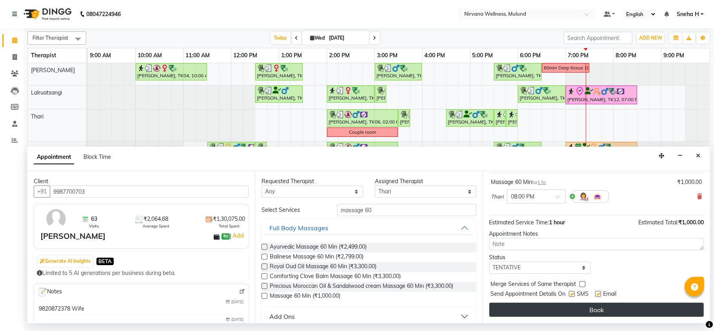
click at [501, 315] on button "Book" at bounding box center [596, 310] width 214 height 14
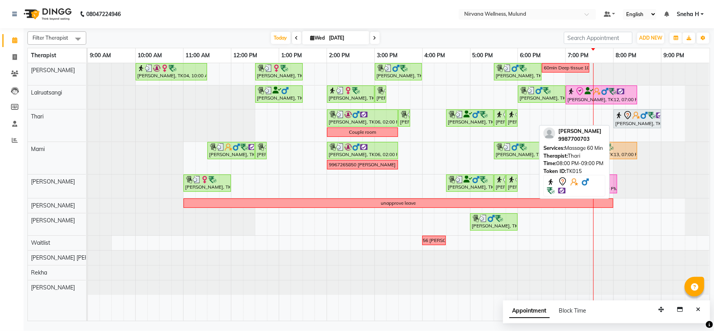
click at [630, 116] on icon at bounding box center [627, 115] width 9 height 9
click at [628, 121] on div "[PERSON_NAME], TK15, 08:00 PM-09:00 PM, Massage 60 Min" at bounding box center [637, 119] width 46 height 16
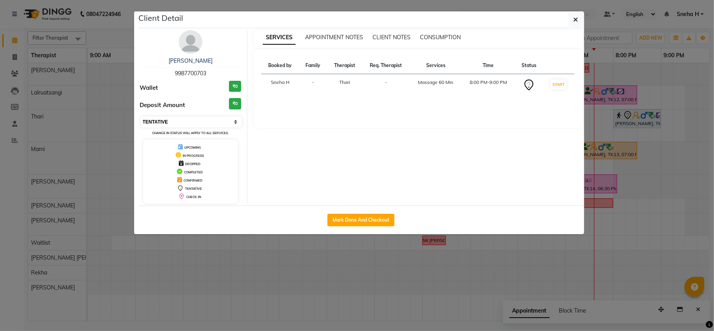
click at [181, 120] on select "Select IN SERVICE CONFIRMED TENTATIVE CHECK IN MARK DONE DROPPED UPCOMING" at bounding box center [192, 121] width 102 height 11
select select "6"
click at [141, 117] on select "Select IN SERVICE CONFIRMED TENTATIVE CHECK IN MARK DONE DROPPED UPCOMING" at bounding box center [192, 121] width 102 height 11
click at [116, 27] on ngb-modal-window "Client Detail [PERSON_NAME][DEMOGRAPHIC_DATA] 9987700703 Wallet ₹0 Deposit Amou…" at bounding box center [357, 165] width 714 height 331
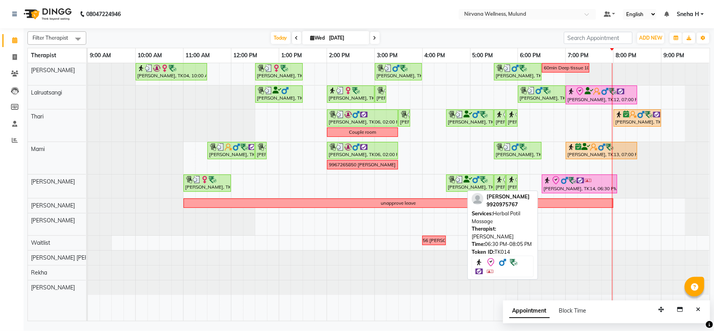
click at [568, 187] on div "[PERSON_NAME], TK14, 06:30 PM-08:05 PM, Herbal Potil Massage" at bounding box center [580, 184] width 74 height 16
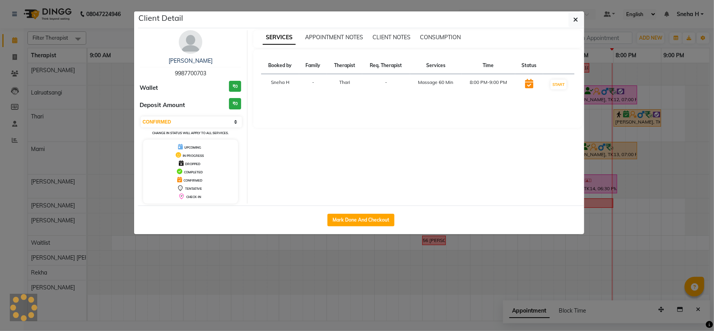
select select "8"
click at [574, 21] on icon "button" at bounding box center [576, 19] width 5 height 6
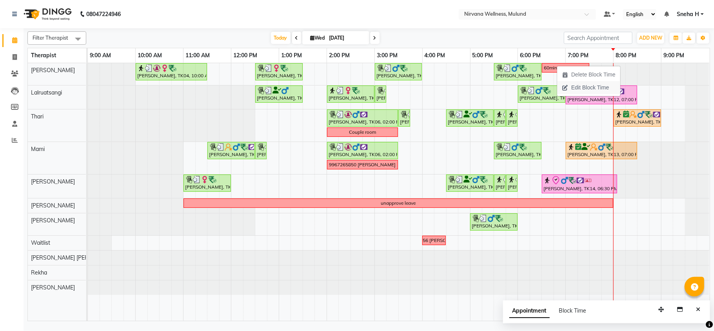
click at [581, 82] on span "Edit Block Time" at bounding box center [585, 87] width 56 height 13
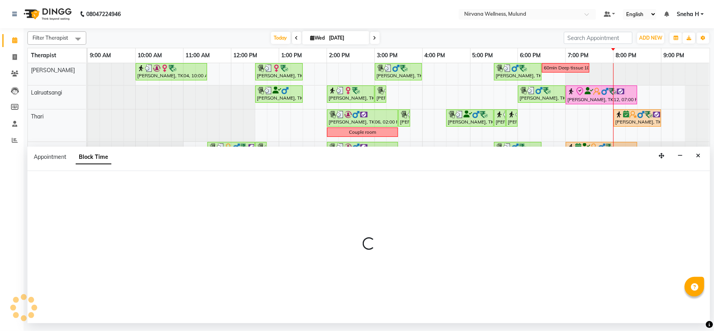
select select "29686"
select select "1110"
select select "1170"
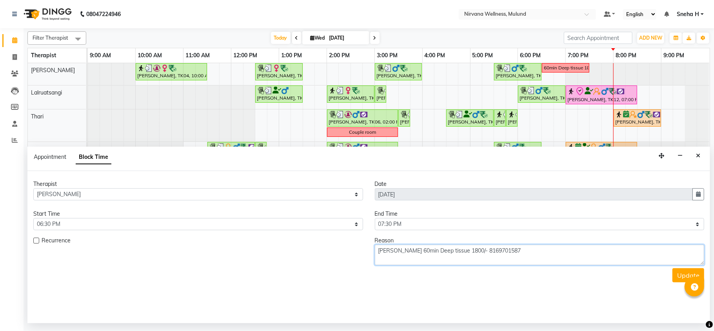
drag, startPoint x: 464, startPoint y: 251, endPoint x: 501, endPoint y: 249, distance: 37.0
click at [501, 249] on textarea "[PERSON_NAME] 60min Deep tissue 1800/- 8169701587" at bounding box center [540, 255] width 330 height 20
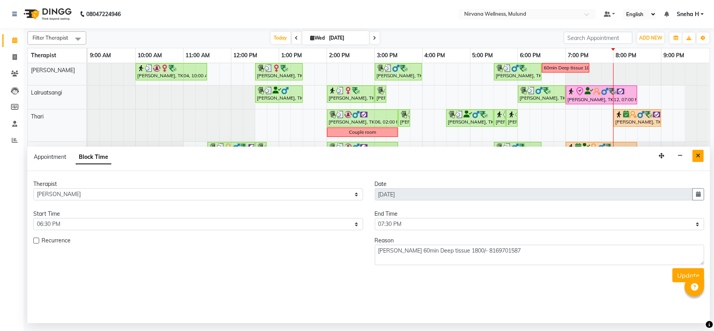
click at [699, 156] on icon "Close" at bounding box center [698, 155] width 4 height 5
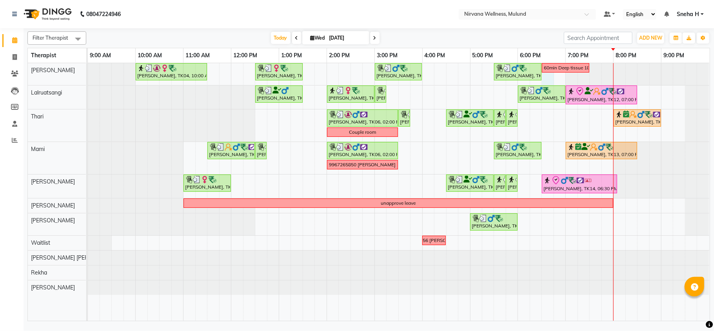
click at [549, 78] on div "Geeta Naidu, TK04, 10:00 AM-11:30 AM, Massage 90 Min Dr. Sonali tawde, TK08, 12…" at bounding box center [399, 192] width 622 height 258
select select "29686"
select select "1110"
select select "tentative"
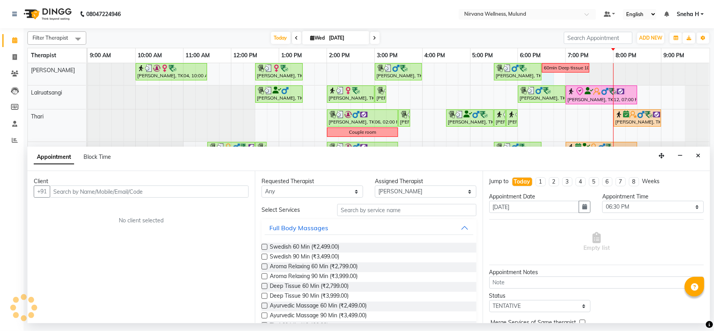
click at [101, 187] on input "text" at bounding box center [149, 191] width 199 height 12
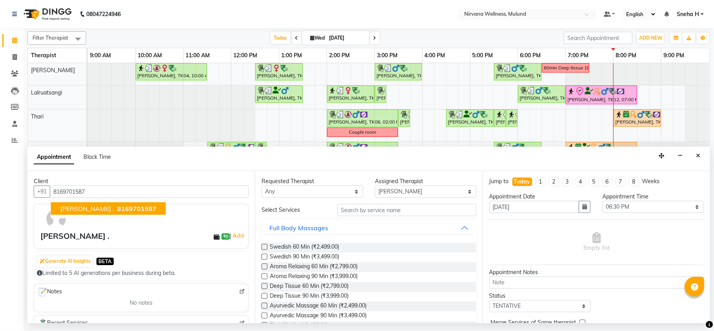
click at [81, 211] on span "Chirag ." at bounding box center [87, 209] width 54 height 8
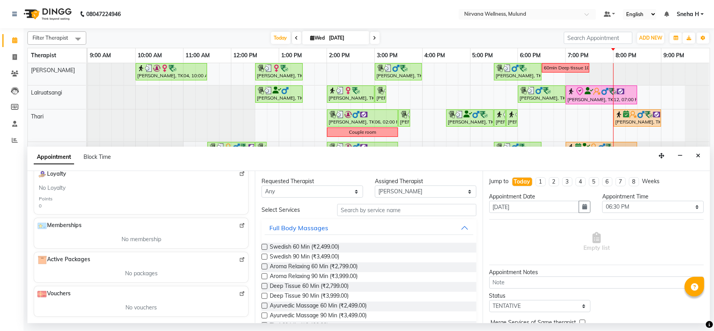
scroll to position [185, 0]
type input "8169701587"
click at [356, 208] on input "text" at bounding box center [406, 210] width 139 height 12
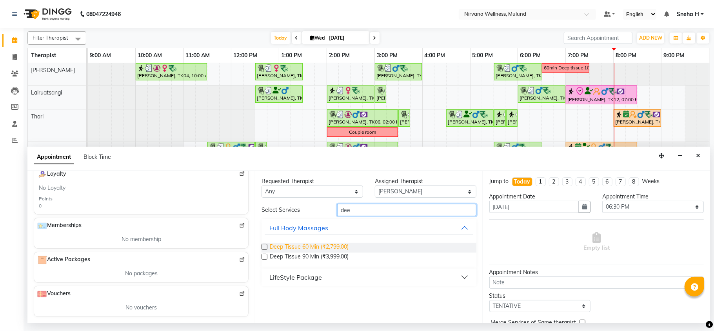
type input "dee"
click at [321, 243] on span "Deep Tissue 60 Min (₹2,799.00)" at bounding box center [309, 248] width 79 height 10
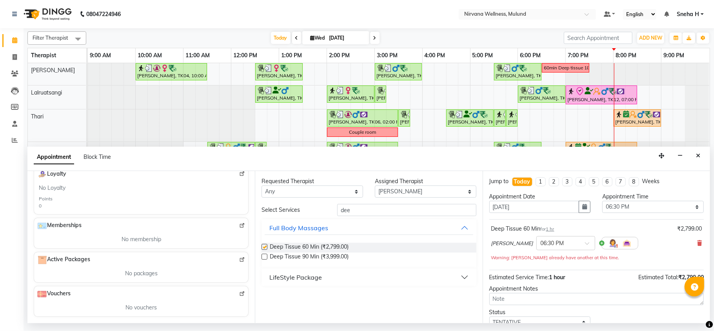
checkbox input "false"
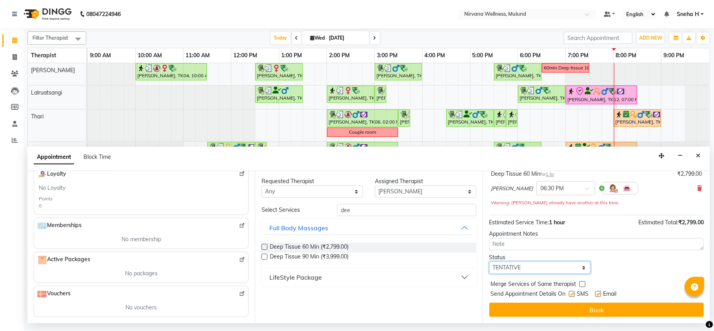
click at [561, 269] on select "Select TENTATIVE CONFIRM CHECK-IN UPCOMING" at bounding box center [540, 268] width 102 height 12
select select "check-in"
click at [489, 262] on select "Select TENTATIVE CONFIRM CHECK-IN UPCOMING" at bounding box center [540, 268] width 102 height 12
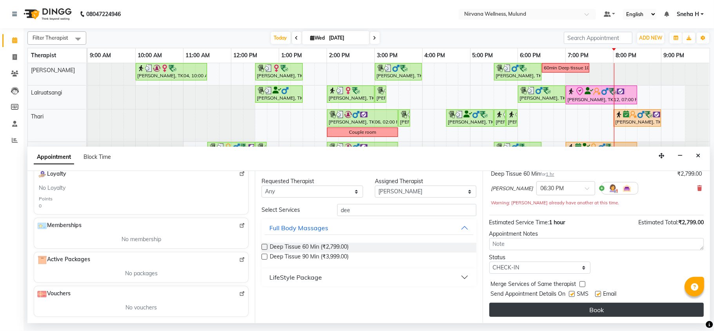
click at [539, 306] on button "Book" at bounding box center [596, 310] width 214 height 14
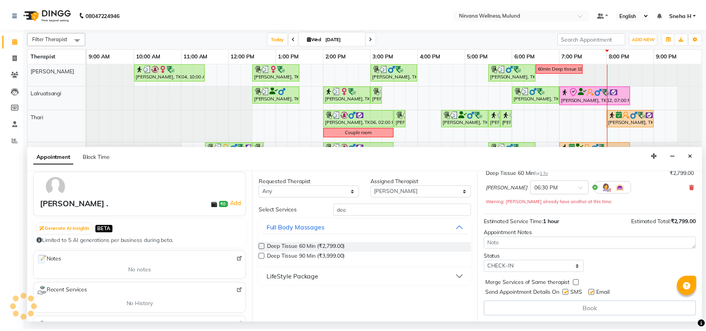
scroll to position [0, 0]
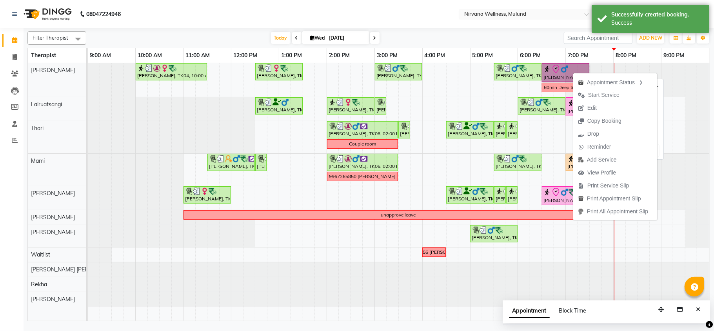
click at [563, 73] on link "[PERSON_NAME] ., TK16, 06:30 PM-07:30 PM, Deep Tissue 60 Min" at bounding box center [565, 72] width 47 height 19
select select "8"
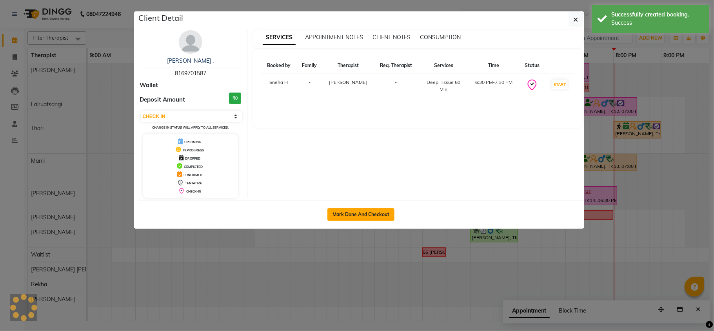
click at [355, 216] on button "Mark Done And Checkout" at bounding box center [360, 214] width 67 height 13
select select "service"
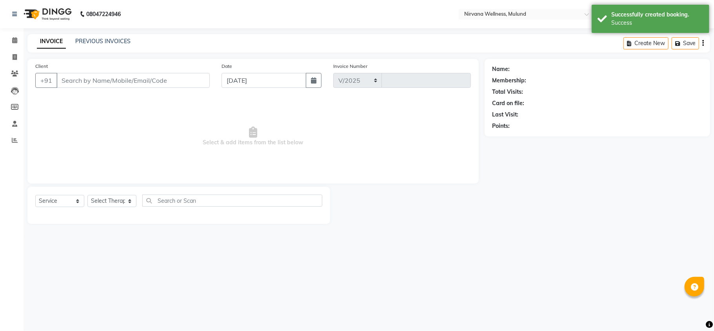
select select "4890"
type input "1831"
type input "8169701587"
select select "29686"
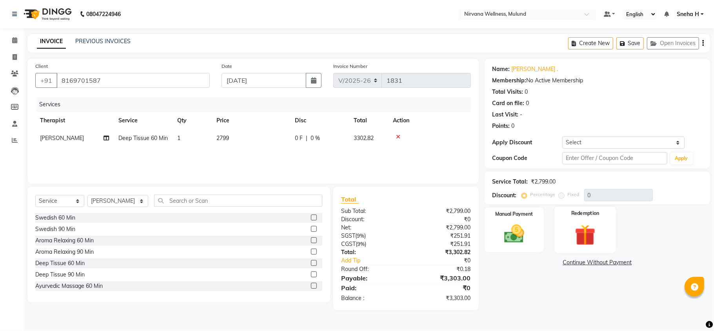
click at [587, 234] on img at bounding box center [585, 235] width 34 height 26
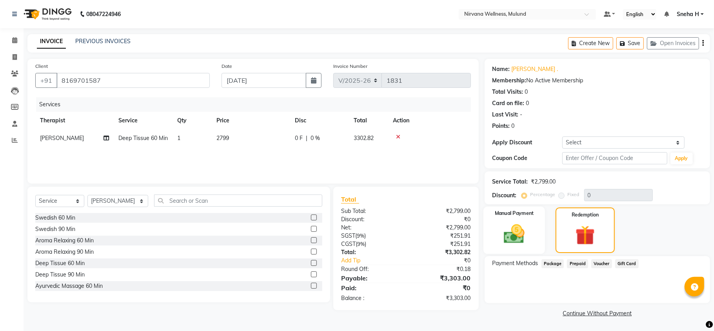
click at [502, 234] on img at bounding box center [514, 234] width 34 height 24
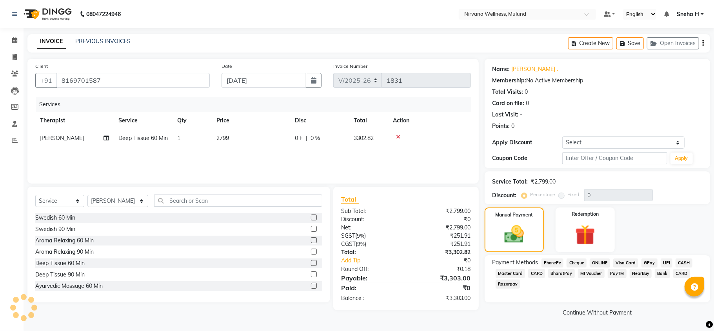
click at [681, 262] on span "CASH" at bounding box center [684, 262] width 17 height 9
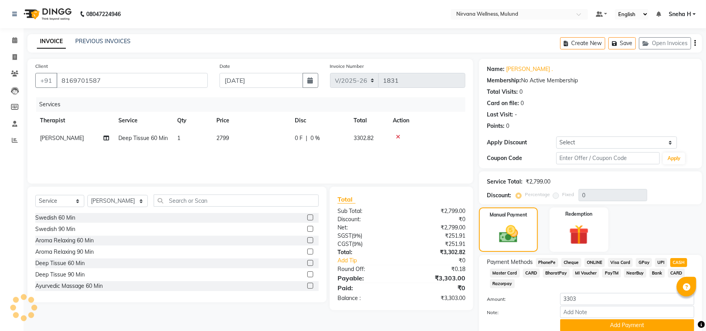
click at [661, 261] on span "UPI" at bounding box center [661, 262] width 12 height 9
drag, startPoint x: 617, startPoint y: 299, endPoint x: 518, endPoint y: 301, distance: 99.2
click at [518, 301] on div "Amount: 3303" at bounding box center [590, 299] width 219 height 13
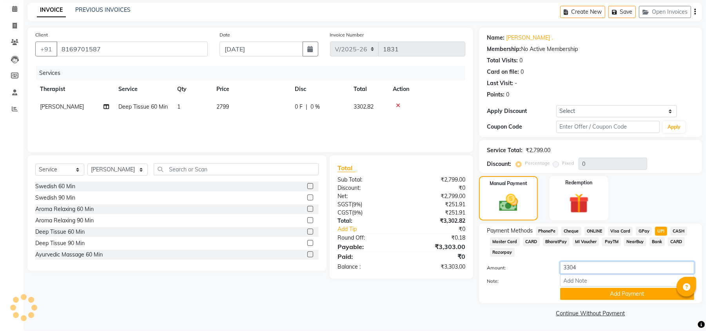
drag, startPoint x: 593, startPoint y: 267, endPoint x: 512, endPoint y: 269, distance: 81.6
click at [512, 269] on div "Amount: 3304" at bounding box center [590, 268] width 219 height 13
type input "3"
type input "1800"
click at [582, 291] on button "Add Payment" at bounding box center [627, 294] width 134 height 12
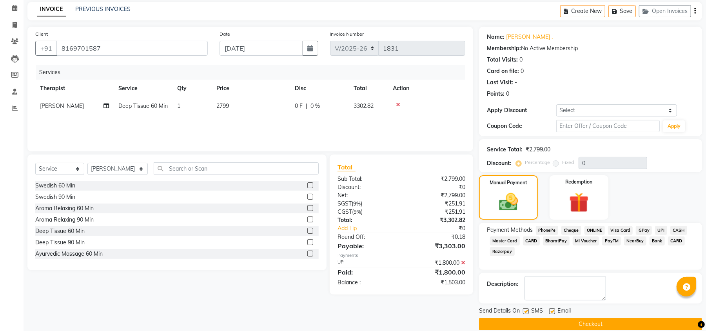
scroll to position [44, 0]
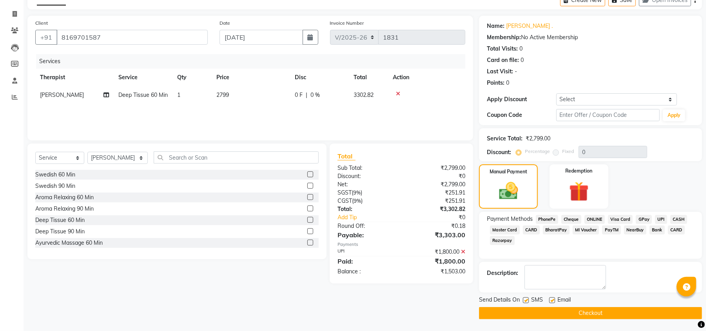
click at [526, 298] on label at bounding box center [526, 300] width 6 height 6
click at [526, 298] on input "checkbox" at bounding box center [525, 300] width 5 height 5
checkbox input "false"
click at [550, 300] on label at bounding box center [552, 300] width 6 height 6
click at [550, 300] on input "checkbox" at bounding box center [551, 300] width 5 height 5
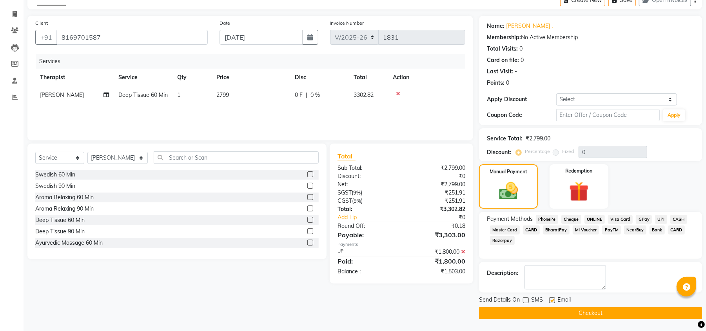
checkbox input "false"
click at [547, 275] on textarea at bounding box center [566, 277] width 82 height 24
type textarea "1st Visit offer"
click at [575, 315] on button "Checkout" at bounding box center [590, 313] width 223 height 12
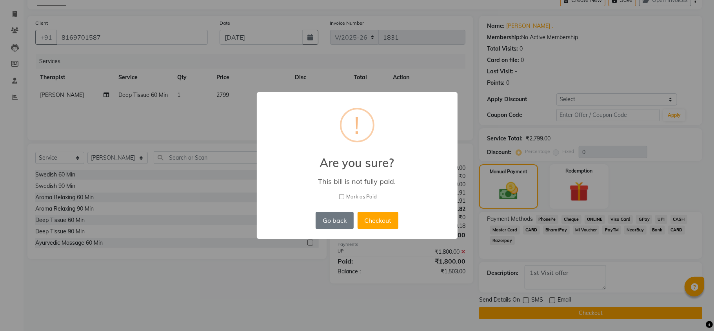
click at [341, 197] on input "Mark as Paid" at bounding box center [341, 196] width 5 height 5
checkbox input "true"
click at [375, 222] on button "Checkout" at bounding box center [378, 220] width 41 height 17
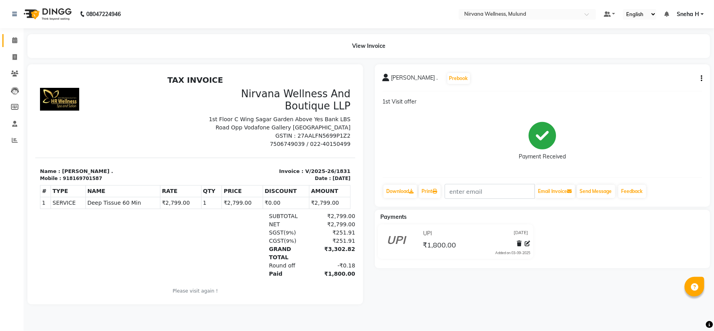
click at [11, 42] on span at bounding box center [15, 40] width 14 height 9
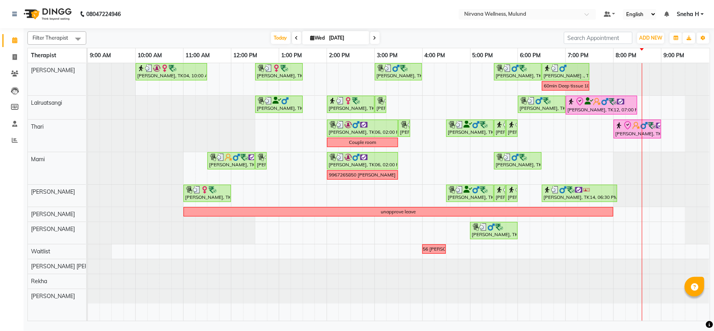
click at [332, 38] on input "[DATE]" at bounding box center [346, 38] width 39 height 12
select select "9"
select select "2025"
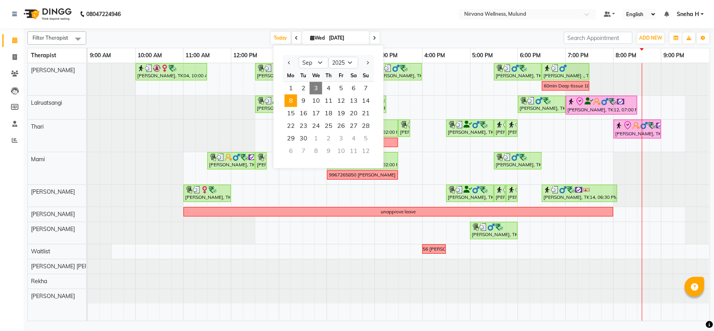
click at [285, 102] on span "8" at bounding box center [291, 100] width 13 height 13
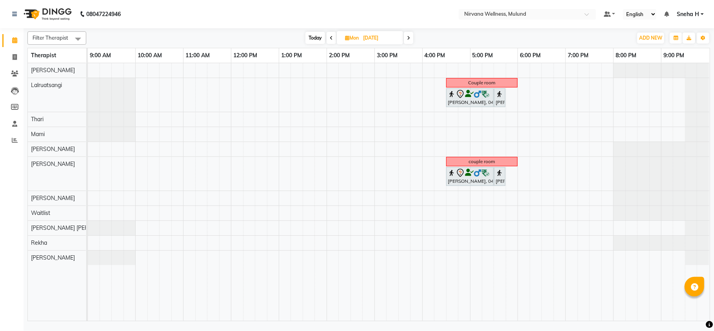
click at [315, 37] on span "Today" at bounding box center [315, 38] width 20 height 12
type input "[DATE]"
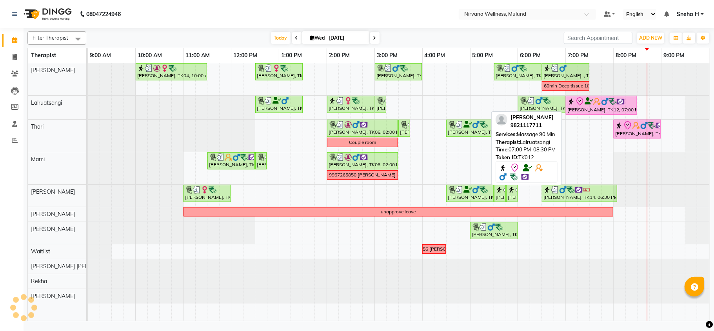
click at [586, 102] on icon at bounding box center [589, 101] width 9 height 0
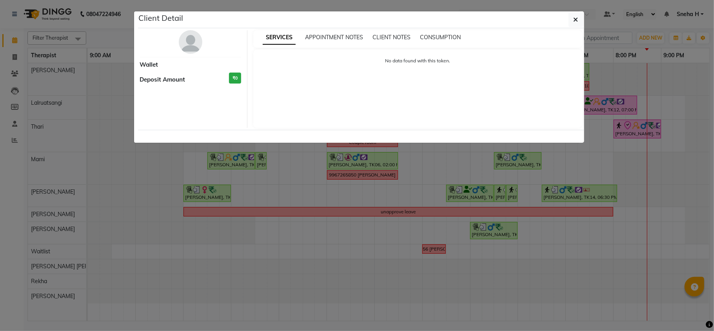
select select "8"
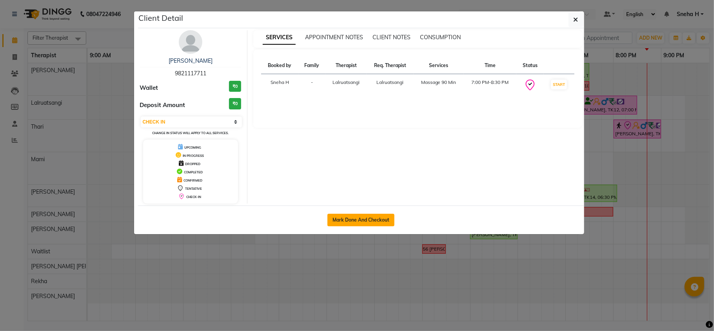
click at [348, 220] on button "Mark Done And Checkout" at bounding box center [360, 220] width 67 height 13
select select "service"
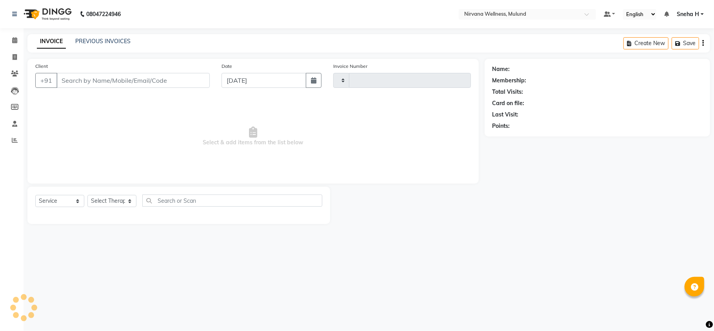
type input "1833"
select select "4890"
type input "9821117711"
select select "48510"
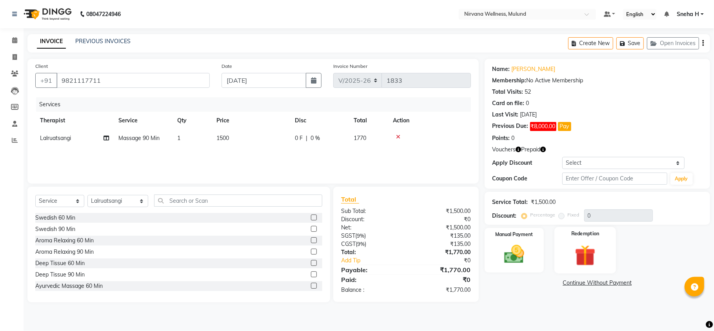
click at [580, 254] on img at bounding box center [585, 255] width 34 height 26
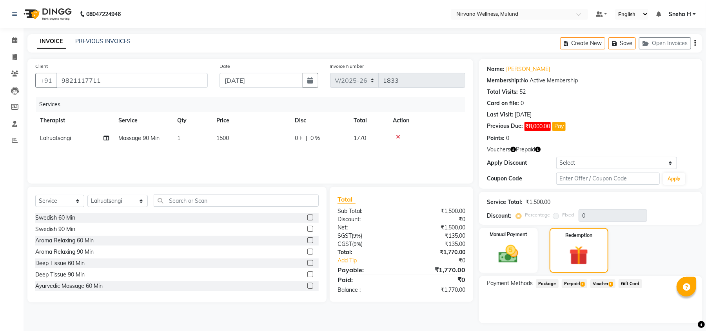
click at [600, 282] on span "Voucher 1" at bounding box center [603, 283] width 25 height 9
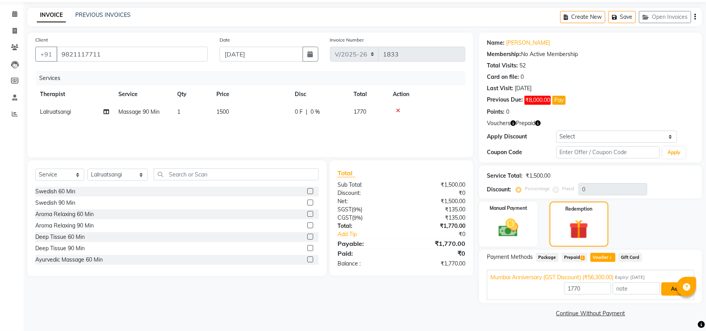
click at [664, 288] on button "Add" at bounding box center [675, 288] width 29 height 13
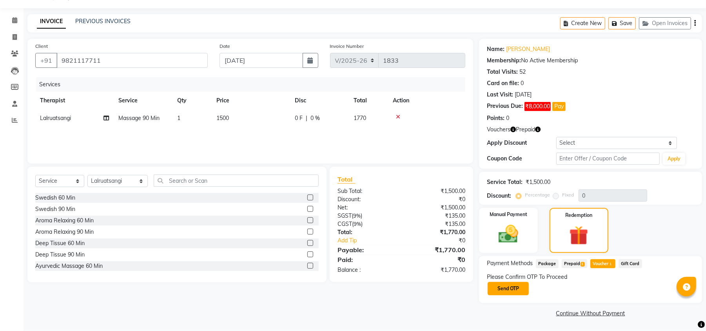
click at [506, 291] on button "Send OTP" at bounding box center [508, 288] width 41 height 13
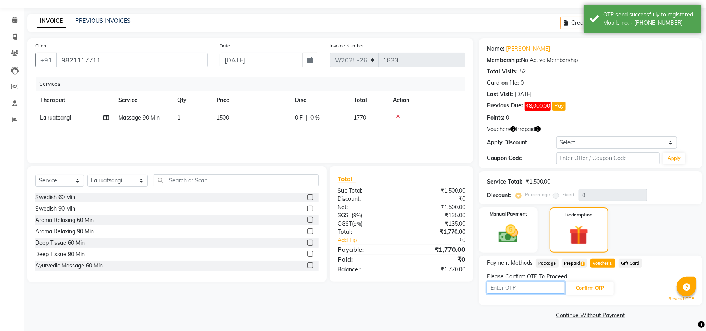
click at [505, 287] on input "text" at bounding box center [526, 288] width 78 height 12
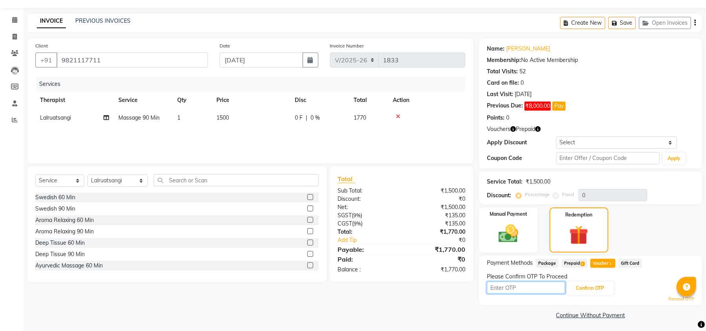
click at [505, 287] on input "text" at bounding box center [526, 288] width 78 height 12
type input "9146"
click at [584, 287] on button "Confirm OTP" at bounding box center [590, 288] width 48 height 13
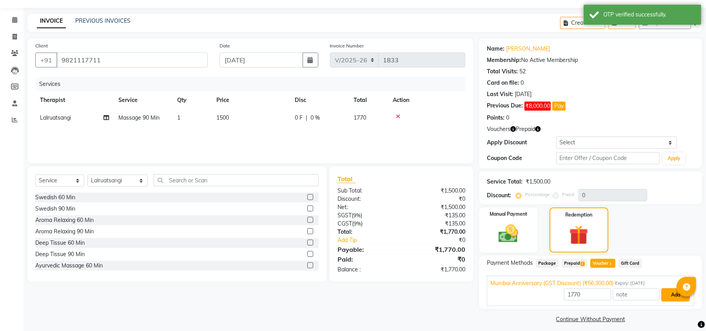
click at [664, 299] on button "Add" at bounding box center [675, 294] width 29 height 13
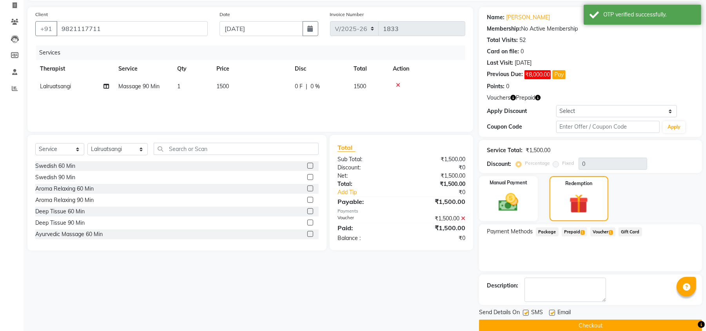
scroll to position [65, 0]
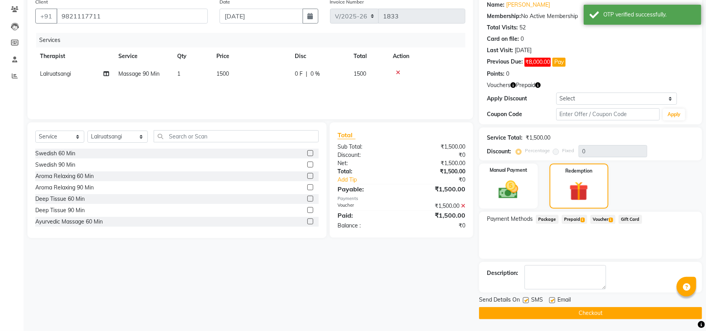
click at [536, 314] on button "Checkout" at bounding box center [590, 313] width 223 height 12
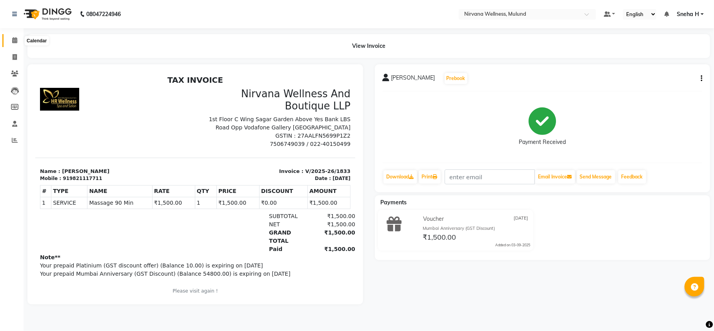
click at [16, 41] on icon at bounding box center [14, 40] width 5 height 6
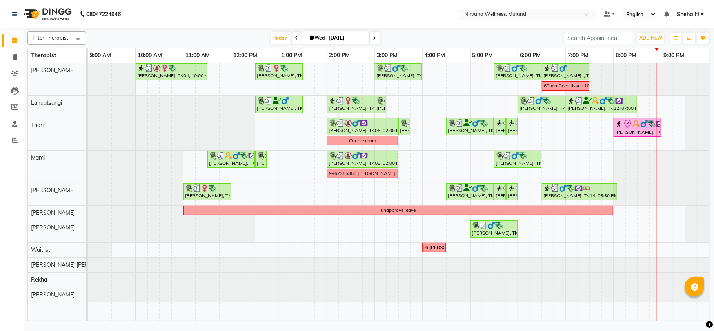
click at [373, 36] on icon at bounding box center [374, 38] width 3 height 5
type input "04-09-2025"
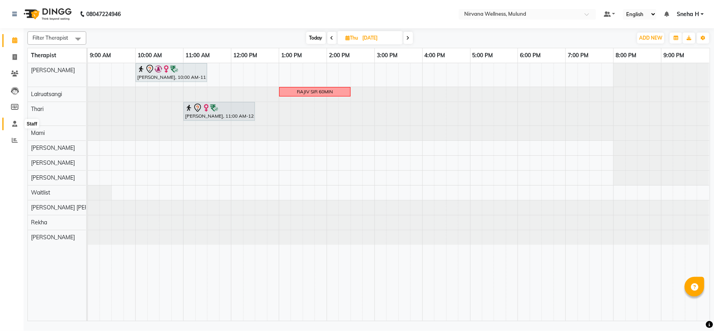
click at [13, 125] on icon at bounding box center [14, 124] width 5 height 6
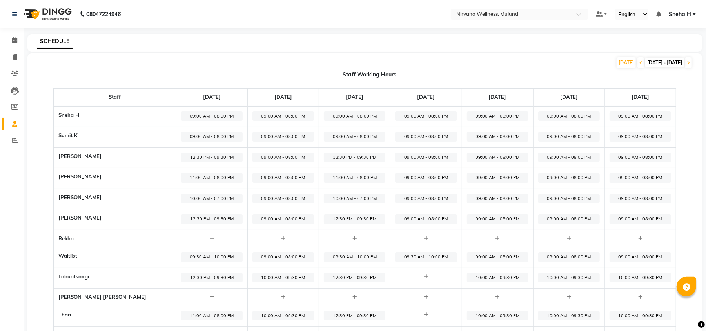
click at [396, 151] on td "09:00 AM - 08:00 PM" at bounding box center [426, 157] width 71 height 21
click at [399, 157] on span "09:00 AM - 08:00 PM" at bounding box center [426, 158] width 62 height 10
select select "09:00 AM"
select select "08:00 PM"
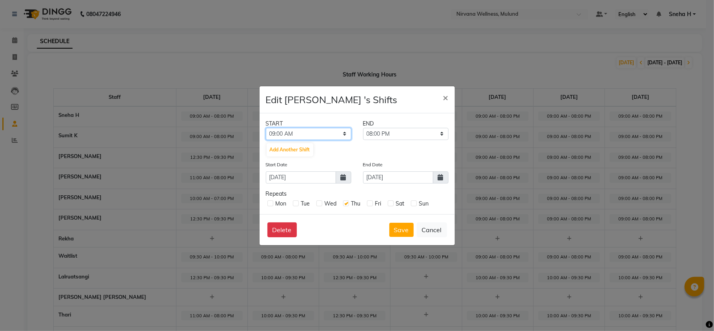
click at [311, 134] on select "12:00 AM 12:15 AM 12:30 AM 12:45 AM 01:00 AM 01:15 AM 01:30 AM 01:45 AM 02:00 A…" at bounding box center [308, 134] width 85 height 12
select select "12:30 PM"
click at [266, 128] on select "12:00 AM 12:15 AM 12:30 AM 12:45 AM 01:00 AM 01:15 AM 01:30 AM 01:45 AM 02:00 A…" at bounding box center [308, 134] width 85 height 12
click at [397, 142] on div "START END 12:00 AM 12:15 AM 12:30 AM 12:45 AM 01:00 AM 01:15 AM 01:30 AM 01:45 …" at bounding box center [357, 163] width 195 height 101
click at [402, 133] on select "12:45 PM 01:00 PM 01:15 PM 01:30 PM 01:45 PM 02:00 PM 02:15 PM 02:30 PM 02:45 P…" at bounding box center [405, 134] width 85 height 12
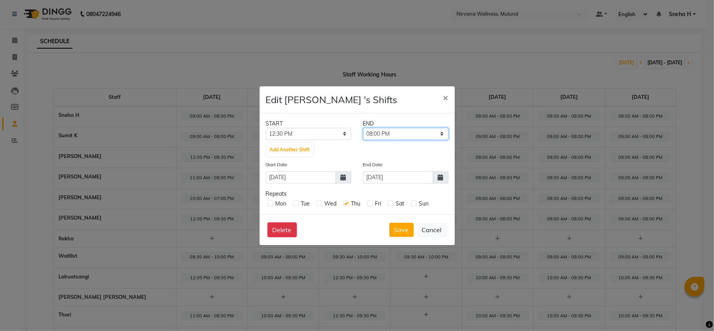
select select "09:30 PM"
click at [363, 128] on select "12:45 PM 01:00 PM 01:15 PM 01:30 PM 01:45 PM 02:00 PM 02:15 PM 02:30 PM 02:45 P…" at bounding box center [405, 134] width 85 height 12
click at [400, 223] on button "Save" at bounding box center [401, 230] width 24 height 14
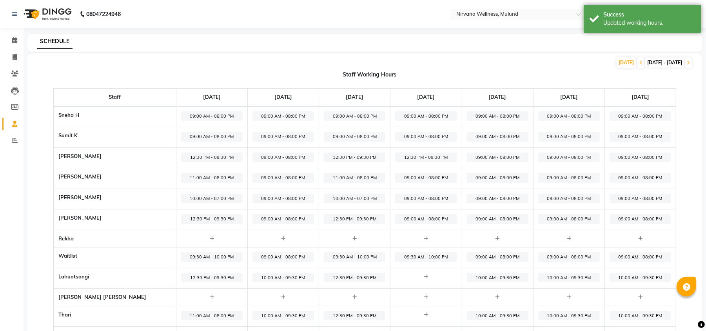
click at [398, 180] on span "09:00 AM - 08:00 PM" at bounding box center [426, 178] width 62 height 10
select select "09:00 AM"
select select "08:00 PM"
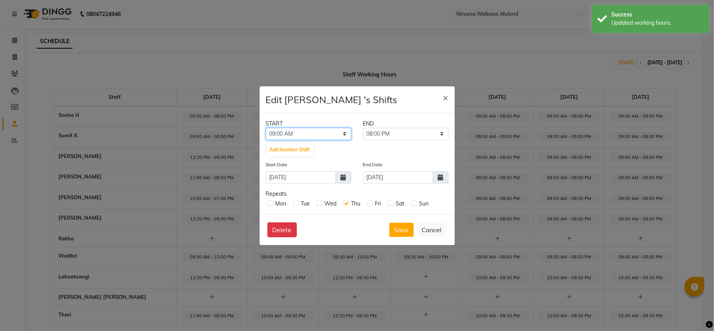
click at [322, 132] on select "12:00 AM 12:15 AM 12:30 AM 12:45 AM 01:00 AM 01:15 AM 01:30 AM 01:45 AM 02:00 A…" at bounding box center [308, 134] width 85 height 12
select select "11:00 AM"
click at [266, 128] on select "12:00 AM 12:15 AM 12:30 AM 12:45 AM 01:00 AM 01:15 AM 01:30 AM 01:45 AM 02:00 A…" at bounding box center [308, 134] width 85 height 12
click at [400, 228] on button "Save" at bounding box center [401, 230] width 24 height 14
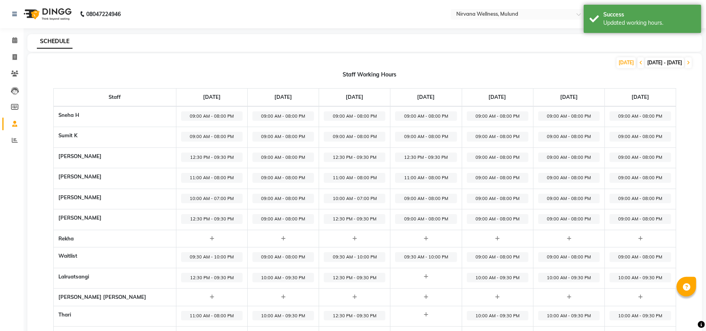
click at [399, 198] on span "09:00 AM - 08:00 PM" at bounding box center [426, 199] width 62 height 10
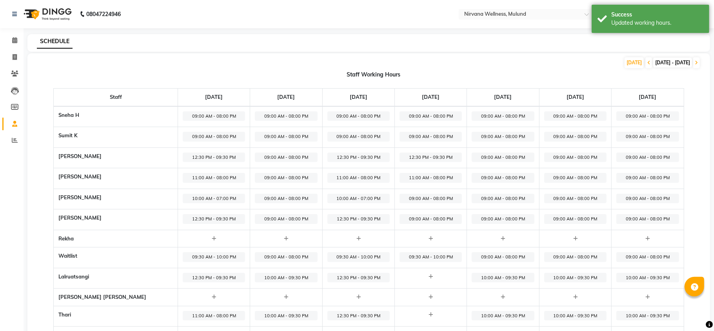
select select "09:00 AM"
select select "08:00 PM"
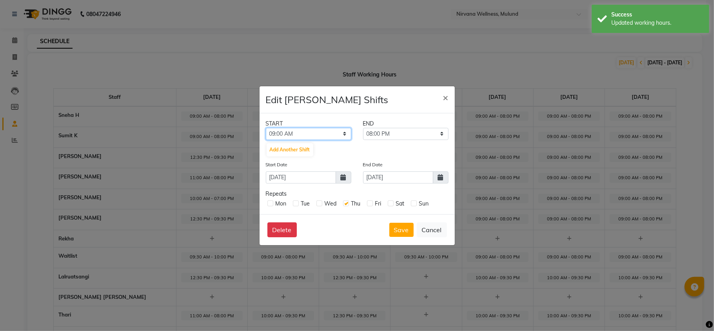
click at [308, 132] on select "12:00 AM 12:15 AM 12:30 AM 12:45 AM 01:00 AM 01:15 AM 01:30 AM 01:45 AM 02:00 A…" at bounding box center [308, 134] width 85 height 12
select select "10:00 AM"
click at [266, 128] on select "12:00 AM 12:15 AM 12:30 AM 12:45 AM 01:00 AM 01:15 AM 01:30 AM 01:45 AM 02:00 A…" at bounding box center [308, 134] width 85 height 12
click at [386, 132] on select "10:15 AM 10:30 AM 10:45 AM 11:00 AM 11:15 AM 11:30 AM 11:45 AM 12:00 PM 12:15 P…" at bounding box center [405, 134] width 85 height 12
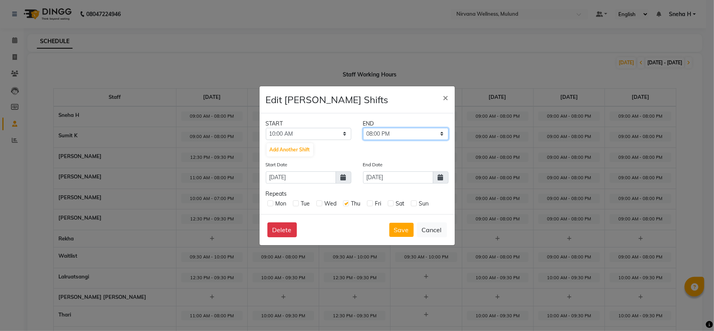
select select "07:00 PM"
click at [363, 128] on select "10:15 AM 10:30 AM 10:45 AM 11:00 AM 11:15 AM 11:30 AM 11:45 AM 12:00 PM 12:15 P…" at bounding box center [405, 134] width 85 height 12
click at [397, 223] on button "Save" at bounding box center [401, 230] width 24 height 14
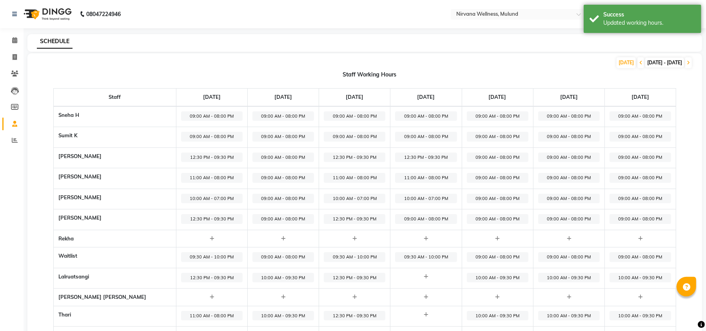
click at [397, 222] on span "09:00 AM - 08:00 PM" at bounding box center [426, 219] width 62 height 10
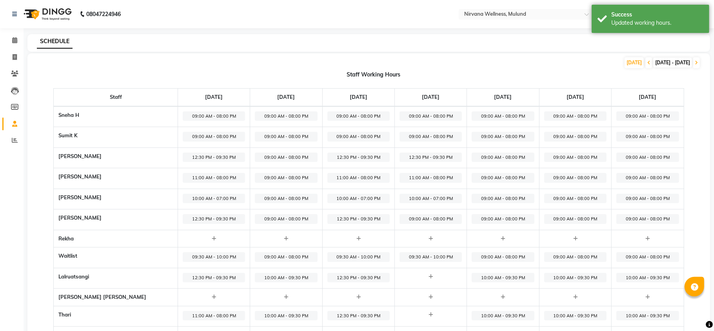
select select "09:00 AM"
select select "08:00 PM"
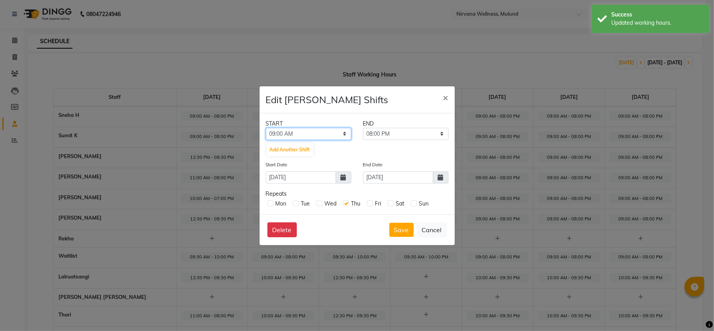
click at [310, 129] on select "12:00 AM 12:15 AM 12:30 AM 12:45 AM 01:00 AM 01:15 AM 01:30 AM 01:45 AM 02:00 A…" at bounding box center [308, 134] width 85 height 12
select select "12:30 PM"
click at [266, 128] on select "12:00 AM 12:15 AM 12:30 AM 12:45 AM 01:00 AM 01:15 AM 01:30 AM 01:45 AM 02:00 A…" at bounding box center [308, 134] width 85 height 12
drag, startPoint x: 388, startPoint y: 127, endPoint x: 388, endPoint y: 132, distance: 4.7
click at [388, 128] on select "12:45 PM 01:00 PM 01:15 PM 01:30 PM 01:45 PM 02:00 PM 02:15 PM 02:30 PM 02:45 P…" at bounding box center [405, 134] width 85 height 12
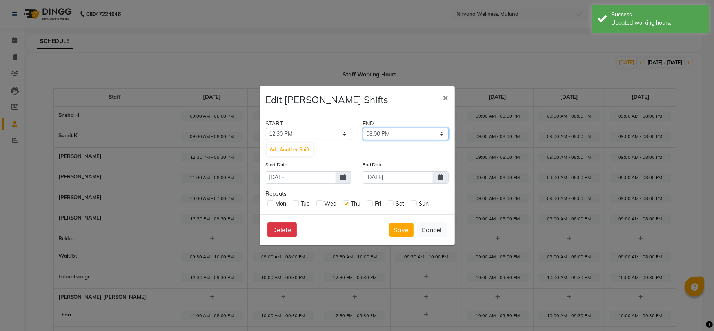
select select "09:30 PM"
click at [363, 128] on select "12:45 PM 01:00 PM 01:15 PM 01:30 PM 01:45 PM 02:00 PM 02:15 PM 02:30 PM 02:45 P…" at bounding box center [405, 134] width 85 height 12
click at [399, 233] on button "Save" at bounding box center [401, 230] width 24 height 14
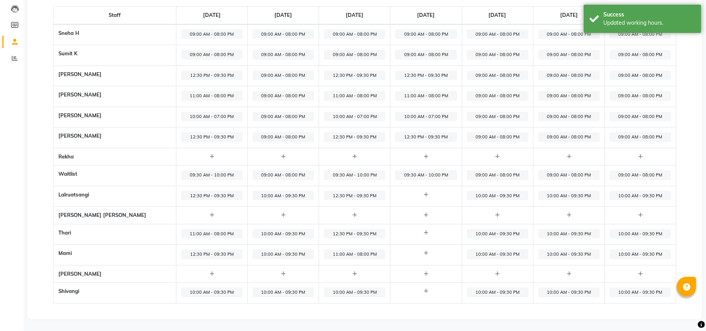
scroll to position [84, 0]
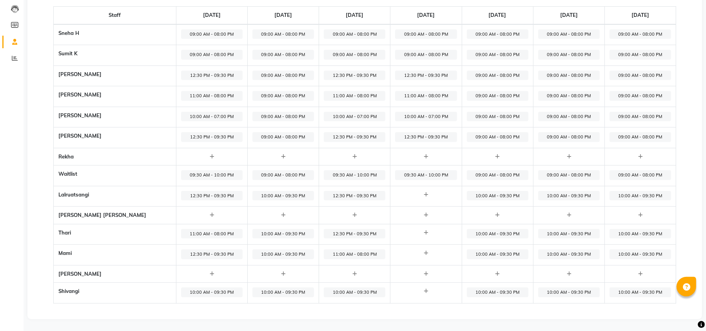
click at [424, 194] on icon at bounding box center [426, 194] width 4 height 5
select select "09:00 AM"
select select "10:00 PM"
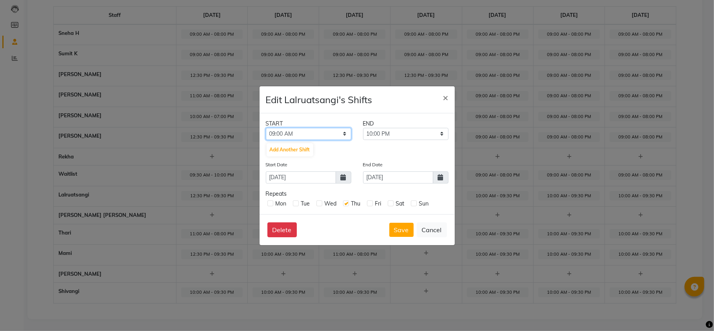
click at [323, 129] on select "12:00 AM 12:15 AM 12:30 AM 12:45 AM 01:00 AM 01:15 AM 01:30 AM 01:45 AM 02:00 A…" at bounding box center [308, 134] width 85 height 12
select select "12:30 PM"
click at [266, 128] on select "12:00 AM 12:15 AM 12:30 AM 12:45 AM 01:00 AM 01:15 AM 01:30 AM 01:45 AM 02:00 A…" at bounding box center [308, 134] width 85 height 12
click at [401, 135] on select "12:45 PM 01:00 PM 01:15 PM 01:30 PM 01:45 PM 02:00 PM 02:15 PM 02:30 PM 02:45 P…" at bounding box center [405, 134] width 85 height 12
select select "09:30 PM"
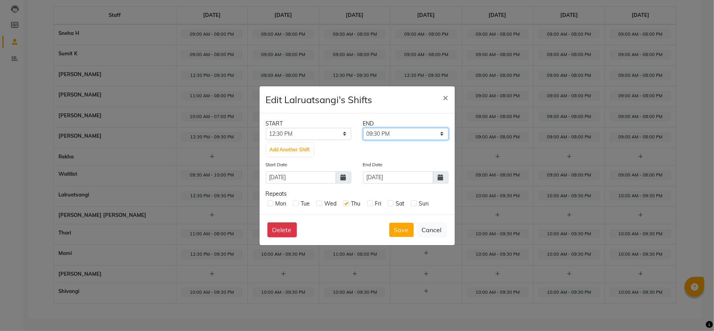
click at [363, 128] on select "12:45 PM 01:00 PM 01:15 PM 01:30 PM 01:45 PM 02:00 PM 02:15 PM 02:30 PM 02:45 P…" at bounding box center [405, 134] width 85 height 12
click at [399, 229] on button "Save" at bounding box center [401, 230] width 24 height 14
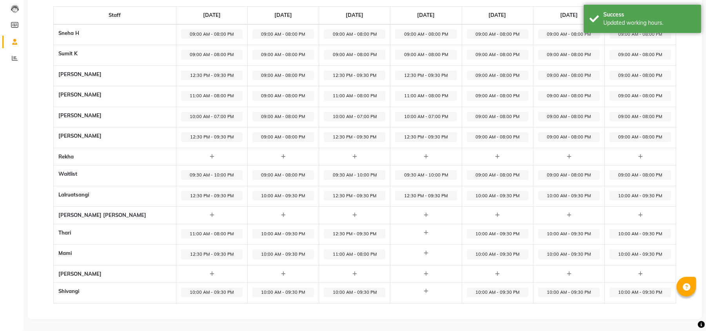
click at [424, 253] on icon at bounding box center [426, 253] width 4 height 5
select select "09:00 AM"
select select "10:00 PM"
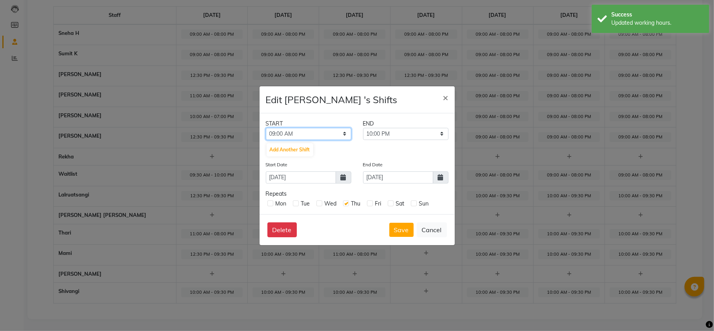
click at [311, 134] on select "12:00 AM 12:15 AM 12:30 AM 12:45 AM 01:00 AM 01:15 AM 01:30 AM 01:45 AM 02:00 A…" at bounding box center [308, 134] width 85 height 12
select select "12:30 PM"
click at [266, 128] on select "12:00 AM 12:15 AM 12:30 AM 12:45 AM 01:00 AM 01:15 AM 01:30 AM 01:45 AM 02:00 A…" at bounding box center [308, 134] width 85 height 12
click at [386, 129] on select "12:45 PM 01:00 PM 01:15 PM 01:30 PM 01:45 PM 02:00 PM 02:15 PM 02:30 PM 02:45 P…" at bounding box center [405, 134] width 85 height 12
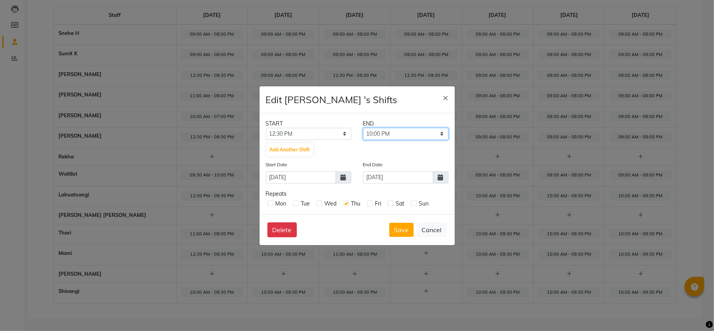
select select "09:30 PM"
click at [363, 128] on select "12:45 PM 01:00 PM 01:15 PM 01:30 PM 01:45 PM 02:00 PM 02:15 PM 02:30 PM 02:45 P…" at bounding box center [405, 134] width 85 height 12
click at [408, 226] on button "Save" at bounding box center [401, 230] width 24 height 14
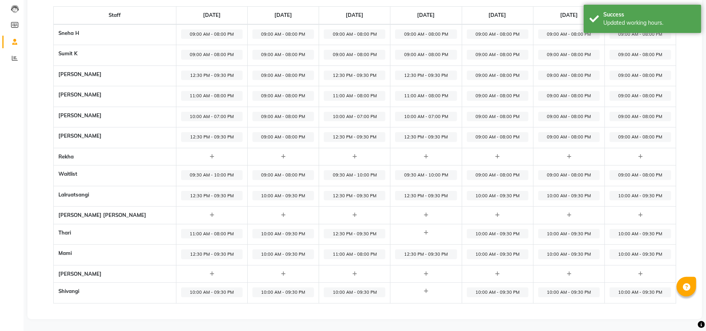
click at [424, 234] on icon at bounding box center [426, 232] width 4 height 5
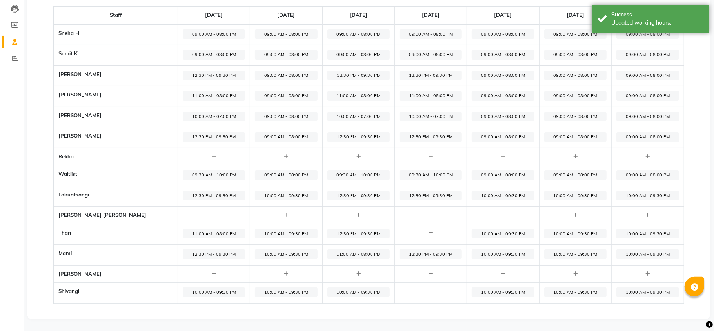
select select "09:00 AM"
select select "10:00 PM"
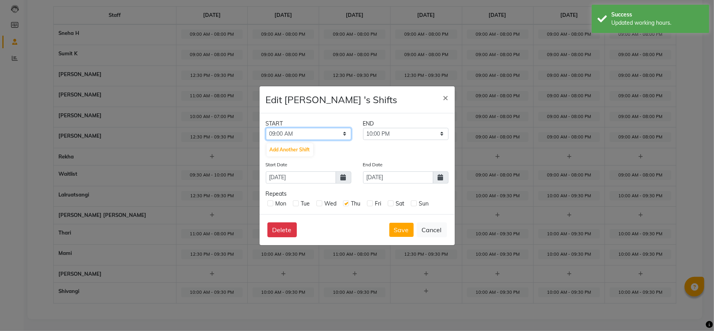
drag, startPoint x: 330, startPoint y: 133, endPoint x: 328, endPoint y: 138, distance: 6.2
click at [330, 133] on select "12:00 AM 12:15 AM 12:30 AM 12:45 AM 01:00 AM 01:15 AM 01:30 AM 01:45 AM 02:00 A…" at bounding box center [308, 134] width 85 height 12
select select "11:00 AM"
click at [266, 128] on select "12:00 AM 12:15 AM 12:30 AM 12:45 AM 01:00 AM 01:15 AM 01:30 AM 01:45 AM 02:00 A…" at bounding box center [308, 134] width 85 height 12
click at [396, 137] on select "11:15 AM 11:30 AM 11:45 AM 12:00 PM 12:15 PM 12:30 PM 12:45 PM 01:00 PM 01:15 P…" at bounding box center [405, 134] width 85 height 12
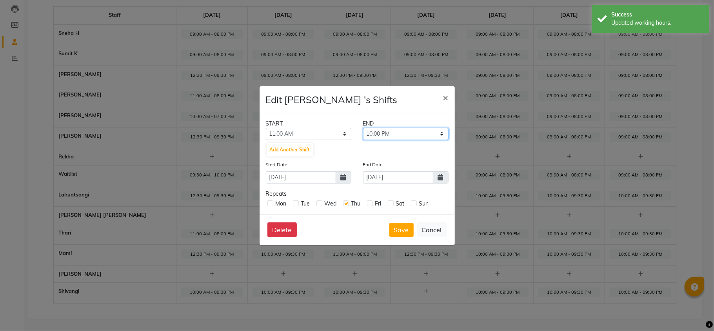
select select "08:00 PM"
click at [363, 128] on select "11:15 AM 11:30 AM 11:45 AM 12:00 PM 12:15 PM 12:30 PM 12:45 PM 01:00 PM 01:15 P…" at bounding box center [405, 134] width 85 height 12
click at [399, 234] on button "Save" at bounding box center [401, 230] width 24 height 14
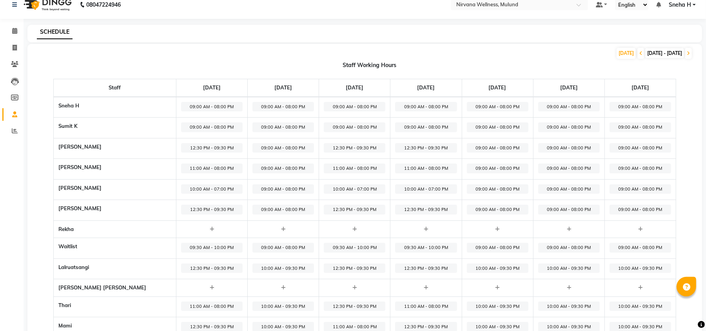
scroll to position [0, 0]
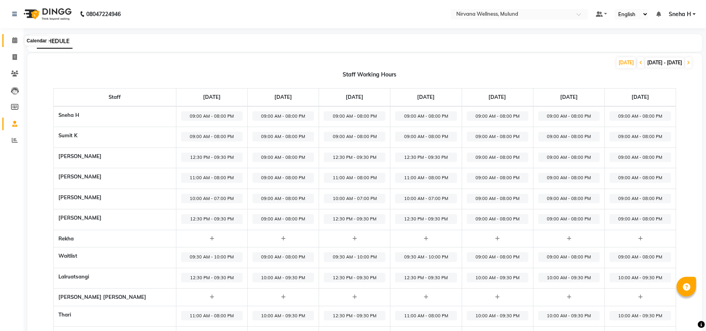
drag, startPoint x: 11, startPoint y: 36, endPoint x: 13, endPoint y: 31, distance: 6.2
click at [11, 36] on span at bounding box center [15, 40] width 14 height 9
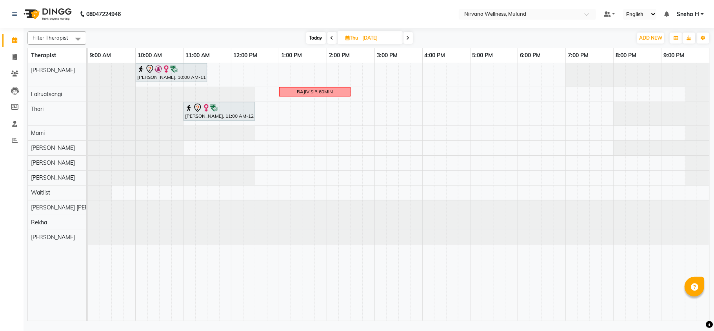
click at [314, 38] on span "Today" at bounding box center [316, 38] width 20 height 12
type input "[DATE]"
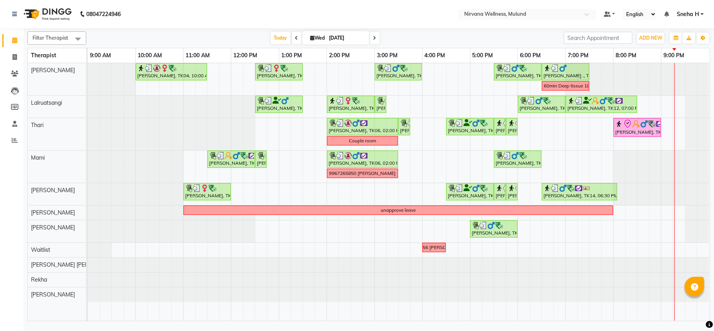
click at [335, 35] on input "[DATE]" at bounding box center [346, 38] width 39 height 12
select select "9"
select select "2025"
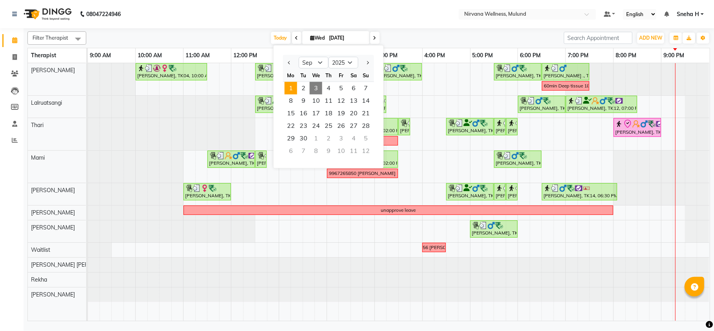
click at [295, 88] on span "1" at bounding box center [291, 88] width 13 height 13
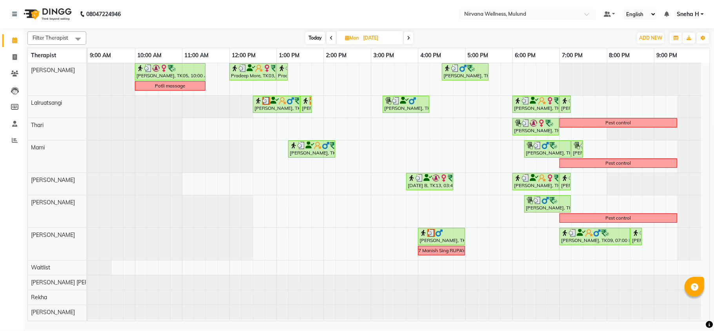
drag, startPoint x: 408, startPoint y: 41, endPoint x: 410, endPoint y: 36, distance: 5.0
drag, startPoint x: 410, startPoint y: 36, endPoint x: 236, endPoint y: 36, distance: 173.7
click at [236, 36] on div "Today Mon 01-09-2025" at bounding box center [359, 38] width 538 height 12
click at [409, 36] on icon at bounding box center [408, 38] width 3 height 5
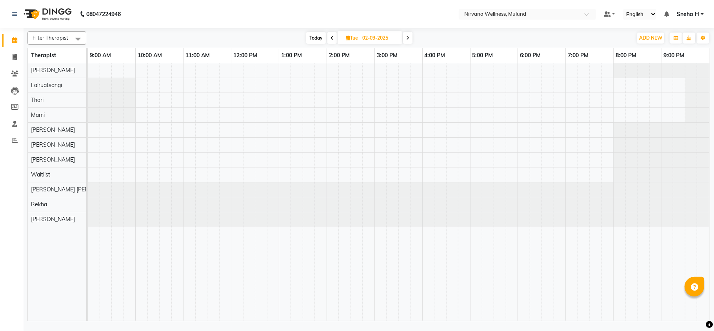
click at [409, 36] on icon at bounding box center [407, 38] width 3 height 5
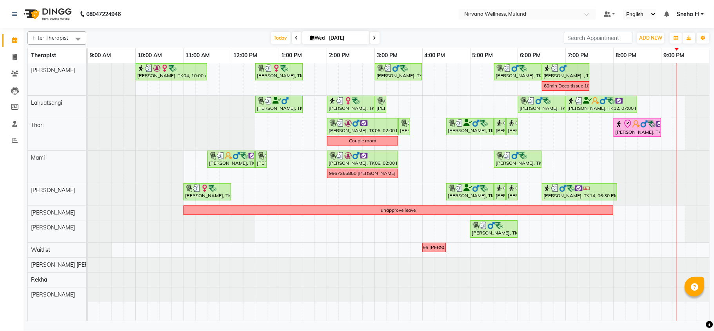
click at [409, 36] on div "Today Wed 03-09-2025" at bounding box center [325, 38] width 470 height 12
click at [374, 38] on span at bounding box center [374, 38] width 9 height 12
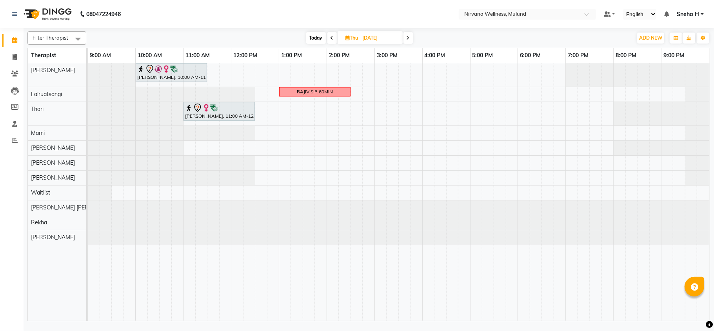
click at [331, 38] on icon at bounding box center [332, 38] width 3 height 5
type input "[DATE]"
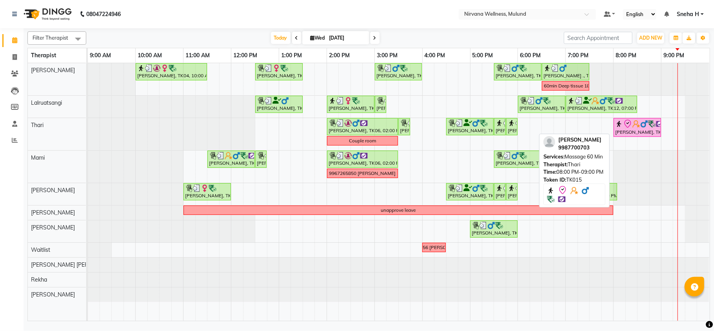
click at [638, 134] on div "[PERSON_NAME], TK15, 08:00 PM-09:00 PM, Massage 60 Min" at bounding box center [637, 127] width 46 height 16
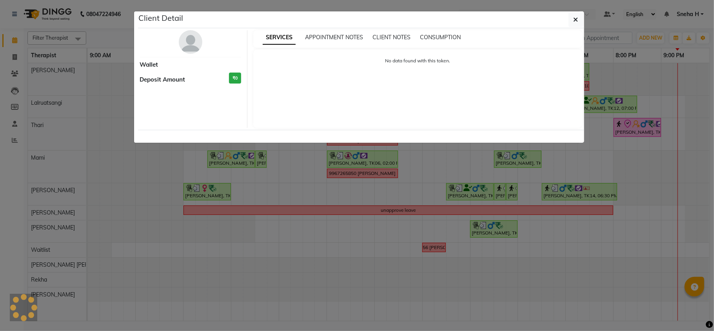
select select "8"
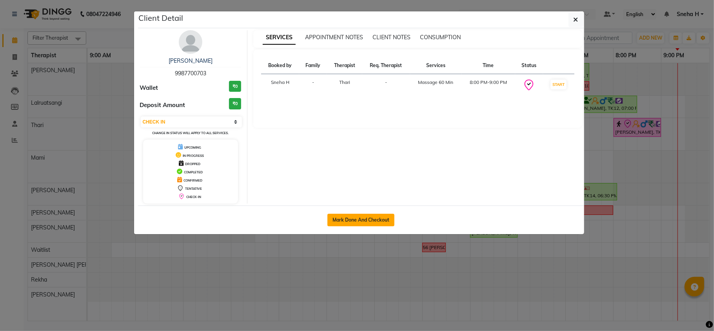
click at [363, 216] on button "Mark Done And Checkout" at bounding box center [360, 220] width 67 height 13
select select "service"
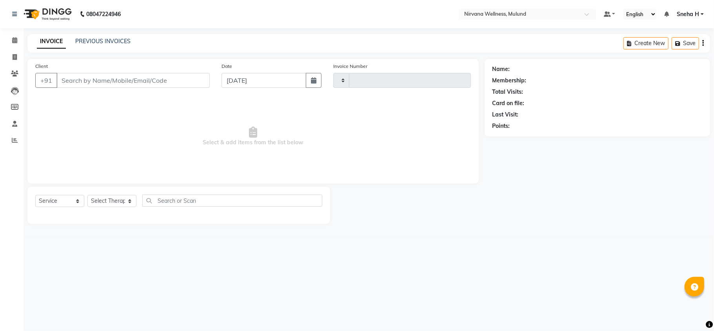
type input "1834"
select select "4890"
type input "9987700703"
select select "69864"
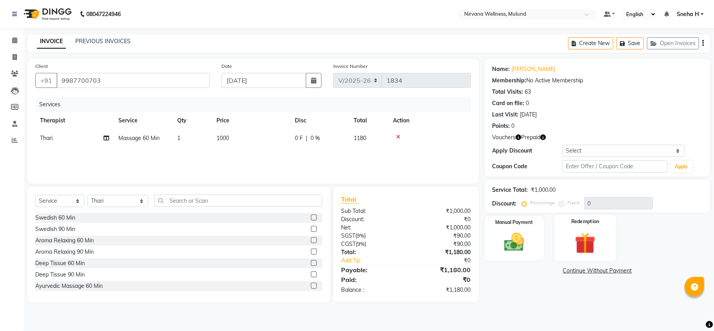
click at [601, 243] on img at bounding box center [585, 243] width 34 height 26
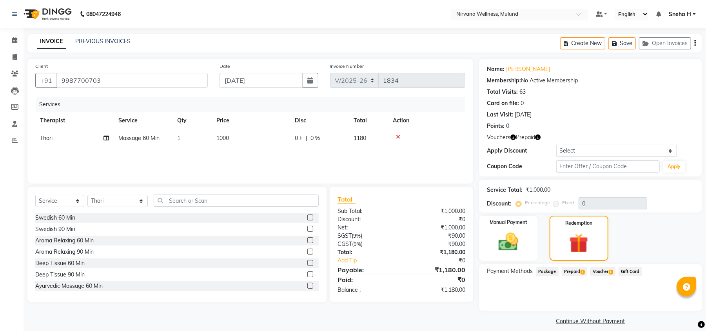
click at [578, 267] on span "Prepaid 1" at bounding box center [574, 271] width 25 height 9
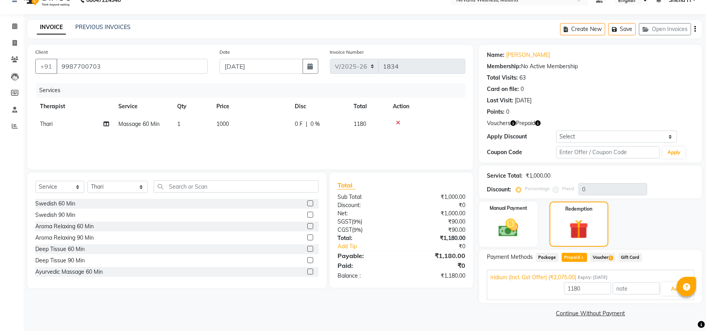
click at [599, 258] on span "Voucher 1" at bounding box center [603, 257] width 25 height 9
click at [666, 292] on button "Add" at bounding box center [675, 288] width 29 height 13
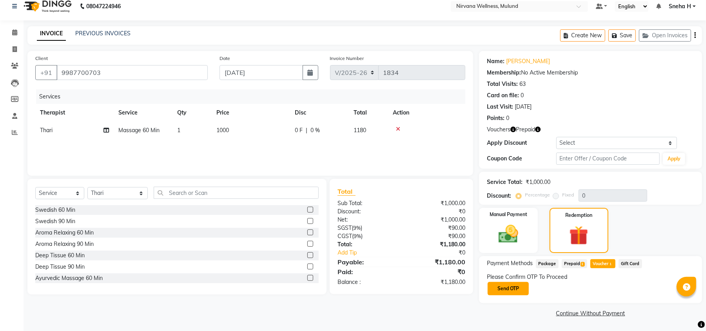
click at [511, 285] on button "Send OTP" at bounding box center [508, 288] width 41 height 13
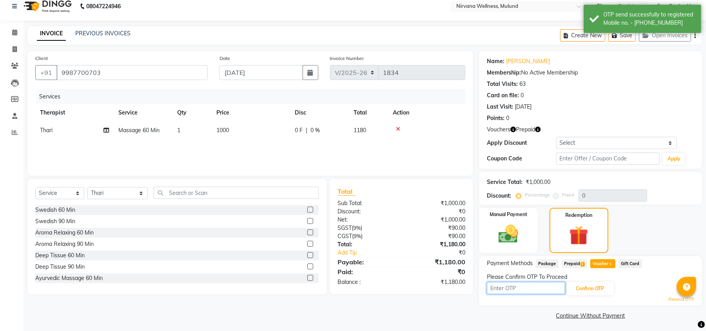
click at [504, 288] on input "text" at bounding box center [526, 288] width 78 height 12
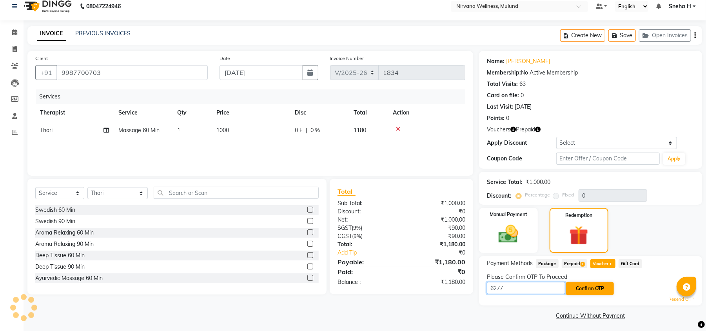
type input "6277"
click at [595, 290] on button "Confirm OTP" at bounding box center [590, 288] width 48 height 13
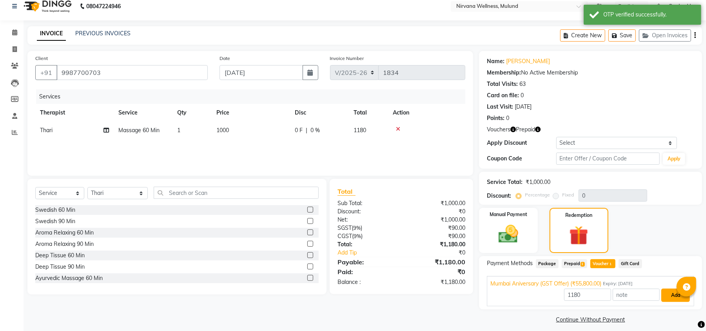
click at [665, 293] on button "Add" at bounding box center [675, 295] width 29 height 13
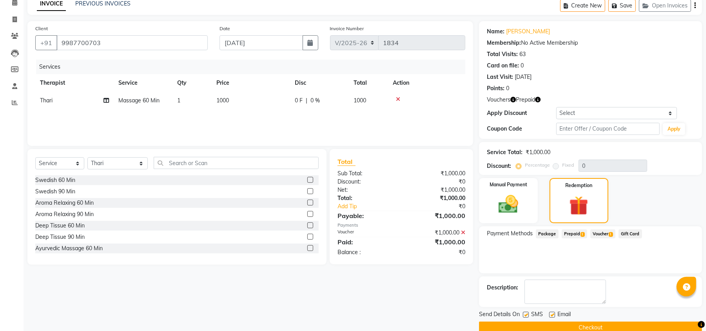
scroll to position [53, 0]
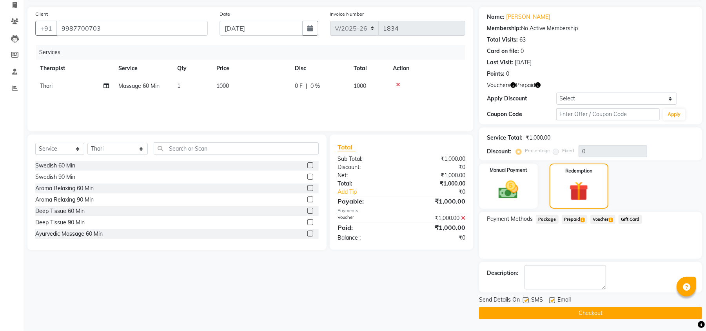
click at [553, 308] on button "Checkout" at bounding box center [590, 313] width 223 height 12
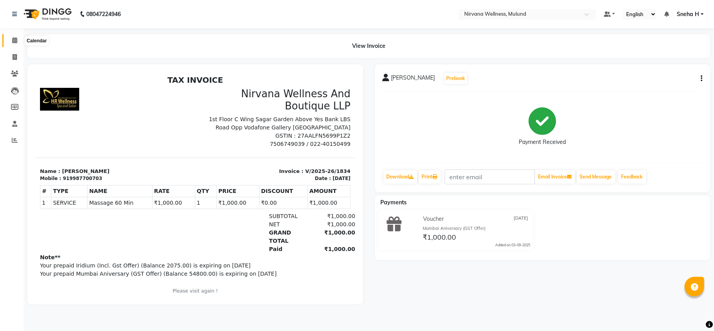
click at [15, 40] on icon at bounding box center [14, 40] width 5 height 6
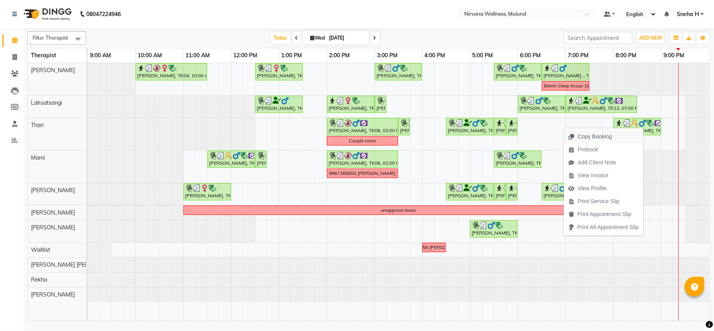
click at [581, 136] on span "Copy Booking" at bounding box center [595, 137] width 34 height 8
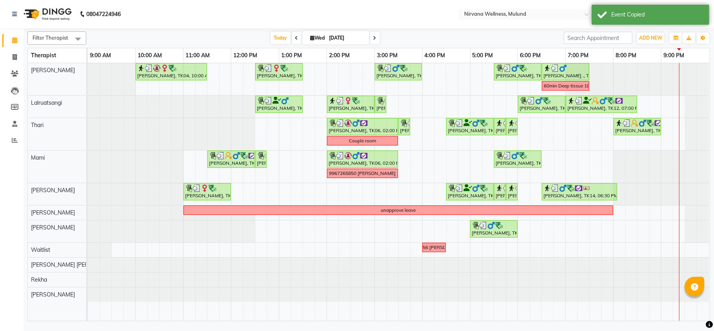
click at [336, 38] on input "[DATE]" at bounding box center [346, 38] width 39 height 12
select select "9"
select select "2025"
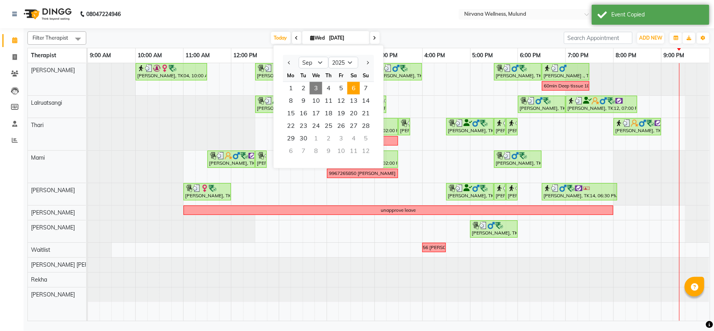
click at [355, 85] on span "6" at bounding box center [353, 88] width 13 height 13
type input "06-09-2025"
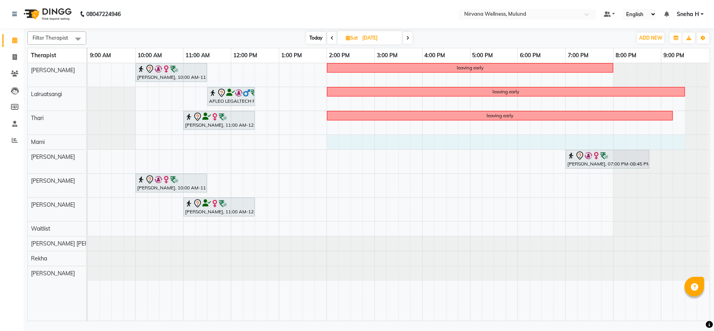
drag, startPoint x: 334, startPoint y: 145, endPoint x: 678, endPoint y: 142, distance: 343.5
click at [678, 142] on div "Geeta Naidu, 10:00 AM-11:30 AM, Massage 90 Min leaving early AFLEO LEGALTECH PR…" at bounding box center [399, 192] width 622 height 258
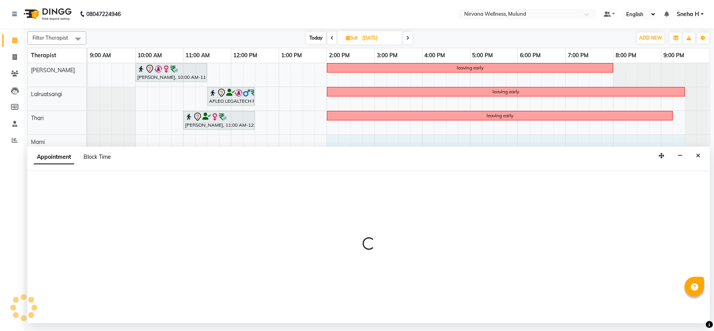
select select "69865"
select select "840"
select select "tentative"
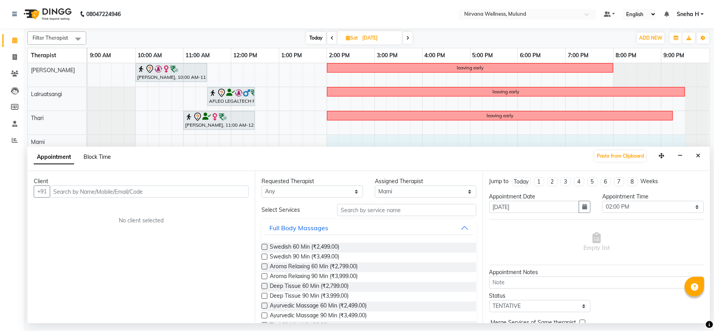
click at [98, 158] on span "Block Time" at bounding box center [97, 156] width 27 height 7
select select "69865"
select select "840"
select select "1290"
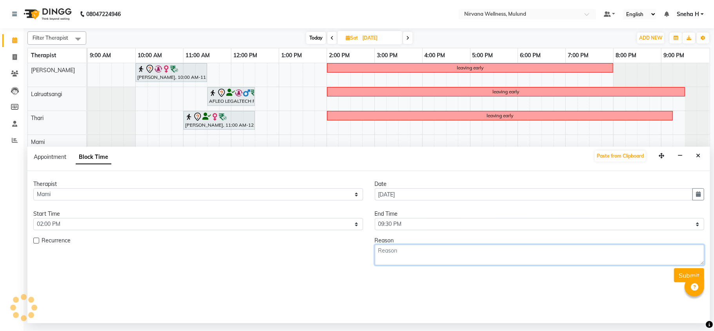
click at [408, 258] on textarea at bounding box center [540, 255] width 330 height 20
type textarea "leaving early"
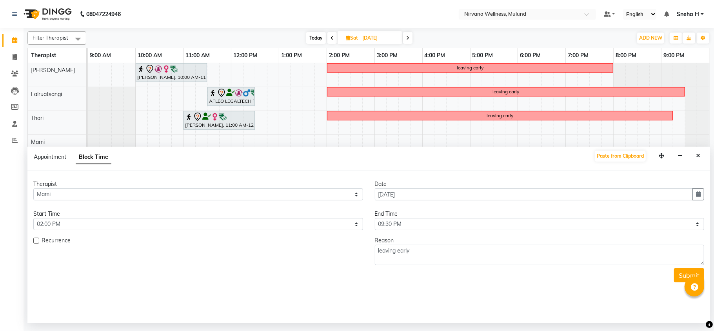
click at [677, 280] on button "Submit" at bounding box center [689, 275] width 30 height 14
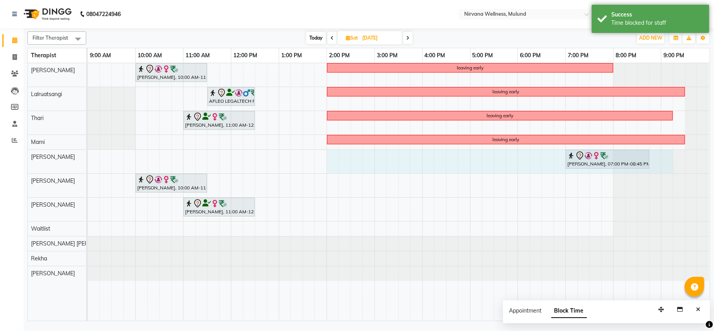
drag, startPoint x: 329, startPoint y: 169, endPoint x: 671, endPoint y: 173, distance: 342.7
click at [671, 173] on div "Geeta Naidu, 10:00 AM-11:30 AM, Massage 90 Min leaving early AFLEO LEGALTECH PR…" at bounding box center [399, 192] width 622 height 258
select select "29685"
select select "tentative"
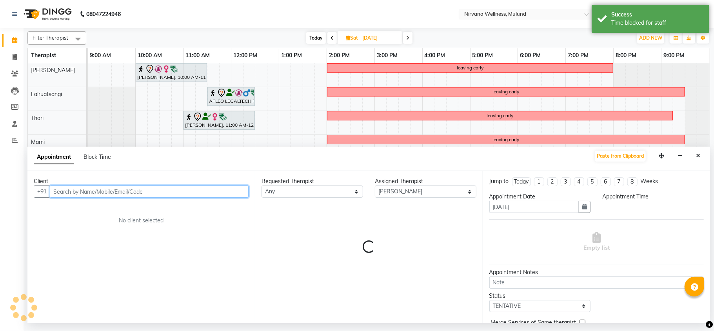
select select "840"
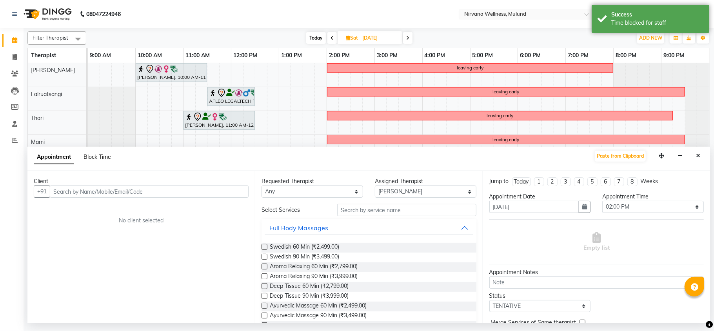
click at [96, 156] on span "Block Time" at bounding box center [97, 156] width 27 height 7
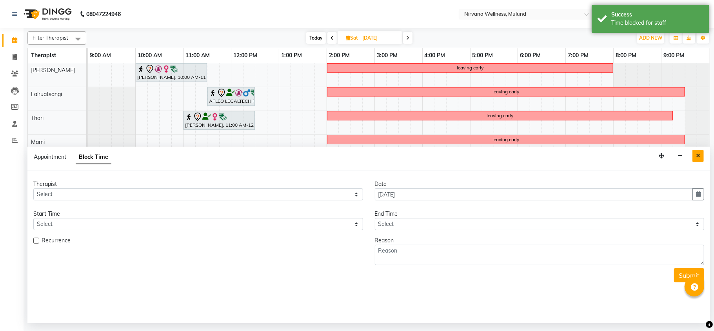
click at [700, 157] on icon "Close" at bounding box center [698, 155] width 4 height 5
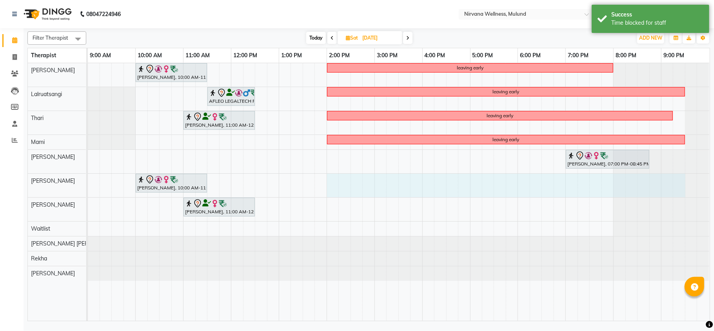
drag, startPoint x: 332, startPoint y: 181, endPoint x: 675, endPoint y: 187, distance: 343.5
click at [675, 187] on div "Geeta Naidu, 10:00 AM-11:30 AM, Massage 90 Min leaving early AFLEO LEGALTECH PR…" at bounding box center [399, 192] width 622 height 258
select select "29684"
select select "tentative"
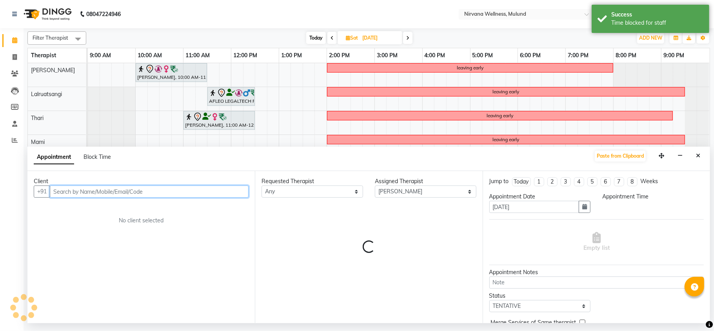
select select "840"
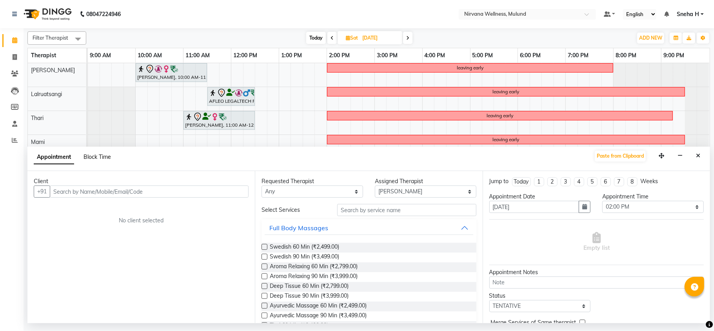
click at [109, 159] on span "Block Time" at bounding box center [97, 156] width 27 height 7
select select "29684"
select select "840"
select select "1290"
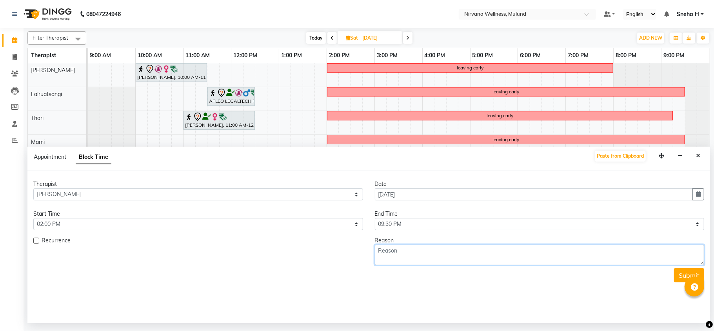
click at [416, 256] on textarea at bounding box center [540, 255] width 330 height 20
type textarea "leaving early"
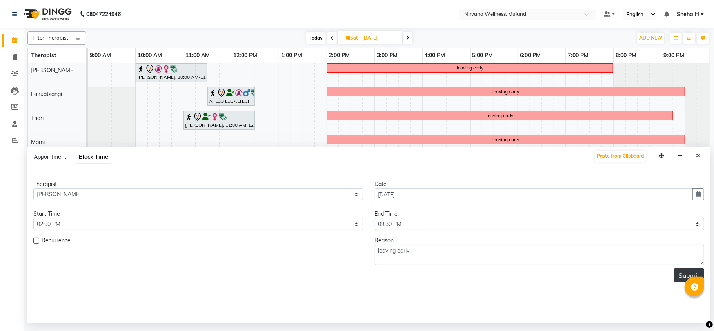
click at [680, 278] on button "Submit" at bounding box center [689, 275] width 30 height 14
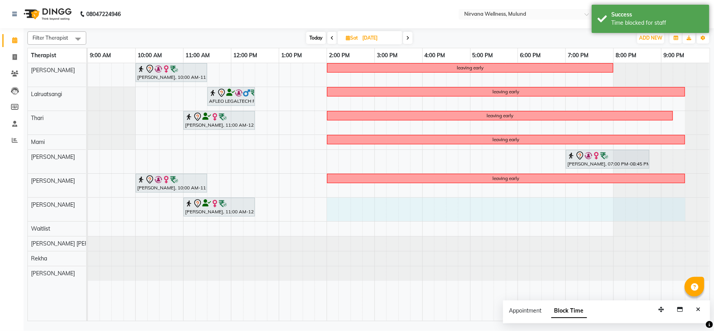
drag, startPoint x: 331, startPoint y: 209, endPoint x: 674, endPoint y: 212, distance: 342.3
click at [674, 212] on div "Geeta Naidu, 10:00 AM-11:30 AM, Massage 90 Min leaving early AFLEO LEGALTECH PR…" at bounding box center [399, 192] width 622 height 258
select select "35614"
select select "tentative"
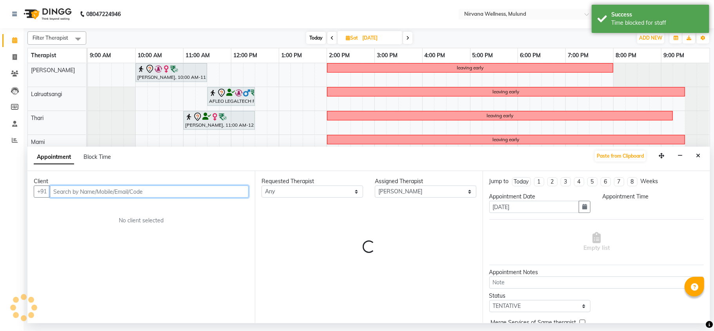
select select "840"
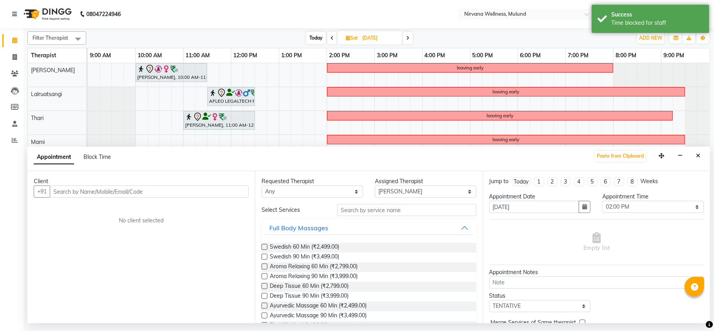
click at [99, 161] on div "Block Time" at bounding box center [97, 157] width 27 height 8
click at [103, 157] on span "Block Time" at bounding box center [97, 156] width 27 height 7
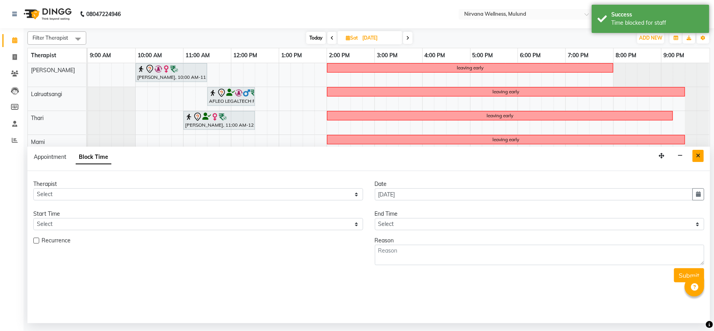
click at [700, 158] on icon "Close" at bounding box center [698, 155] width 4 height 5
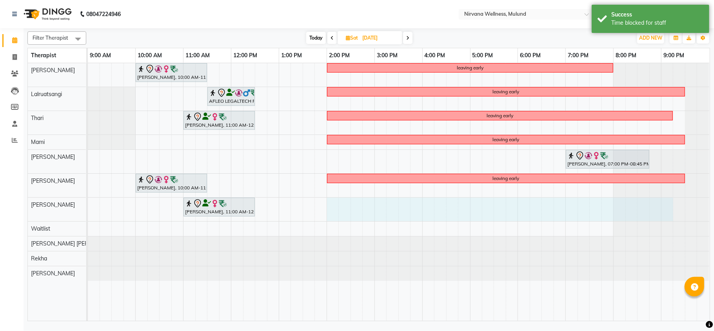
drag, startPoint x: 336, startPoint y: 207, endPoint x: 670, endPoint y: 211, distance: 334.1
click at [670, 211] on div "Geeta Naidu, 10:00 AM-11:30 AM, Massage 90 Min leaving early AFLEO LEGALTECH PR…" at bounding box center [399, 192] width 622 height 258
select select "35614"
select select "tentative"
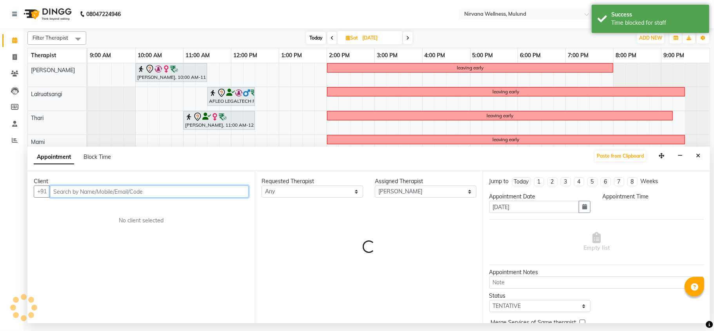
select select "840"
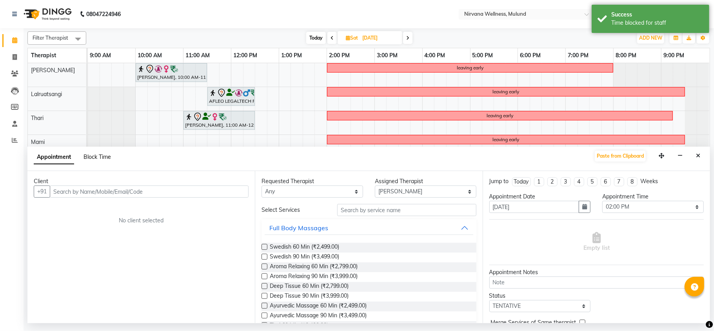
click at [98, 154] on span "Block Time" at bounding box center [97, 156] width 27 height 7
select select "35614"
select select "840"
select select "1275"
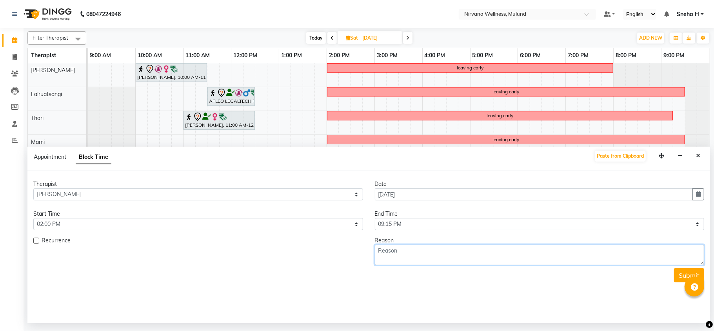
click at [414, 247] on textarea at bounding box center [540, 255] width 330 height 20
type textarea "leaving early"
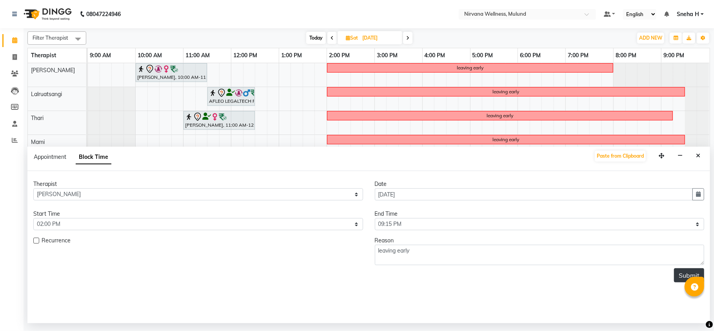
click at [680, 273] on button "Submit" at bounding box center [689, 275] width 30 height 14
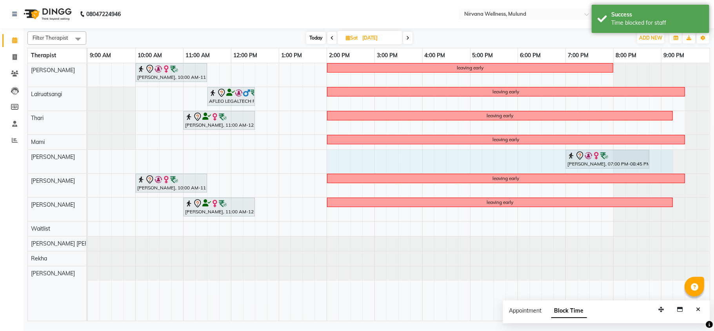
drag, startPoint x: 333, startPoint y: 159, endPoint x: 662, endPoint y: 173, distance: 329.3
click at [668, 173] on div "Geeta Naidu, 10:00 AM-11:30 AM, Massage 90 Min leaving early AFLEO LEGALTECH PR…" at bounding box center [399, 192] width 622 height 258
select select "29685"
select select "840"
select select "tentative"
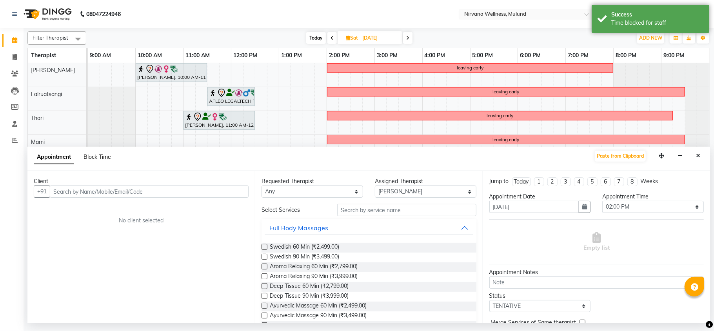
click at [98, 157] on span "Block Time" at bounding box center [97, 156] width 27 height 7
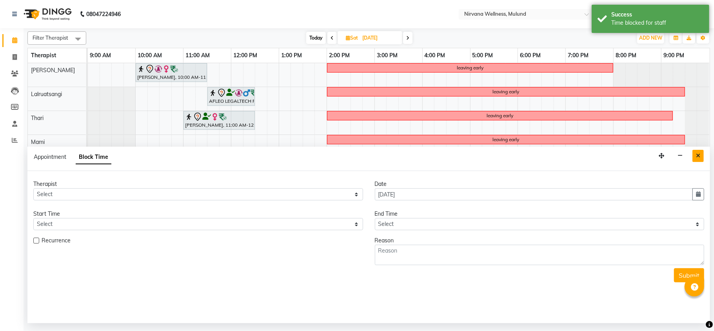
click at [697, 158] on icon "Close" at bounding box center [698, 155] width 4 height 5
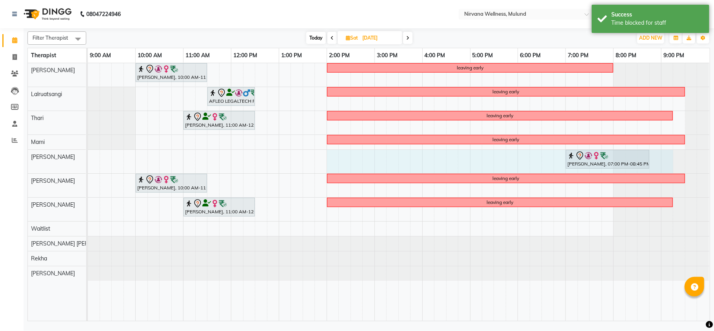
drag, startPoint x: 330, startPoint y: 165, endPoint x: 669, endPoint y: 173, distance: 338.9
click at [669, 173] on div "Geeta Naidu, 10:00 AM-11:30 AM, Massage 90 Min leaving early AFLEO LEGALTECH PR…" at bounding box center [399, 192] width 622 height 258
select select "29685"
select select "840"
select select "tentative"
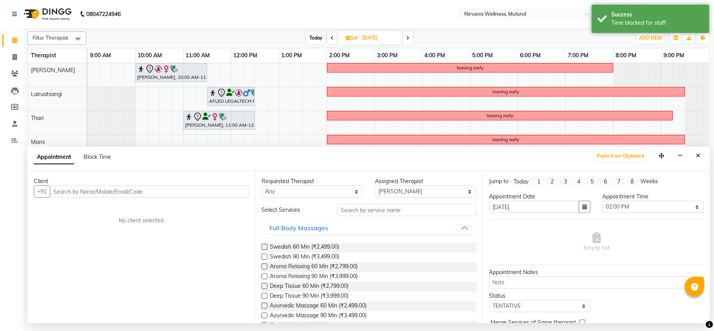
click at [96, 161] on div "Block Time" at bounding box center [97, 157] width 27 height 8
click at [100, 156] on span "Block Time" at bounding box center [97, 156] width 27 height 7
select select "29685"
select select "840"
select select "1275"
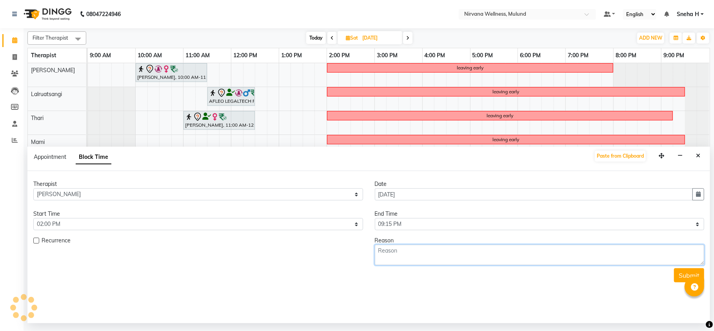
click at [418, 256] on textarea at bounding box center [540, 255] width 330 height 20
type textarea "leaving early"
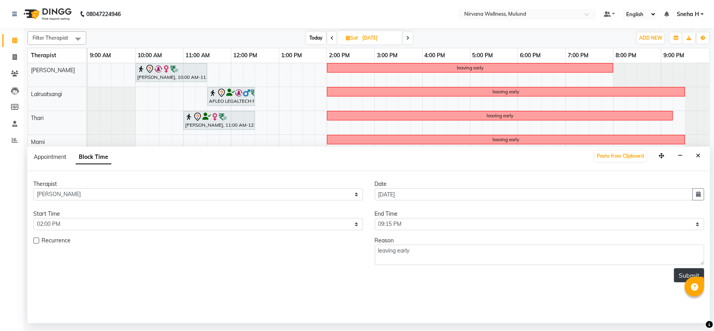
click at [679, 278] on button "Submit" at bounding box center [689, 275] width 30 height 14
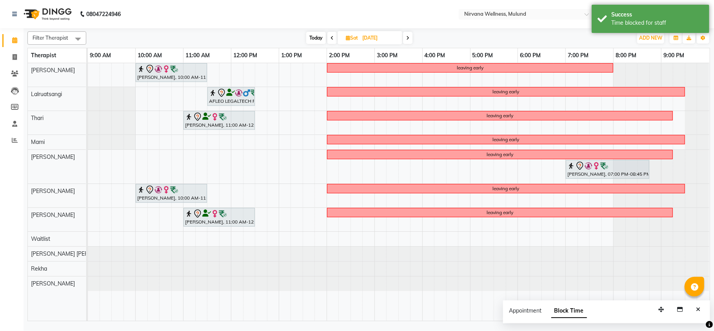
click at [331, 38] on icon at bounding box center [332, 38] width 3 height 5
type input "05-09-2025"
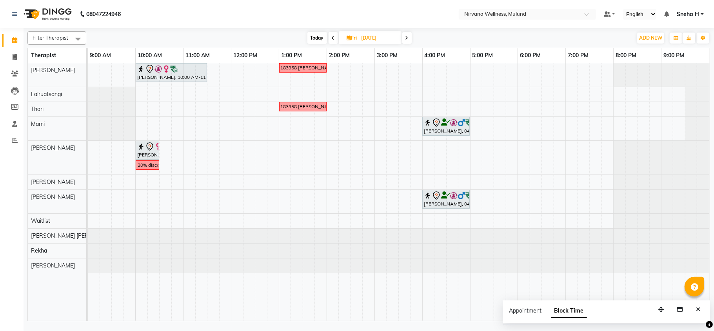
click at [356, 38] on span "Fri" at bounding box center [352, 38] width 14 height 6
select select "9"
select select "2025"
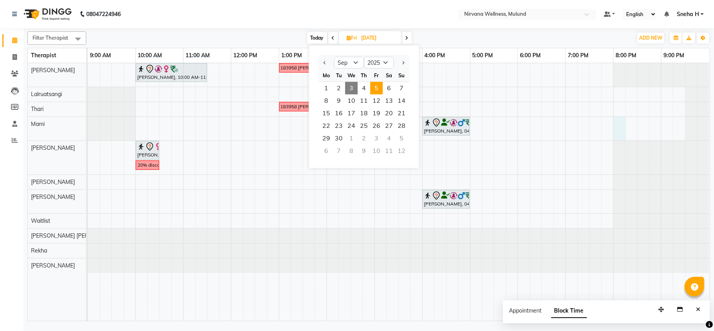
click at [619, 125] on div "Geeta Naidu, 10:00 AM-11:30 AM, Massage 90 Min 9322183958 Deepika RUPAY VOUCHER…" at bounding box center [399, 192] width 622 height 258
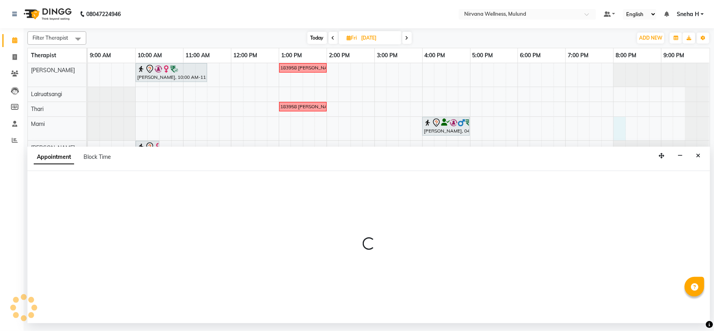
select select "69865"
select select "1200"
select select "tentative"
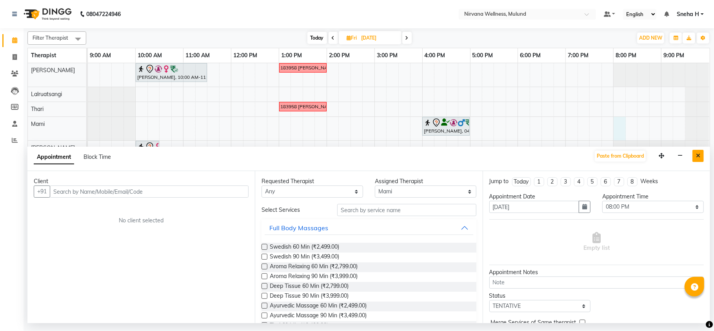
click at [696, 155] on icon "Close" at bounding box center [698, 155] width 4 height 5
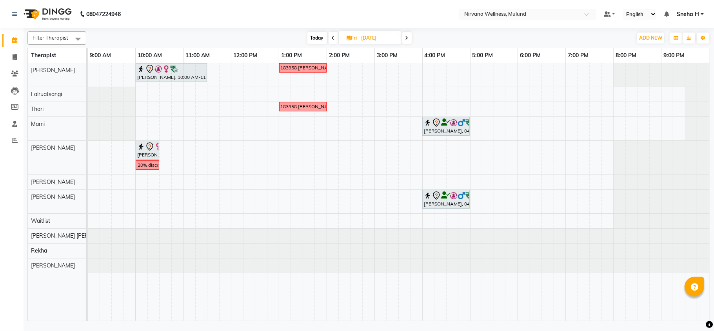
click at [345, 34] on span "Fri 05-09-2025" at bounding box center [370, 37] width 63 height 13
click at [377, 38] on input "05-09-2025" at bounding box center [378, 38] width 39 height 12
select select "9"
select select "2025"
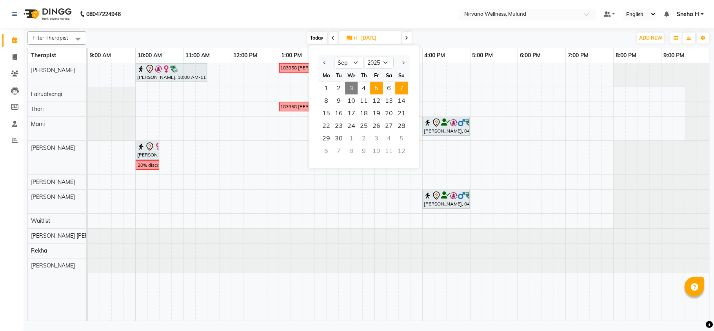
click at [403, 90] on span "7" at bounding box center [401, 88] width 13 height 13
type input "07-09-2025"
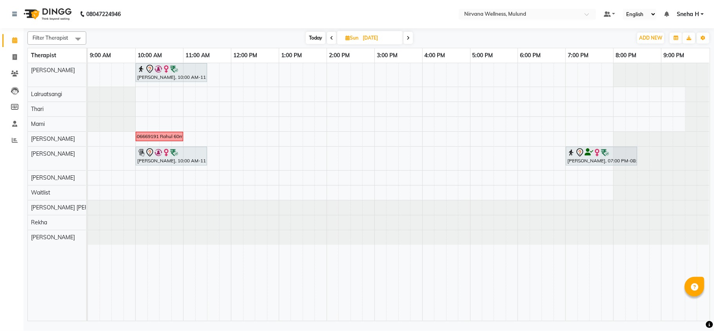
click at [616, 122] on div "Geeta Naidu, 10:00 AM-11:30 AM, Massage 90 Min 7506669191 Rahul 60min Geeta Nai…" at bounding box center [399, 192] width 622 height 258
select select "69865"
select select "tentative"
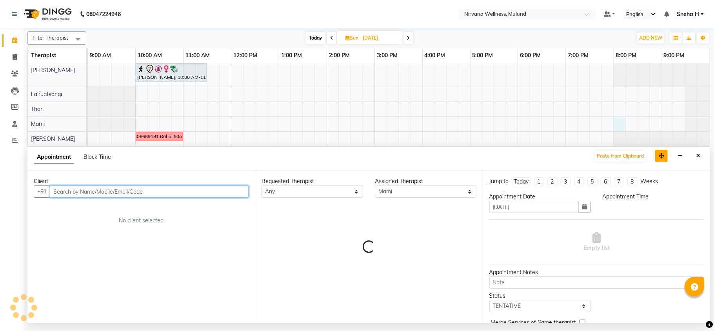
select select "1200"
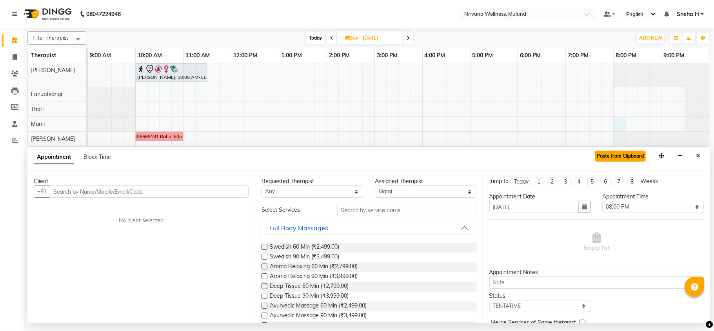
click at [620, 158] on button "Paste from Clipboard" at bounding box center [620, 156] width 51 height 11
select select
select select "2150"
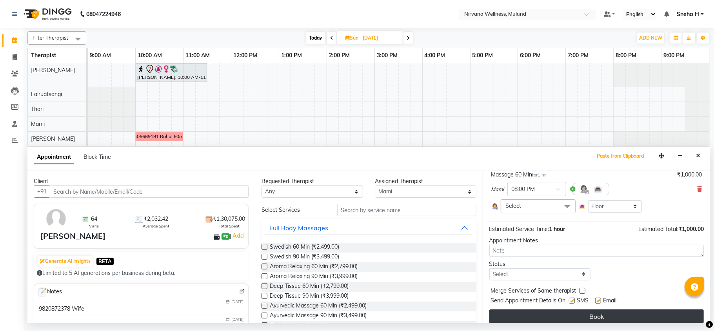
scroll to position [62, 0]
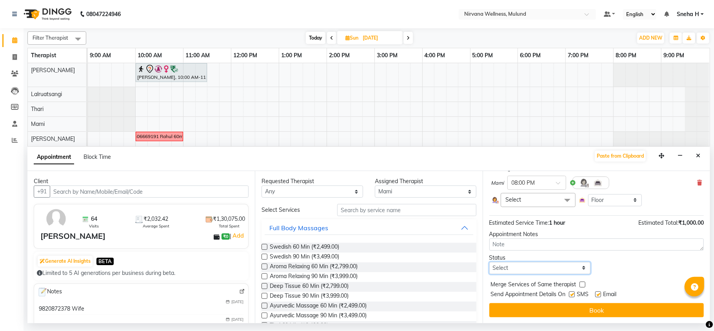
click at [529, 271] on select "Select TENTATIVE CONFIRM UPCOMING" at bounding box center [540, 268] width 102 height 12
select select "tentative"
click at [489, 262] on select "Select TENTATIVE CONFIRM UPCOMING" at bounding box center [540, 268] width 102 height 12
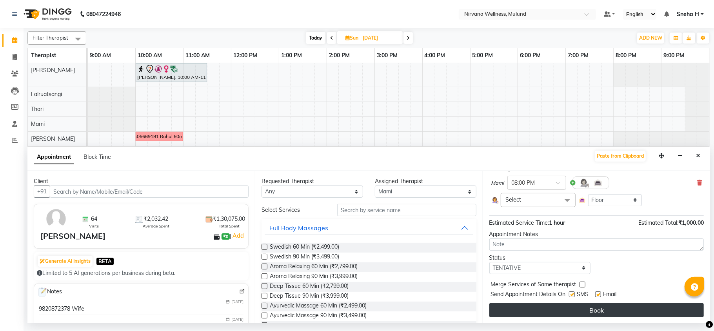
click at [518, 303] on button "Book" at bounding box center [596, 310] width 214 height 14
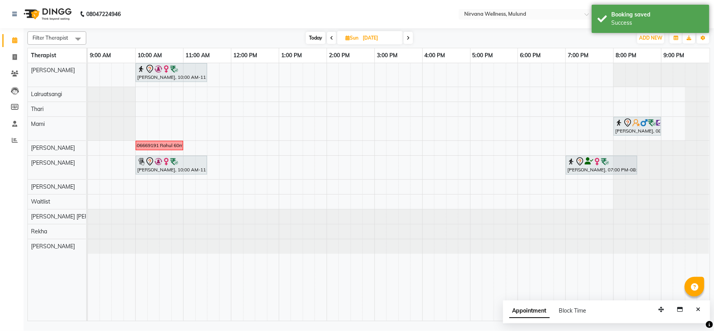
click at [316, 37] on span "Today" at bounding box center [316, 38] width 20 height 12
type input "[DATE]"
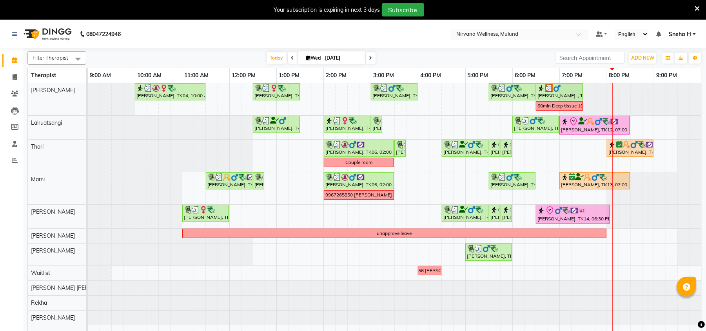
click at [703, 13] on div "Your subscription is expiring in next 3 days Subscribe" at bounding box center [353, 10] width 706 height 20
click at [697, 7] on icon at bounding box center [697, 8] width 5 height 7
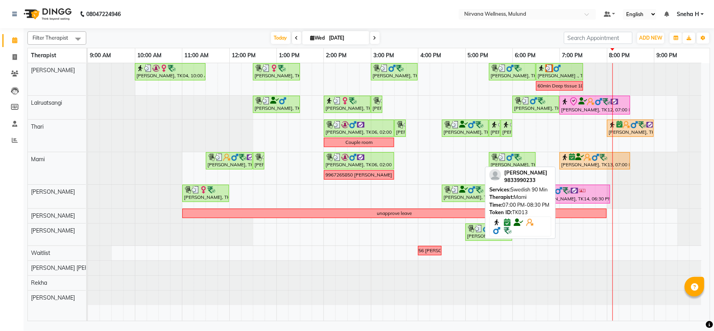
click at [585, 163] on div "[PERSON_NAME], TK13, 07:00 PM-08:30 PM, Swedish 90 Min" at bounding box center [594, 160] width 69 height 15
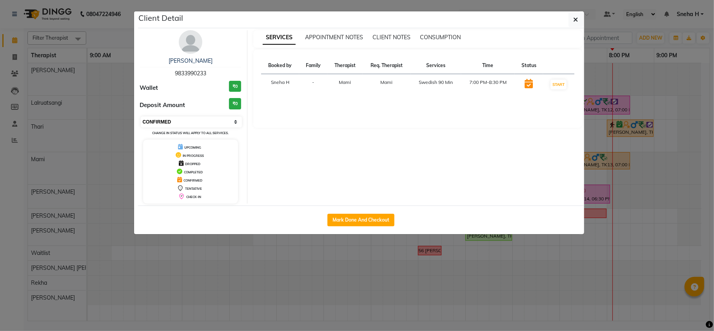
click at [187, 118] on select "Select IN SERVICE CONFIRMED TENTATIVE CHECK IN MARK DONE DROPPED UPCOMING" at bounding box center [192, 121] width 102 height 11
select select "2"
click at [141, 117] on select "Select IN SERVICE CONFIRMED TENTATIVE CHECK IN MARK DONE DROPPED UPCOMING" at bounding box center [192, 121] width 102 height 11
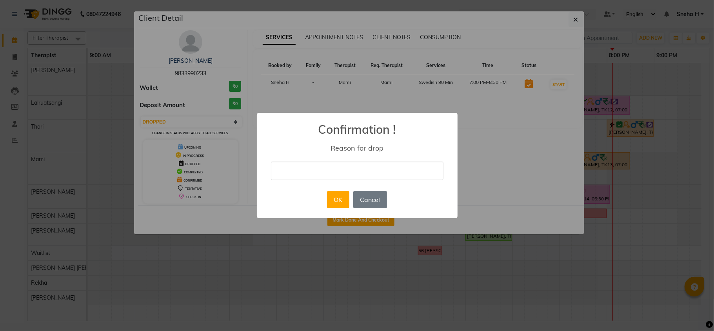
click at [369, 169] on input "text" at bounding box center [357, 171] width 173 height 18
type input "cancel"
click at [341, 202] on button "OK" at bounding box center [338, 199] width 22 height 17
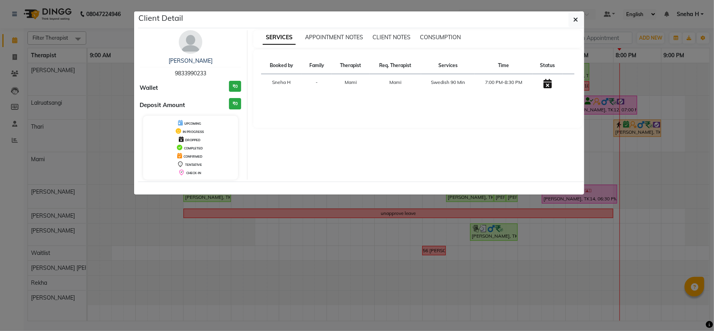
click at [300, 276] on ngb-modal-window "Client Detail [PERSON_NAME] 9833990233 Wallet ₹0 Deposit Amount ₹0 UPCOMING IN …" at bounding box center [357, 165] width 714 height 331
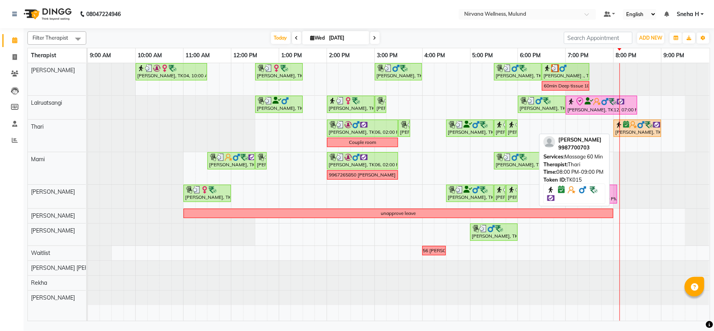
click at [639, 130] on div "[PERSON_NAME], TK15, 08:00 PM-09:00 PM, Massage 60 Min" at bounding box center [637, 128] width 46 height 15
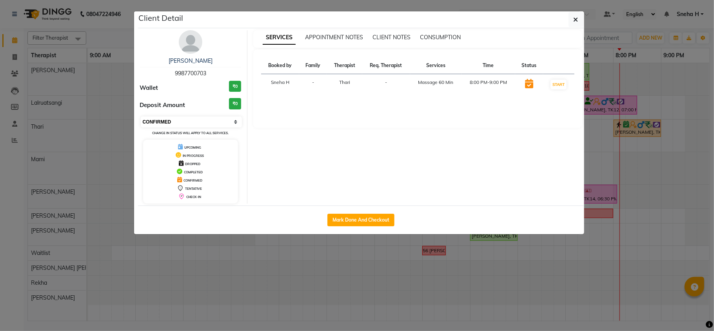
click at [204, 125] on select "Select IN SERVICE CONFIRMED TENTATIVE CHECK IN MARK DONE DROPPED UPCOMING" at bounding box center [192, 121] width 102 height 11
select select "8"
click at [141, 117] on select "Select IN SERVICE CONFIRMED TENTATIVE CHECK IN MARK DONE DROPPED UPCOMING" at bounding box center [192, 121] width 102 height 11
click at [105, 27] on ngb-modal-window "Client Detail [PERSON_NAME][DEMOGRAPHIC_DATA] 9987700703 Wallet ₹0 Deposit Amou…" at bounding box center [357, 165] width 714 height 331
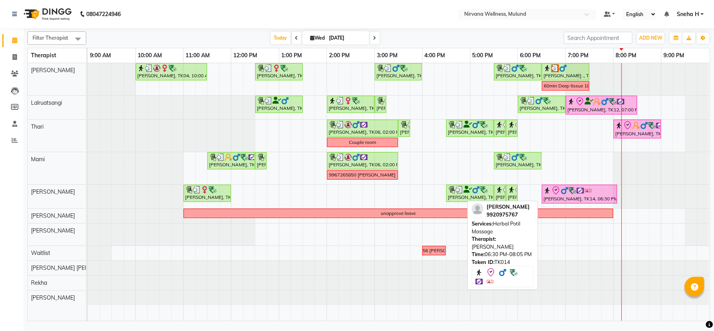
click at [570, 187] on div at bounding box center [579, 190] width 72 height 9
select select "8"
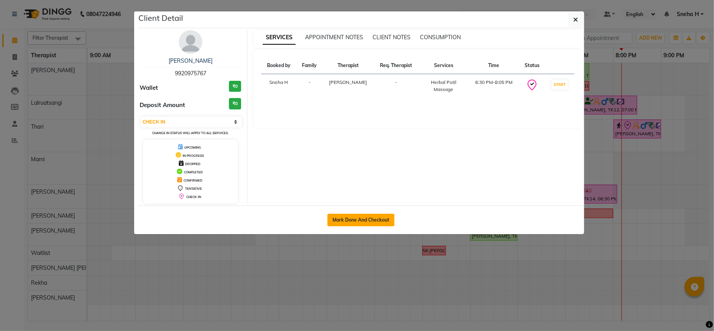
click at [366, 218] on button "Mark Done And Checkout" at bounding box center [360, 220] width 67 height 13
select select "service"
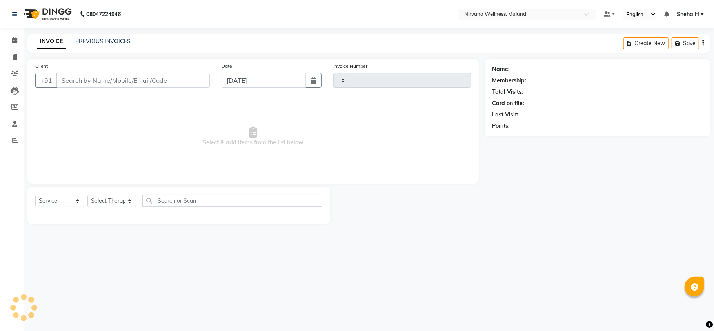
type input "1832"
select select "4890"
type input "9920975767"
select select "29685"
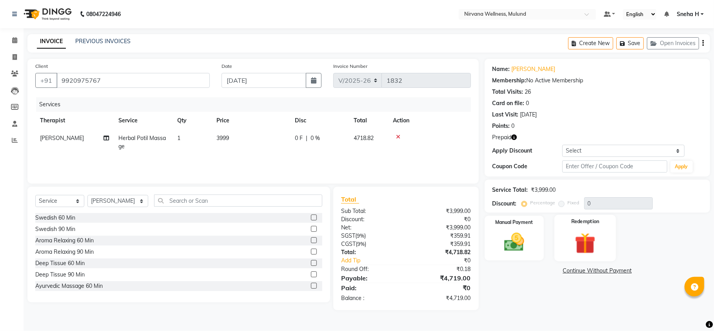
click at [592, 243] on img at bounding box center [585, 243] width 34 height 26
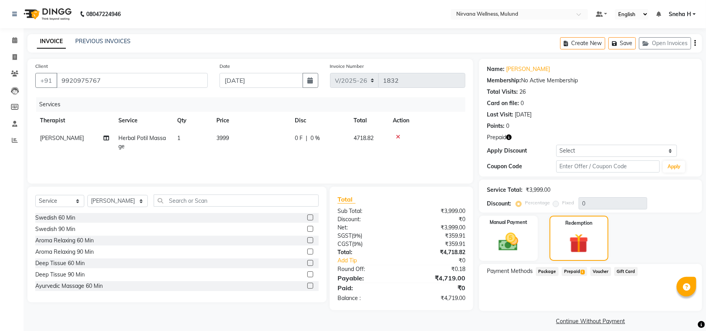
click at [571, 267] on span "Prepaid 1" at bounding box center [574, 271] width 25 height 9
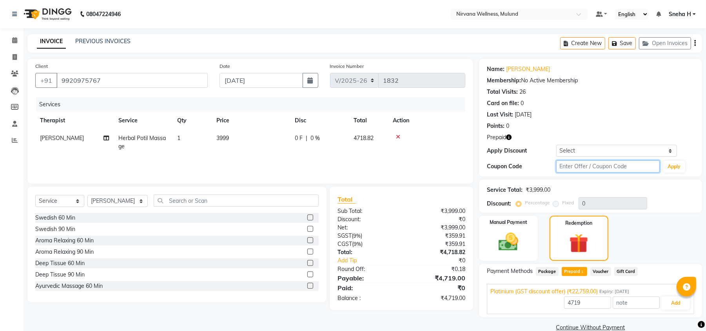
click at [607, 165] on input "text" at bounding box center [608, 166] width 104 height 12
type input "D50%"
click at [675, 167] on button "Apply" at bounding box center [674, 167] width 22 height 12
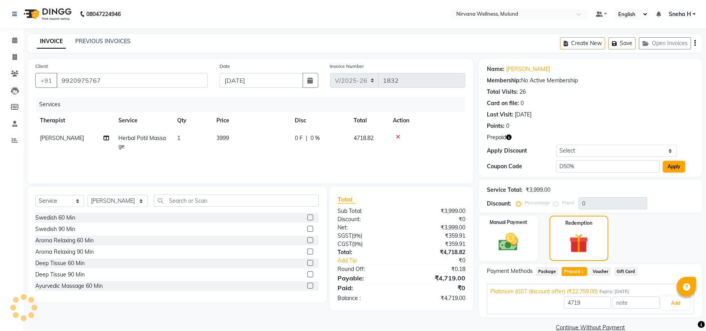
type input "50"
type input "22759"
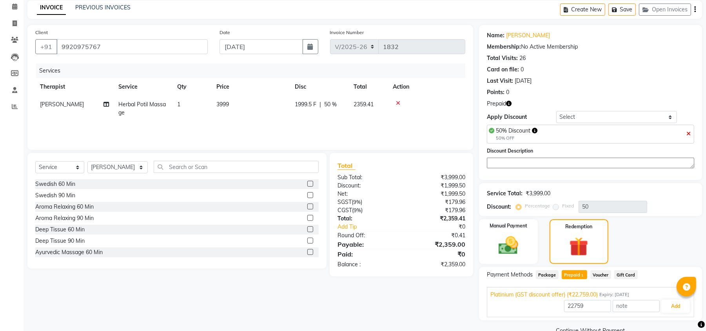
scroll to position [52, 0]
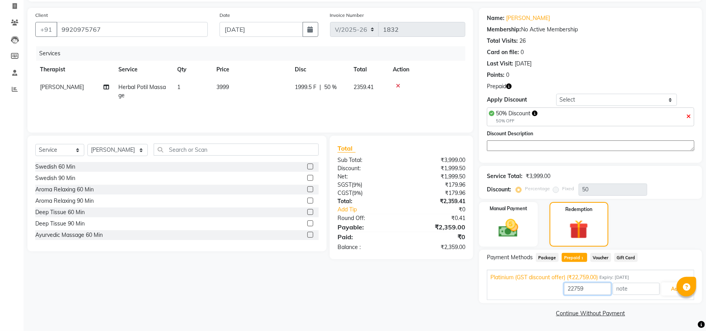
drag, startPoint x: 592, startPoint y: 284, endPoint x: 528, endPoint y: 286, distance: 63.9
click at [528, 286] on div "22759 Add" at bounding box center [591, 289] width 200 height 15
type input "2359"
click at [667, 289] on button "Add" at bounding box center [675, 288] width 29 height 13
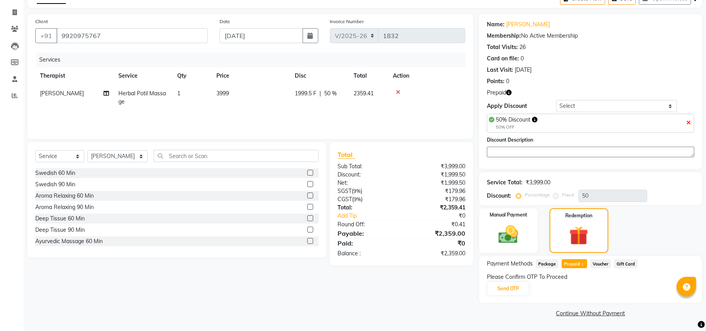
scroll to position [45, 0]
click at [518, 289] on button "Send OTP" at bounding box center [508, 288] width 41 height 13
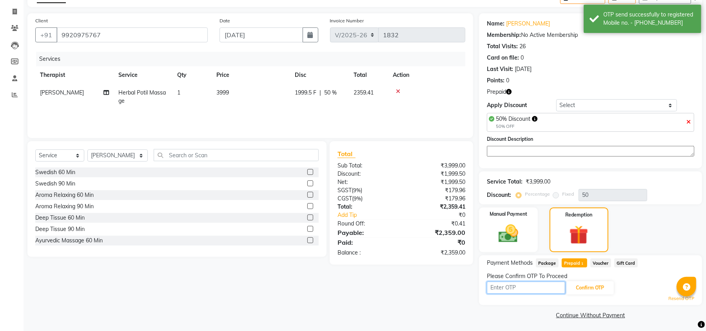
click at [507, 289] on input "text" at bounding box center [526, 288] width 78 height 12
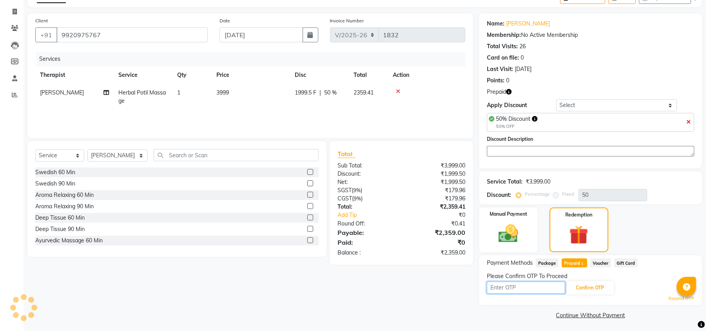
click at [562, 291] on input "text" at bounding box center [526, 288] width 78 height 12
click at [558, 289] on input "text" at bounding box center [526, 288] width 78 height 12
type input "9075"
click at [581, 289] on button "Confirm OTP" at bounding box center [590, 287] width 48 height 13
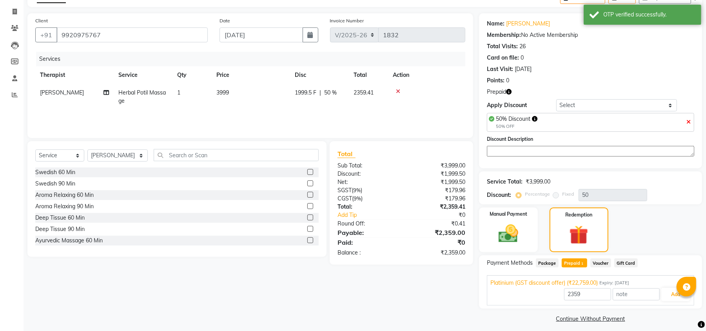
click at [596, 291] on input "2359" at bounding box center [587, 294] width 47 height 12
drag, startPoint x: 596, startPoint y: 291, endPoint x: 563, endPoint y: 293, distance: 33.0
click at [564, 293] on input "2359" at bounding box center [587, 294] width 47 height 12
click at [672, 292] on button "Add" at bounding box center [675, 294] width 29 height 13
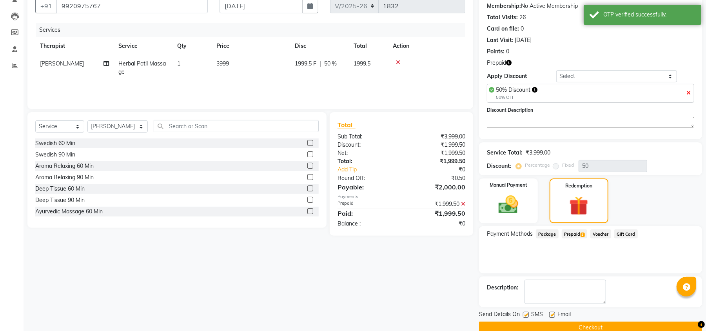
scroll to position [90, 0]
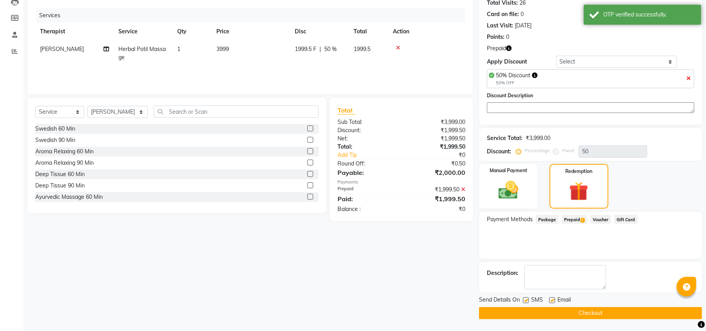
click at [527, 317] on button "Checkout" at bounding box center [590, 313] width 223 height 12
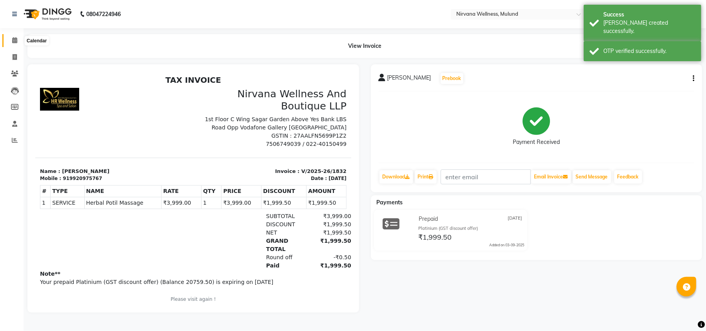
click at [20, 44] on span at bounding box center [15, 40] width 14 height 9
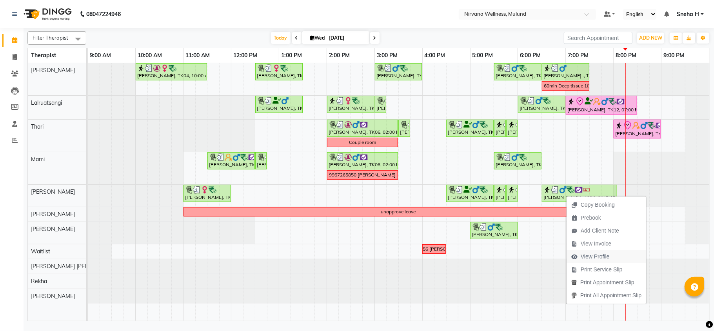
click at [591, 257] on span "View Profile" at bounding box center [595, 257] width 29 height 8
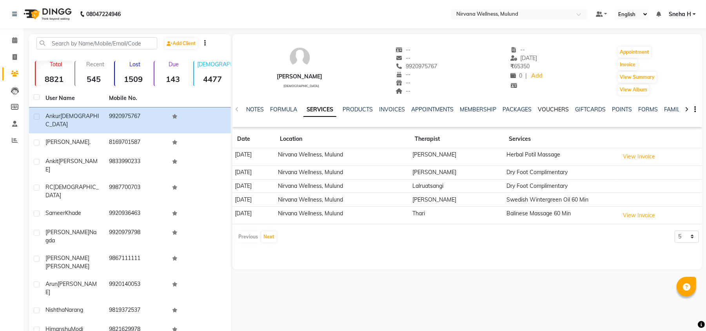
click at [554, 111] on link "VOUCHERS" at bounding box center [553, 109] width 31 height 7
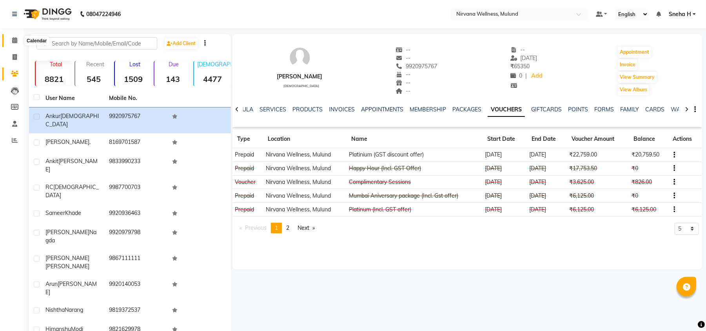
click at [15, 40] on icon at bounding box center [14, 40] width 5 height 6
